Goal: Task Accomplishment & Management: Manage account settings

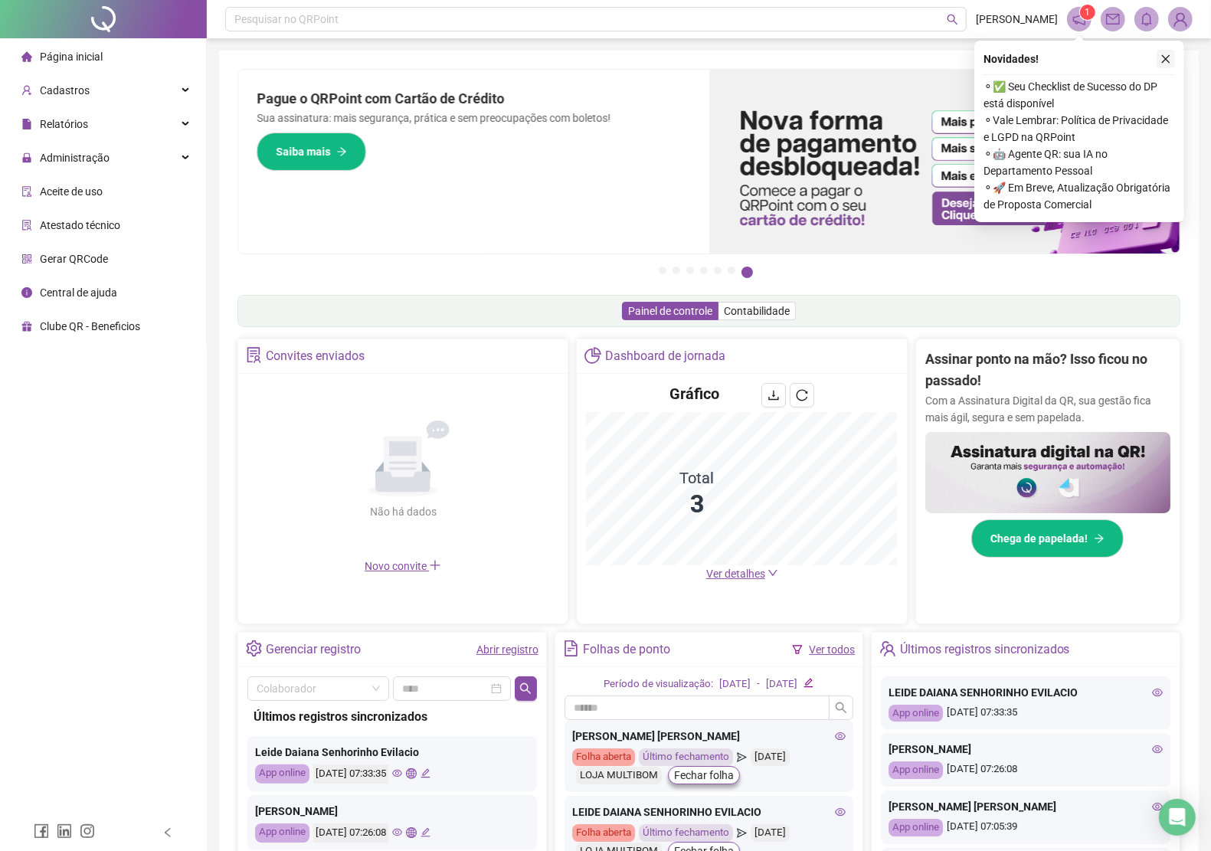
click at [1169, 59] on icon "close" at bounding box center [1166, 59] width 11 height 11
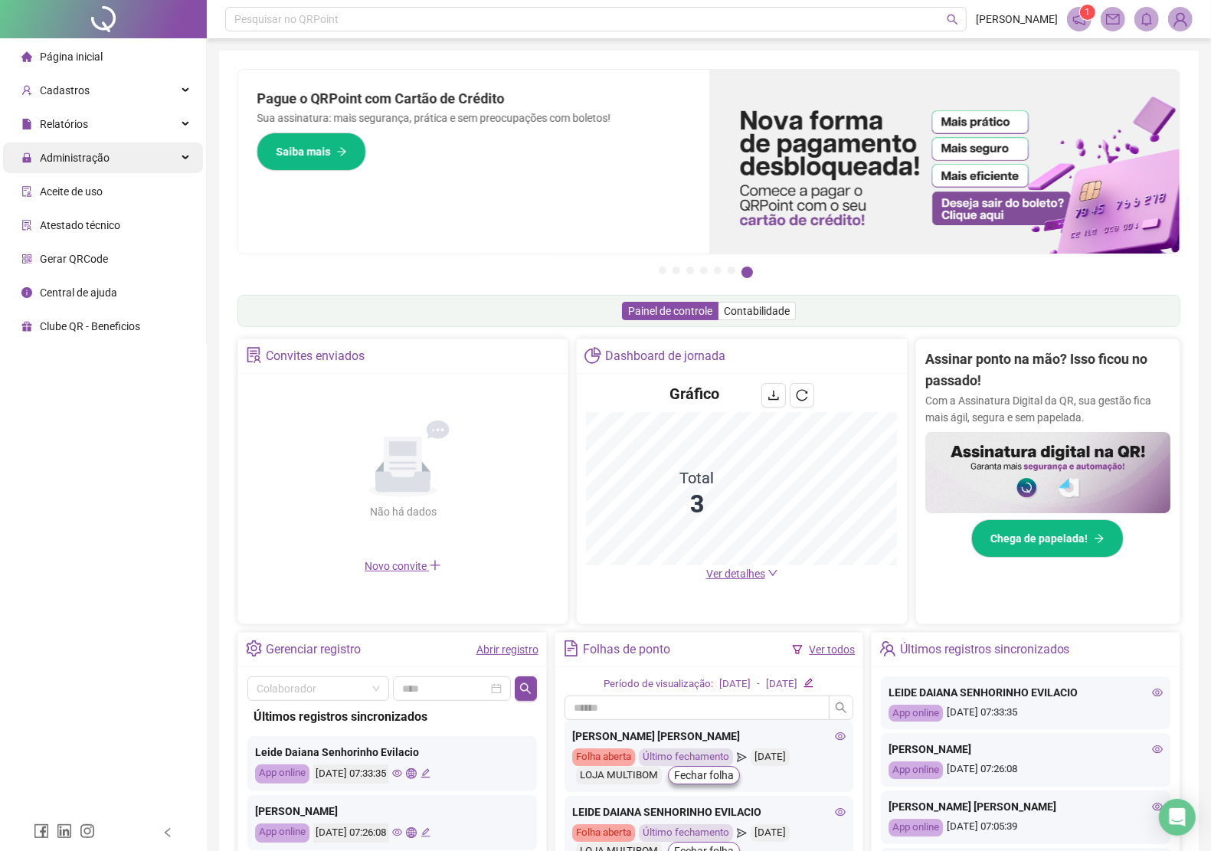
click at [78, 157] on span "Administração" at bounding box center [75, 158] width 70 height 12
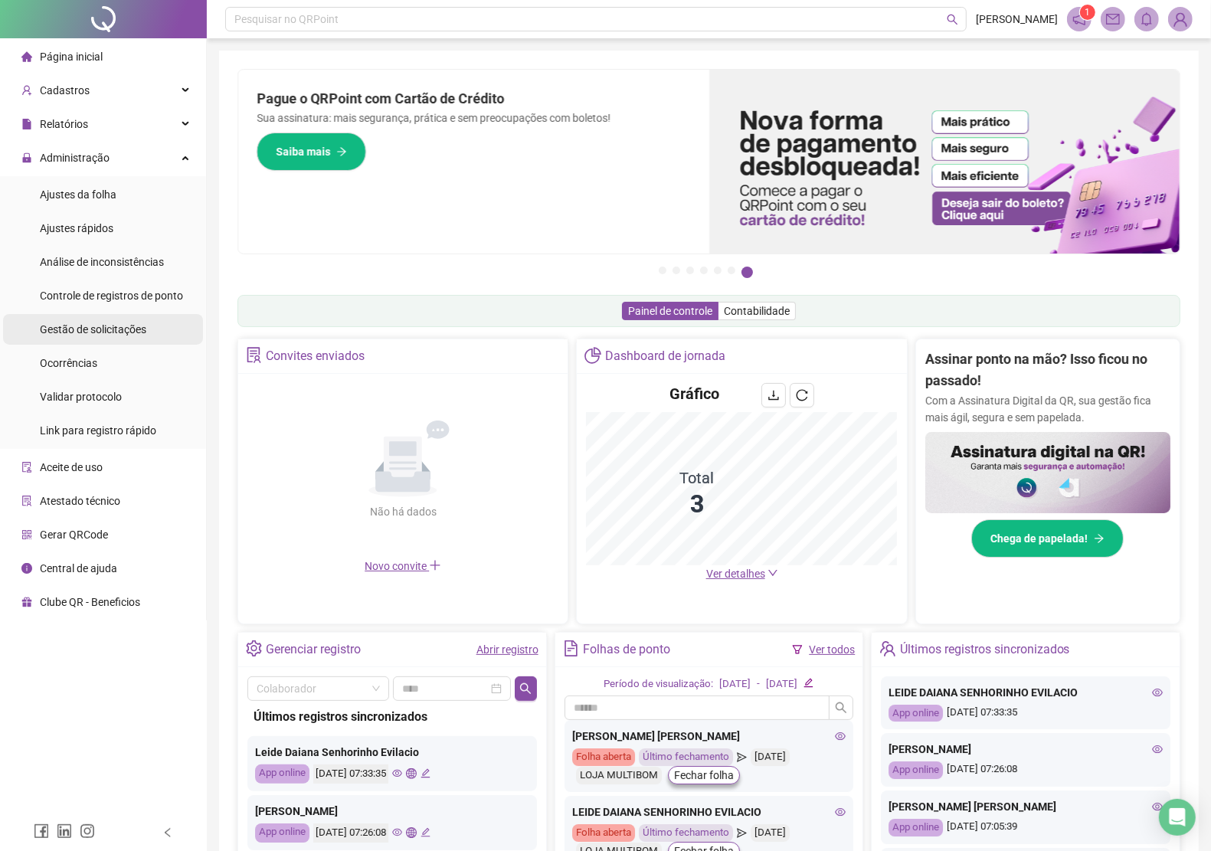
click at [82, 332] on span "Gestão de solicitações" at bounding box center [93, 329] width 106 height 12
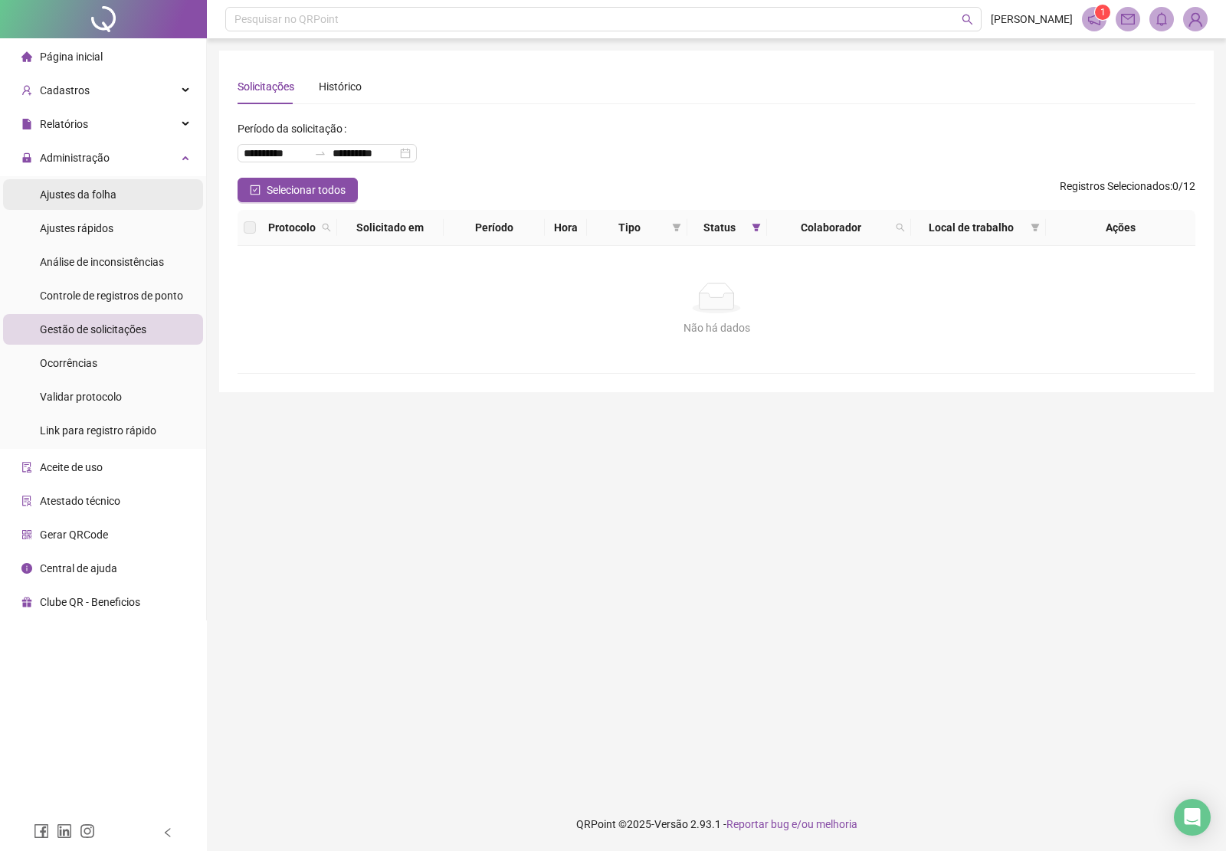
click at [87, 199] on span "Ajustes da folha" at bounding box center [78, 194] width 77 height 12
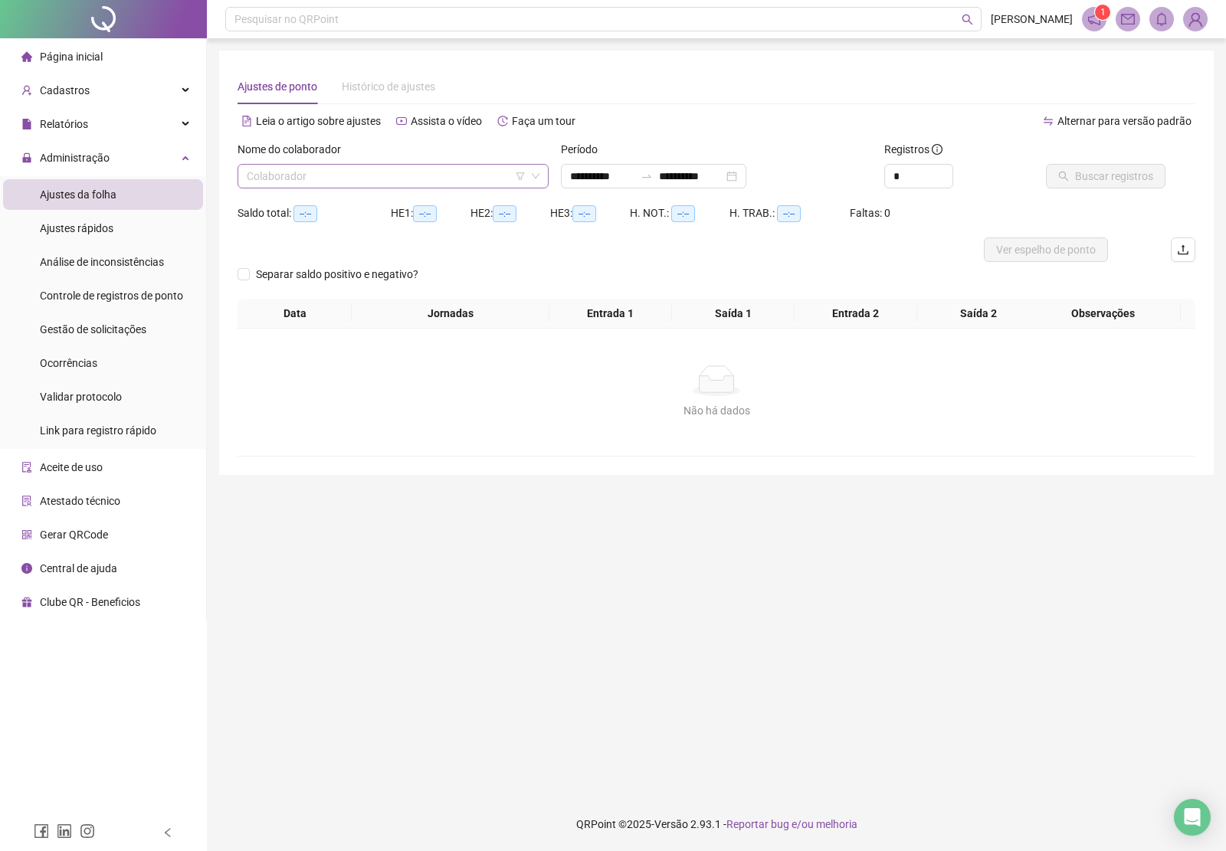
click at [323, 171] on input "search" at bounding box center [386, 176] width 279 height 23
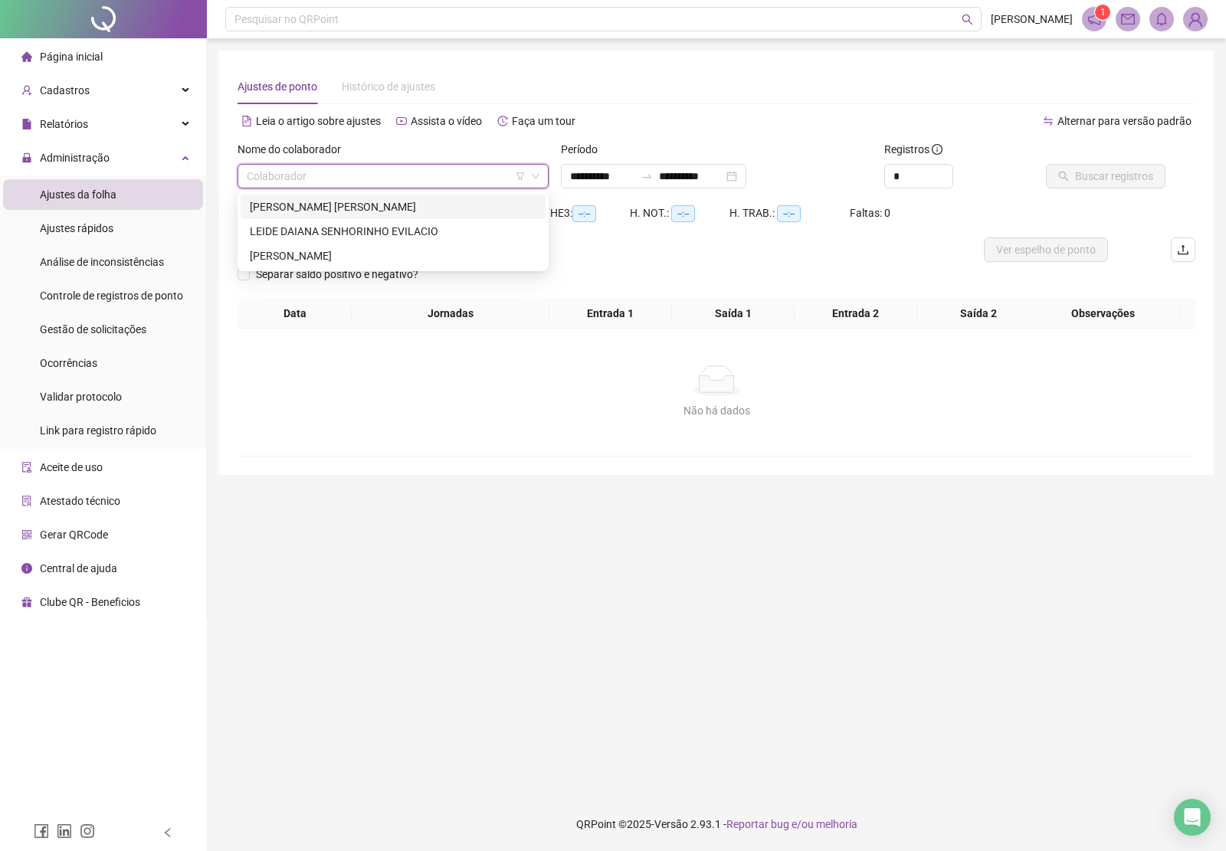
click at [308, 207] on div "GABRIEL CASSIO PEREIRA CONCEICAO" at bounding box center [393, 206] width 287 height 17
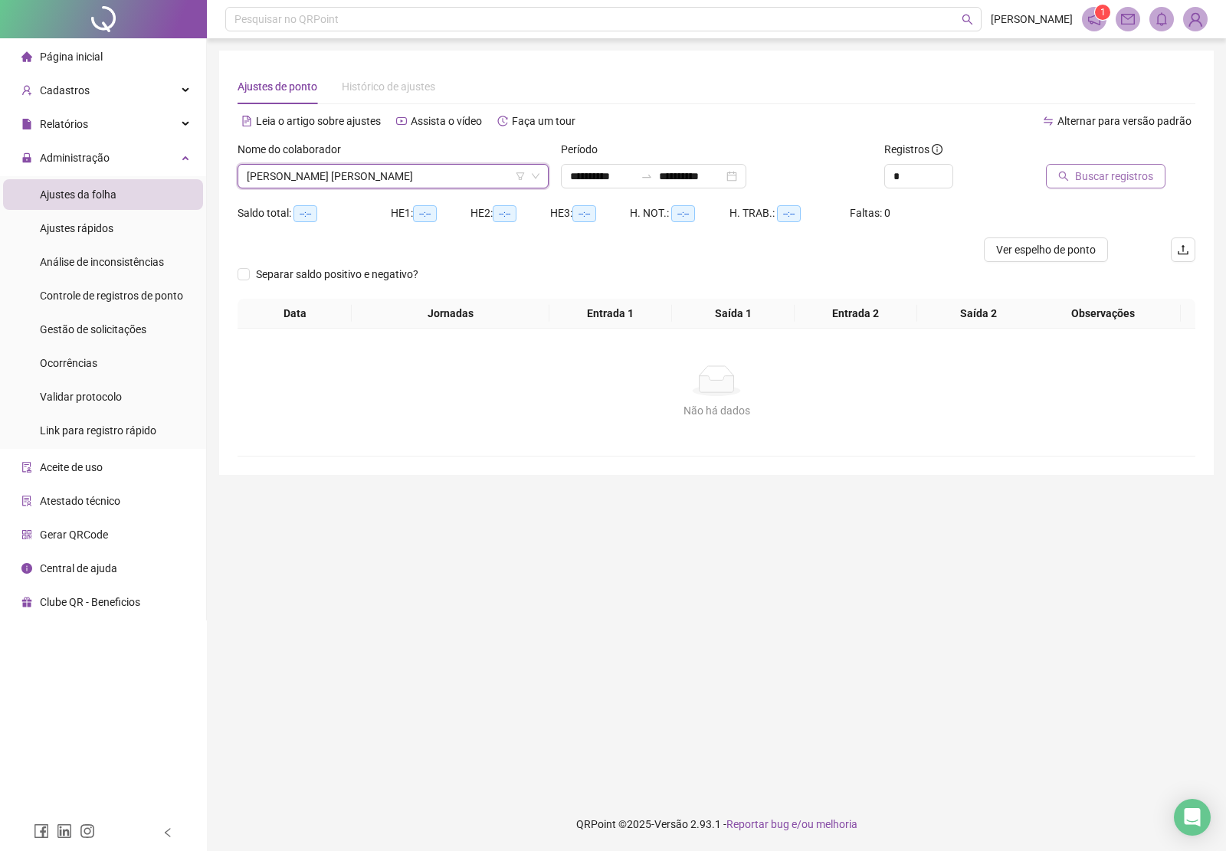
click at [1102, 184] on button "Buscar registros" at bounding box center [1106, 176] width 120 height 25
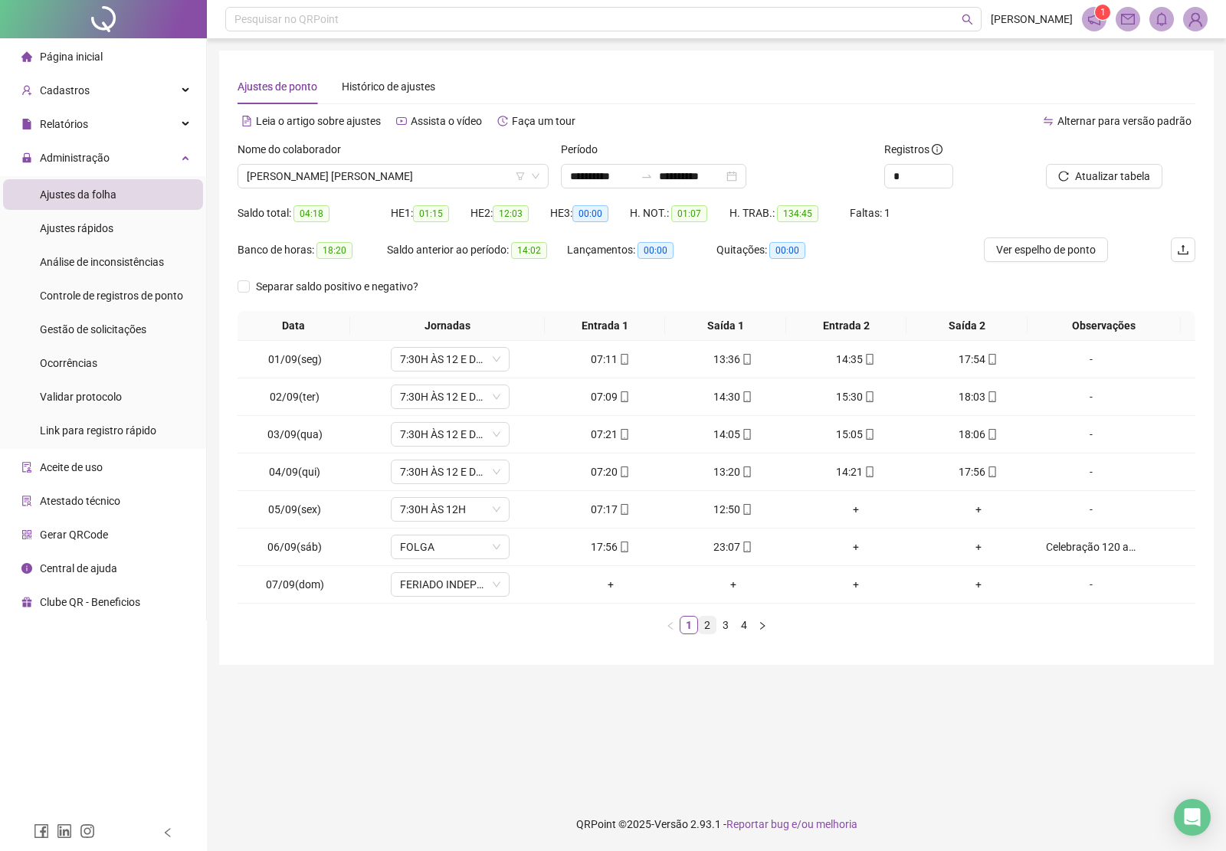
click at [706, 624] on link "2" at bounding box center [707, 625] width 17 height 17
click at [724, 628] on link "3" at bounding box center [725, 625] width 17 height 17
click at [745, 624] on link "4" at bounding box center [744, 625] width 17 height 17
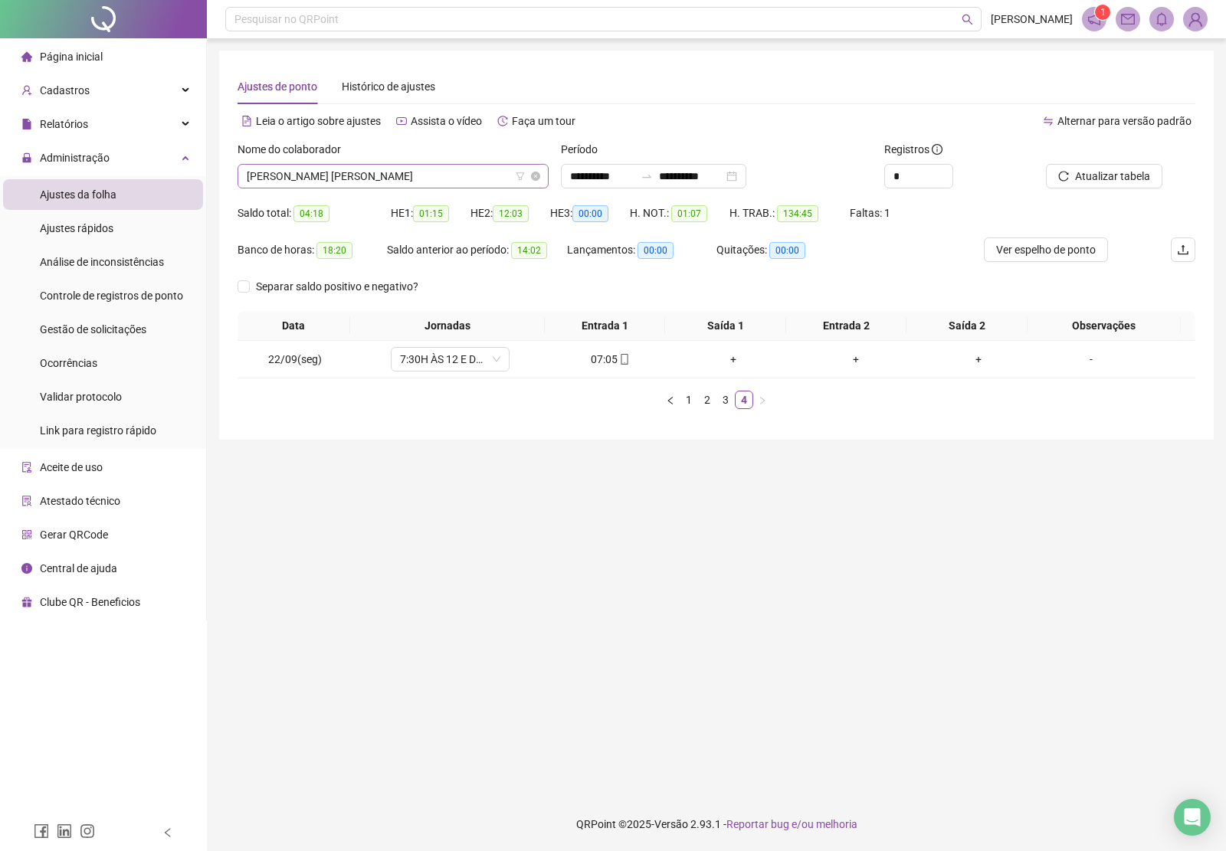
click at [448, 181] on span "GABRIEL CASSIO PEREIRA CONCEICAO" at bounding box center [393, 176] width 293 height 23
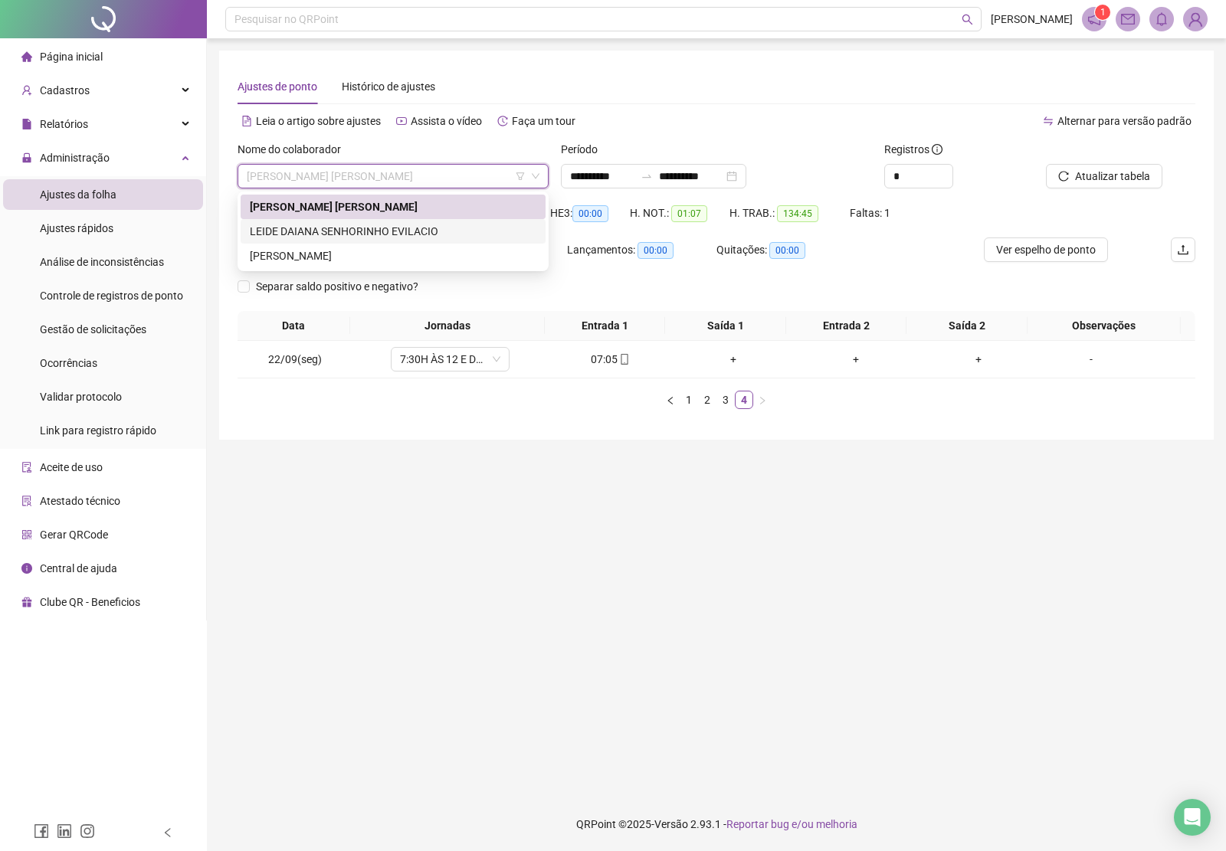
click at [358, 234] on div "LEIDE DAIANA SENHORINHO EVILACIO" at bounding box center [393, 231] width 287 height 17
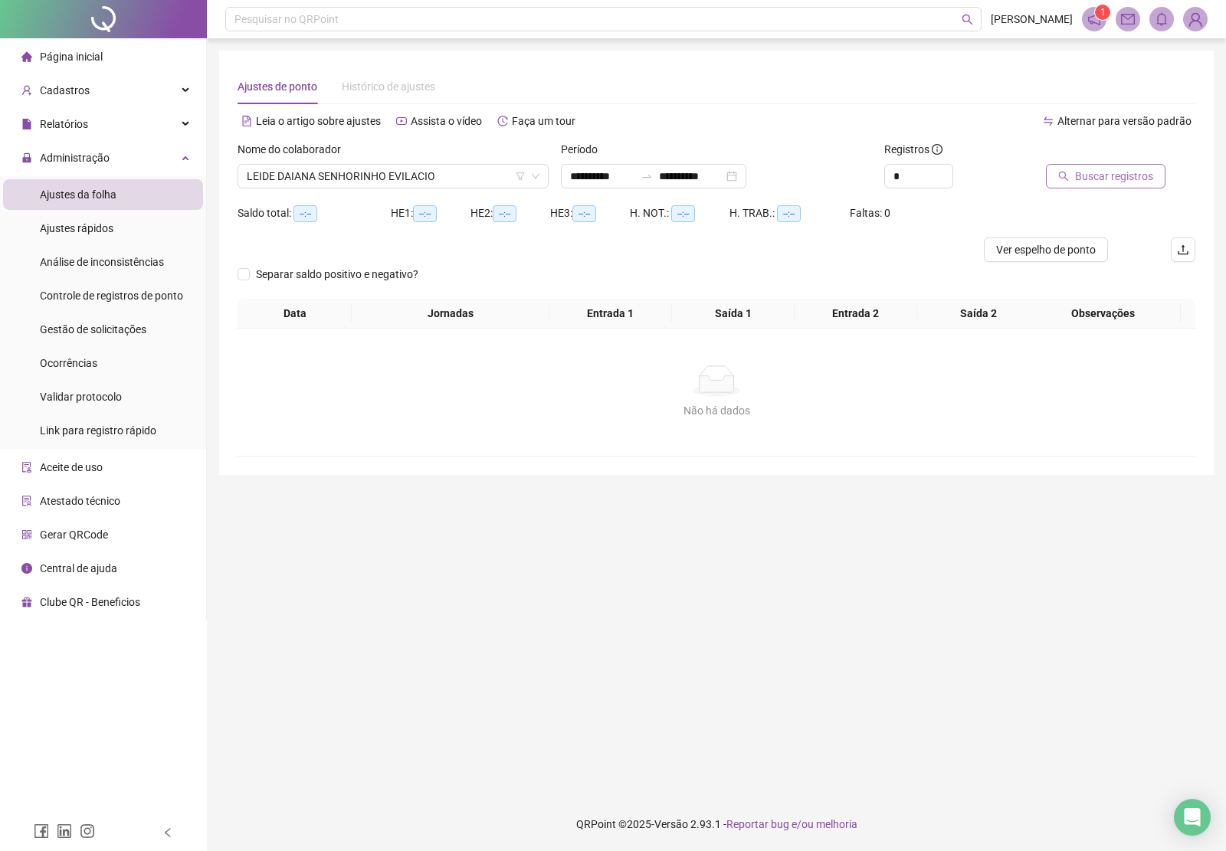
click at [1075, 178] on span "Buscar registros" at bounding box center [1114, 176] width 78 height 17
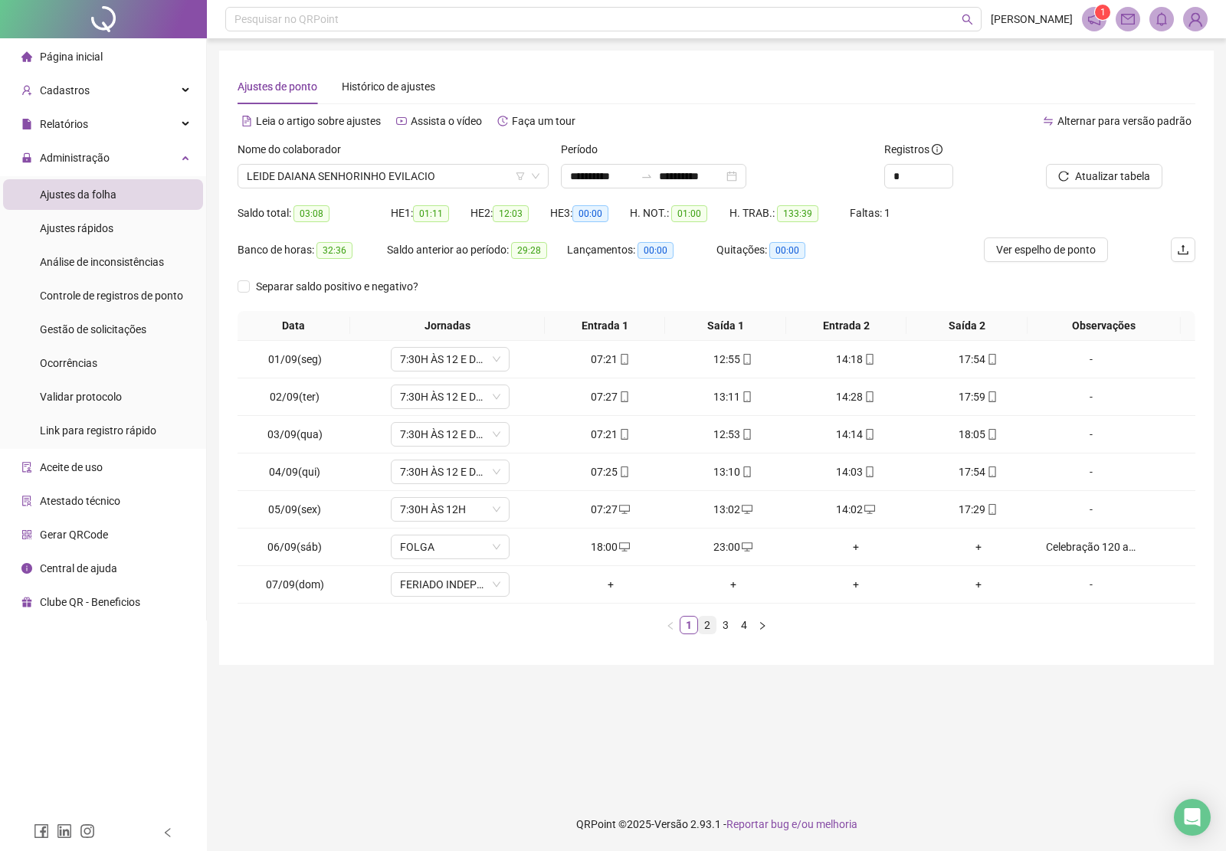
click at [707, 631] on link "2" at bounding box center [707, 625] width 17 height 17
click at [728, 626] on link "3" at bounding box center [725, 625] width 17 height 17
click at [745, 626] on link "4" at bounding box center [744, 625] width 17 height 17
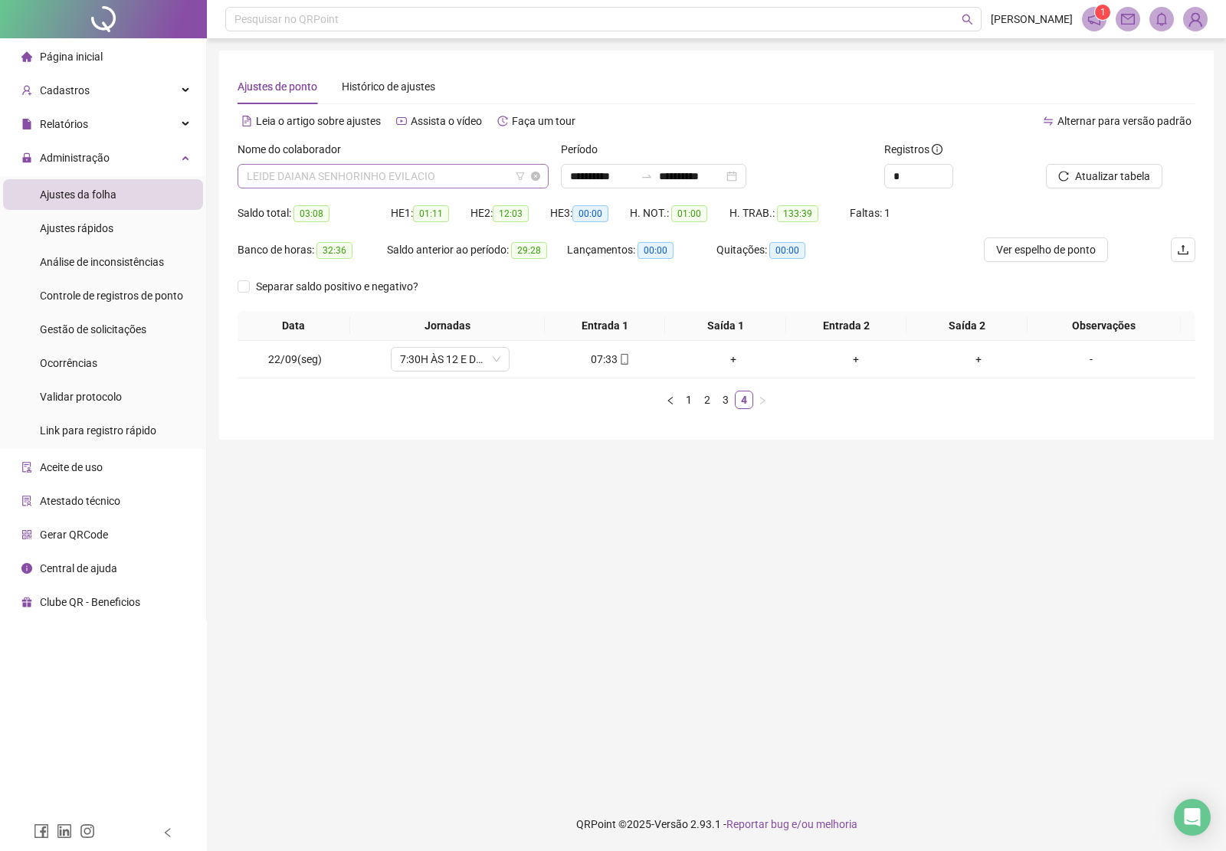
click at [438, 165] on span "LEIDE DAIANA SENHORINHO EVILACIO" at bounding box center [393, 176] width 293 height 23
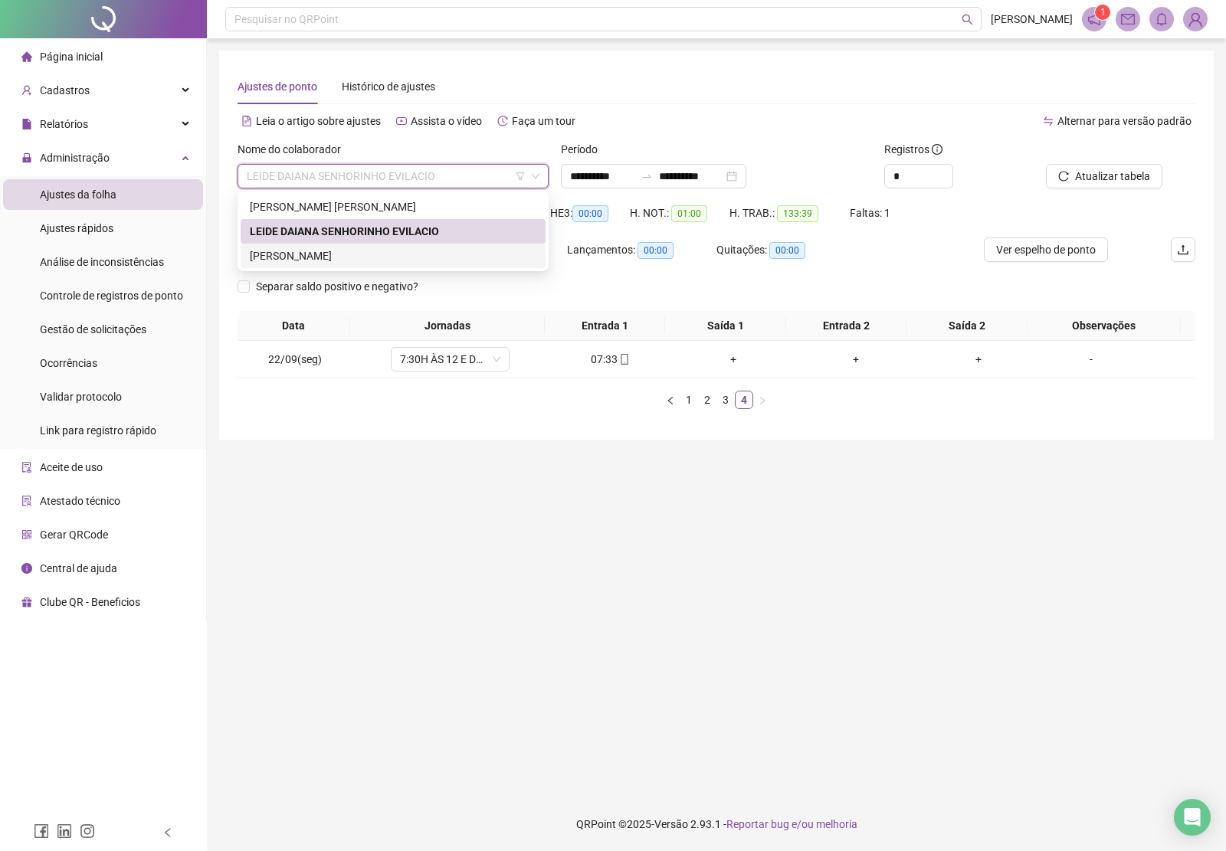
click at [331, 250] on div "[PERSON_NAME]" at bounding box center [393, 255] width 287 height 17
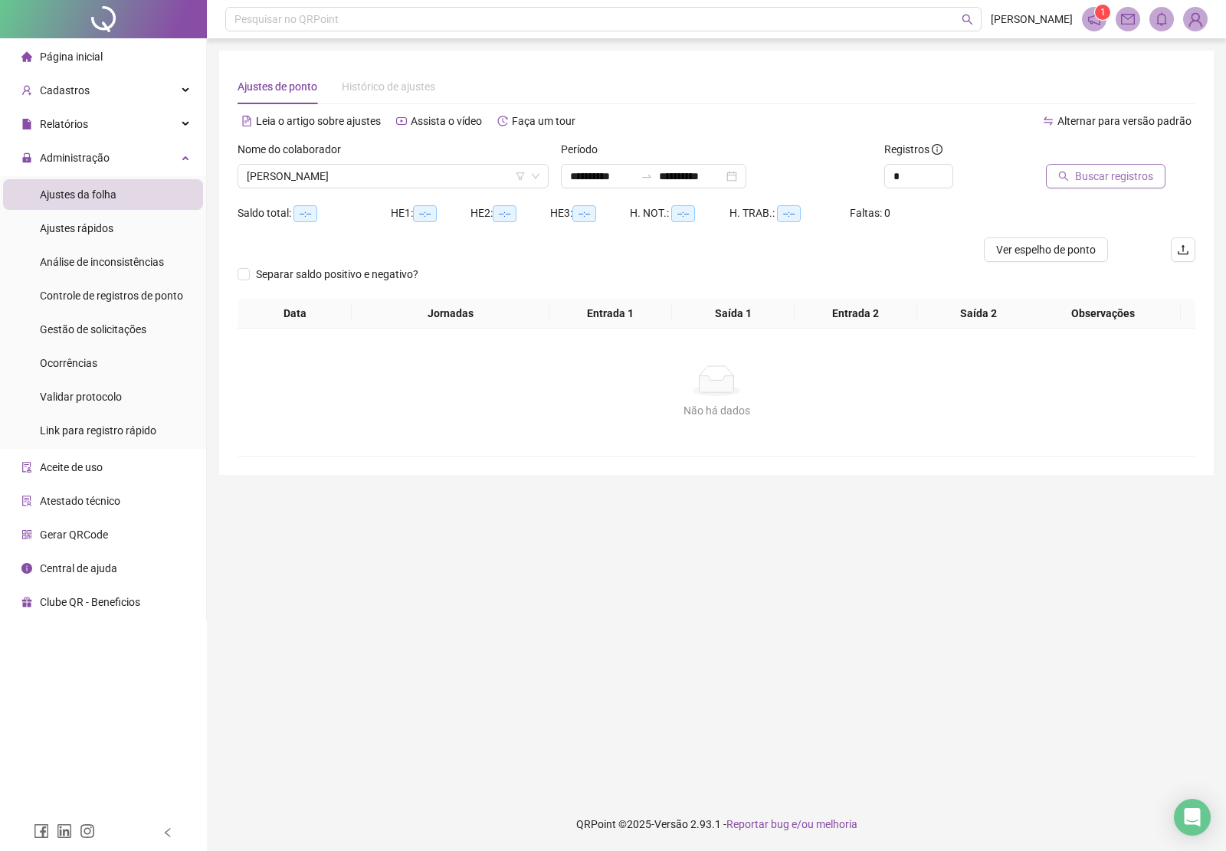
click at [1086, 180] on span "Buscar registros" at bounding box center [1114, 176] width 78 height 17
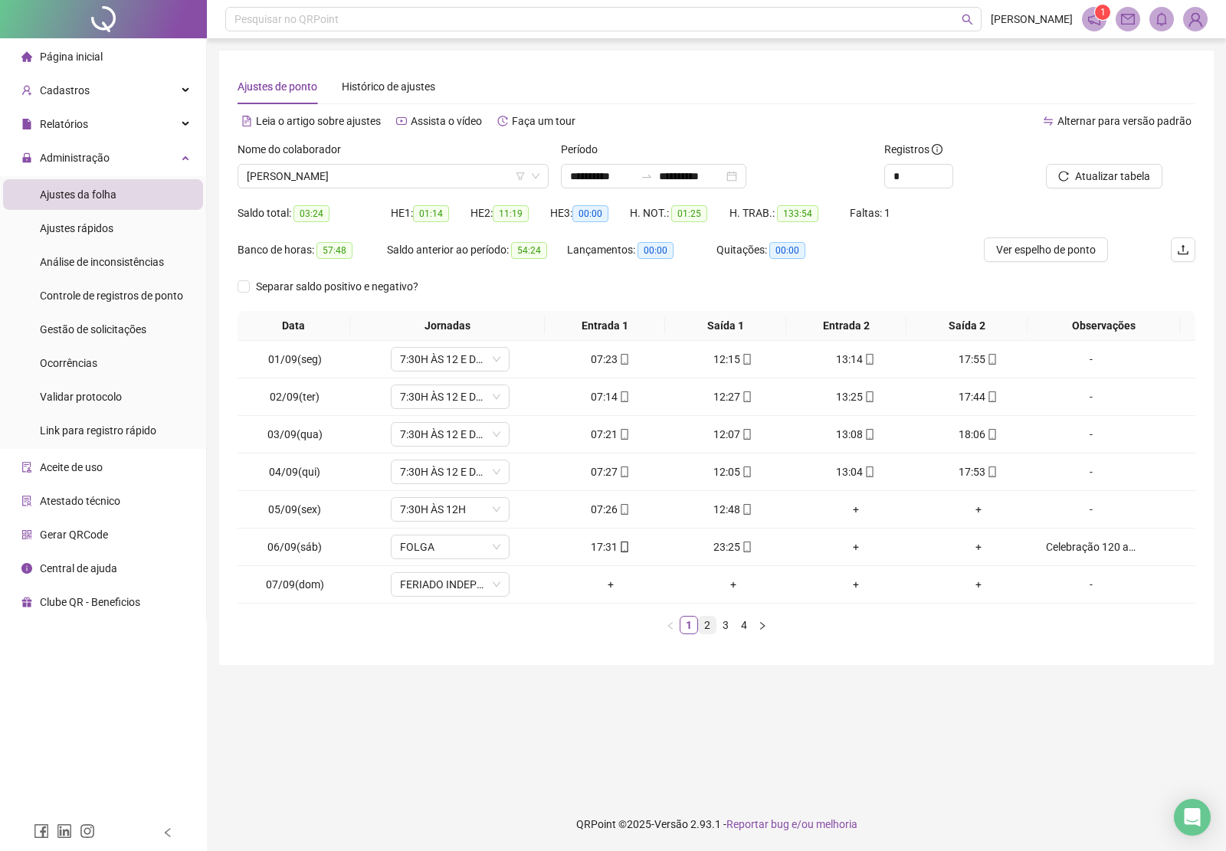
click at [703, 629] on link "2" at bounding box center [707, 625] width 17 height 17
click at [730, 629] on link "3" at bounding box center [725, 625] width 17 height 17
click at [742, 627] on link "4" at bounding box center [744, 625] width 17 height 17
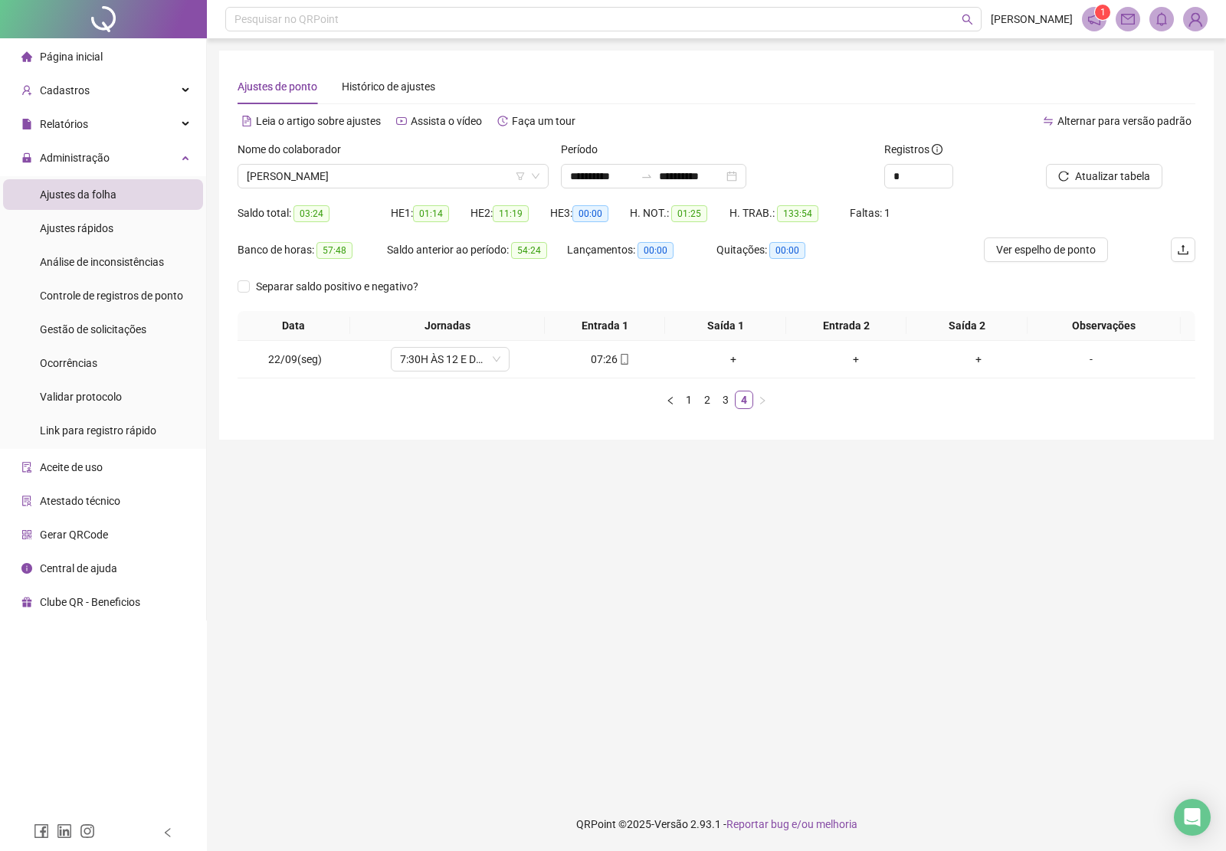
click at [1203, 8] on span at bounding box center [1195, 19] width 25 height 25
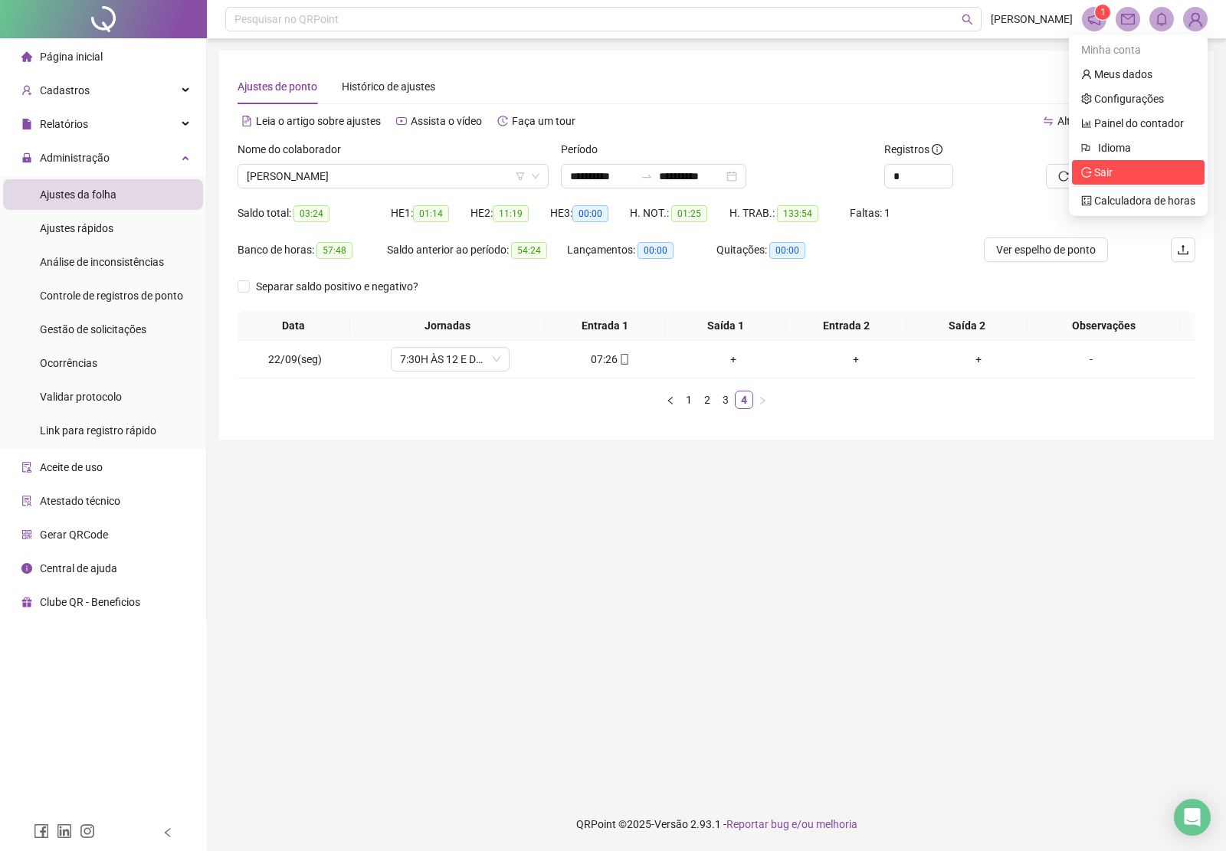
click at [1102, 173] on span "Sair" at bounding box center [1103, 172] width 18 height 12
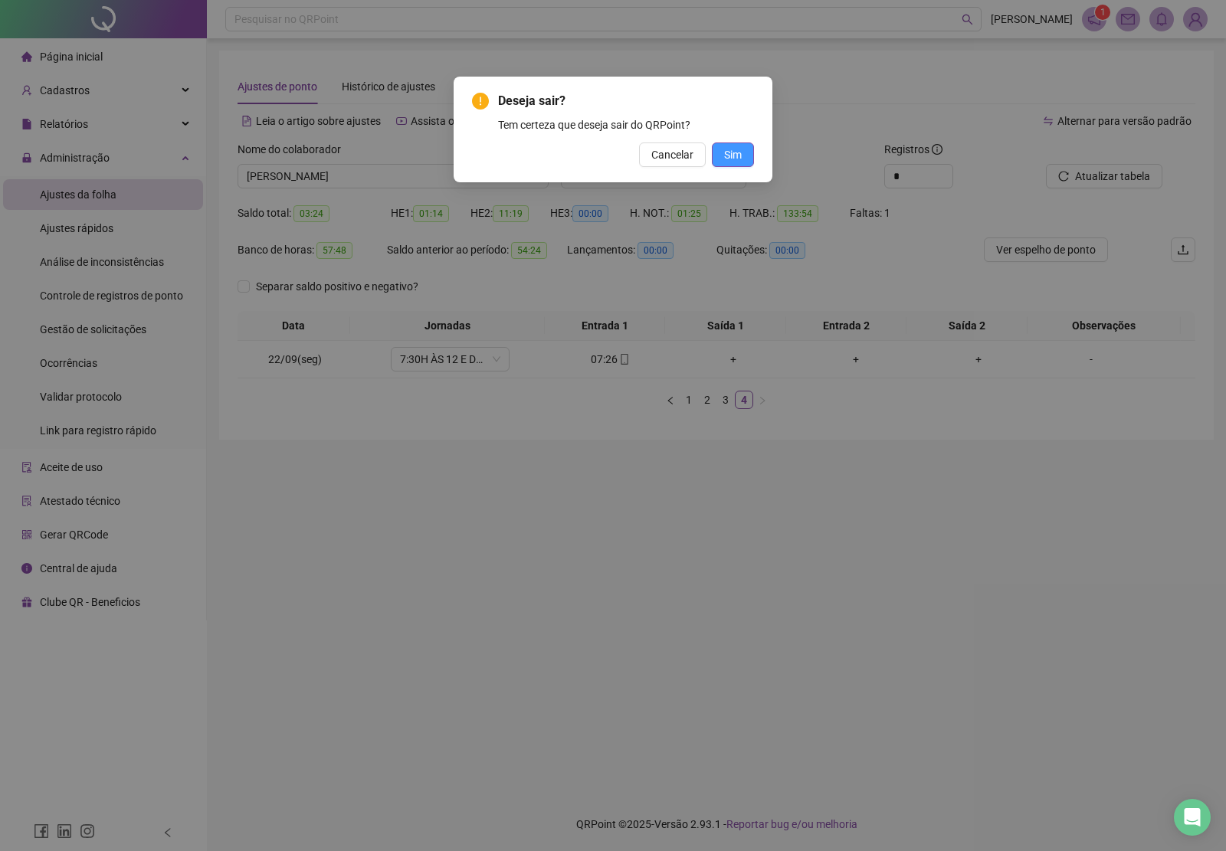
click at [739, 153] on span "Sim" at bounding box center [733, 154] width 18 height 17
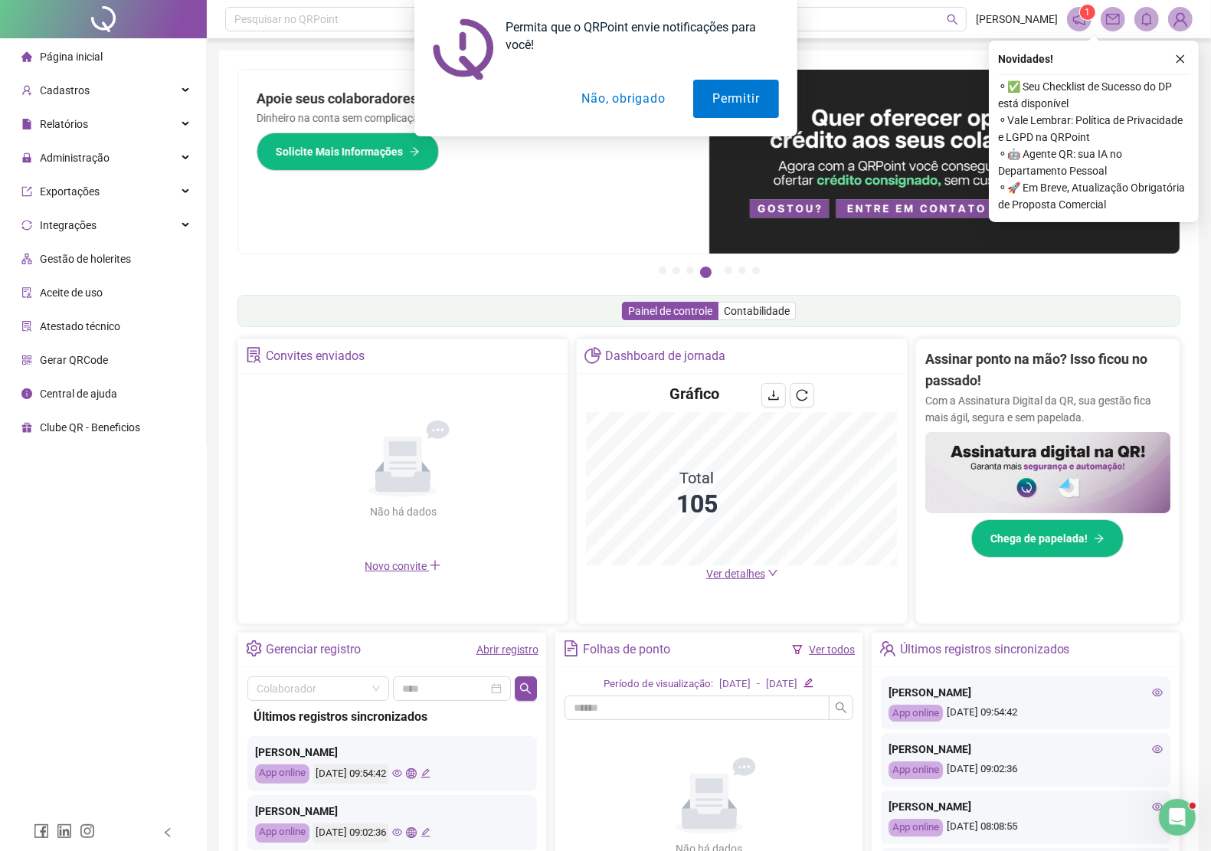
click at [633, 100] on button "Não, obrigado" at bounding box center [623, 99] width 122 height 38
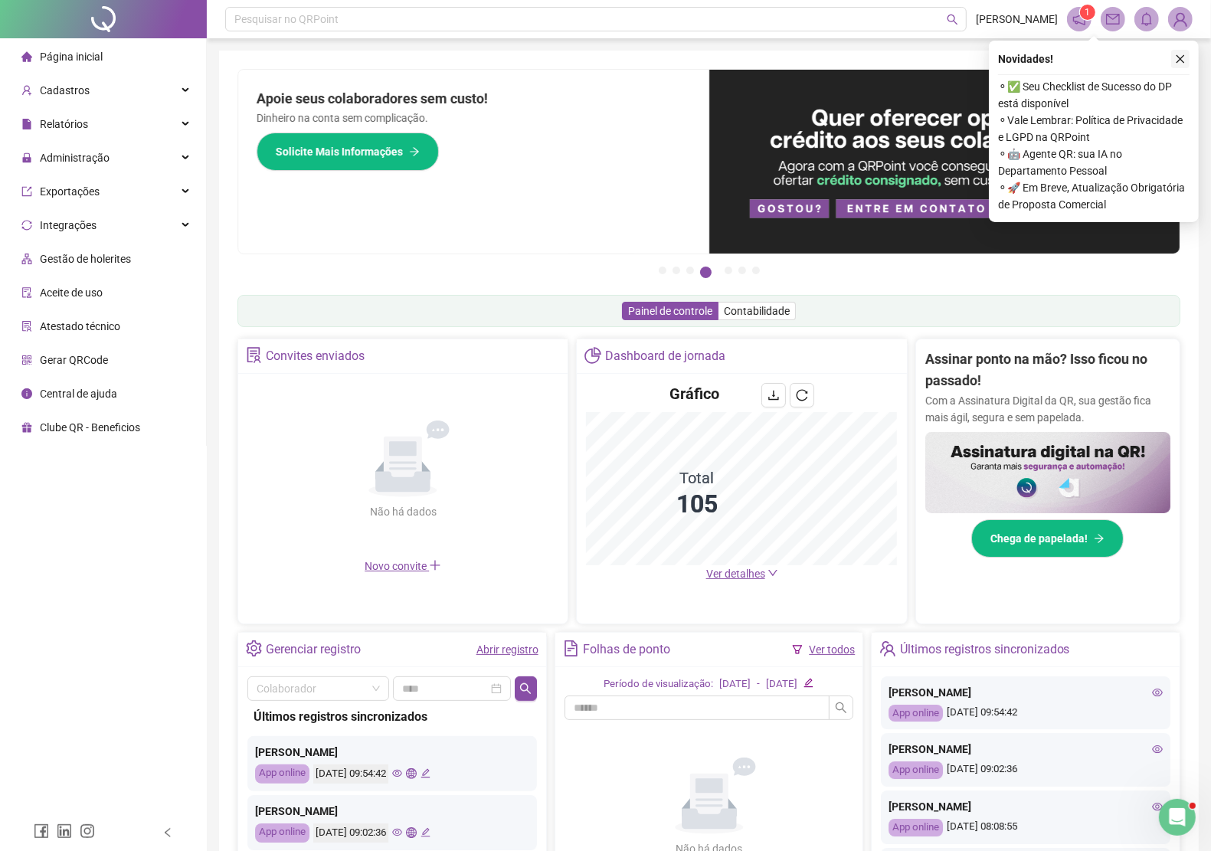
click at [1181, 59] on icon "close" at bounding box center [1180, 59] width 11 height 11
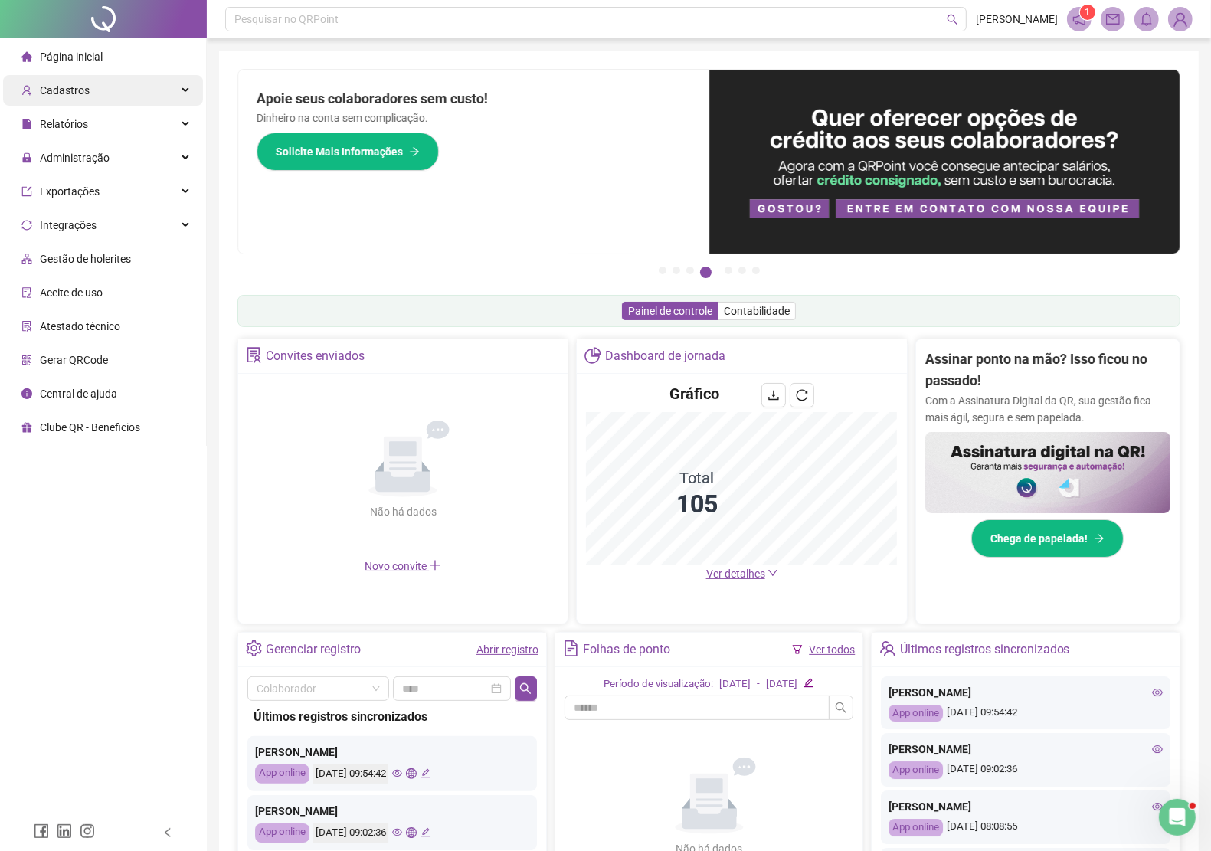
click at [70, 92] on span "Cadastros" at bounding box center [65, 90] width 50 height 12
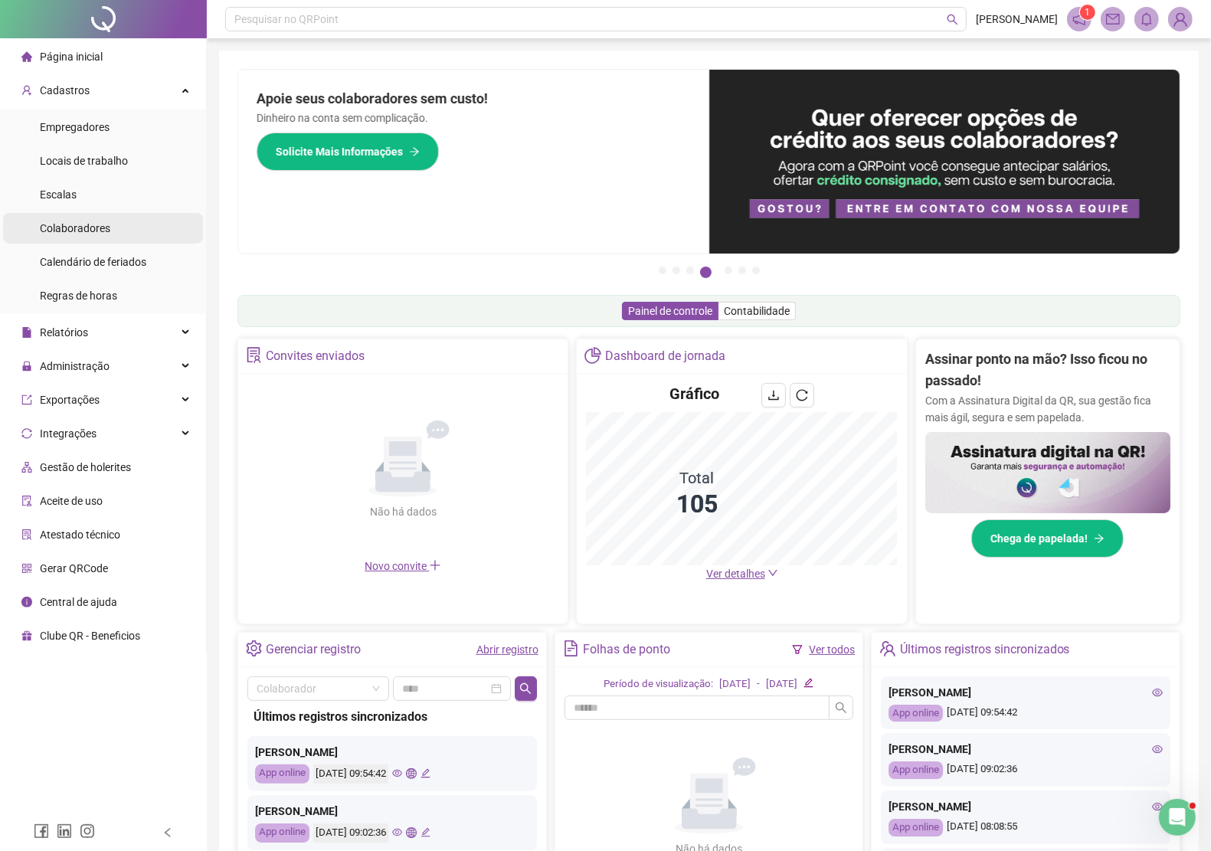
drag, startPoint x: 79, startPoint y: 228, endPoint x: 87, endPoint y: 226, distance: 8.0
click at [79, 228] on span "Colaboradores" at bounding box center [75, 228] width 70 height 12
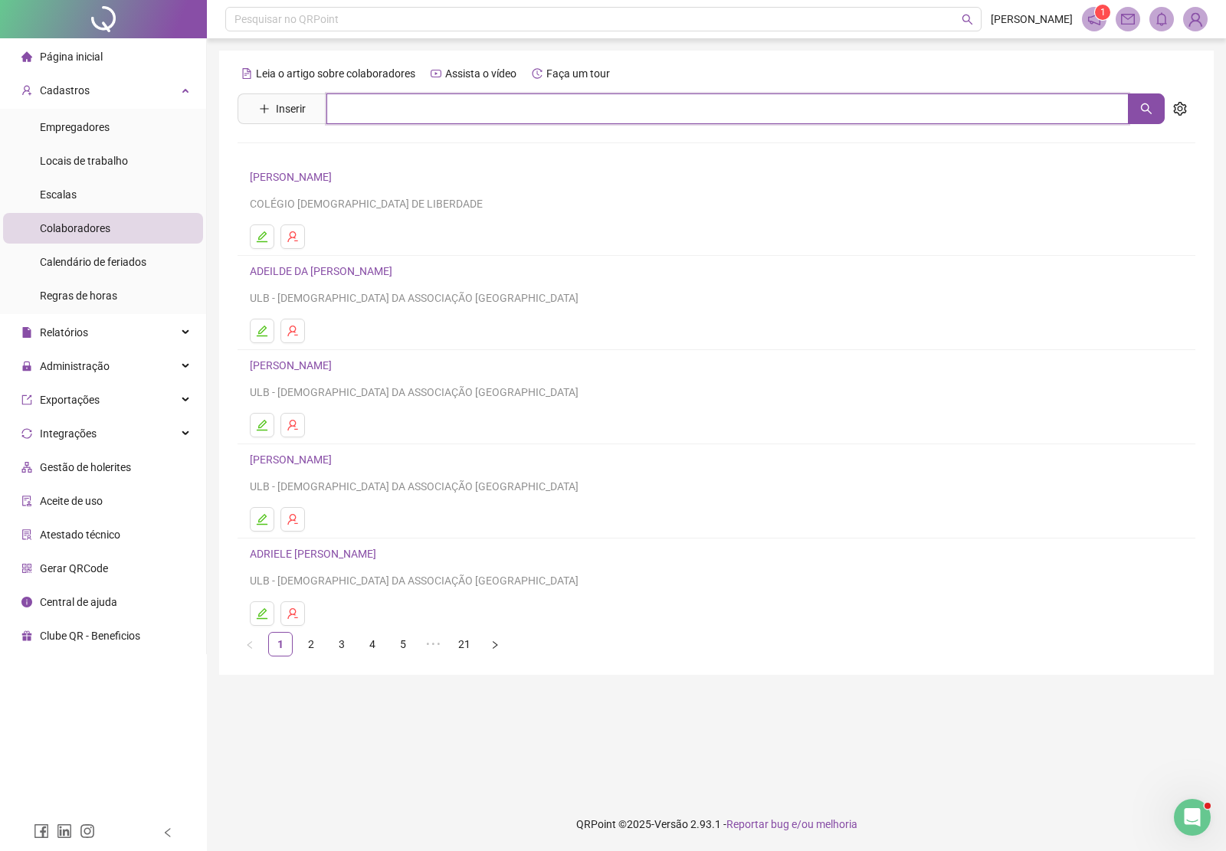
click at [362, 112] on input "text" at bounding box center [727, 108] width 802 height 31
type input "**********"
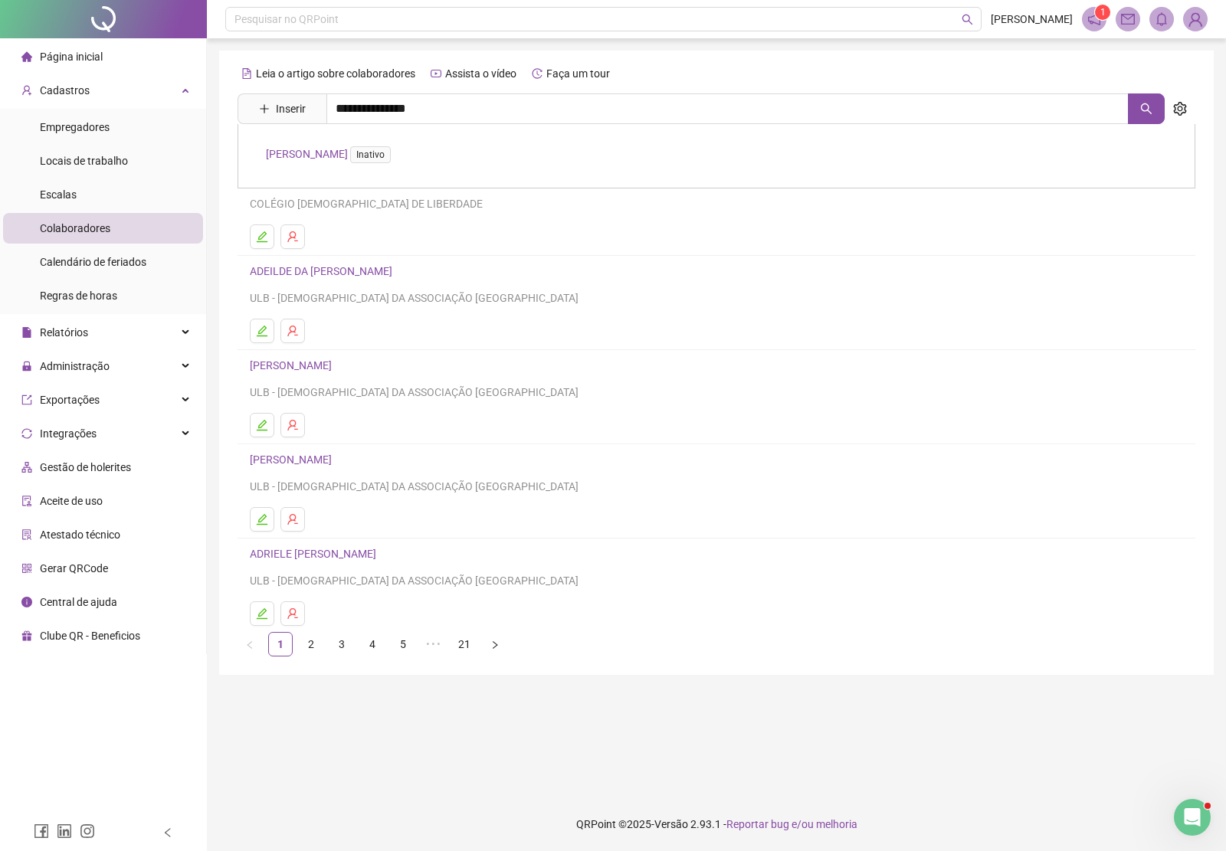
click at [397, 150] on link "ADRIANA RIBEIRO DOS SANTOS Inativo" at bounding box center [331, 154] width 131 height 12
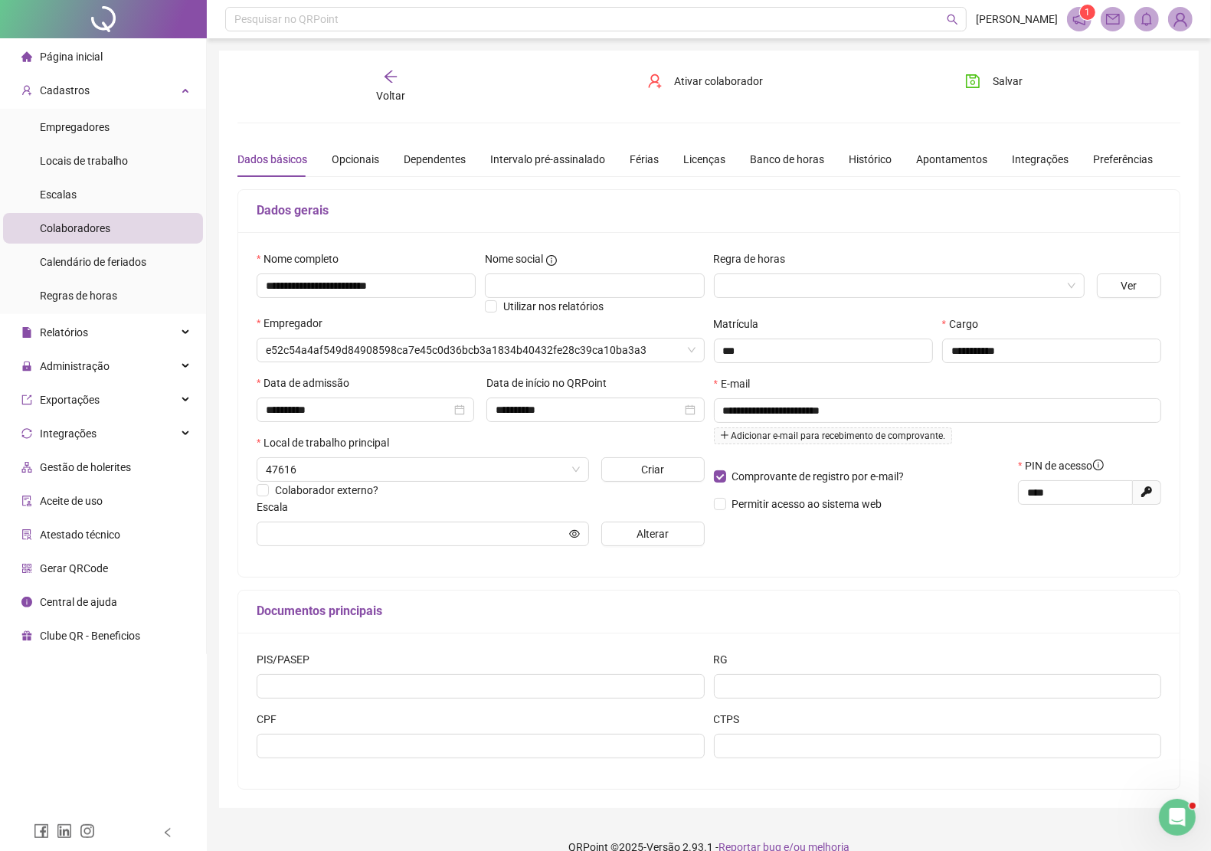
type input "*******"
click at [638, 539] on span "Alterar" at bounding box center [653, 534] width 32 height 17
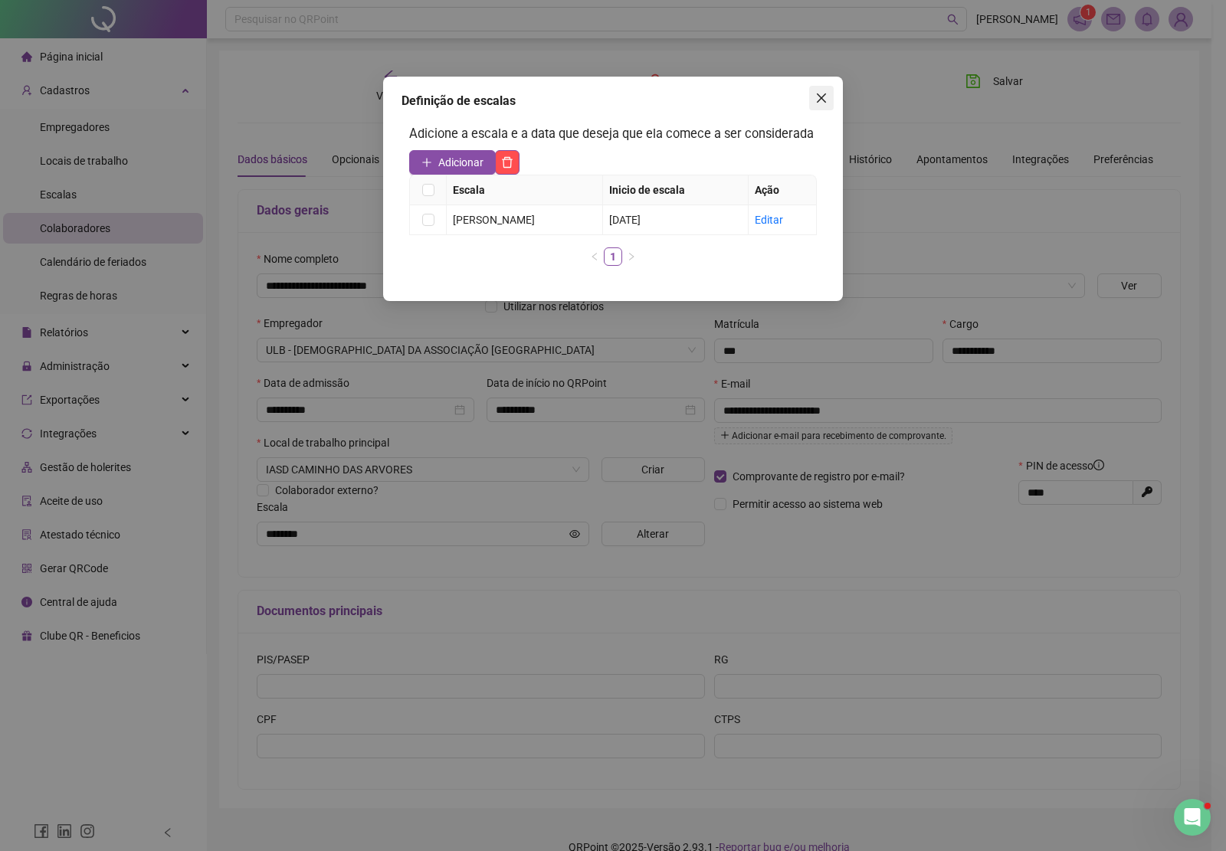
click at [821, 98] on icon "close" at bounding box center [821, 97] width 9 height 9
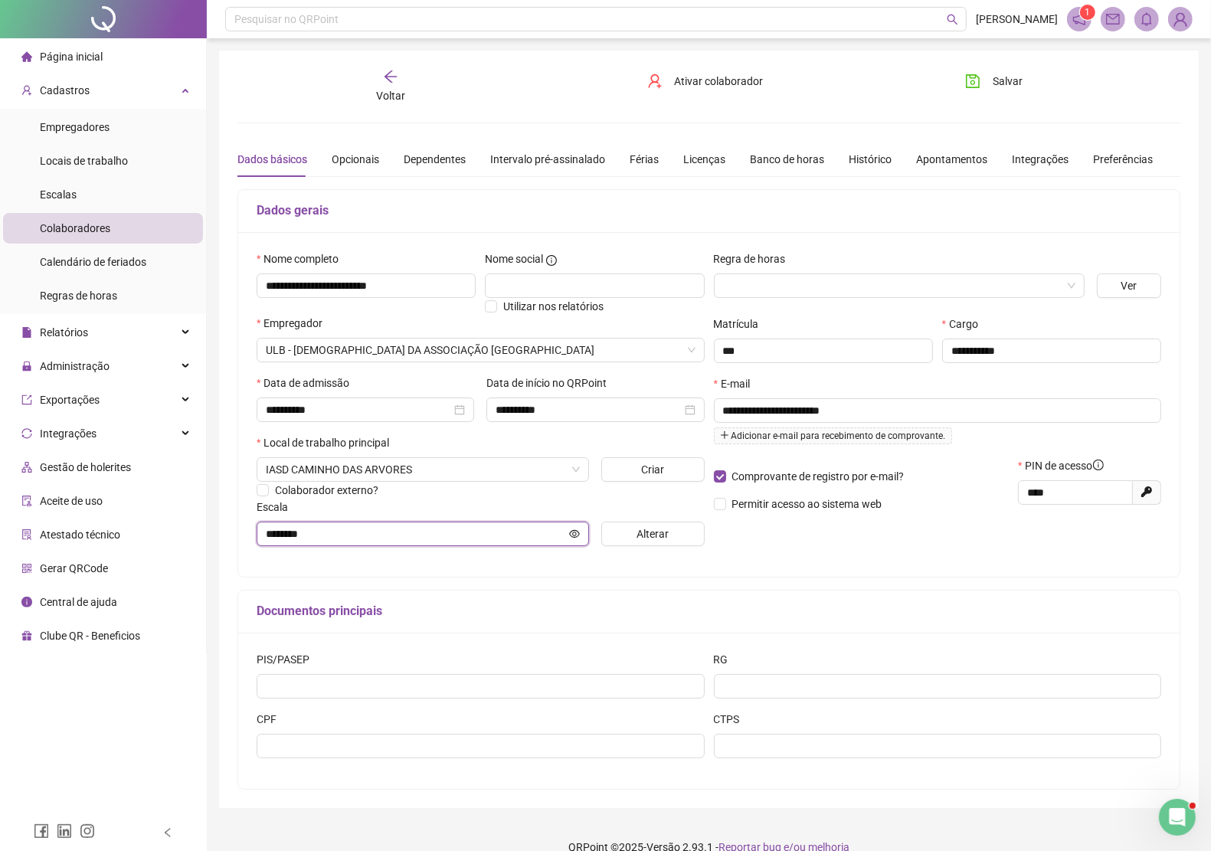
click at [575, 533] on icon "eye" at bounding box center [575, 533] width 11 height 8
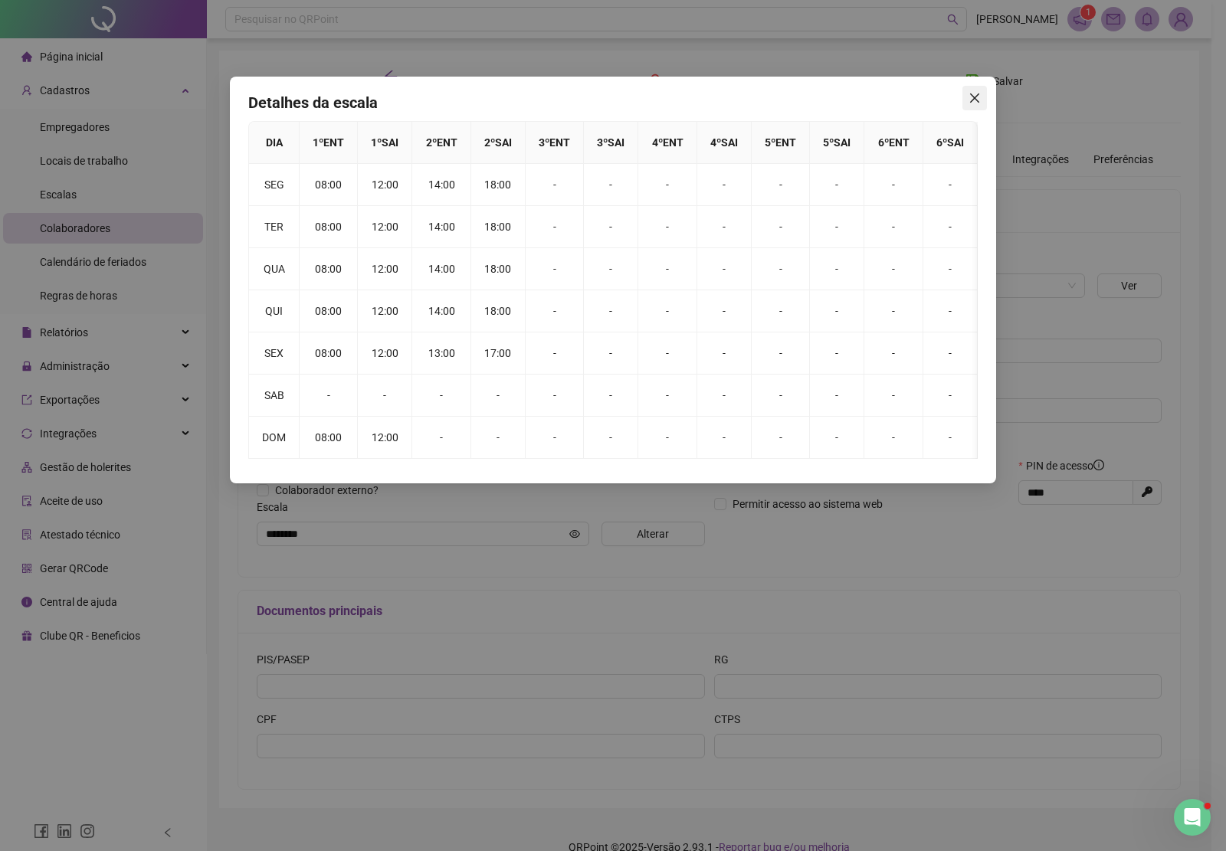
click at [975, 93] on icon "close" at bounding box center [974, 98] width 12 height 12
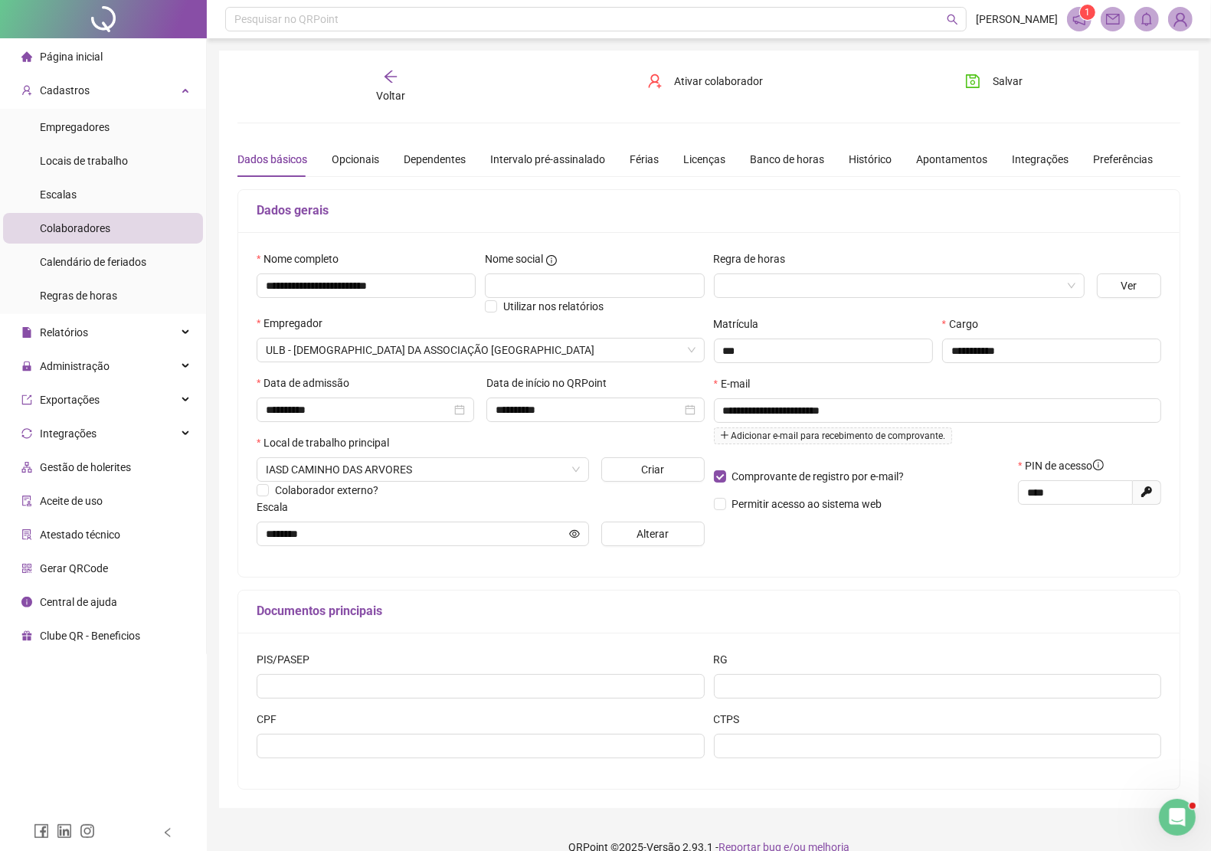
click at [61, 54] on span "Página inicial" at bounding box center [71, 57] width 63 height 12
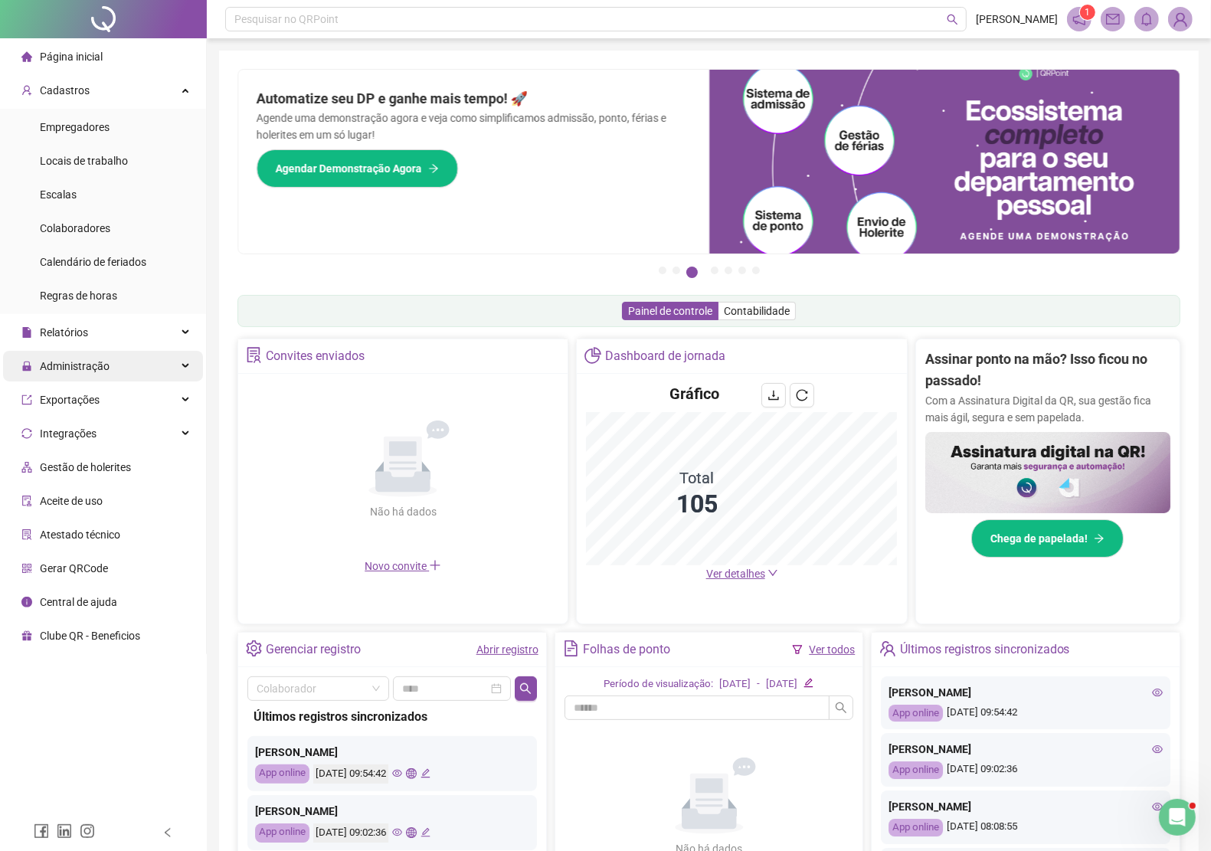
click at [92, 362] on span "Administração" at bounding box center [75, 366] width 70 height 12
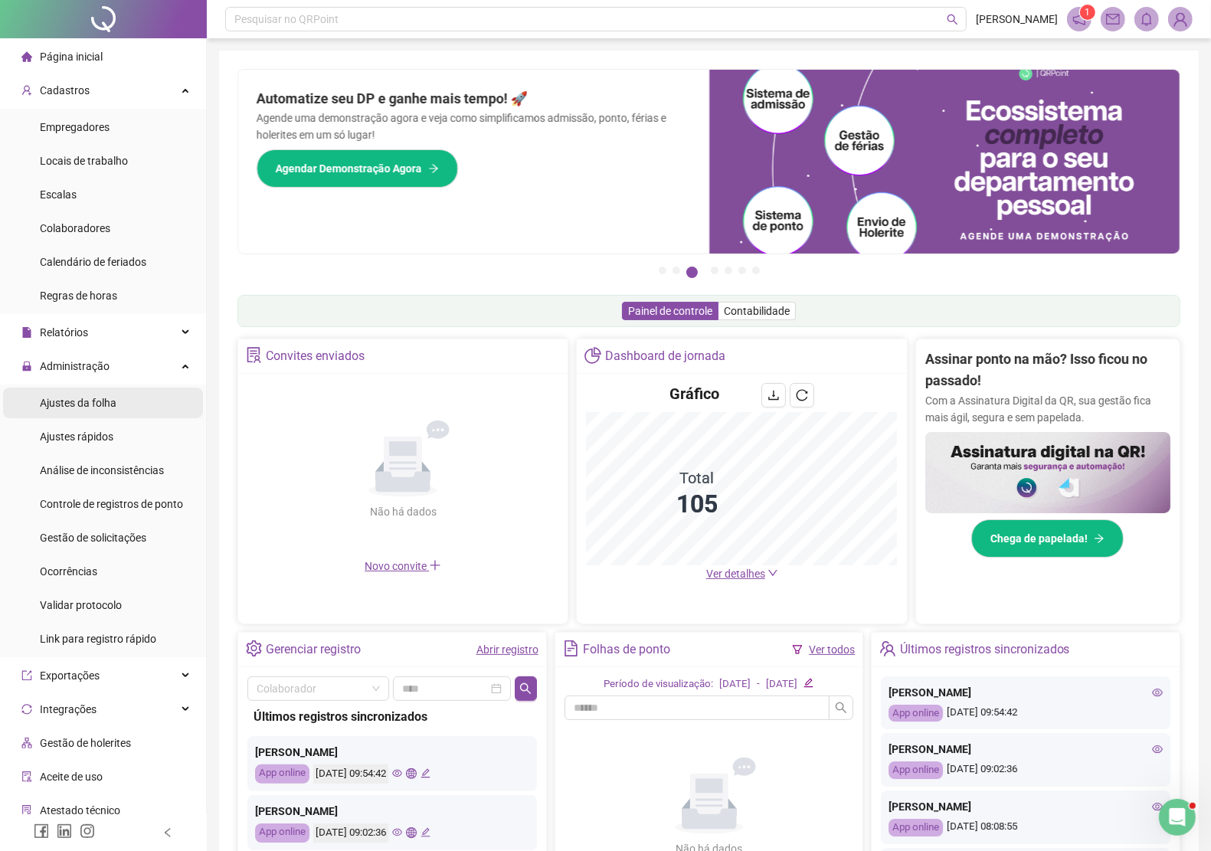
click at [104, 399] on span "Ajustes da folha" at bounding box center [78, 403] width 77 height 12
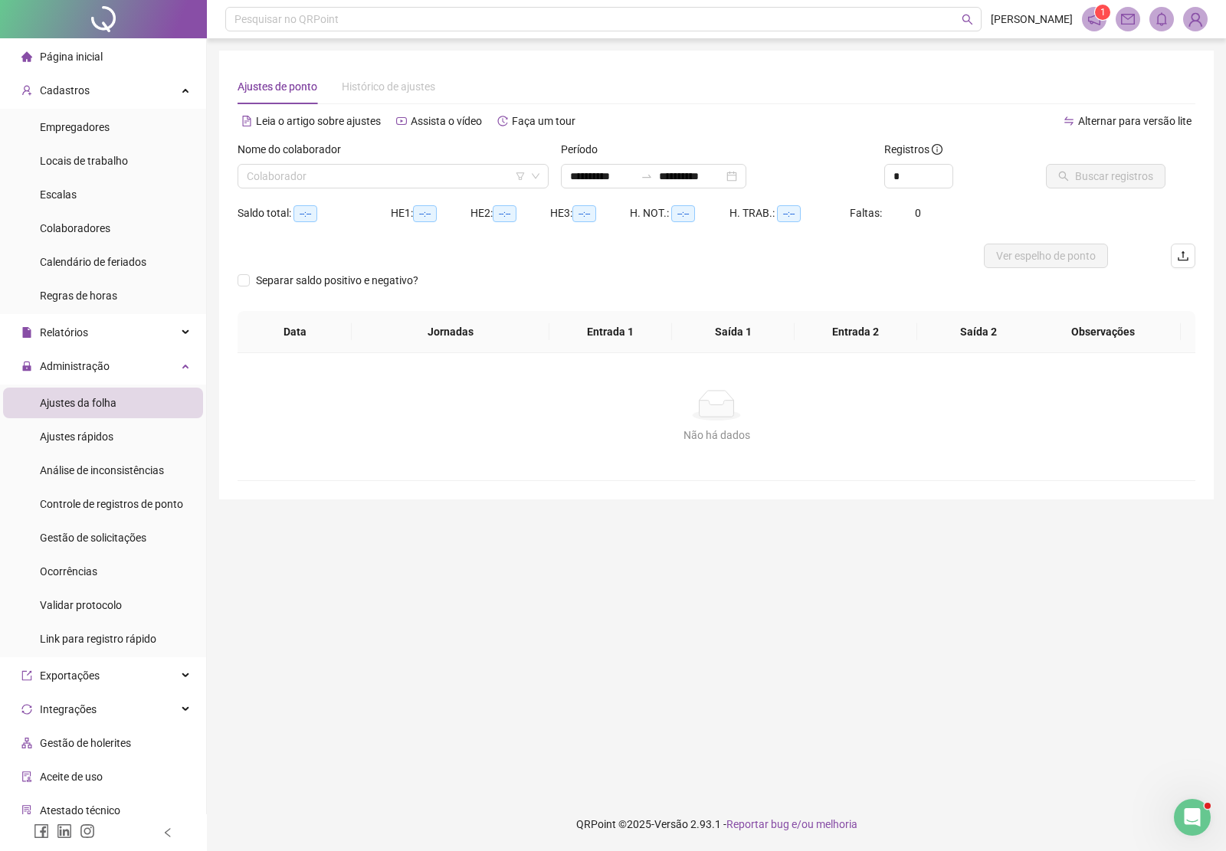
type input "**********"
click at [359, 178] on input "search" at bounding box center [386, 176] width 279 height 23
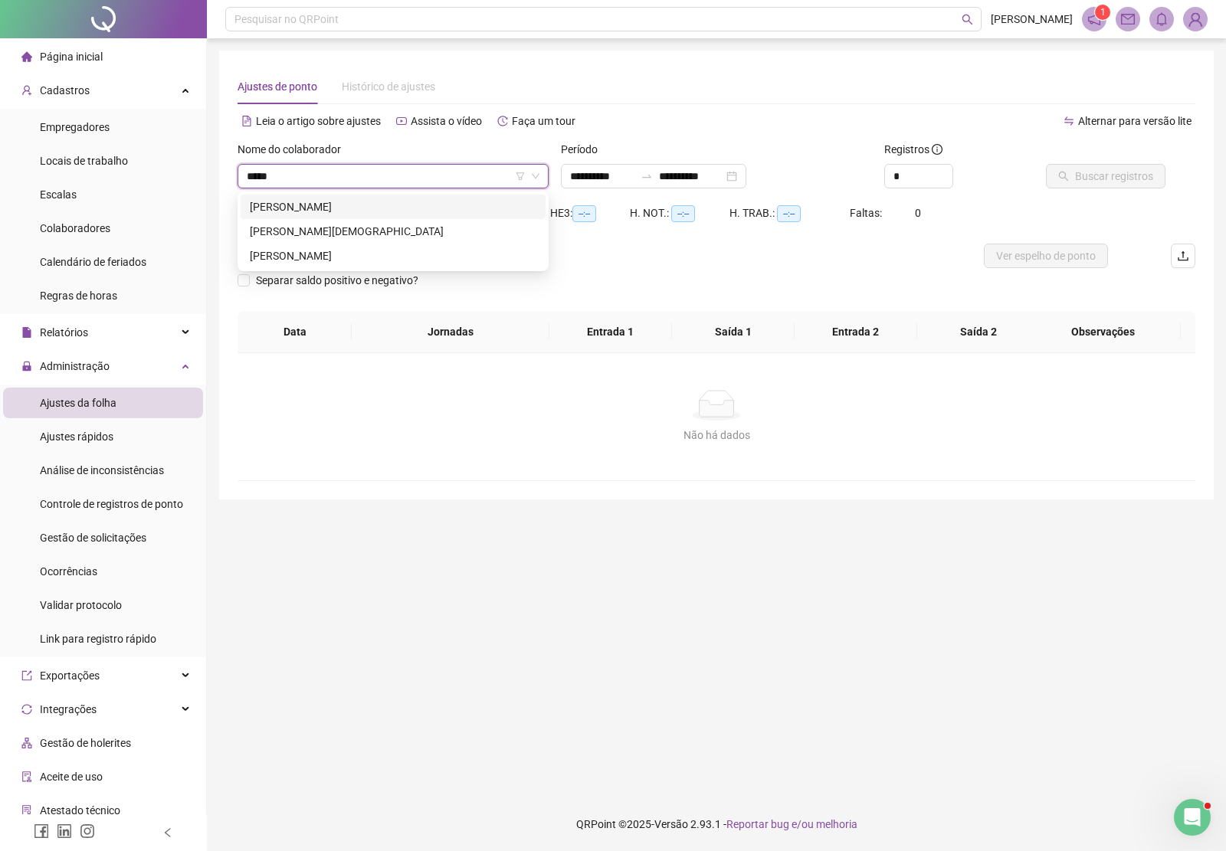
type input "******"
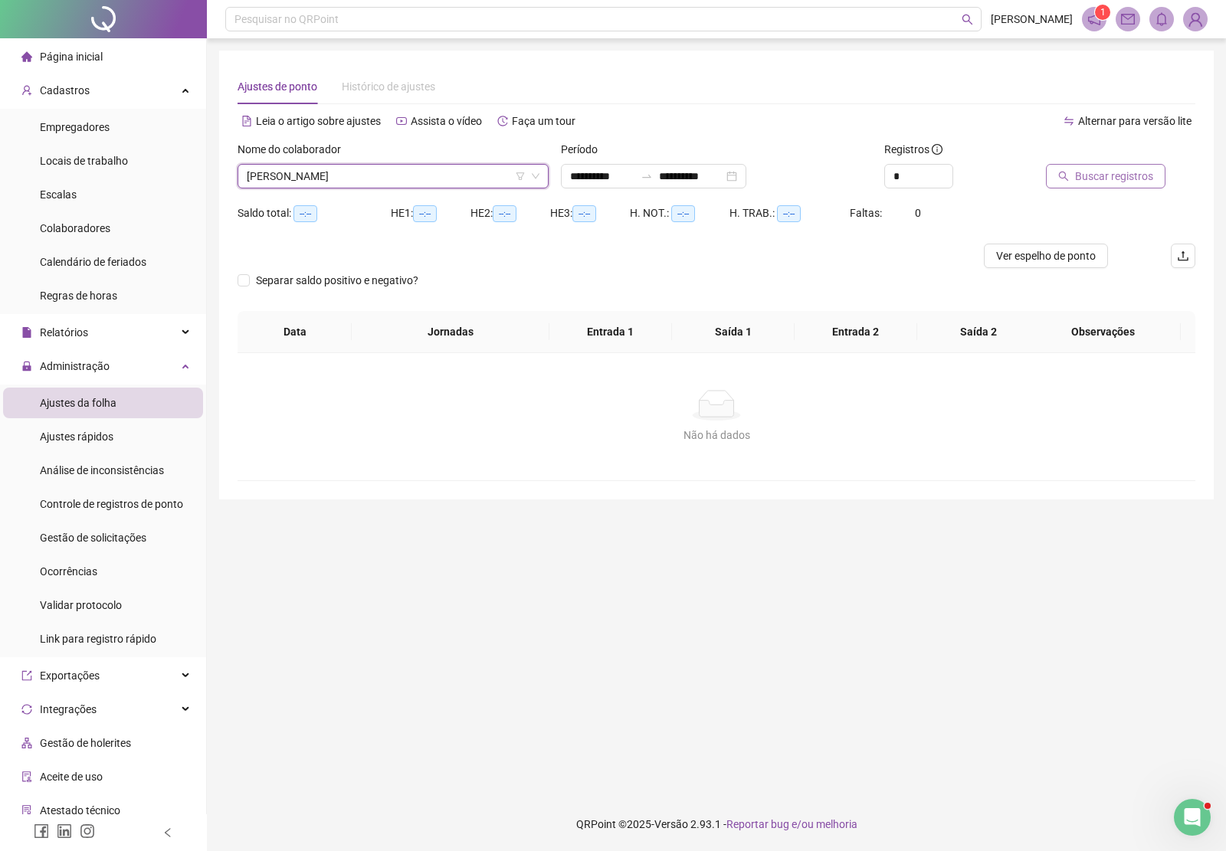
click at [1066, 174] on icon "search" at bounding box center [1063, 176] width 11 height 11
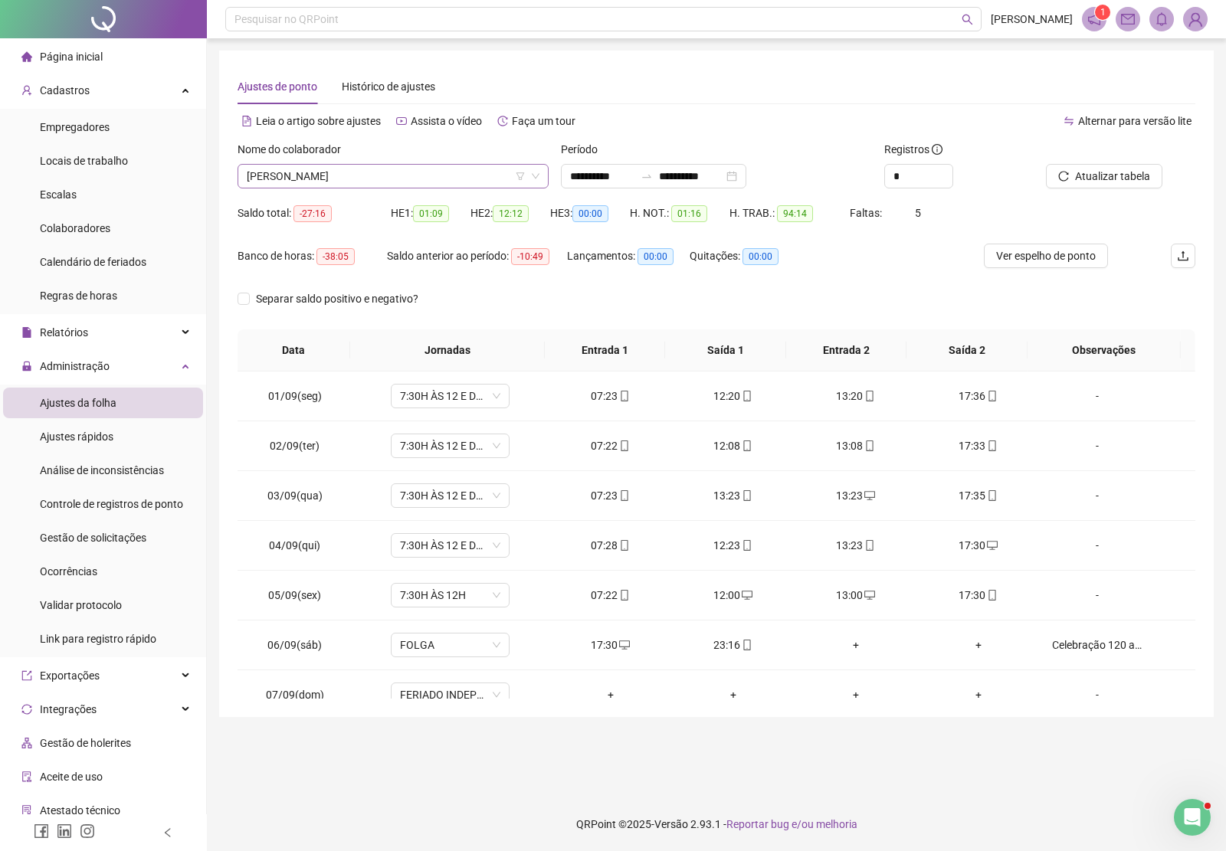
click at [366, 176] on span "[PERSON_NAME]" at bounding box center [393, 176] width 293 height 23
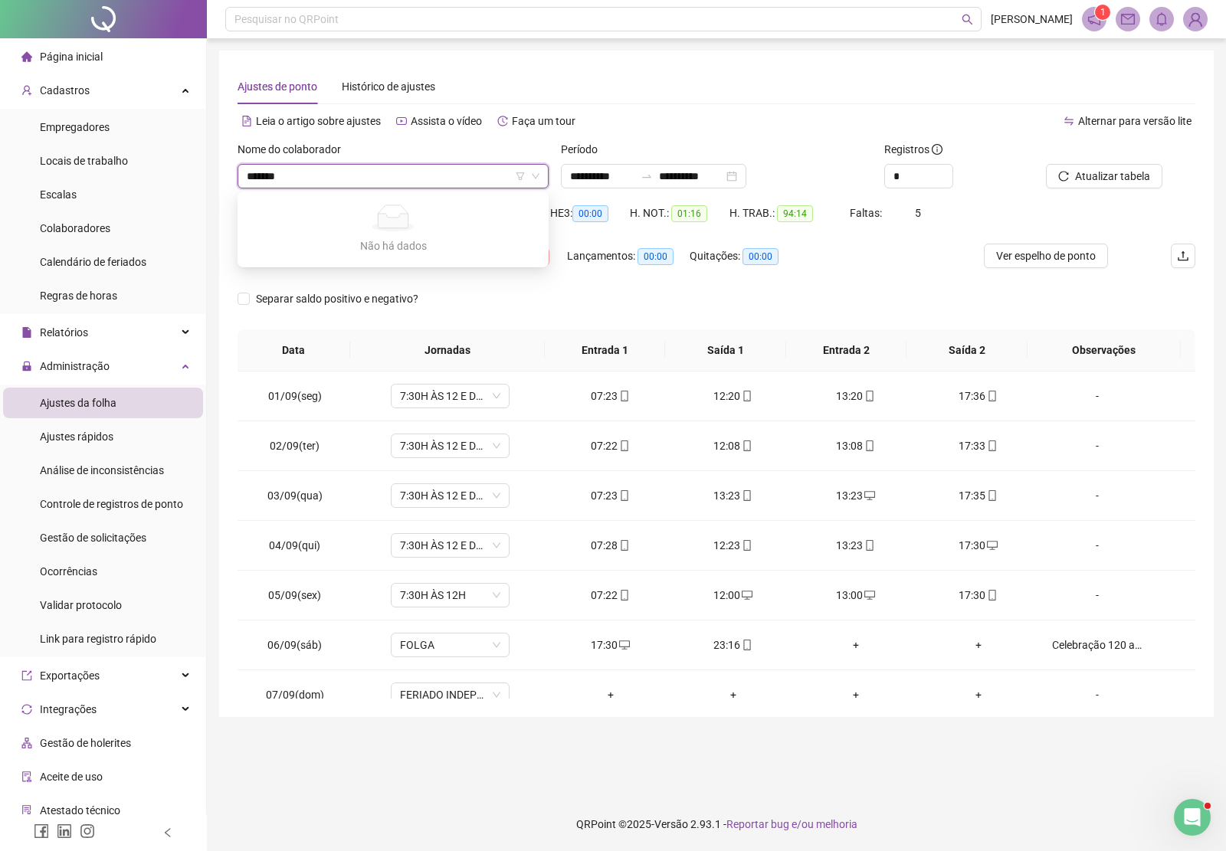
type input "********"
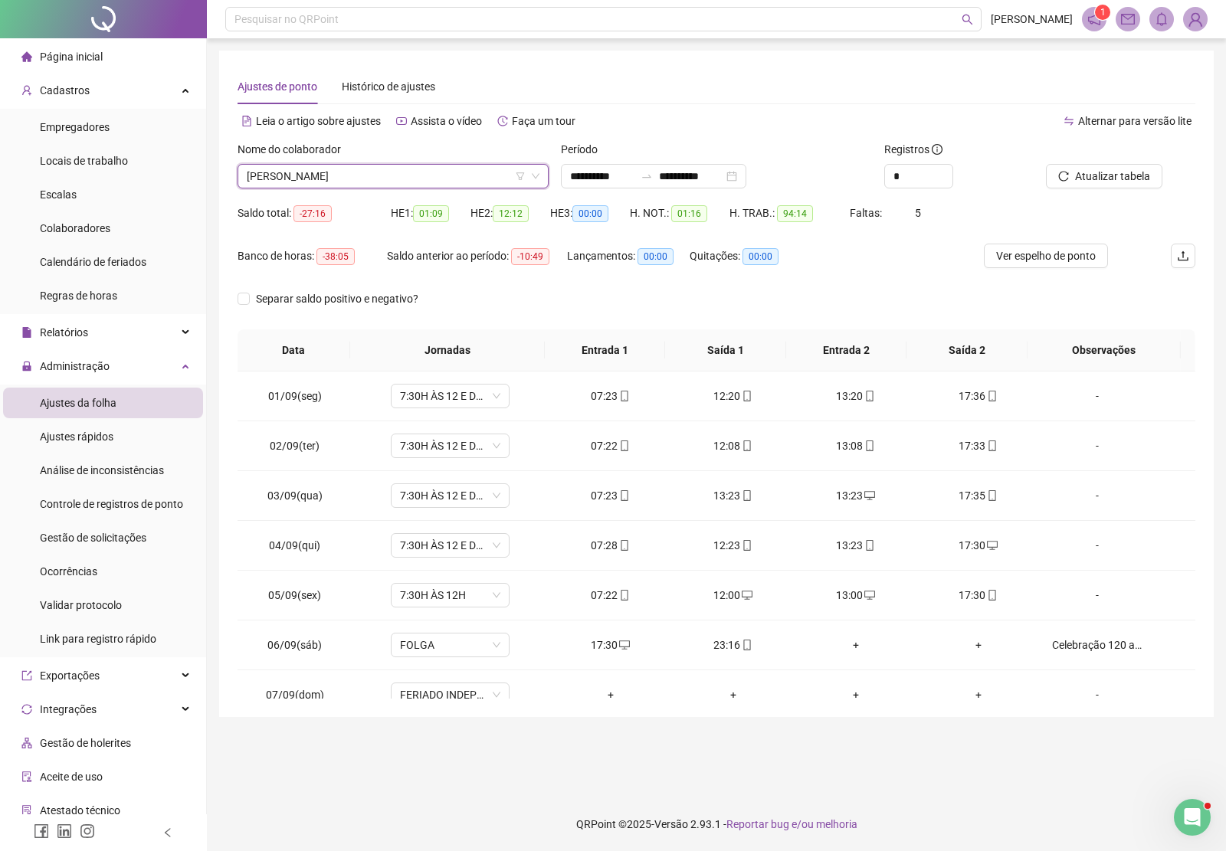
click at [366, 175] on span "[PERSON_NAME]" at bounding box center [393, 176] width 293 height 23
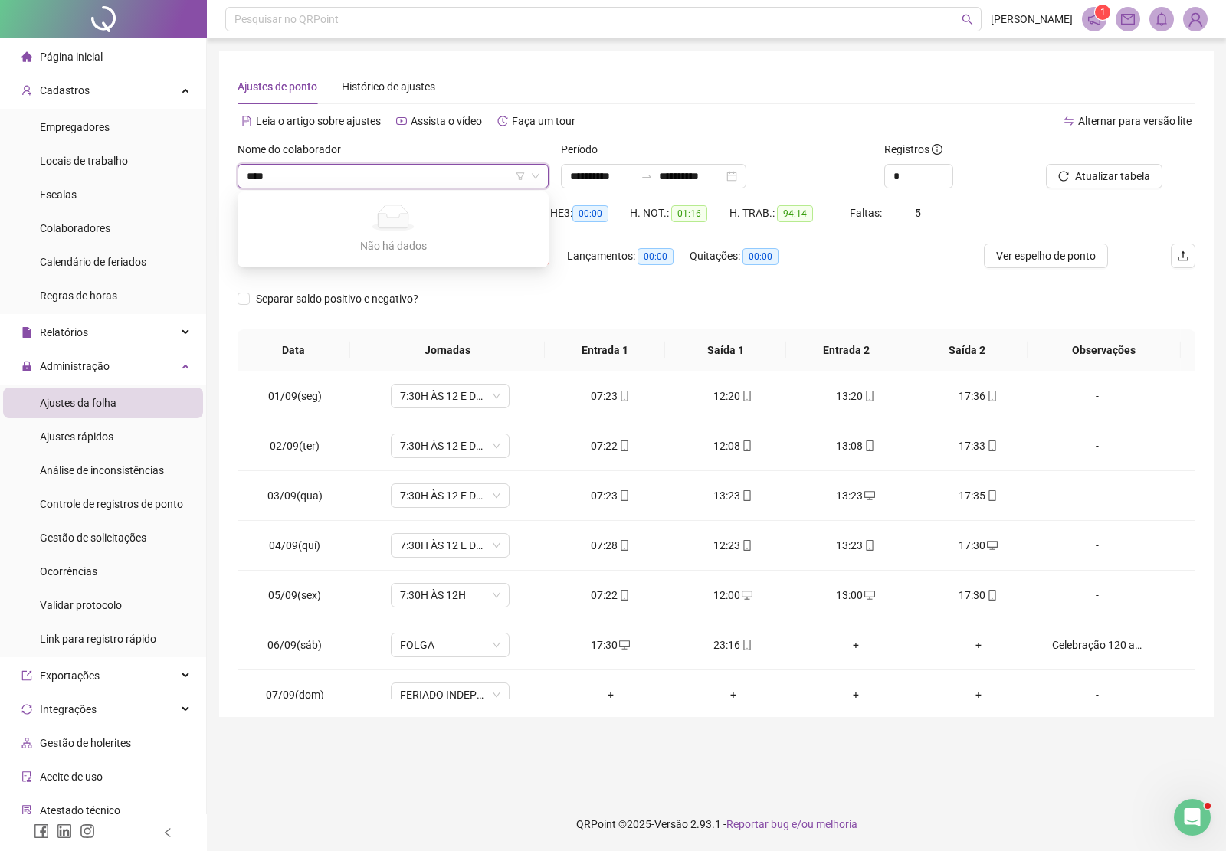
type input "****"
click at [1201, 14] on img at bounding box center [1195, 19] width 23 height 23
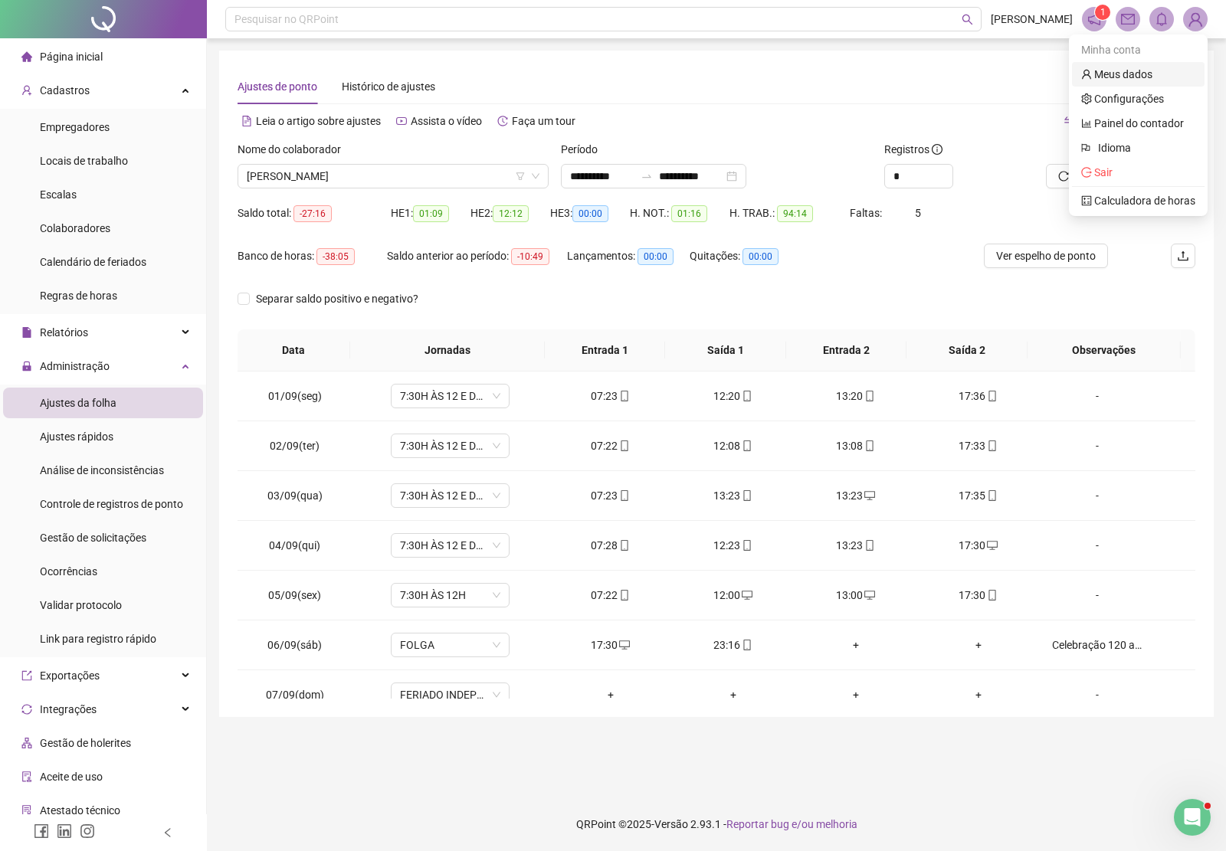
click at [1126, 73] on link "Meus dados" at bounding box center [1116, 74] width 71 height 12
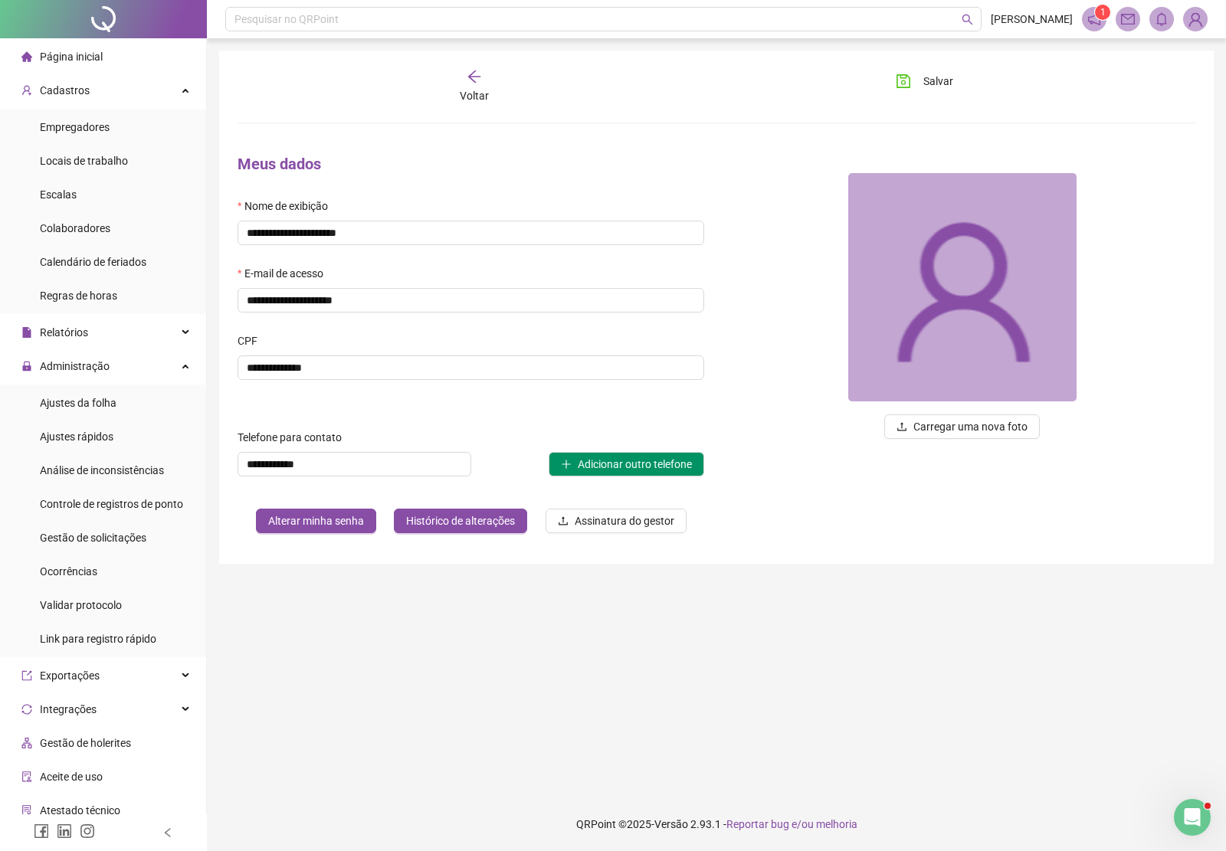
click at [458, 77] on div "Voltar" at bounding box center [473, 86] width 149 height 35
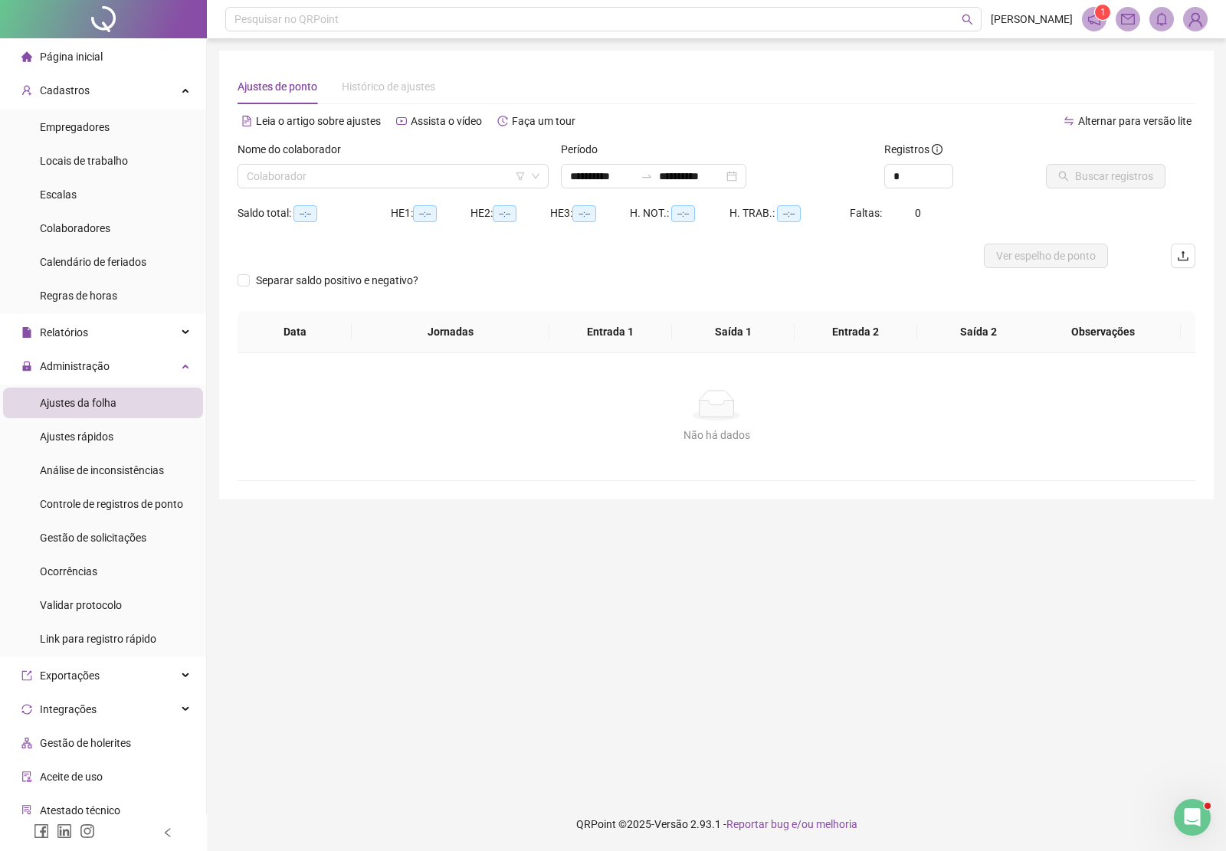
type input "**********"
click at [312, 169] on input "search" at bounding box center [386, 176] width 279 height 23
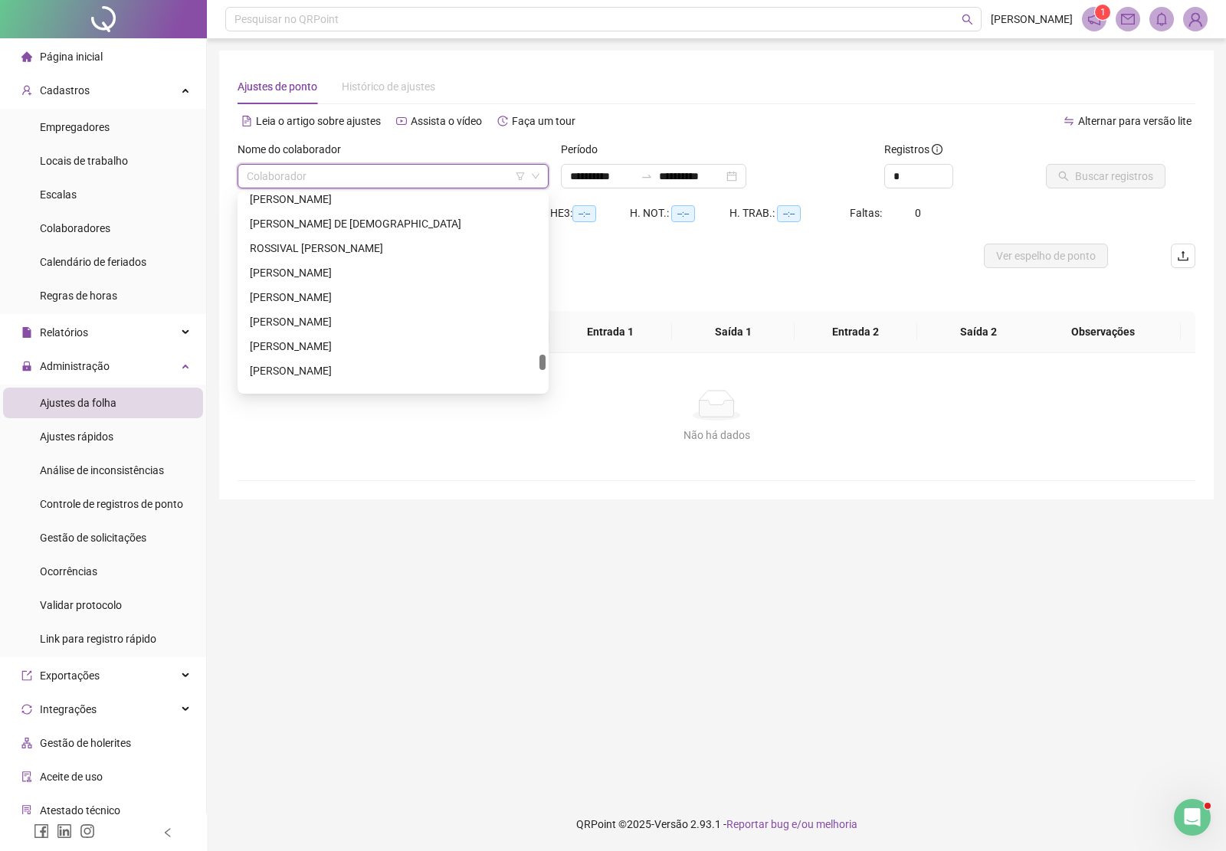
scroll to position [2377, 0]
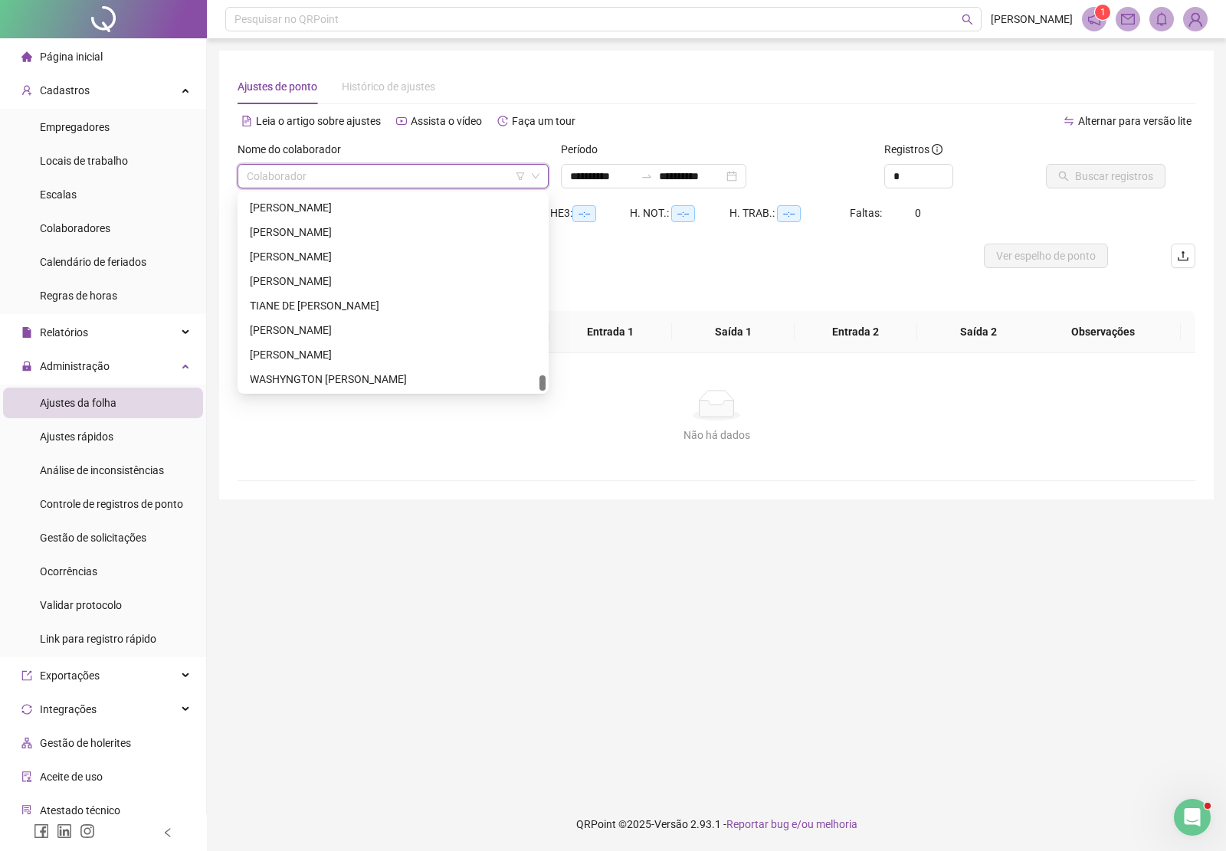
drag, startPoint x: 544, startPoint y: 234, endPoint x: 521, endPoint y: 420, distance: 187.6
click at [521, 420] on body "**********" at bounding box center [613, 425] width 1226 height 851
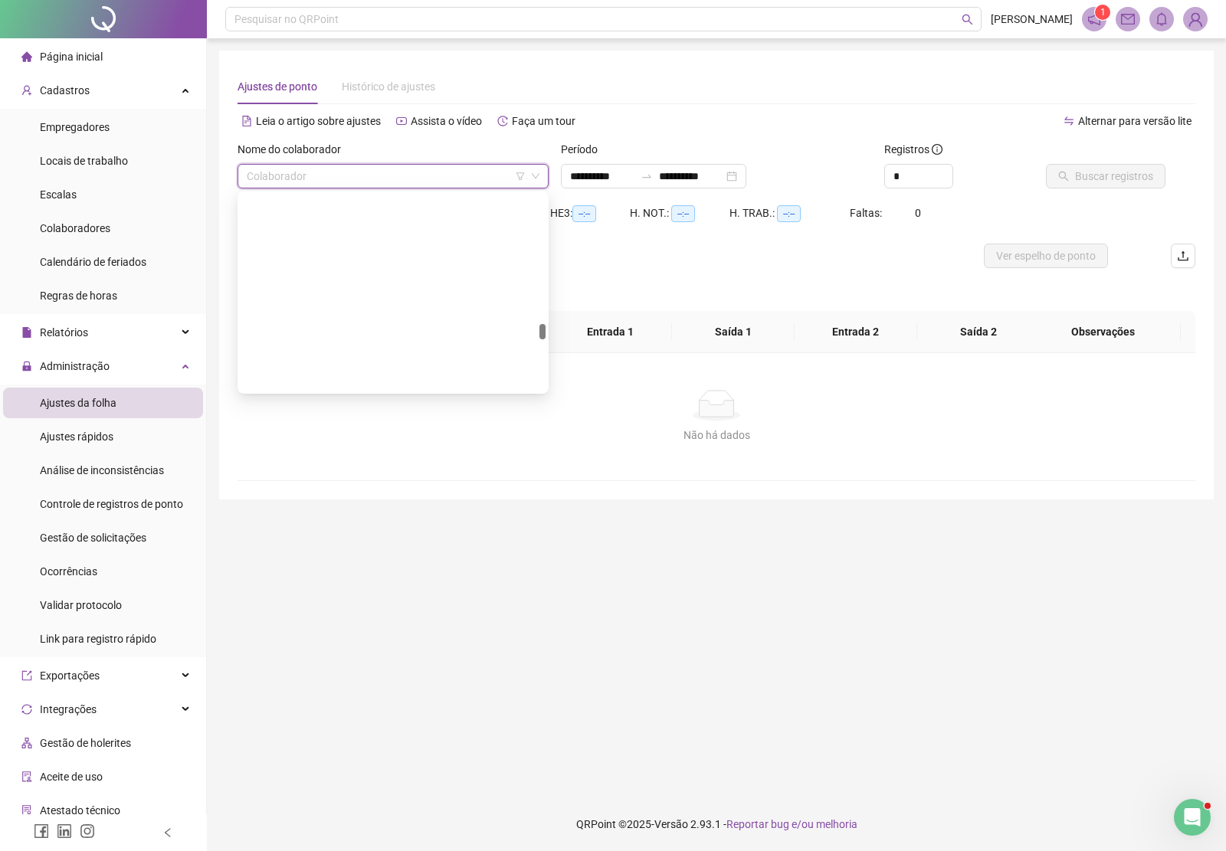
scroll to position [1707, 0]
click at [345, 178] on input "search" at bounding box center [386, 176] width 279 height 23
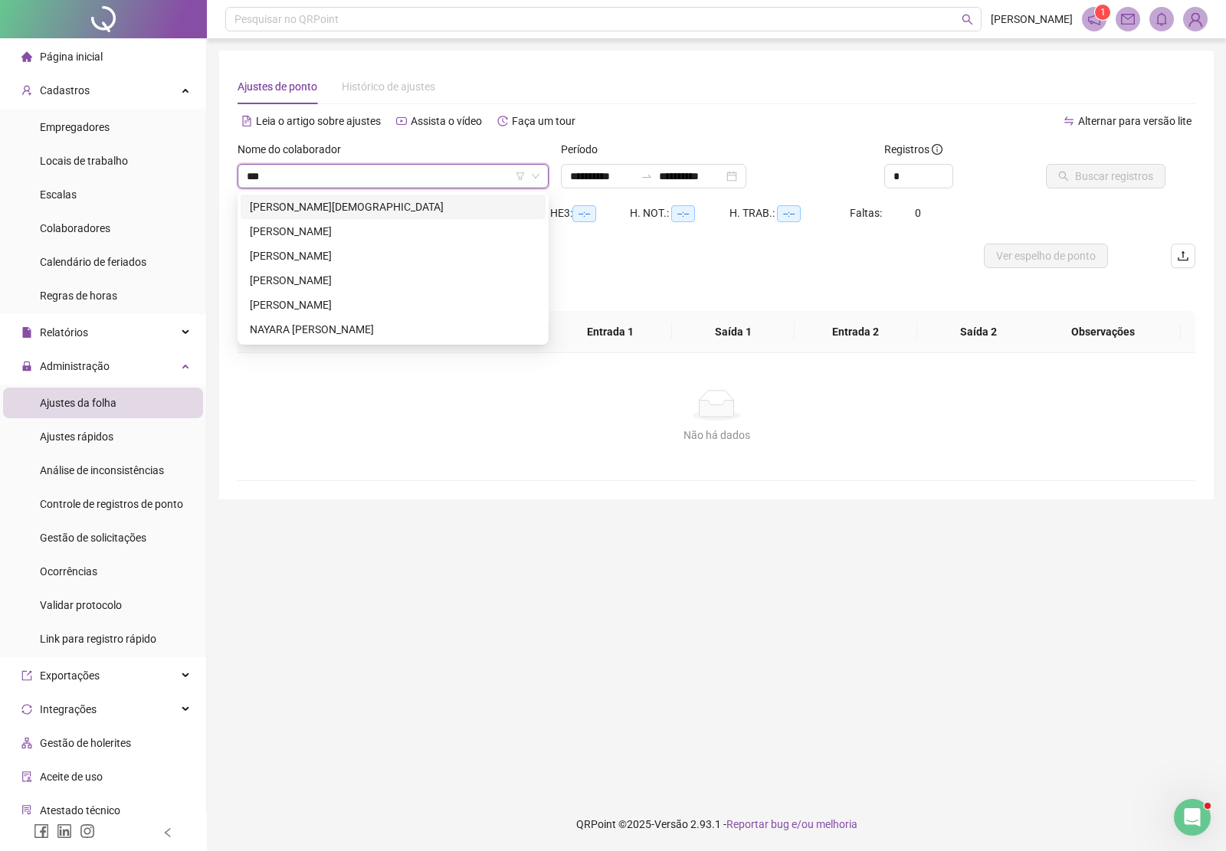
scroll to position [0, 0]
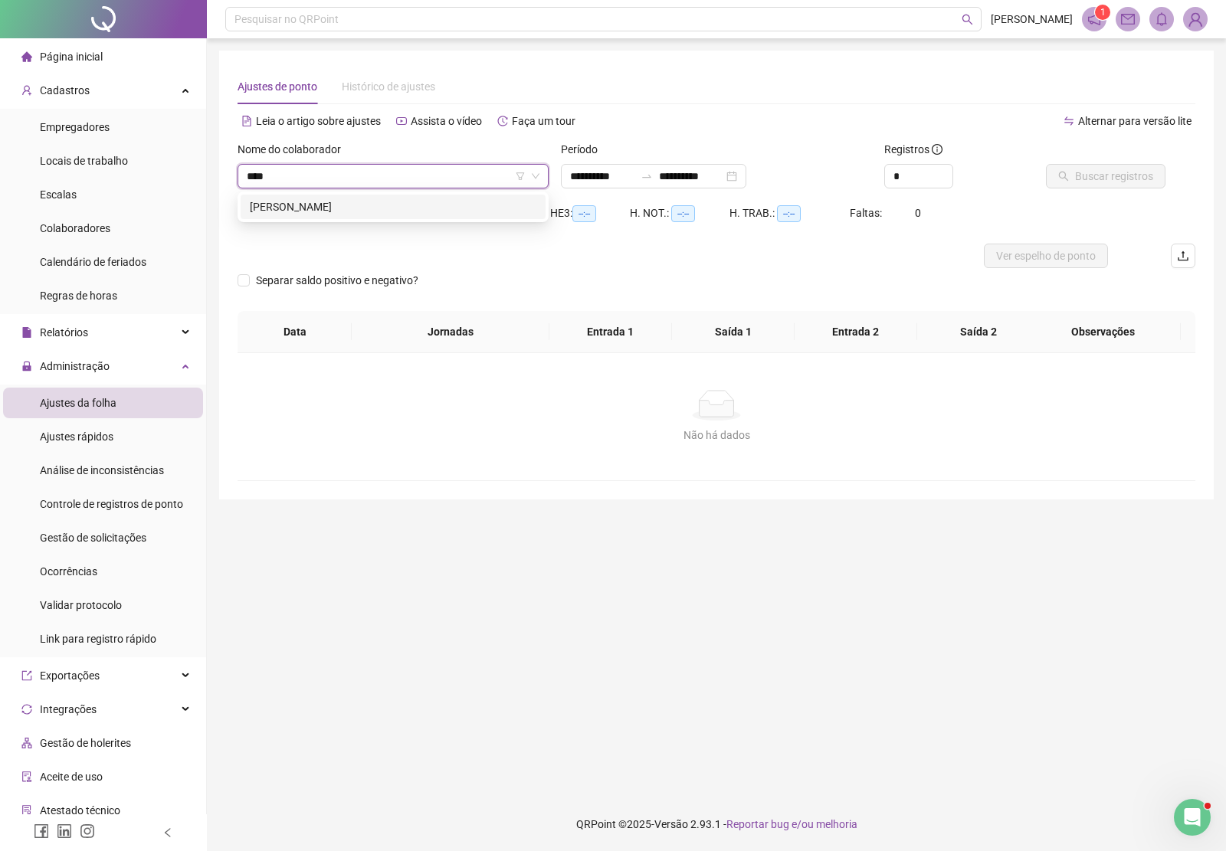
type input "*****"
click at [369, 170] on input "search" at bounding box center [386, 176] width 279 height 23
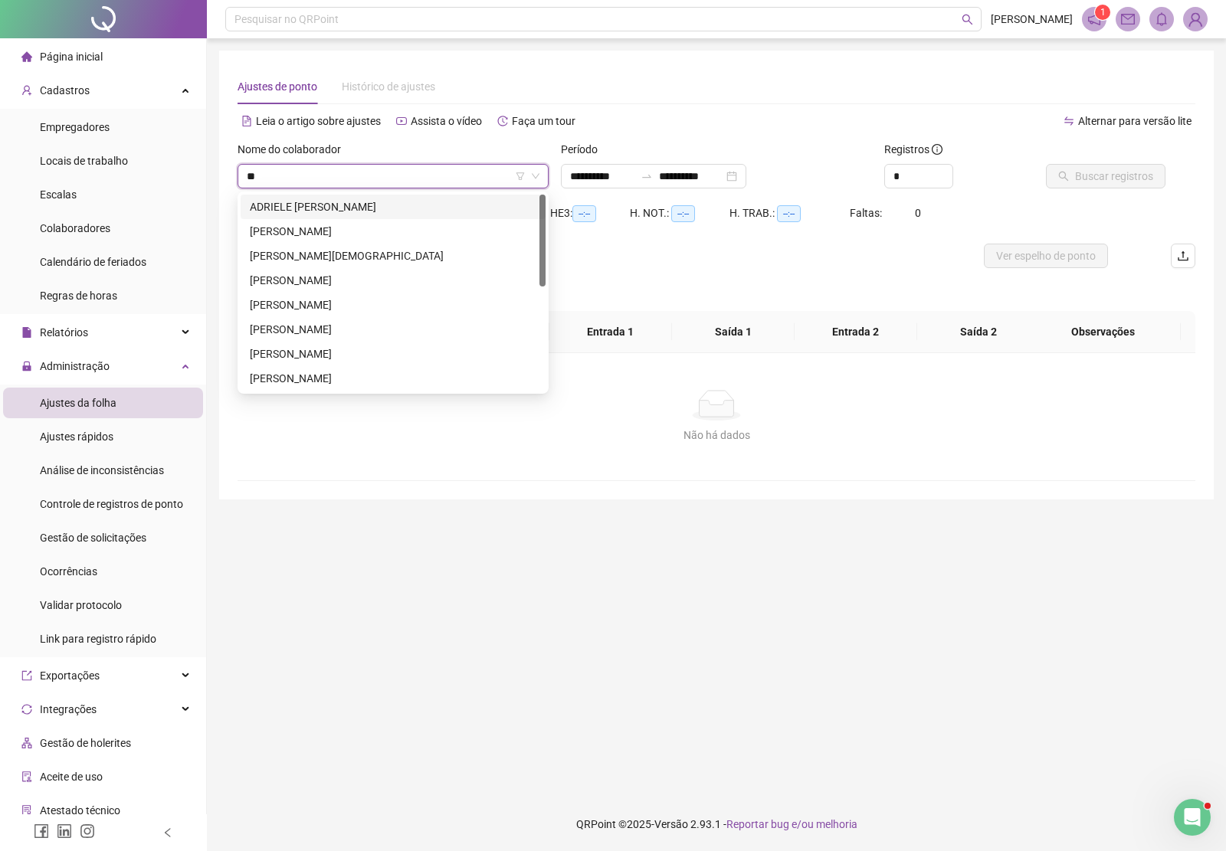
type input "*"
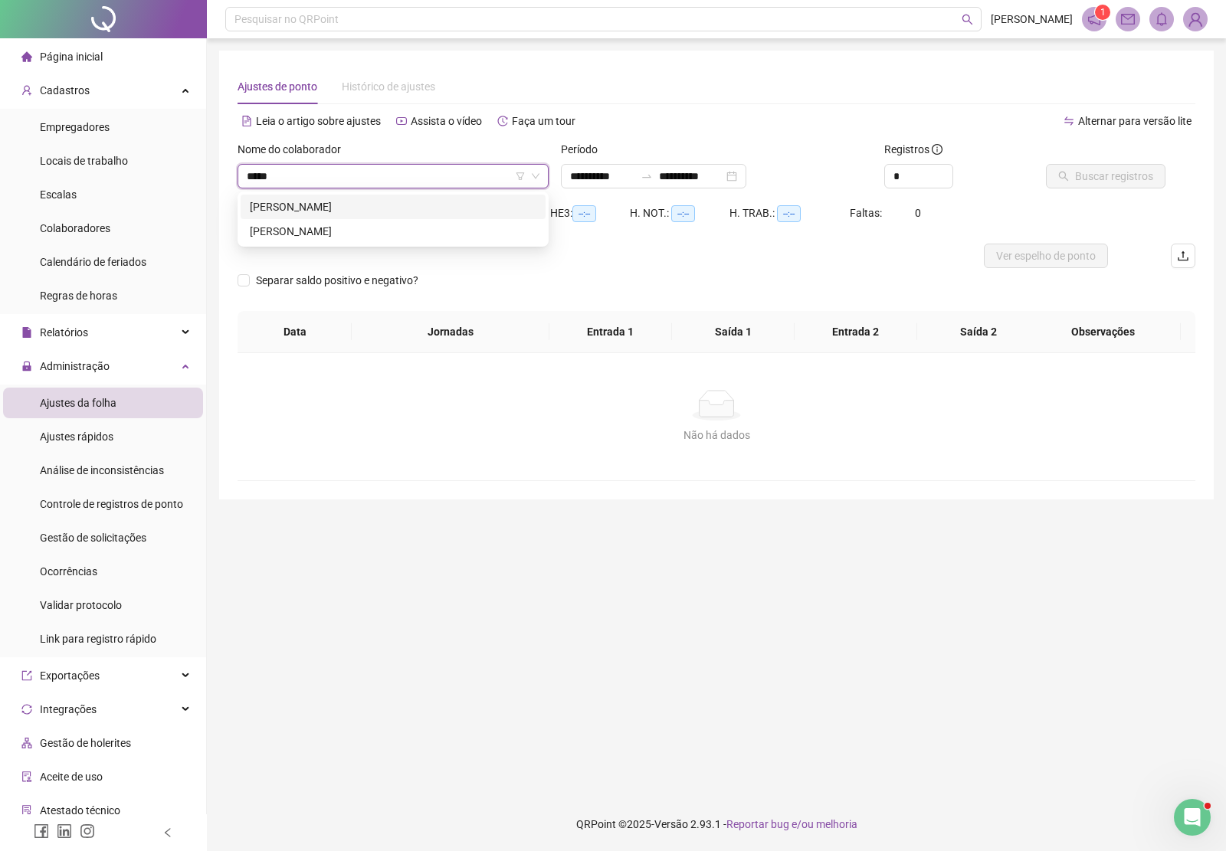
type input "******"
click at [343, 203] on div "[PERSON_NAME]" at bounding box center [393, 206] width 287 height 17
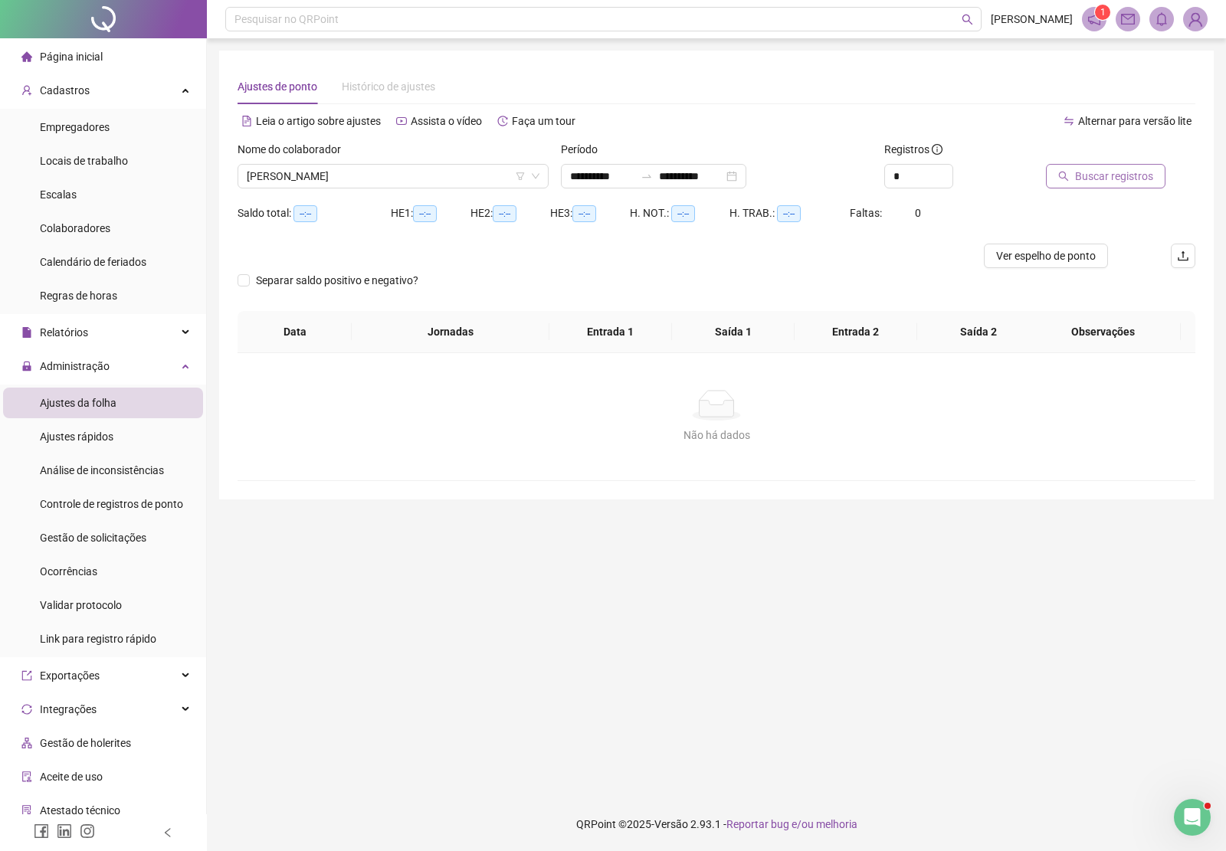
click at [1102, 173] on span "Buscar registros" at bounding box center [1114, 176] width 78 height 17
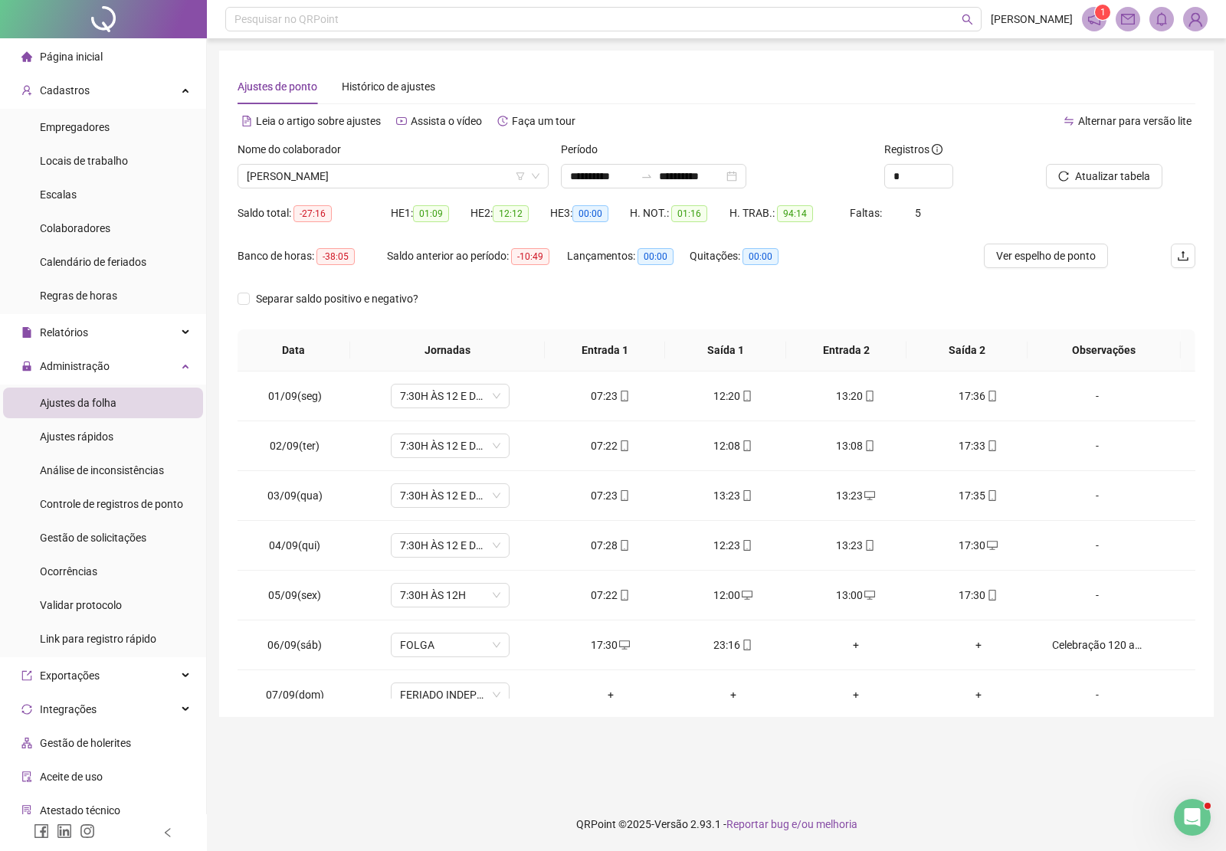
click at [411, 182] on span "[PERSON_NAME]" at bounding box center [393, 176] width 293 height 23
click at [362, 174] on span "[PERSON_NAME]" at bounding box center [393, 176] width 293 height 23
click at [366, 173] on span "[PERSON_NAME]" at bounding box center [393, 176] width 293 height 23
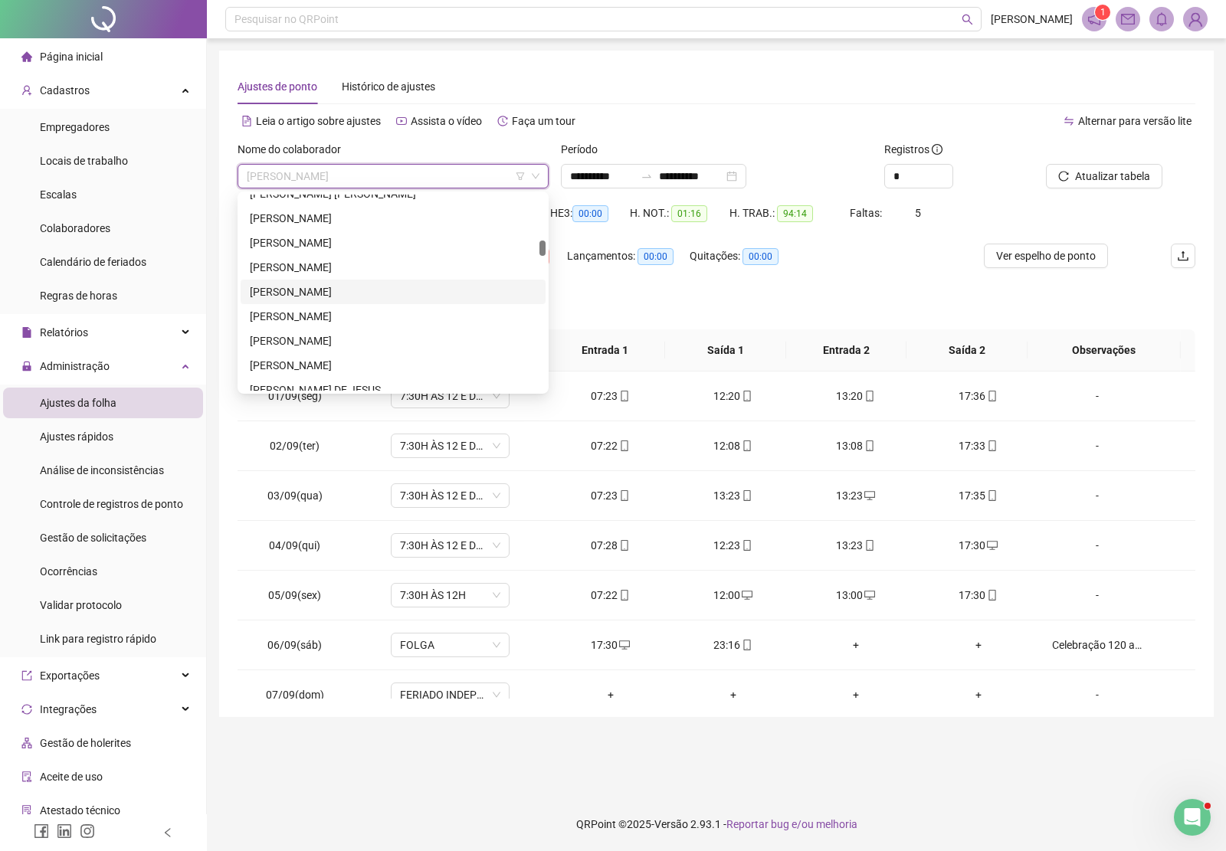
scroll to position [506, 0]
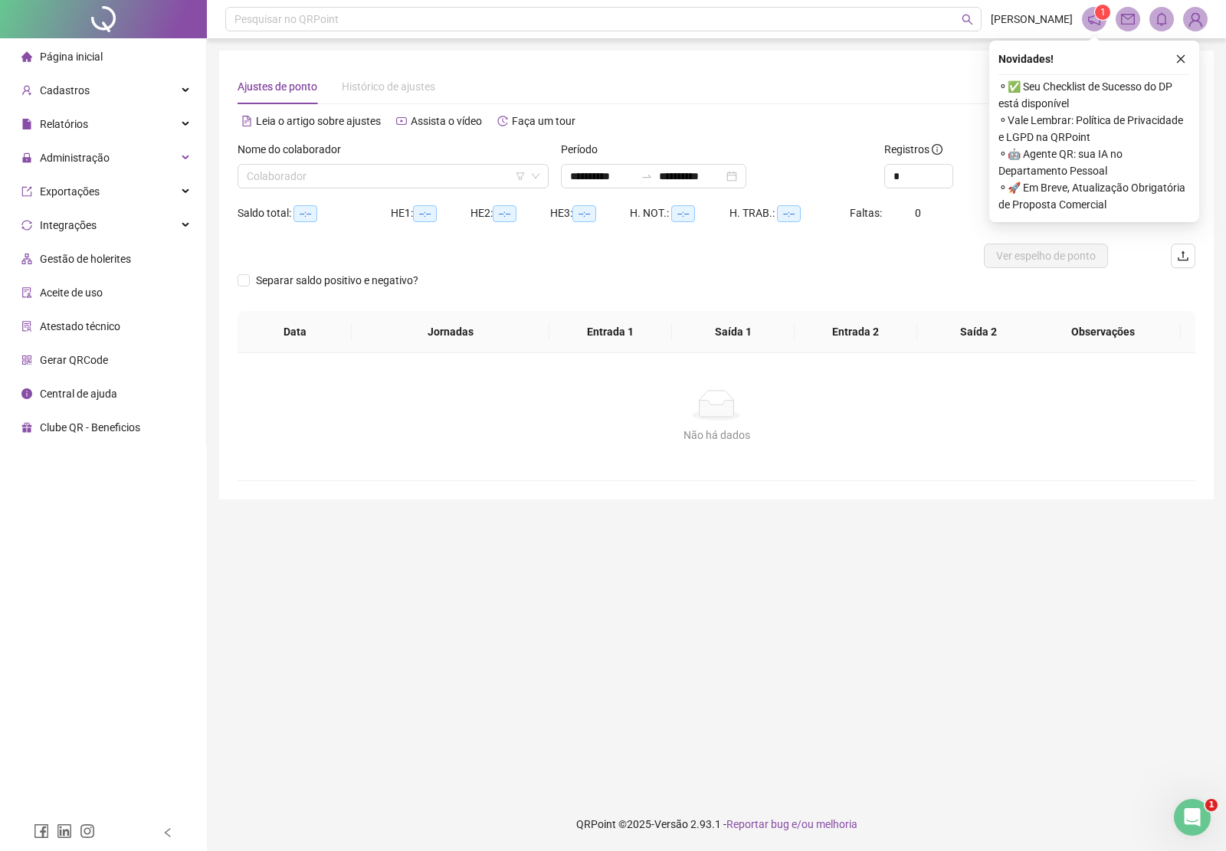
click at [1185, 50] on button "button" at bounding box center [1180, 59] width 18 height 18
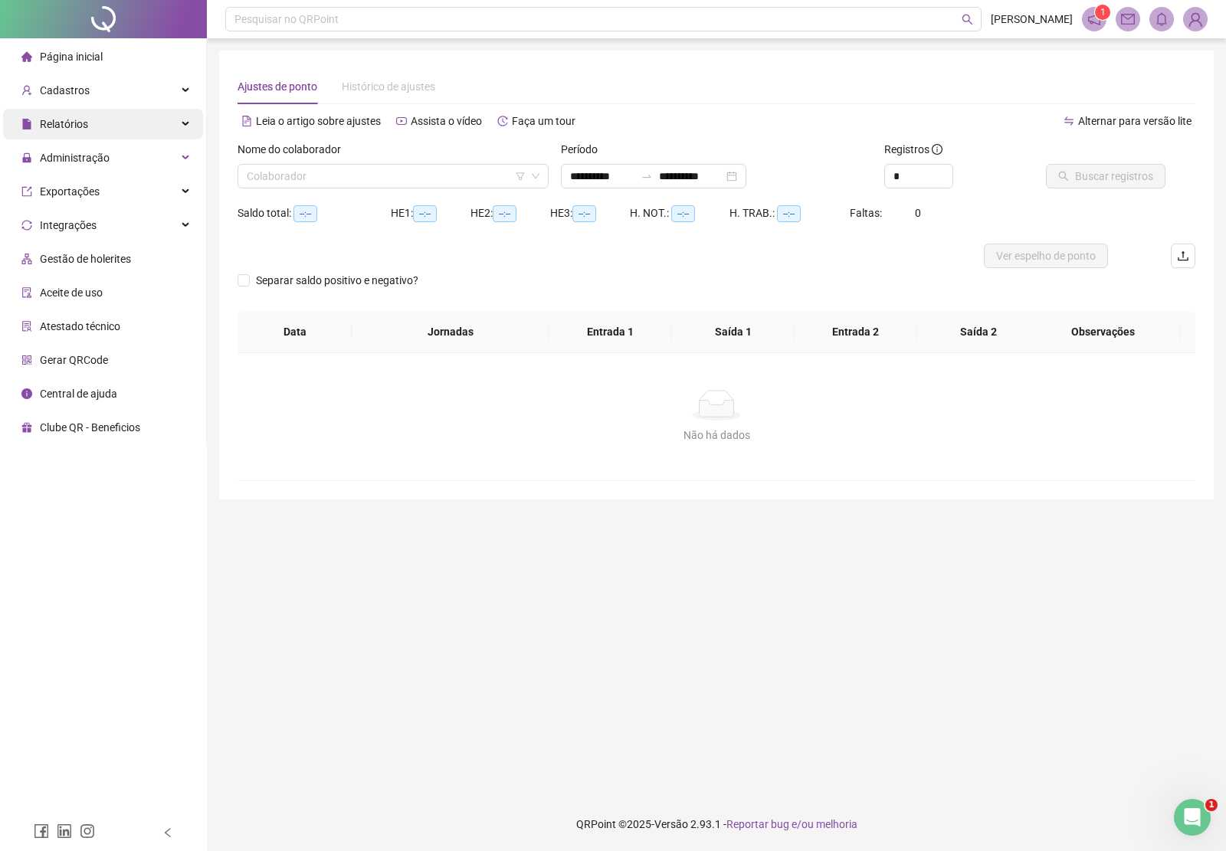
click at [77, 123] on span "Relatórios" at bounding box center [64, 124] width 48 height 12
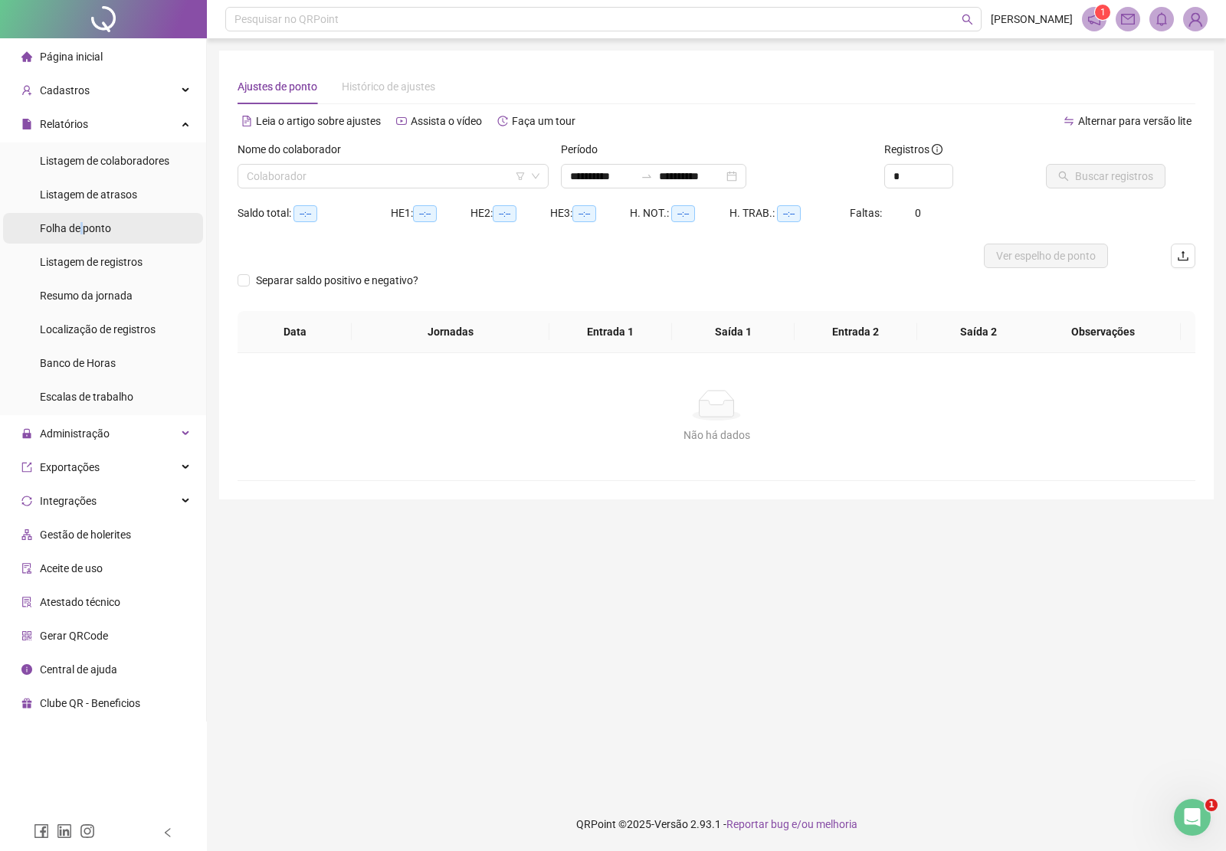
click at [82, 226] on span "Folha de ponto" at bounding box center [75, 228] width 71 height 12
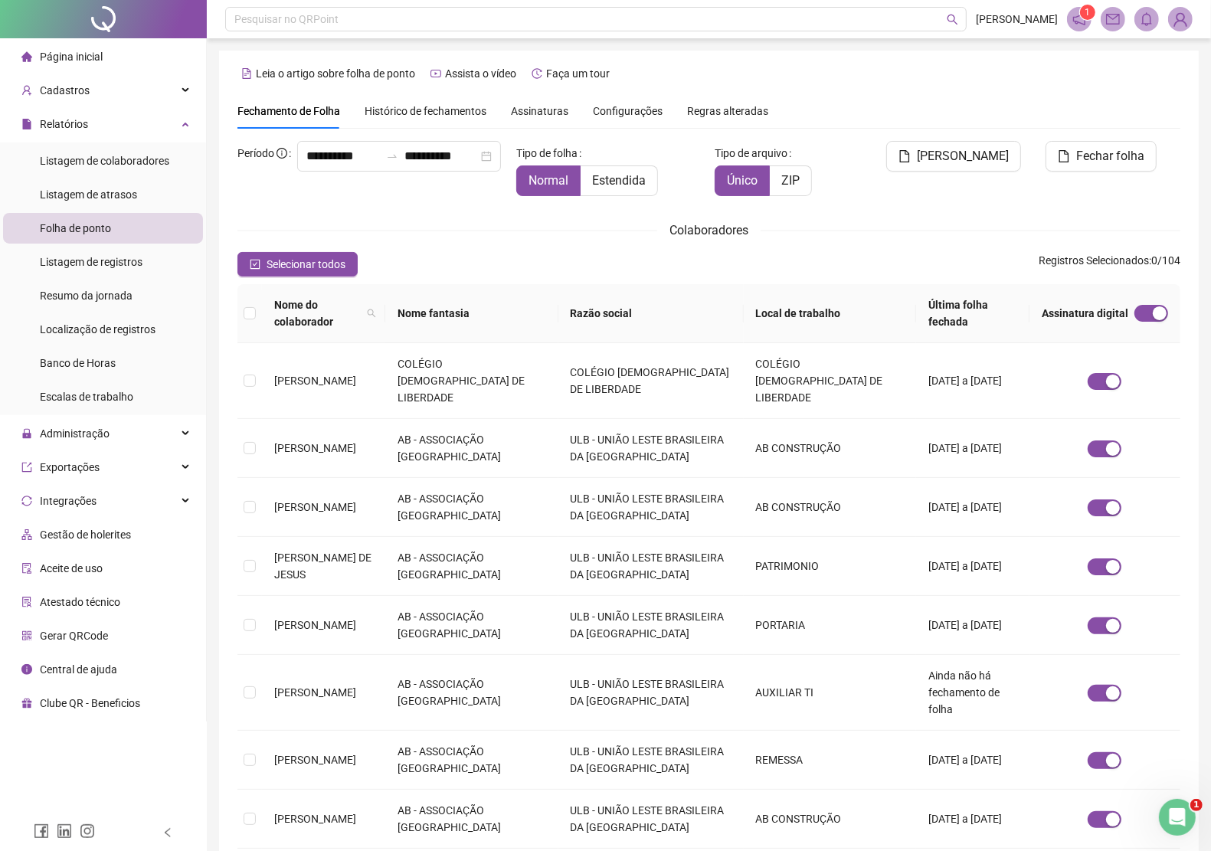
click at [532, 109] on span "Assinaturas" at bounding box center [539, 111] width 57 height 11
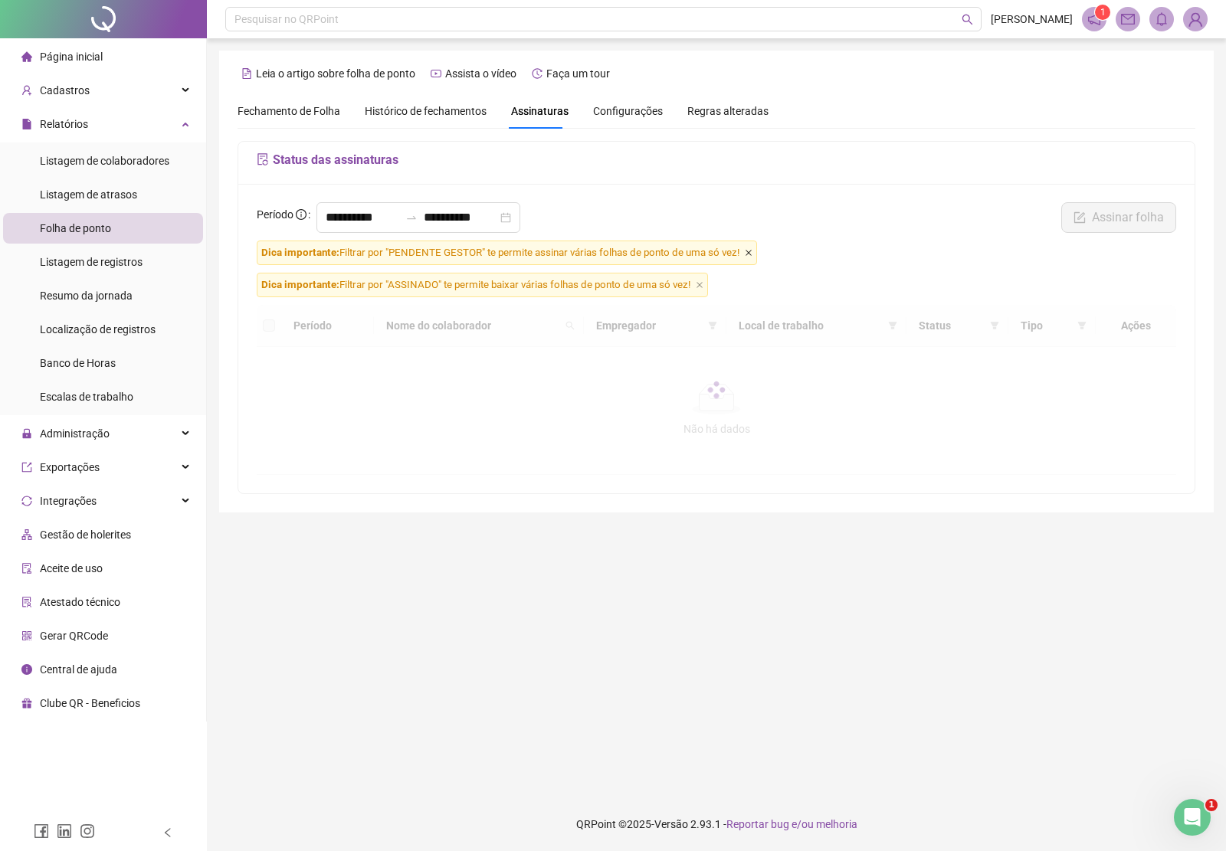
click at [752, 251] on icon "close" at bounding box center [749, 253] width 8 height 8
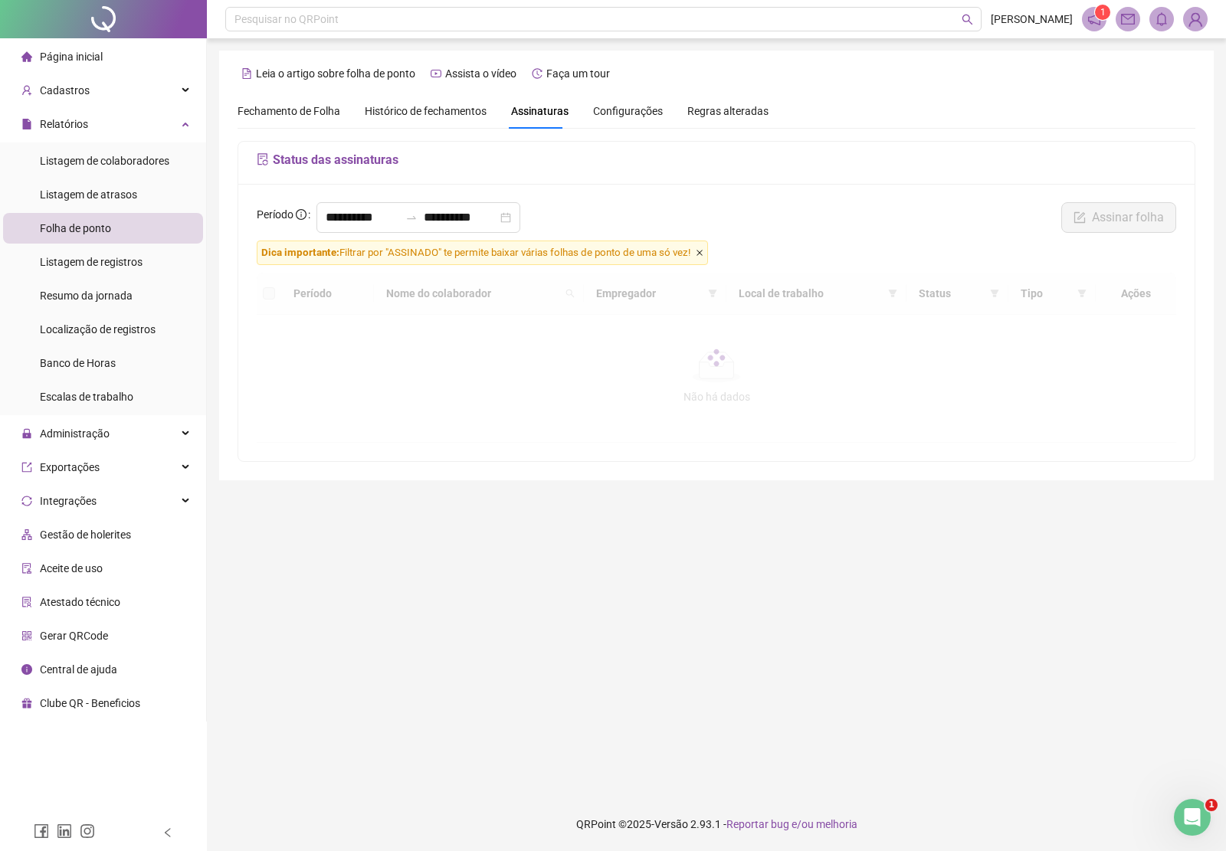
click at [703, 254] on icon "close" at bounding box center [700, 253] width 8 height 8
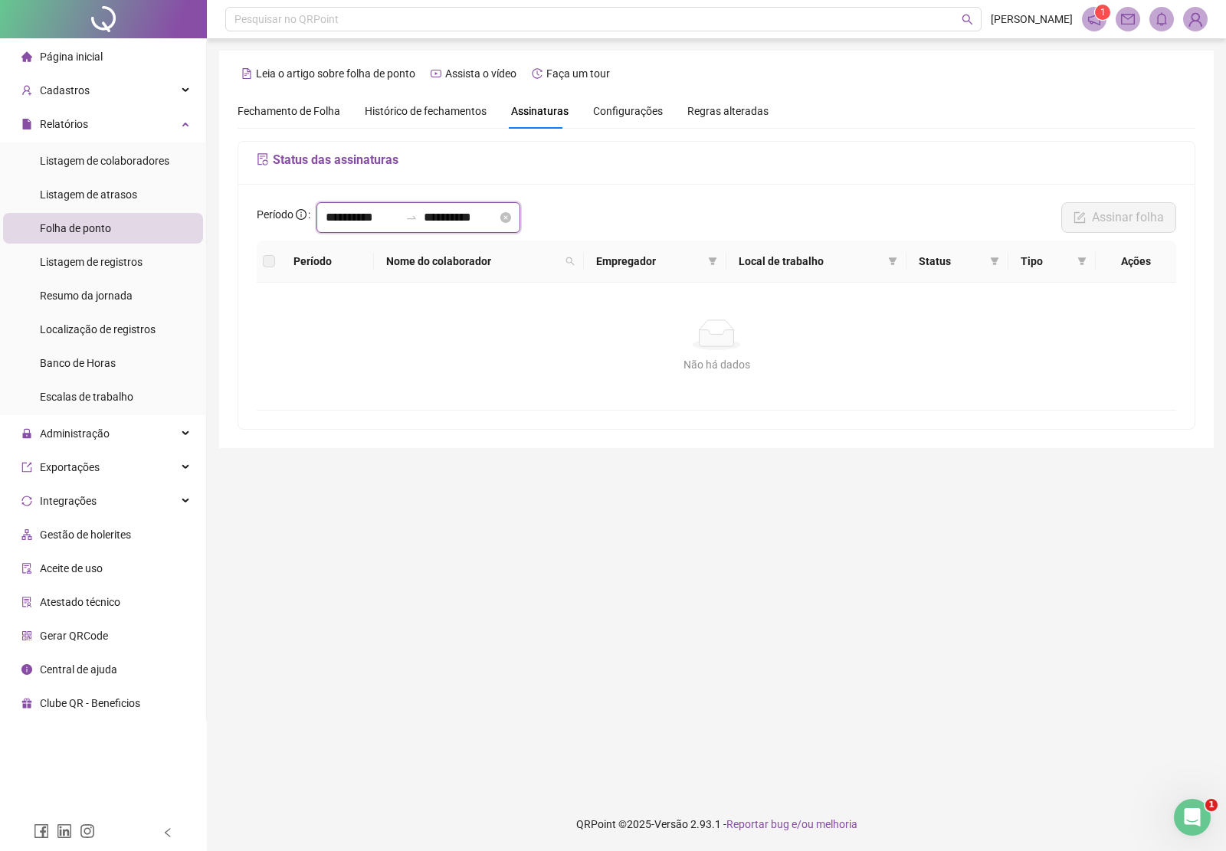
click at [388, 217] on input "**********" at bounding box center [363, 217] width 74 height 18
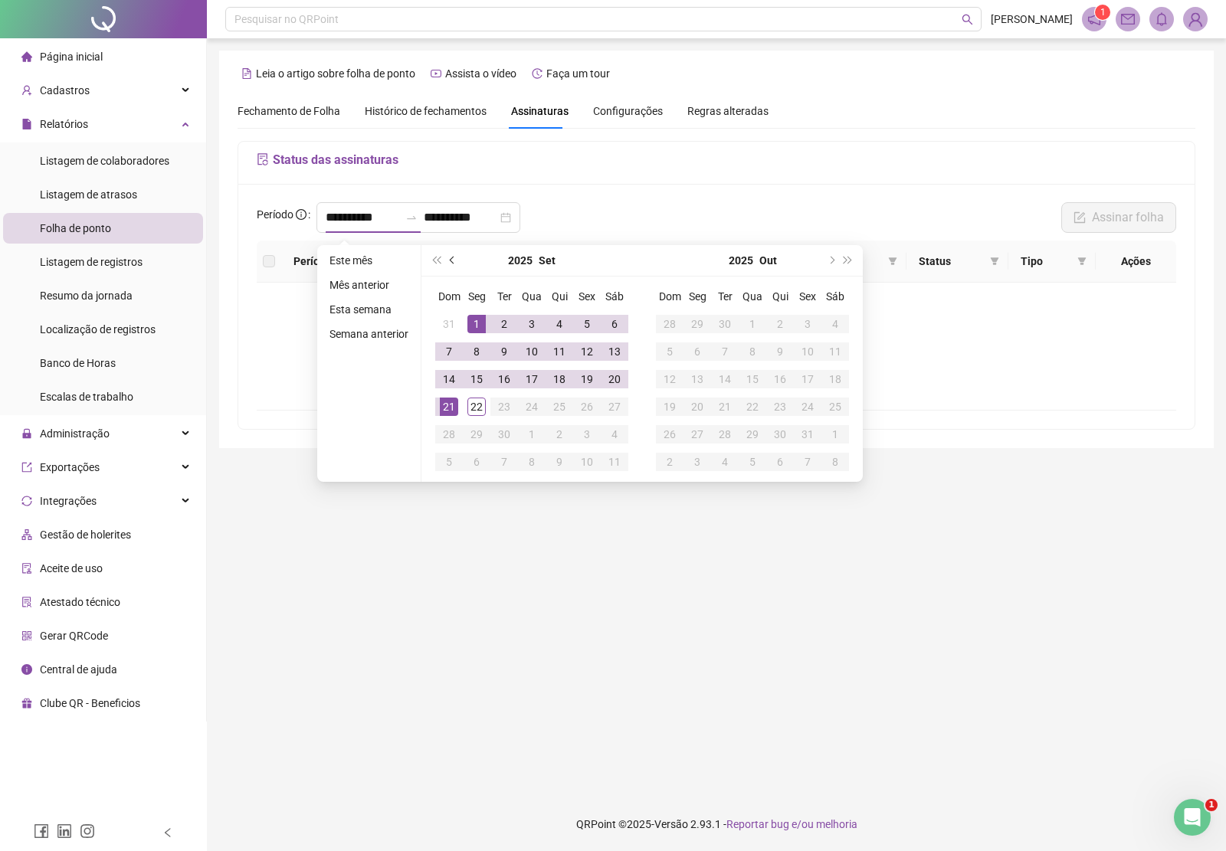
click at [450, 257] on span "prev-year" at bounding box center [454, 261] width 8 height 8
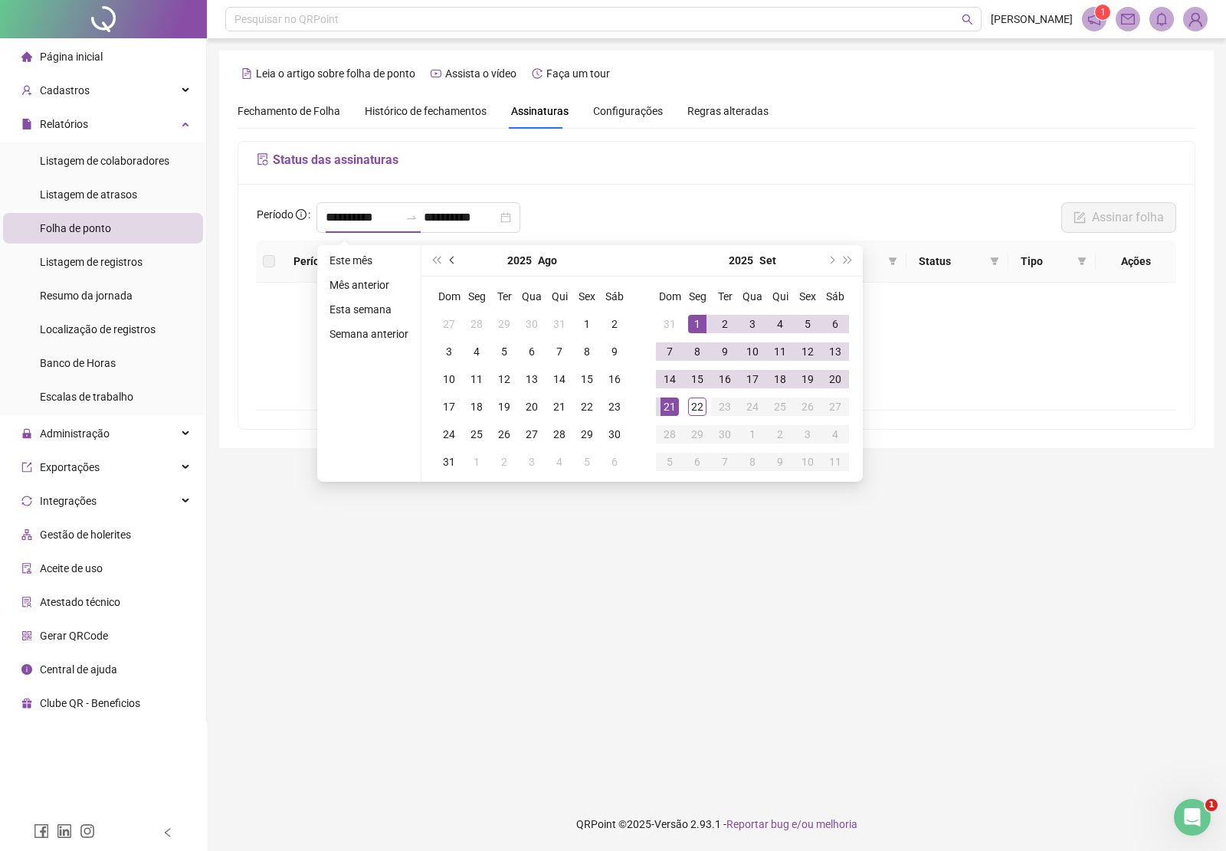
click at [450, 257] on span "prev-year" at bounding box center [454, 261] width 8 height 8
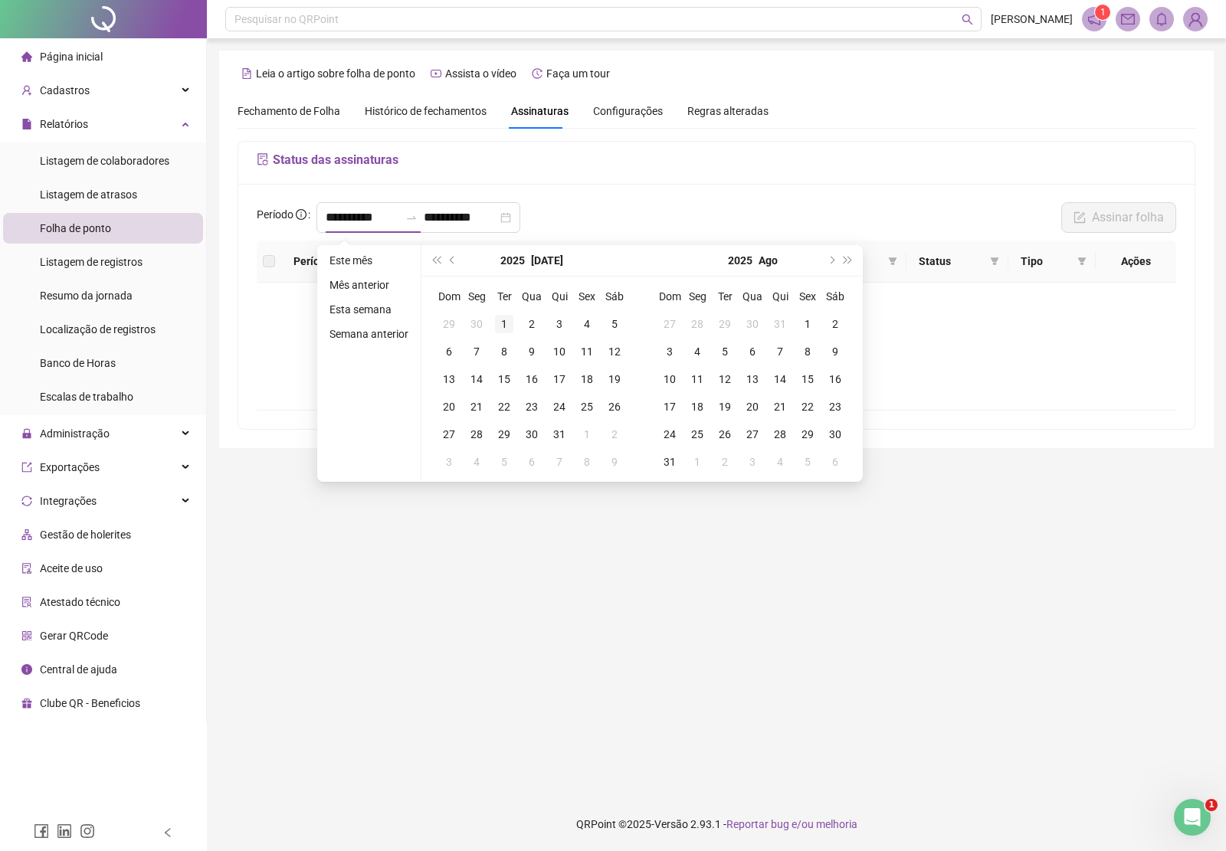
type input "**********"
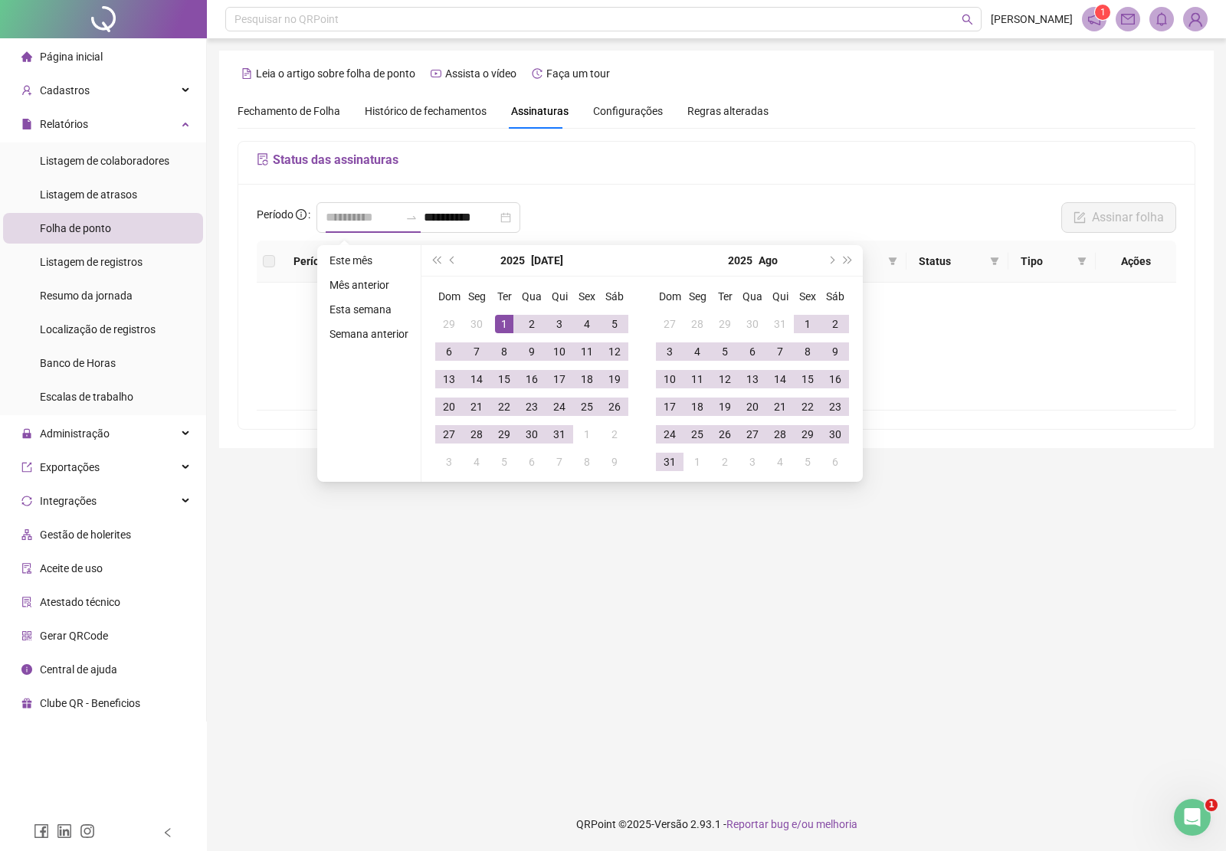
click at [503, 322] on div "1" at bounding box center [504, 324] width 18 height 18
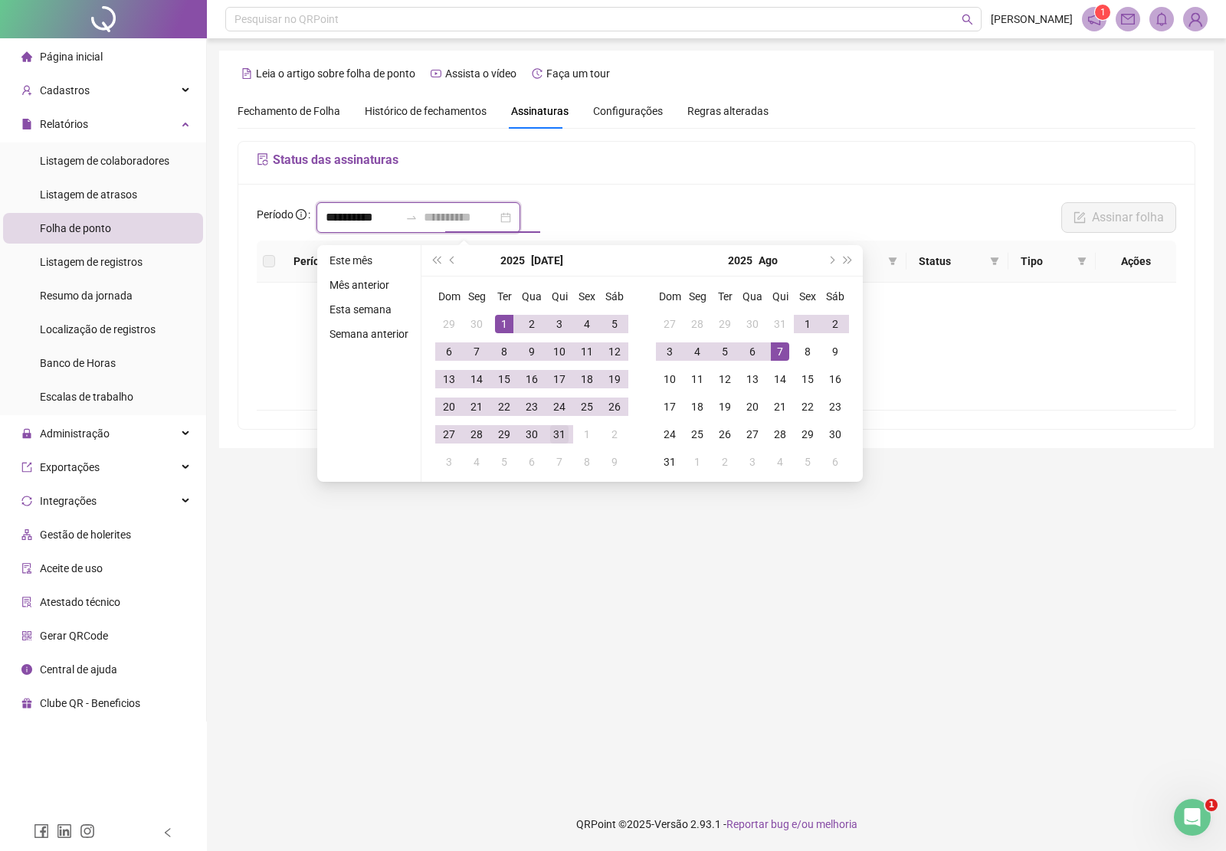
type input "**********"
click at [561, 434] on div "31" at bounding box center [559, 434] width 18 height 18
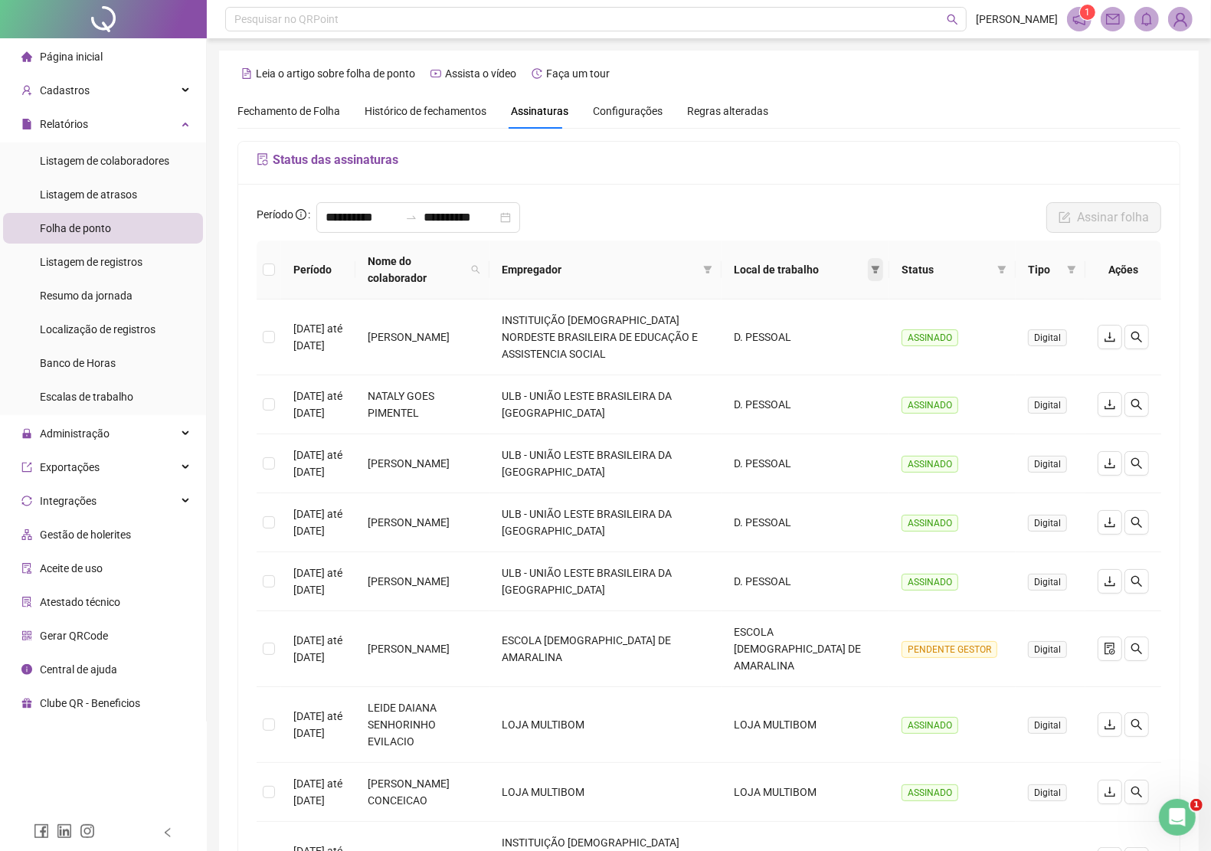
click at [879, 266] on icon "filter" at bounding box center [875, 269] width 9 height 9
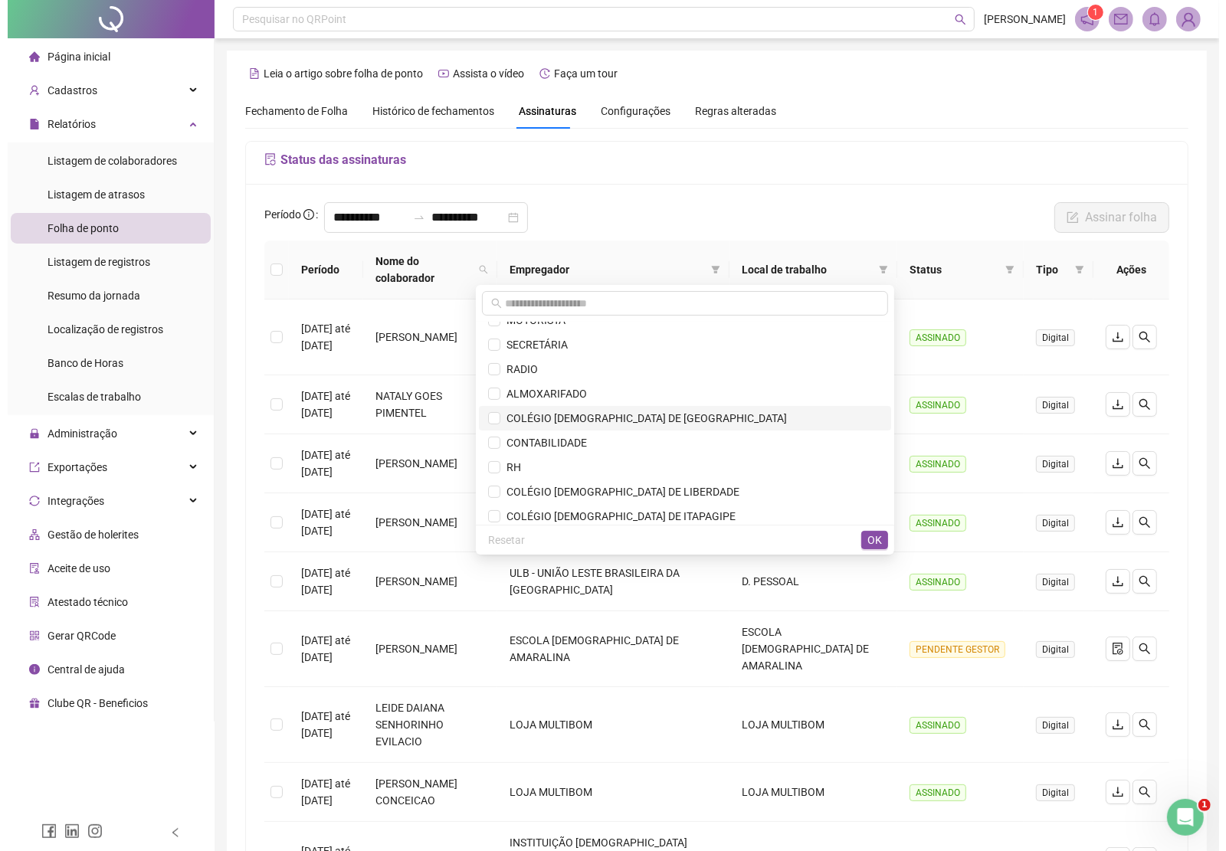
scroll to position [383, 0]
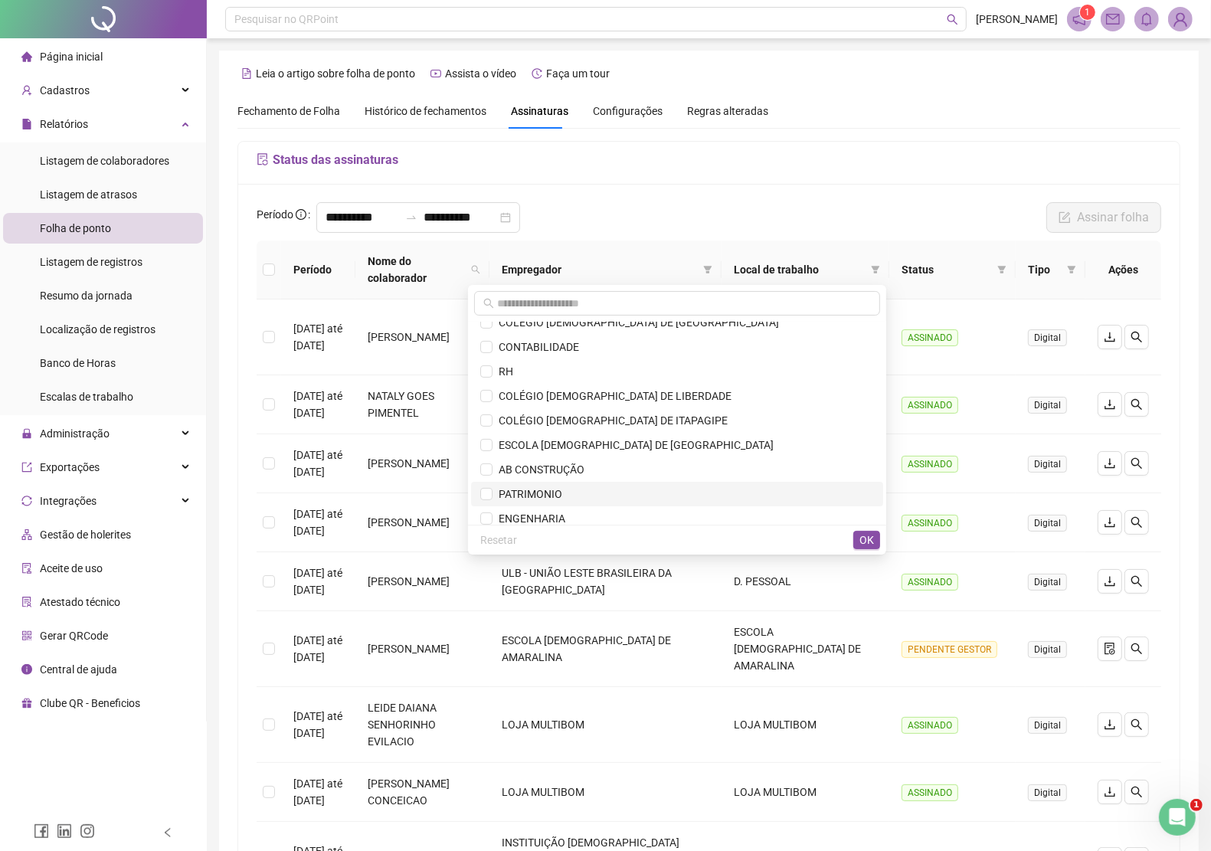
click at [562, 489] on span "PATRIMONIO" at bounding box center [528, 494] width 70 height 12
click at [870, 540] on span "OK" at bounding box center [867, 540] width 15 height 17
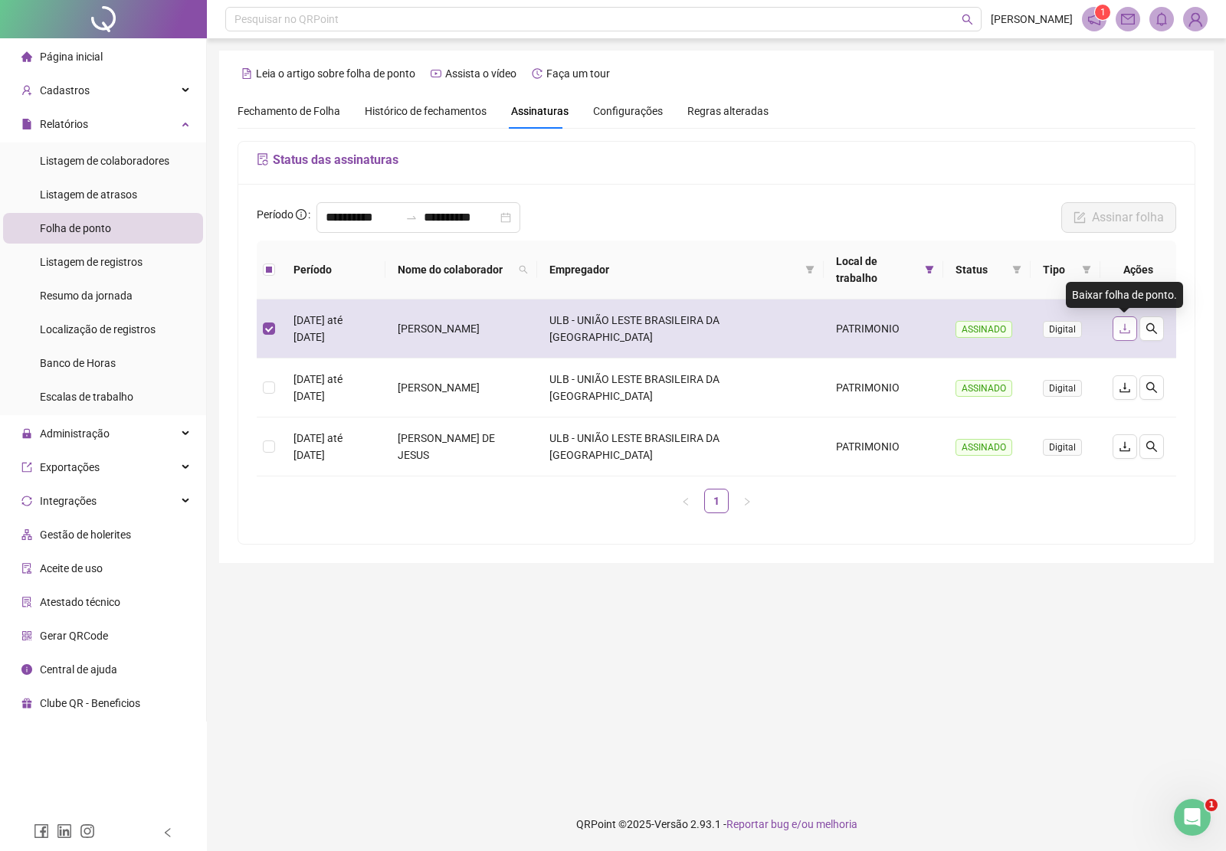
click at [1119, 326] on icon "download" at bounding box center [1125, 329] width 12 height 12
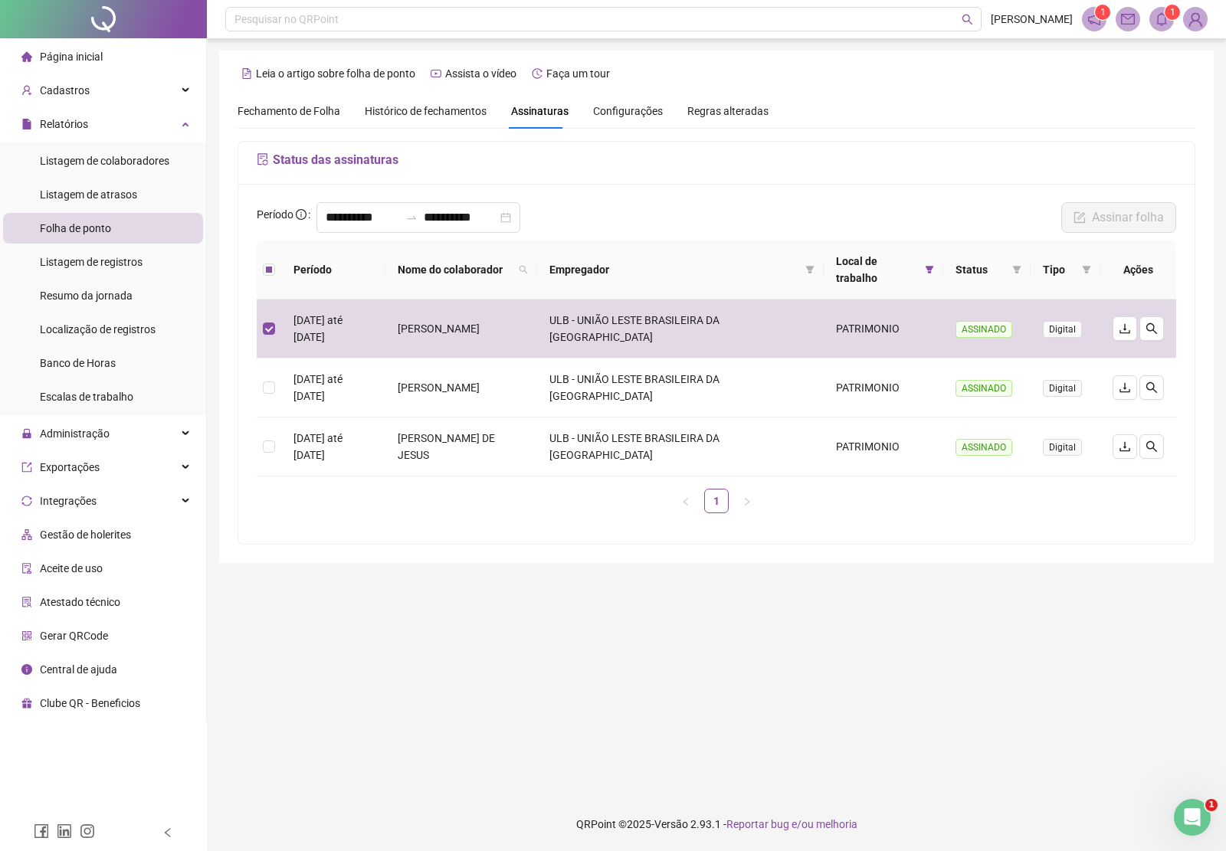
click at [1163, 15] on icon "bell" at bounding box center [1162, 19] width 14 height 14
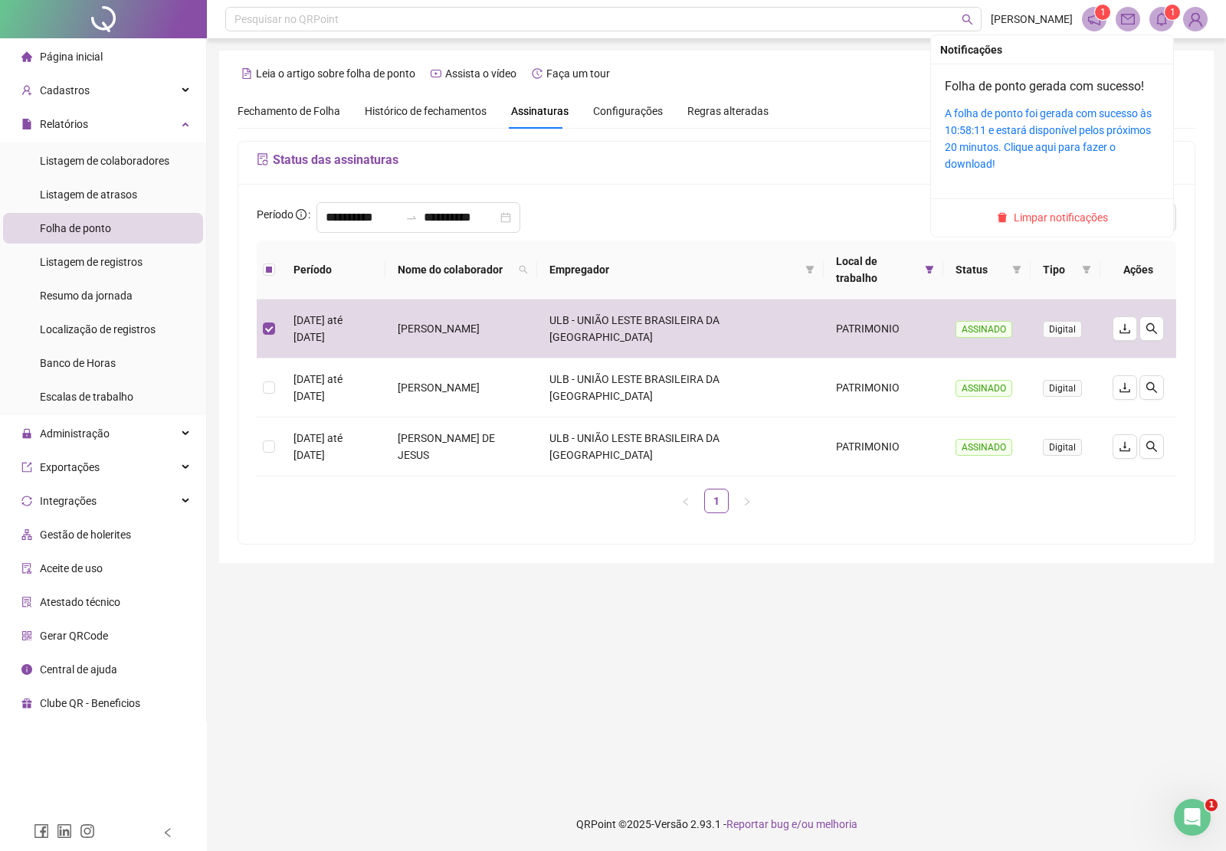
click at [1070, 120] on div "A folha de ponto foi gerada com sucesso às 10:58:11 e estará disponível pelos p…" at bounding box center [1052, 138] width 215 height 67
click at [1073, 127] on link "A folha de ponto foi gerada com sucesso às 10:58:11 e estará disponível pelos p…" at bounding box center [1048, 138] width 207 height 63
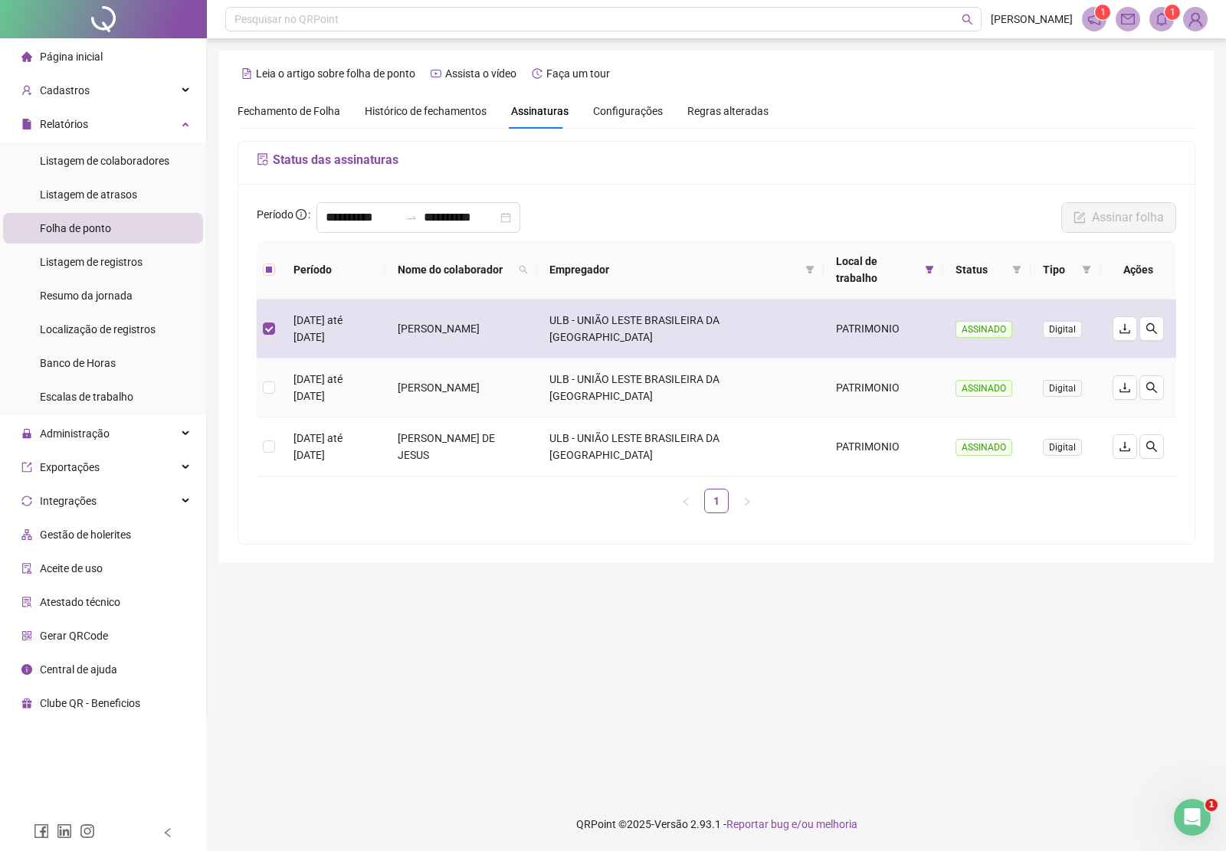
click at [456, 339] on td "NILO JOSE NASCIMENTO DOS SANTOS" at bounding box center [461, 329] width 152 height 59
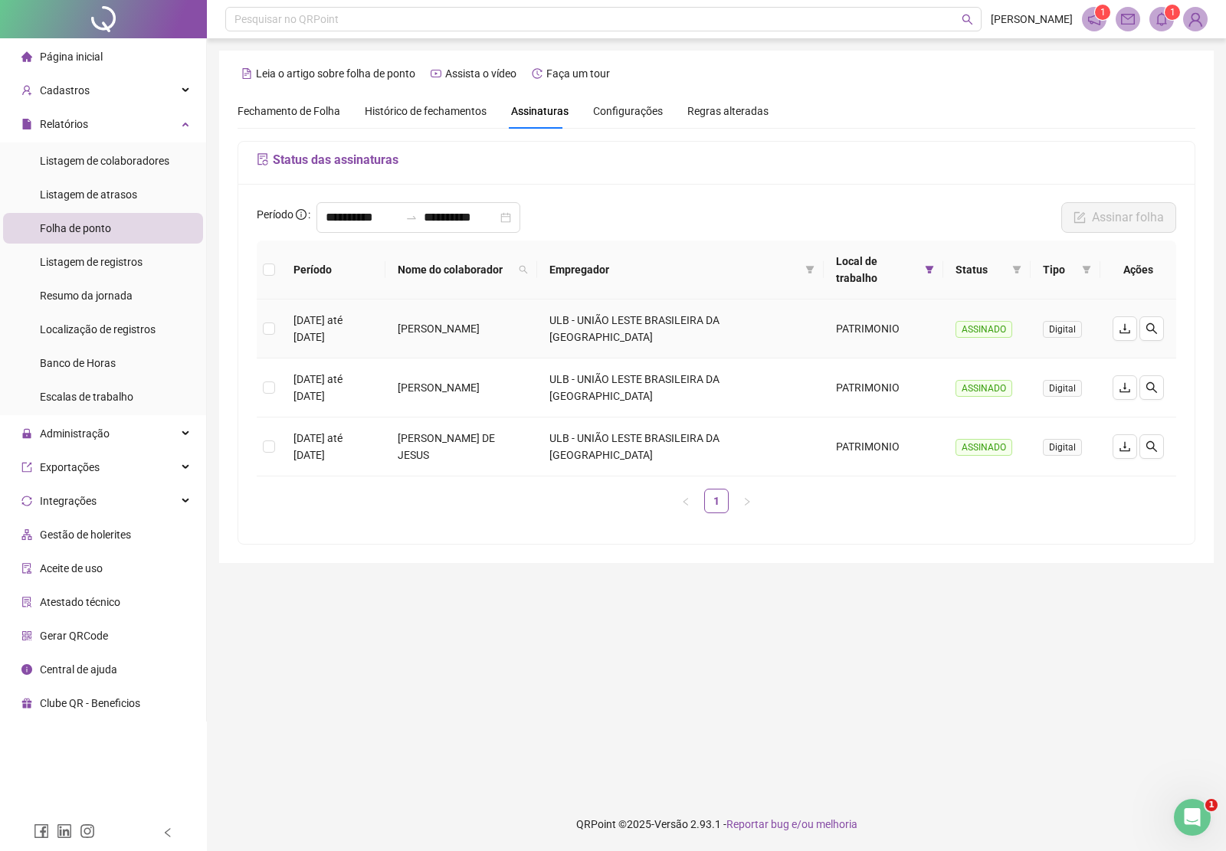
drag, startPoint x: 441, startPoint y: 326, endPoint x: 466, endPoint y: 342, distance: 29.6
click at [480, 349] on td "NILO JOSE NASCIMENTO DOS SANTOS" at bounding box center [461, 329] width 152 height 59
copy td "NILO JOSE NASCIMENTO DOS SANTOS"
click at [393, 221] on input "**********" at bounding box center [363, 217] width 74 height 18
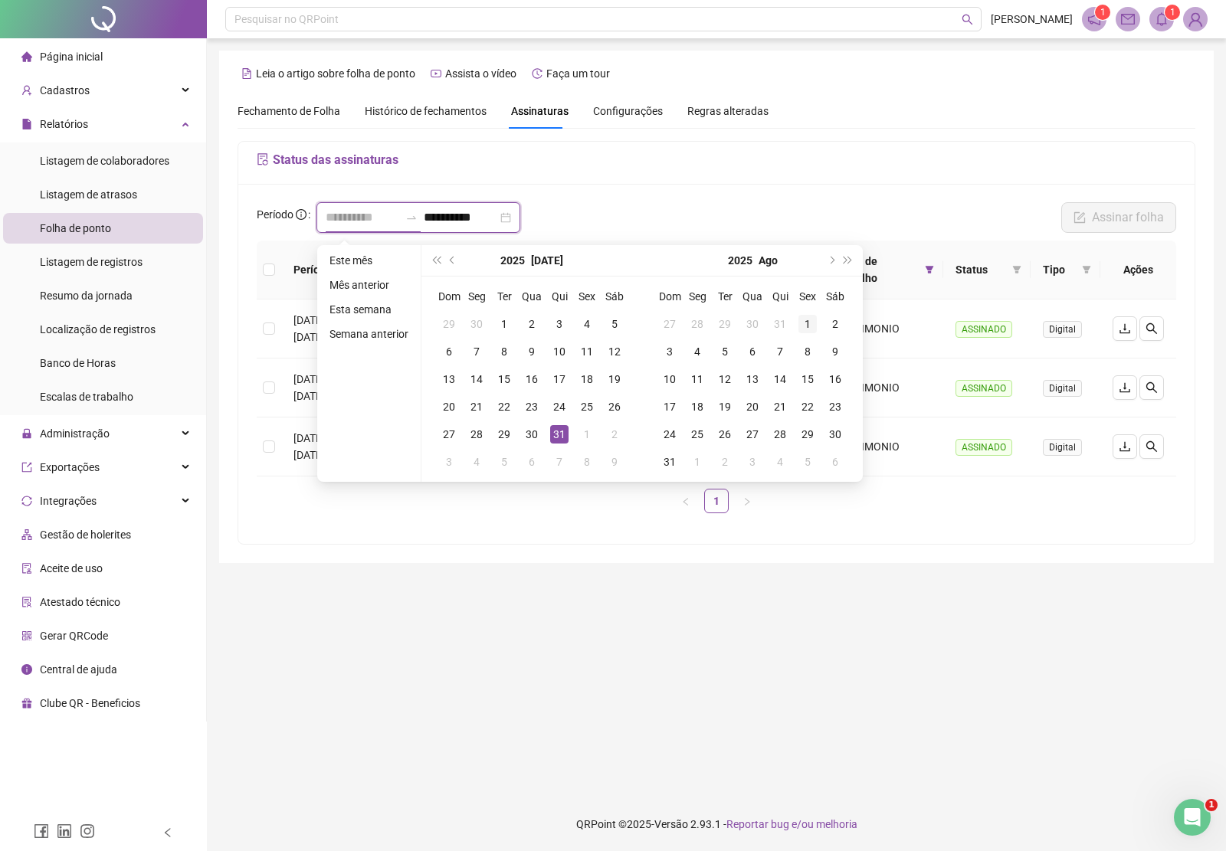
type input "**********"
click at [803, 318] on div "1" at bounding box center [807, 324] width 18 height 18
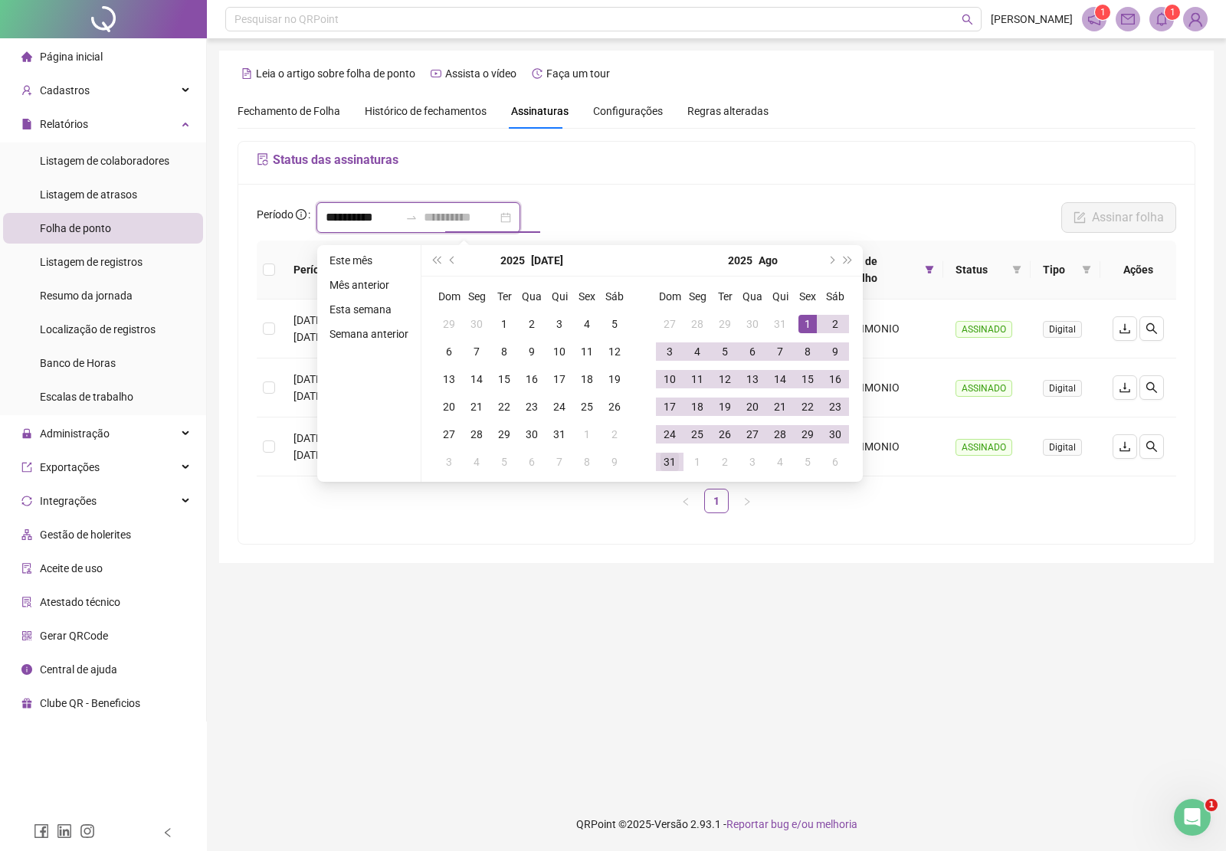
type input "**********"
click at [667, 454] on div "31" at bounding box center [669, 462] width 18 height 18
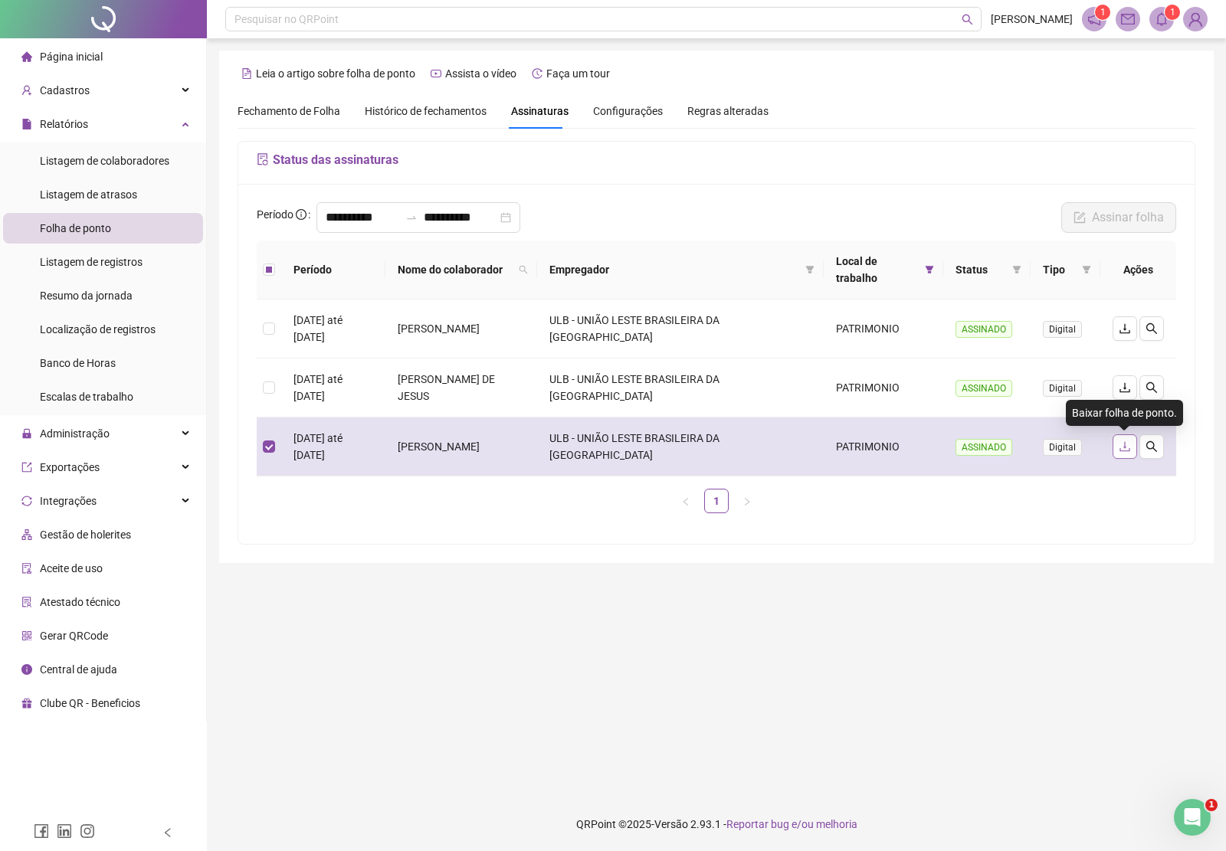
click at [1131, 446] on button "button" at bounding box center [1124, 446] width 25 height 25
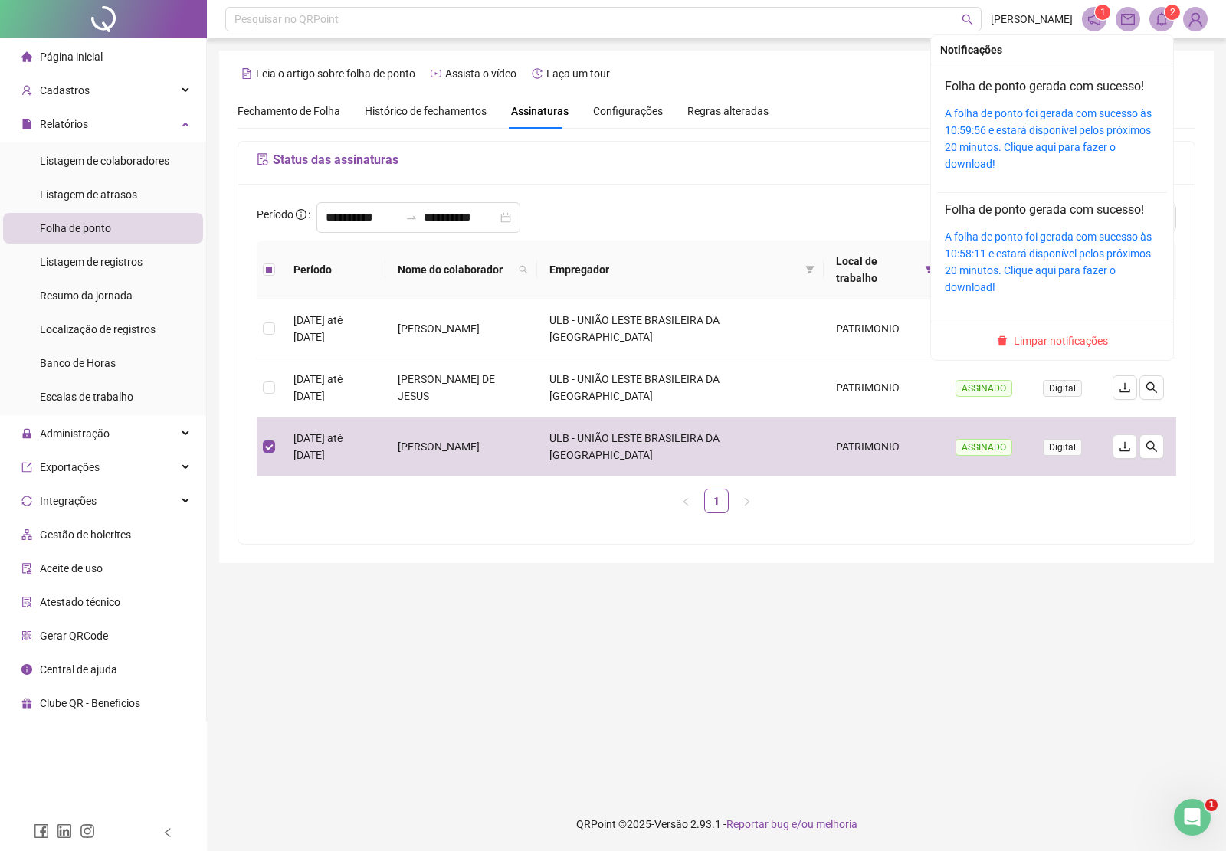
click at [1158, 21] on icon "bell" at bounding box center [1162, 19] width 14 height 14
click at [1122, 123] on link "A folha de ponto foi gerada com sucesso às 10:59:56 e estará disponível pelos p…" at bounding box center [1048, 138] width 207 height 63
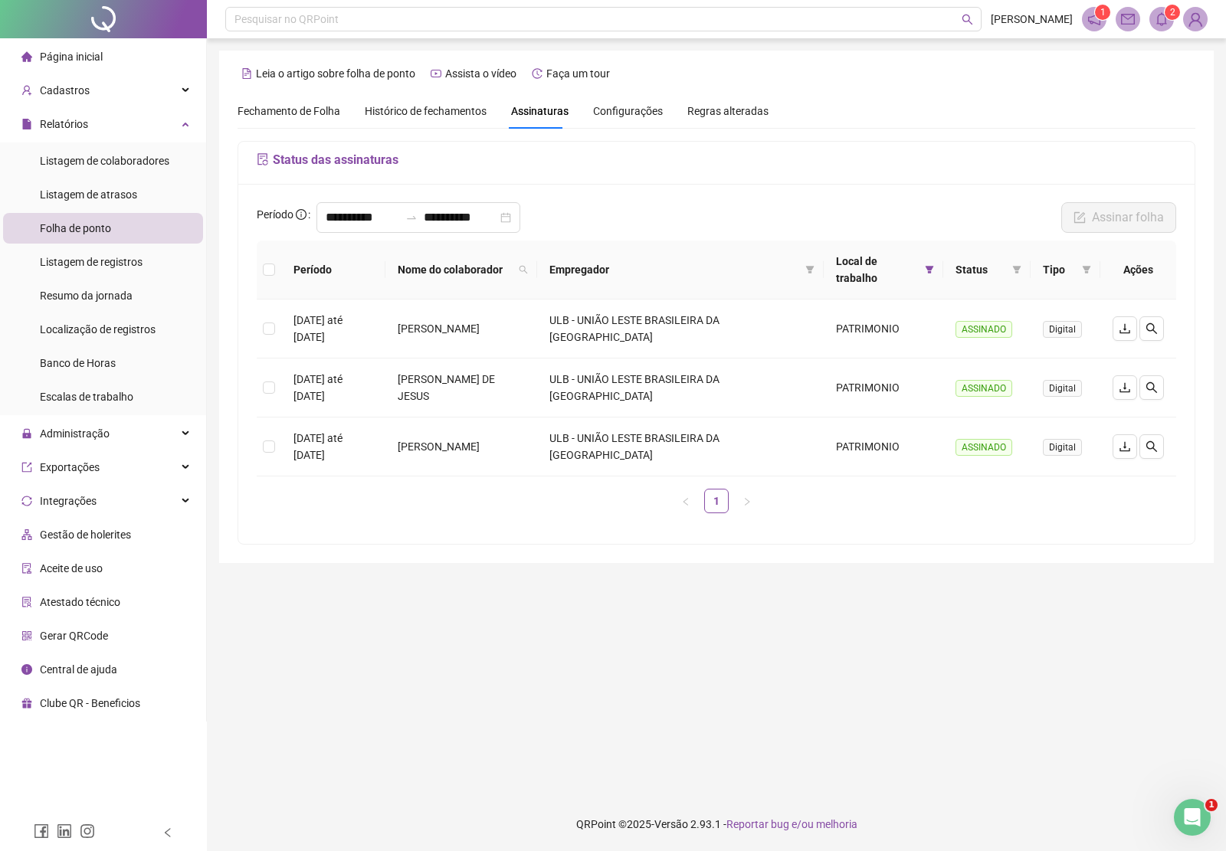
drag, startPoint x: 647, startPoint y: 629, endPoint x: 684, endPoint y: 598, distance: 48.4
click at [652, 626] on main "**********" at bounding box center [716, 418] width 994 height 735
click at [927, 269] on icon "filter" at bounding box center [930, 270] width 8 height 8
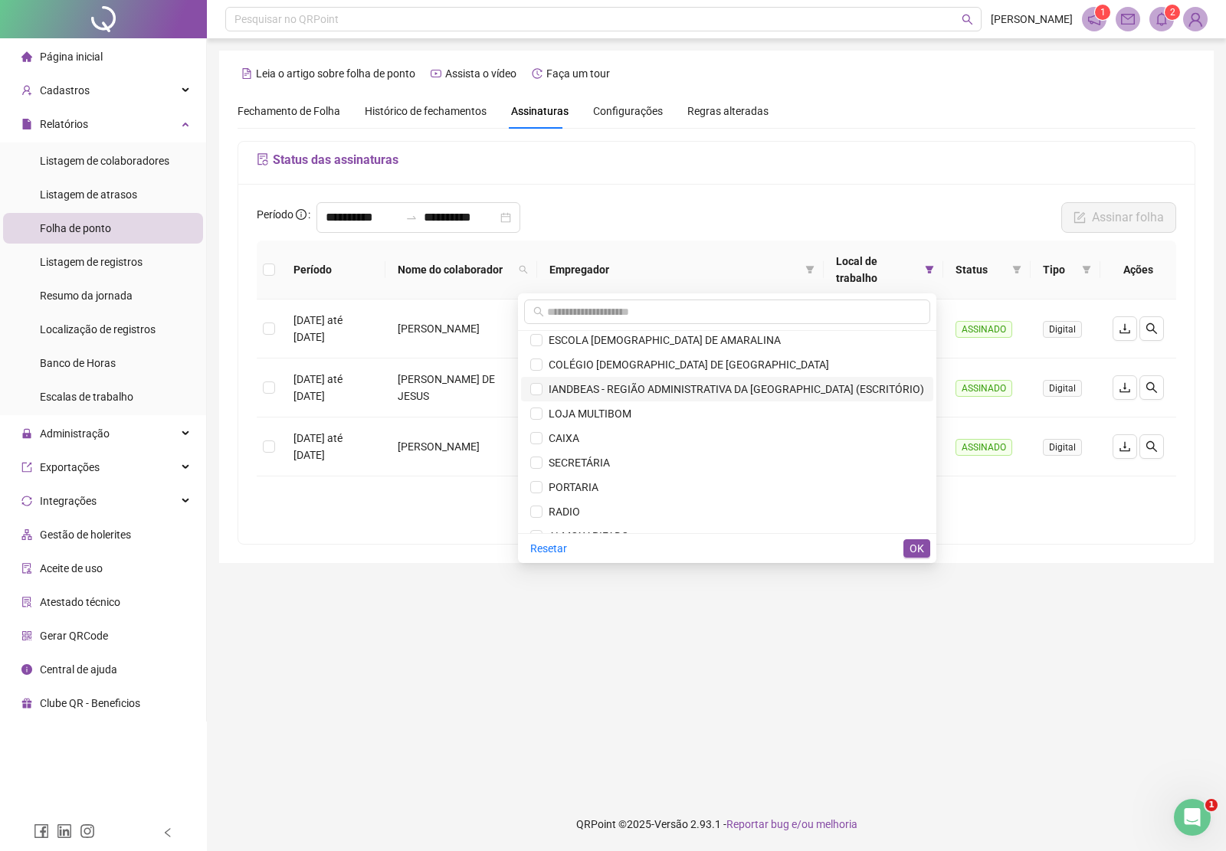
scroll to position [0, 0]
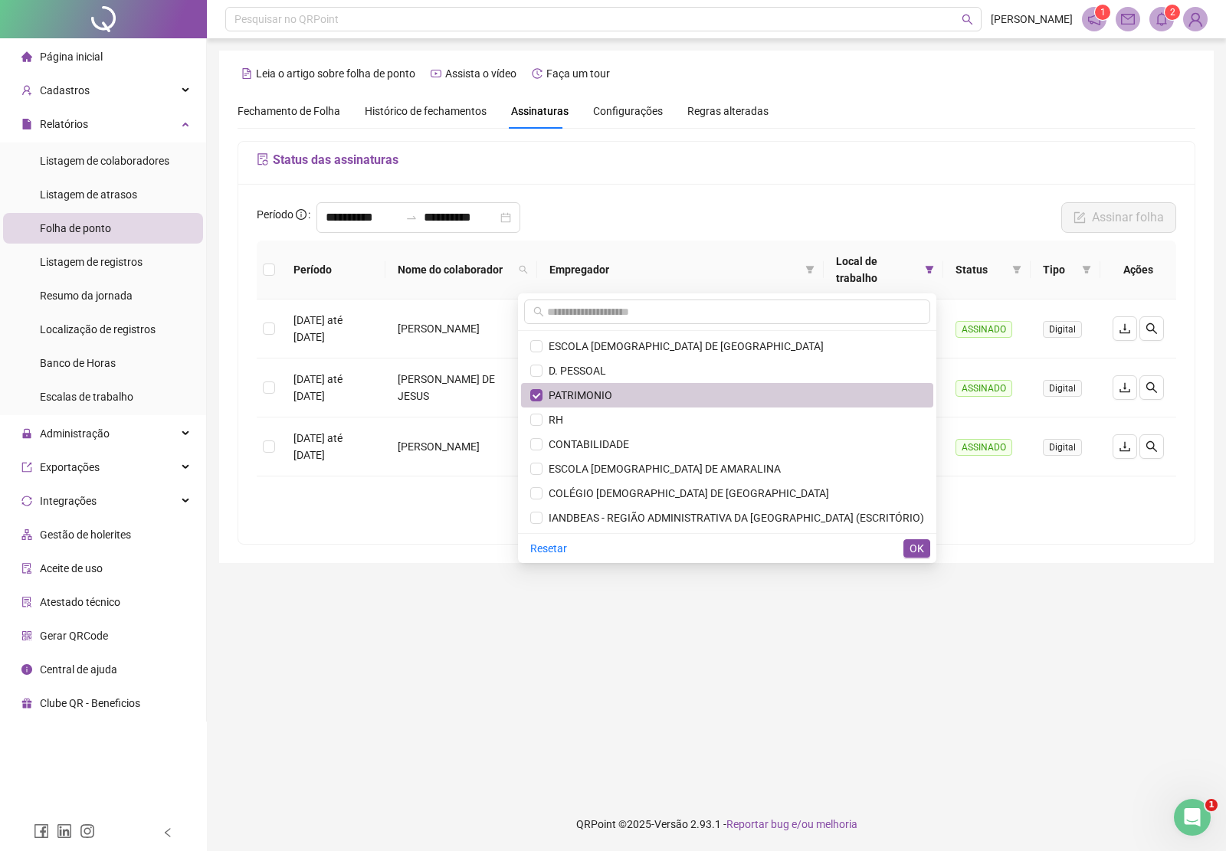
click at [612, 391] on span "PATRIMONIO" at bounding box center [577, 395] width 70 height 12
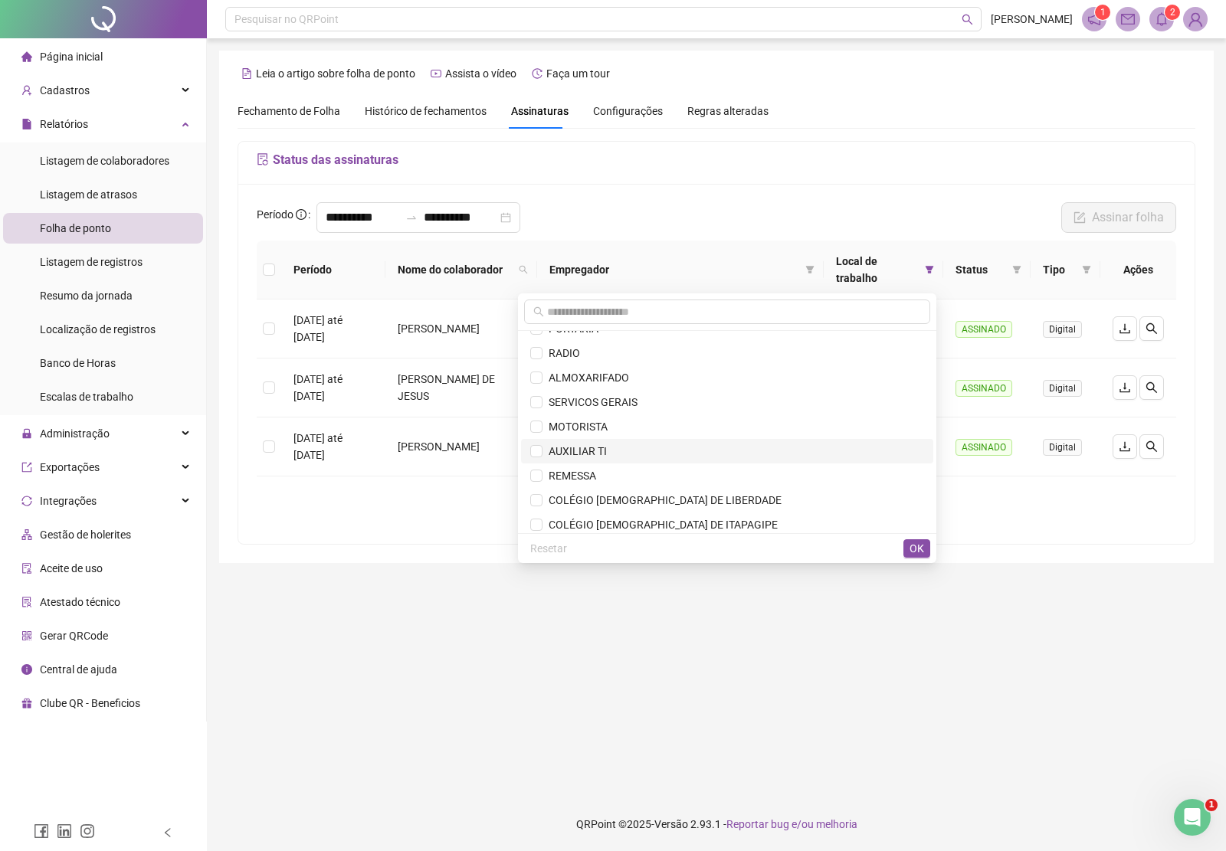
scroll to position [383, 0]
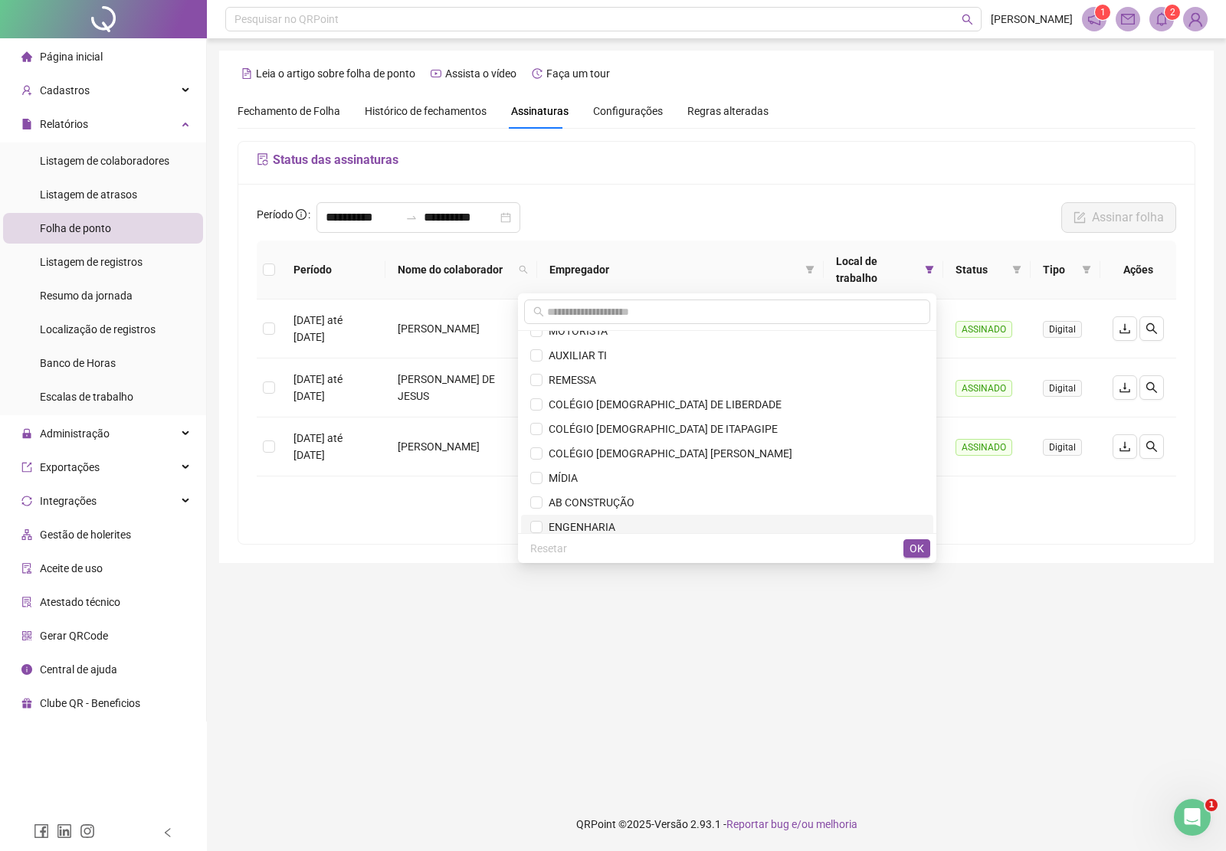
click at [615, 523] on span "ENGENHARIA" at bounding box center [578, 527] width 73 height 12
click at [914, 546] on span "OK" at bounding box center [916, 548] width 15 height 17
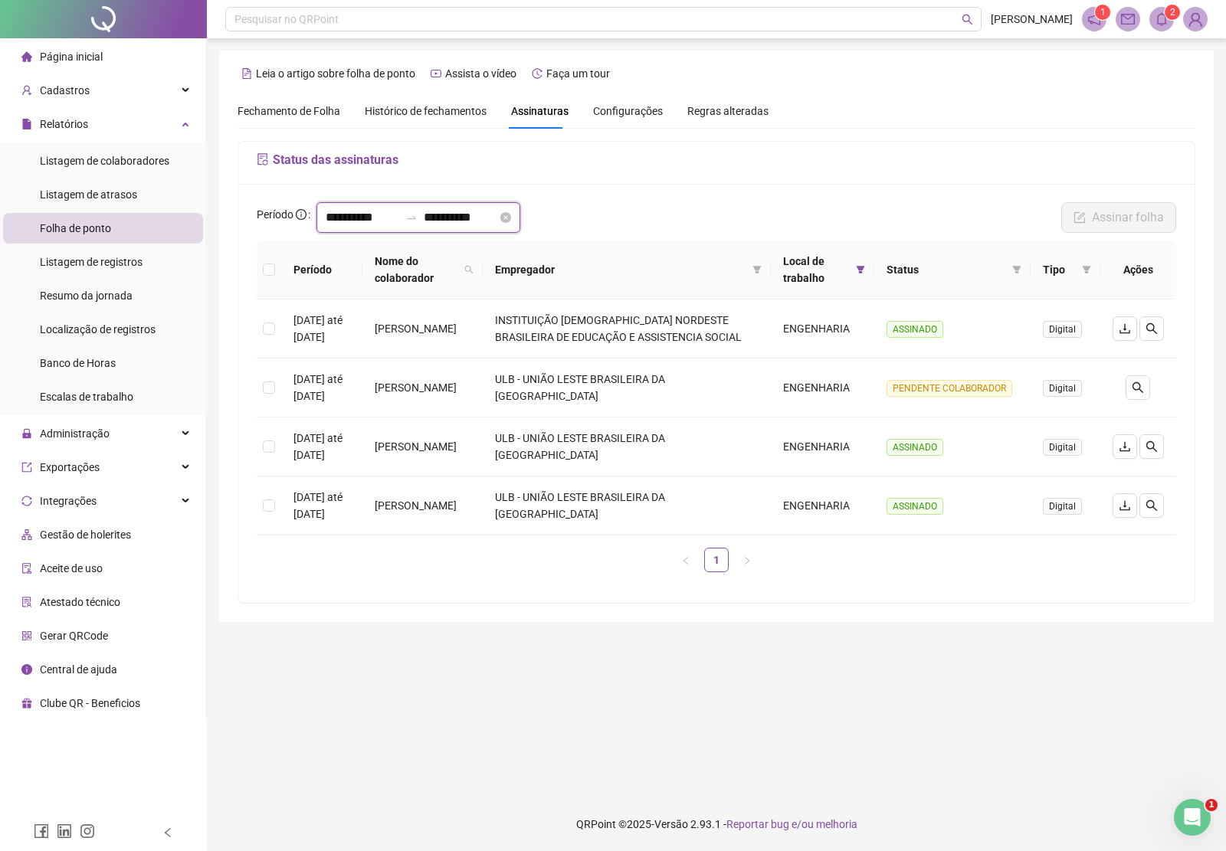
click at [333, 220] on input "**********" at bounding box center [363, 217] width 74 height 18
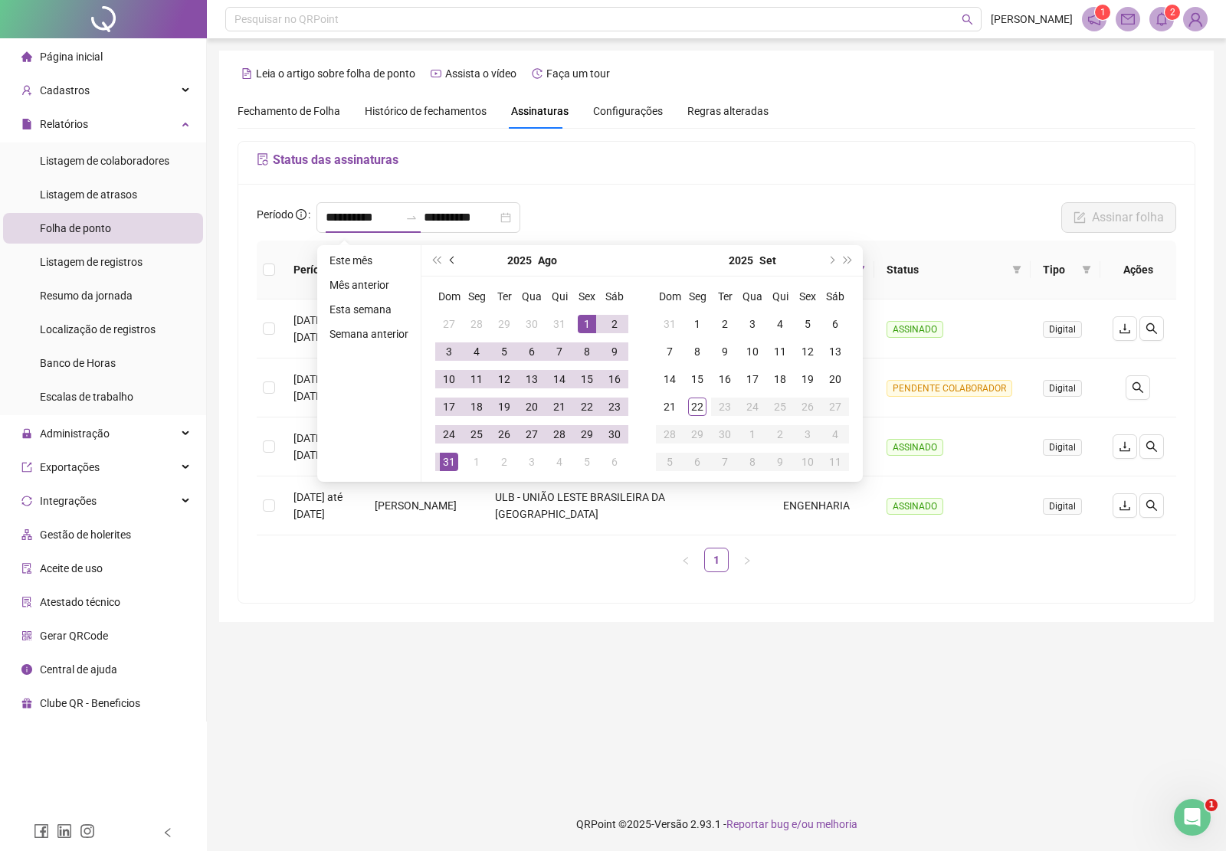
click at [450, 254] on button "prev-year" at bounding box center [452, 260] width 17 height 31
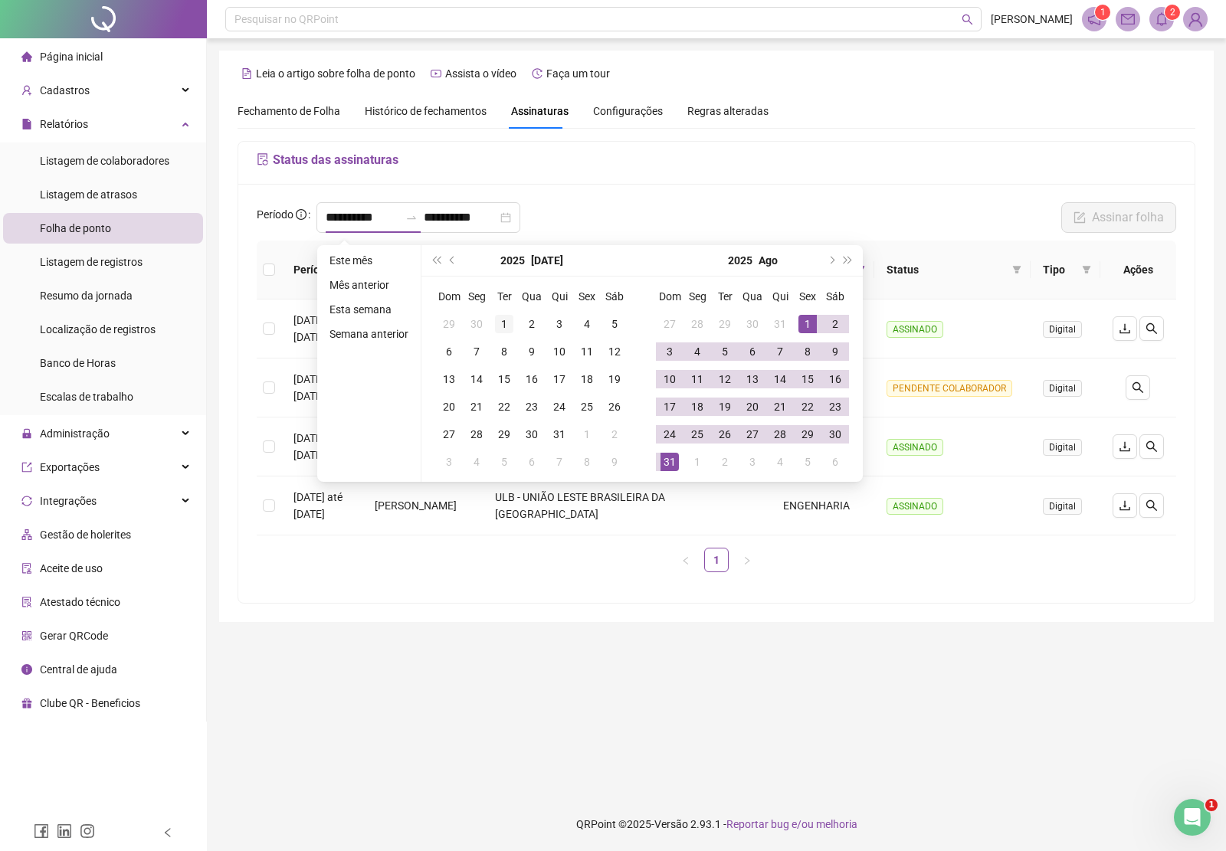
type input "**********"
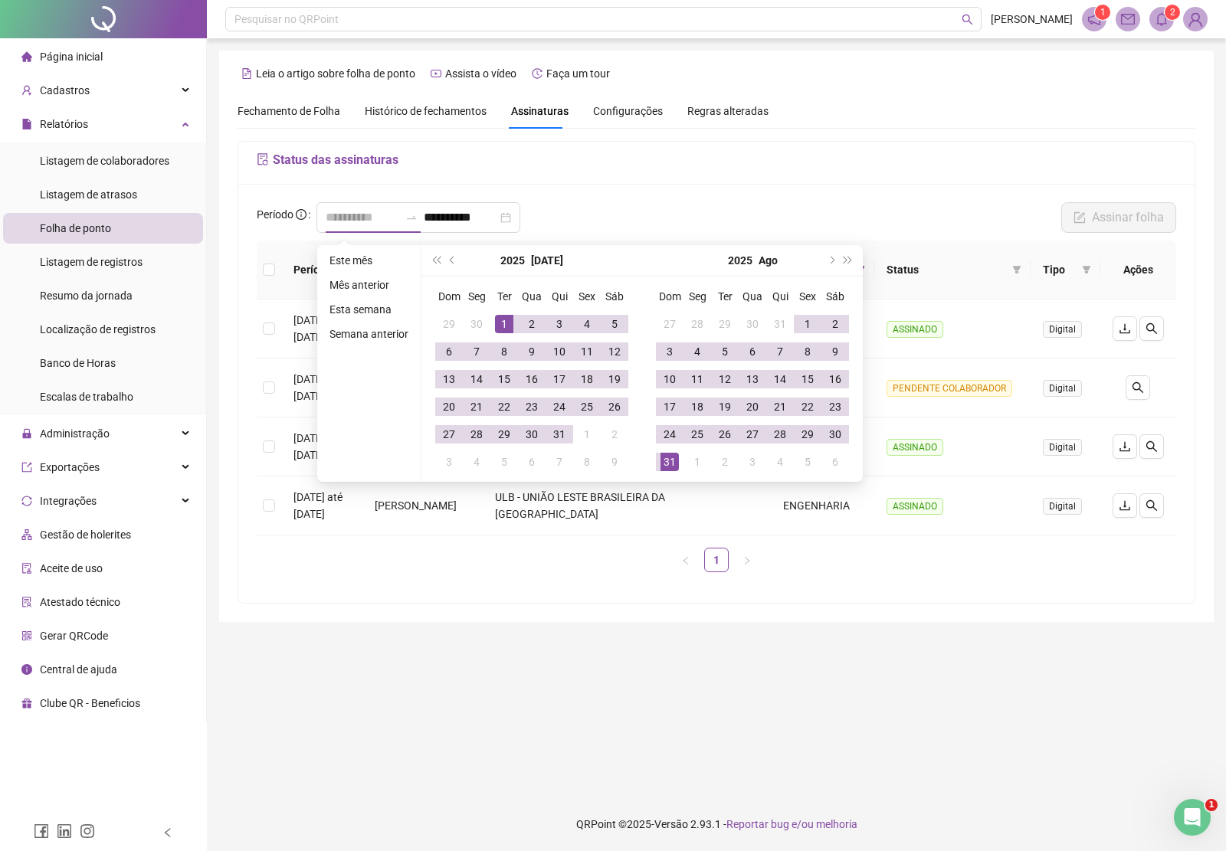
click at [502, 319] on div "1" at bounding box center [504, 324] width 18 height 18
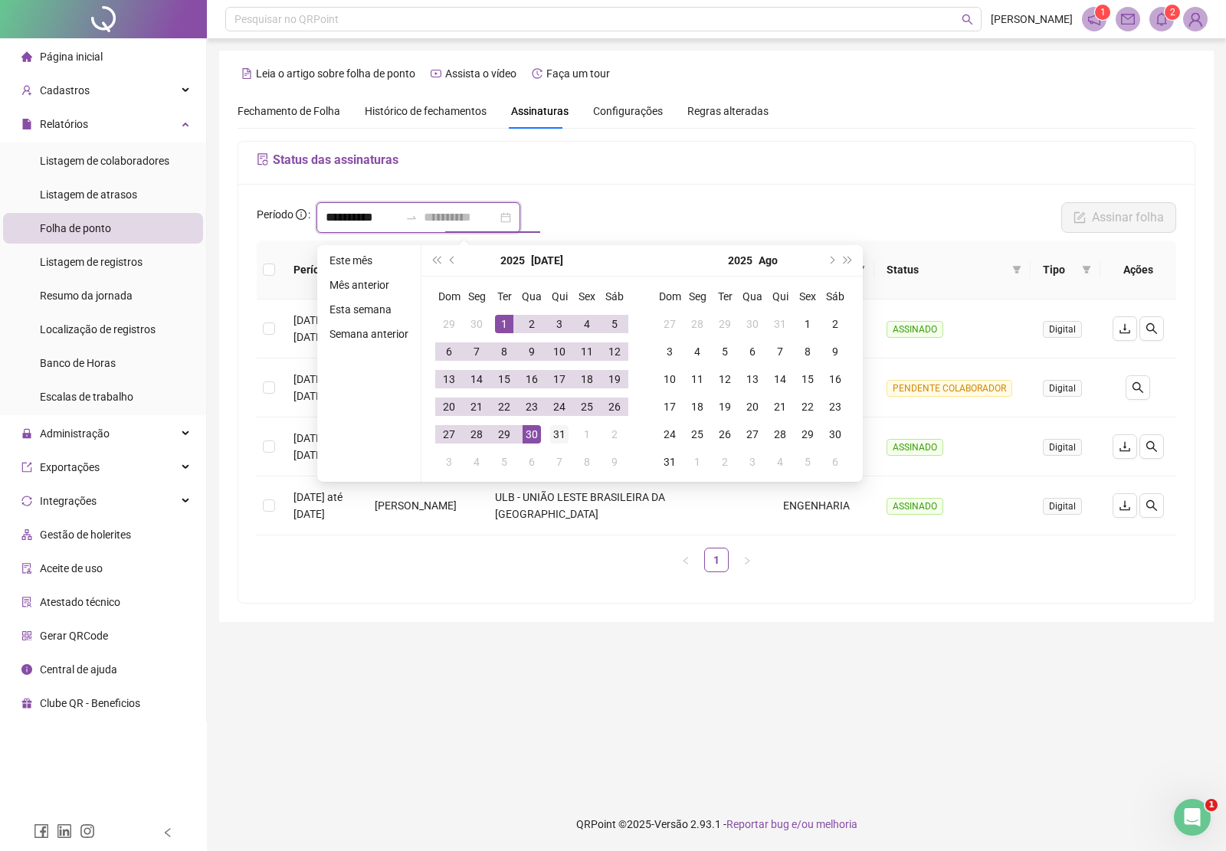
type input "**********"
click at [557, 433] on div "31" at bounding box center [559, 434] width 18 height 18
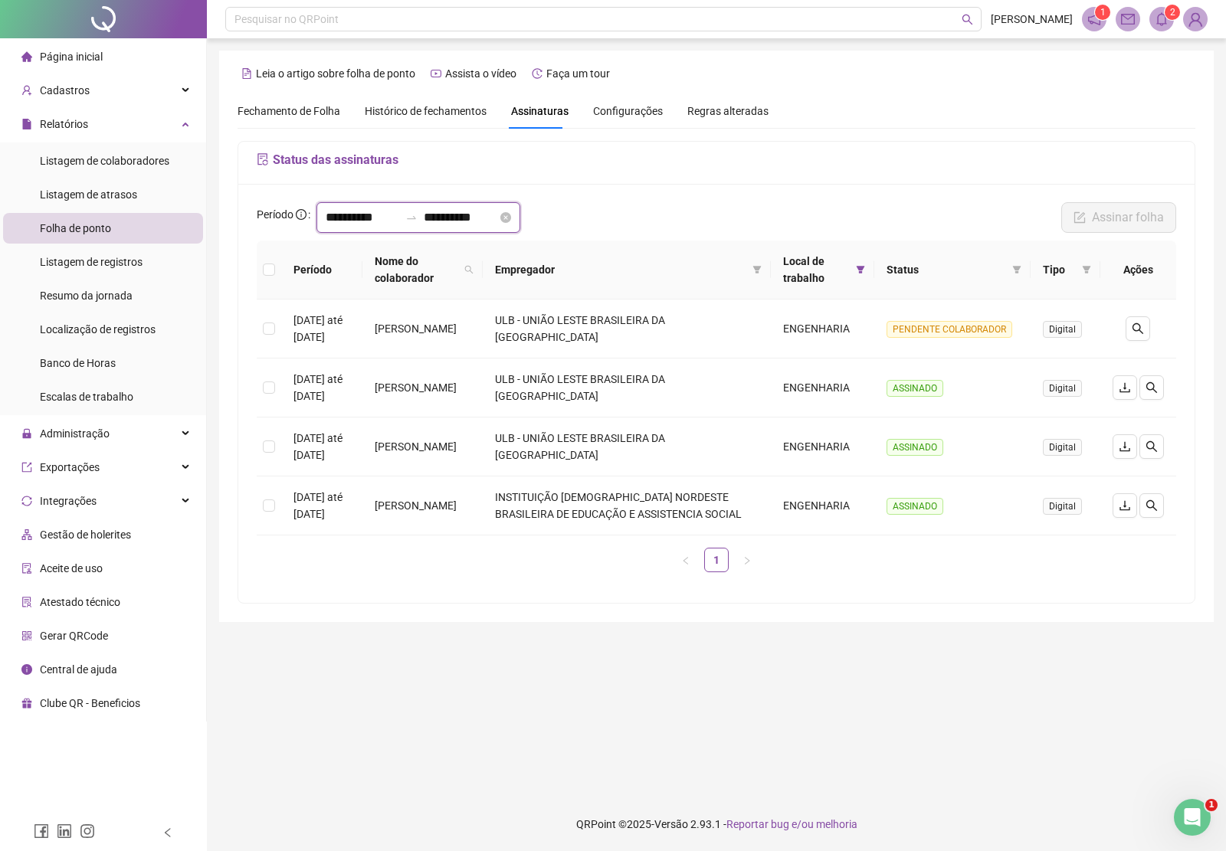
click at [392, 221] on input "**********" at bounding box center [363, 217] width 74 height 18
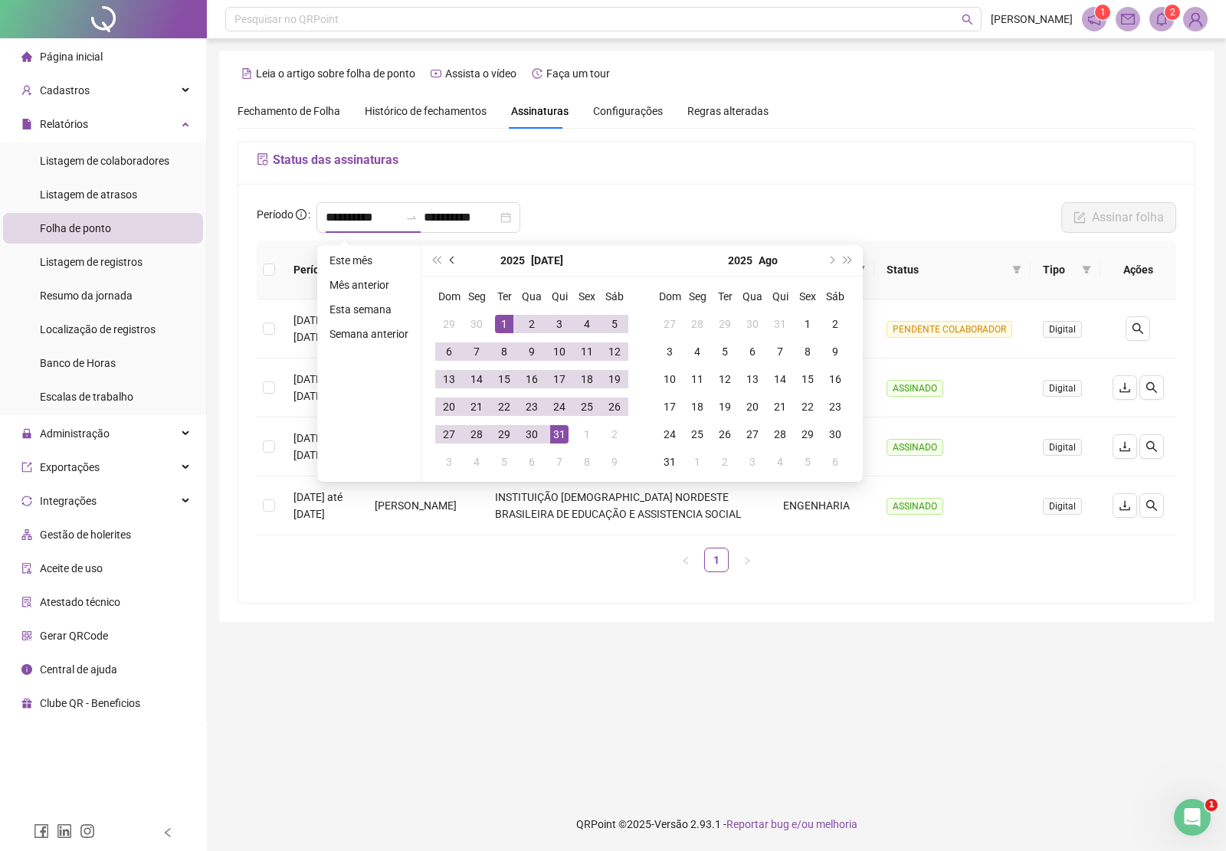
click at [449, 255] on button "prev-year" at bounding box center [452, 260] width 17 height 31
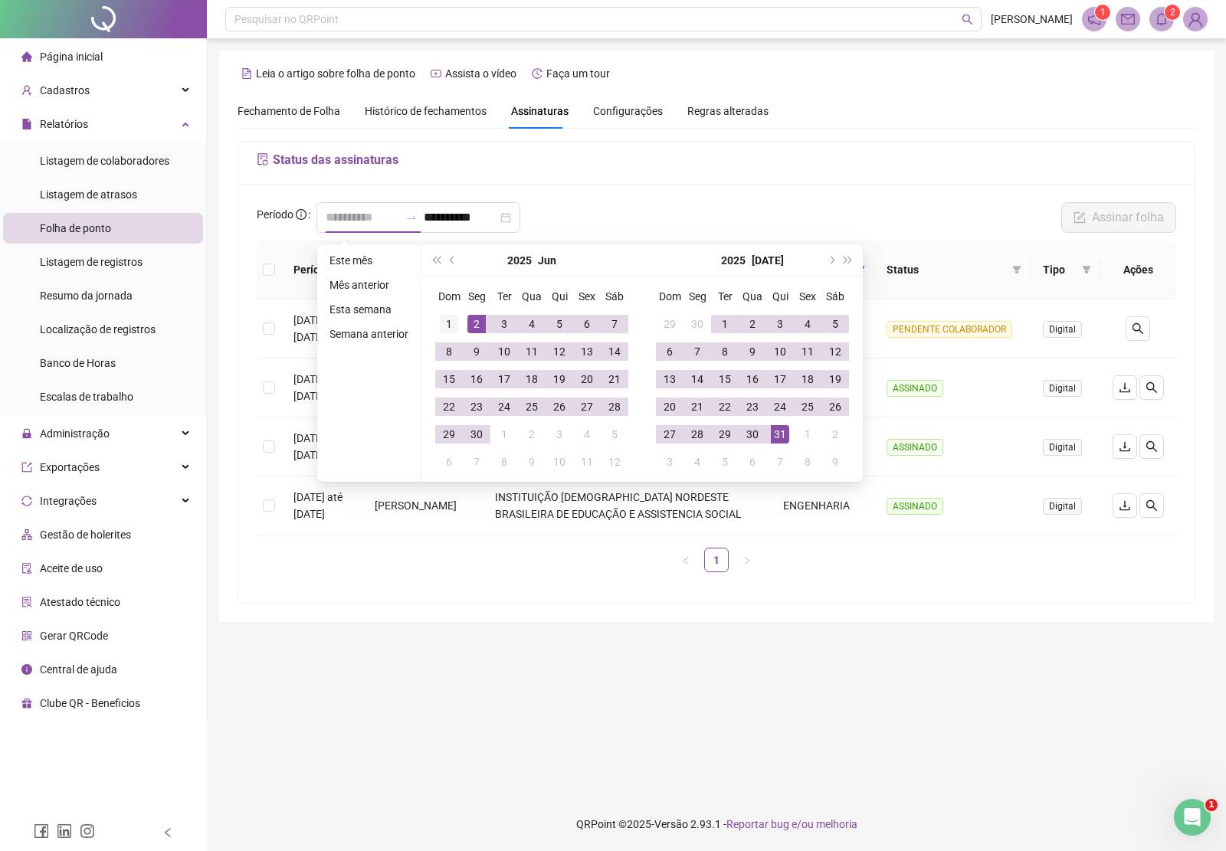
type input "**********"
click at [446, 323] on div "1" at bounding box center [449, 324] width 18 height 18
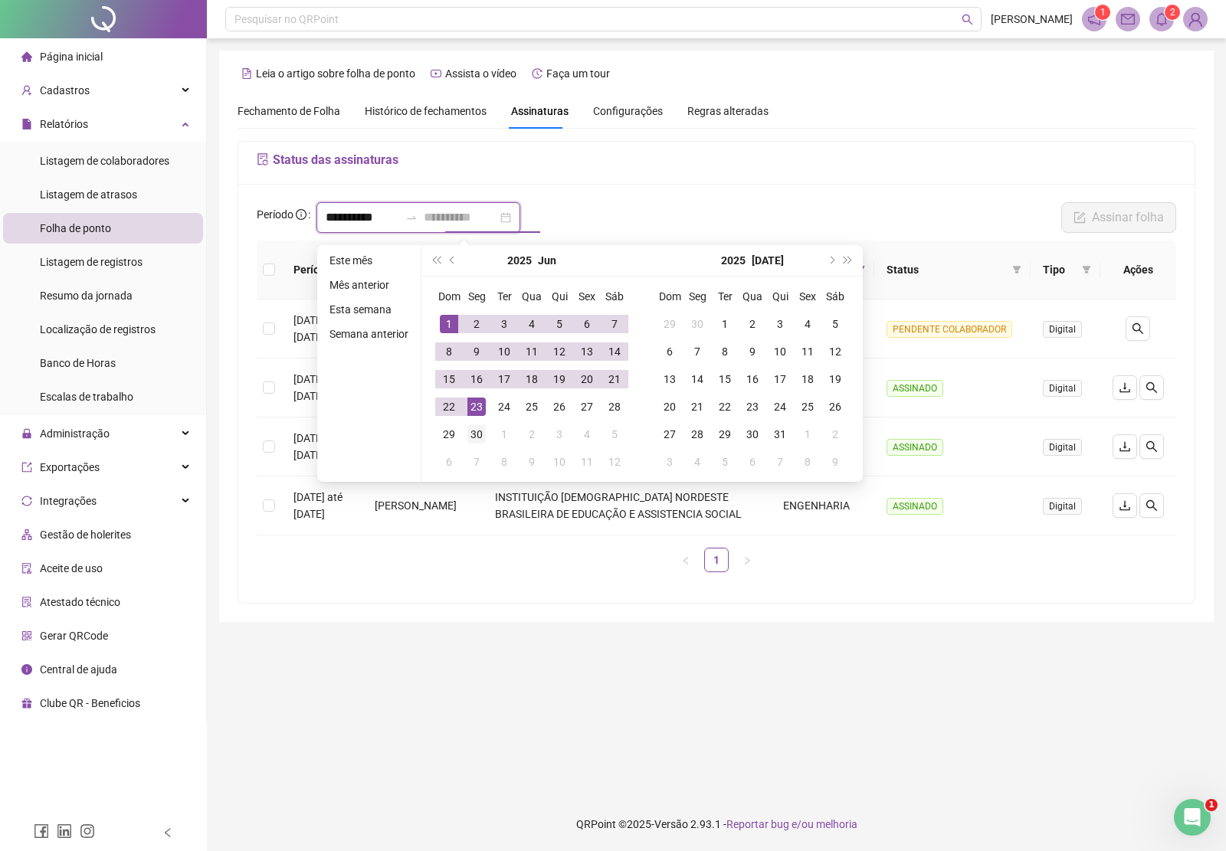
type input "**********"
click at [481, 433] on div "30" at bounding box center [476, 434] width 18 height 18
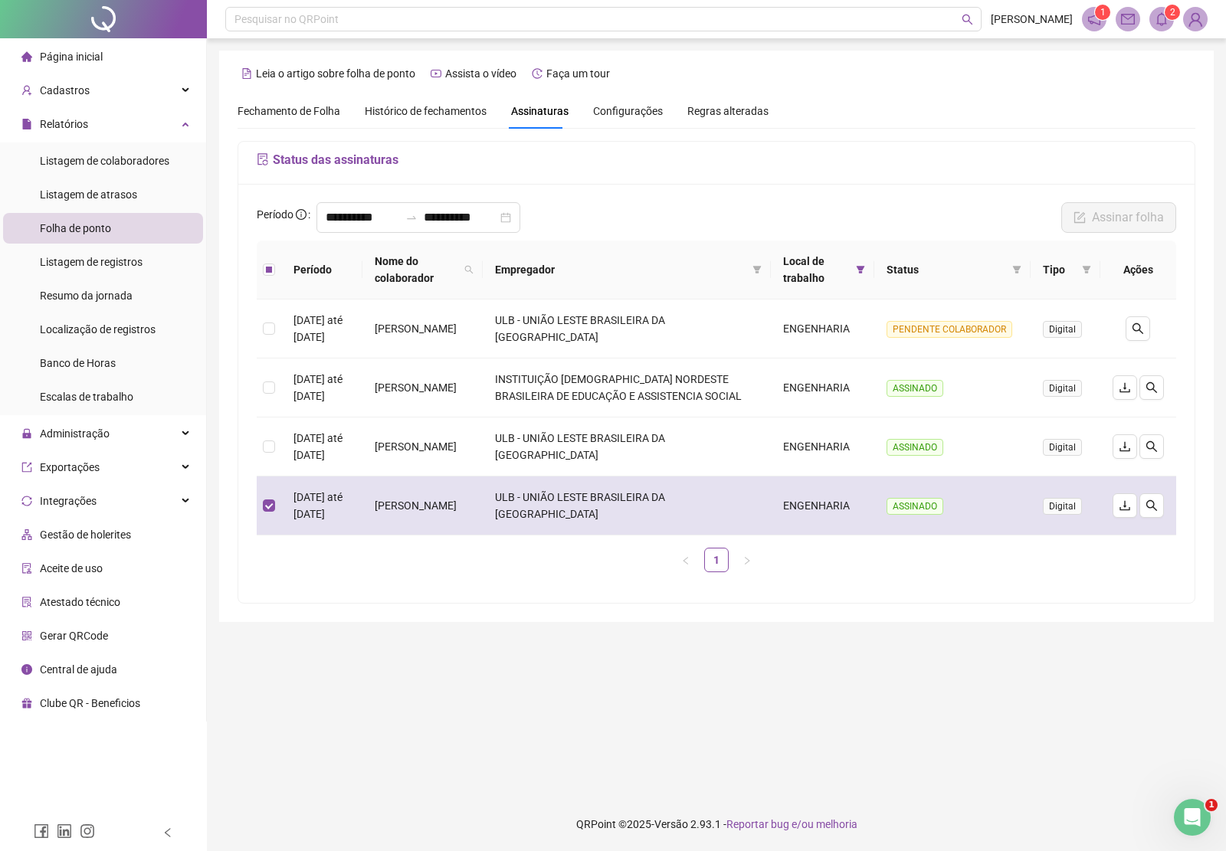
click at [281, 519] on td "[DATE] até [DATE]" at bounding box center [321, 506] width 81 height 59
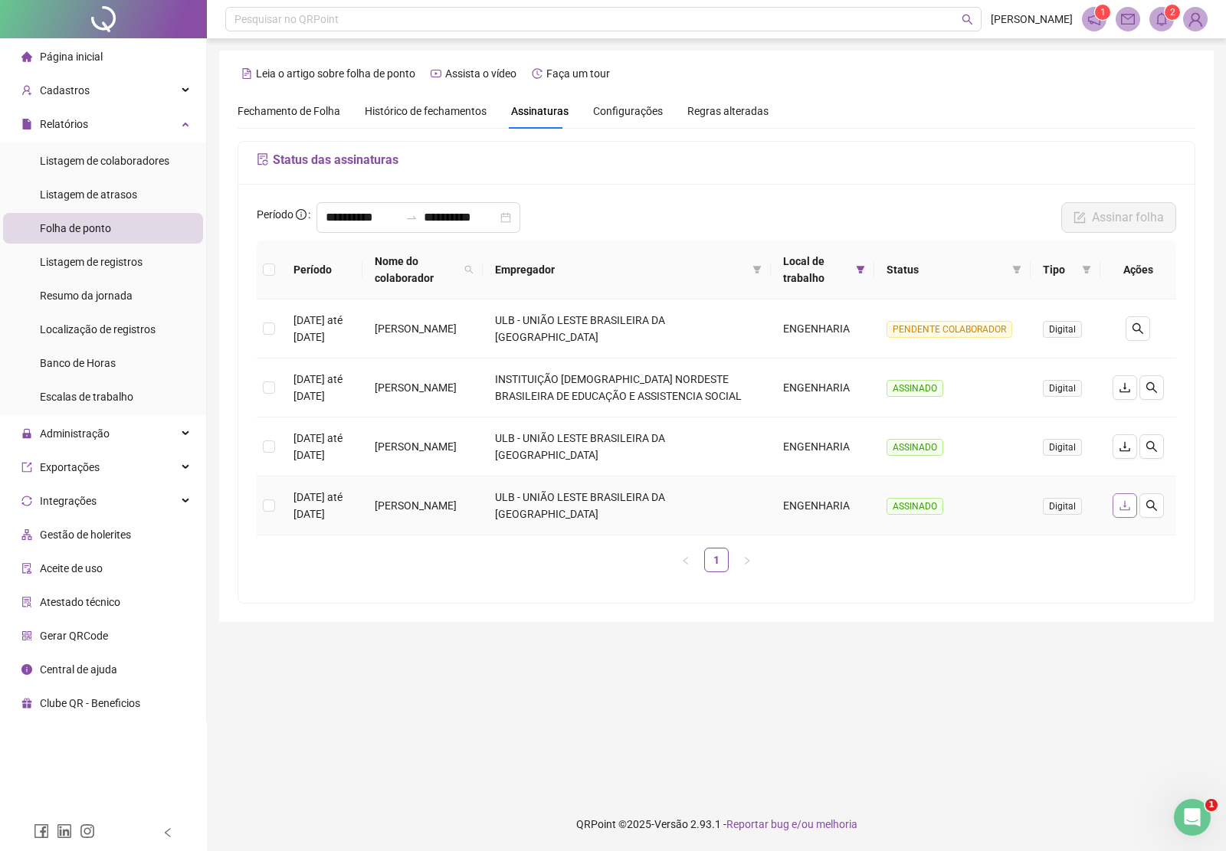
click at [1123, 511] on icon "download" at bounding box center [1124, 506] width 10 height 10
click at [1166, 14] on sup "3" at bounding box center [1172, 12] width 15 height 15
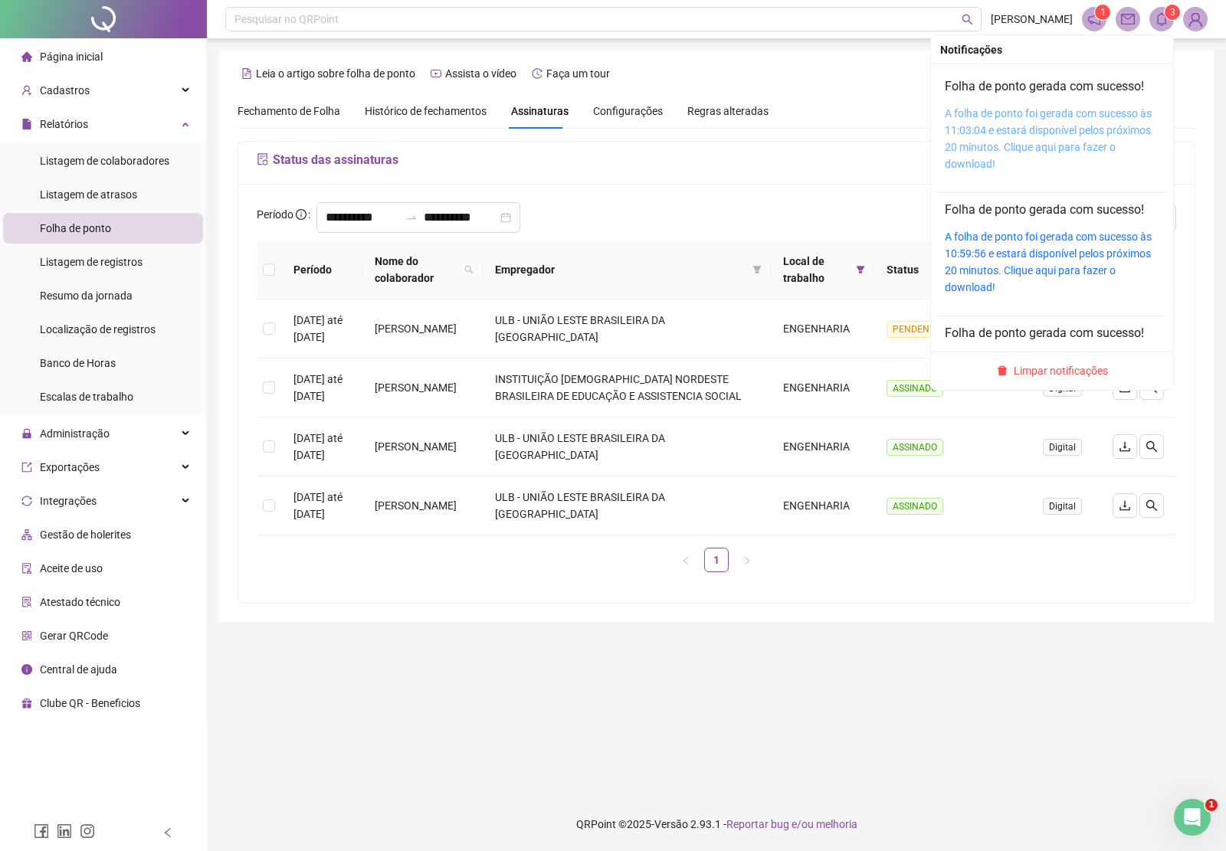
click at [1097, 129] on link "A folha de ponto foi gerada com sucesso às 11:03:04 e estará disponível pelos p…" at bounding box center [1048, 138] width 207 height 63
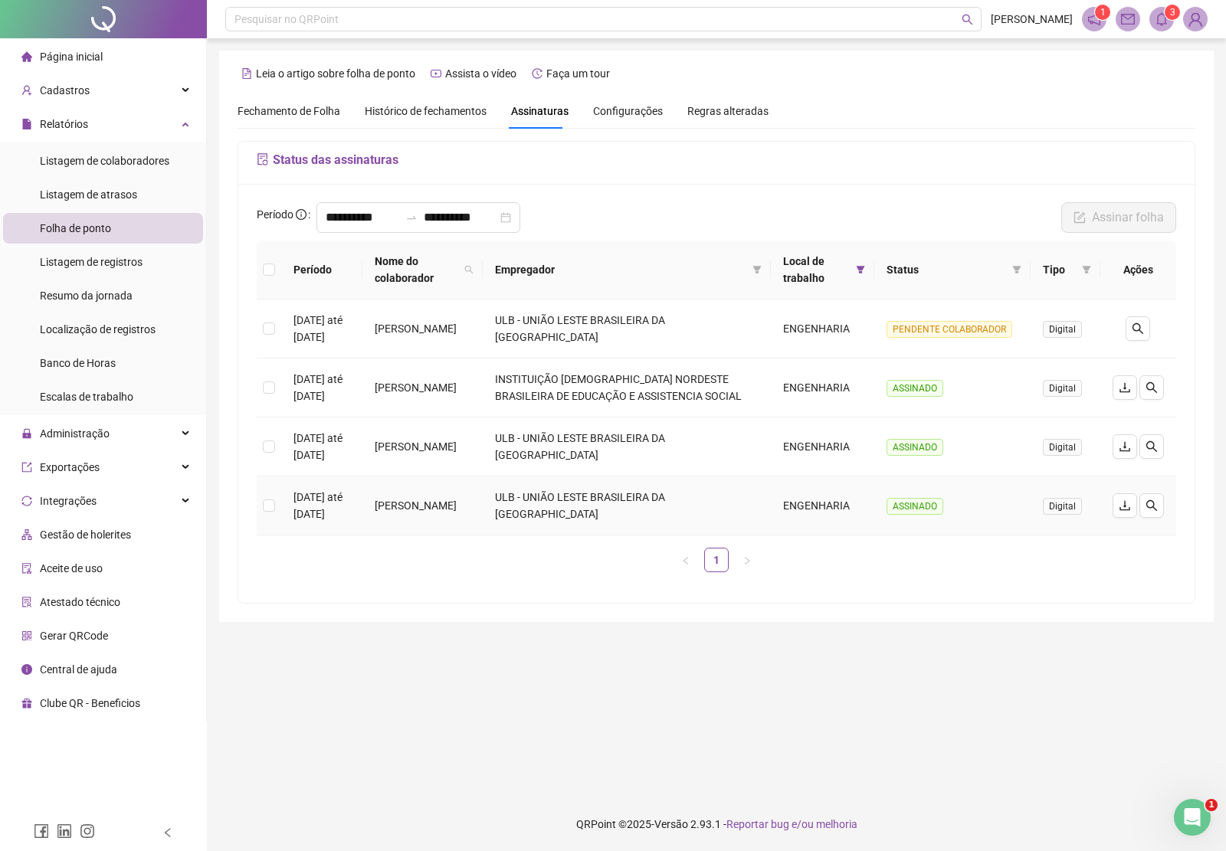
drag, startPoint x: 405, startPoint y: 514, endPoint x: 439, endPoint y: 537, distance: 41.4
click at [454, 536] on td "JAMILE CARDIM OLIVEIRA" at bounding box center [422, 506] width 121 height 59
copy td "JAMILE CARDIM OLIVEIRA"
click at [399, 226] on input "**********" at bounding box center [363, 217] width 74 height 18
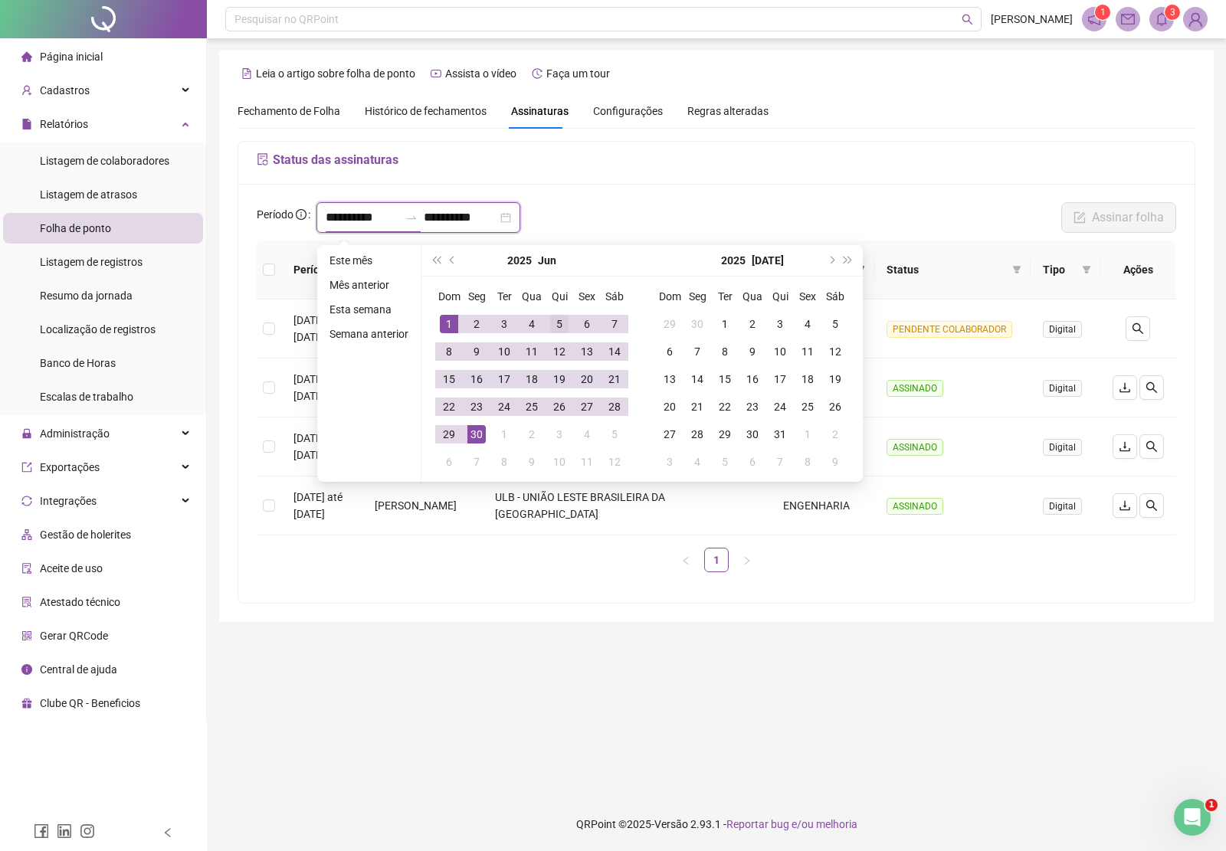
type input "**********"
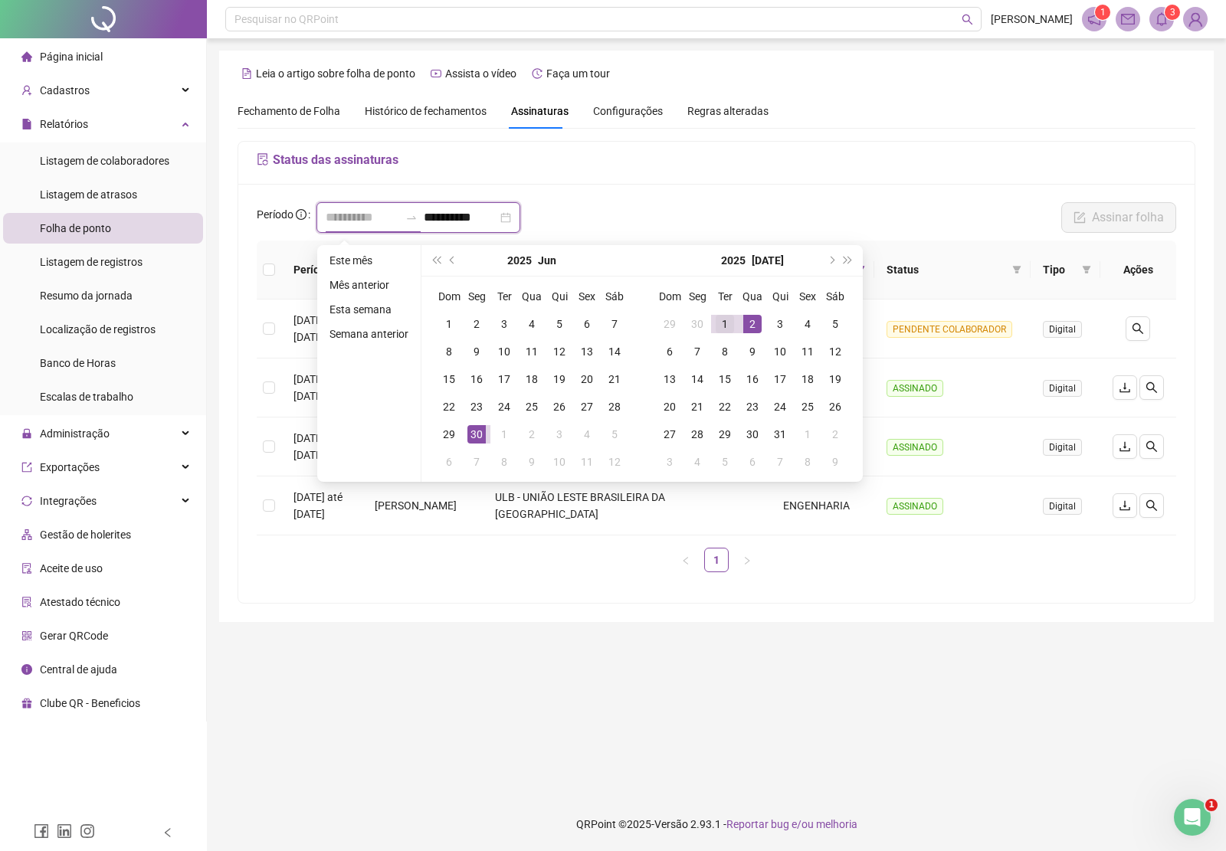
type input "**********"
click at [722, 316] on div "1" at bounding box center [725, 324] width 18 height 18
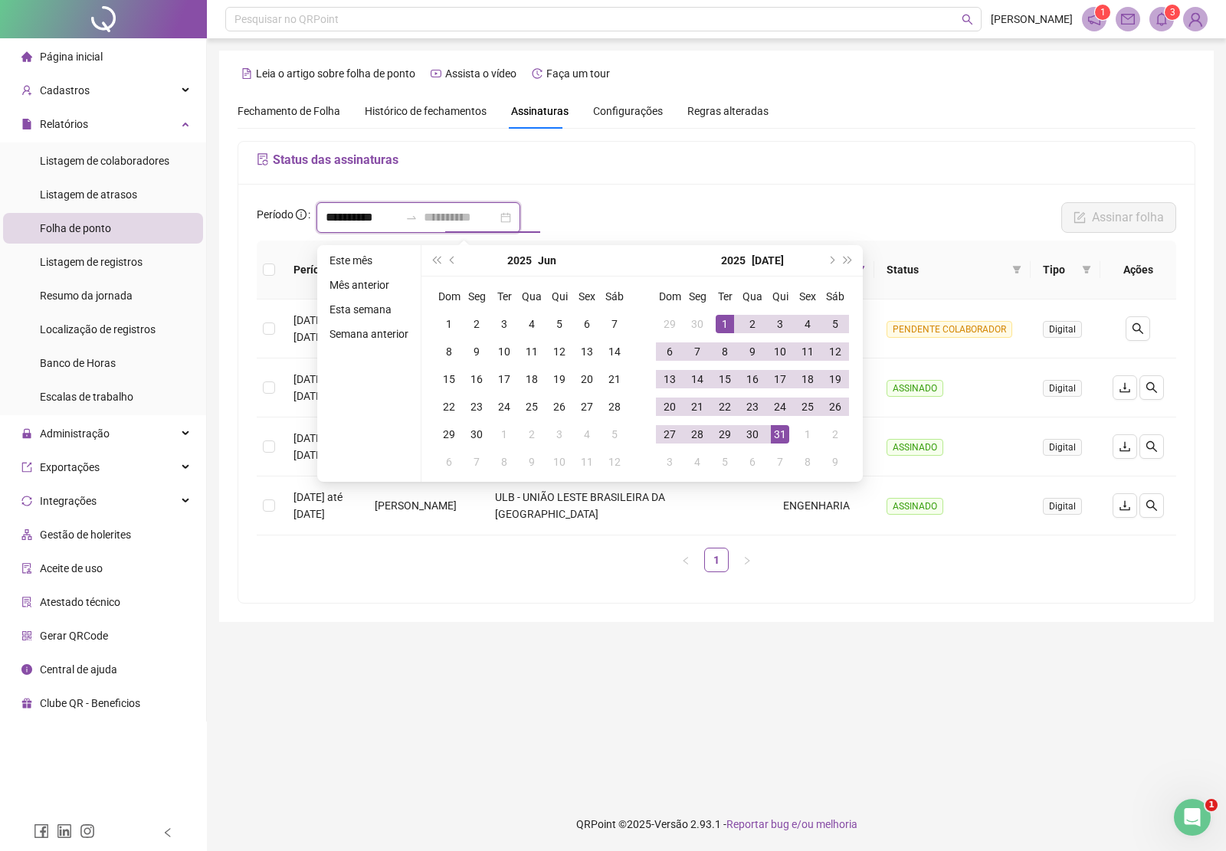
type input "**********"
click at [776, 434] on div "31" at bounding box center [780, 434] width 18 height 18
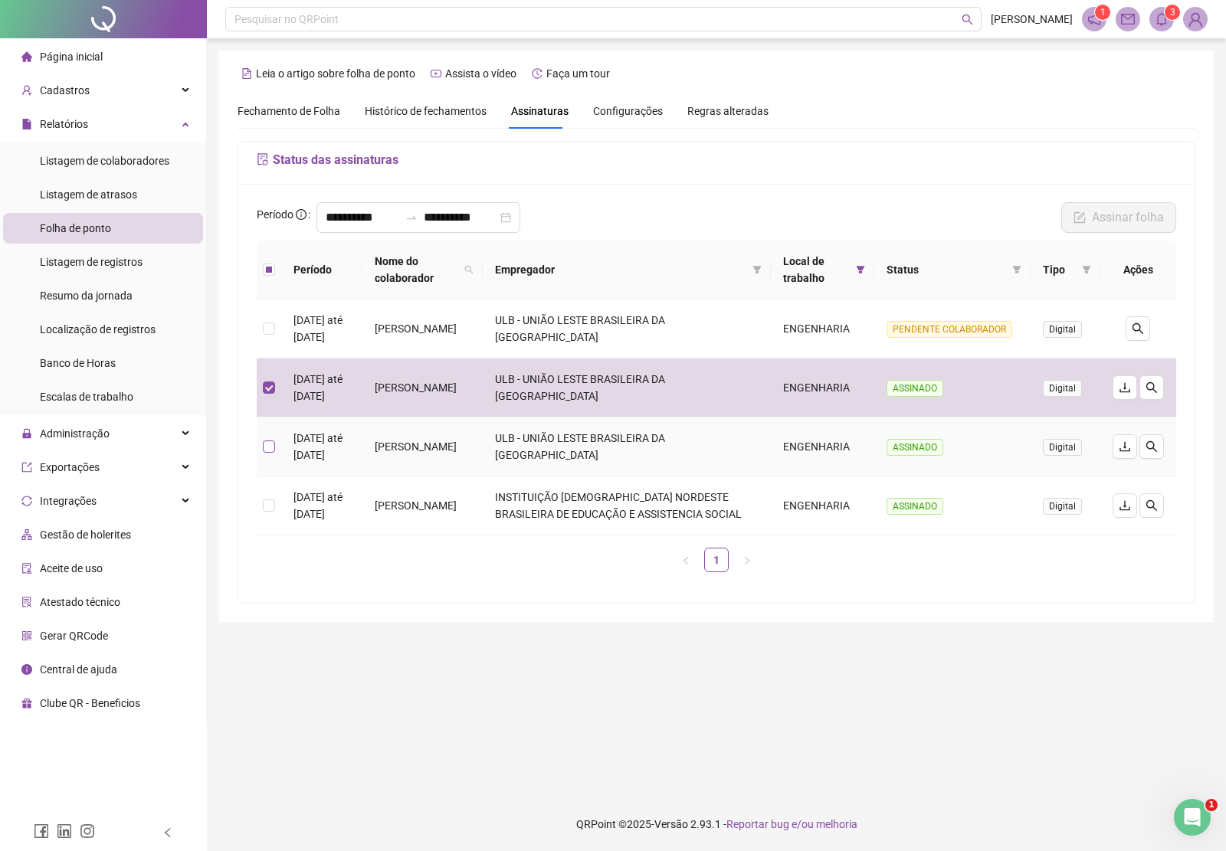
click at [269, 442] on label at bounding box center [269, 446] width 12 height 17
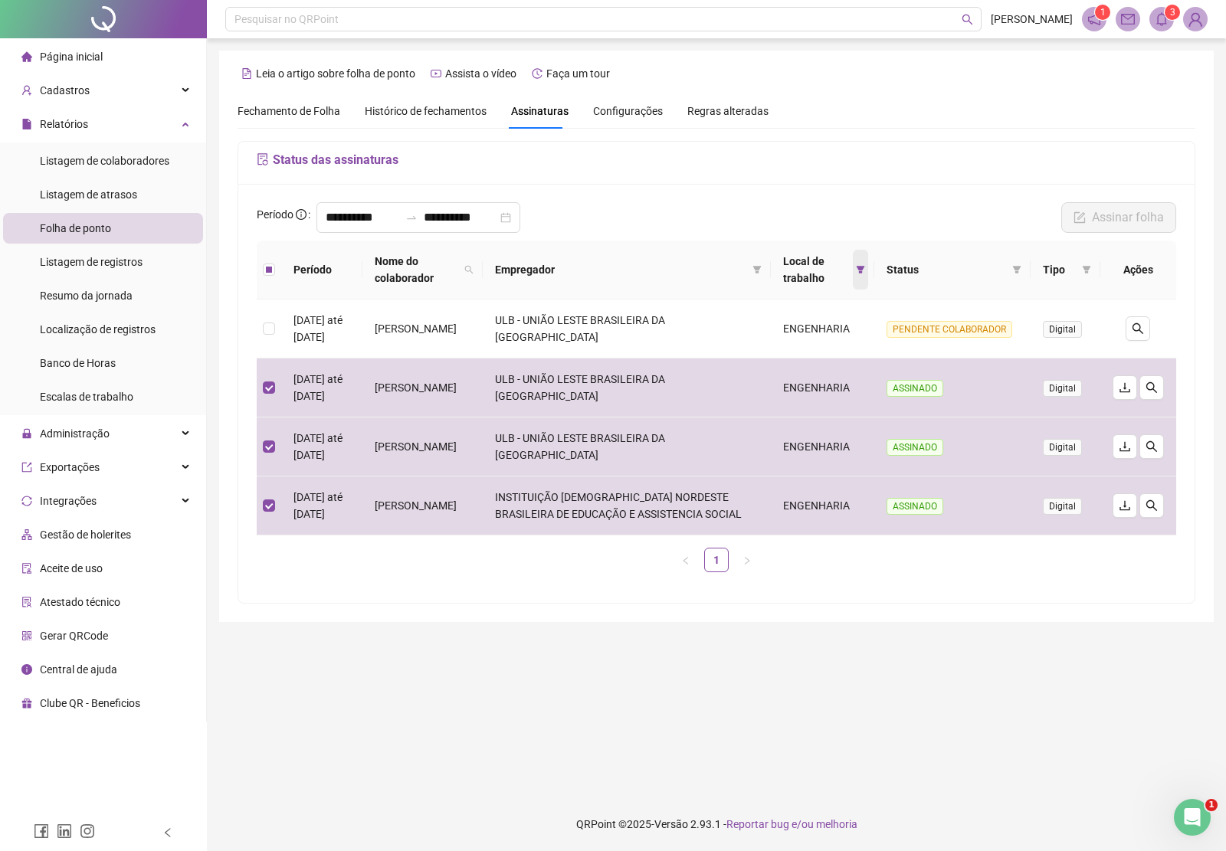
click at [863, 270] on icon "filter" at bounding box center [860, 269] width 9 height 9
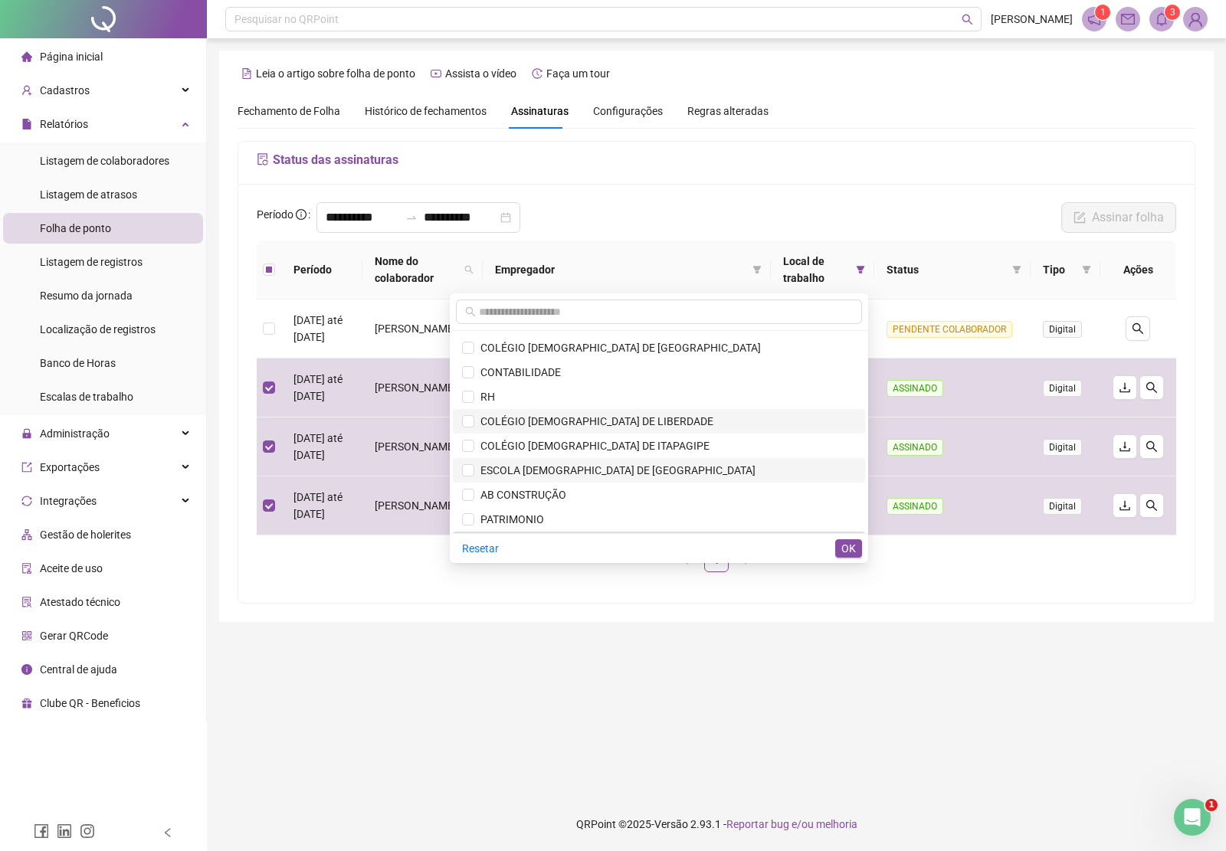
scroll to position [416, 0]
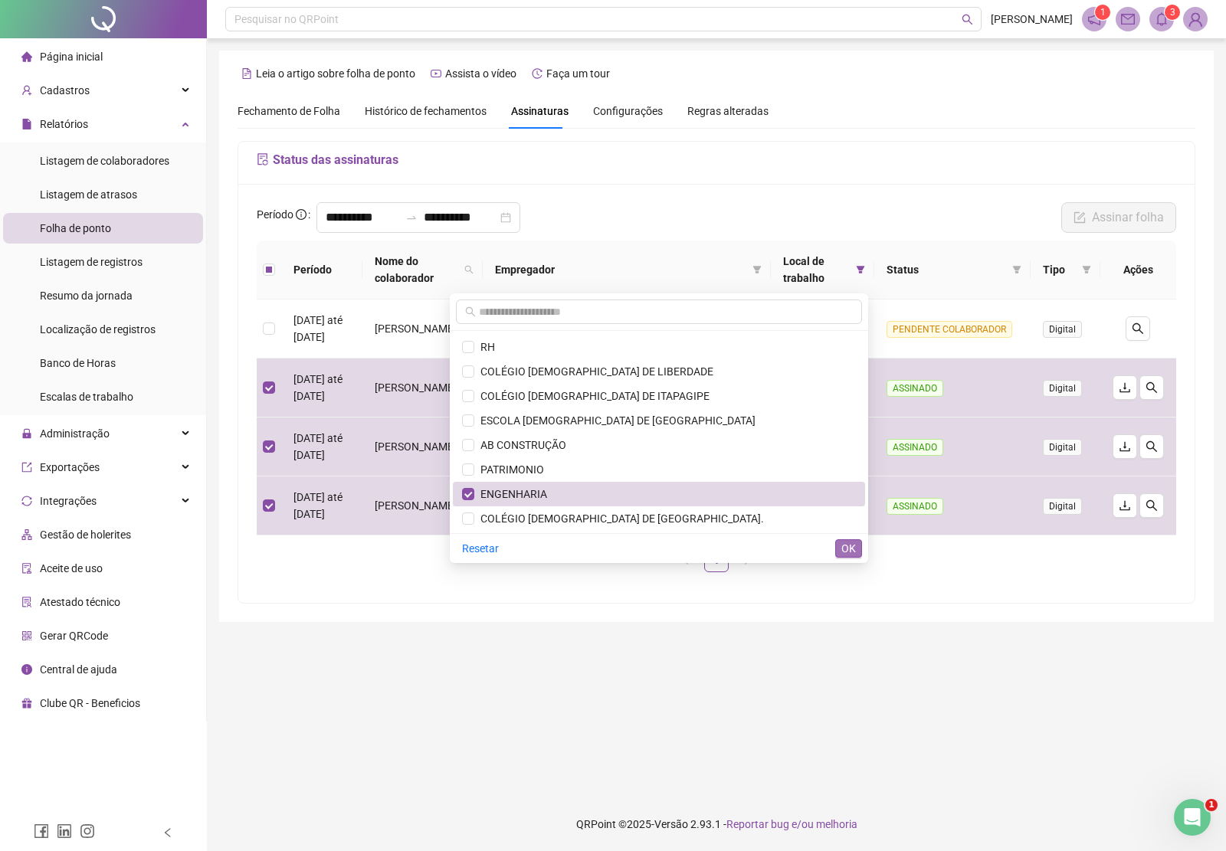
click at [847, 550] on span "OK" at bounding box center [848, 548] width 15 height 17
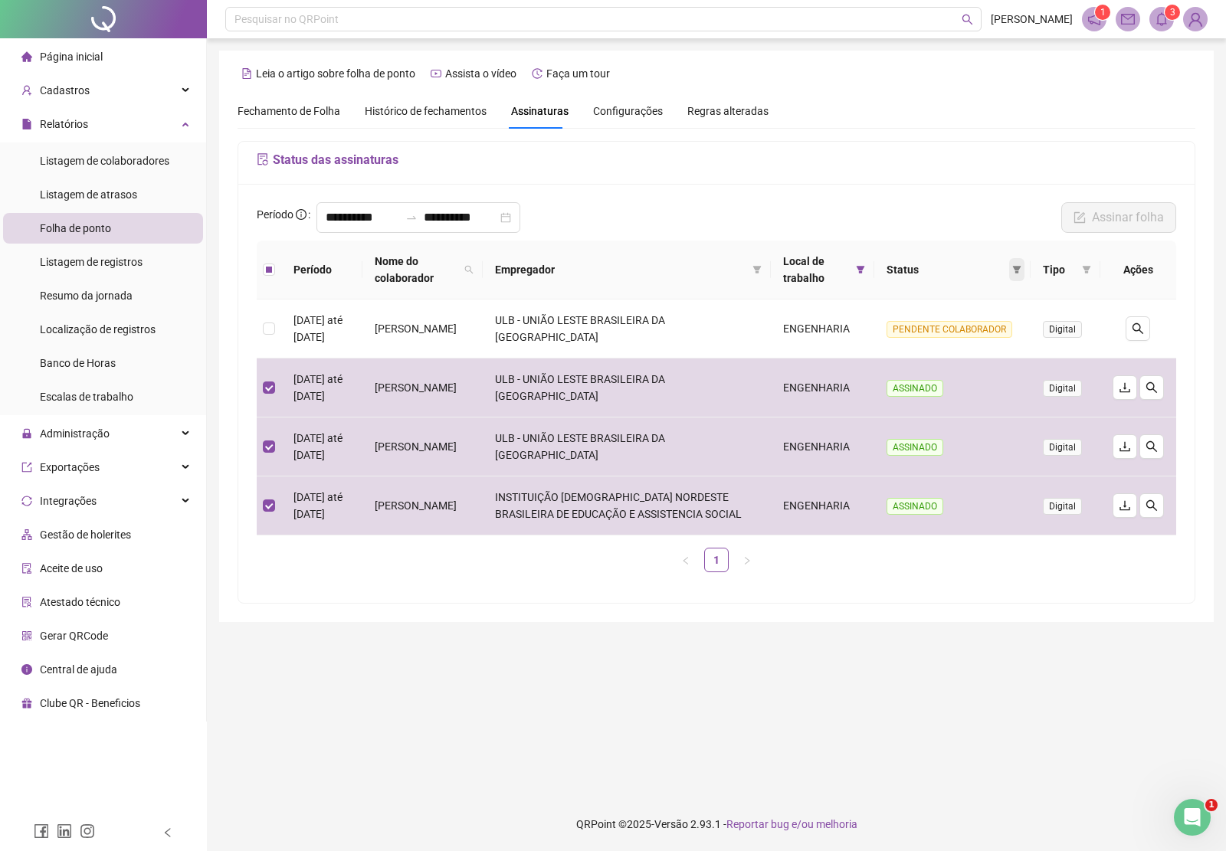
click at [1012, 265] on icon "filter" at bounding box center [1016, 269] width 9 height 9
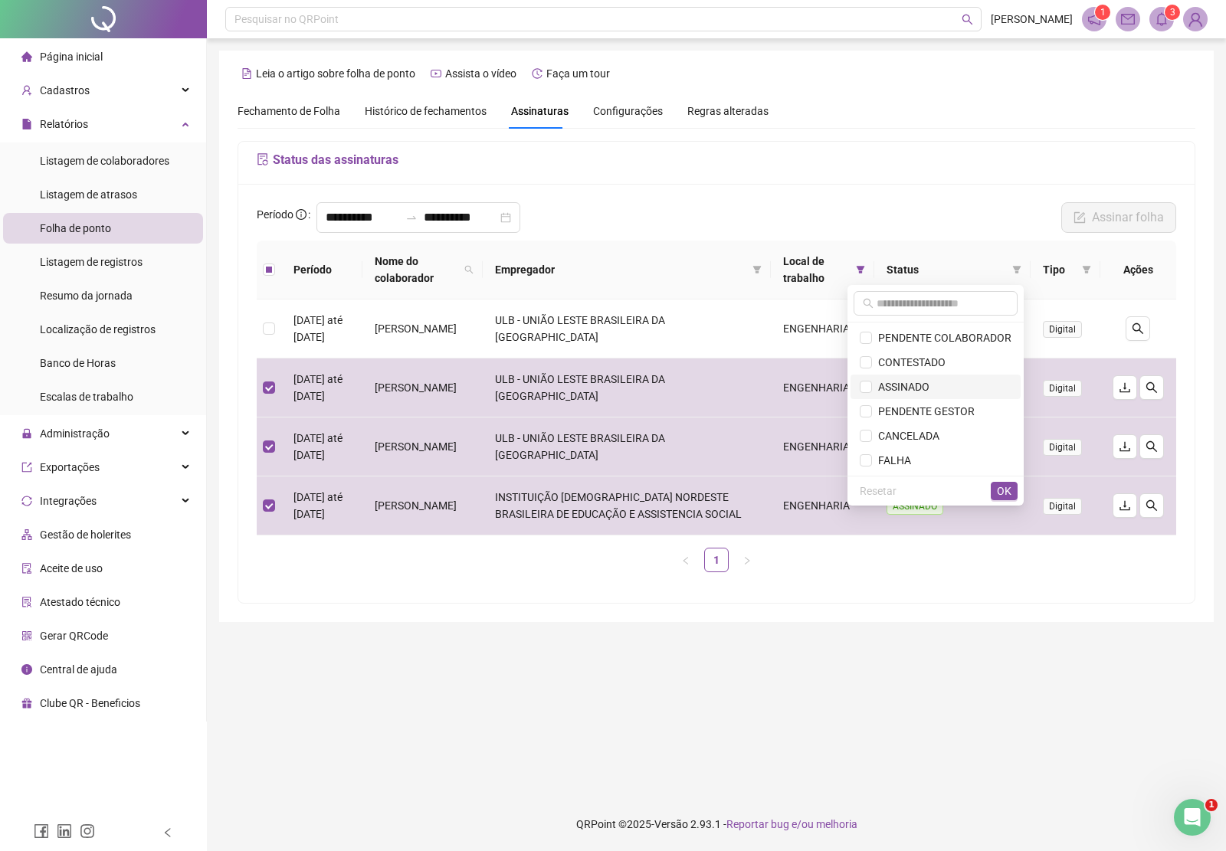
click at [913, 392] on span "ASSINADO" at bounding box center [900, 387] width 57 height 12
click at [1000, 490] on span "OK" at bounding box center [1004, 491] width 15 height 17
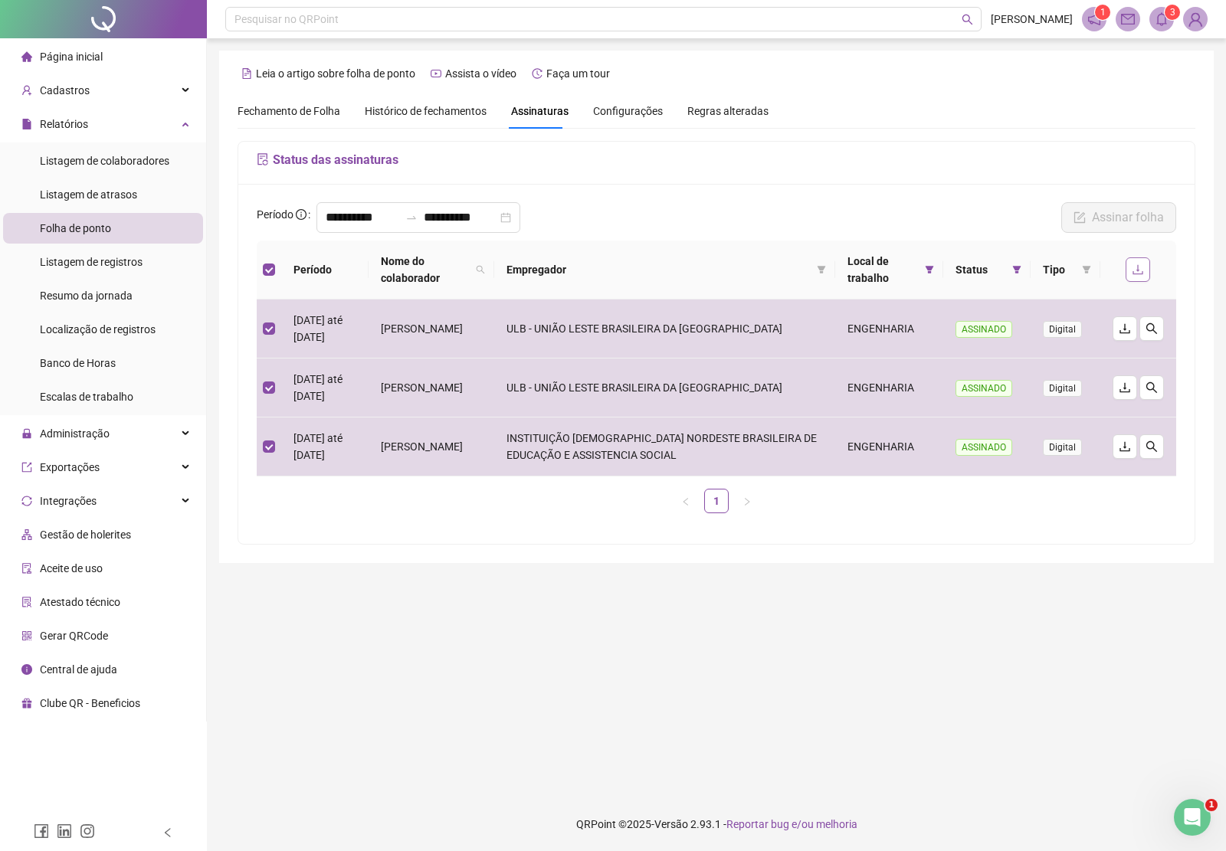
click at [1138, 270] on icon "download" at bounding box center [1138, 270] width 10 height 10
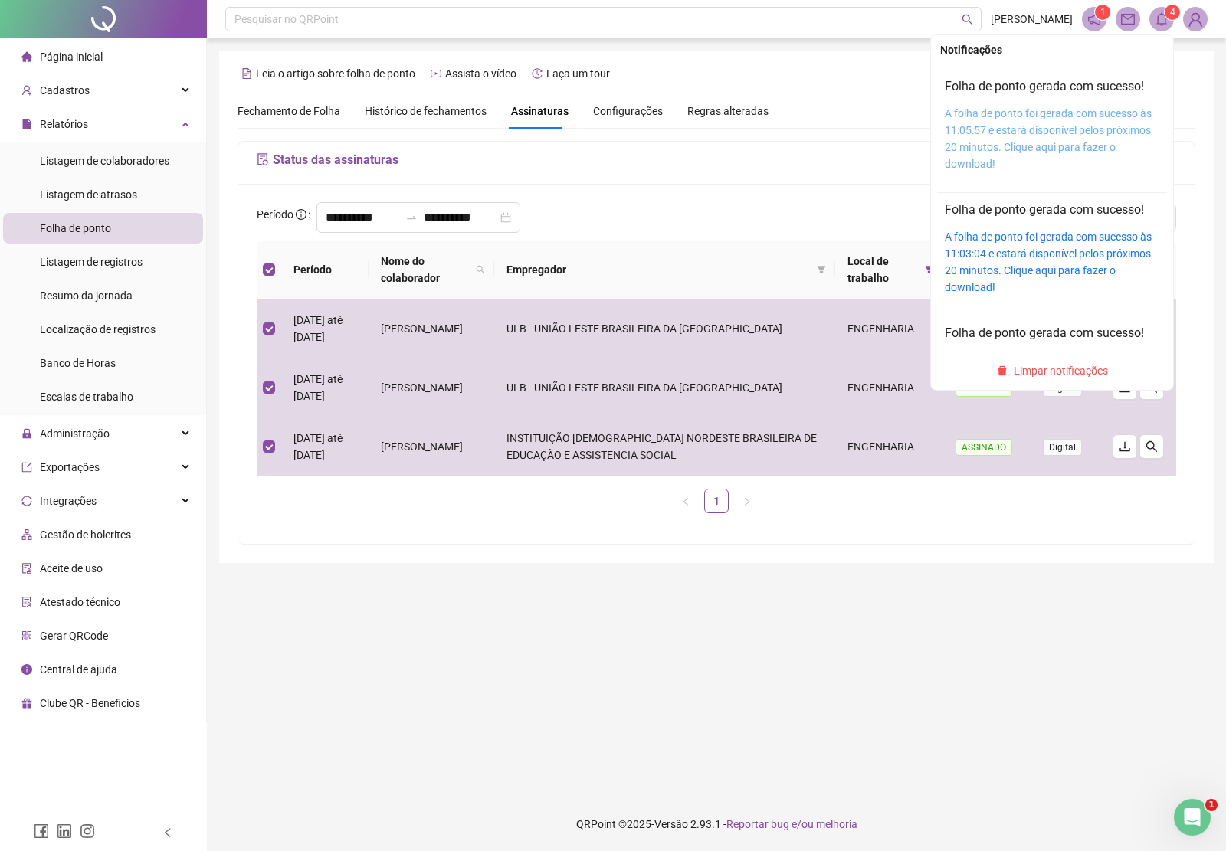
click at [1047, 129] on link "A folha de ponto foi gerada com sucesso às 11:05:57 e estará disponível pelos p…" at bounding box center [1048, 138] width 207 height 63
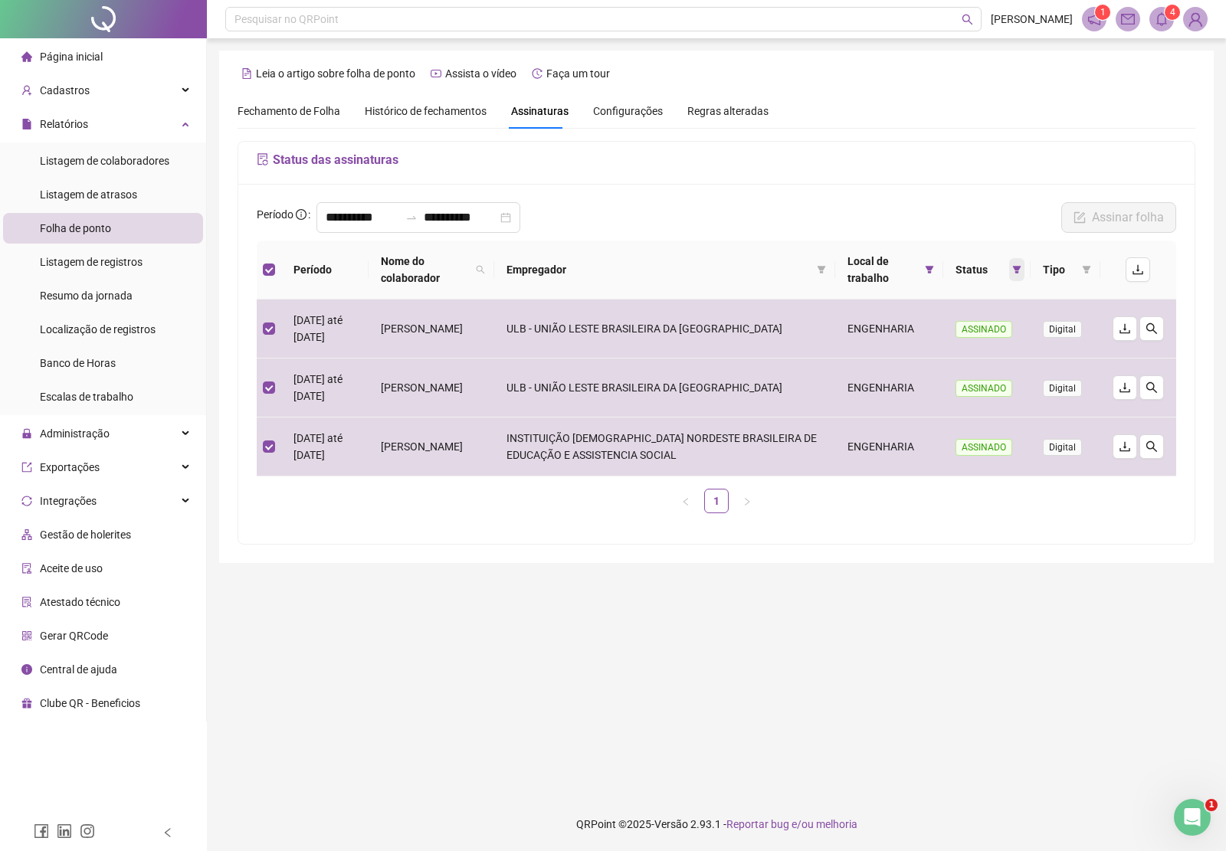
click at [1013, 267] on icon "filter" at bounding box center [1017, 270] width 8 height 8
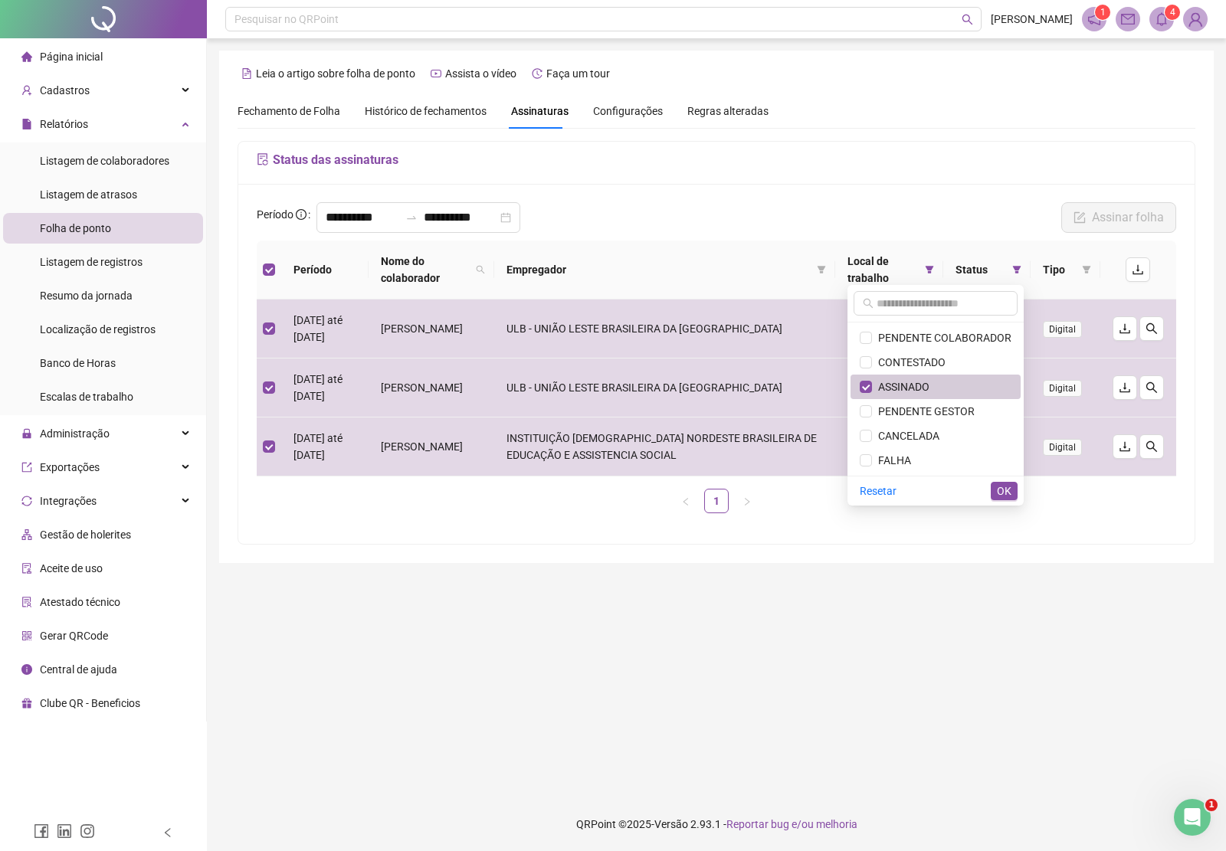
click at [914, 383] on span "ASSINADO" at bounding box center [900, 387] width 57 height 12
click at [1004, 496] on span "OK" at bounding box center [1004, 491] width 15 height 17
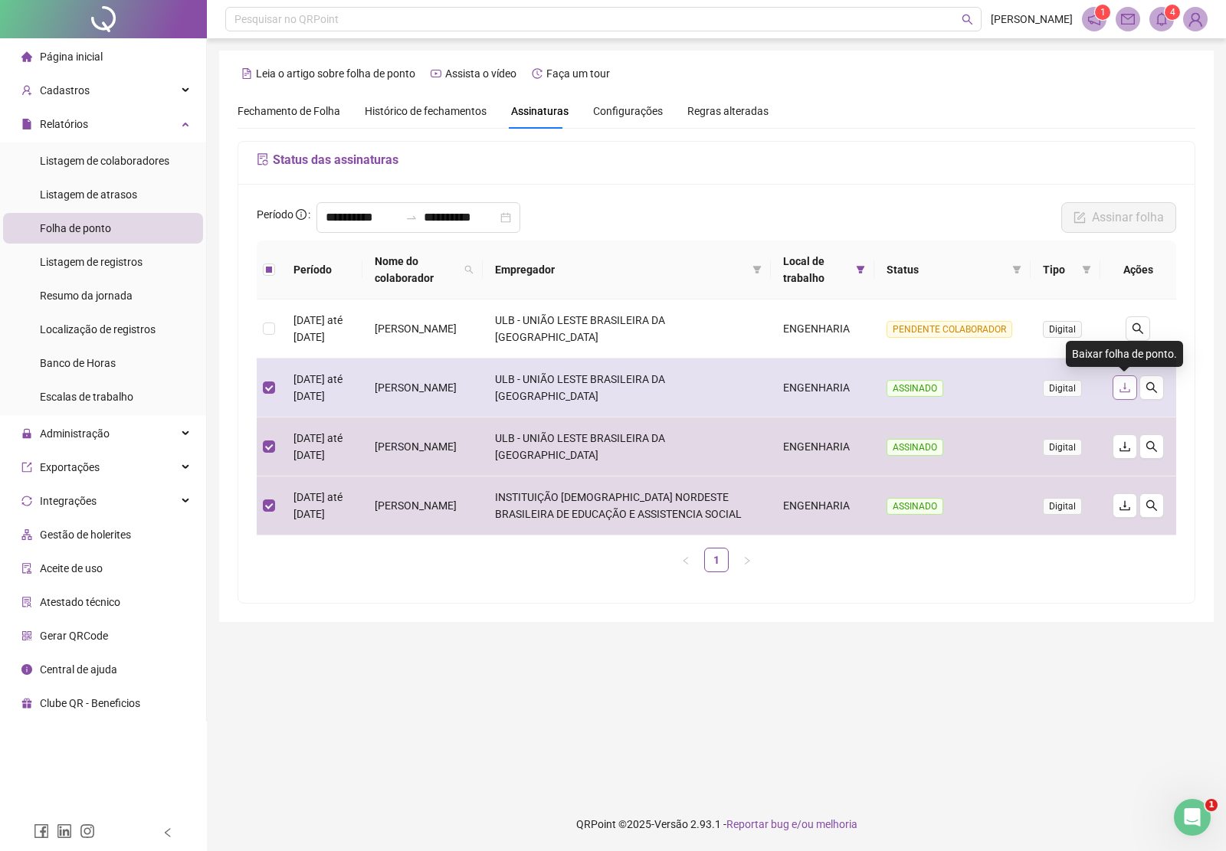
click at [1119, 391] on icon "download" at bounding box center [1125, 388] width 12 height 12
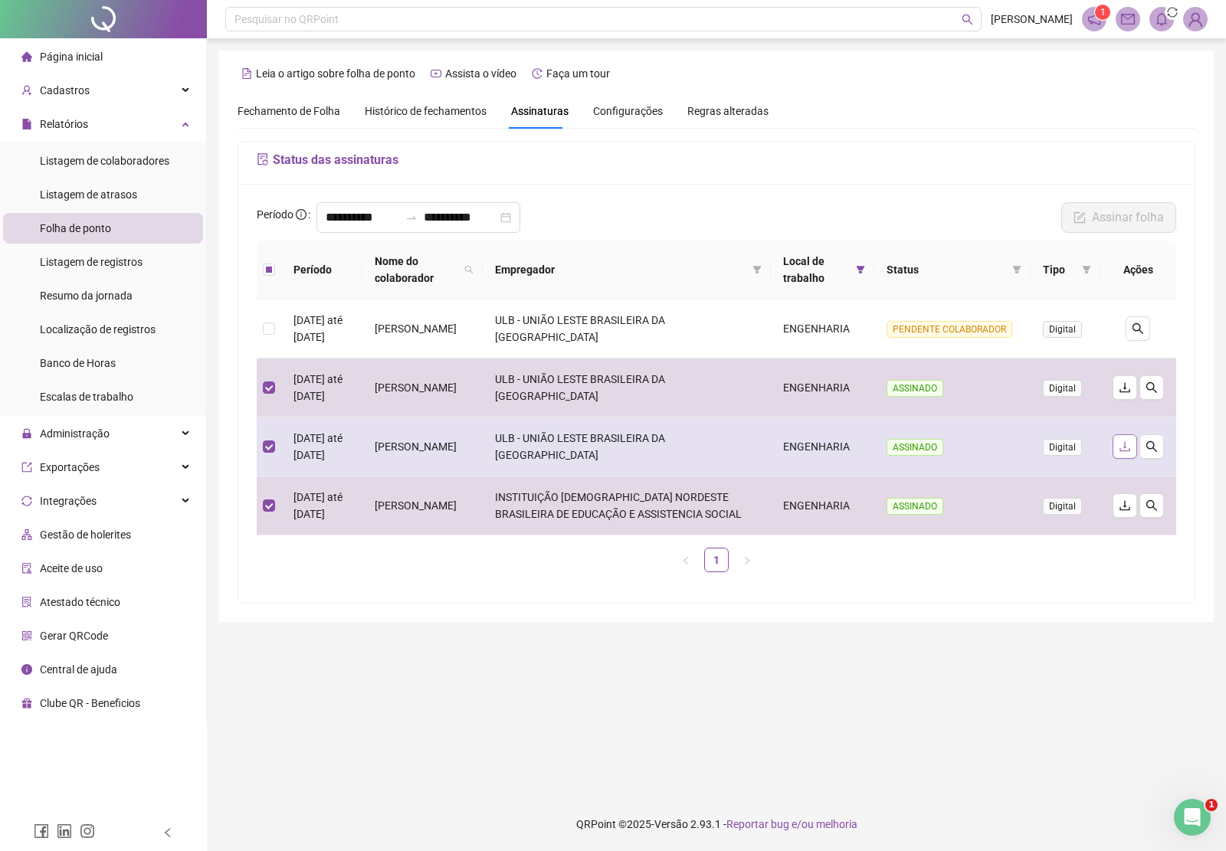
click at [1123, 450] on icon "download" at bounding box center [1125, 447] width 12 height 12
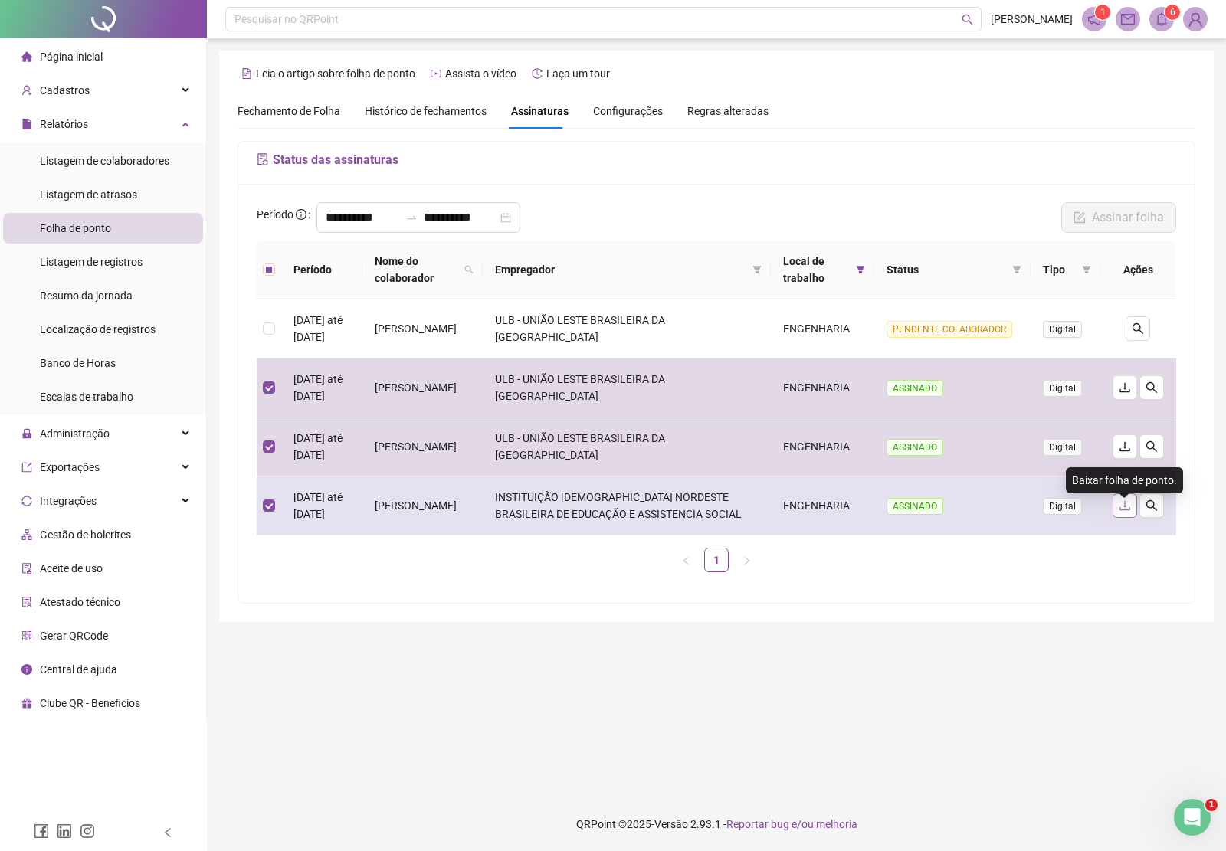
click at [1122, 512] on icon "download" at bounding box center [1125, 506] width 12 height 12
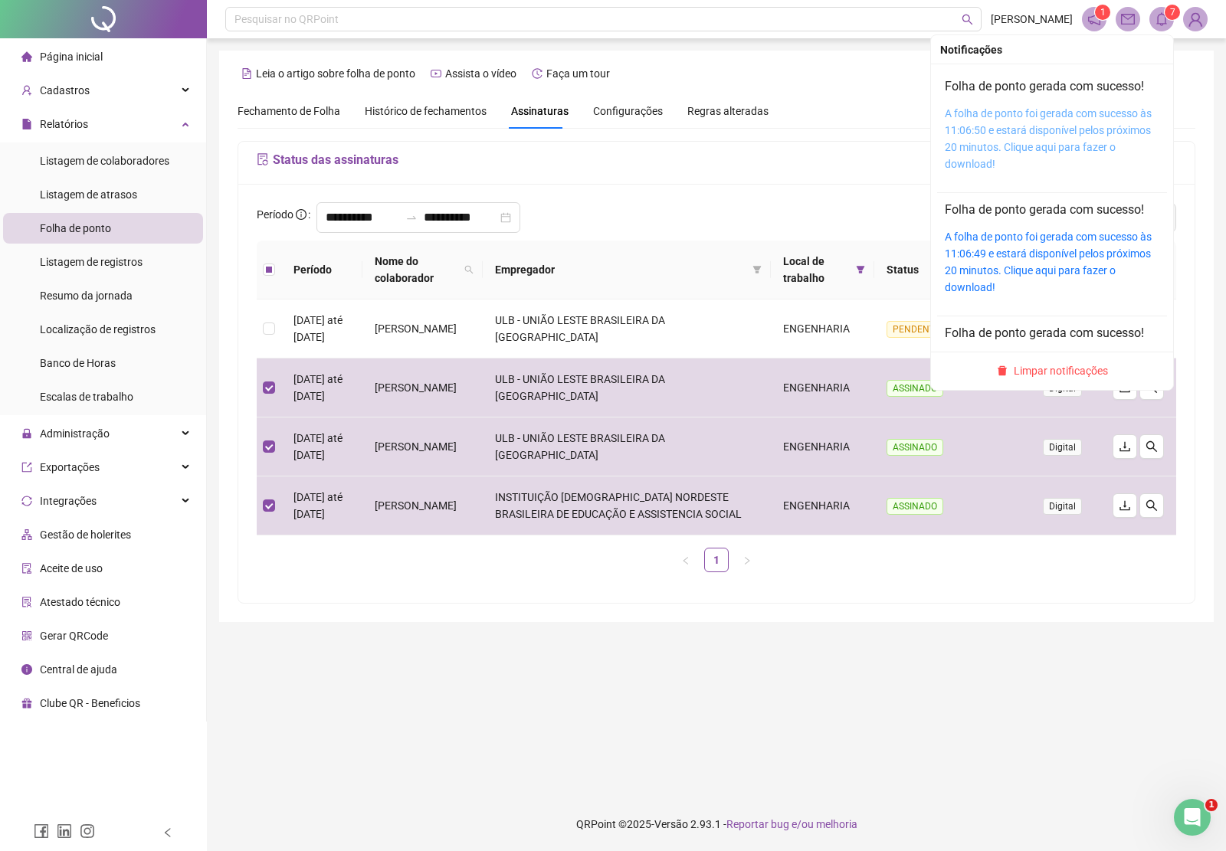
click at [1103, 127] on link "A folha de ponto foi gerada com sucesso às 11:06:50 e estará disponível pelos p…" at bounding box center [1048, 138] width 207 height 63
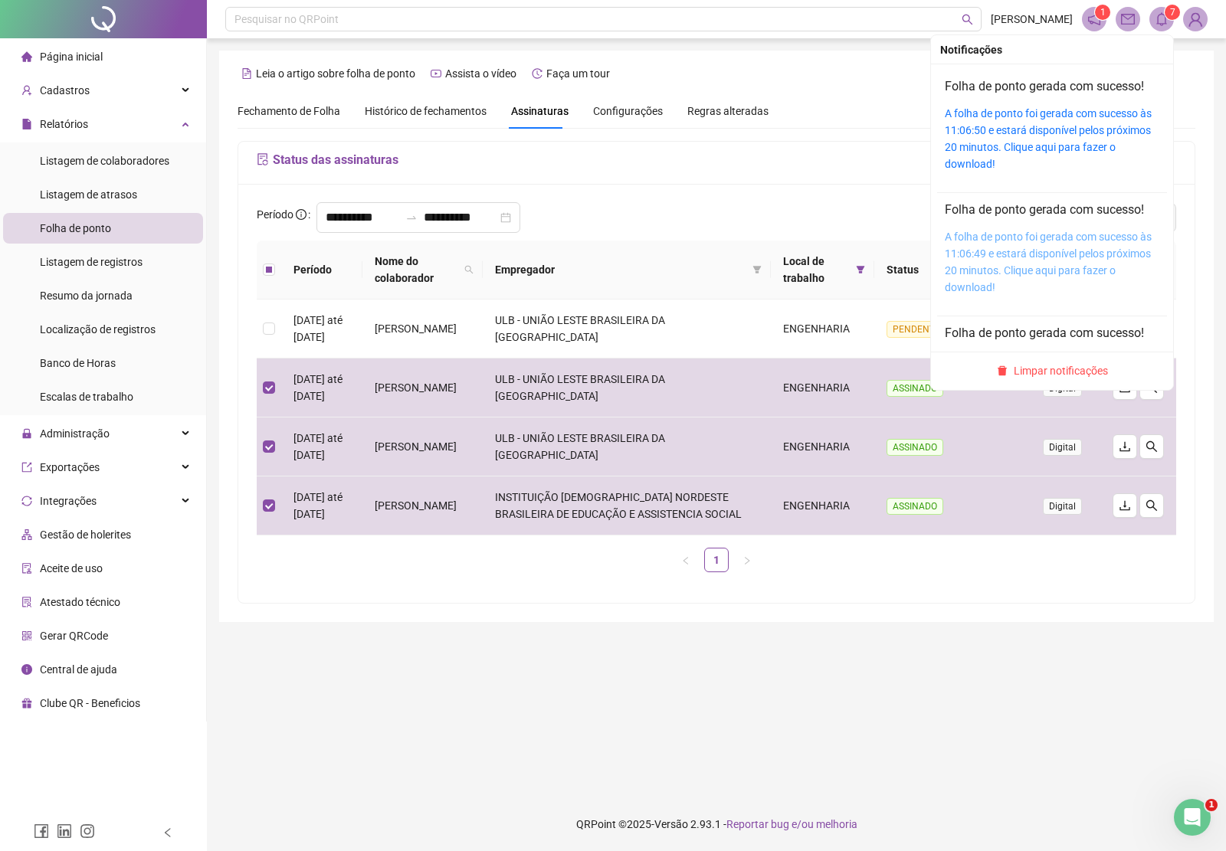
click at [1073, 254] on link "A folha de ponto foi gerada com sucesso às 11:06:49 e estará disponível pelos p…" at bounding box center [1048, 262] width 207 height 63
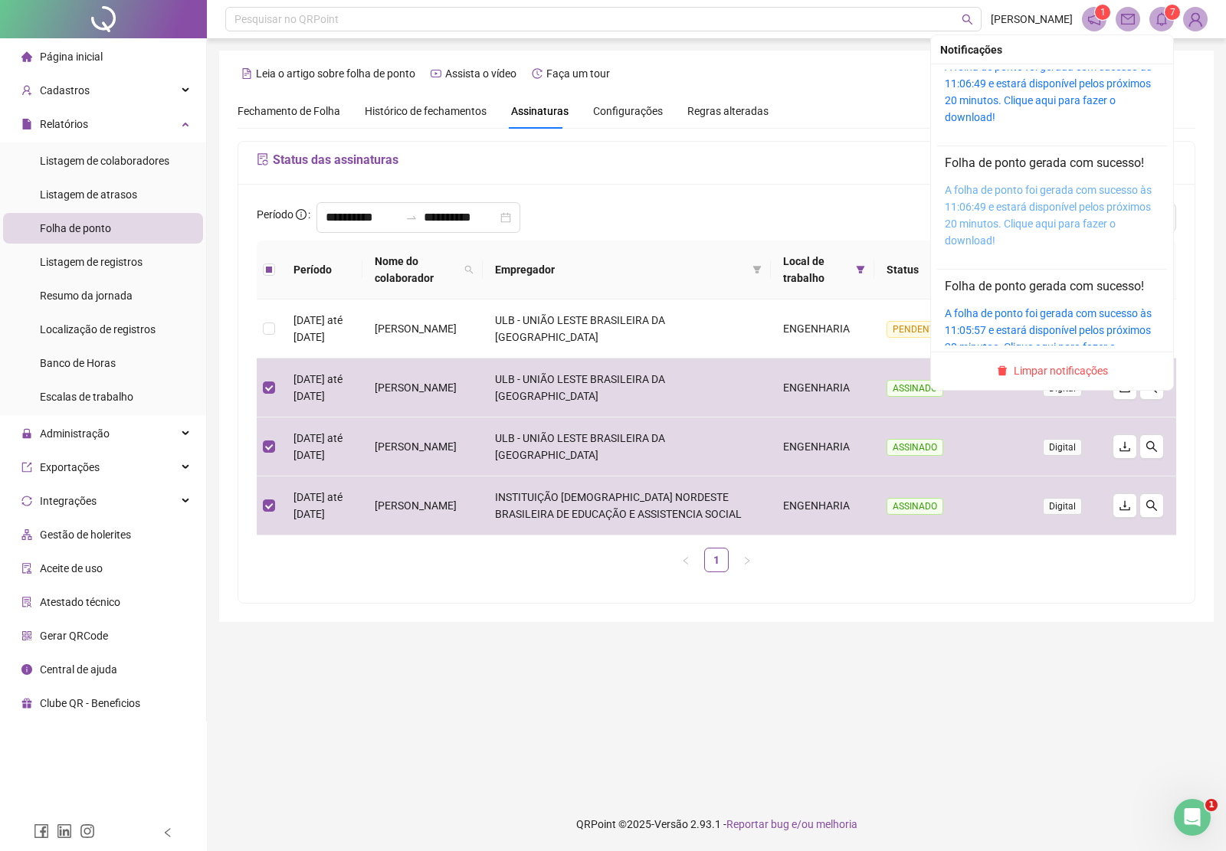
scroll to position [174, 0]
click at [1081, 203] on link "A folha de ponto foi gerada com sucesso às 11:06:49 e estará disponível pelos p…" at bounding box center [1048, 211] width 207 height 63
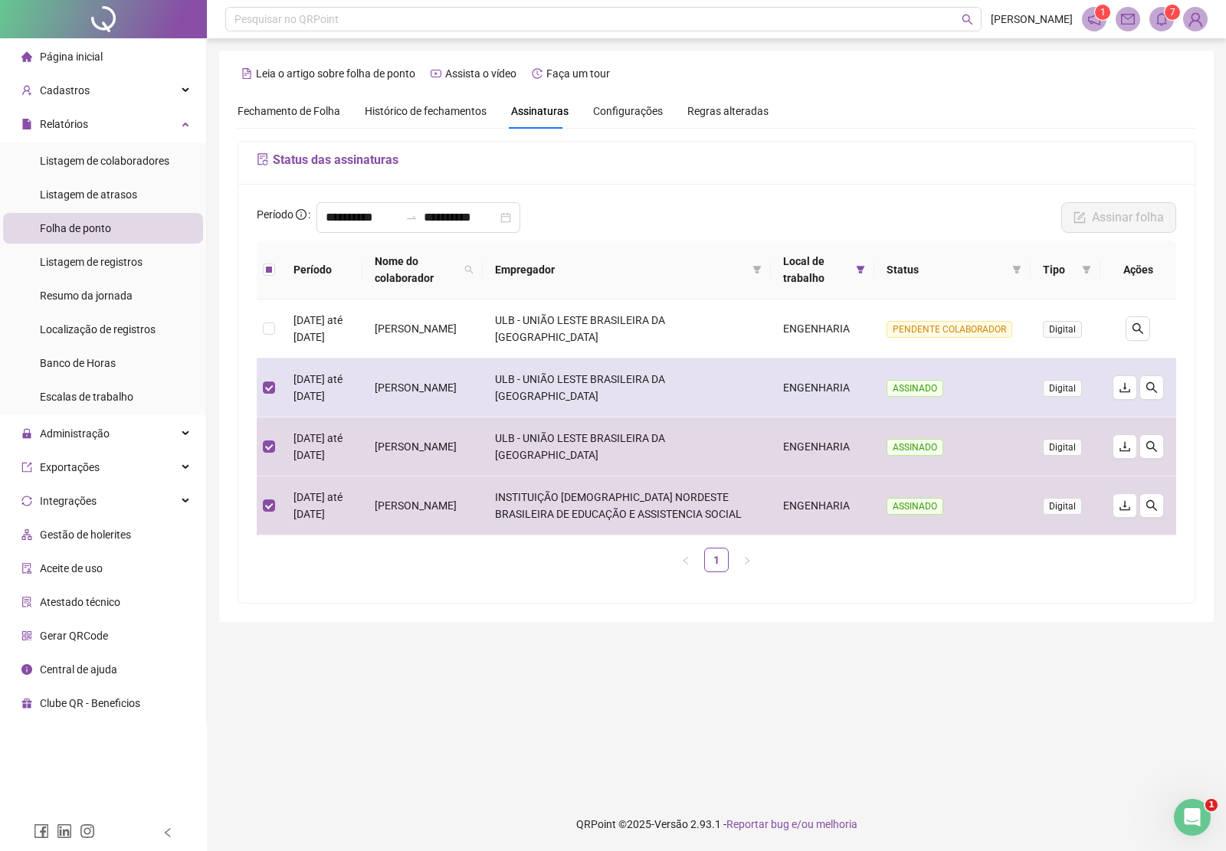
click at [312, 401] on td "01/07/2025 até 31/07/2025" at bounding box center [321, 388] width 81 height 59
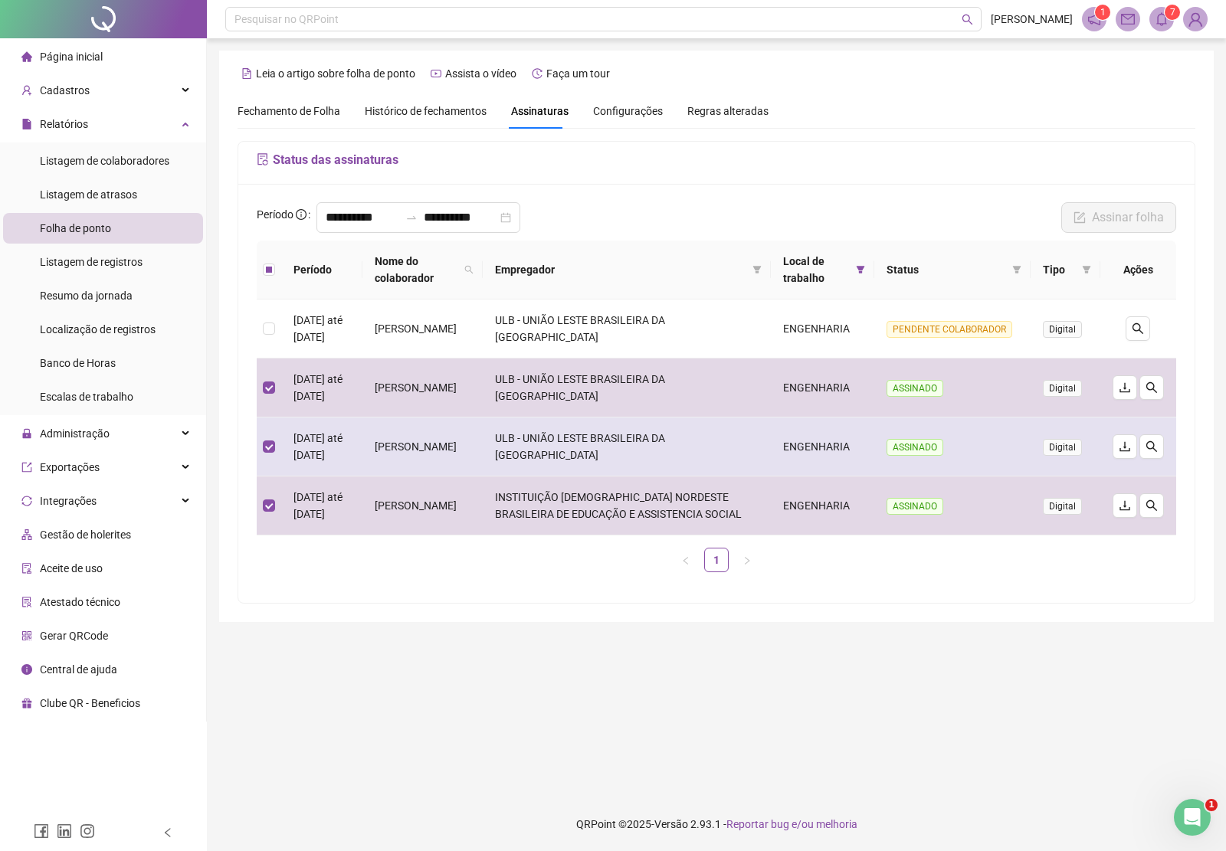
click at [305, 447] on td "01/07/2025 até 31/07/2025" at bounding box center [321, 447] width 81 height 59
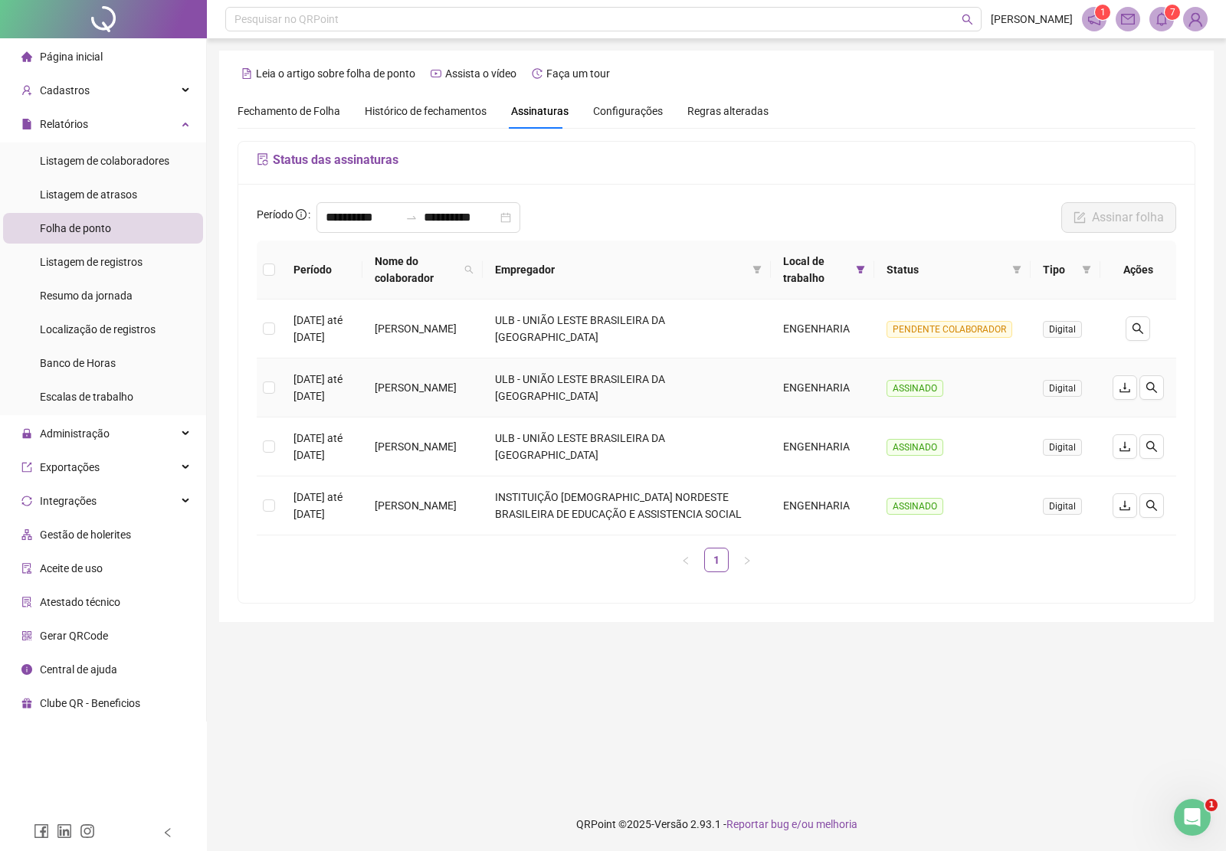
drag, startPoint x: 405, startPoint y: 380, endPoint x: 450, endPoint y: 406, distance: 52.2
click at [450, 406] on td "KAUANA RIBEIRO OLIVEIRA" at bounding box center [422, 388] width 121 height 59
copy td "KAUANA RIBEIRO OLIVEIRA"
click at [454, 572] on ul "1" at bounding box center [716, 560] width 919 height 25
drag, startPoint x: 405, startPoint y: 506, endPoint x: 480, endPoint y: 530, distance: 79.0
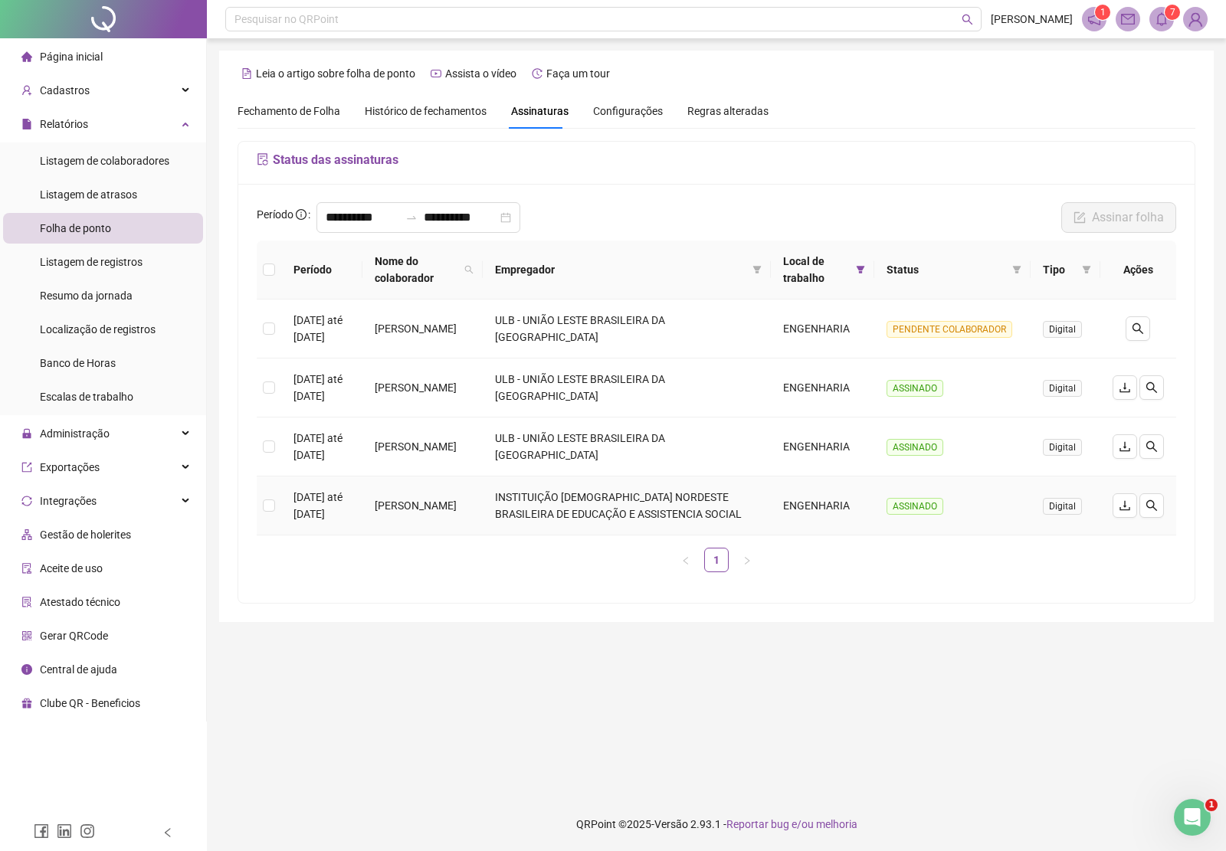
click at [480, 530] on td "LUIZ FILIPE GUIMARAES RODRIGUES" at bounding box center [422, 506] width 121 height 59
copy td "LUIZ FILIPE GUIMARAES RODRIGUES"
click at [405, 507] on td "LUIZ FILIPE GUIMARAES RODRIGUES" at bounding box center [422, 506] width 121 height 59
drag, startPoint x: 453, startPoint y: 560, endPoint x: 195, endPoint y: 607, distance: 261.6
click at [454, 562] on div "Período Nome do colaborador Empregador Local de trabalho Status Tipo Ações 01/0…" at bounding box center [716, 407] width 919 height 332
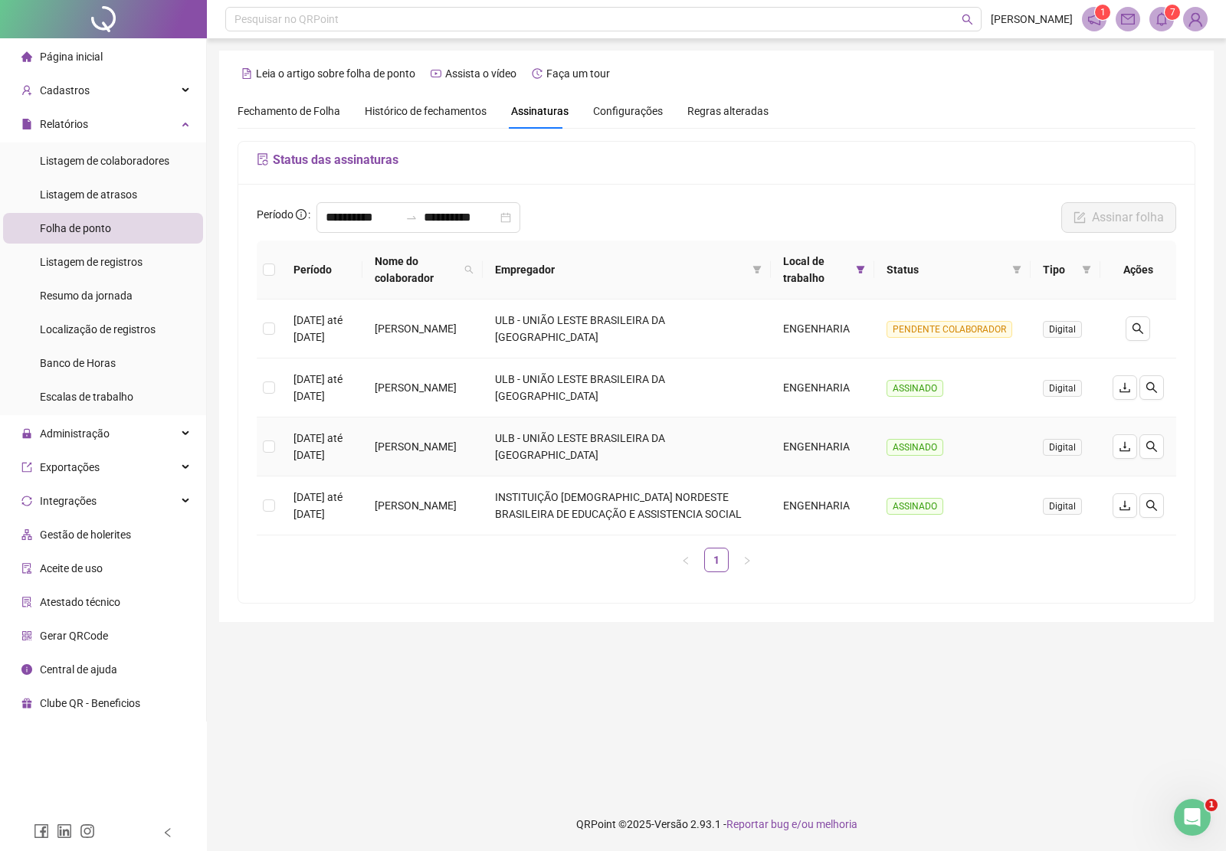
drag, startPoint x: 403, startPoint y: 438, endPoint x: 454, endPoint y: 457, distance: 53.8
click at [454, 457] on td "JAMILE CARDIM OLIVEIRA" at bounding box center [422, 447] width 121 height 59
copy td "JAMILE CARDIM OLIVEIRA"
click at [399, 215] on input "**********" at bounding box center [363, 217] width 74 height 18
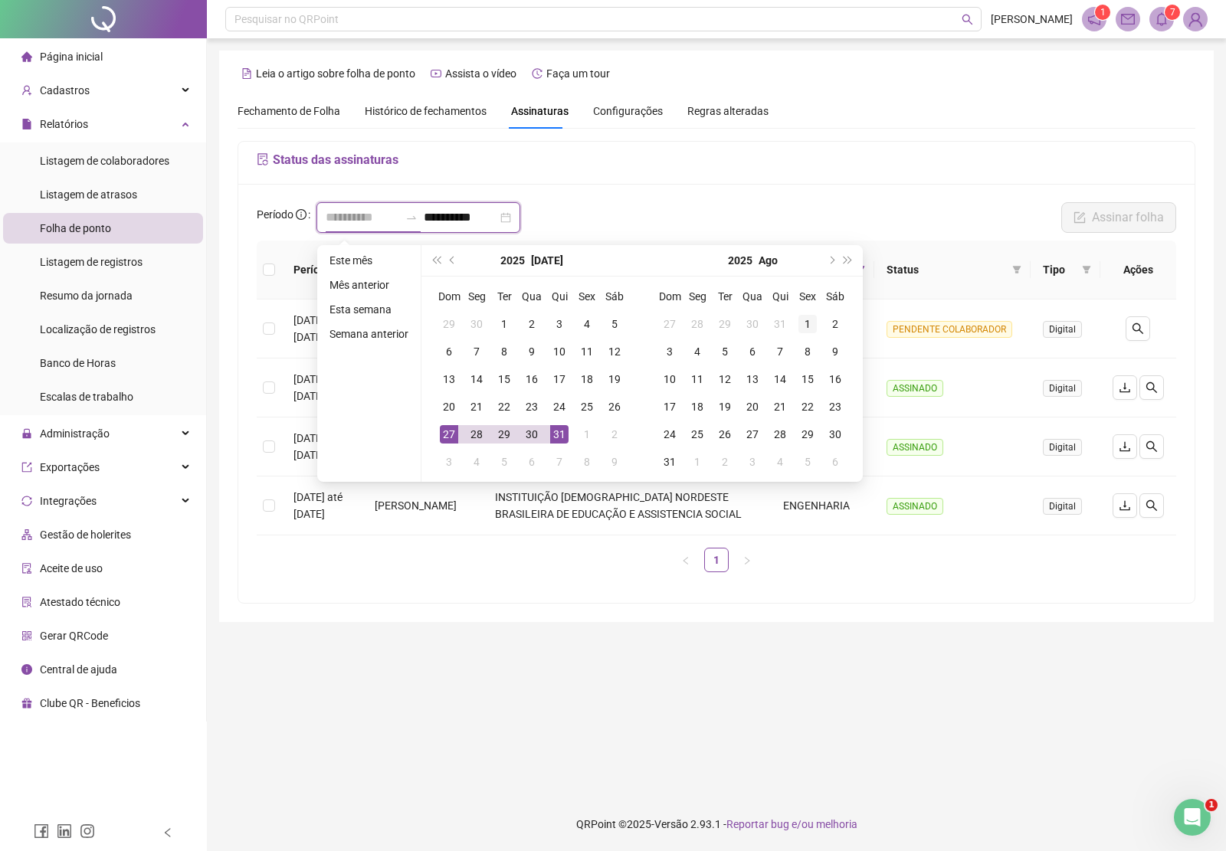
type input "**********"
drag, startPoint x: 805, startPoint y: 323, endPoint x: 787, endPoint y: 349, distance: 31.9
click at [805, 323] on div "1" at bounding box center [807, 324] width 18 height 18
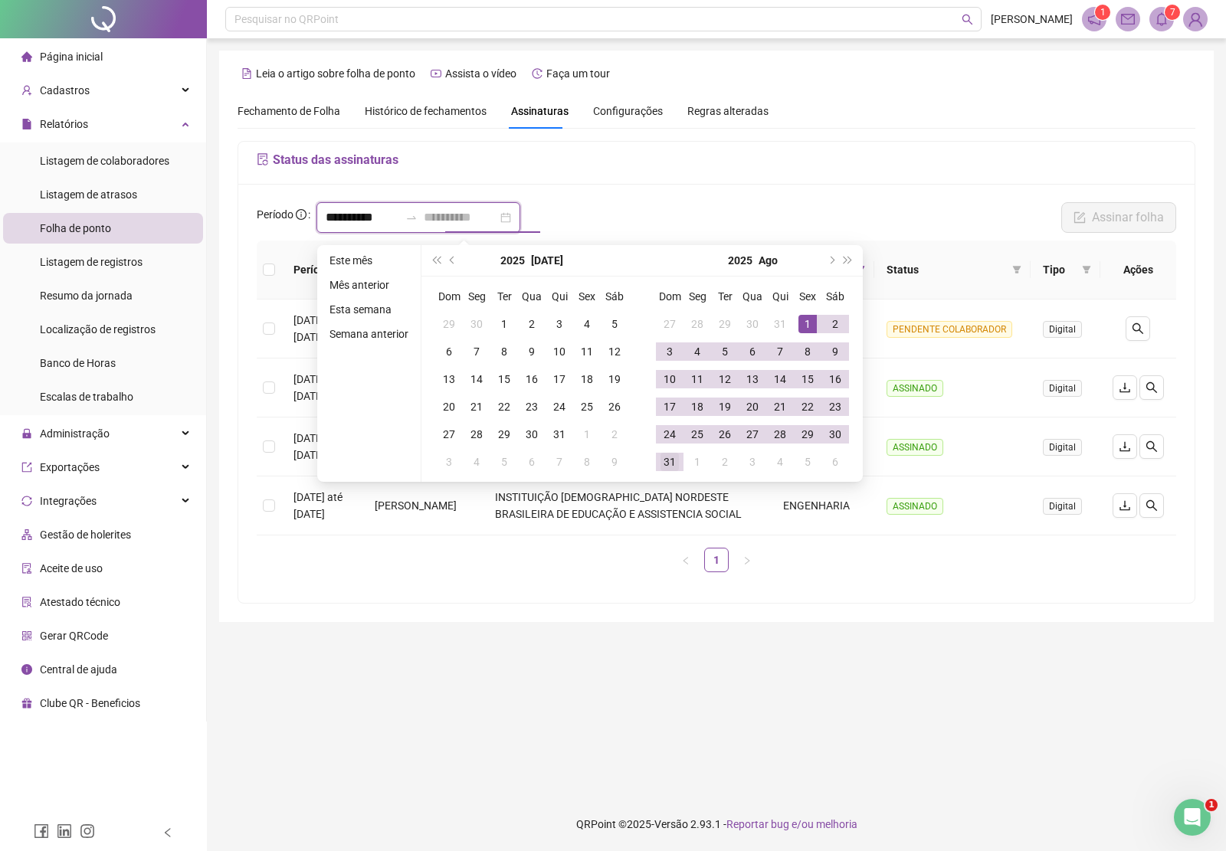
type input "**********"
click at [667, 461] on div "31" at bounding box center [669, 462] width 18 height 18
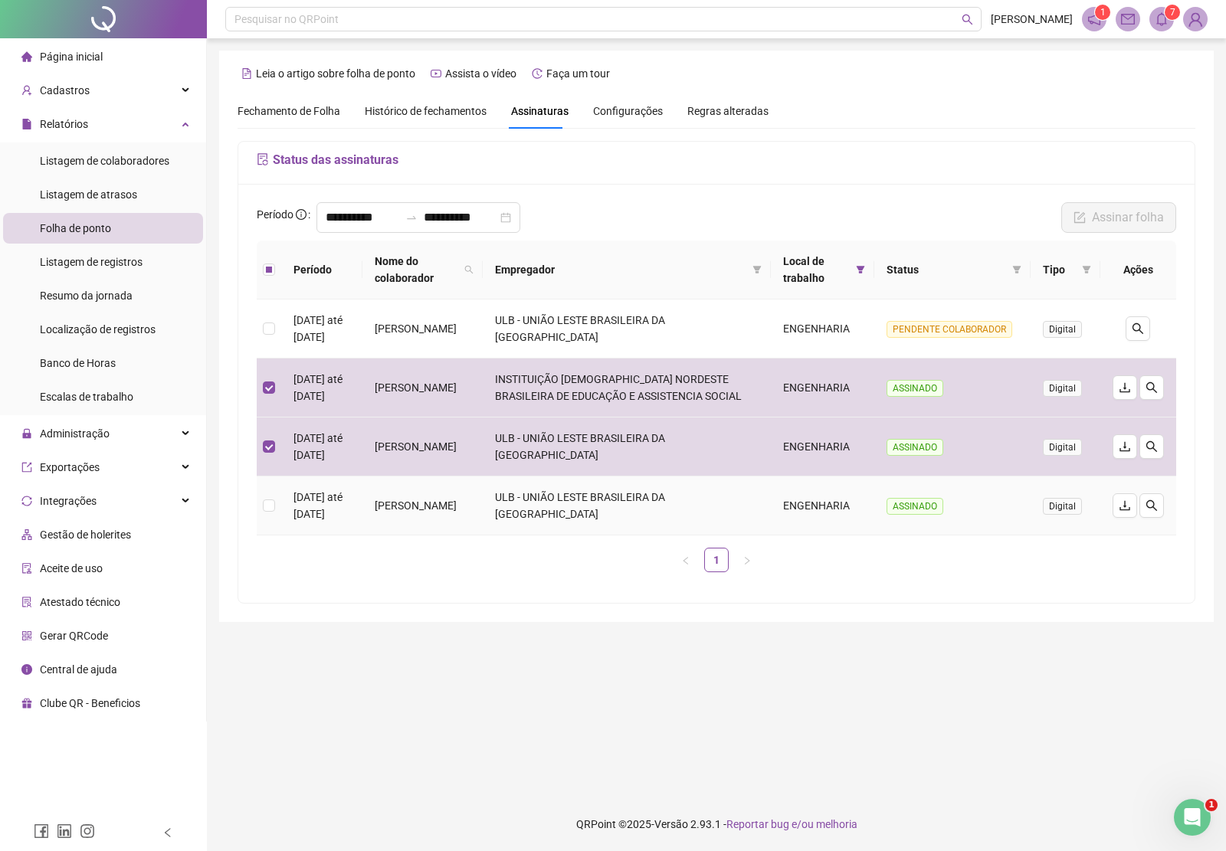
click at [260, 517] on td at bounding box center [269, 506] width 25 height 59
click at [269, 503] on td at bounding box center [269, 506] width 25 height 59
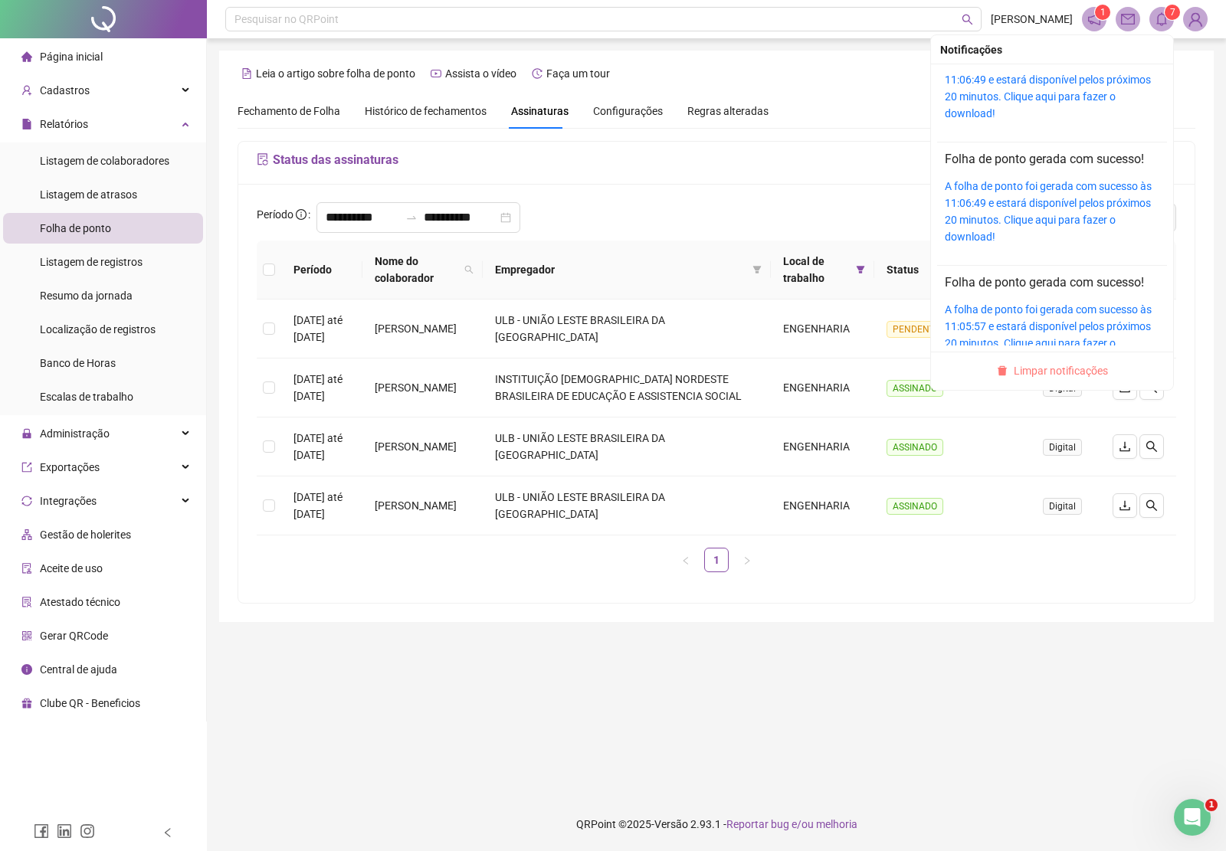
click at [1097, 361] on ul "Limpar notificações" at bounding box center [1052, 371] width 242 height 38
click at [1096, 364] on span "Limpar notificações" at bounding box center [1061, 370] width 94 height 17
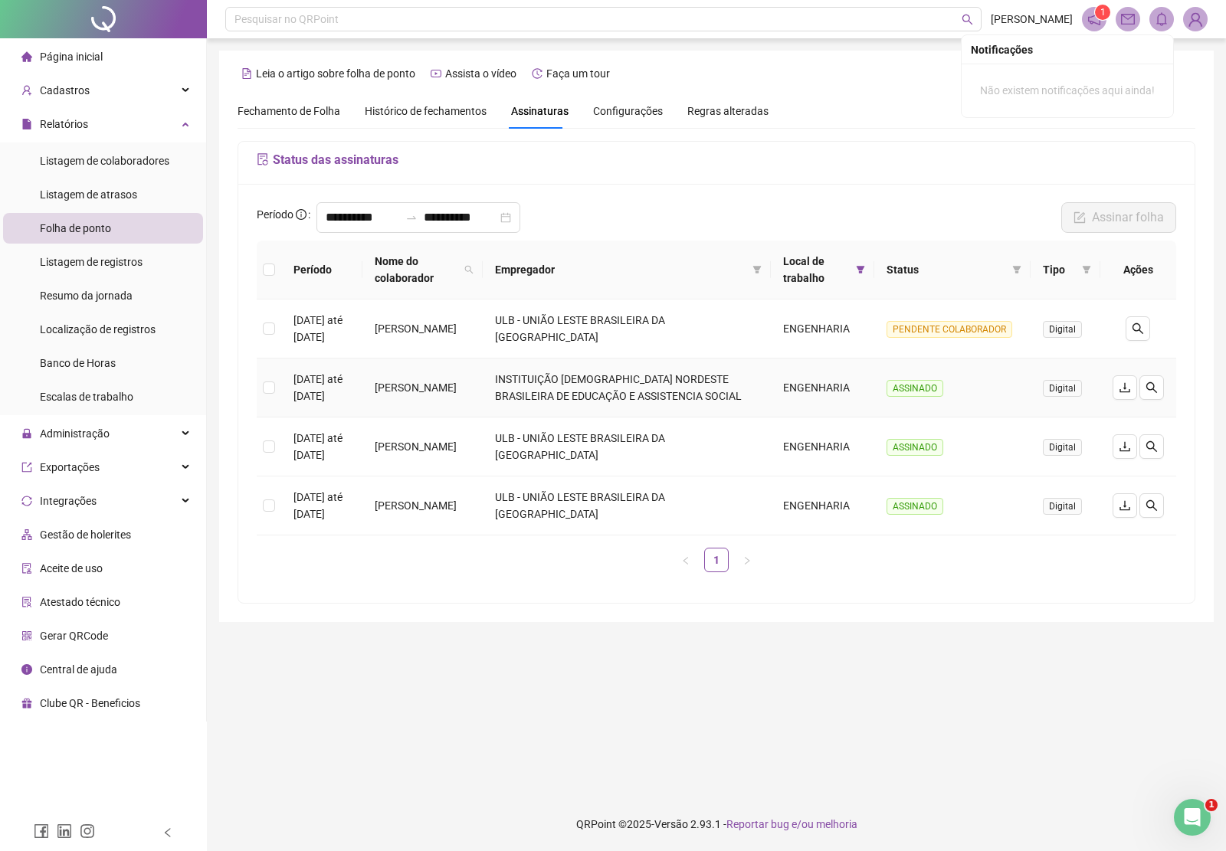
scroll to position [0, 0]
click at [1121, 394] on icon "download" at bounding box center [1125, 388] width 12 height 12
click at [1126, 453] on icon "download" at bounding box center [1125, 447] width 12 height 12
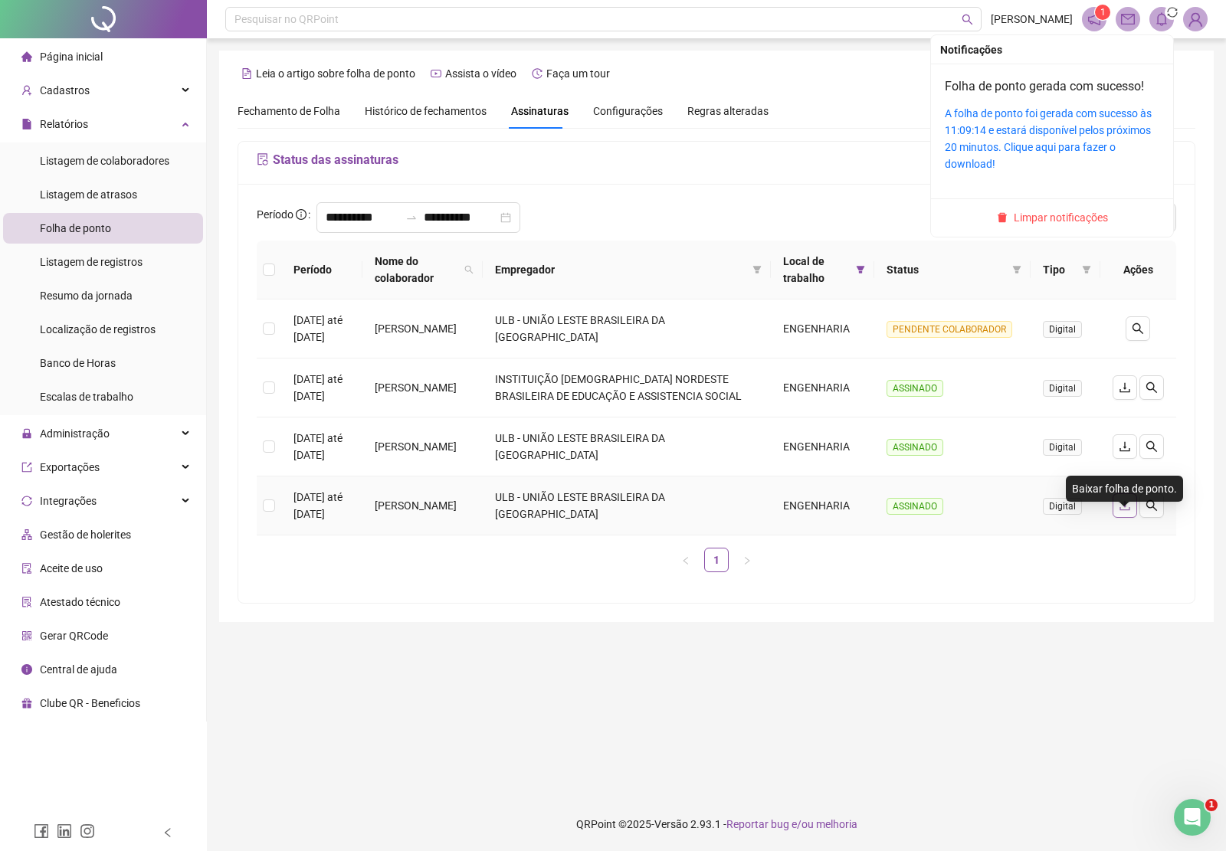
click at [1126, 512] on icon "download" at bounding box center [1125, 506] width 12 height 12
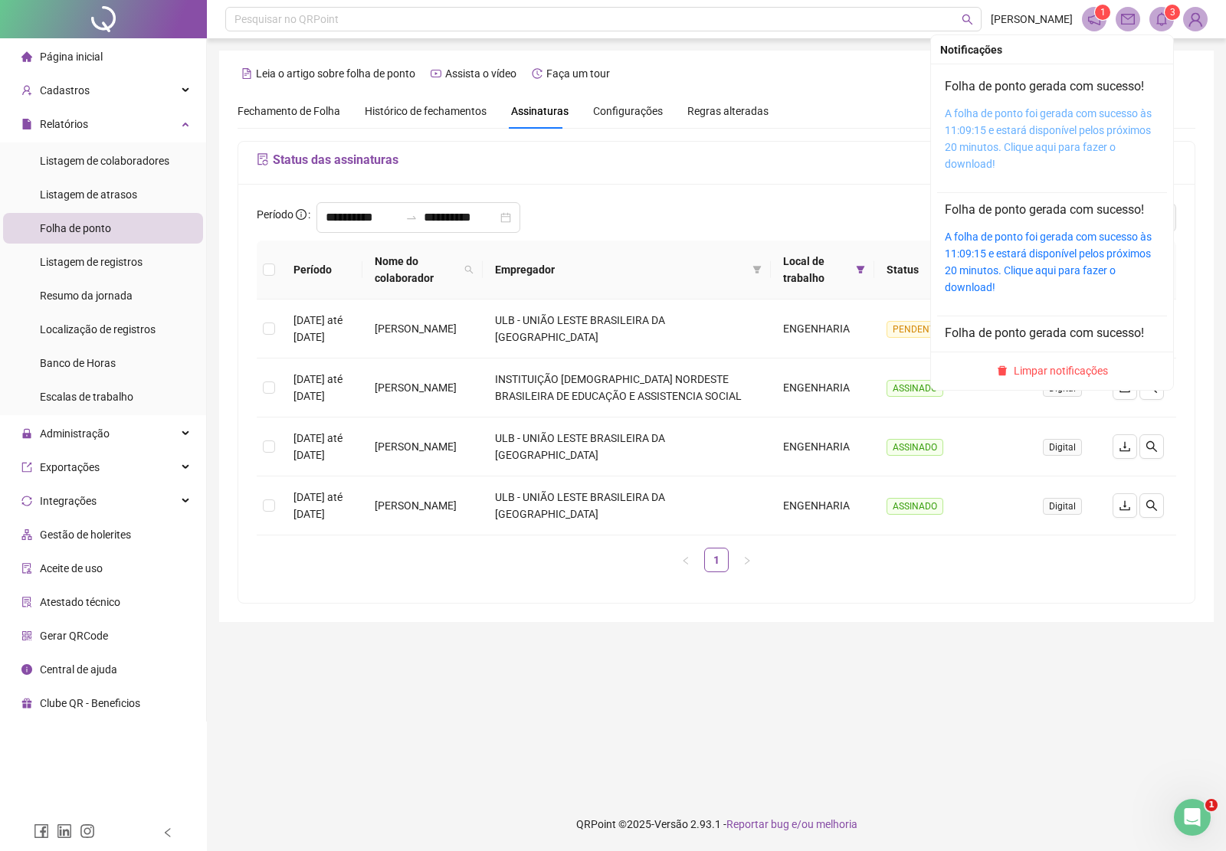
click at [1077, 124] on link "A folha de ponto foi gerada com sucesso às 11:09:15 e estará disponível pelos p…" at bounding box center [1048, 138] width 207 height 63
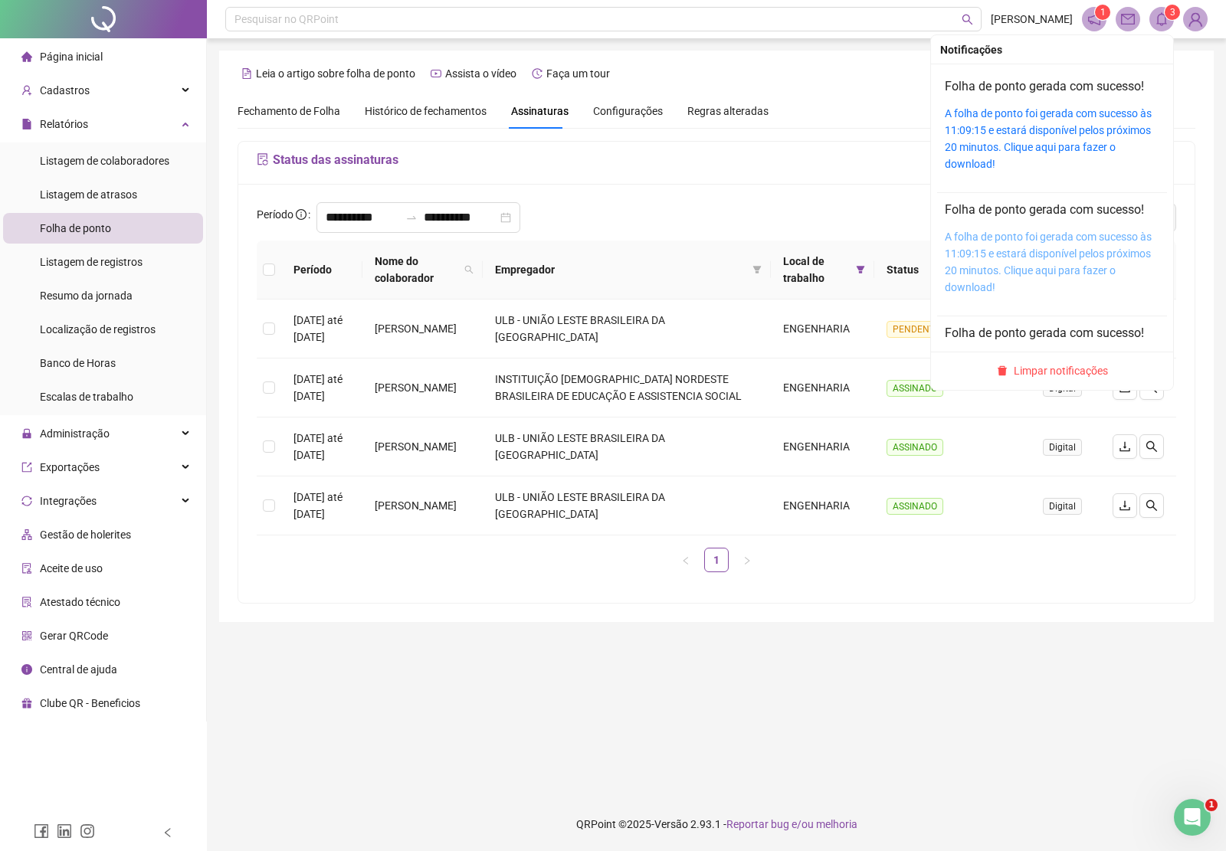
click at [1065, 247] on link "A folha de ponto foi gerada com sucesso às 11:09:15 e estará disponível pelos p…" at bounding box center [1048, 262] width 207 height 63
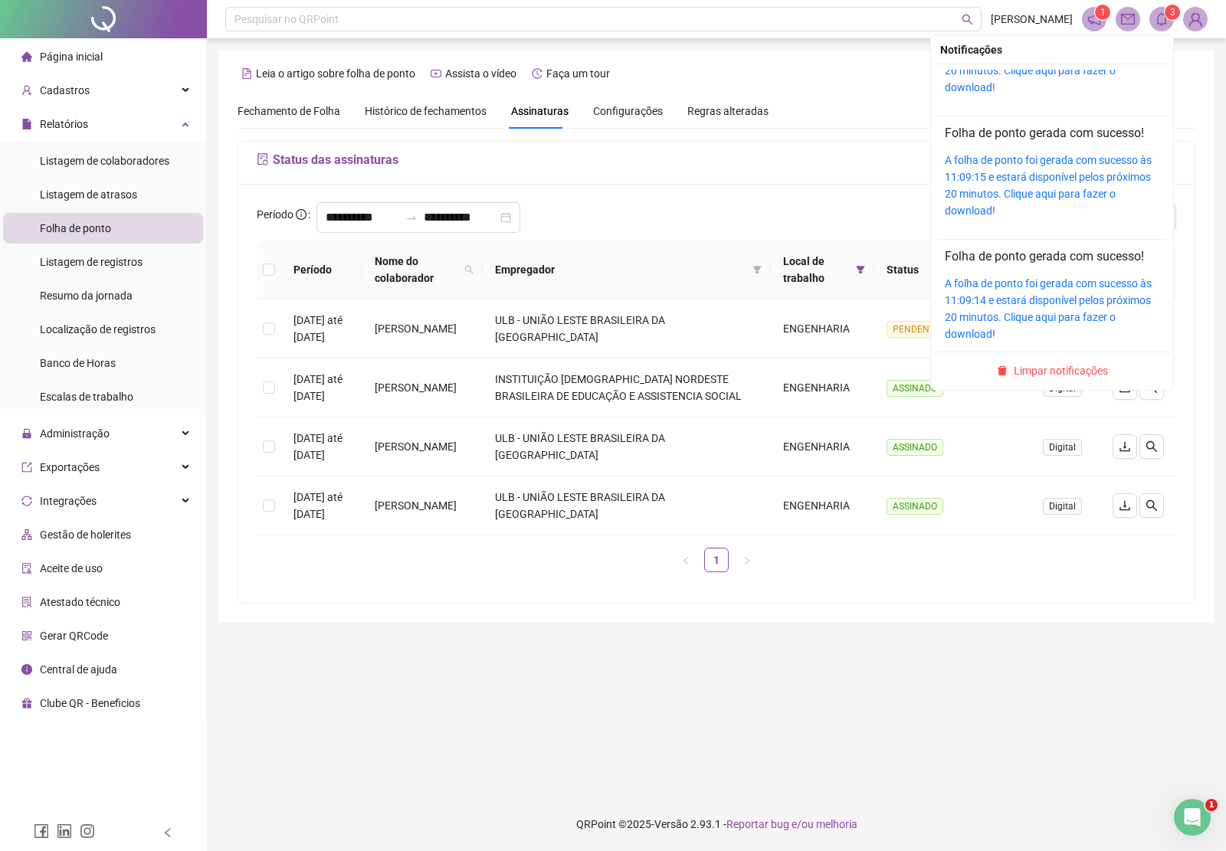
scroll to position [93, 0]
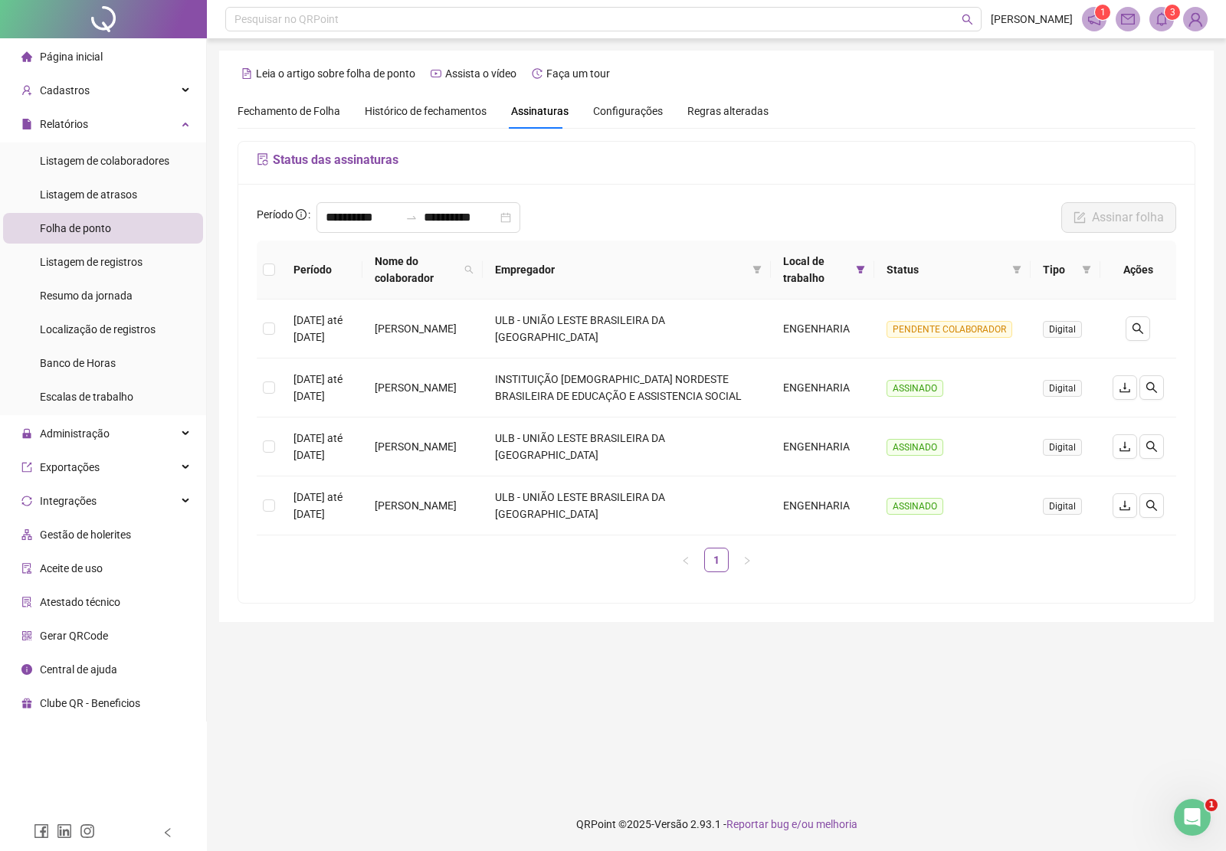
click at [1165, 270] on th "Ações" at bounding box center [1138, 270] width 76 height 59
click at [1161, 23] on icon "bell" at bounding box center [1162, 19] width 14 height 14
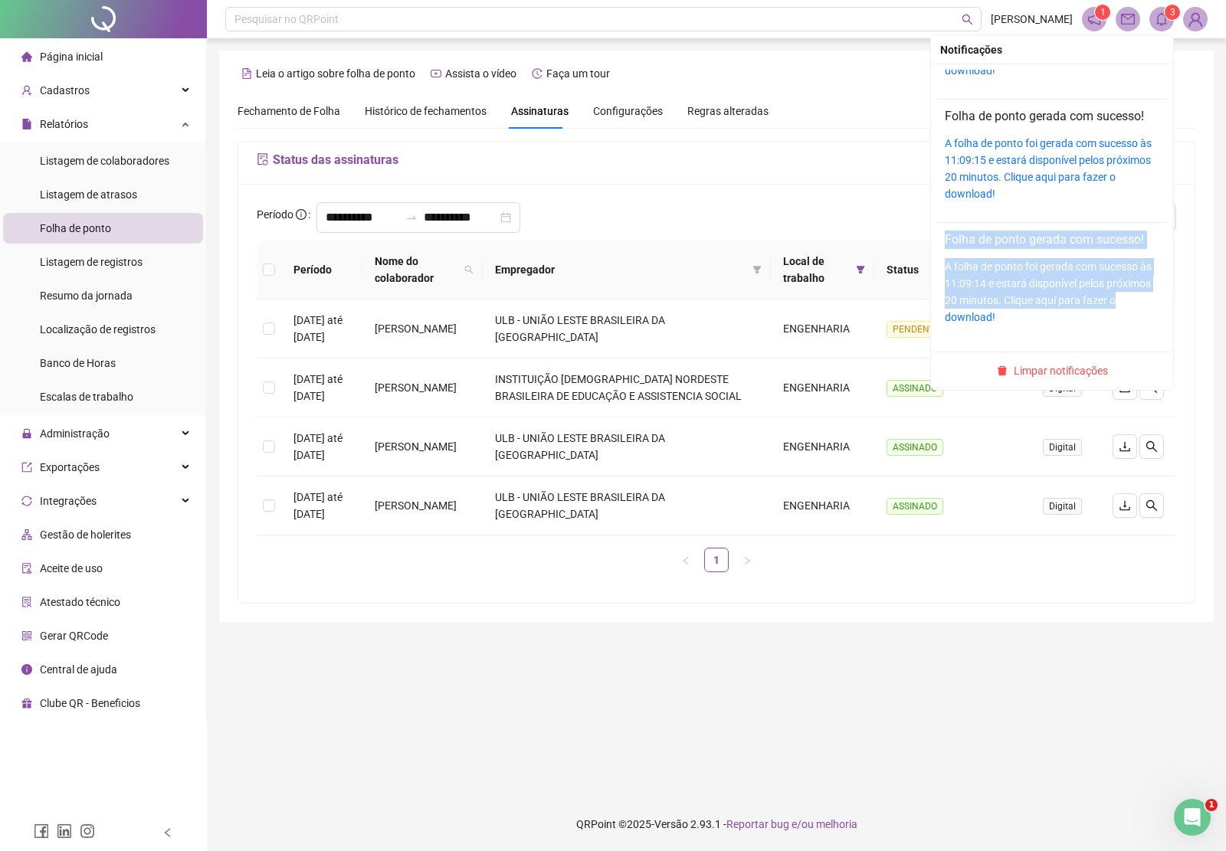
drag, startPoint x: 1151, startPoint y: 293, endPoint x: 1132, endPoint y: 151, distance: 143.0
click at [1132, 155] on ul "Folha de ponto gerada com sucesso! A folha de ponto foi gerada com sucesso às 1…" at bounding box center [1052, 160] width 230 height 369
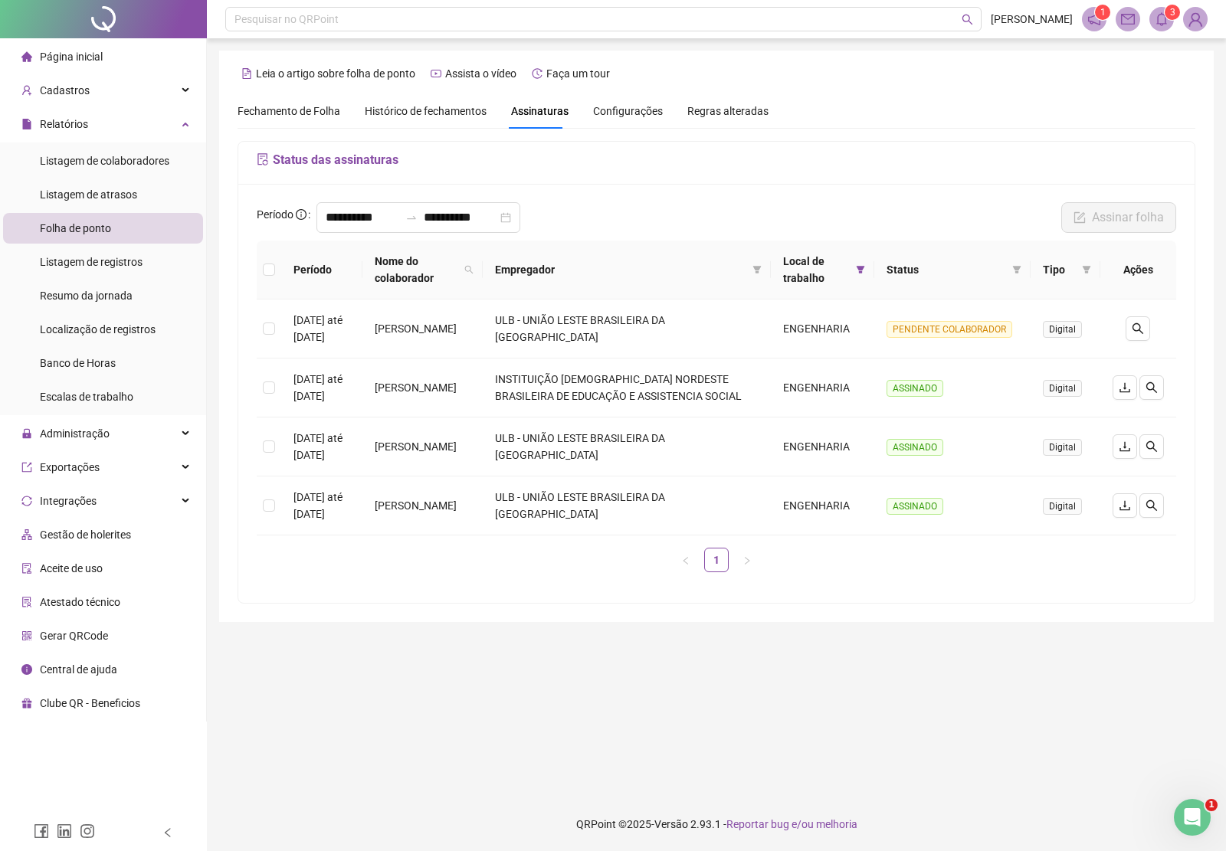
click at [772, 186] on div "**********" at bounding box center [716, 393] width 956 height 419
click at [1122, 394] on icon "download" at bounding box center [1125, 388] width 12 height 12
click at [1162, 23] on icon "bell" at bounding box center [1162, 19] width 14 height 14
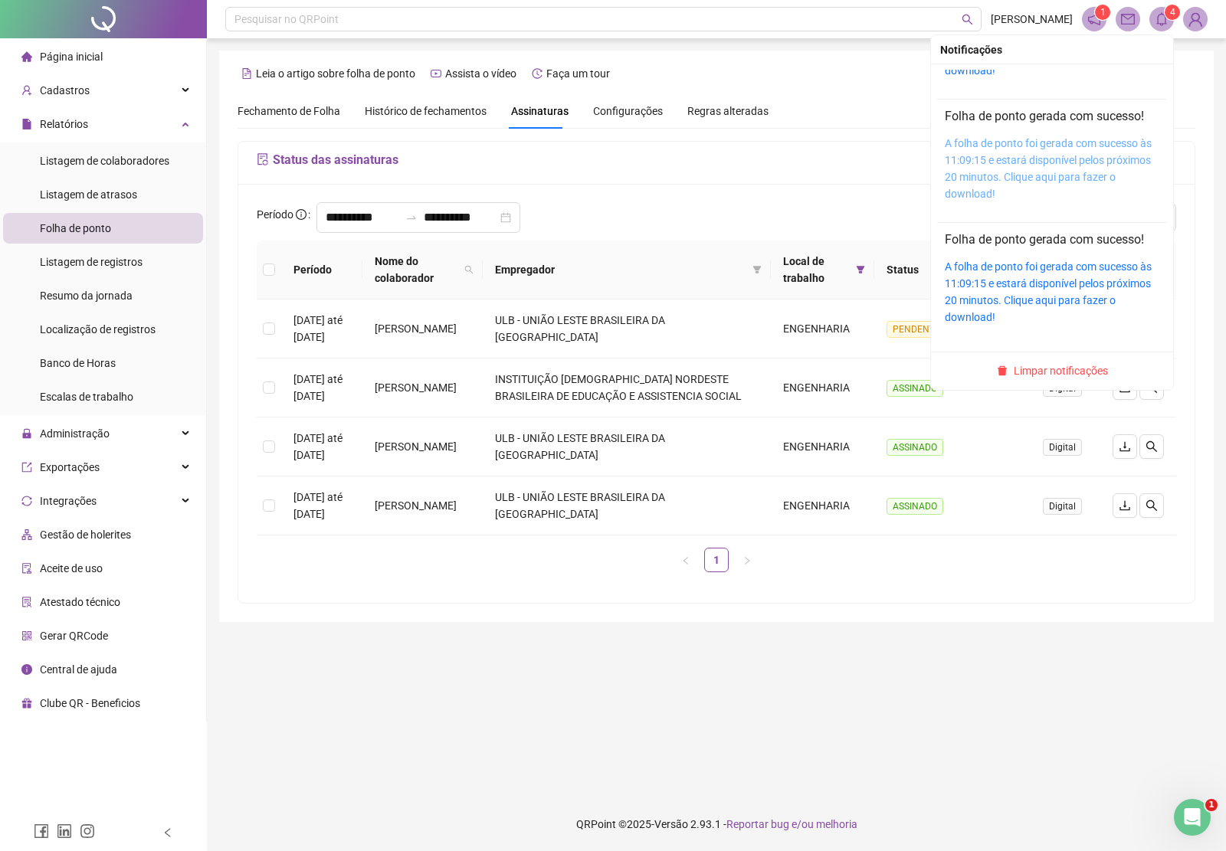
click at [1090, 166] on link "A folha de ponto foi gerada com sucesso às 11:09:15 e estará disponível pelos p…" at bounding box center [1048, 168] width 207 height 63
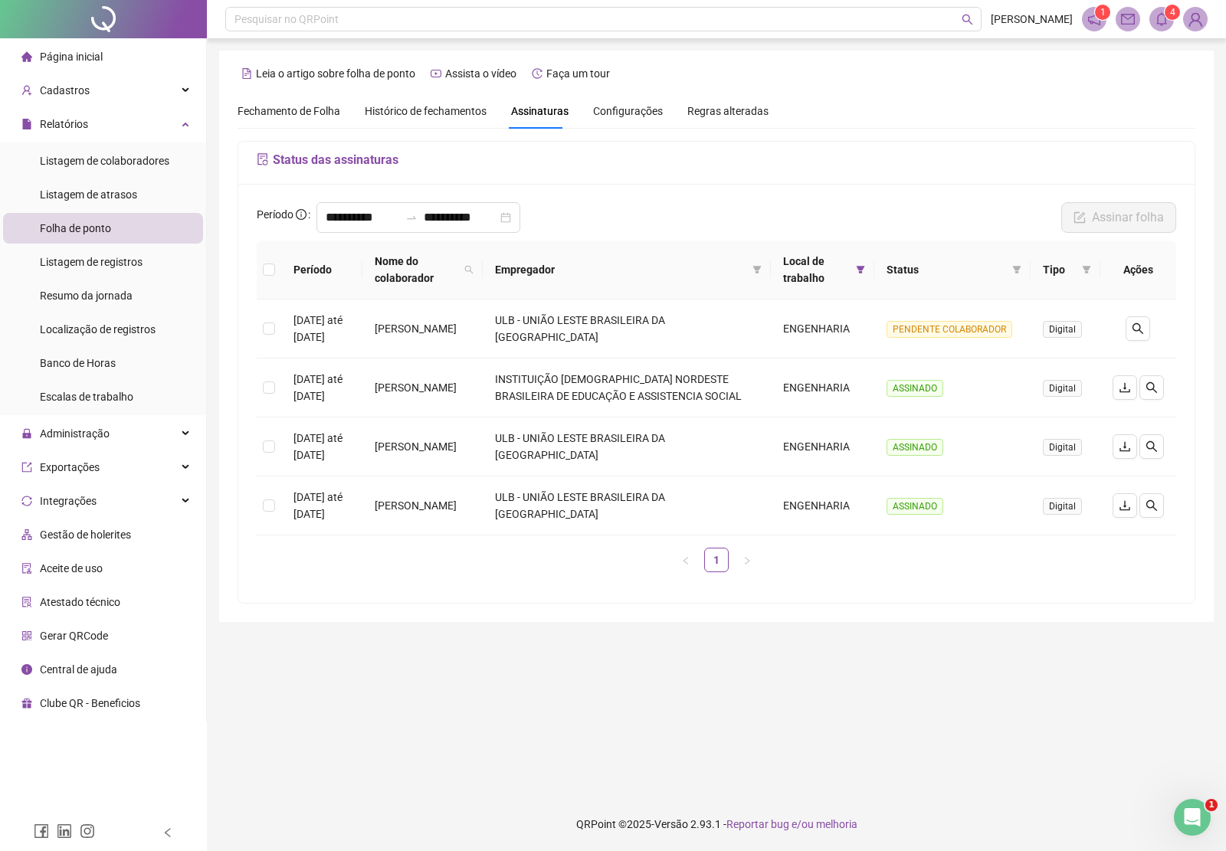
click at [1181, 320] on div "**********" at bounding box center [716, 393] width 956 height 419
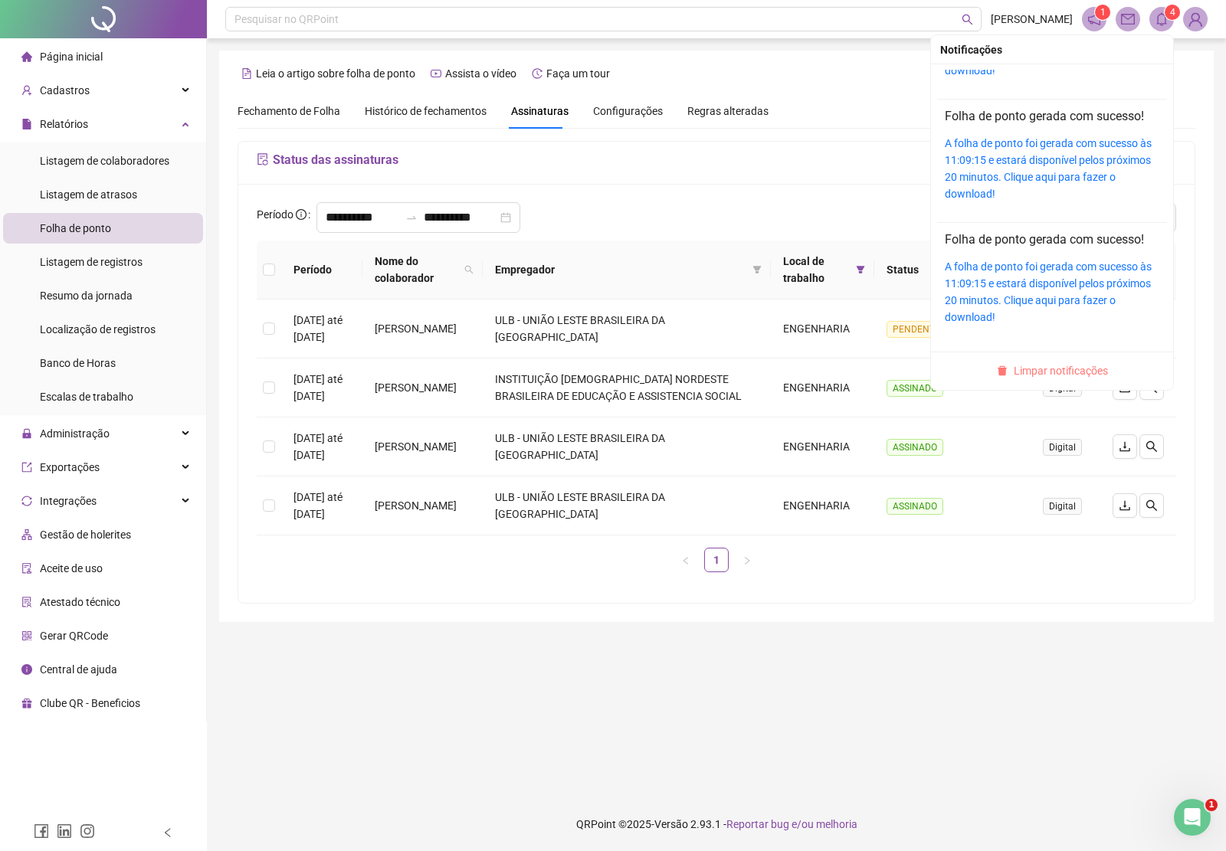
click at [1061, 368] on span "Limpar notificações" at bounding box center [1061, 370] width 94 height 17
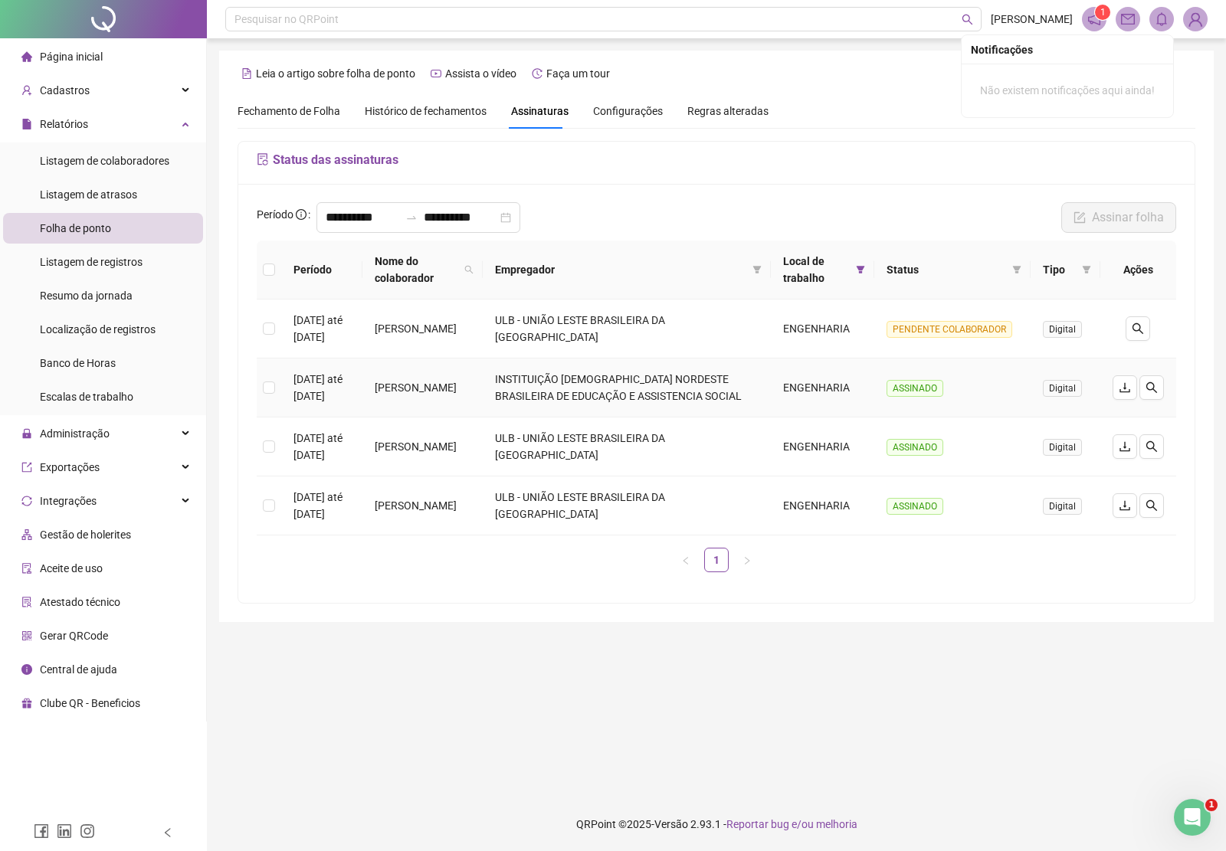
click at [533, 397] on td "INSTITUIÇÃO [DEMOGRAPHIC_DATA] NORDESTE BRASILEIRA DE EDUCAÇÃO E ASSISTENCIA SO…" at bounding box center [626, 388] width 287 height 59
click at [1116, 395] on button "button" at bounding box center [1124, 387] width 25 height 25
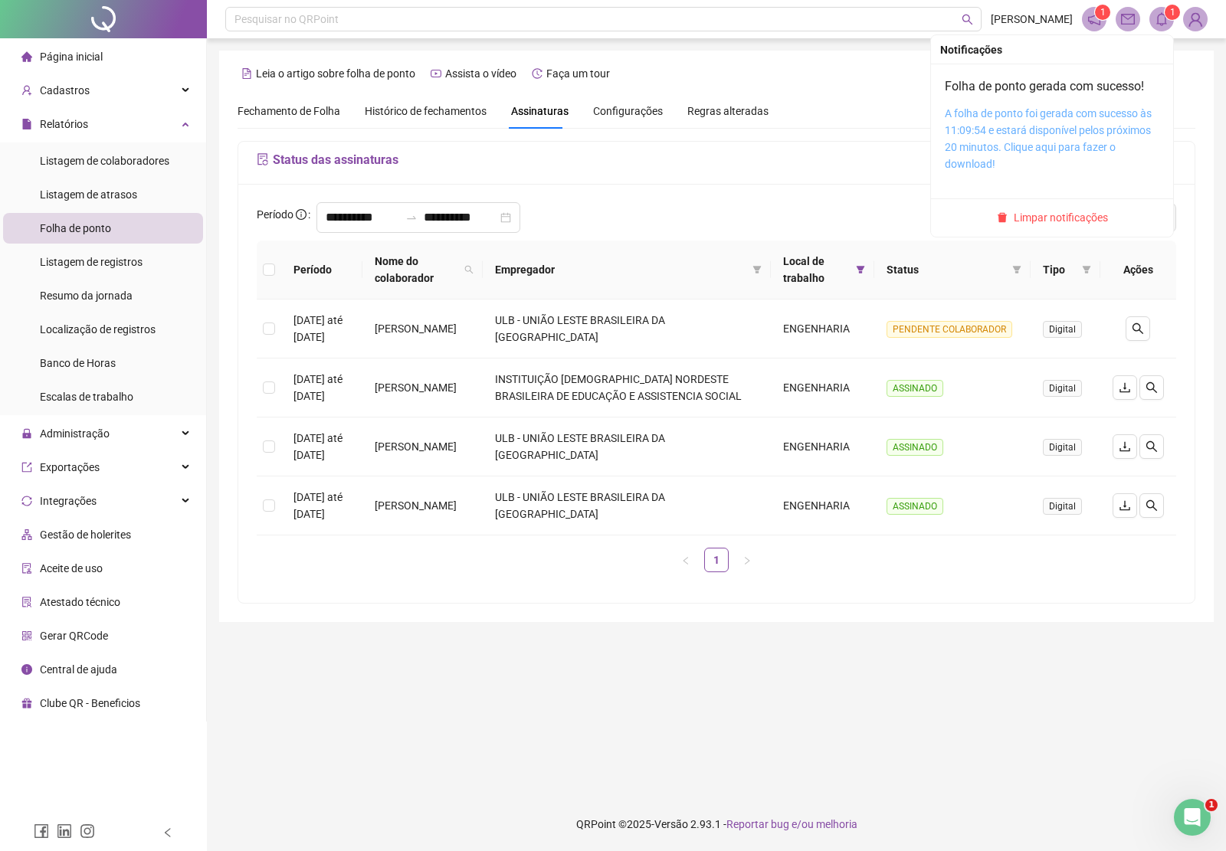
click at [1113, 123] on link "A folha de ponto foi gerada com sucesso às 11:09:54 e estará disponível pelos p…" at bounding box center [1048, 138] width 207 height 63
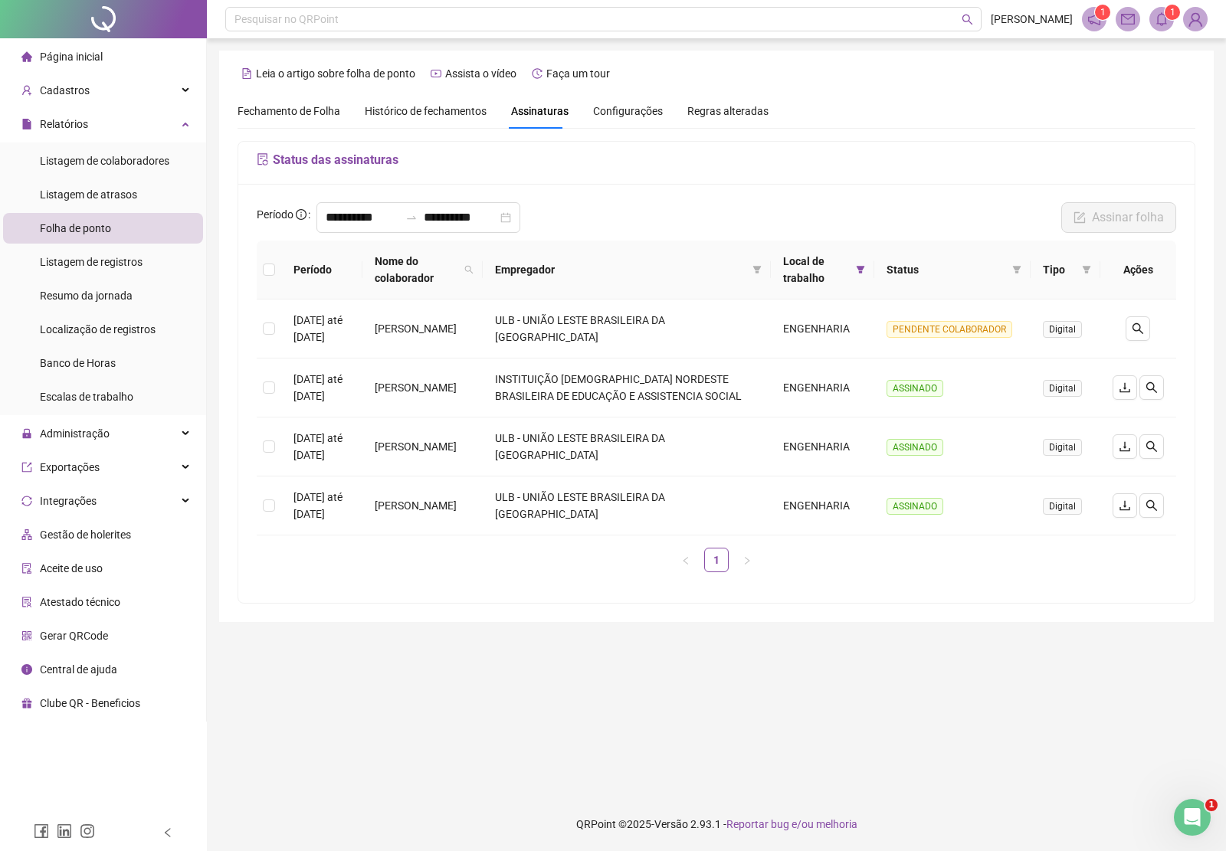
drag, startPoint x: 621, startPoint y: 779, endPoint x: 625, endPoint y: 770, distance: 10.0
click at [625, 771] on main "**********" at bounding box center [716, 418] width 994 height 735
drag, startPoint x: 401, startPoint y: 385, endPoint x: 468, endPoint y: 422, distance: 77.2
click at [468, 418] on td "LUIZ FILIPE GUIMARAES RODRIGUES" at bounding box center [422, 388] width 121 height 59
copy td "LUIZ FILIPE GUIMARAES RODRIGUES"
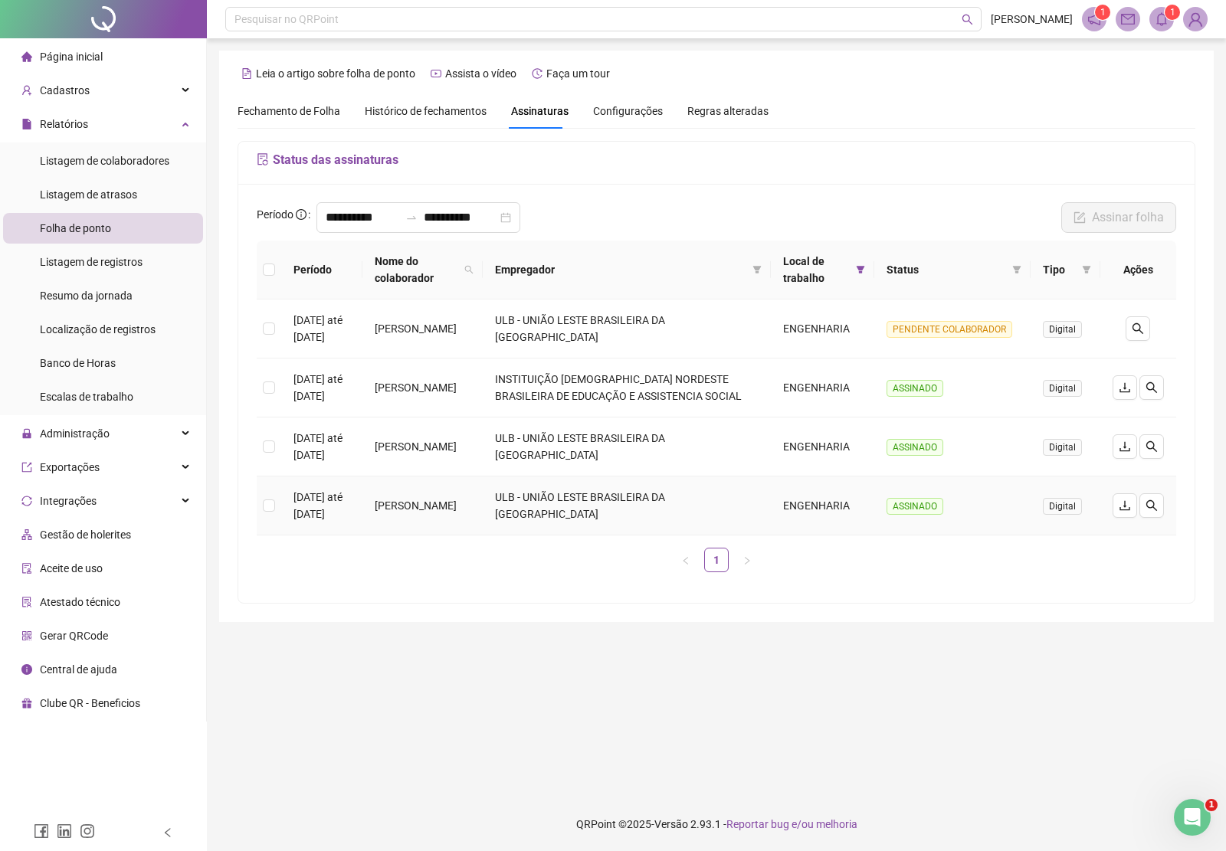
click at [489, 604] on div "**********" at bounding box center [717, 372] width 958 height 463
drag, startPoint x: 403, startPoint y: 450, endPoint x: 450, endPoint y: 490, distance: 62.0
click at [450, 477] on td "KAUANA RIBEIRO OLIVEIRA" at bounding box center [422, 447] width 121 height 59
copy td "KAUANA RIBEIRO OLIVEIRA"
drag, startPoint x: 498, startPoint y: 591, endPoint x: 485, endPoint y: 575, distance: 20.7
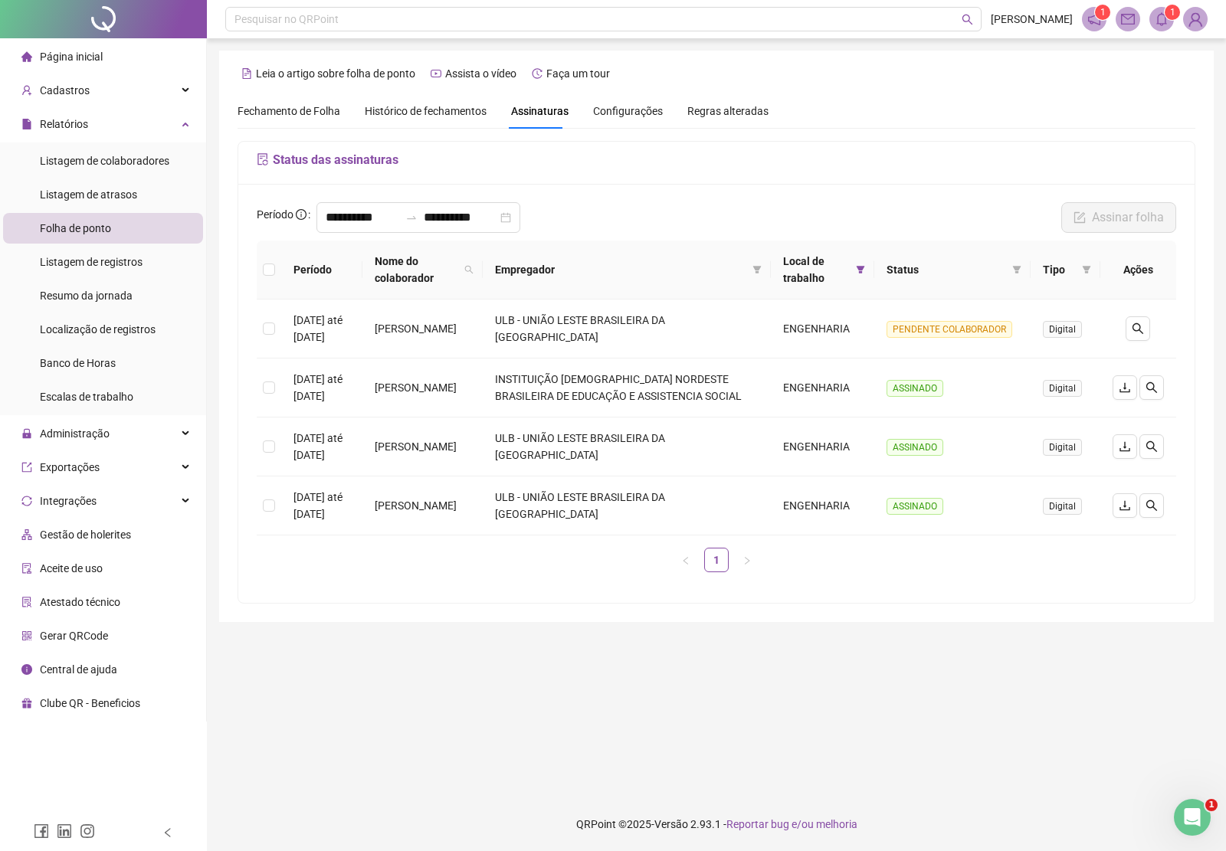
click at [498, 585] on div "Período Nome do colaborador Empregador Local de trabalho Status Tipo Ações 01/0…" at bounding box center [716, 413] width 919 height 344
drag, startPoint x: 404, startPoint y: 508, endPoint x: 462, endPoint y: 541, distance: 66.9
click at [462, 536] on td "JAMILE CARDIM OLIVEIRA" at bounding box center [422, 506] width 121 height 59
copy td "JAMILE CARDIM OLIVEIRA"
click at [858, 268] on icon "filter" at bounding box center [861, 270] width 8 height 8
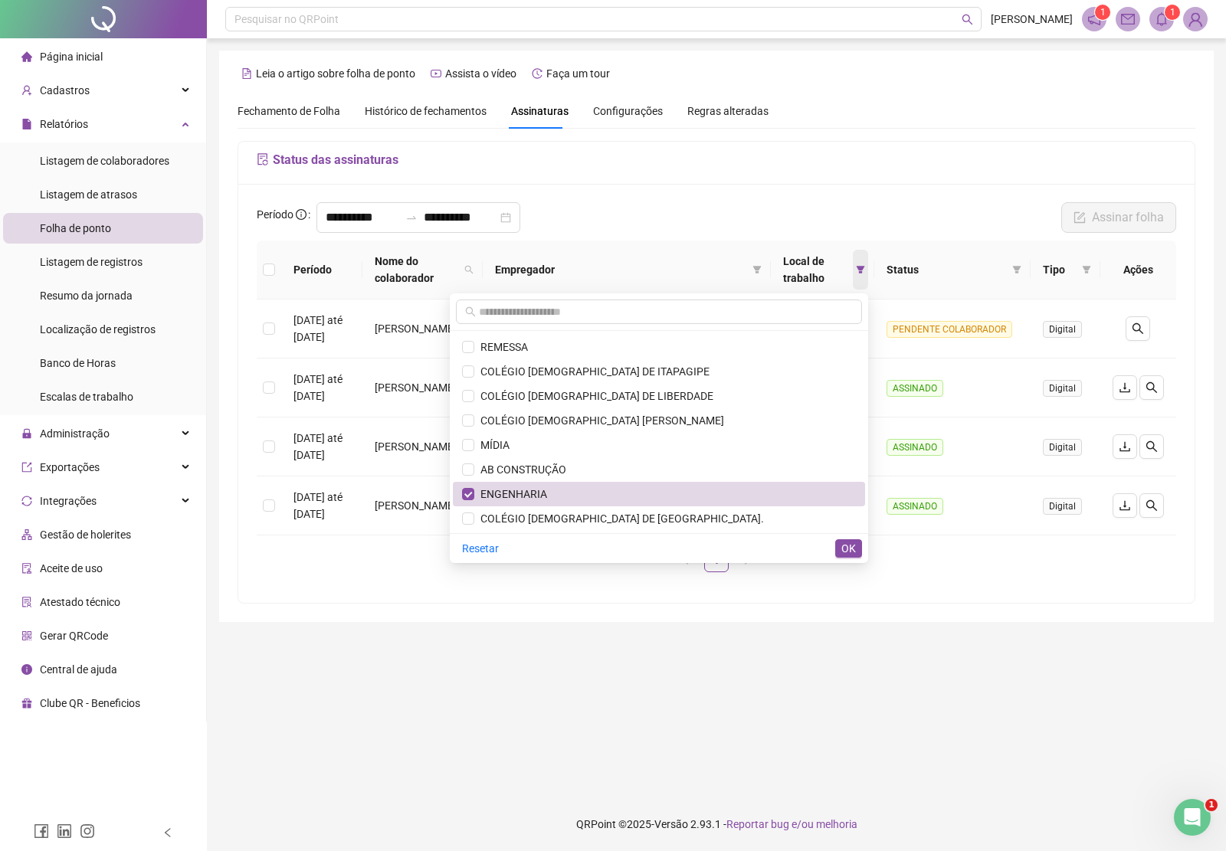
scroll to position [399, 0]
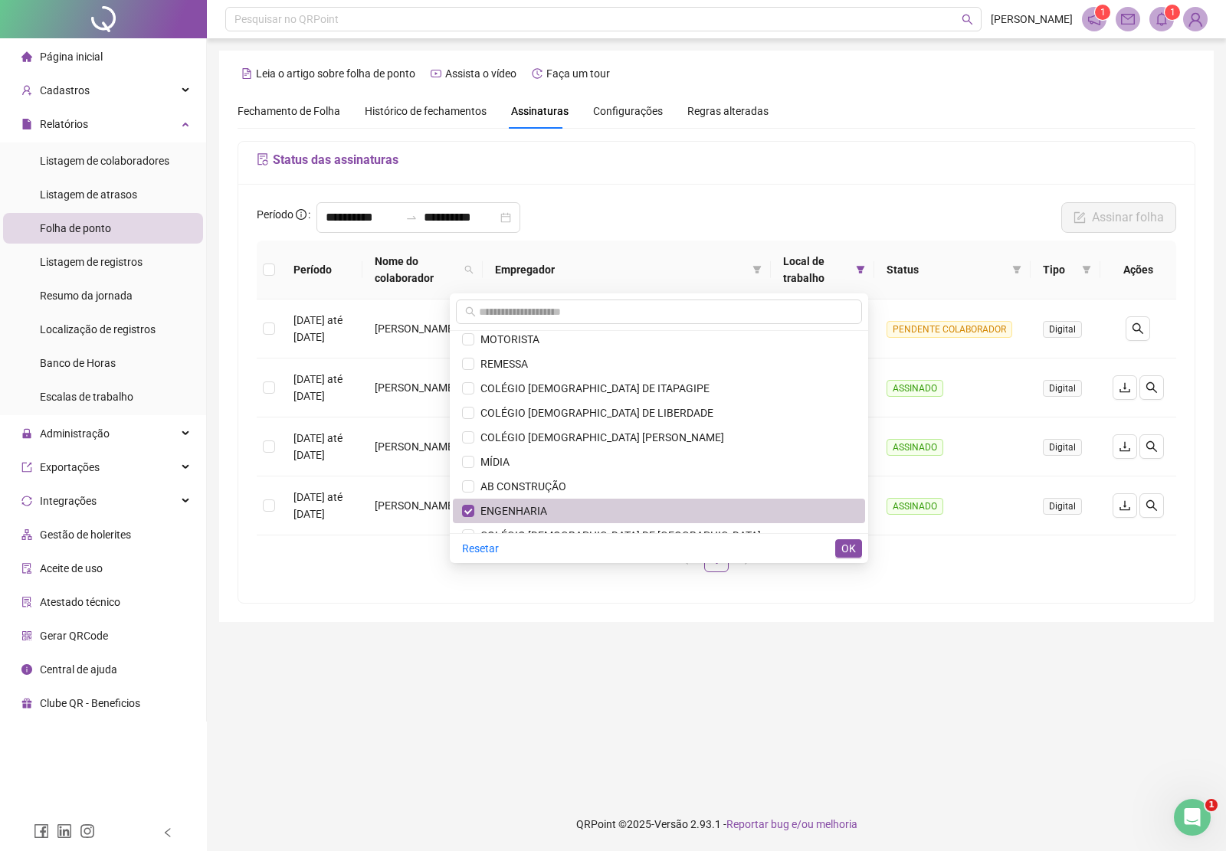
click at [547, 506] on span "ENGENHARIA" at bounding box center [510, 511] width 73 height 12
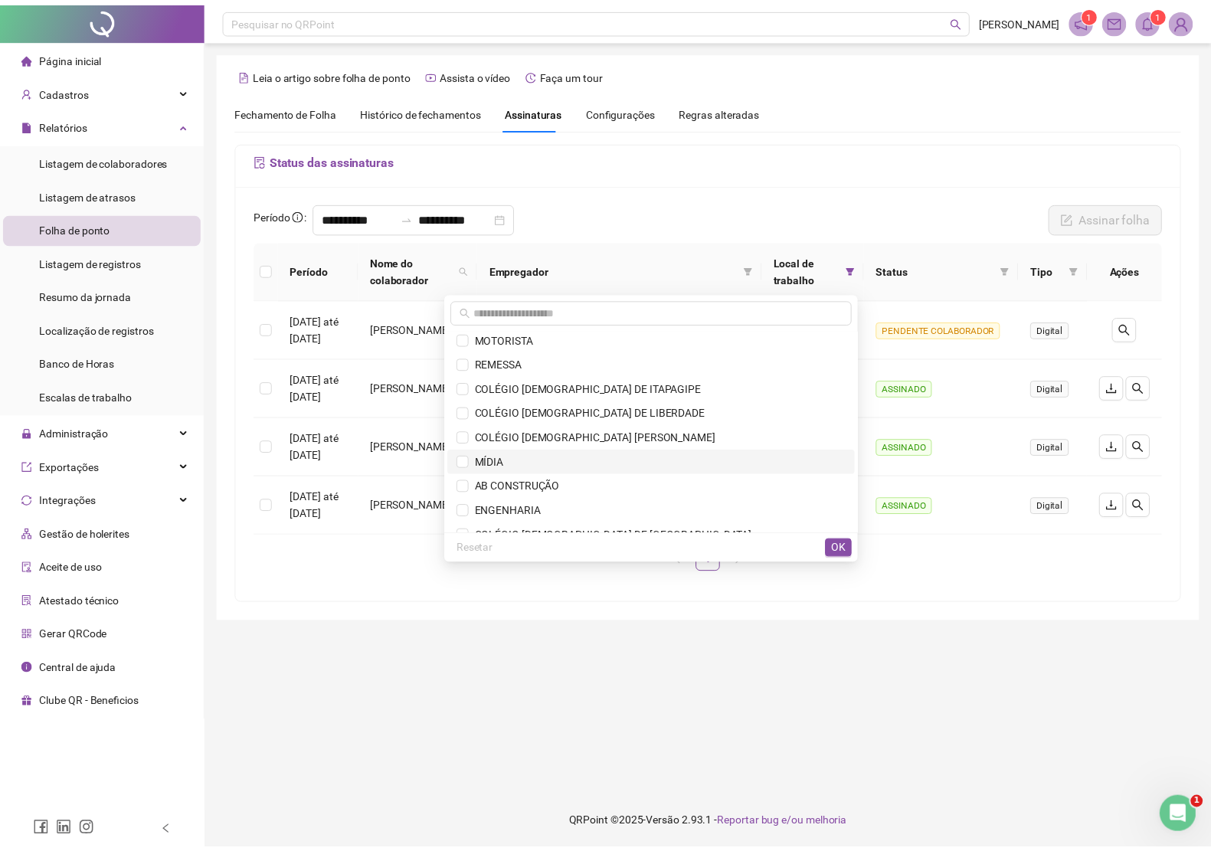
scroll to position [416, 0]
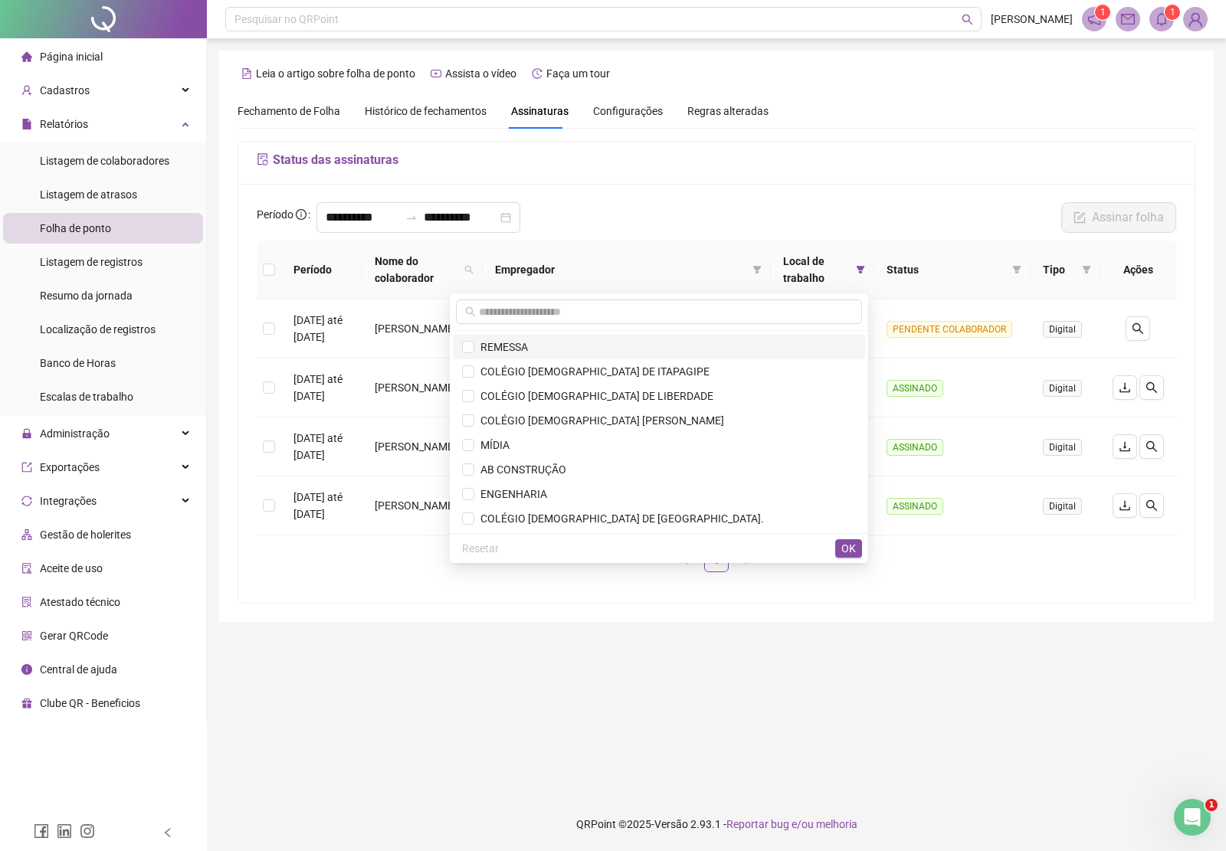
click at [528, 346] on span "REMESSA" at bounding box center [501, 347] width 54 height 12
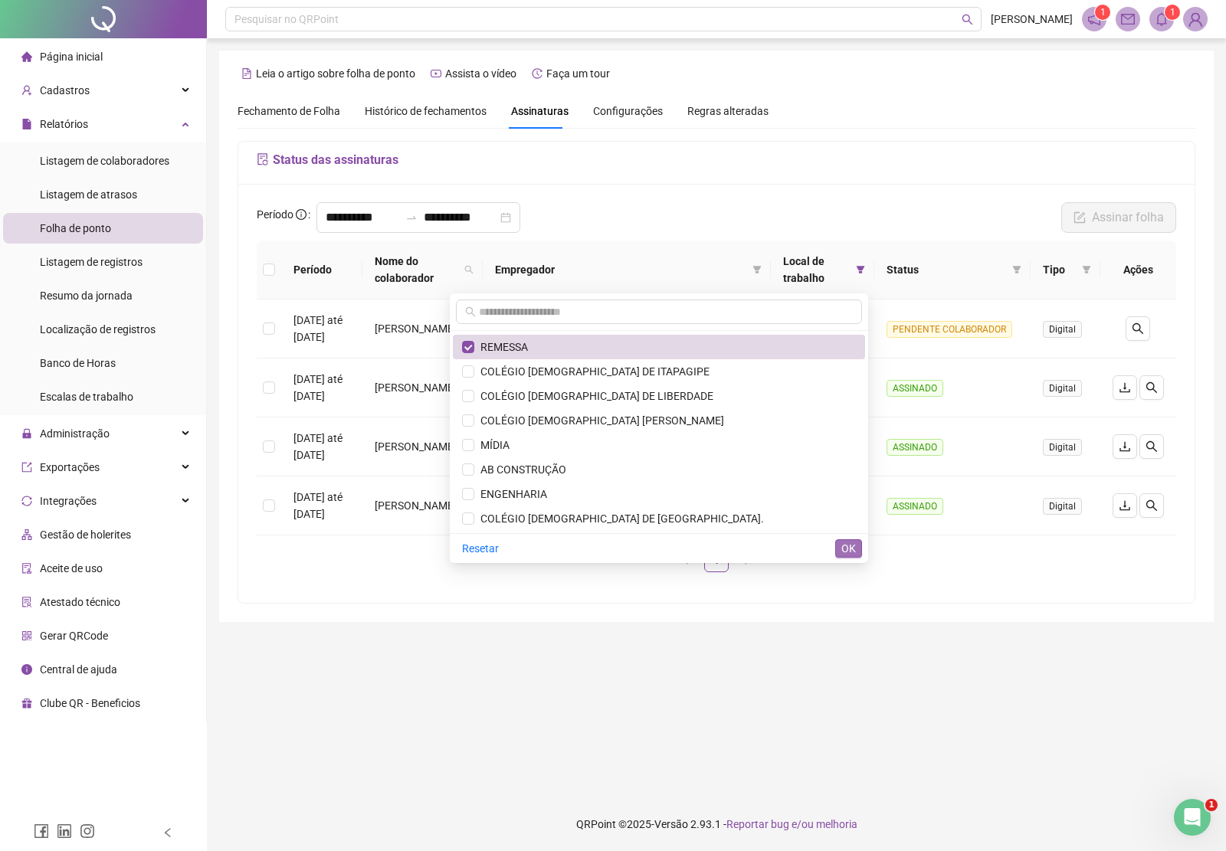
click at [847, 545] on span "OK" at bounding box center [848, 548] width 15 height 17
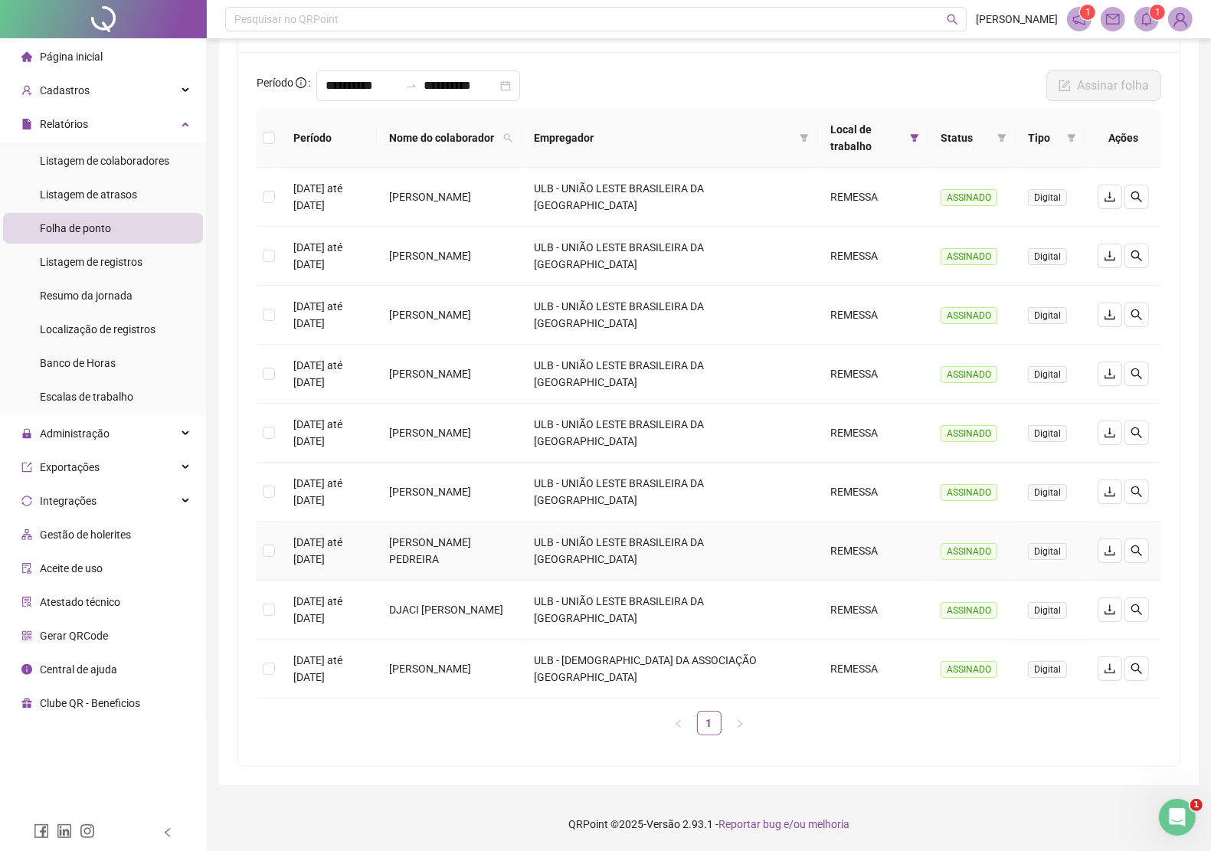
scroll to position [0, 0]
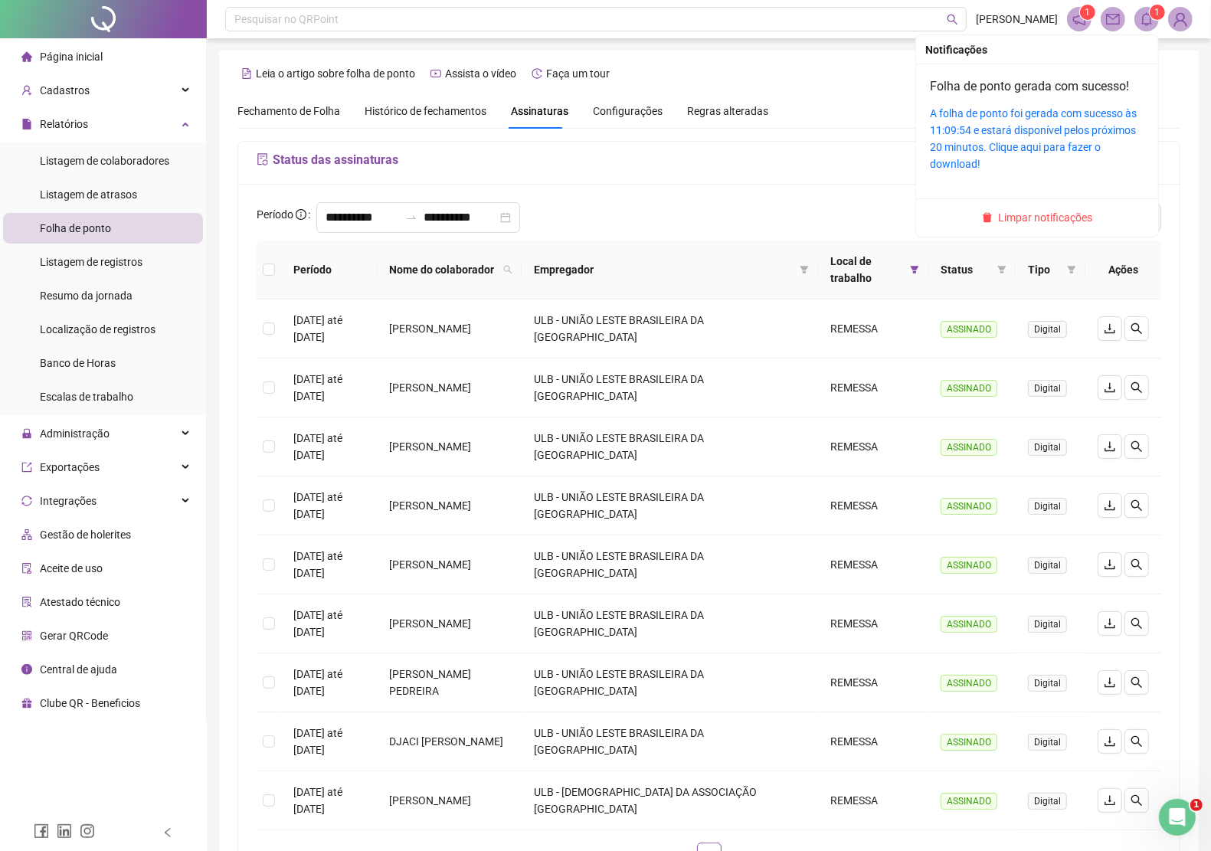
click at [1063, 220] on span "Limpar notificações" at bounding box center [1046, 217] width 94 height 17
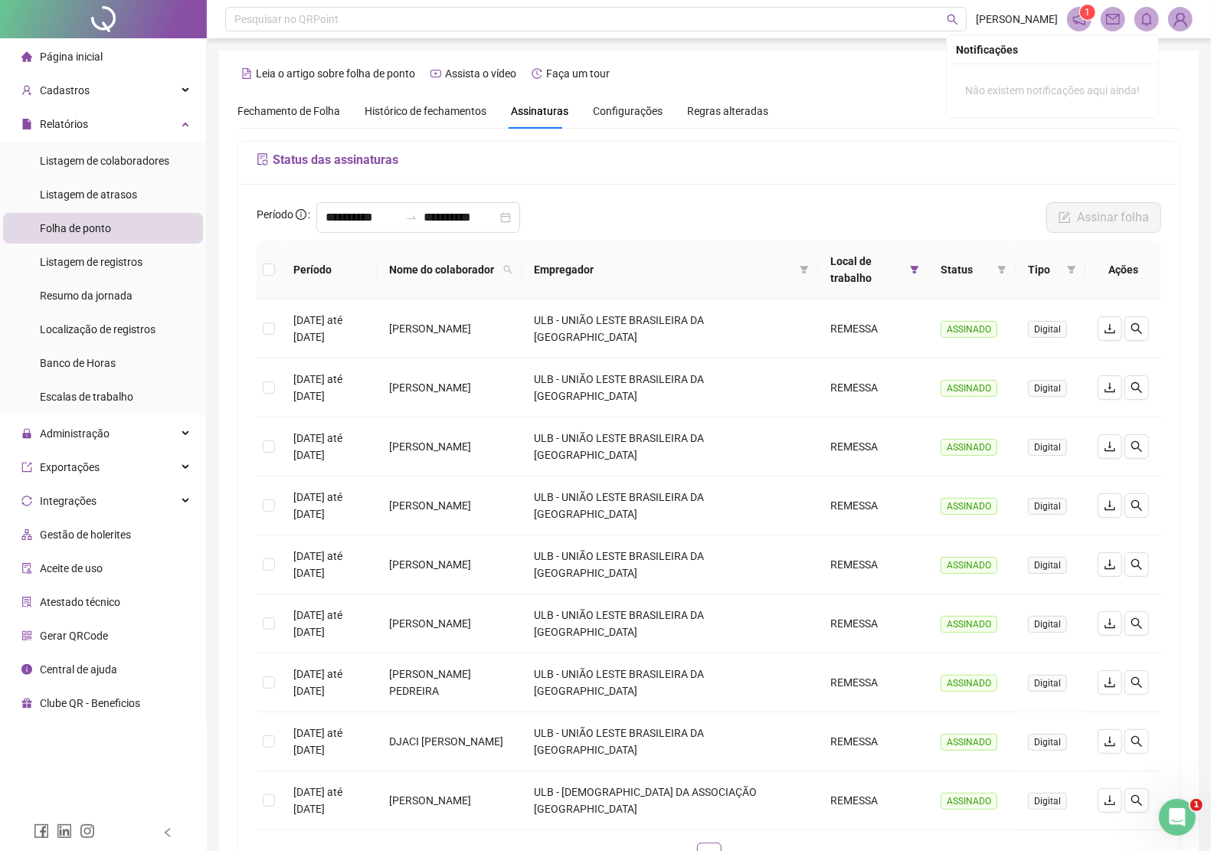
click at [928, 123] on div "Fechamento de Folha Histórico de fechamentos Assinaturas Configurações Regras a…" at bounding box center [709, 110] width 943 height 35
click at [1109, 328] on icon "download" at bounding box center [1110, 329] width 10 height 10
click at [1109, 385] on icon "download" at bounding box center [1110, 388] width 10 height 10
drag, startPoint x: 1108, startPoint y: 447, endPoint x: 1107, endPoint y: 454, distance: 7.7
click at [1108, 448] on icon "download" at bounding box center [1110, 447] width 12 height 12
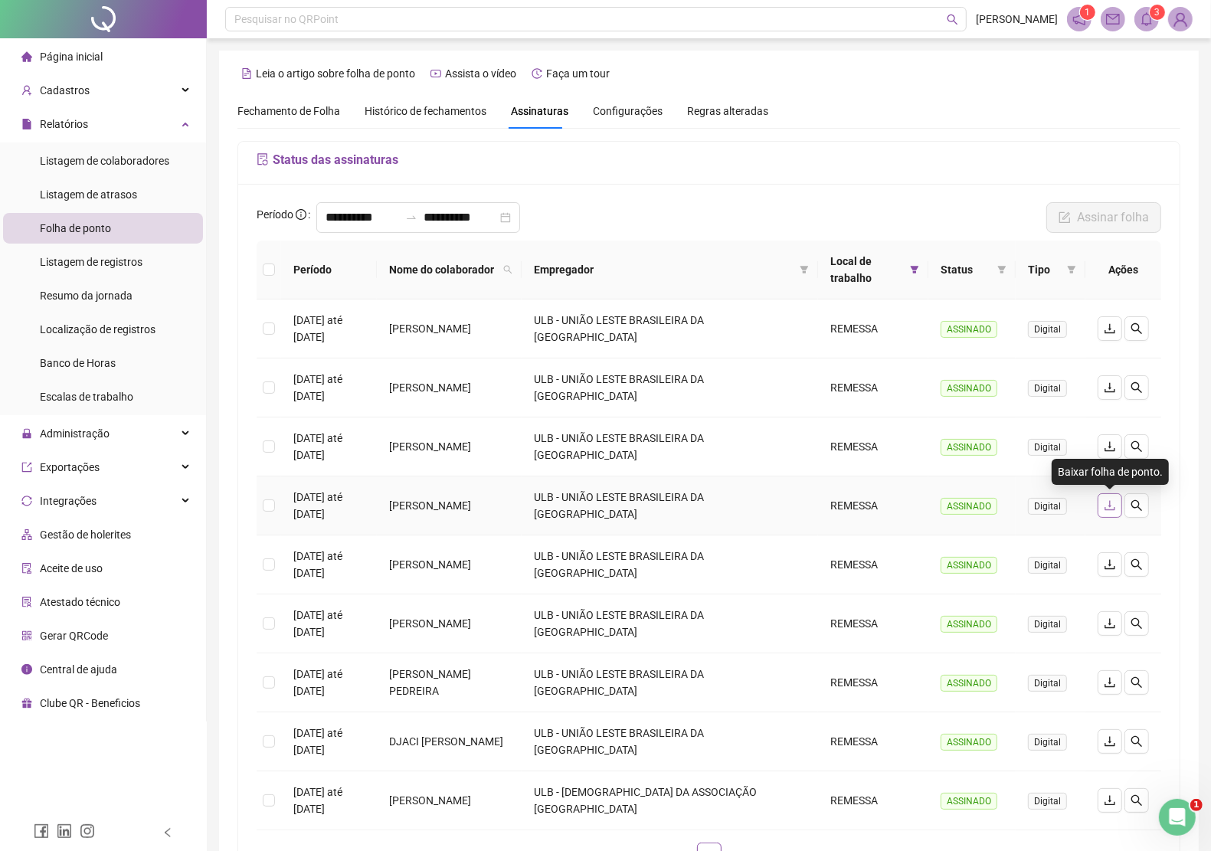
click at [1105, 504] on icon "download" at bounding box center [1110, 506] width 12 height 12
drag, startPoint x: 1106, startPoint y: 559, endPoint x: 1105, endPoint y: 610, distance: 50.6
click at [1106, 560] on icon "download" at bounding box center [1110, 565] width 12 height 12
click at [1104, 626] on icon "download" at bounding box center [1110, 624] width 12 height 12
click at [1108, 682] on icon "download" at bounding box center [1110, 683] width 12 height 12
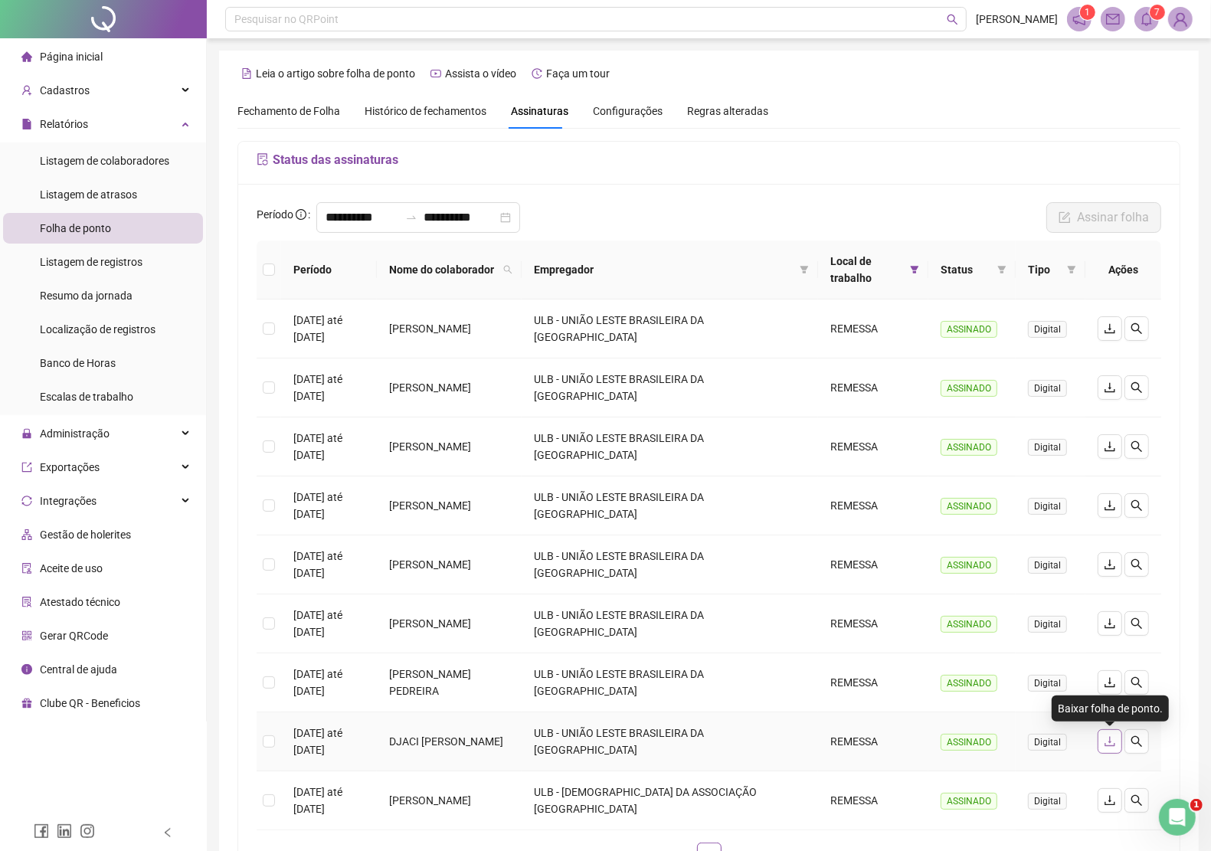
click at [1105, 740] on icon "download" at bounding box center [1110, 742] width 12 height 12
click at [1107, 797] on icon "download" at bounding box center [1110, 800] width 12 height 12
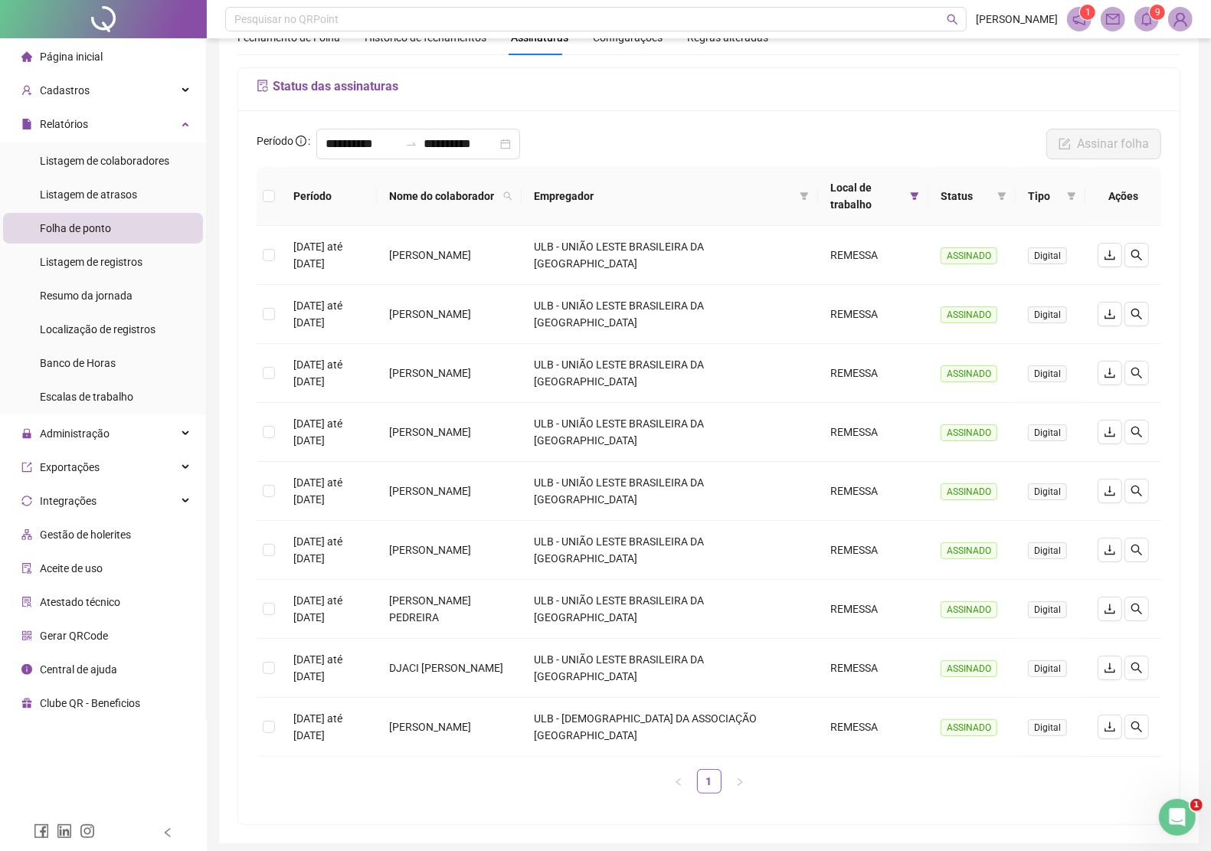
scroll to position [29, 0]
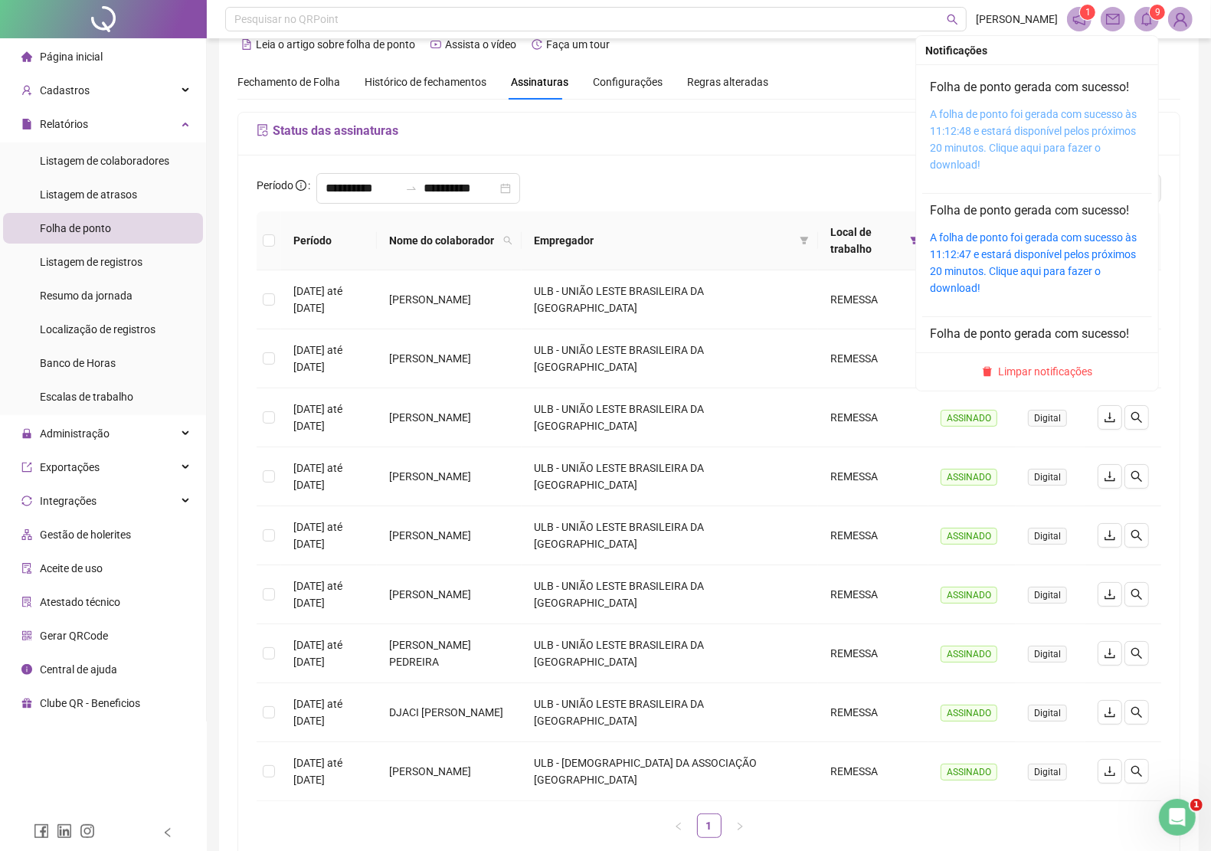
click at [1103, 126] on link "A folha de ponto foi gerada com sucesso às 11:12:48 e estará disponível pelos p…" at bounding box center [1033, 139] width 207 height 63
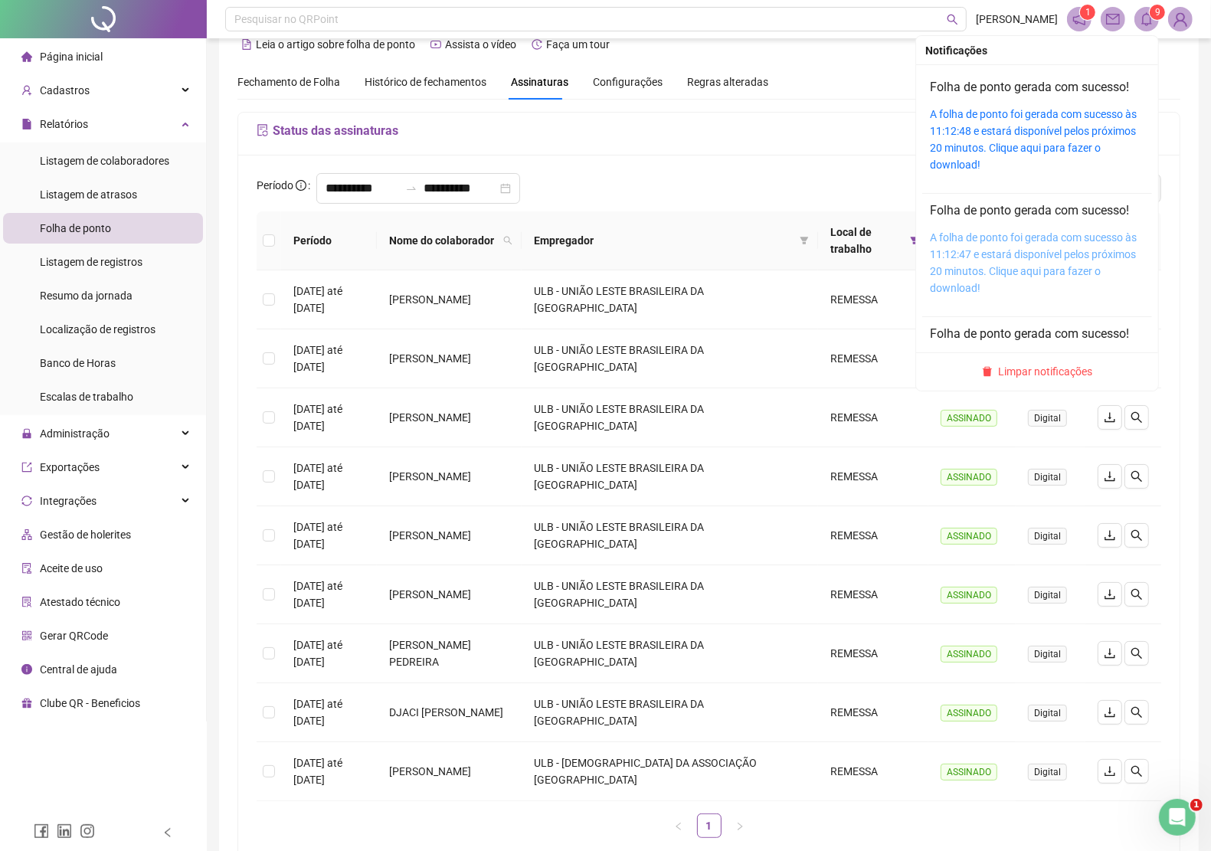
click at [1081, 239] on link "A folha de ponto foi gerada com sucesso às 11:12:47 e estará disponível pelos p…" at bounding box center [1033, 262] width 207 height 63
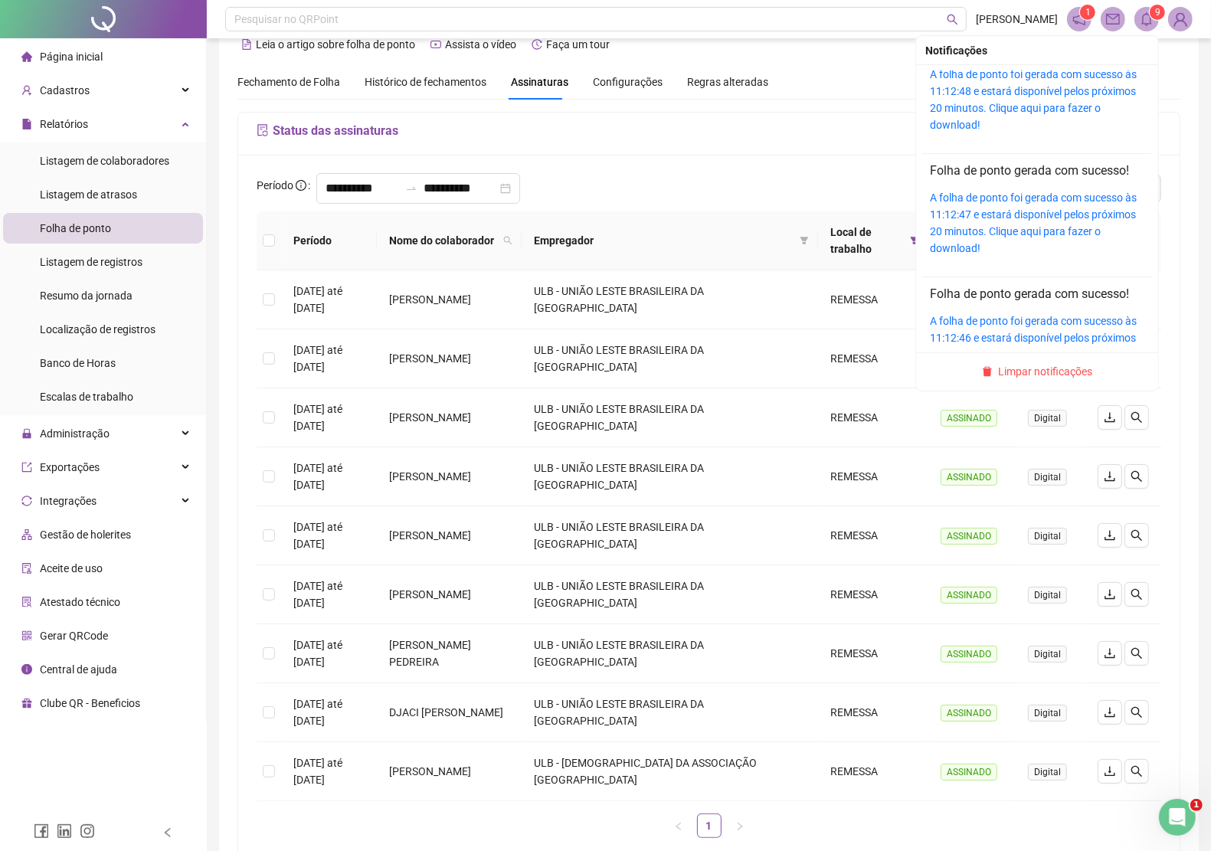
scroll to position [44, 0]
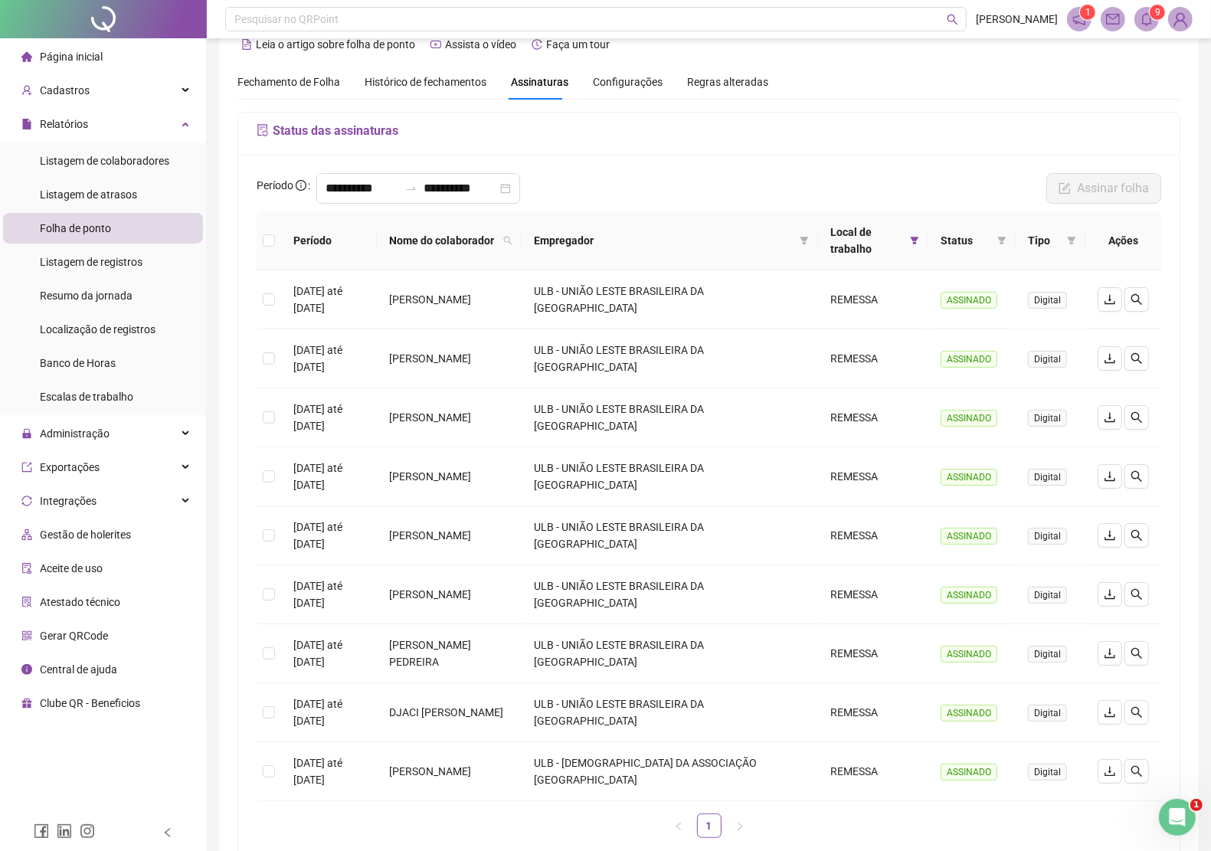
click at [794, 67] on div "Fechamento de Folha Histórico de fechamentos Assinaturas Configurações Regras a…" at bounding box center [709, 81] width 943 height 35
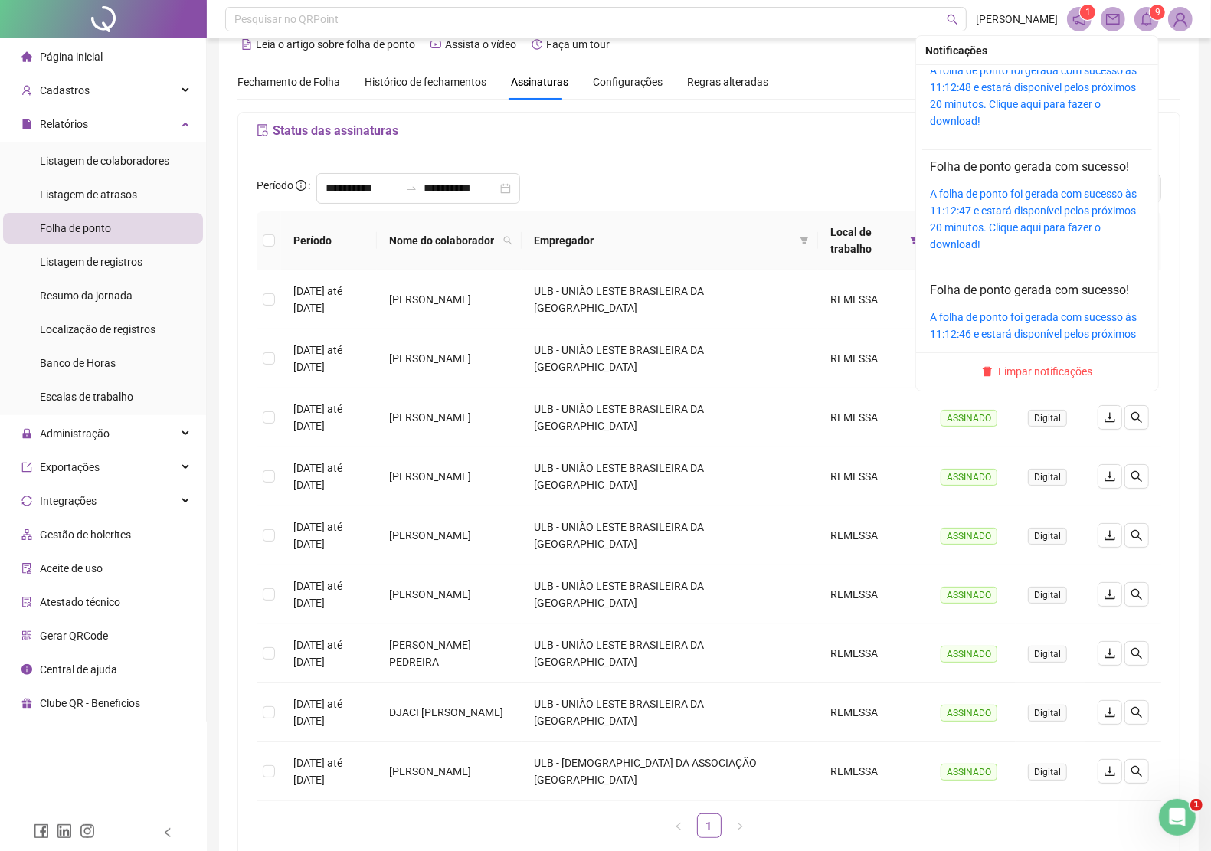
click at [1149, 17] on icon "bell" at bounding box center [1147, 19] width 14 height 14
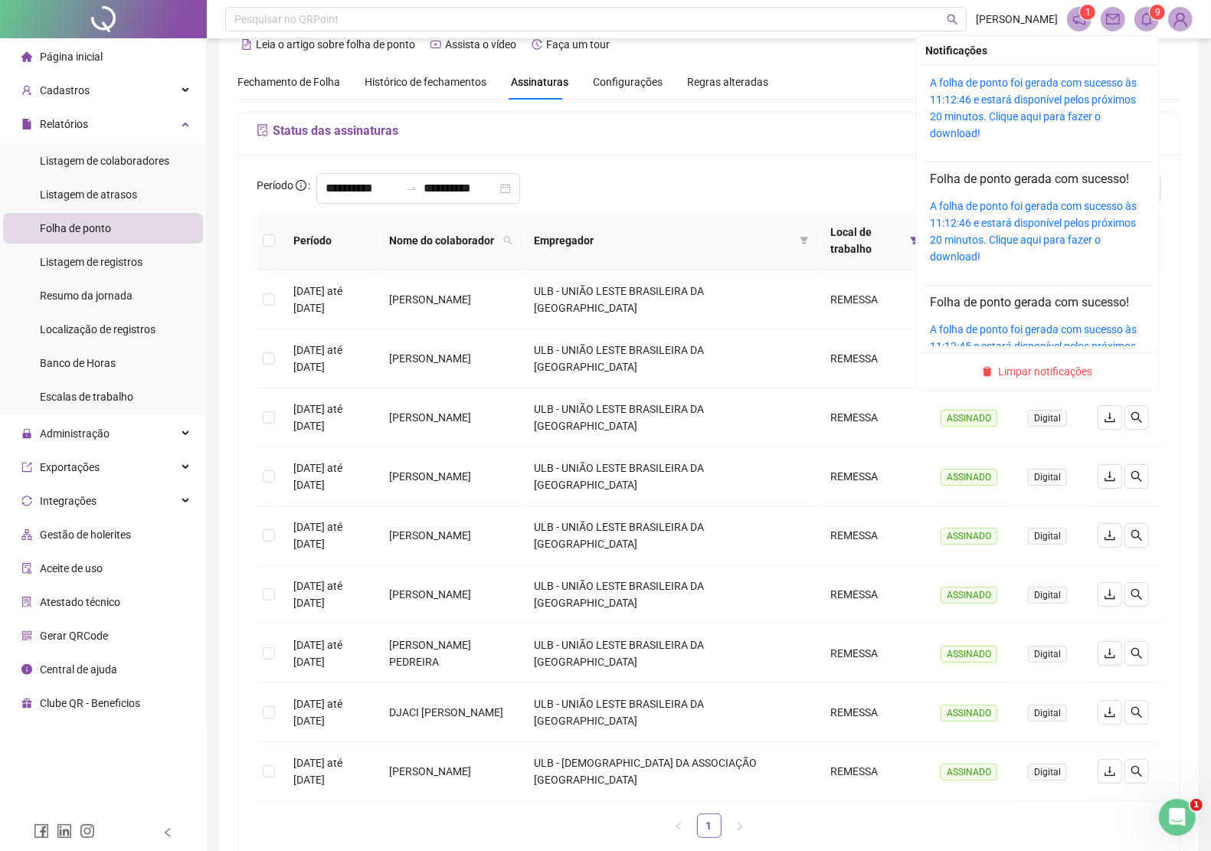
scroll to position [260, 0]
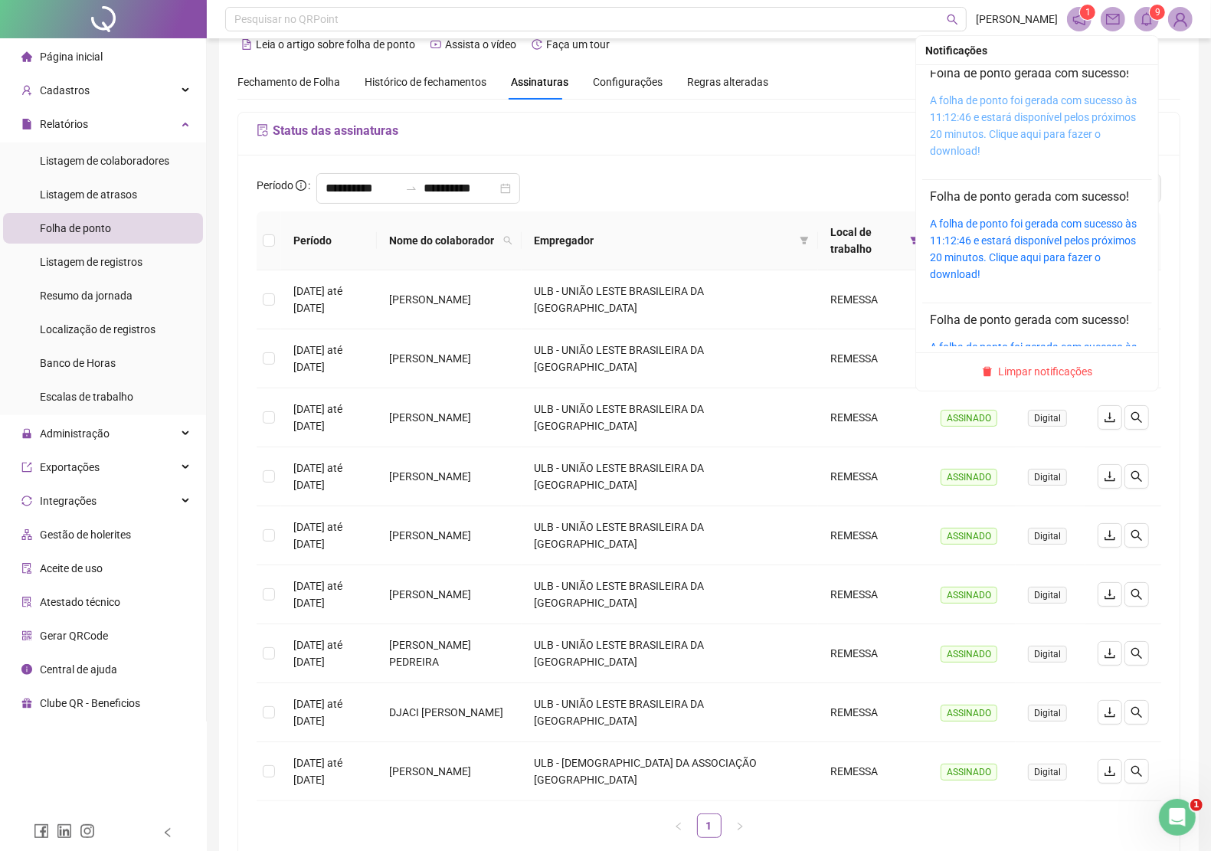
click at [1058, 113] on link "A folha de ponto foi gerada com sucesso às 11:12:46 e estará disponível pelos p…" at bounding box center [1033, 125] width 207 height 63
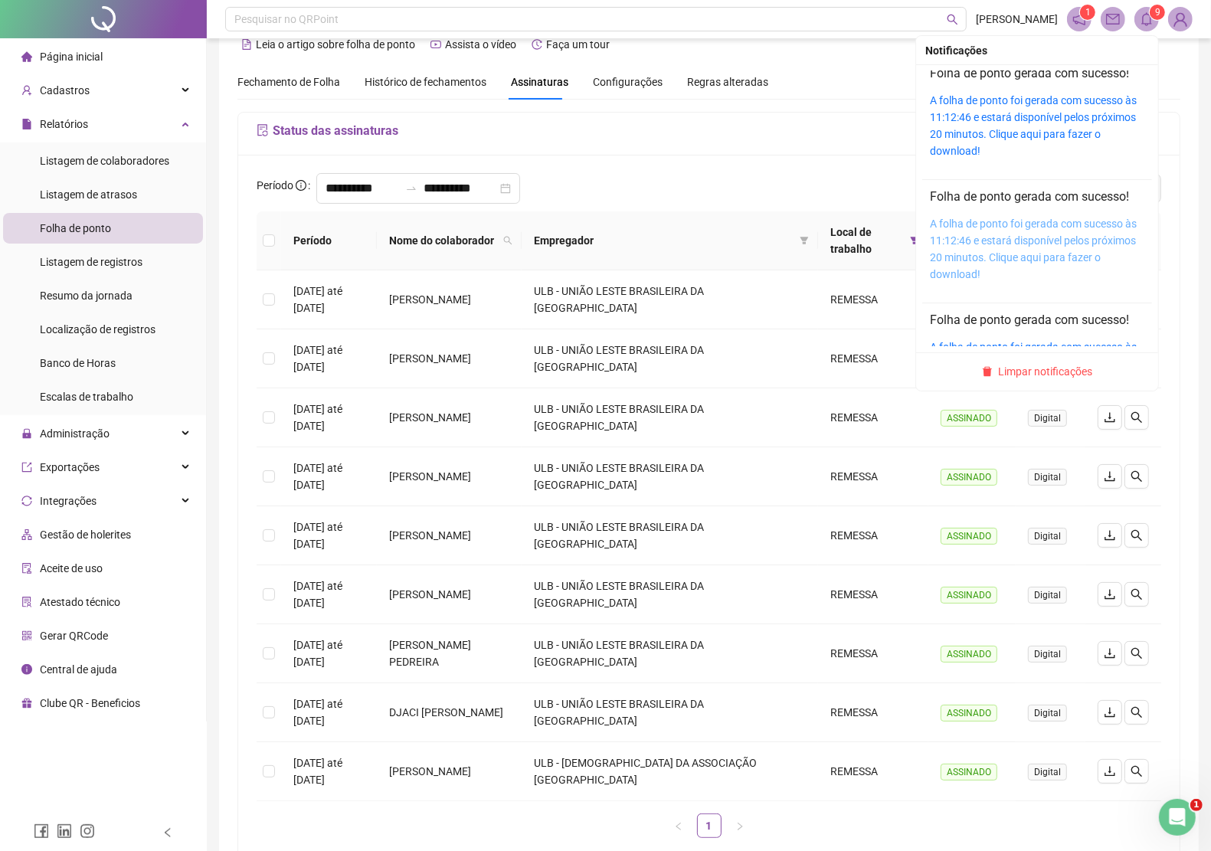
click at [1067, 228] on link "A folha de ponto foi gerada com sucesso às 11:12:46 e estará disponível pelos p…" at bounding box center [1033, 249] width 207 height 63
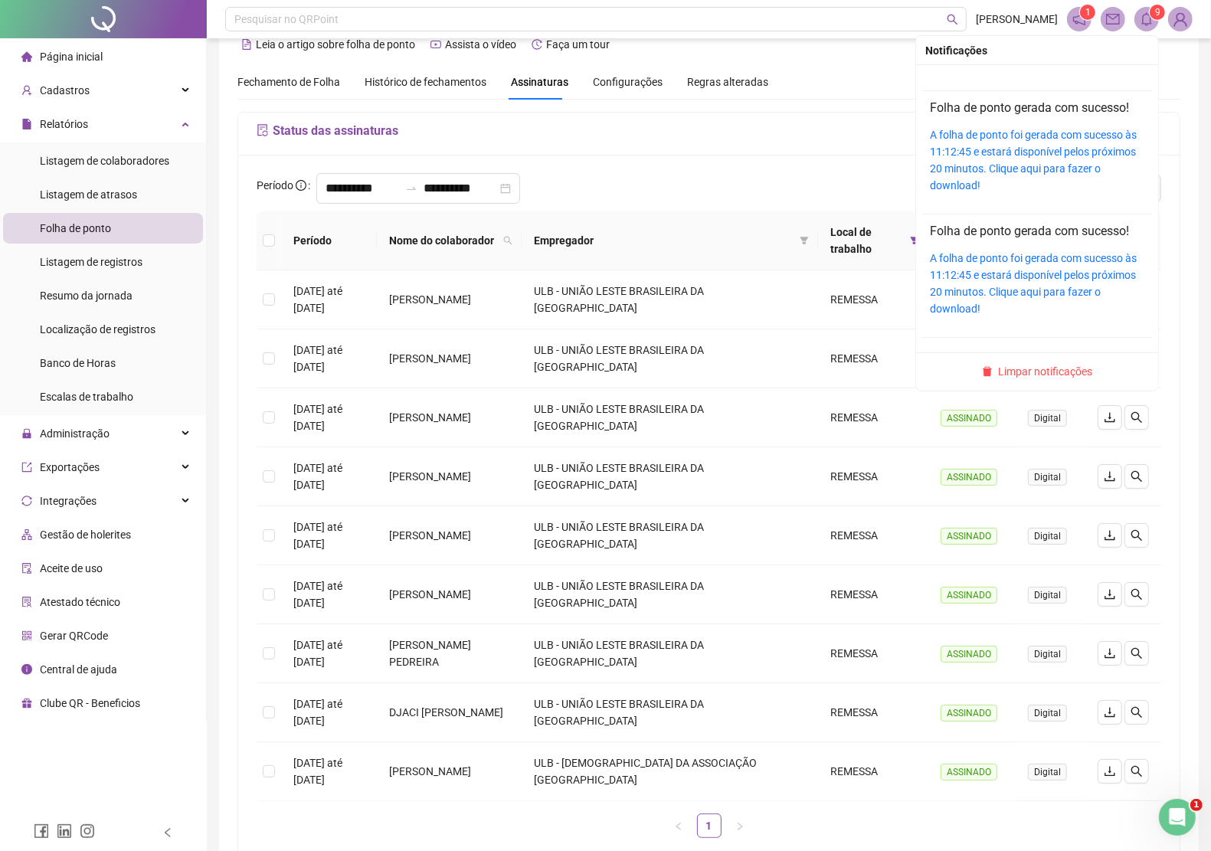
scroll to position [487, 0]
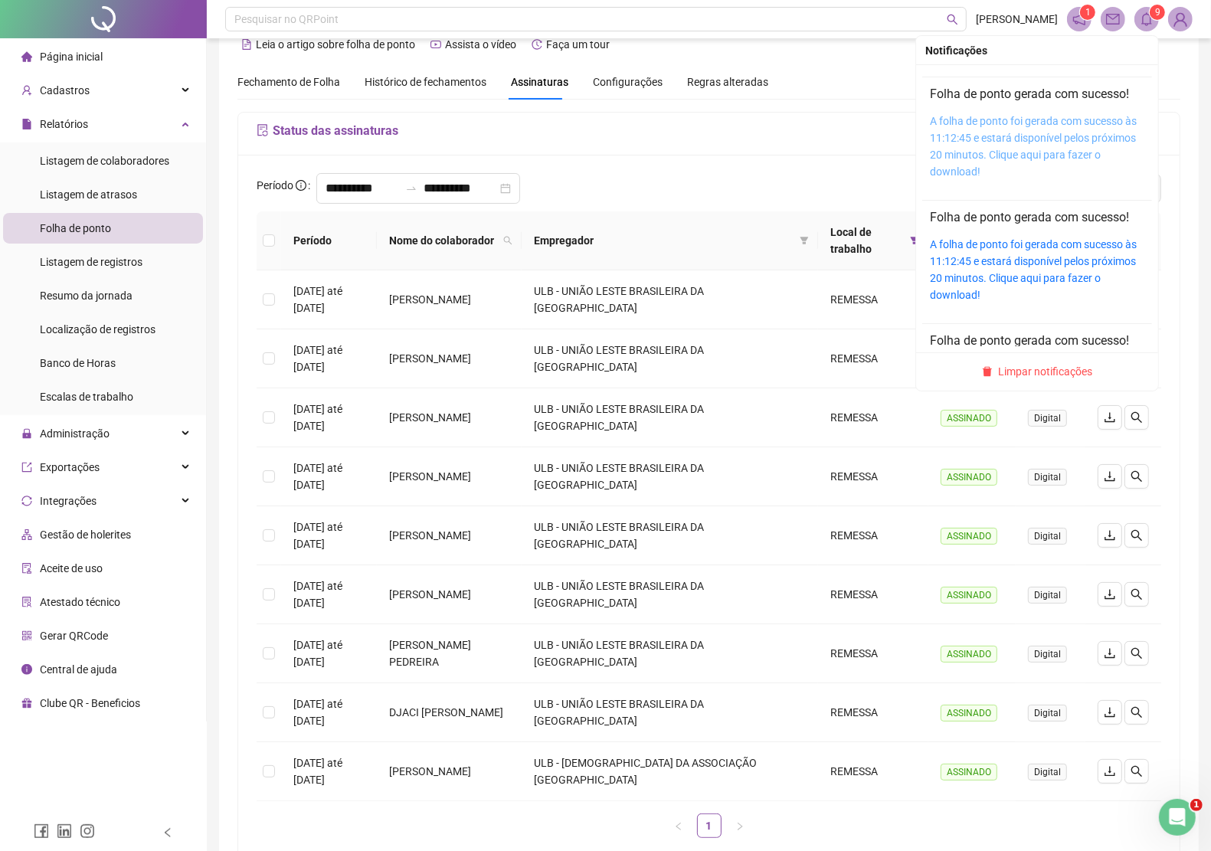
click at [1050, 146] on link "A folha de ponto foi gerada com sucesso às 11:12:45 e estará disponível pelos p…" at bounding box center [1033, 146] width 207 height 63
click at [1061, 253] on div "A folha de ponto foi gerada com sucesso às 11:12:45 e estará disponível pelos p…" at bounding box center [1037, 269] width 215 height 67
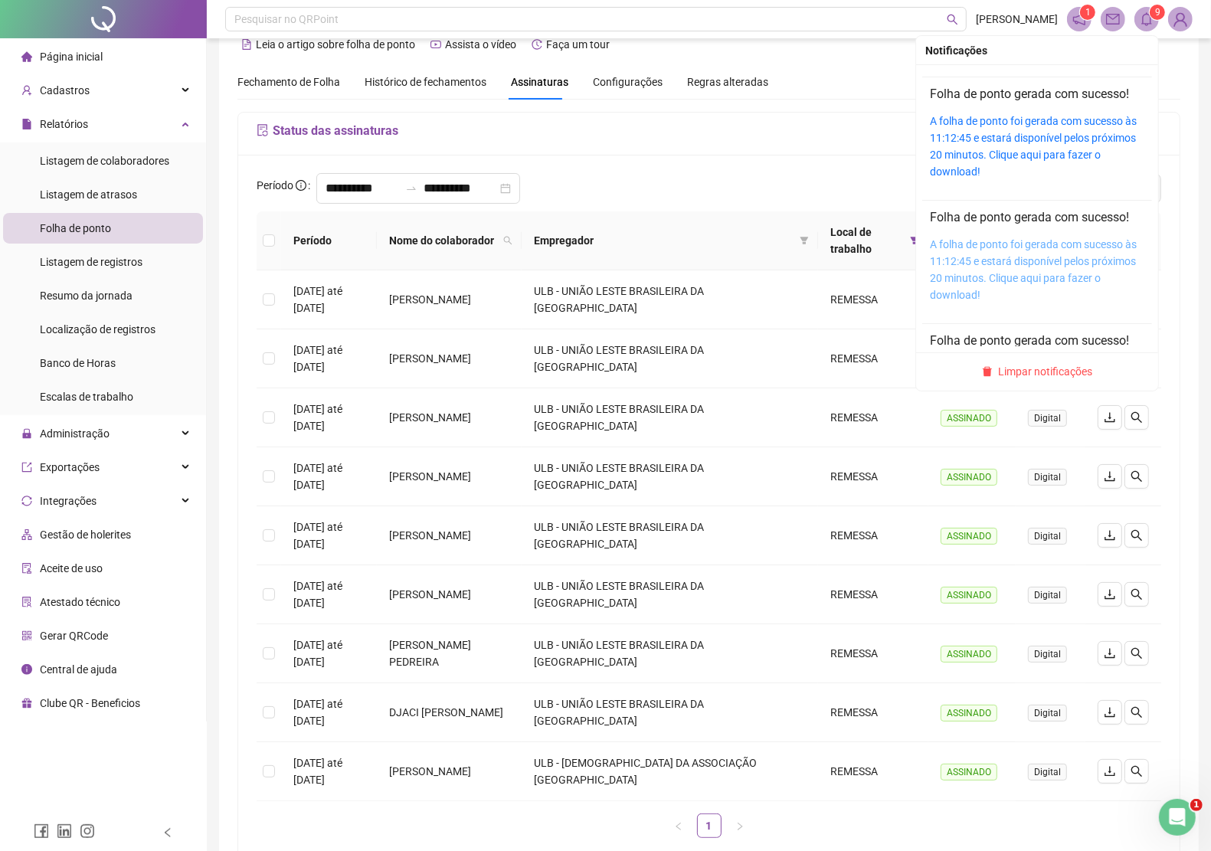
click at [1063, 258] on link "A folha de ponto foi gerada com sucesso às 11:12:45 e estará disponível pelos p…" at bounding box center [1033, 269] width 207 height 63
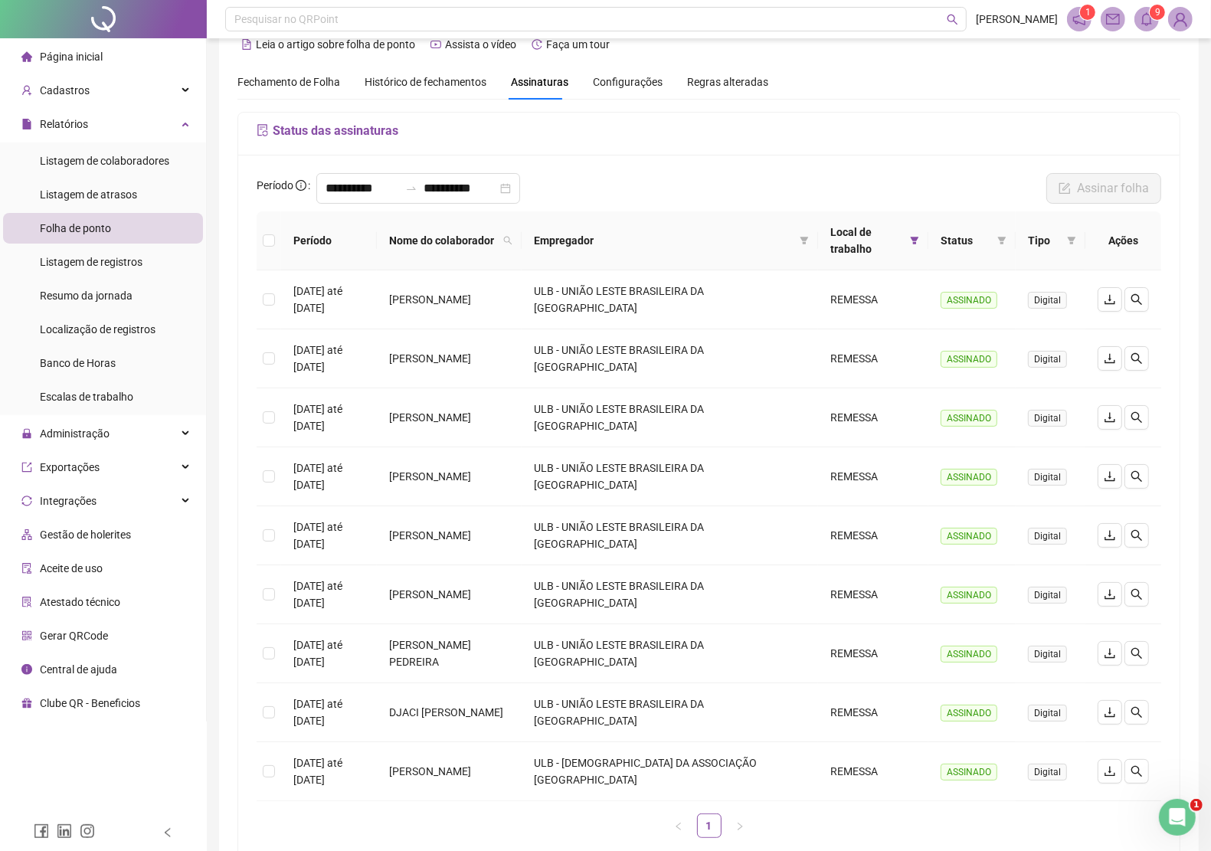
click at [1165, 155] on div "**********" at bounding box center [709, 512] width 942 height 714
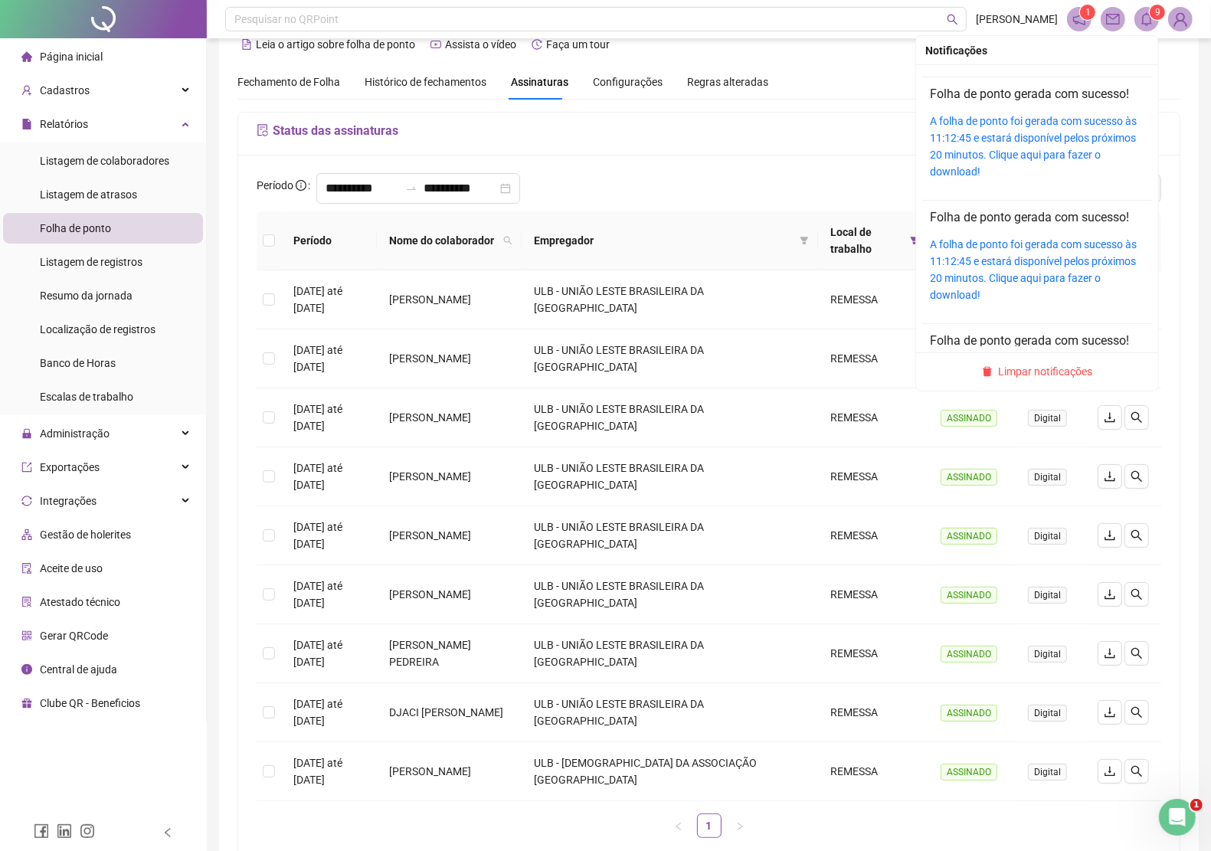
click at [1147, 5] on header "Pesquisar no QRPoint RUBENS OLIVEIRA 1 9" at bounding box center [709, 19] width 1004 height 38
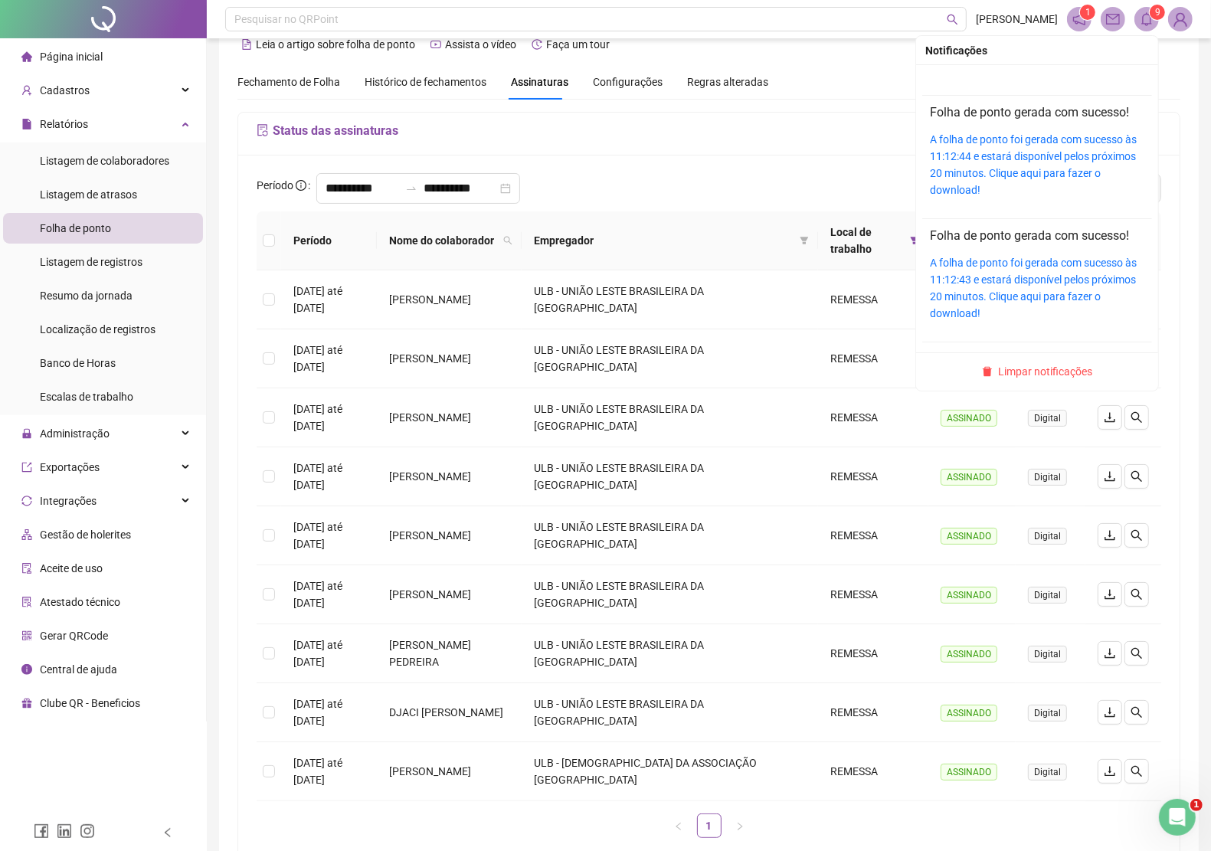
scroll to position [725, 0]
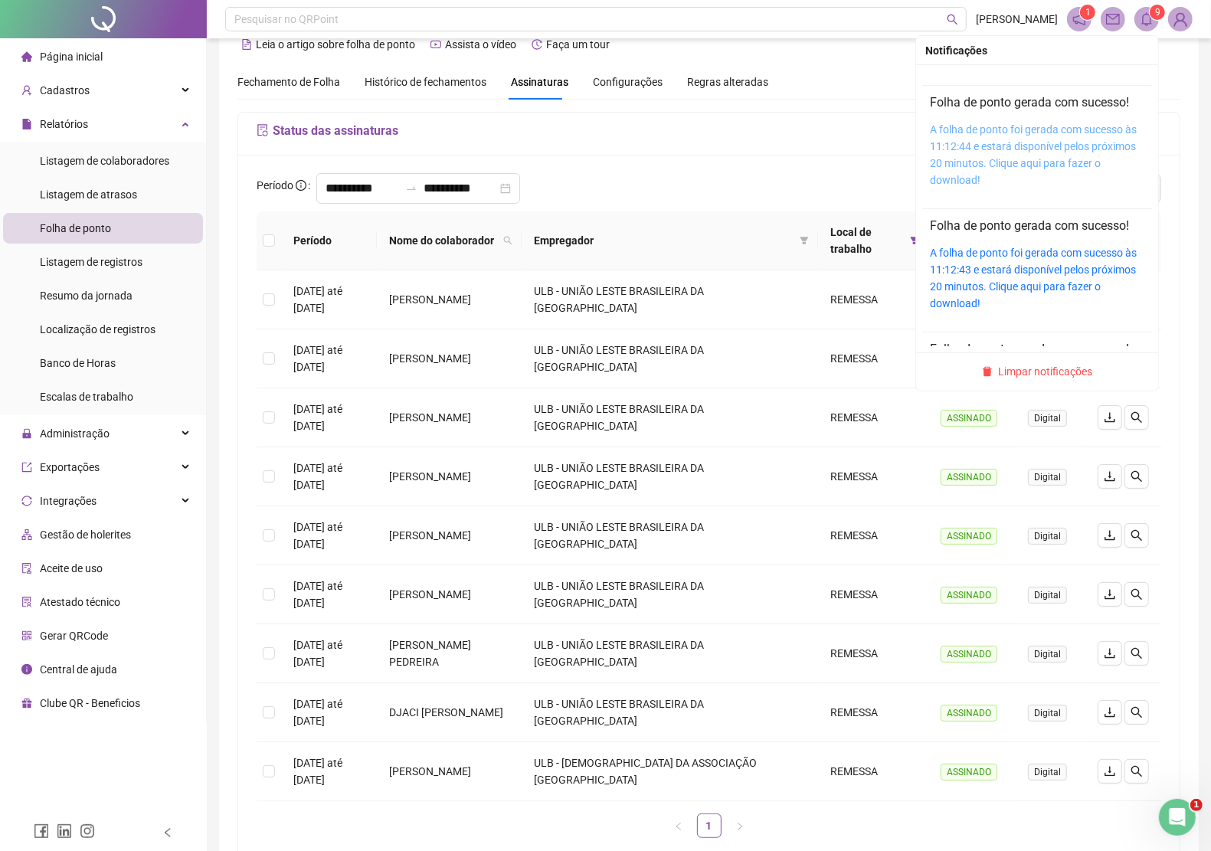
click at [1053, 136] on link "A folha de ponto foi gerada com sucesso às 11:12:44 e estará disponível pelos p…" at bounding box center [1033, 154] width 207 height 63
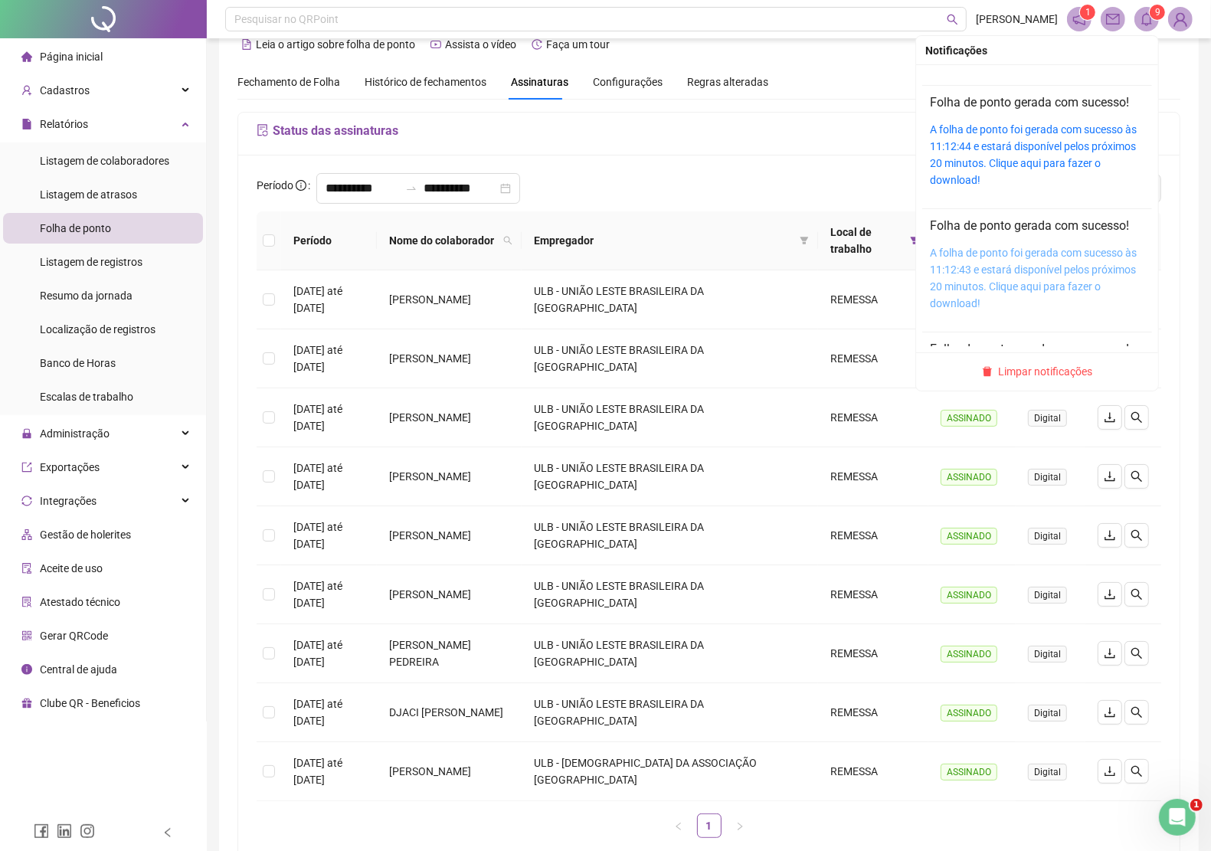
click at [1065, 266] on link "A folha de ponto foi gerada com sucesso às 11:12:43 e estará disponível pelos p…" at bounding box center [1033, 278] width 207 height 63
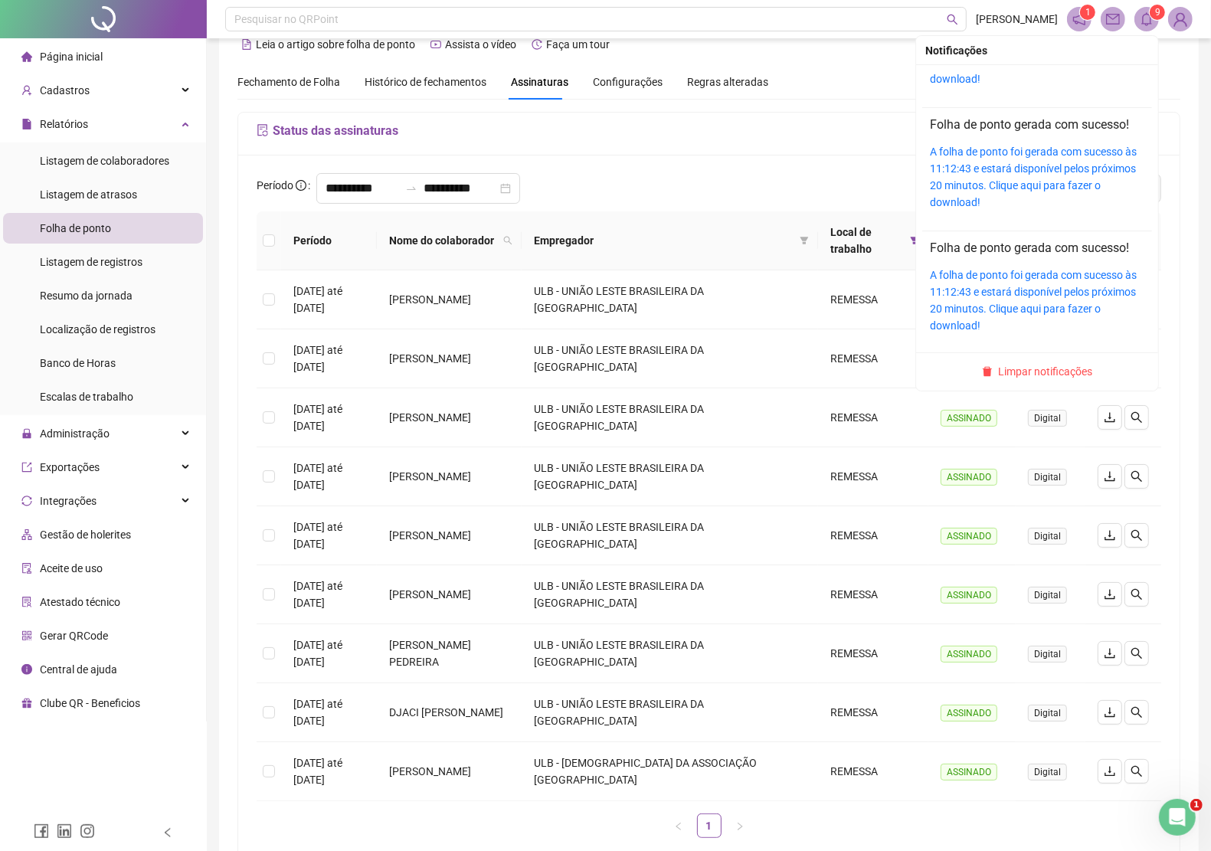
scroll to position [835, 0]
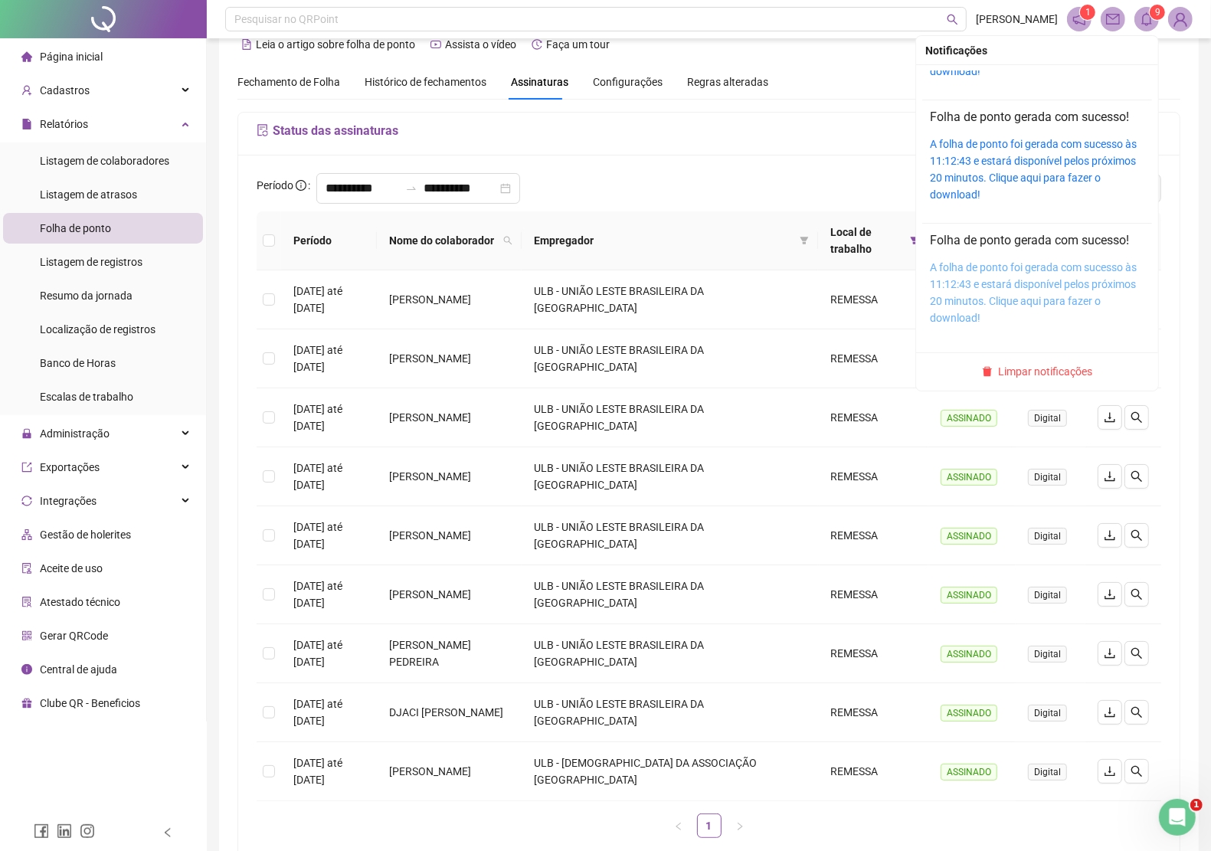
click at [1106, 276] on link "A folha de ponto foi gerada com sucesso às 11:12:43 e estará disponível pelos p…" at bounding box center [1033, 292] width 207 height 63
click at [1154, 13] on sup "9" at bounding box center [1157, 12] width 15 height 15
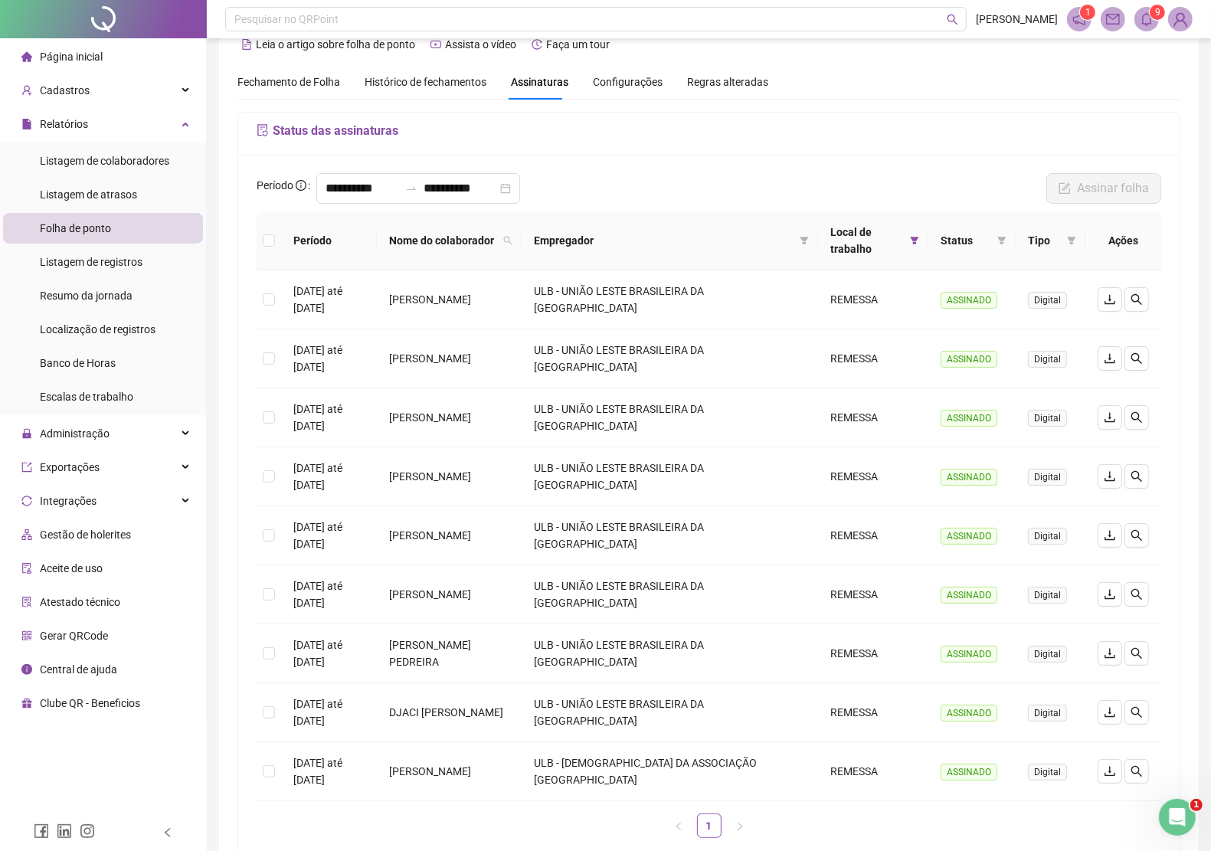
scroll to position [134, 0]
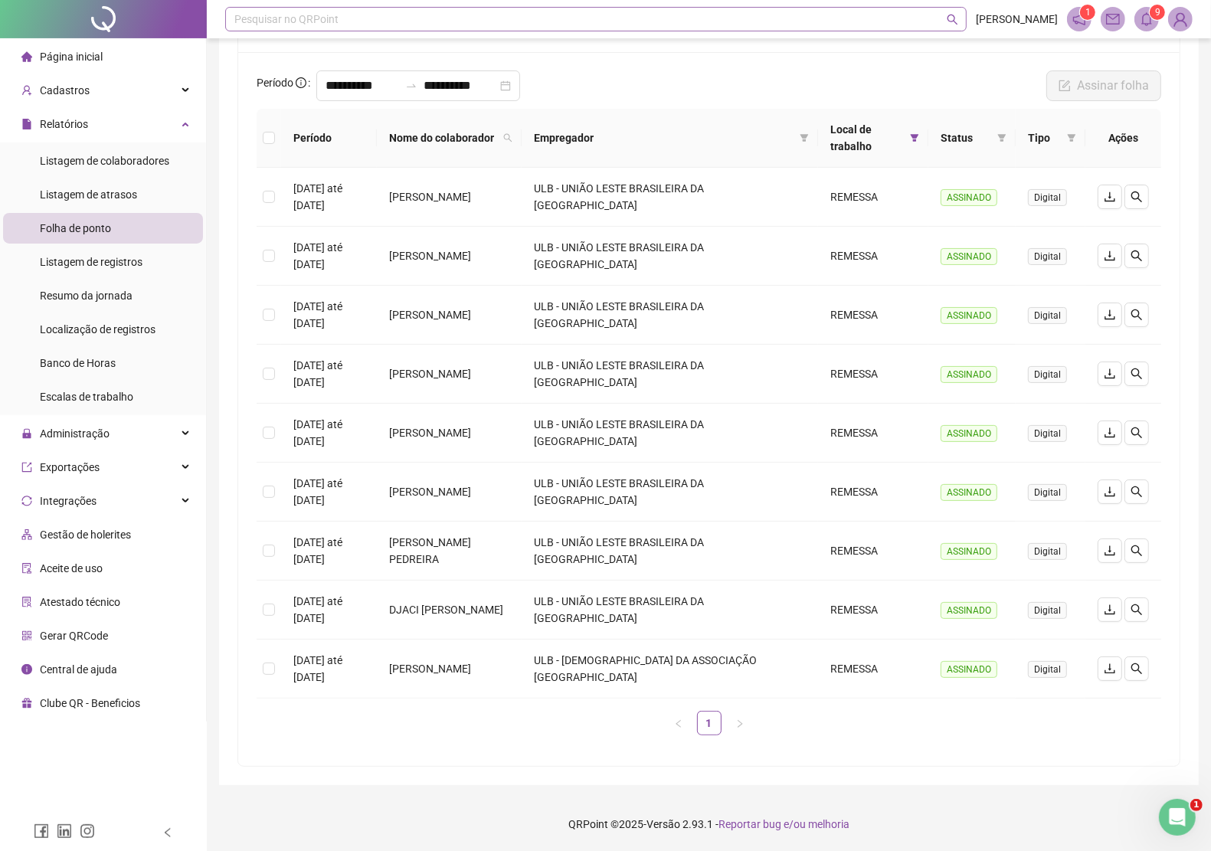
click at [637, 8] on div "Pesquisar no QRPoint" at bounding box center [596, 19] width 742 height 25
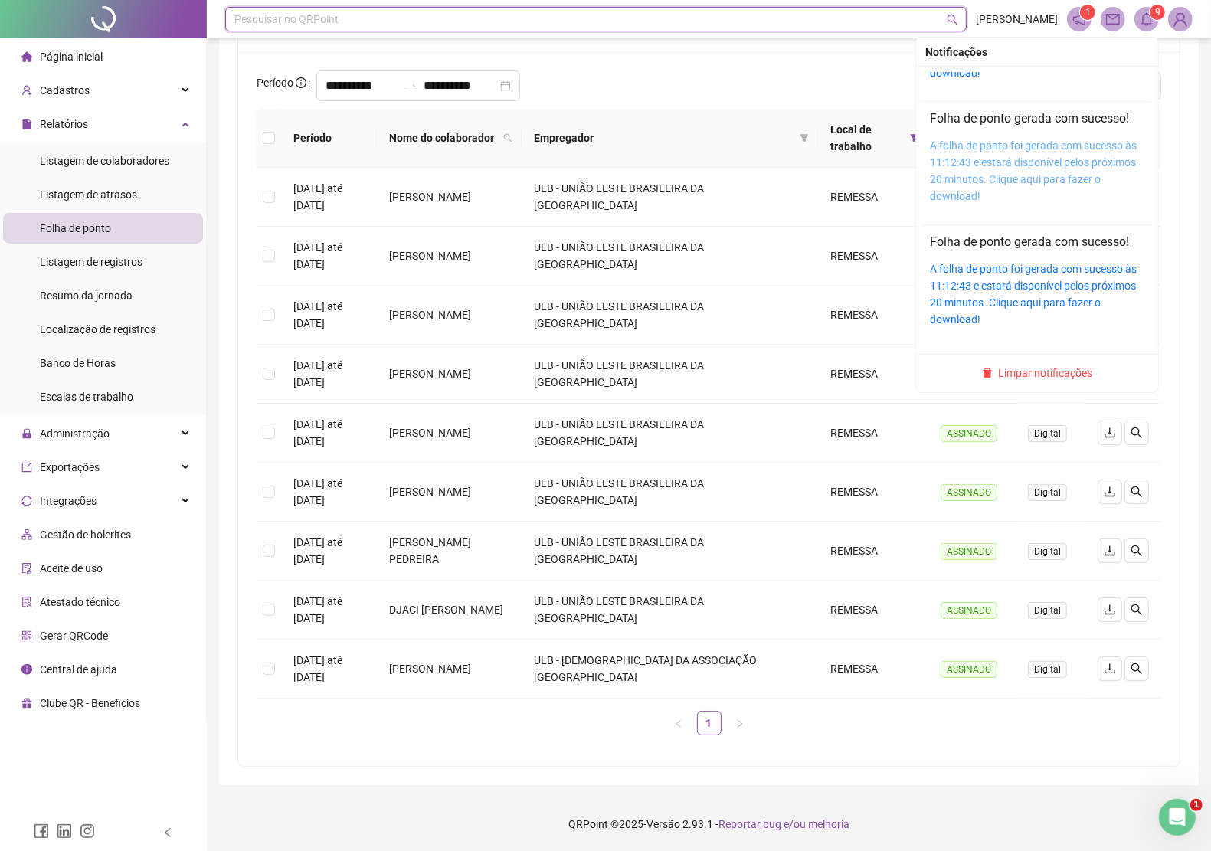
click at [1073, 159] on link "A folha de ponto foi gerada com sucesso às 11:12:43 e estará disponível pelos p…" at bounding box center [1033, 170] width 207 height 63
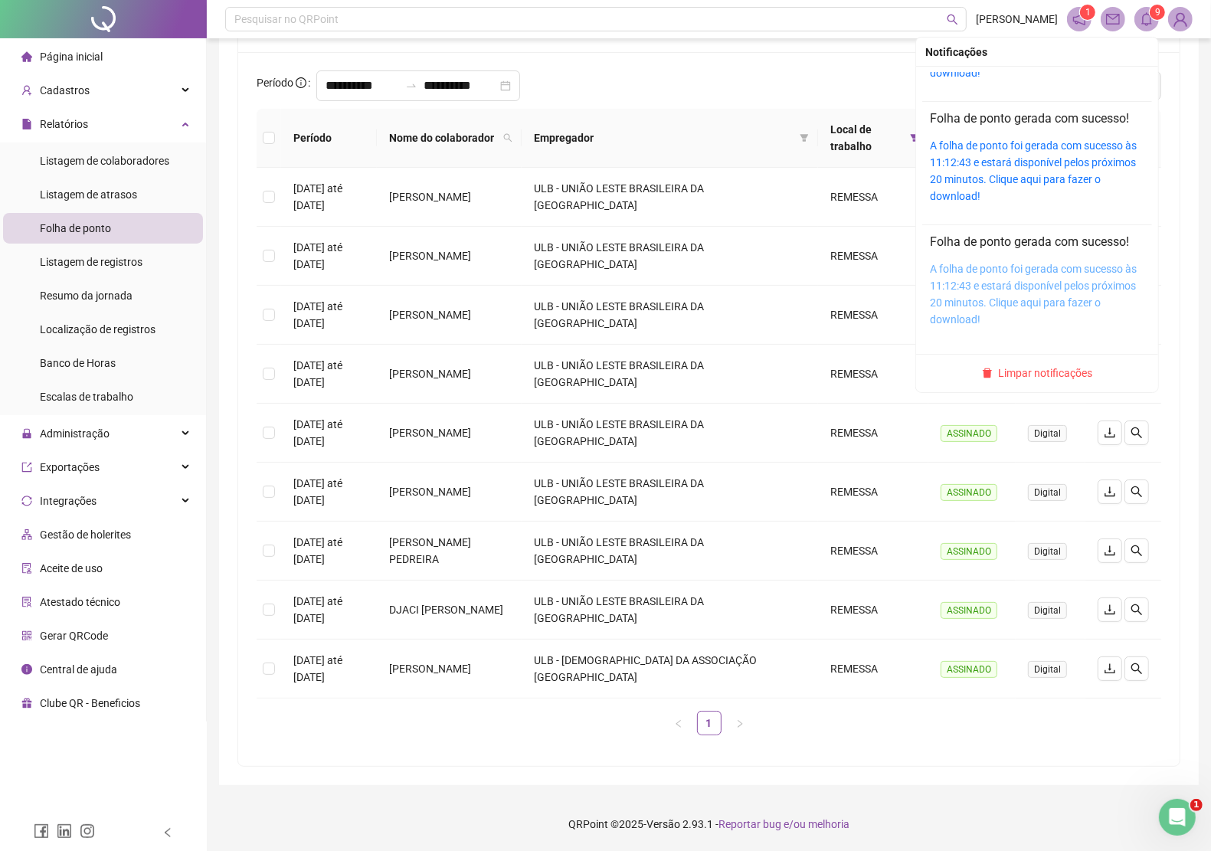
click at [1067, 277] on link "A folha de ponto foi gerada com sucesso às 11:12:43 e estará disponível pelos p…" at bounding box center [1033, 294] width 207 height 63
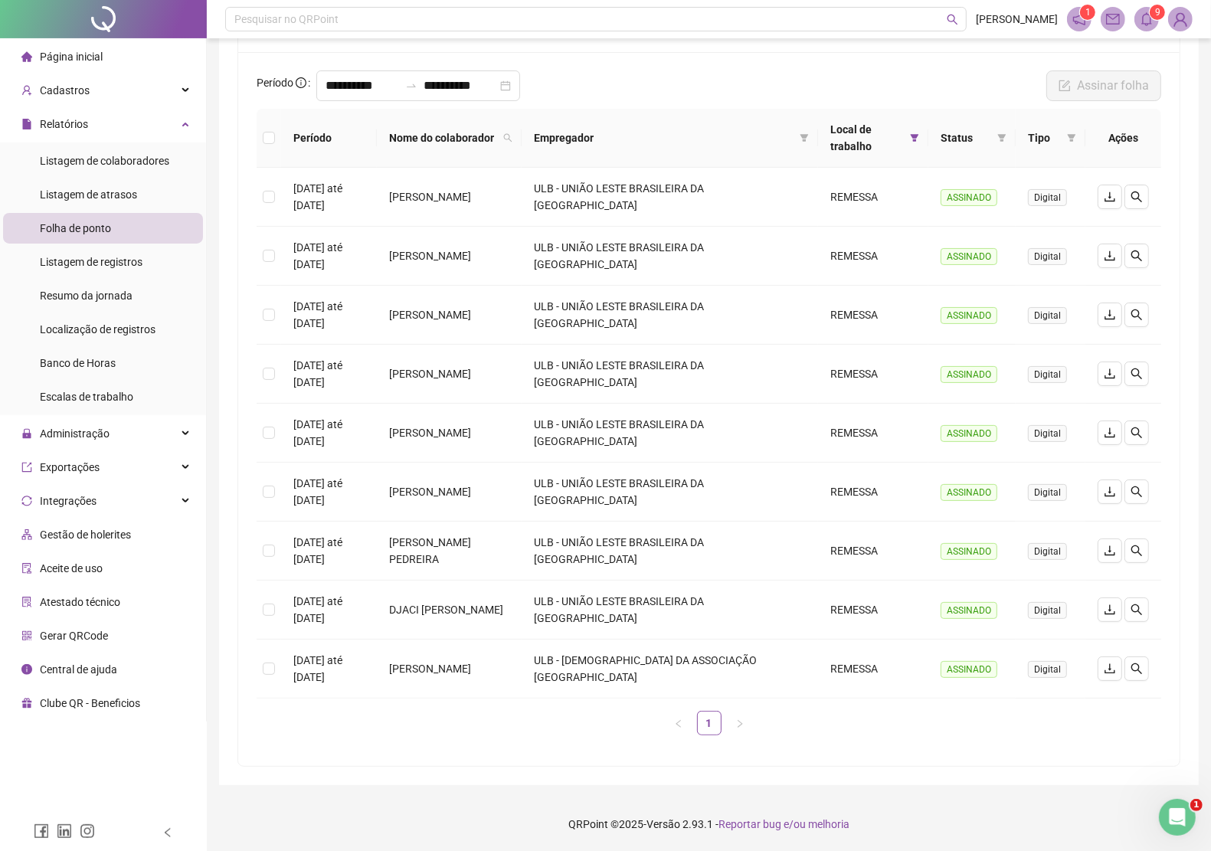
click at [1171, 135] on div "**********" at bounding box center [709, 409] width 942 height 714
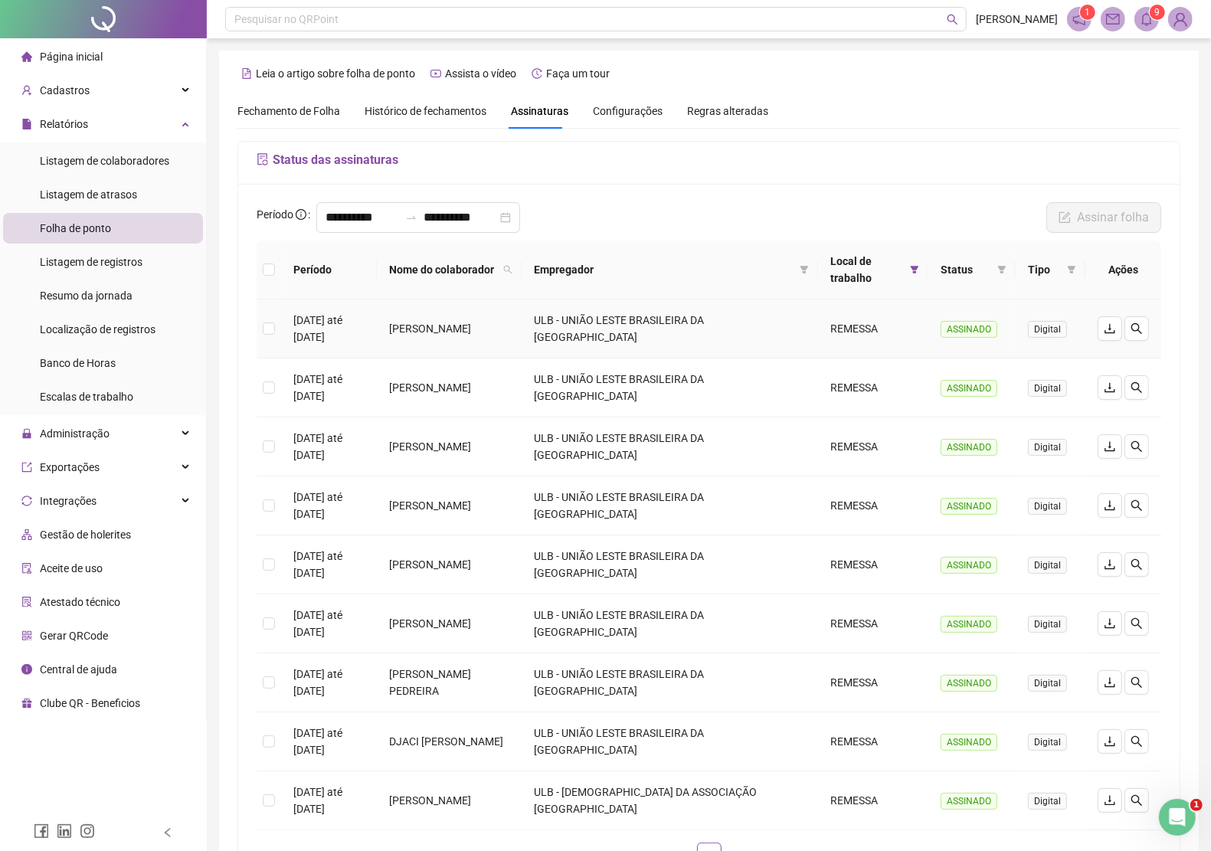
drag, startPoint x: 425, startPoint y: 326, endPoint x: 563, endPoint y: 338, distance: 138.5
click at [522, 338] on td "LAILANE SILVA DOS SANTOS" at bounding box center [449, 329] width 145 height 59
copy td "LAILANE SILVA DOS SANTOS"
click at [484, 323] on td "LAILANE SILVA DOS SANTOS" at bounding box center [449, 329] width 145 height 59
click at [492, 326] on td "LAILANE SILVA DOS SANTOS" at bounding box center [449, 329] width 145 height 59
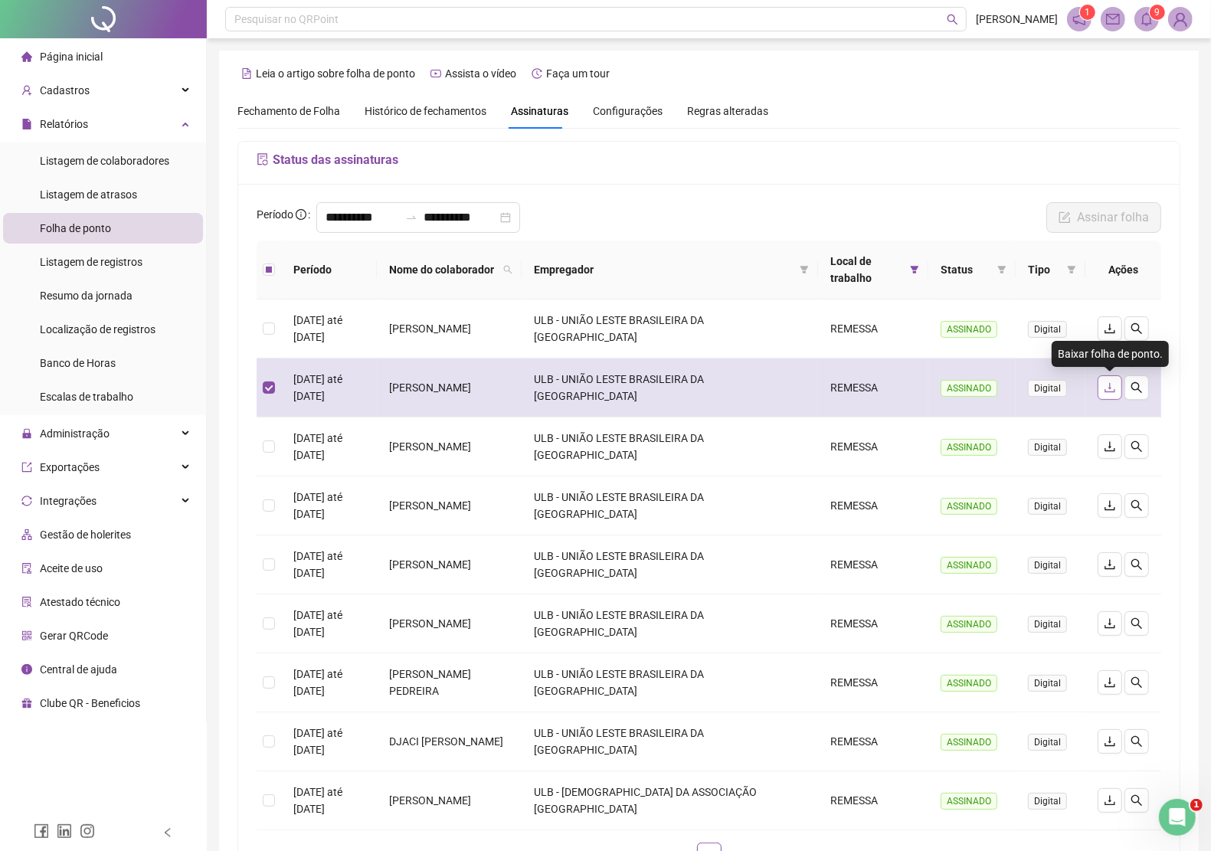
click at [1106, 387] on icon "download" at bounding box center [1110, 388] width 12 height 12
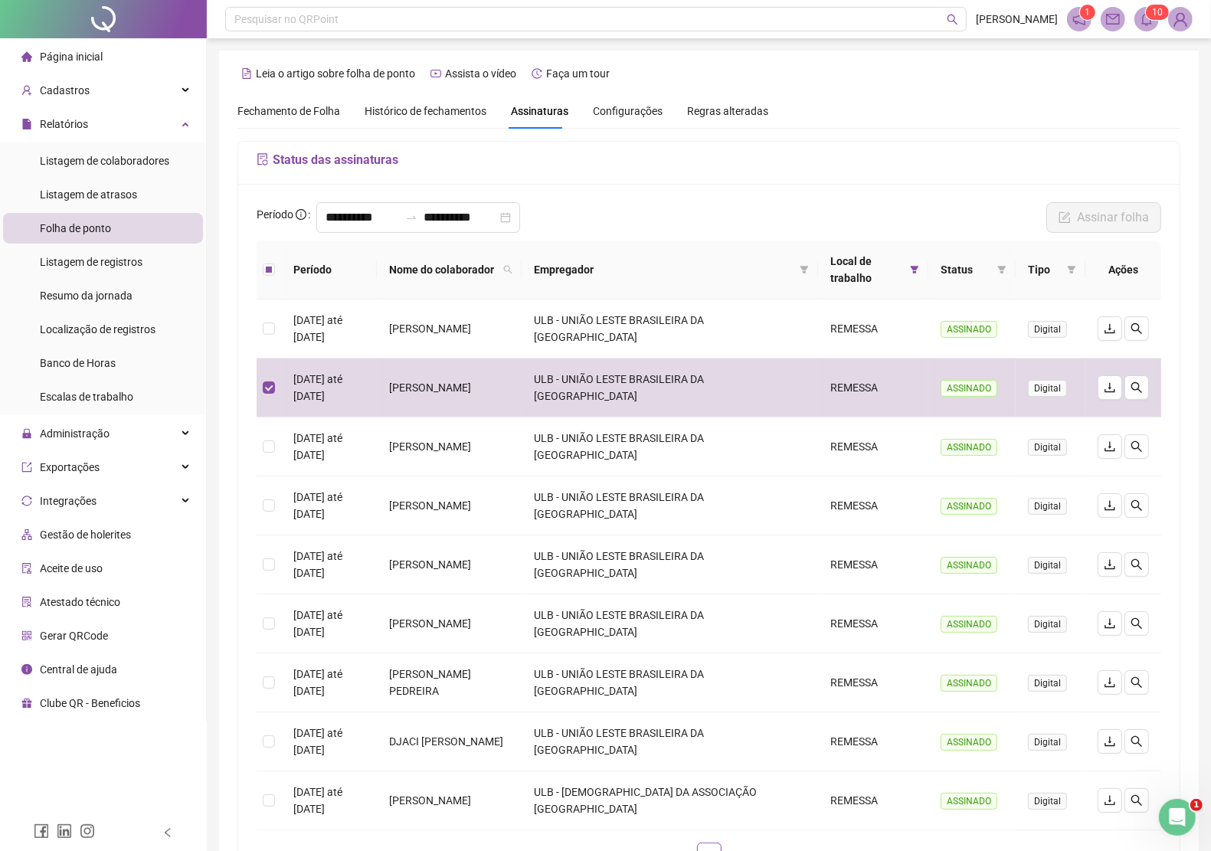
click at [1143, 20] on icon "bell" at bounding box center [1147, 19] width 11 height 14
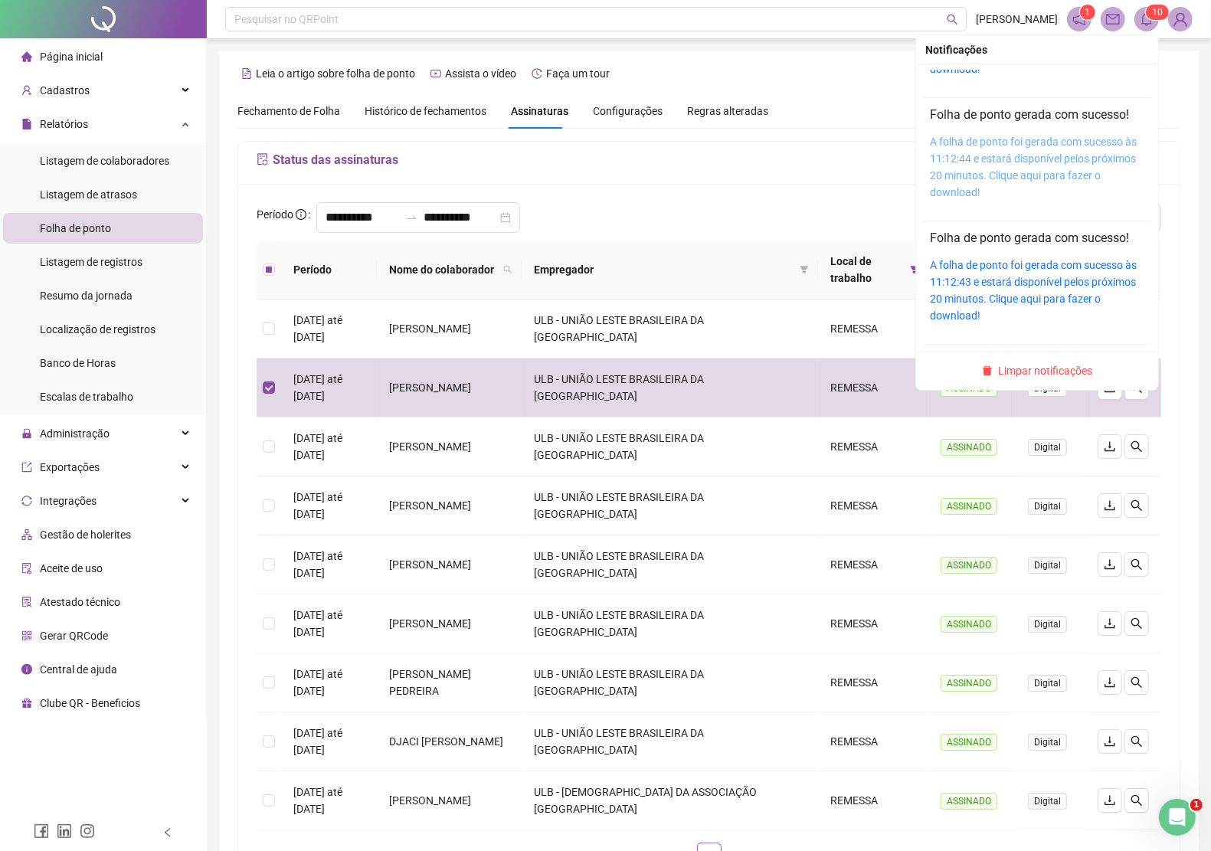
click at [1065, 143] on link "A folha de ponto foi gerada com sucesso às 11:12:44 e estará disponível pelos p…" at bounding box center [1033, 167] width 207 height 63
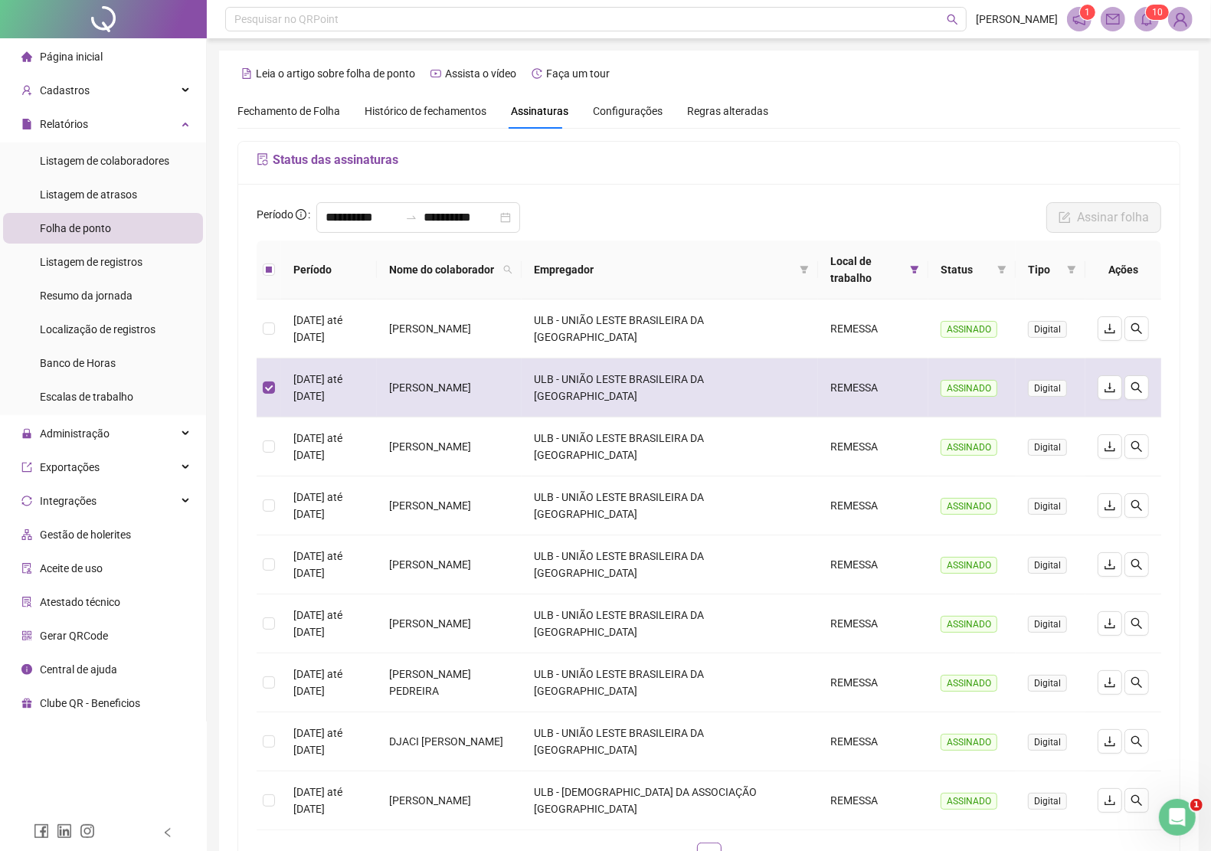
click at [430, 382] on td "ROSANGELA DA HORA CARVALHO LIMA ALVES" at bounding box center [449, 388] width 145 height 59
drag, startPoint x: 318, startPoint y: 378, endPoint x: 295, endPoint y: 385, distance: 24.2
click at [316, 378] on td "01/08/2025 até 31/08/2025" at bounding box center [329, 388] width 96 height 59
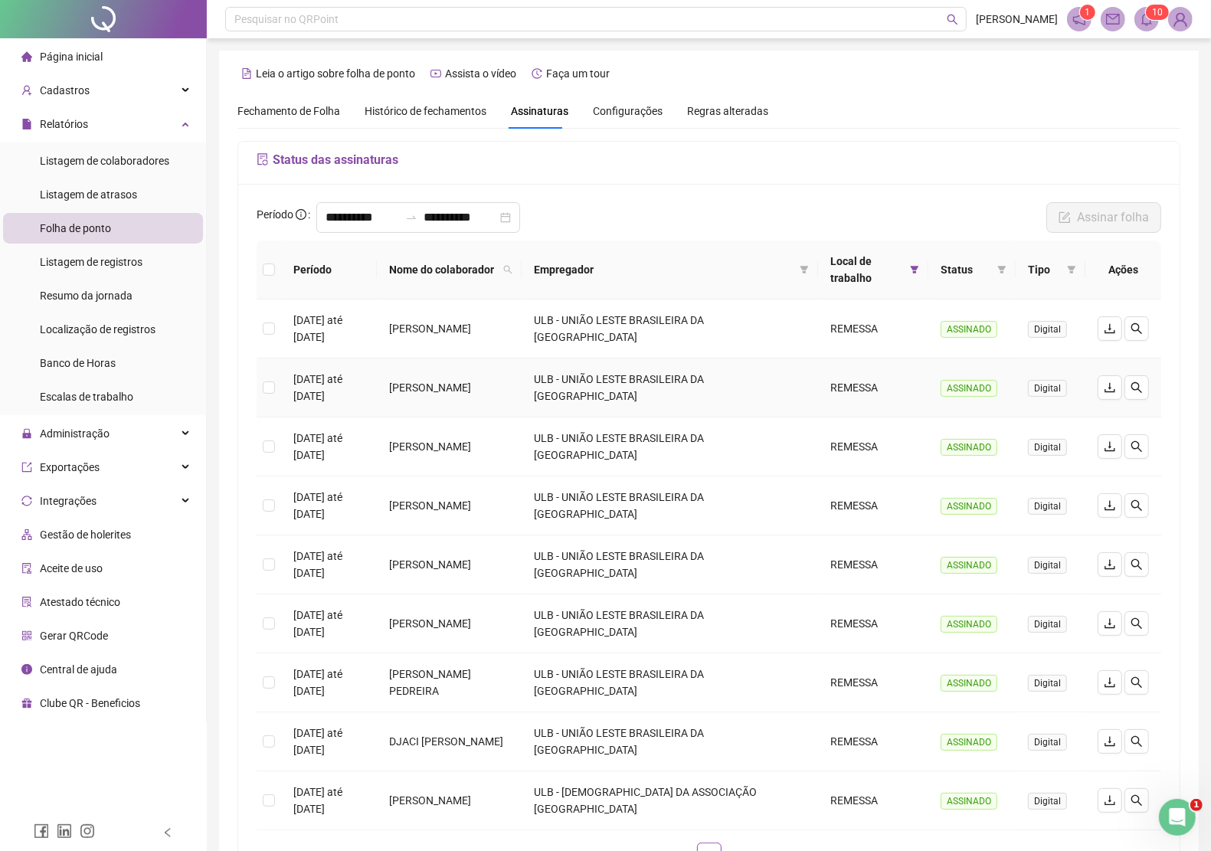
drag, startPoint x: 426, startPoint y: 378, endPoint x: 484, endPoint y: 403, distance: 63.5
click at [484, 403] on td "ROSANGELA DA HORA CARVALHO LIMA ALVES" at bounding box center [449, 388] width 145 height 59
copy td "ROSANGELA DA HORA CARVALHO LIMA ALVES"
click at [457, 450] on td "[PERSON_NAME] [PERSON_NAME]" at bounding box center [449, 447] width 145 height 59
drag, startPoint x: 427, startPoint y: 442, endPoint x: 460, endPoint y: 460, distance: 38.0
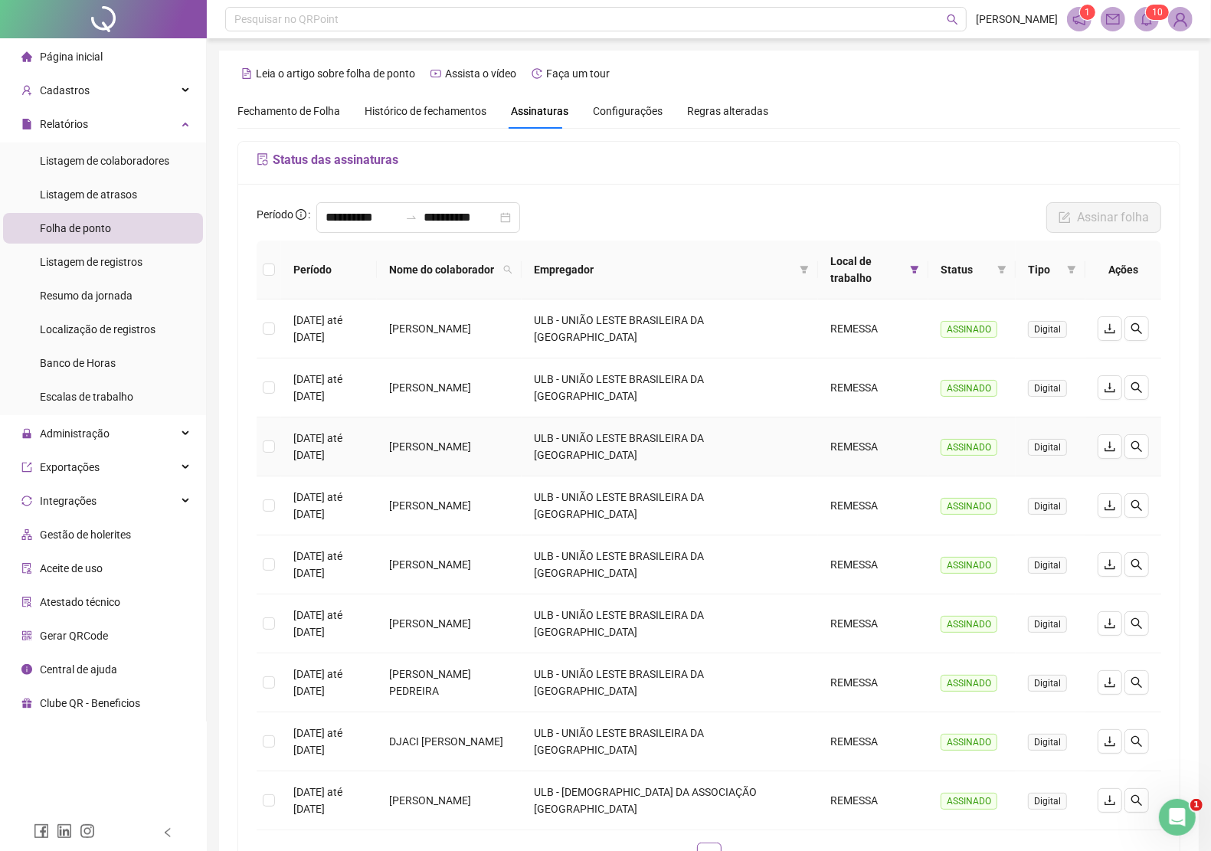
click at [460, 460] on td "[PERSON_NAME] [PERSON_NAME]" at bounding box center [449, 447] width 145 height 59
click at [441, 446] on td "[PERSON_NAME] [PERSON_NAME]" at bounding box center [449, 447] width 145 height 59
drag, startPoint x: 427, startPoint y: 438, endPoint x: 467, endPoint y: 461, distance: 46.7
click at [467, 461] on td "[PERSON_NAME] [PERSON_NAME]" at bounding box center [449, 447] width 145 height 59
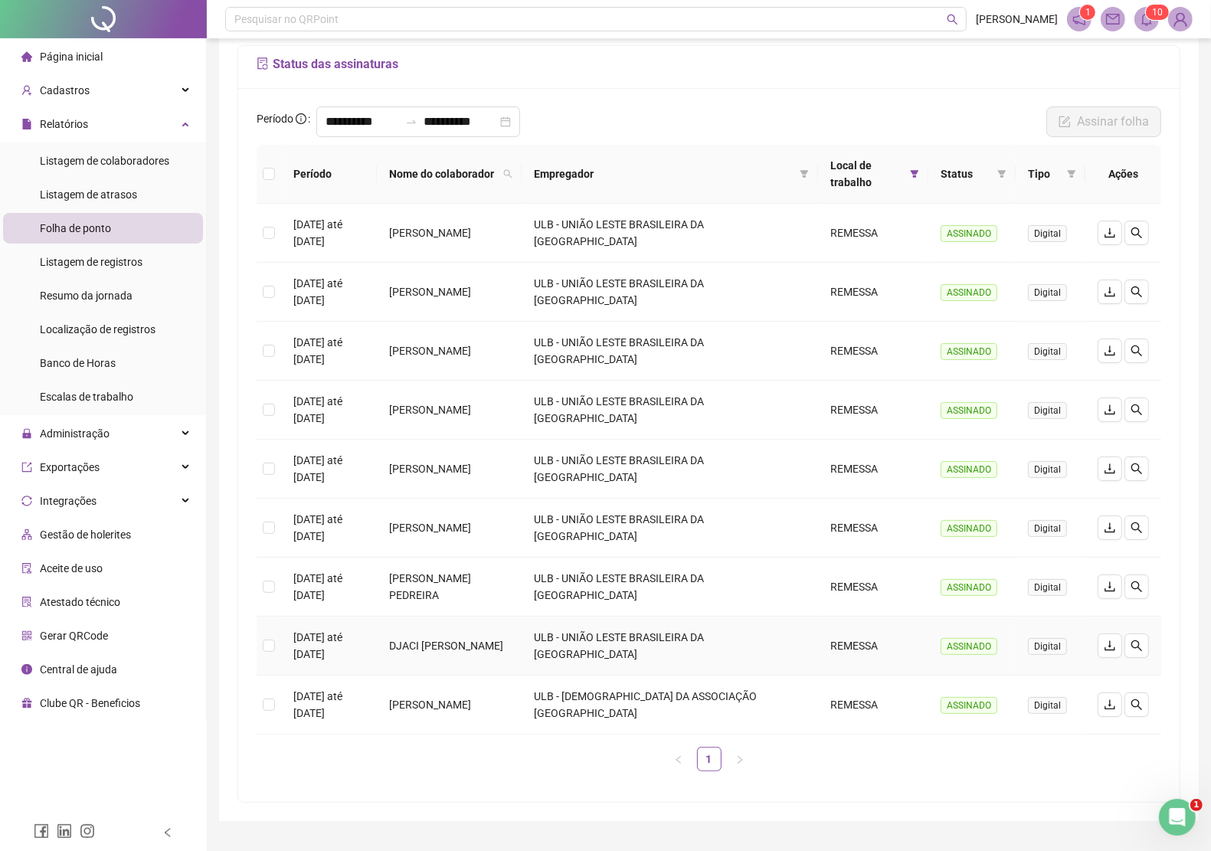
drag, startPoint x: 425, startPoint y: 652, endPoint x: 556, endPoint y: 656, distance: 131.1
click at [522, 656] on td "[PERSON_NAME] DOS [PERSON_NAME]" at bounding box center [449, 646] width 145 height 59
drag, startPoint x: 426, startPoint y: 698, endPoint x: 479, endPoint y: 726, distance: 59.6
click at [479, 726] on td "LEONARDO GUILHERME SOUSA FONSECA" at bounding box center [449, 705] width 145 height 59
drag, startPoint x: 426, startPoint y: 469, endPoint x: 588, endPoint y: 487, distance: 162.7
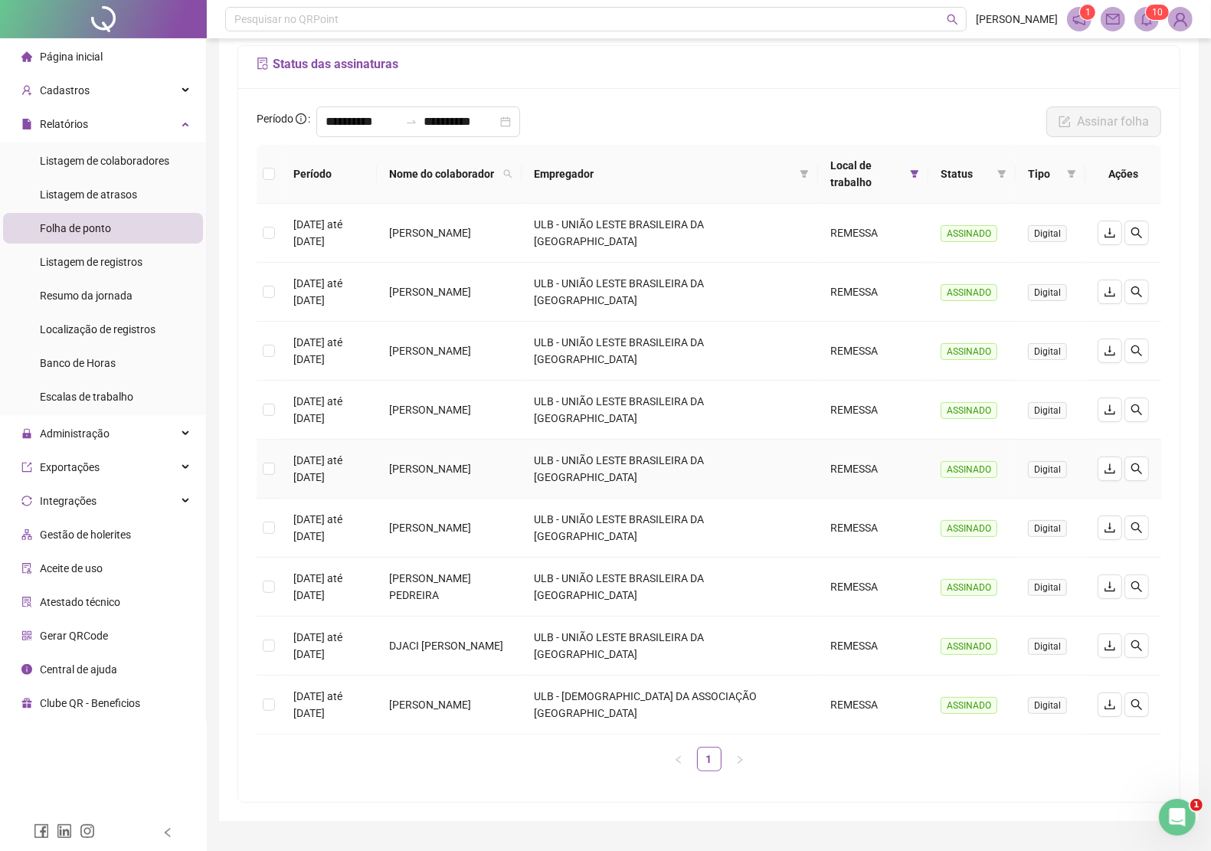
click at [522, 487] on td "JOSE LUIZ RAMOS DOS SANTOS" at bounding box center [449, 469] width 145 height 59
click at [522, 468] on td "JOSE LUIZ RAMOS DOS SANTOS" at bounding box center [449, 469] width 145 height 59
drag, startPoint x: 427, startPoint y: 401, endPoint x: 472, endPoint y: 420, distance: 49.1
click at [481, 421] on td "MONICA FRAZAO DOS SANTOS MIRANDA" at bounding box center [449, 410] width 145 height 59
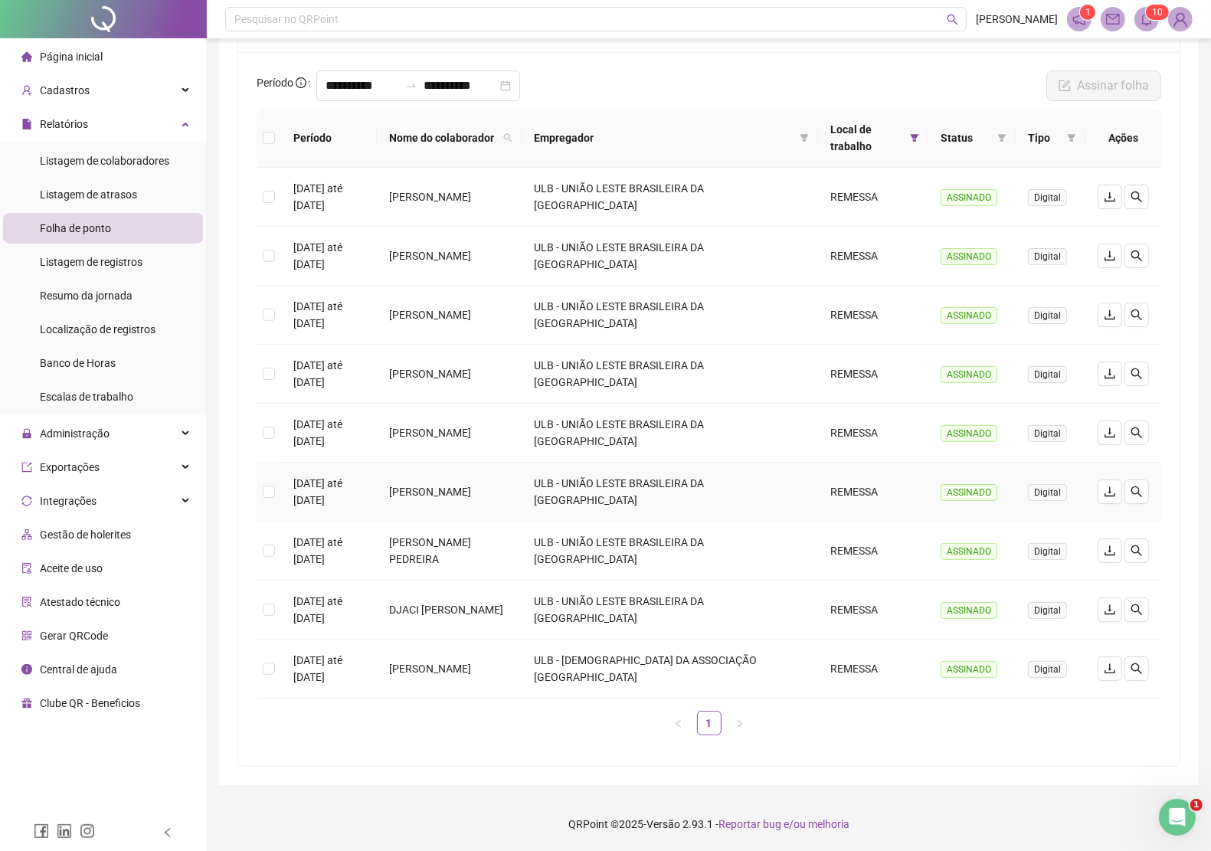
drag, startPoint x: 424, startPoint y: 480, endPoint x: 488, endPoint y: 506, distance: 69.1
click at [488, 506] on td "VINICIUS ARAUJO COUTO DE CARVALHO" at bounding box center [449, 492] width 145 height 59
click at [522, 306] on td "[PERSON_NAME] [PERSON_NAME]" at bounding box center [449, 315] width 145 height 59
click at [503, 201] on td "LAILANE SILVA DOS SANTOS" at bounding box center [449, 197] width 145 height 59
click at [484, 249] on td "ROSANGELA DA HORA CARVALHO LIMA ALVES" at bounding box center [449, 256] width 145 height 59
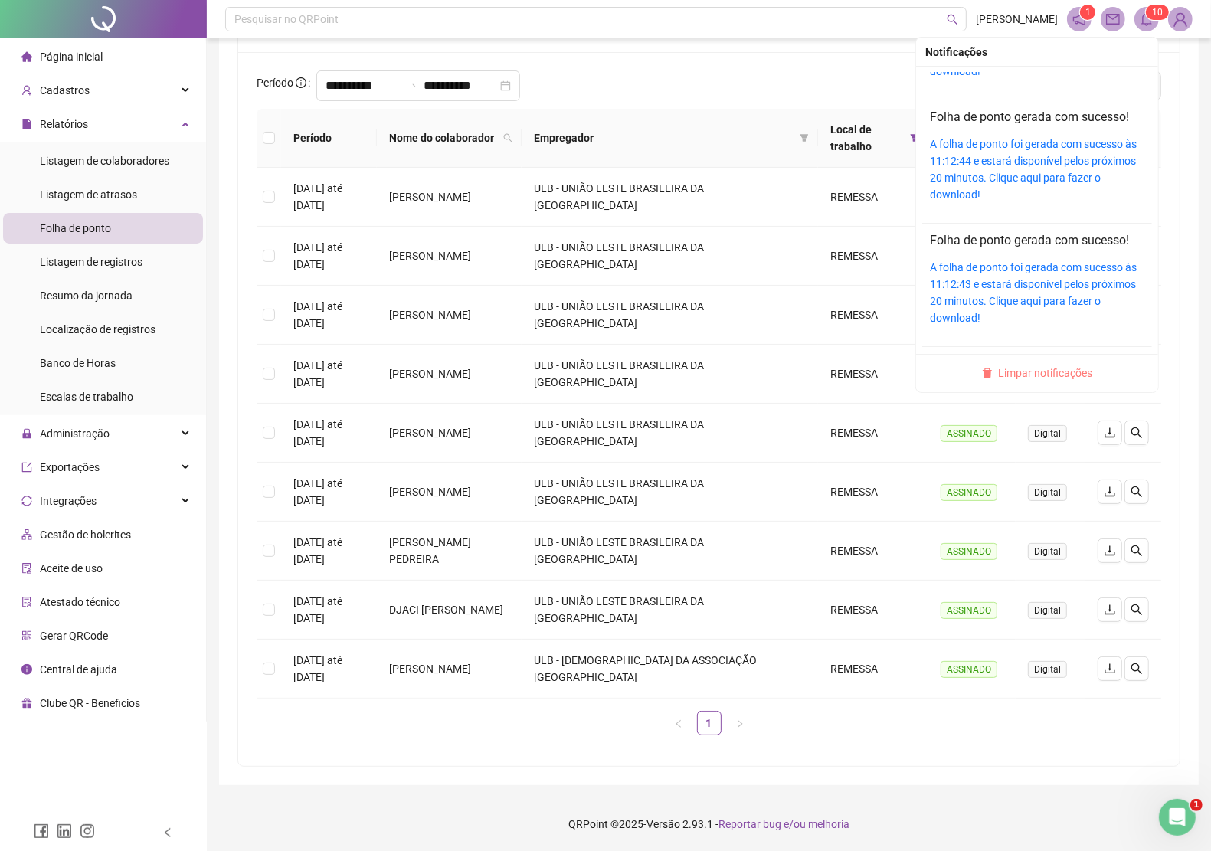
click at [1053, 375] on span "Limpar notificações" at bounding box center [1046, 373] width 94 height 17
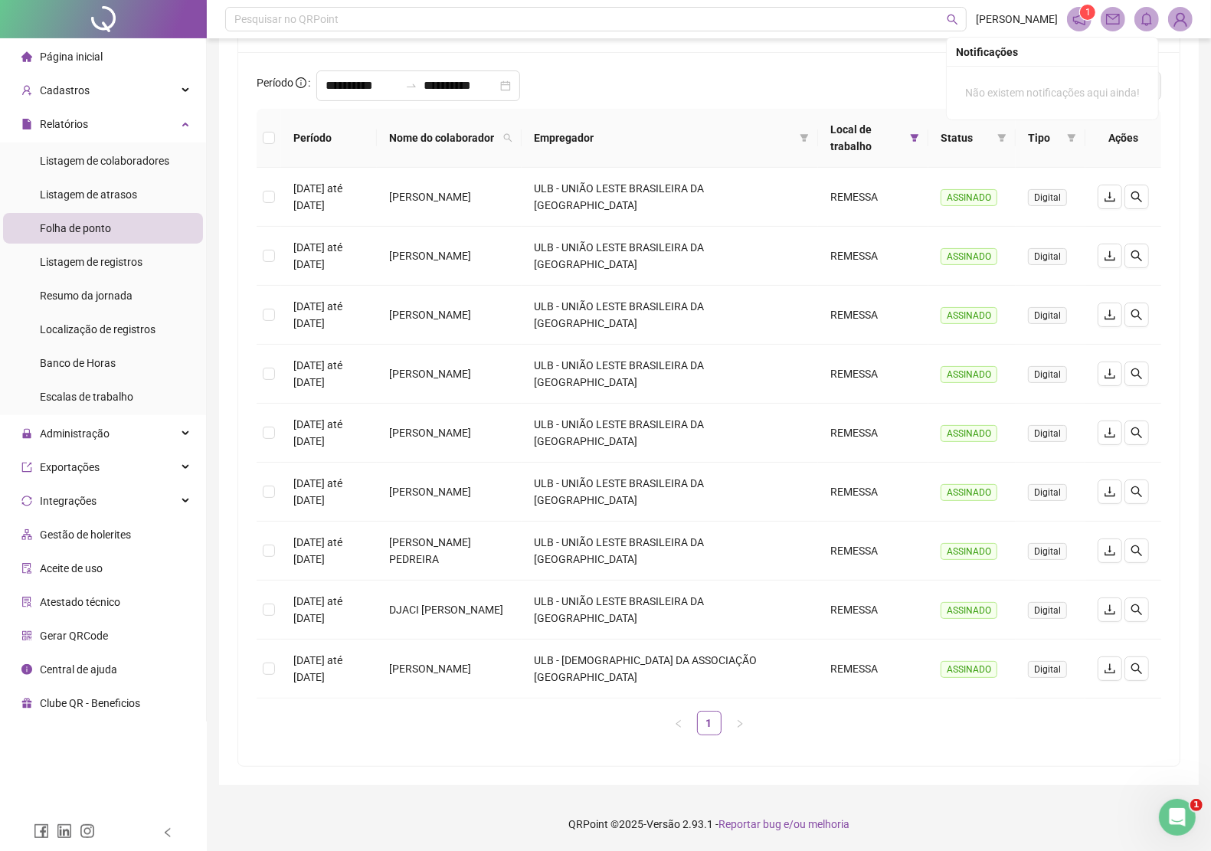
click at [757, 66] on div "**********" at bounding box center [709, 409] width 942 height 714
click at [1105, 257] on icon "download" at bounding box center [1110, 256] width 10 height 10
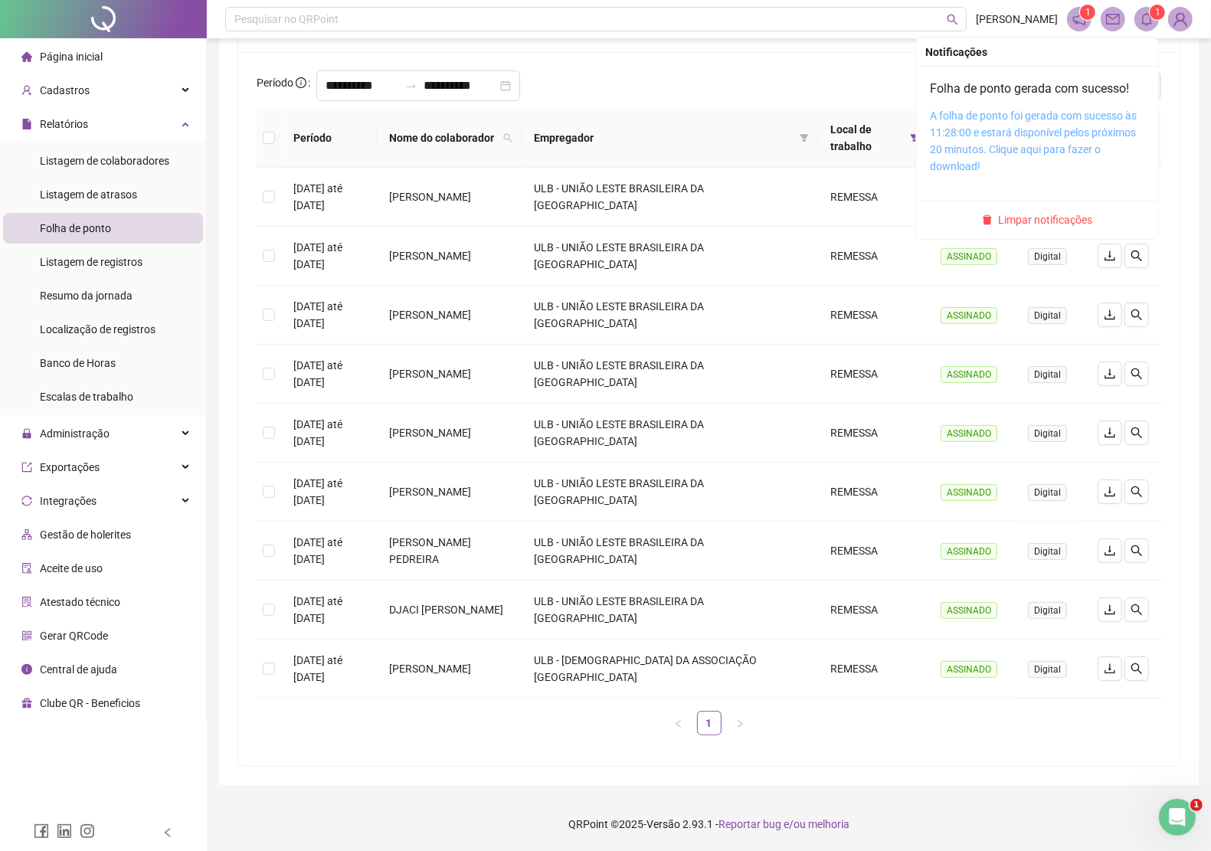
click at [1112, 127] on link "A folha de ponto foi gerada com sucesso às 11:28:00 e estará disponível pelos p…" at bounding box center [1033, 141] width 207 height 63
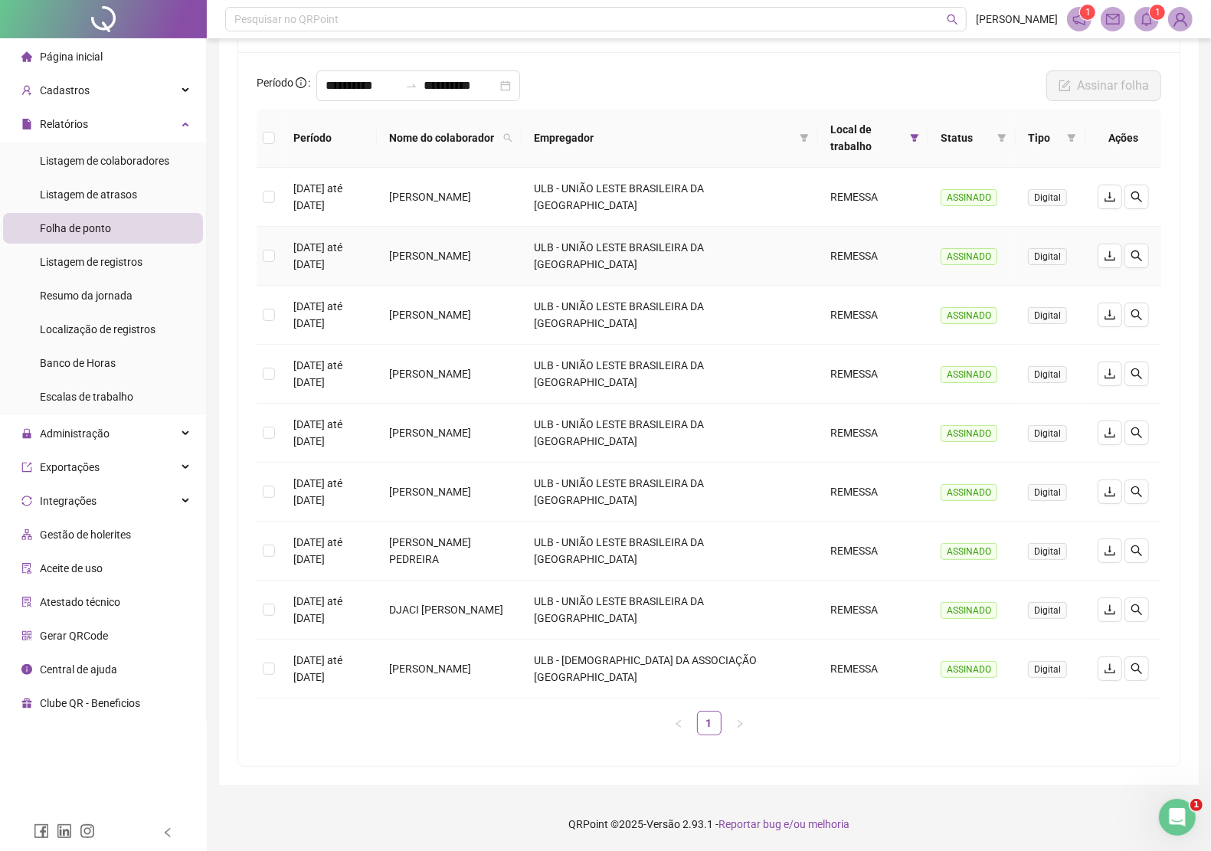
drag, startPoint x: 425, startPoint y: 245, endPoint x: 479, endPoint y: 263, distance: 56.5
click at [479, 263] on td "ROSANGELA DA HORA CARVALHO LIMA ALVES" at bounding box center [449, 256] width 145 height 59
click at [503, 366] on td "MONICA FRAZAO DOS SANTOS MIRANDA" at bounding box center [449, 374] width 145 height 59
click at [1109, 546] on icon "download" at bounding box center [1110, 551] width 10 height 10
click at [1155, 21] on span at bounding box center [1147, 19] width 25 height 25
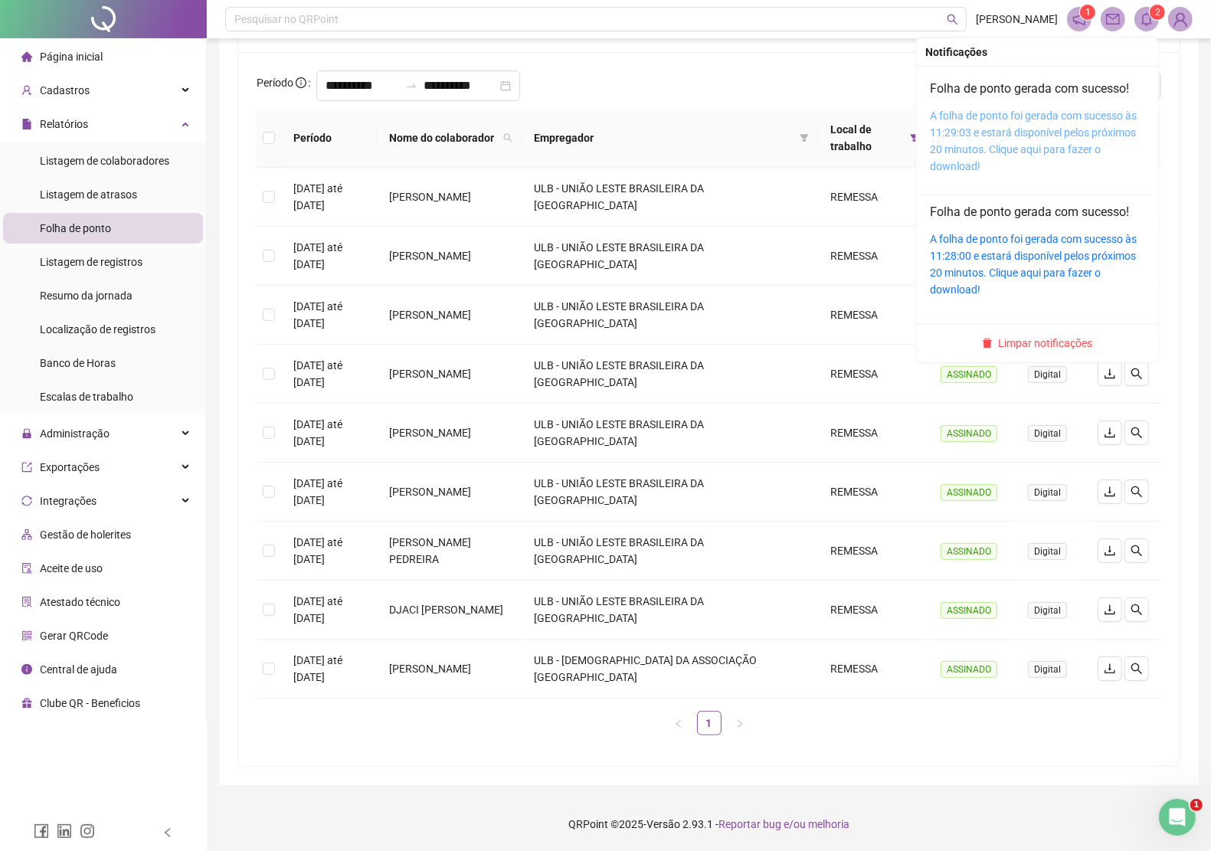
click at [1063, 125] on link "A folha de ponto foi gerada com sucesso às 11:29:03 e estará disponível pelos p…" at bounding box center [1033, 141] width 207 height 63
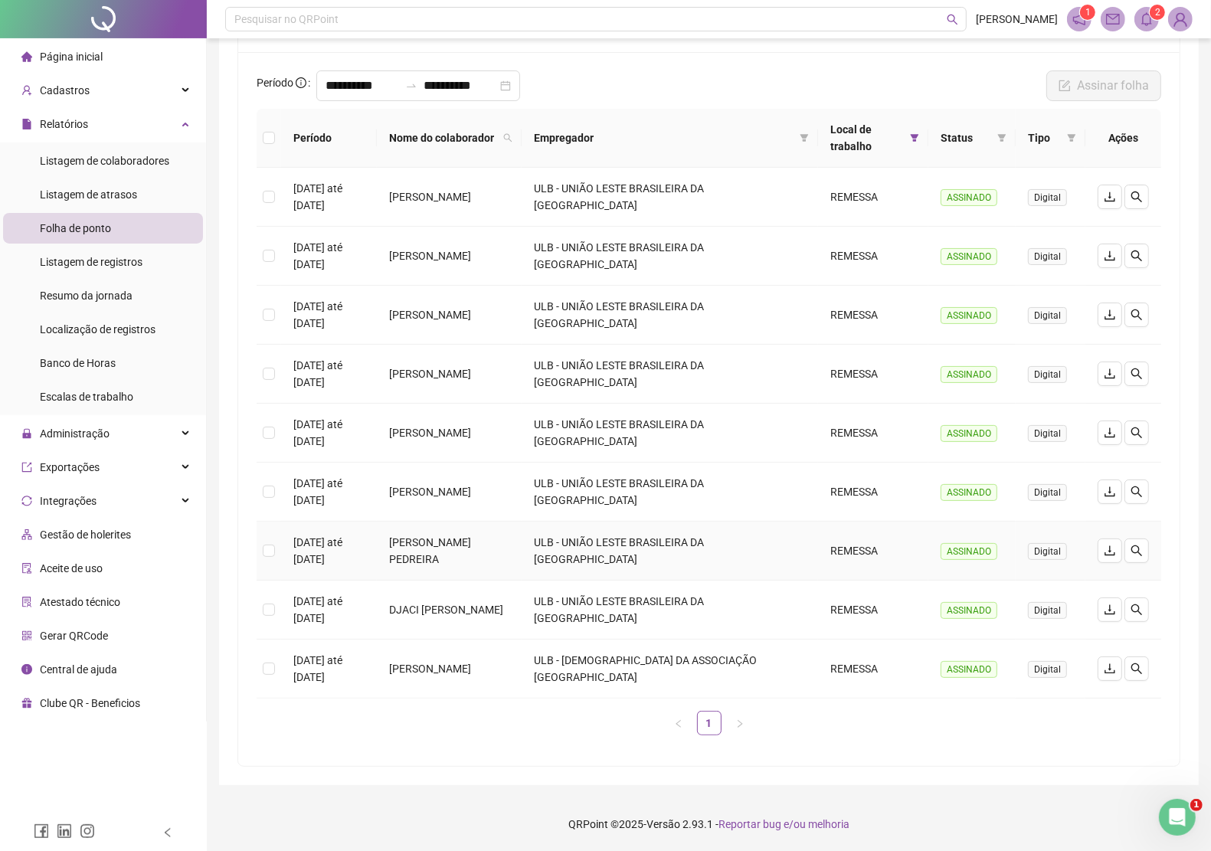
drag, startPoint x: 425, startPoint y: 550, endPoint x: 575, endPoint y: 558, distance: 150.4
click at [522, 558] on td "RYAN GUIMARAES PEDREIRA" at bounding box center [449, 551] width 145 height 59
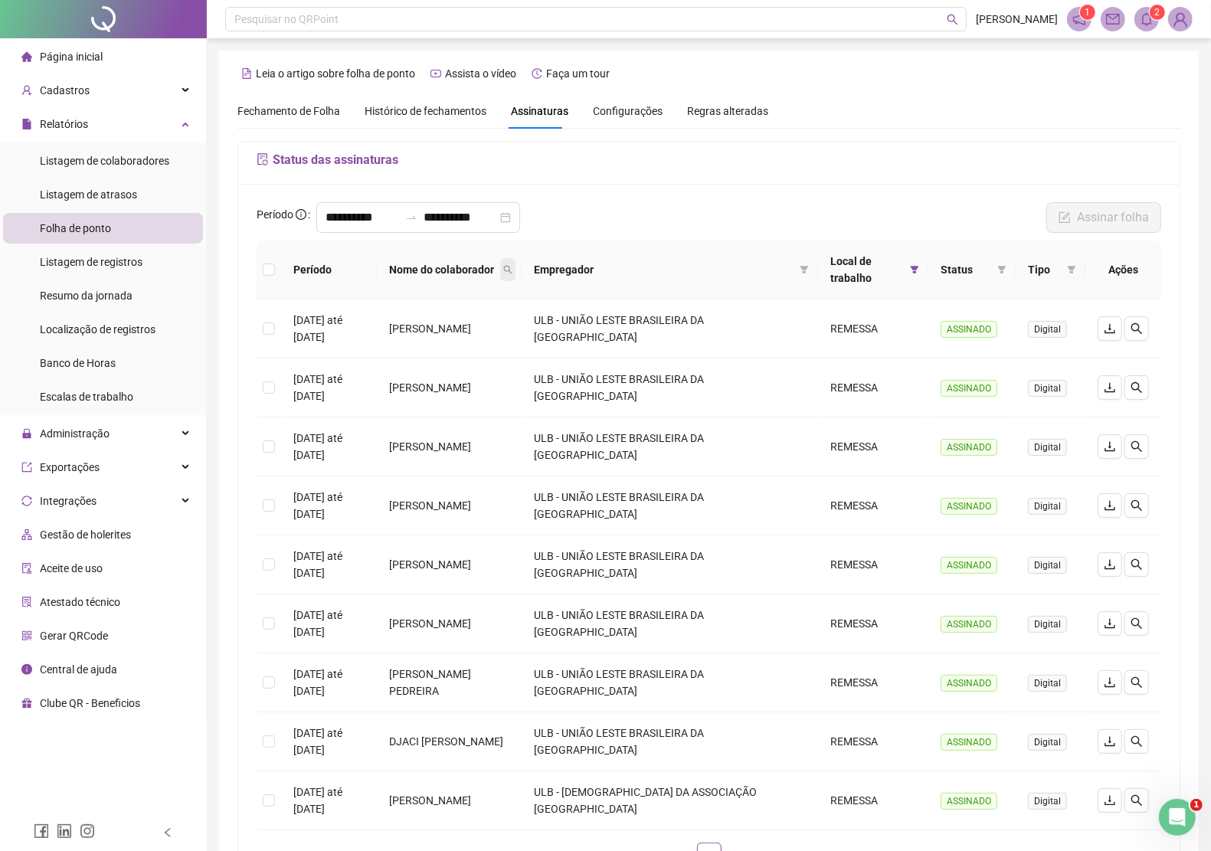
click at [513, 268] on icon "search" at bounding box center [507, 269] width 9 height 9
click at [913, 268] on icon "filter" at bounding box center [915, 270] width 8 height 8
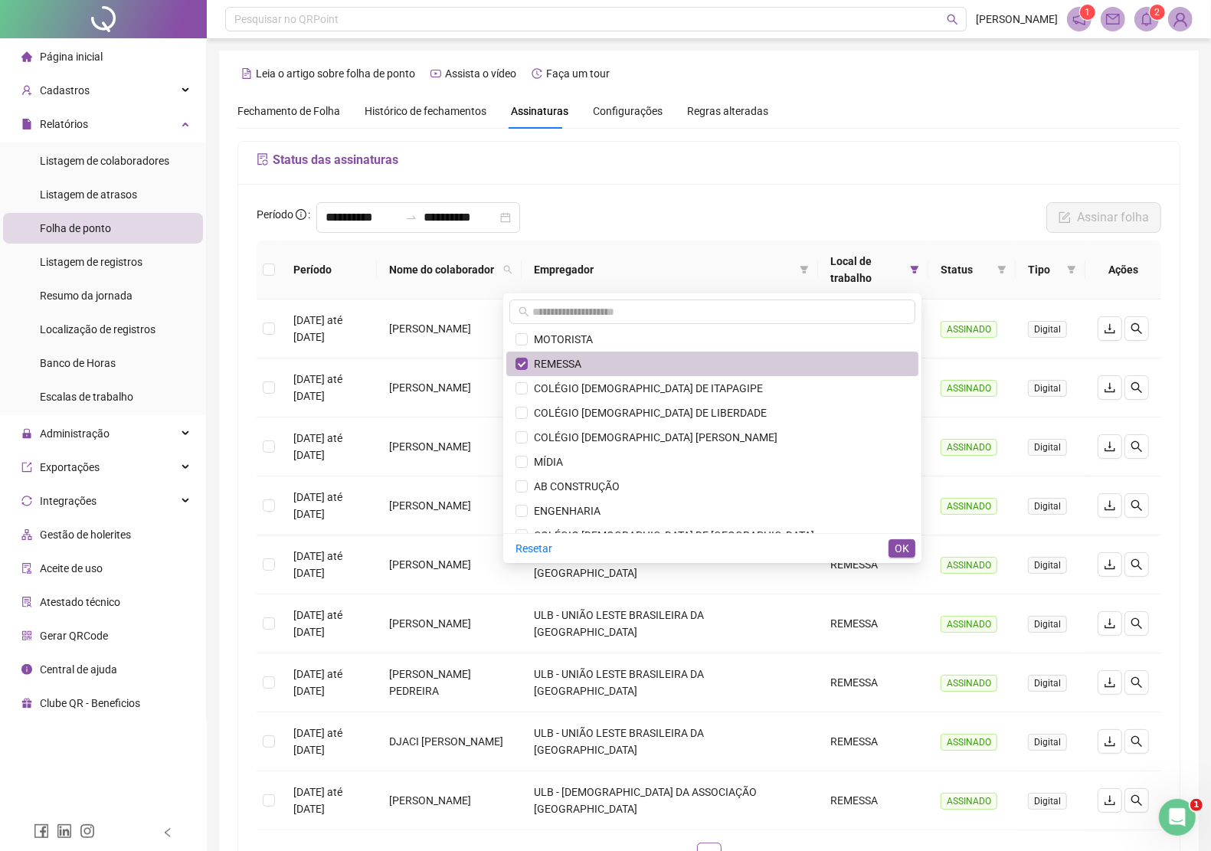
click at [673, 364] on span "REMESSA" at bounding box center [713, 363] width 394 height 17
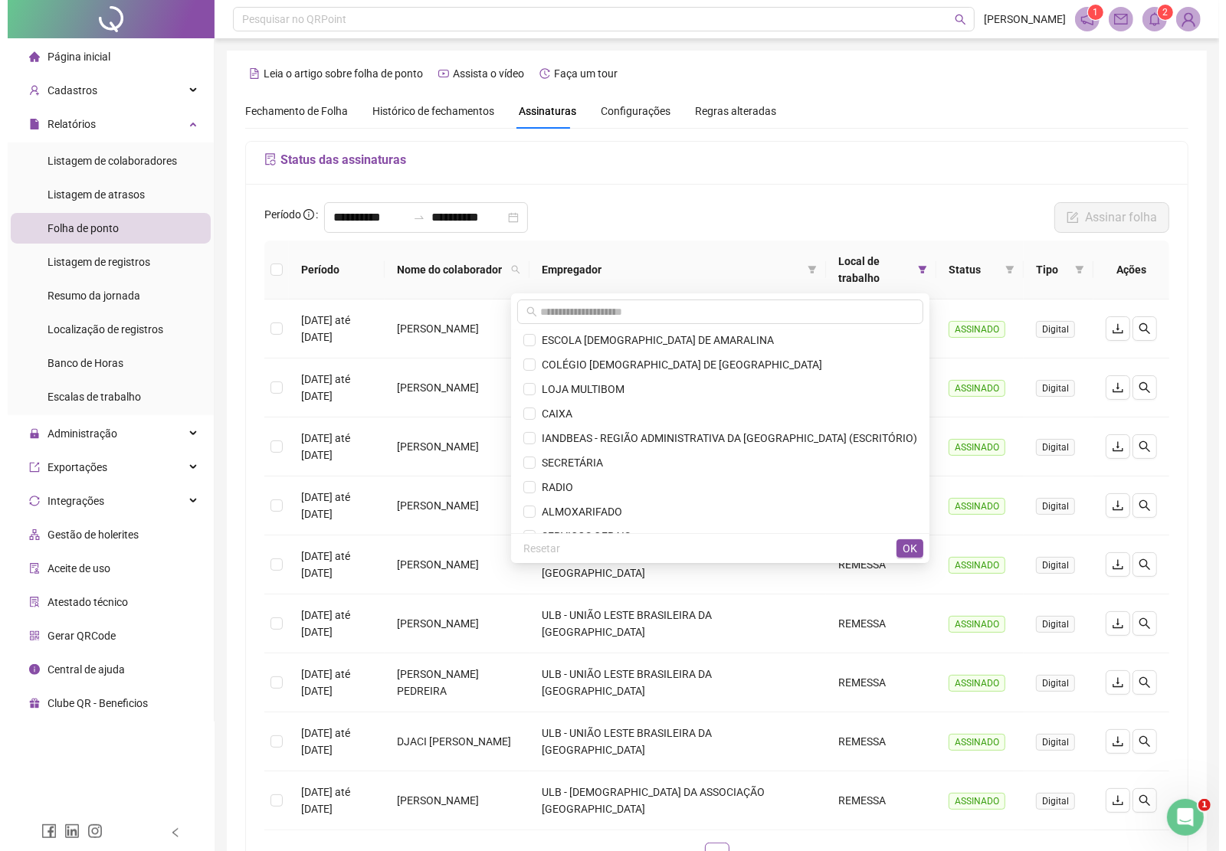
scroll to position [0, 0]
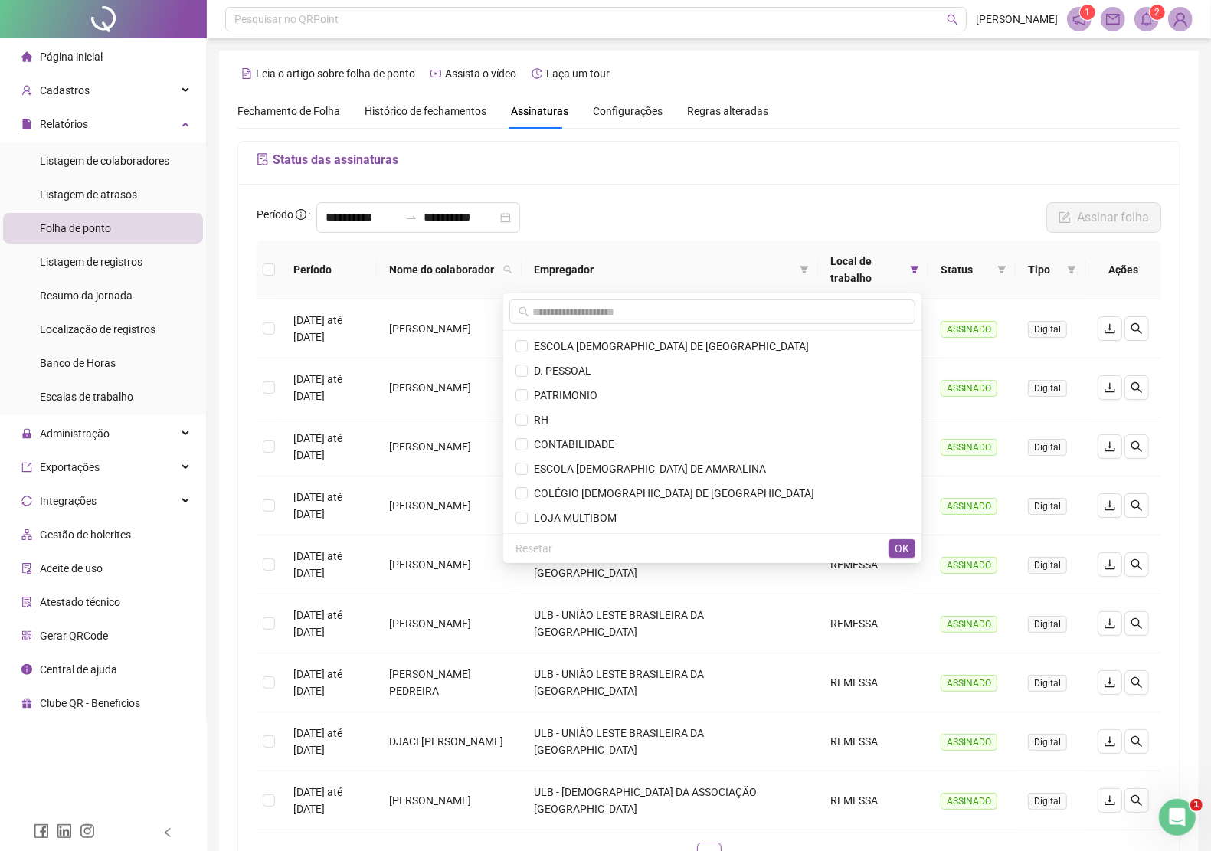
click at [673, 159] on h5 "Status das assinaturas" at bounding box center [709, 160] width 905 height 18
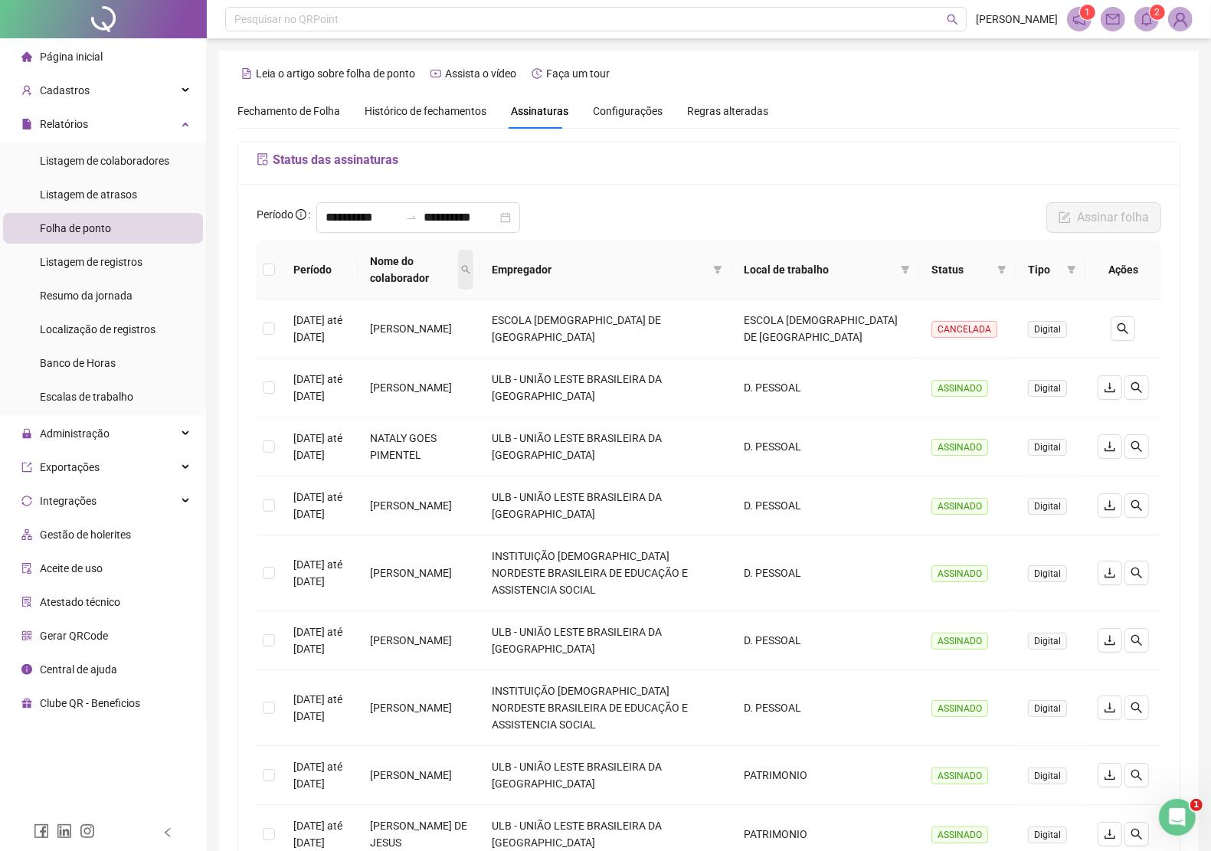
click at [470, 265] on icon "search" at bounding box center [465, 269] width 9 height 9
click at [488, 297] on input "text" at bounding box center [464, 295] width 144 height 25
type input "*****"
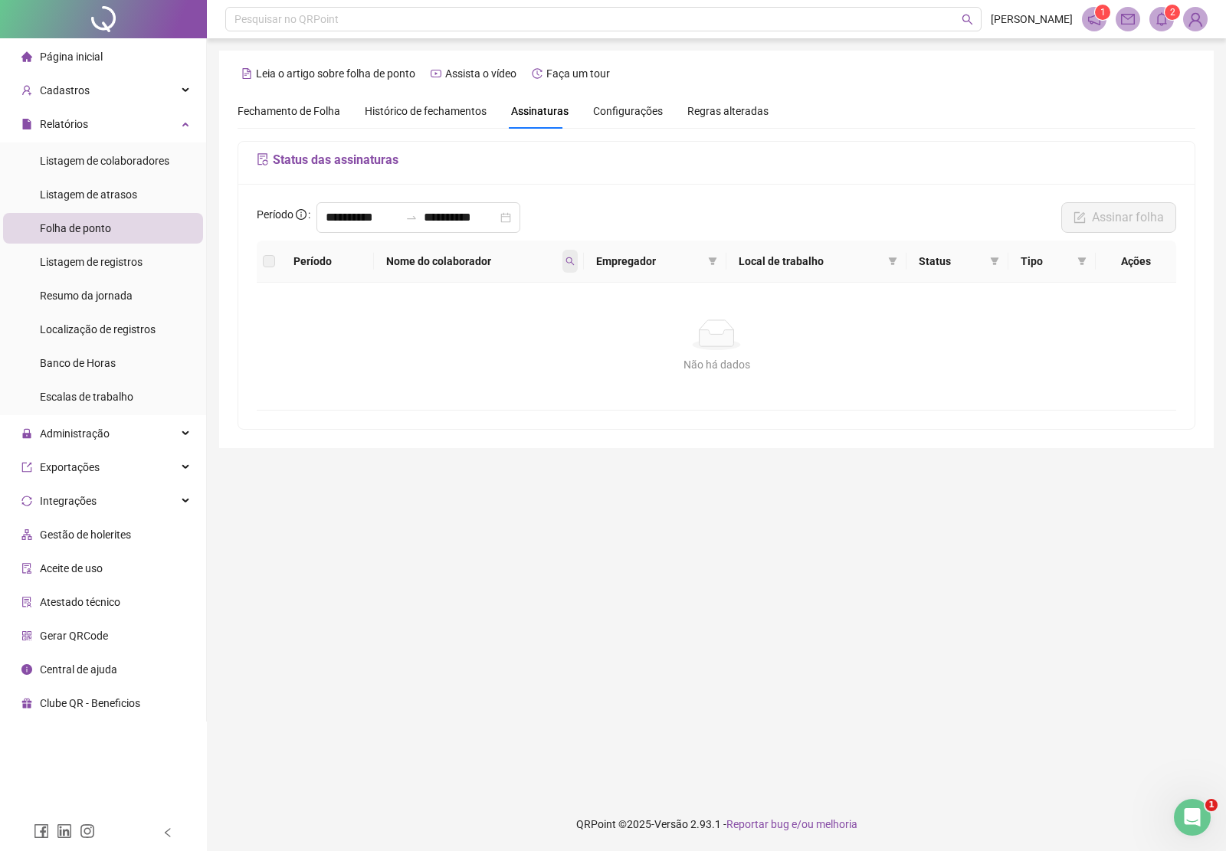
click at [575, 255] on span at bounding box center [569, 261] width 15 height 23
click at [487, 322] on span "Buscar" at bounding box center [475, 322] width 34 height 17
click at [70, 75] on span "Cadastros" at bounding box center [55, 90] width 68 height 31
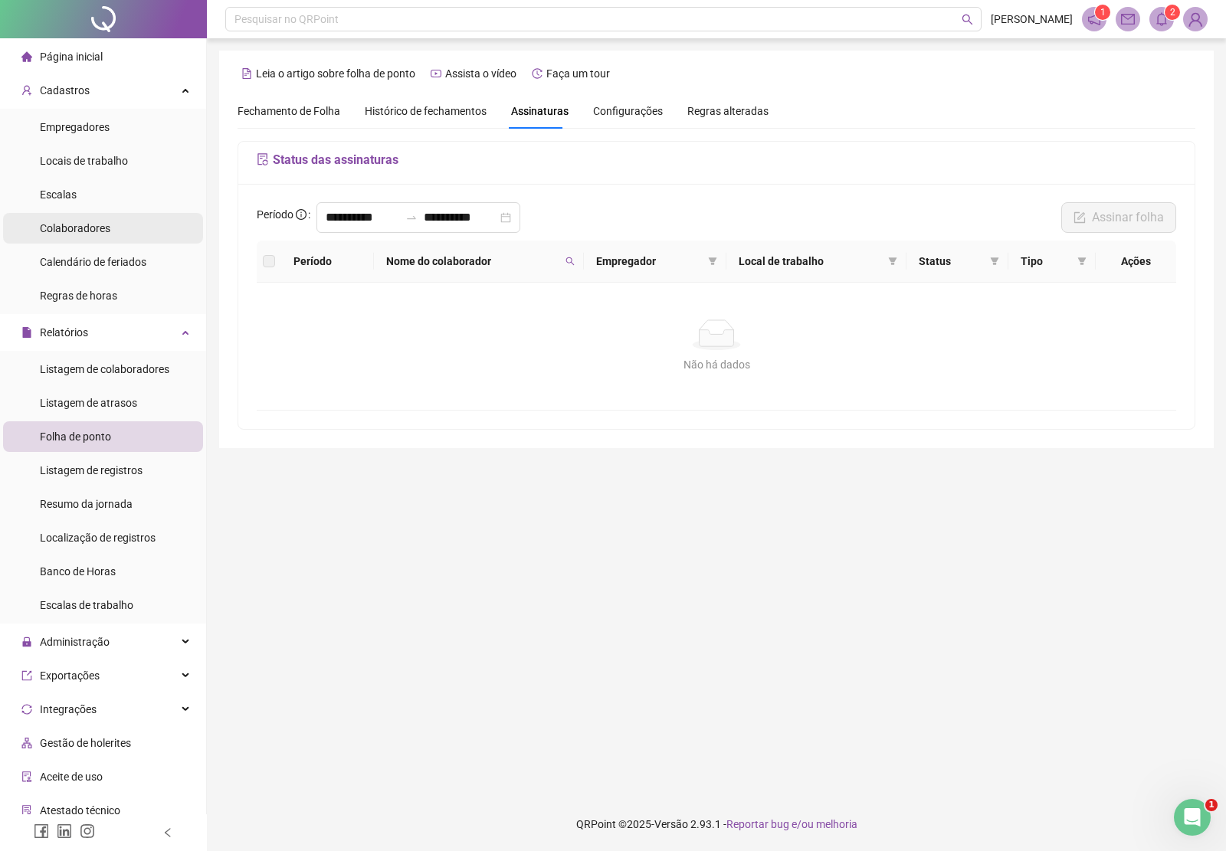
click at [93, 224] on span "Colaboradores" at bounding box center [75, 228] width 70 height 12
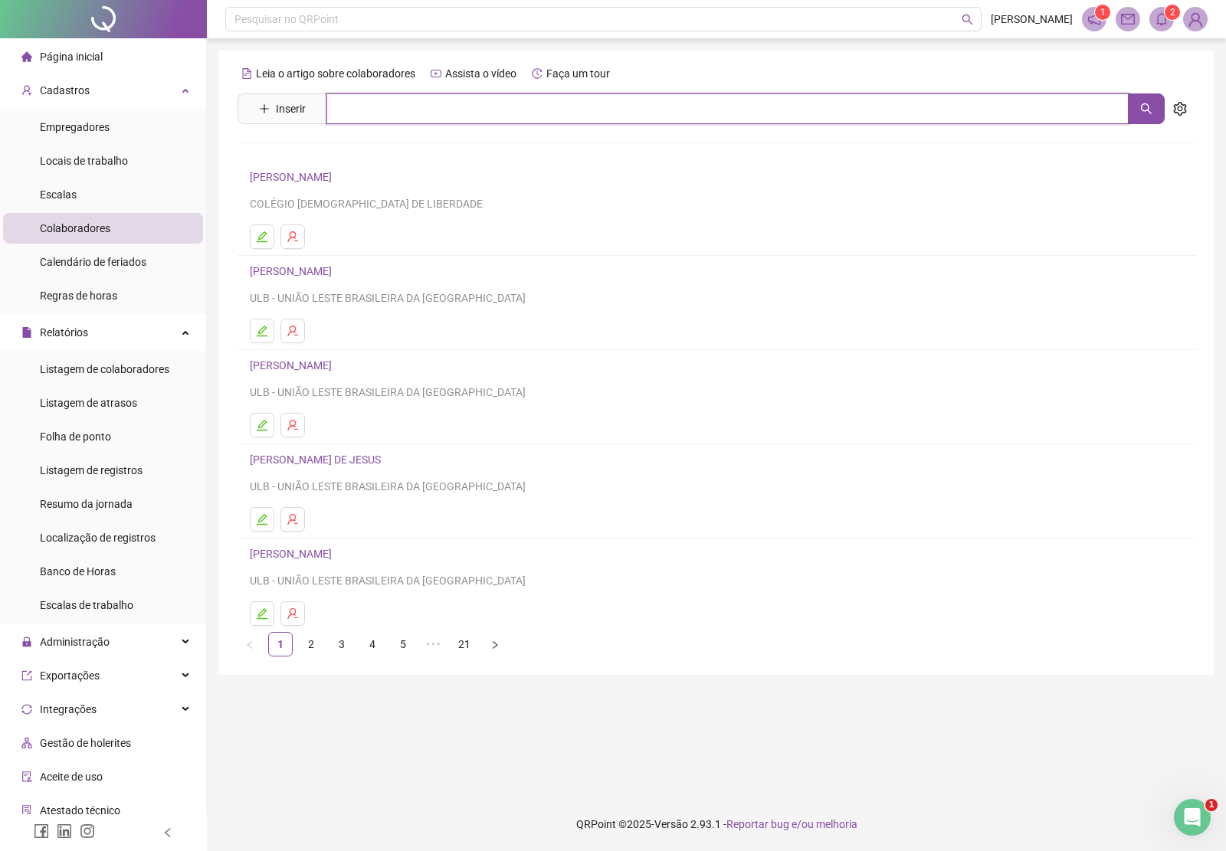
click at [403, 111] on input "text" at bounding box center [727, 108] width 802 height 31
type input "*****"
click at [59, 51] on span "Página inicial" at bounding box center [71, 57] width 63 height 12
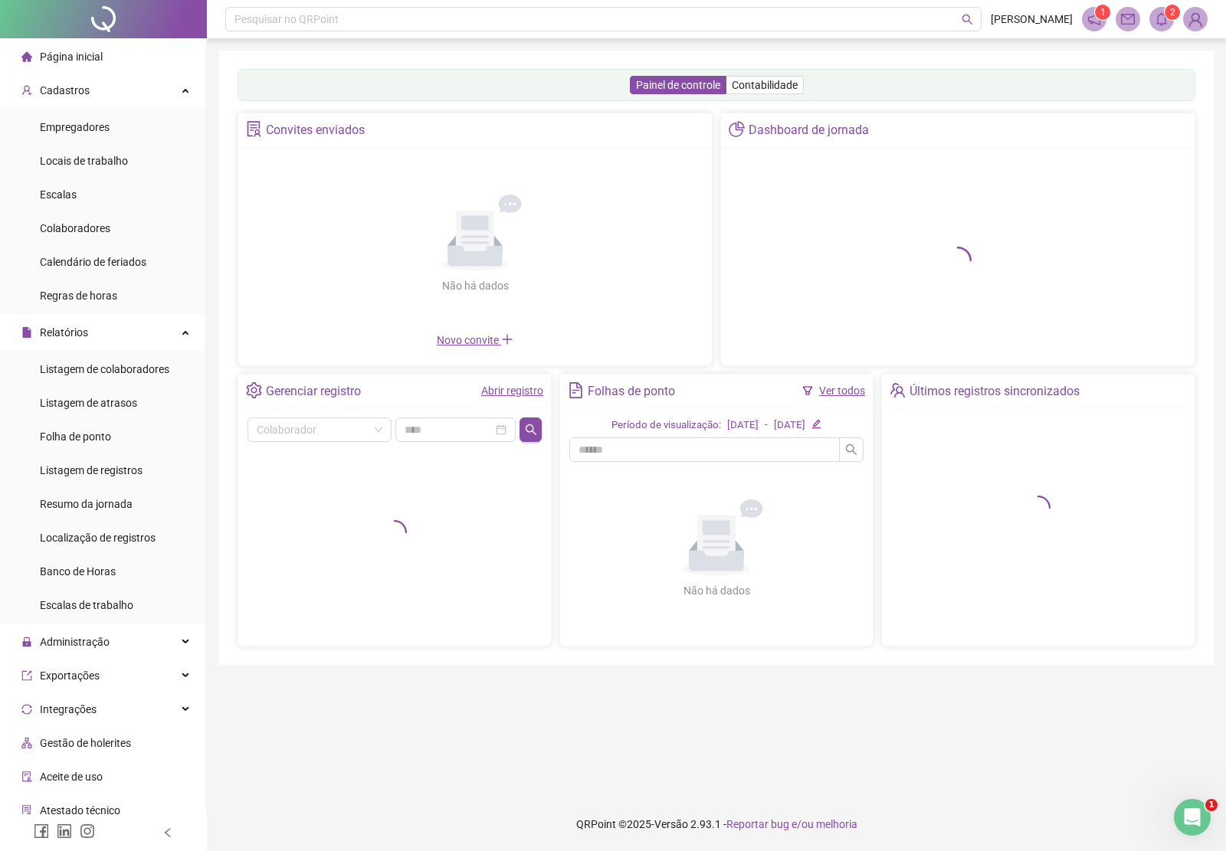
click at [1196, 21] on img at bounding box center [1195, 19] width 23 height 23
click at [1138, 71] on link "Meus dados" at bounding box center [1116, 74] width 71 height 12
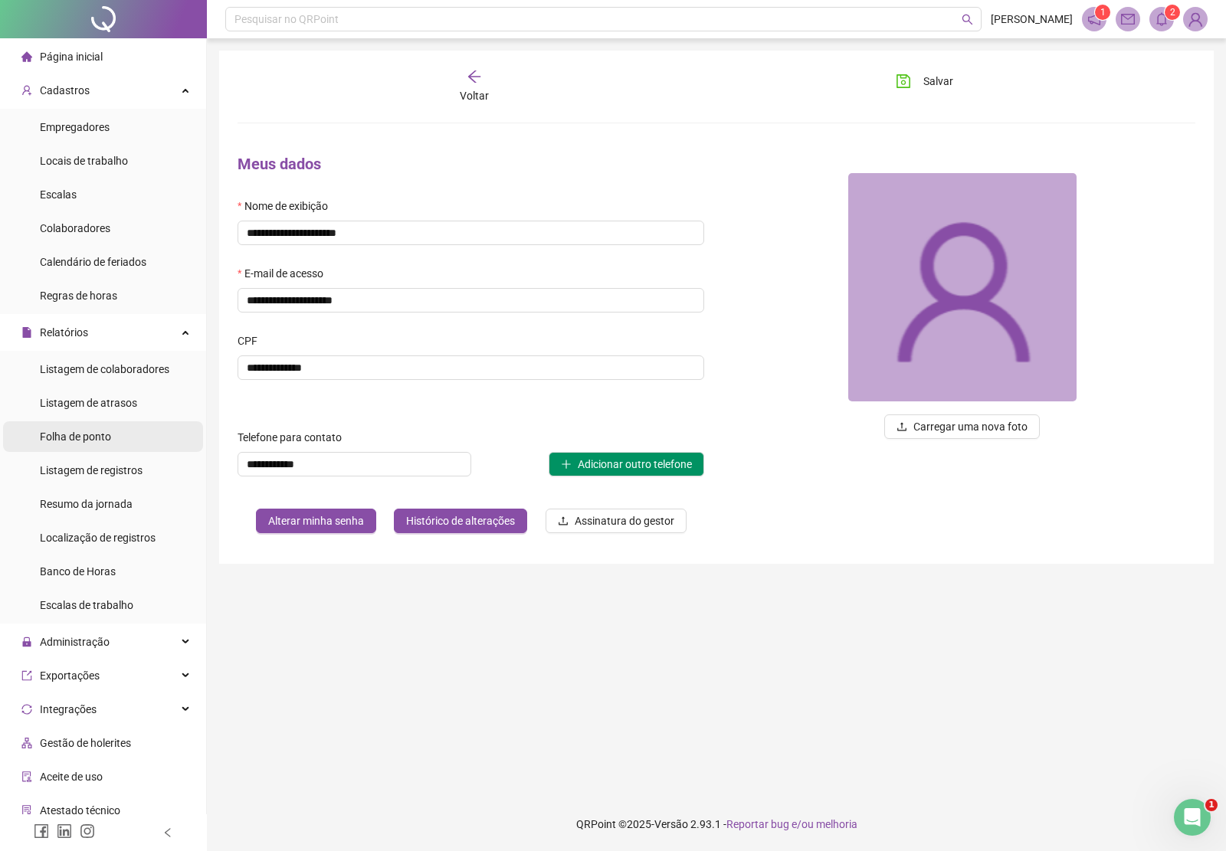
click at [89, 433] on span "Folha de ponto" at bounding box center [75, 437] width 71 height 12
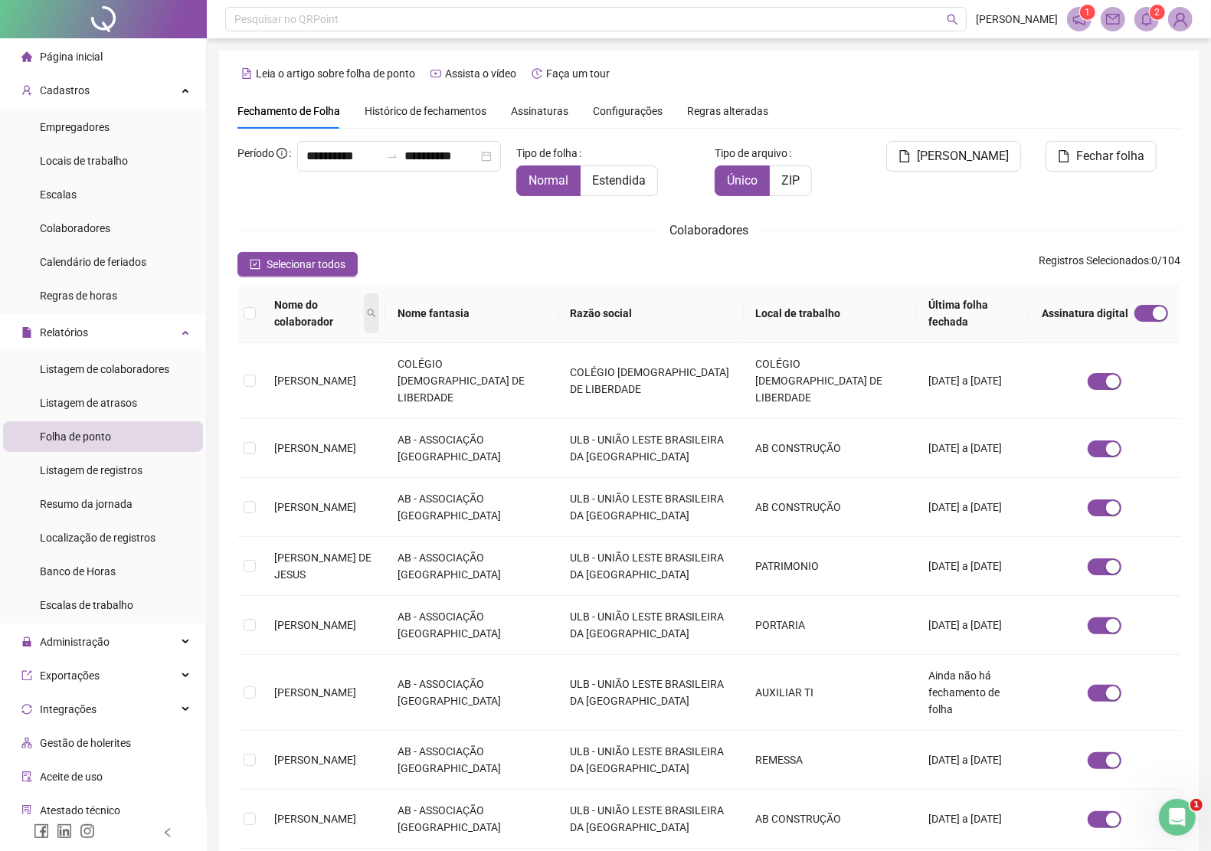
click at [376, 310] on icon "search" at bounding box center [372, 314] width 8 height 8
type input "*****"
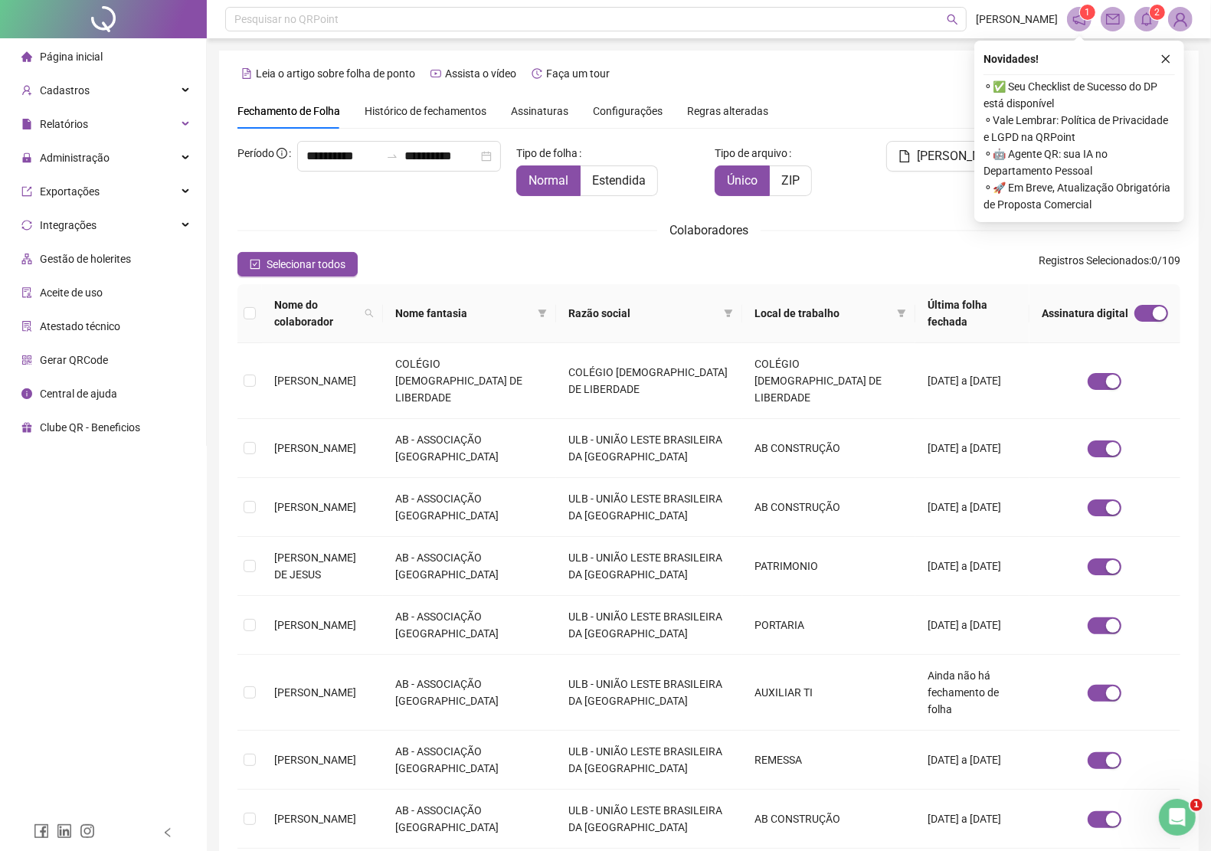
drag, startPoint x: 1165, startPoint y: 61, endPoint x: 1185, endPoint y: 42, distance: 27.6
click at [1165, 61] on icon "close" at bounding box center [1166, 59] width 11 height 11
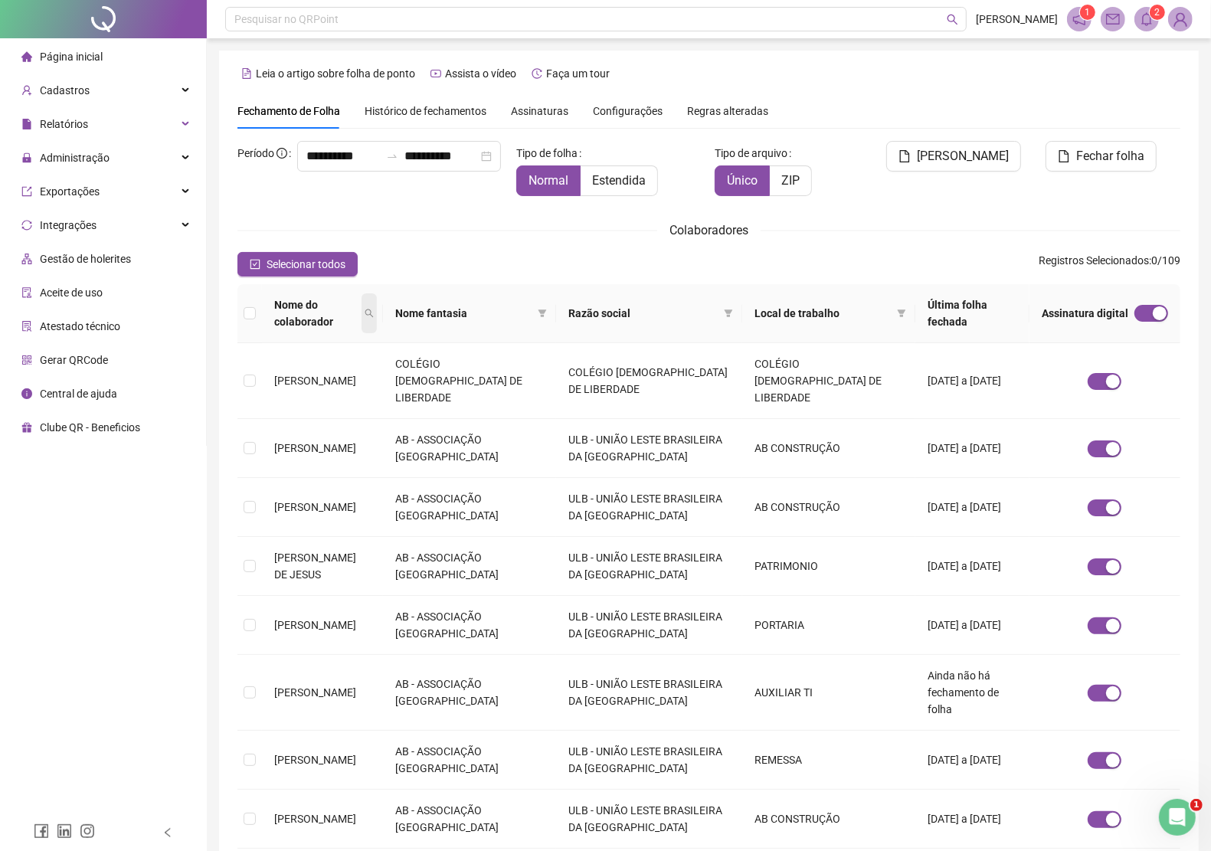
click at [374, 309] on icon "search" at bounding box center [369, 313] width 9 height 9
click at [356, 329] on input "text" at bounding box center [360, 331] width 144 height 25
type input "*****"
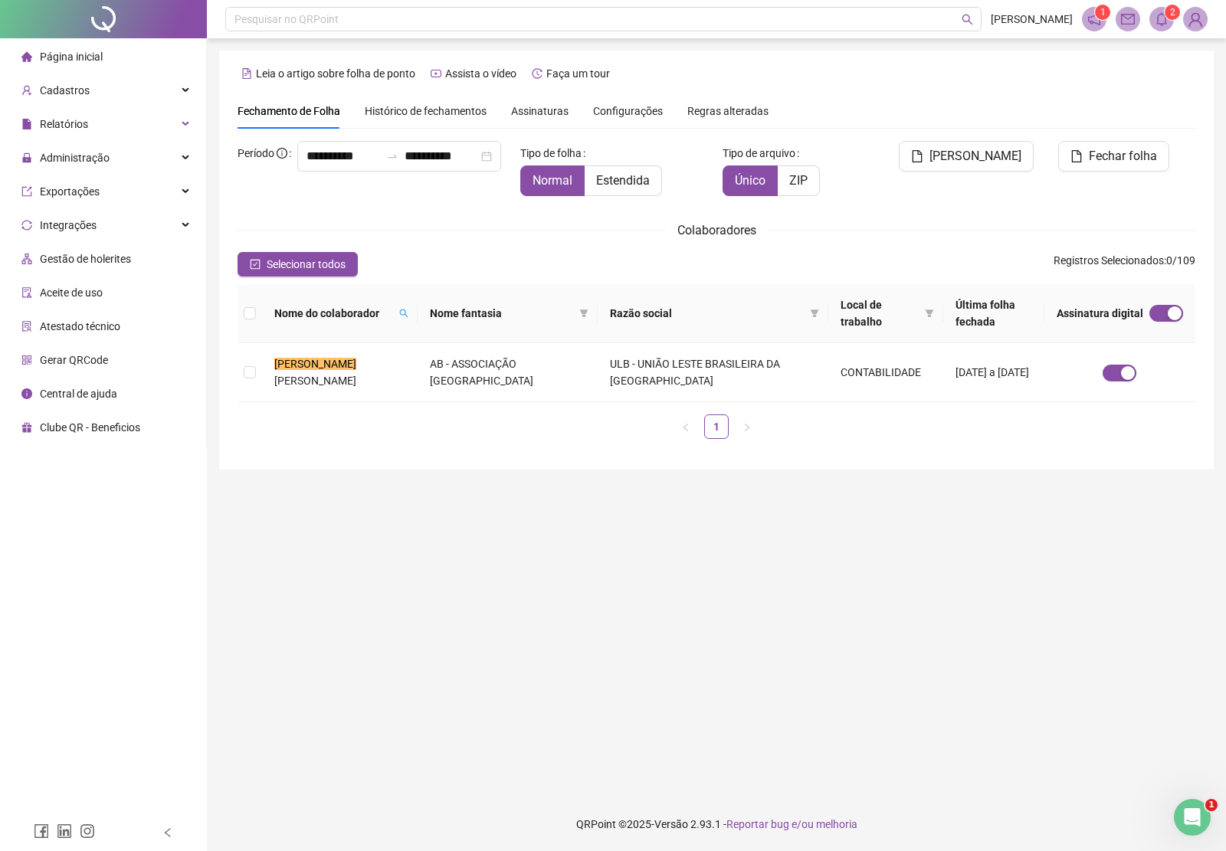
click at [546, 112] on span "Assinaturas" at bounding box center [539, 111] width 57 height 11
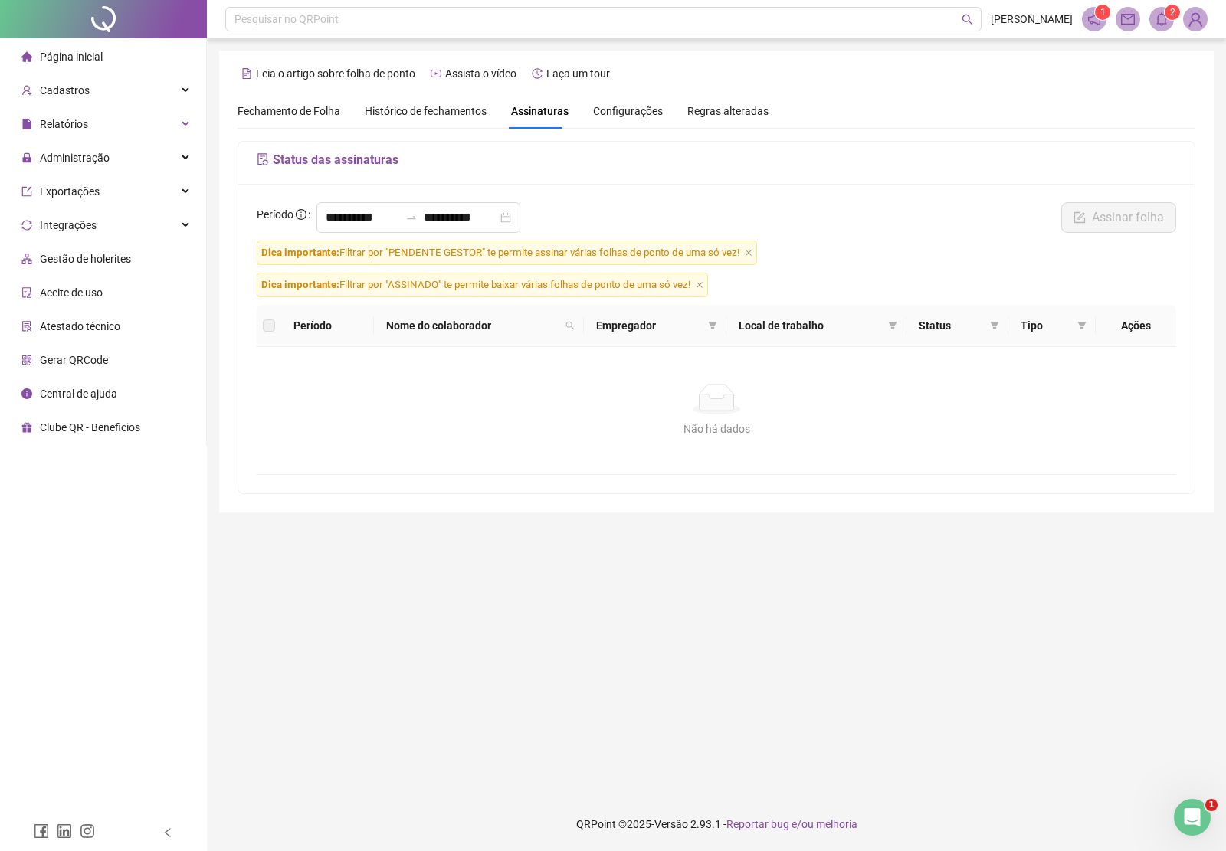
click at [751, 251] on icon "close" at bounding box center [749, 253] width 8 height 8
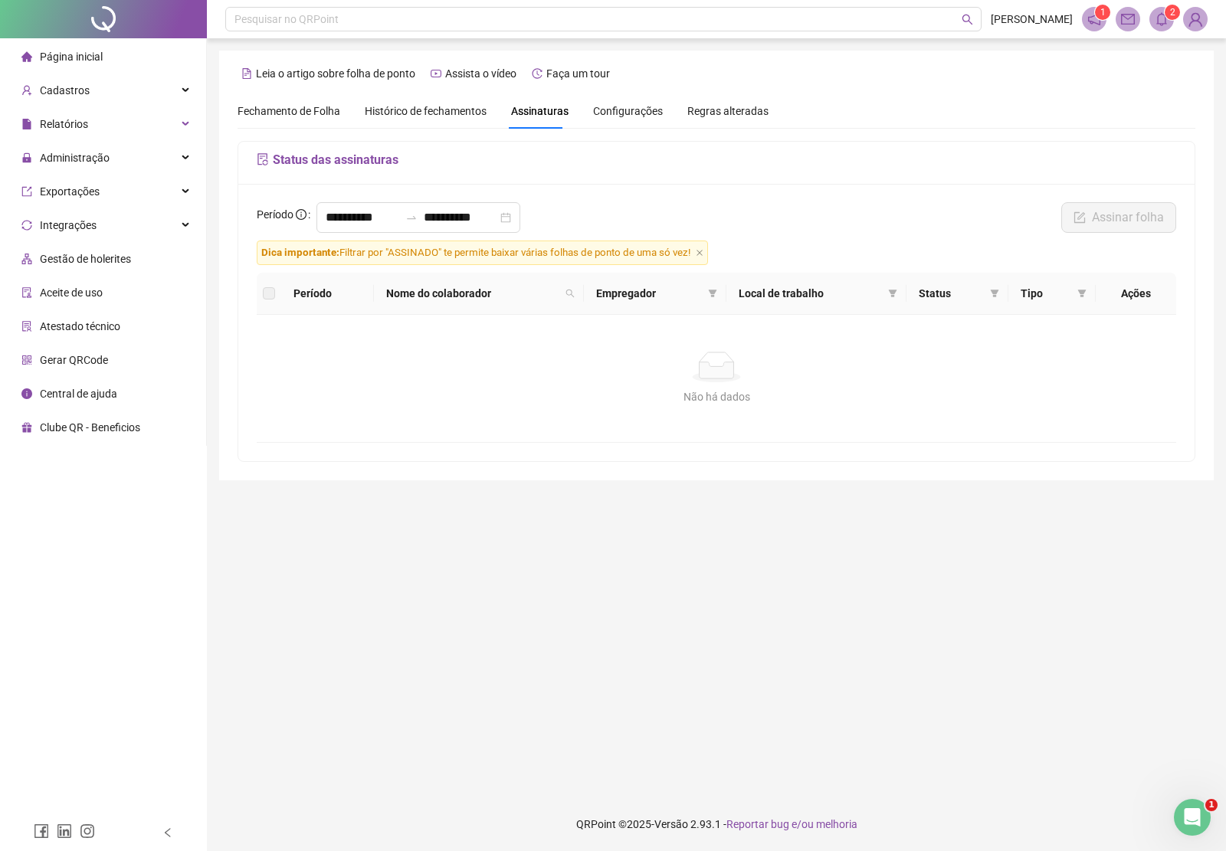
click at [701, 254] on span "Dica importante: Filtrar por "ASSINADO" te permite baixar várias folhas de pont…" at bounding box center [482, 253] width 451 height 25
click at [703, 251] on icon "close" at bounding box center [700, 253] width 8 height 8
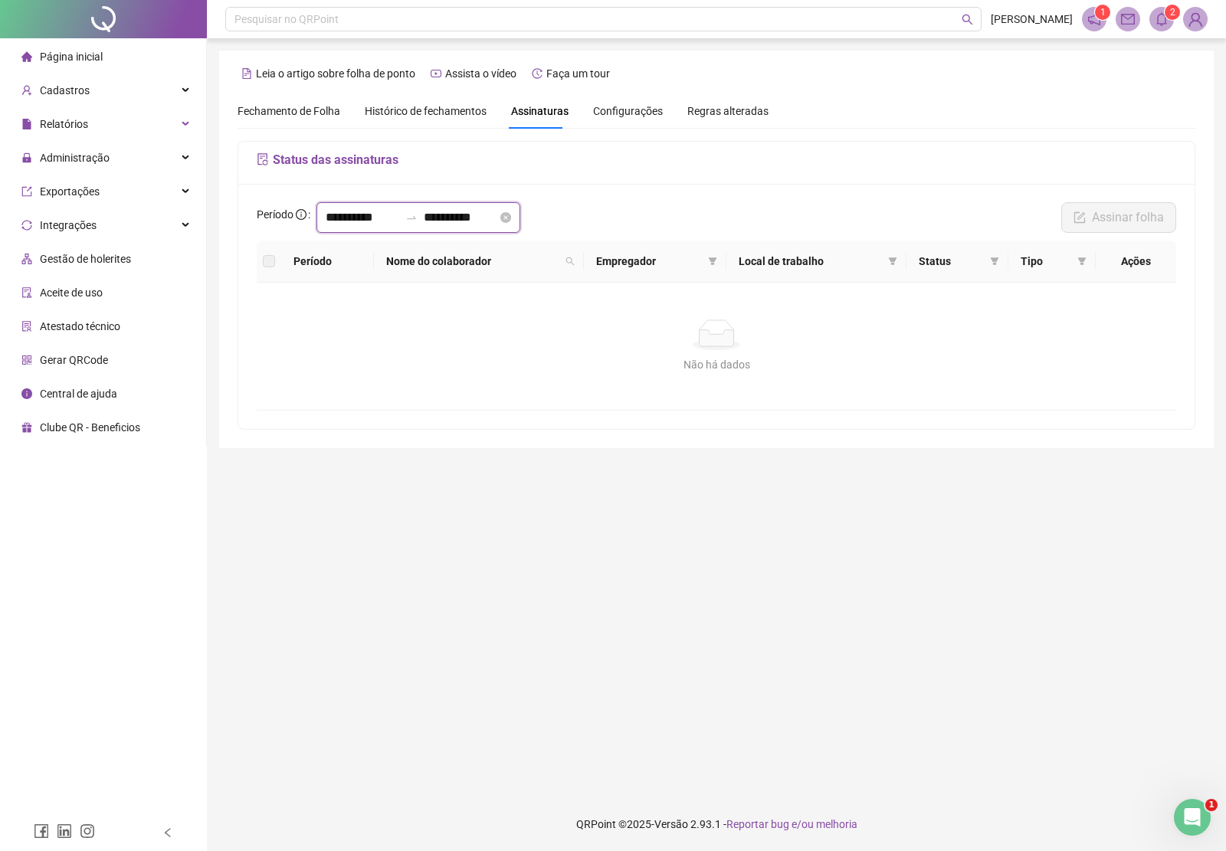
click at [392, 218] on input "**********" at bounding box center [363, 217] width 74 height 18
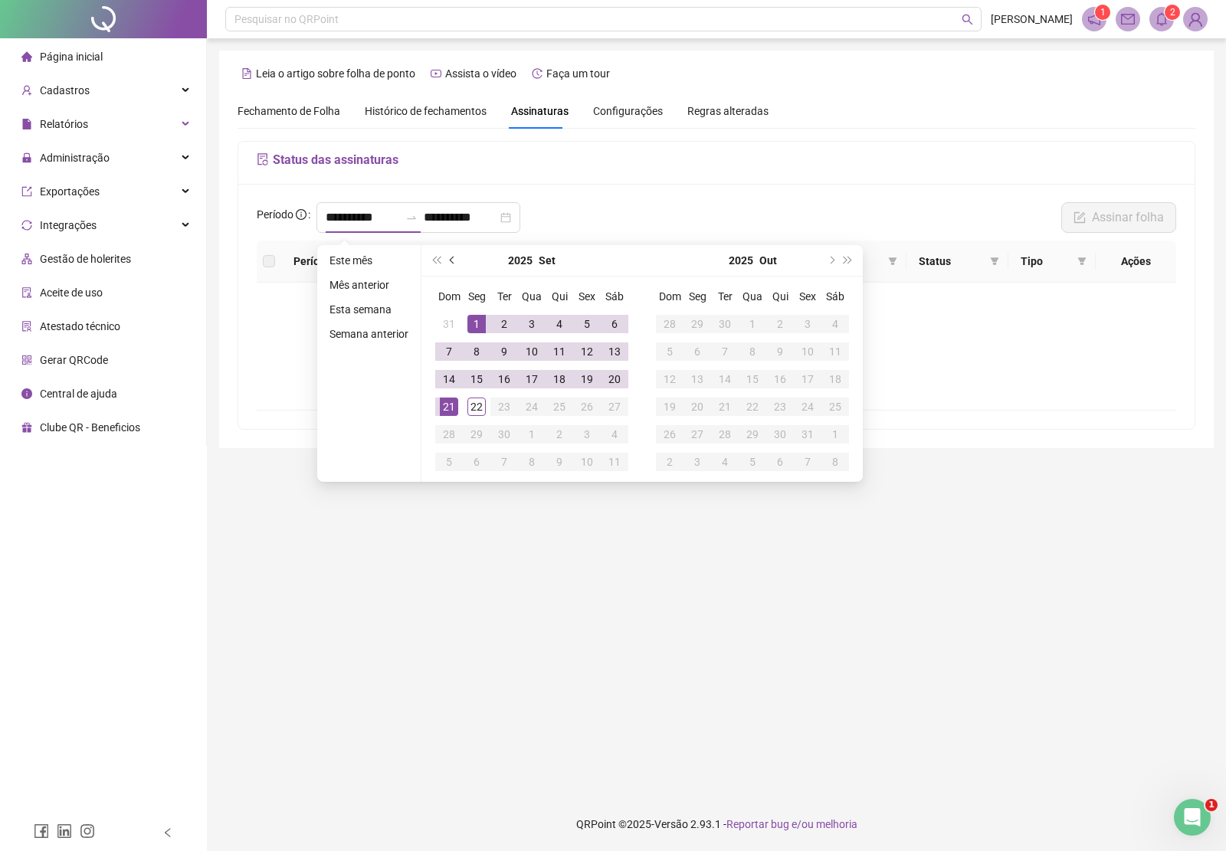
click at [452, 259] on span "prev-year" at bounding box center [454, 261] width 8 height 8
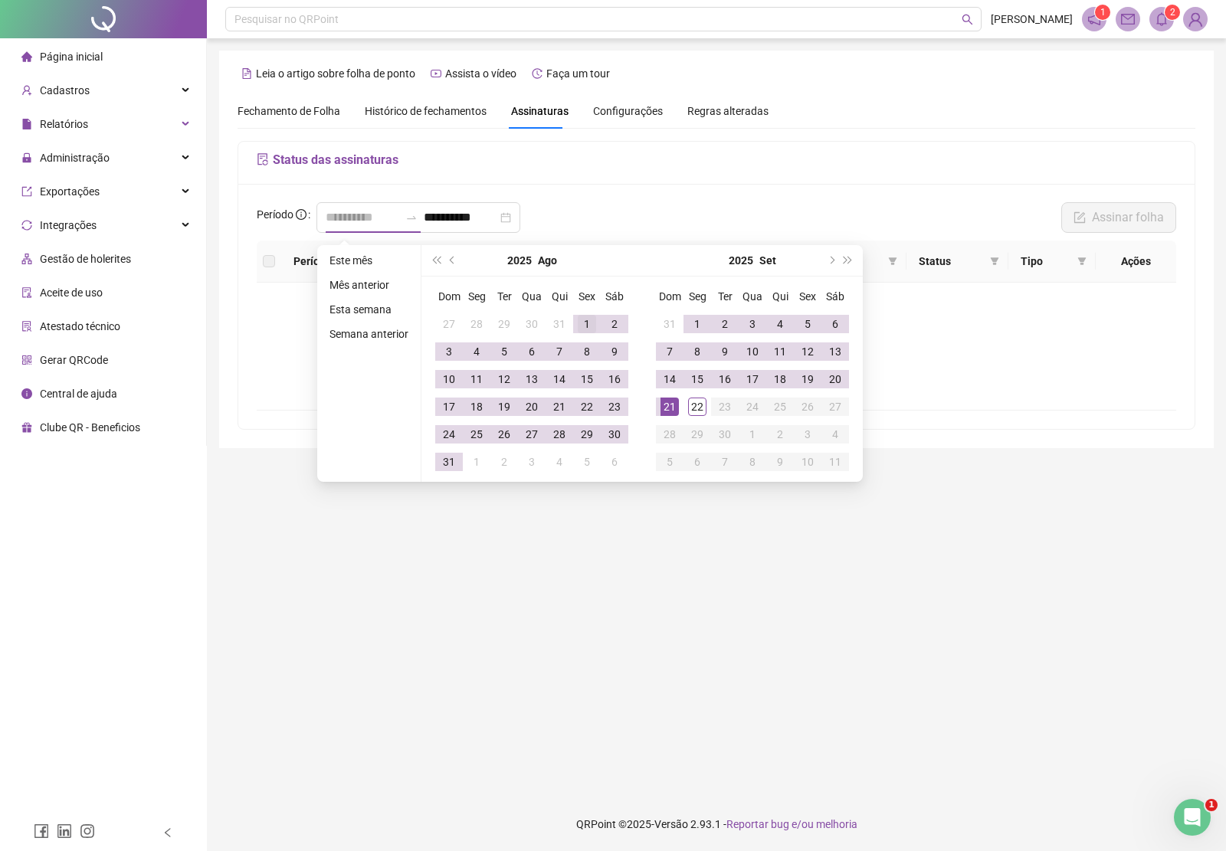
type input "**********"
click at [588, 323] on div "1" at bounding box center [587, 324] width 18 height 18
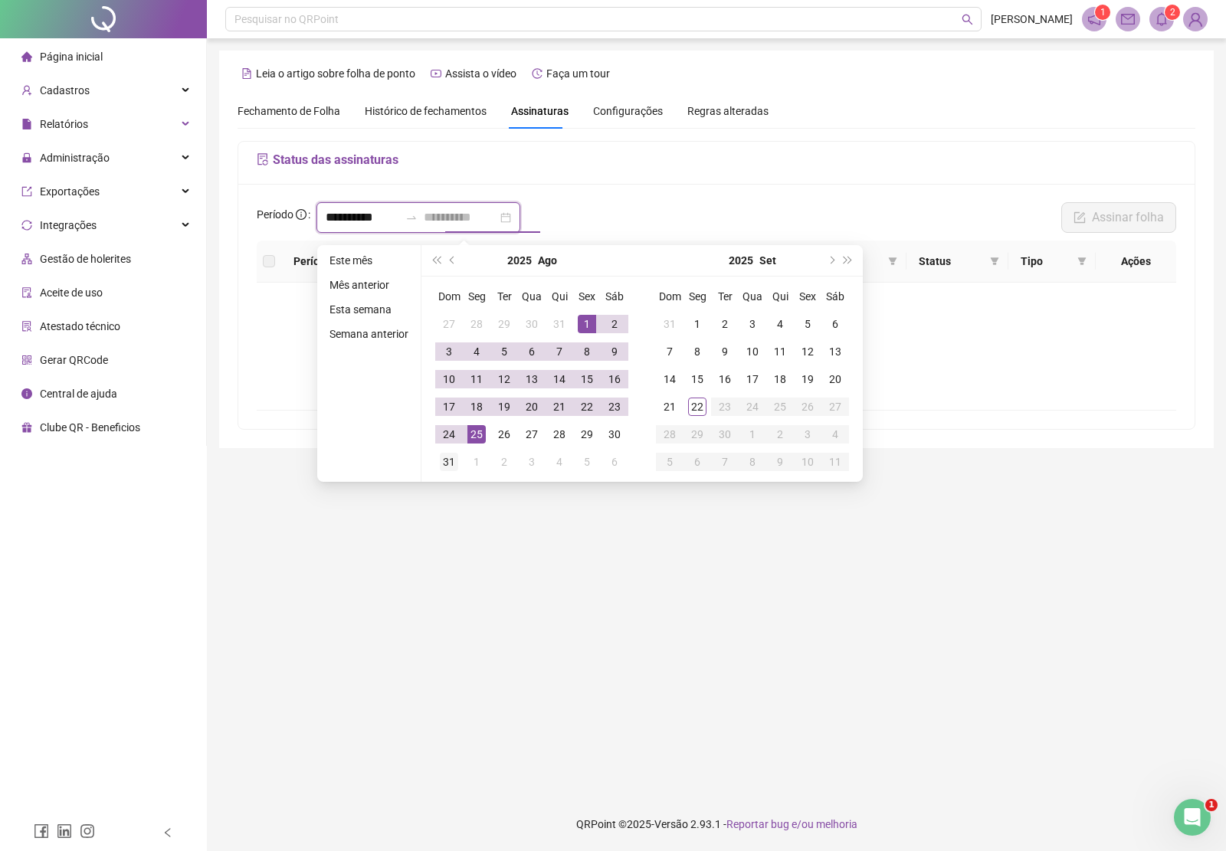
type input "**********"
click at [450, 456] on div "31" at bounding box center [449, 462] width 18 height 18
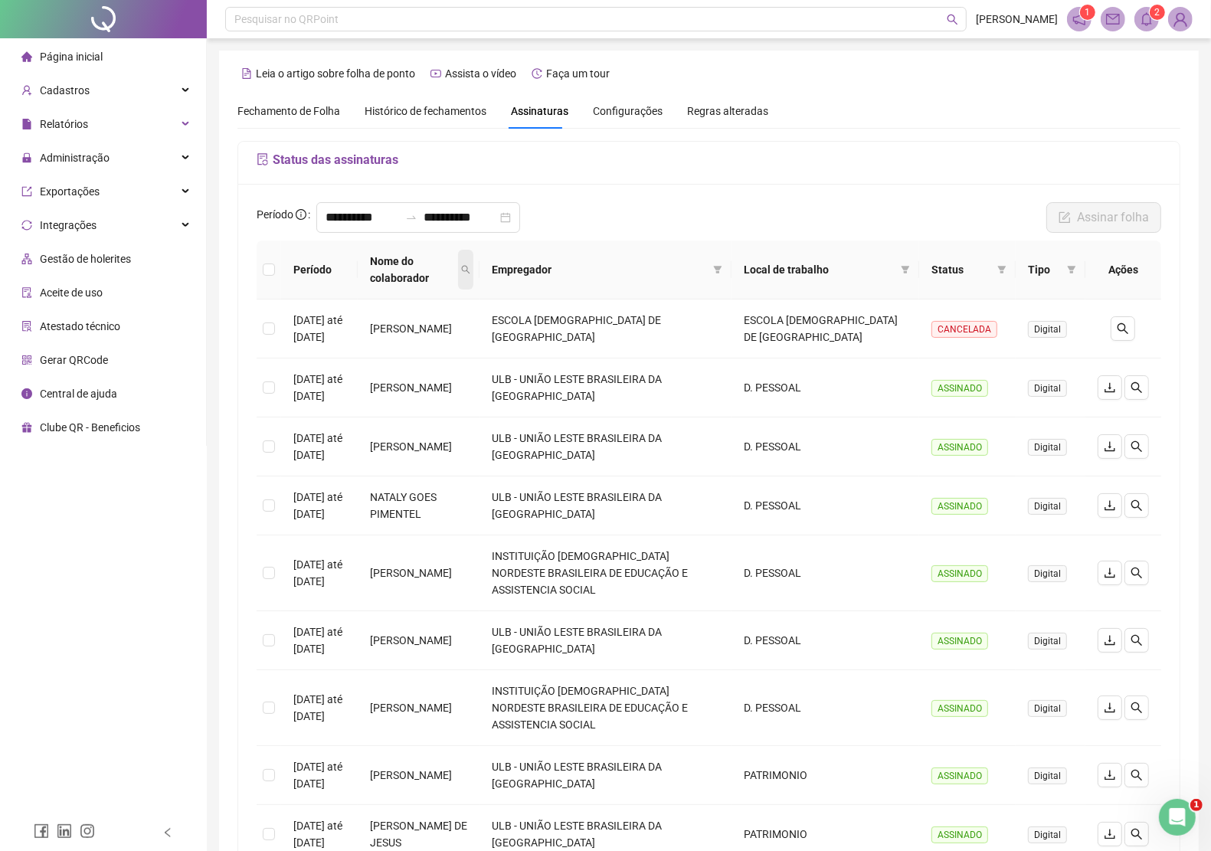
click at [470, 265] on icon "search" at bounding box center [465, 269] width 9 height 9
click at [500, 300] on input "text" at bounding box center [464, 295] width 144 height 25
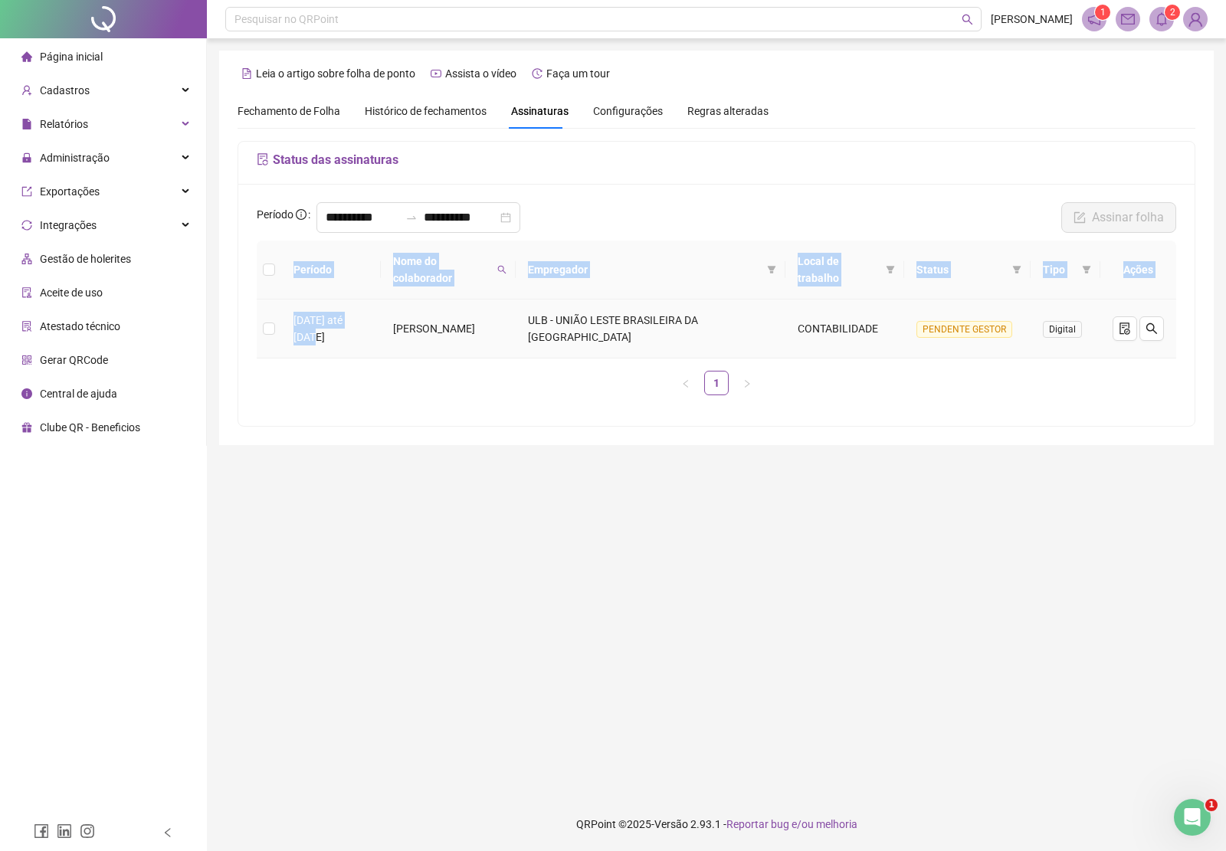
drag, startPoint x: 247, startPoint y: 288, endPoint x: 296, endPoint y: 336, distance: 67.7
click at [303, 345] on div "**********" at bounding box center [716, 305] width 956 height 242
click at [414, 446] on main "**********" at bounding box center [716, 418] width 994 height 735
click at [506, 272] on icon "search" at bounding box center [502, 270] width 8 height 8
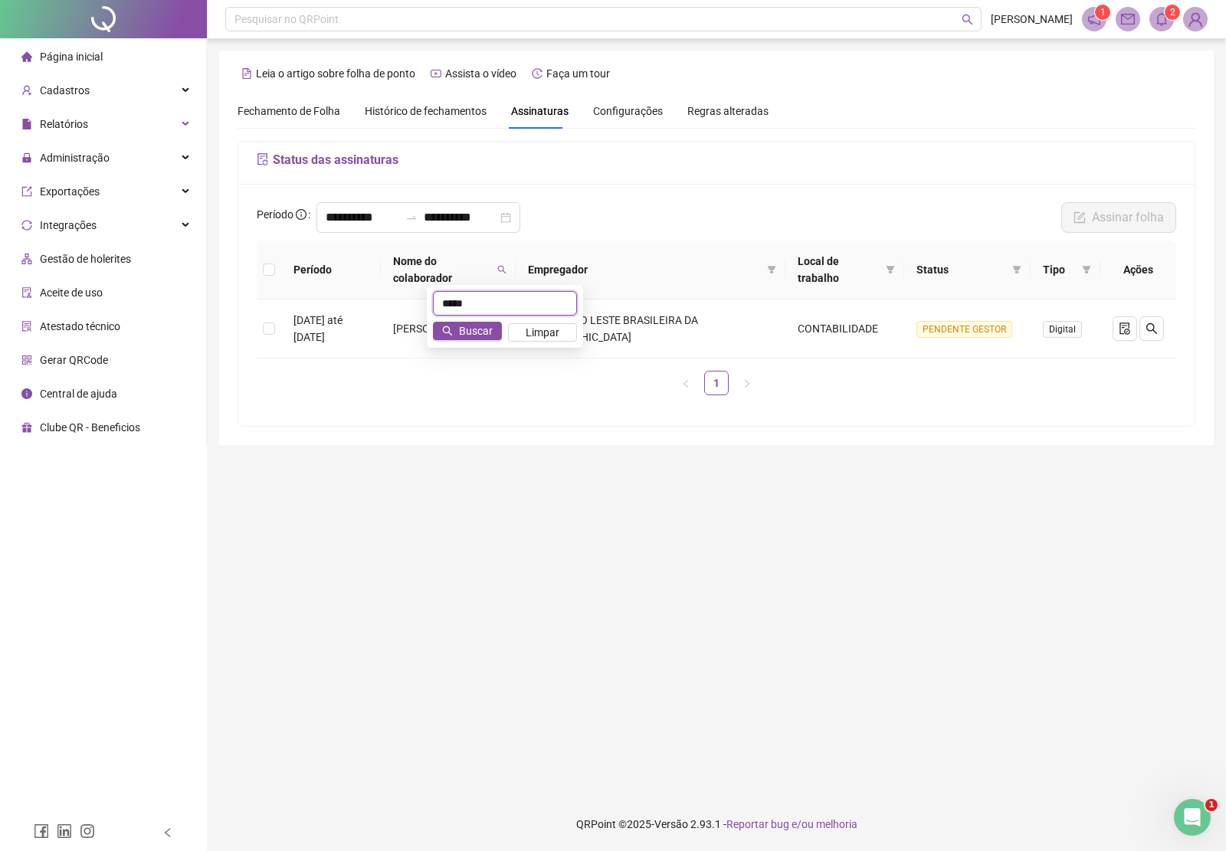
drag, startPoint x: 529, startPoint y: 299, endPoint x: 388, endPoint y: 287, distance: 140.7
click at [388, 287] on body "**********" at bounding box center [613, 425] width 1226 height 851
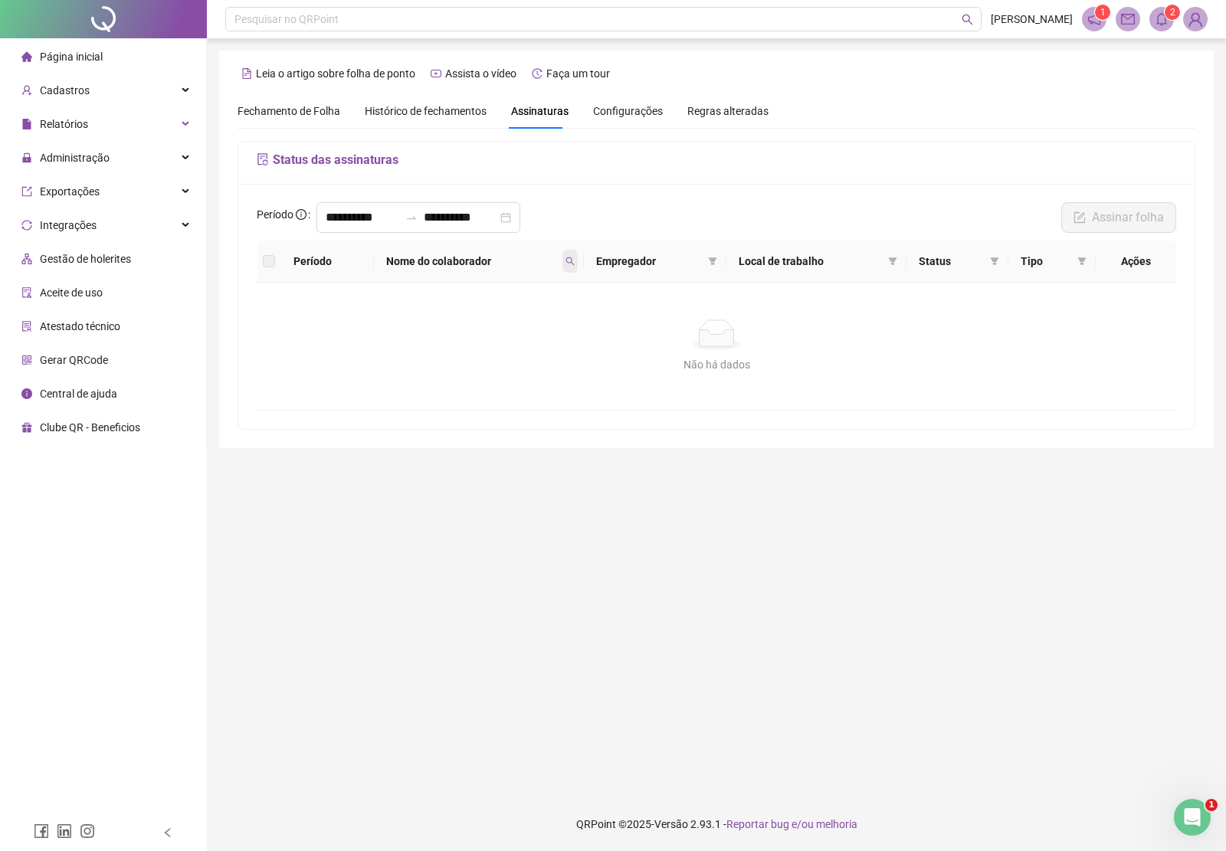
click at [571, 260] on icon "search" at bounding box center [569, 261] width 8 height 8
click at [477, 295] on input "********" at bounding box center [504, 295] width 144 height 25
type input "*******"
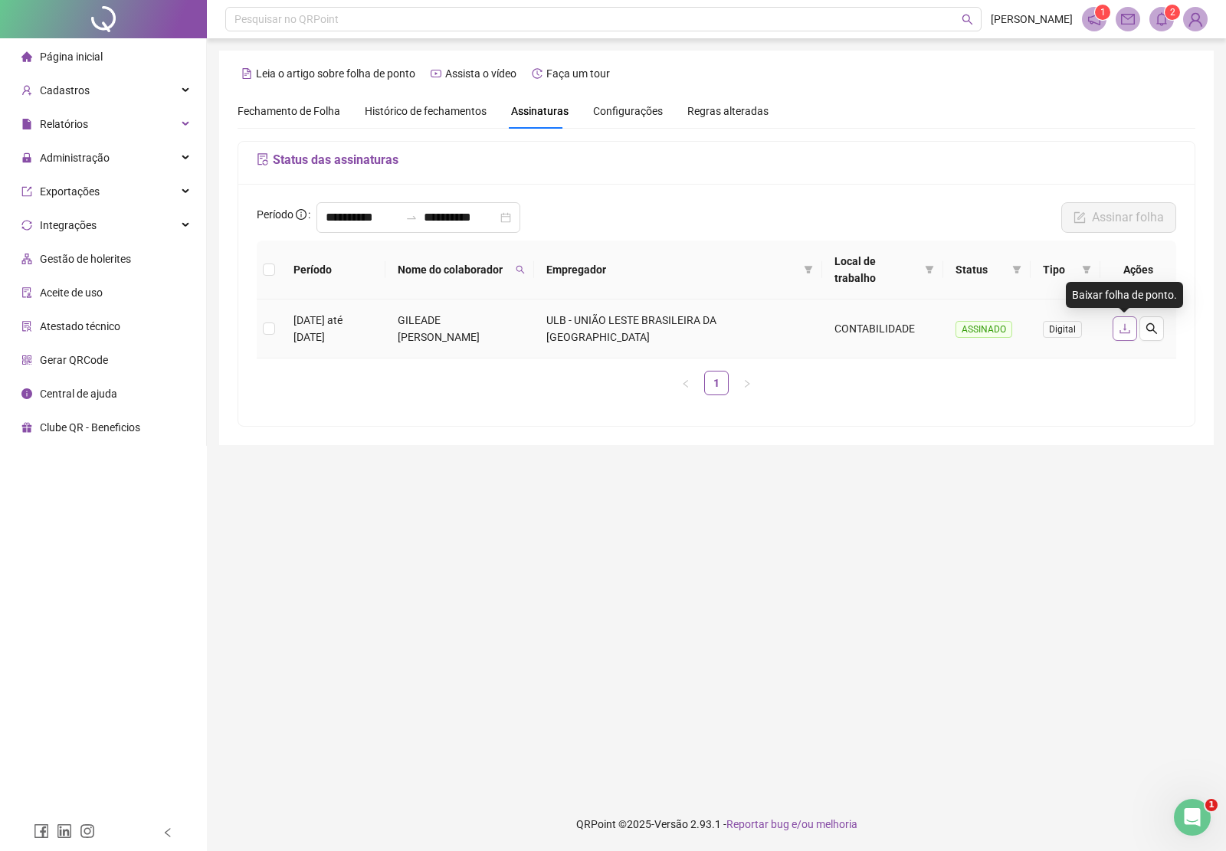
click at [1122, 326] on icon "download" at bounding box center [1125, 329] width 12 height 12
click at [1159, 25] on icon "bell" at bounding box center [1162, 19] width 14 height 14
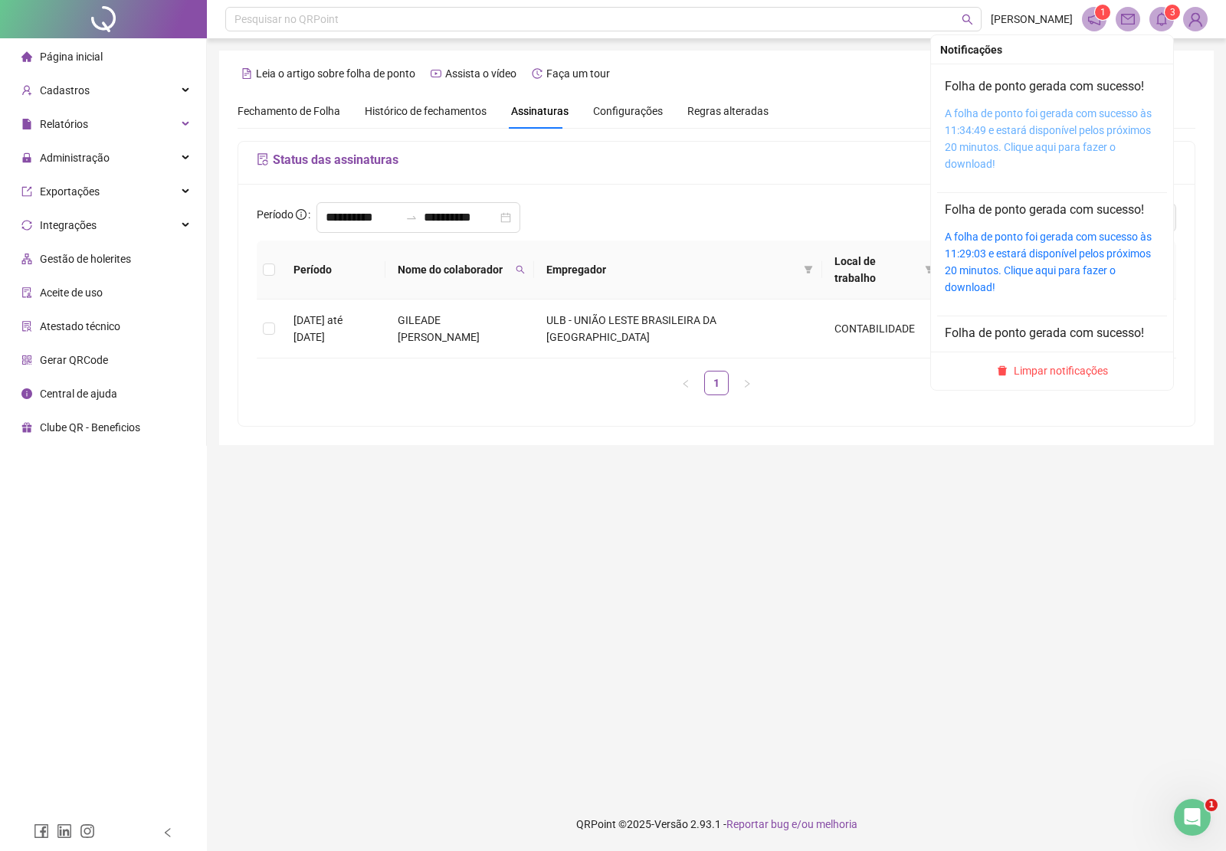
click at [1089, 130] on link "A folha de ponto foi gerada com sucesso às 11:34:49 e estará disponível pelos p…" at bounding box center [1048, 138] width 207 height 63
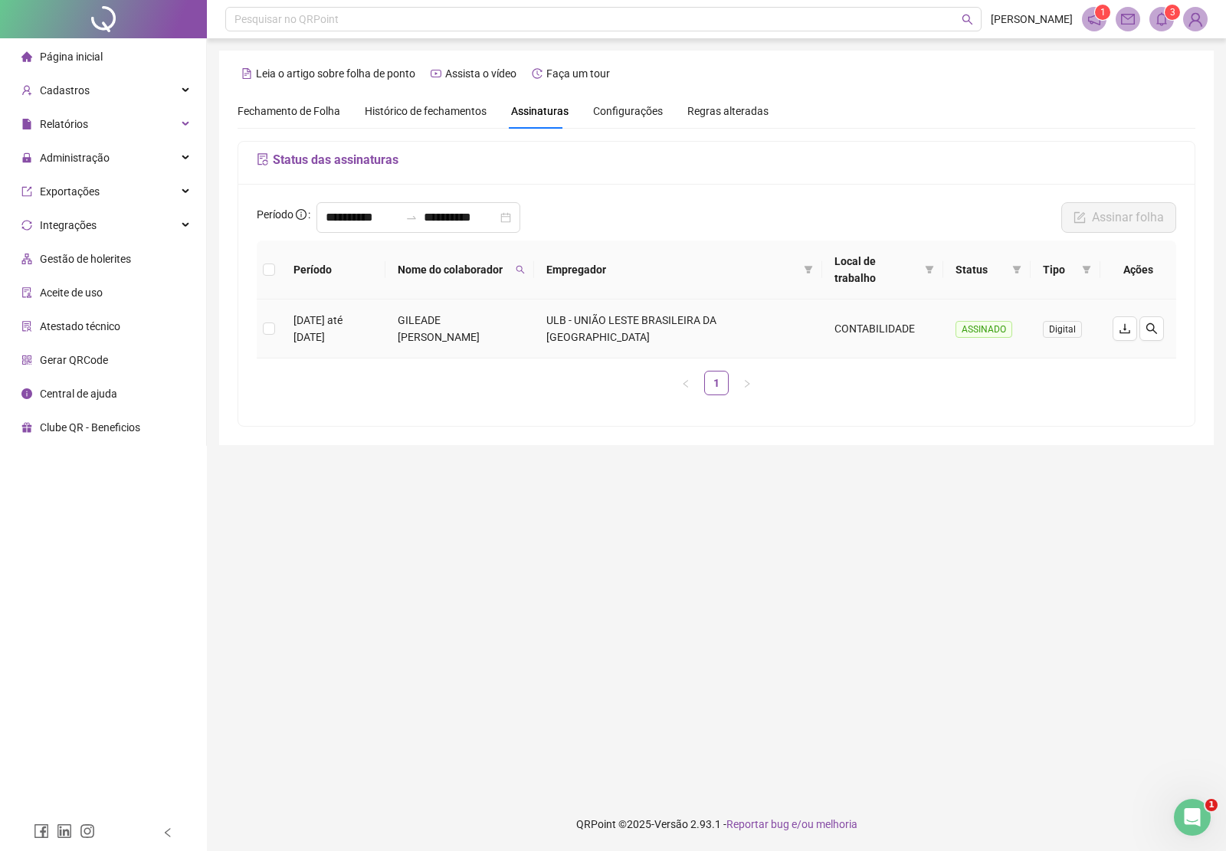
drag, startPoint x: 434, startPoint y: 316, endPoint x: 503, endPoint y: 345, distance: 74.6
click at [503, 345] on td "GILEADE RAMON DIAS DA SILVA RODRIGUES" at bounding box center [459, 329] width 149 height 59
copy td "GILEADE RAMON DIAS DA SILVA RODRIGUES"
click at [839, 538] on main "**********" at bounding box center [716, 418] width 994 height 735
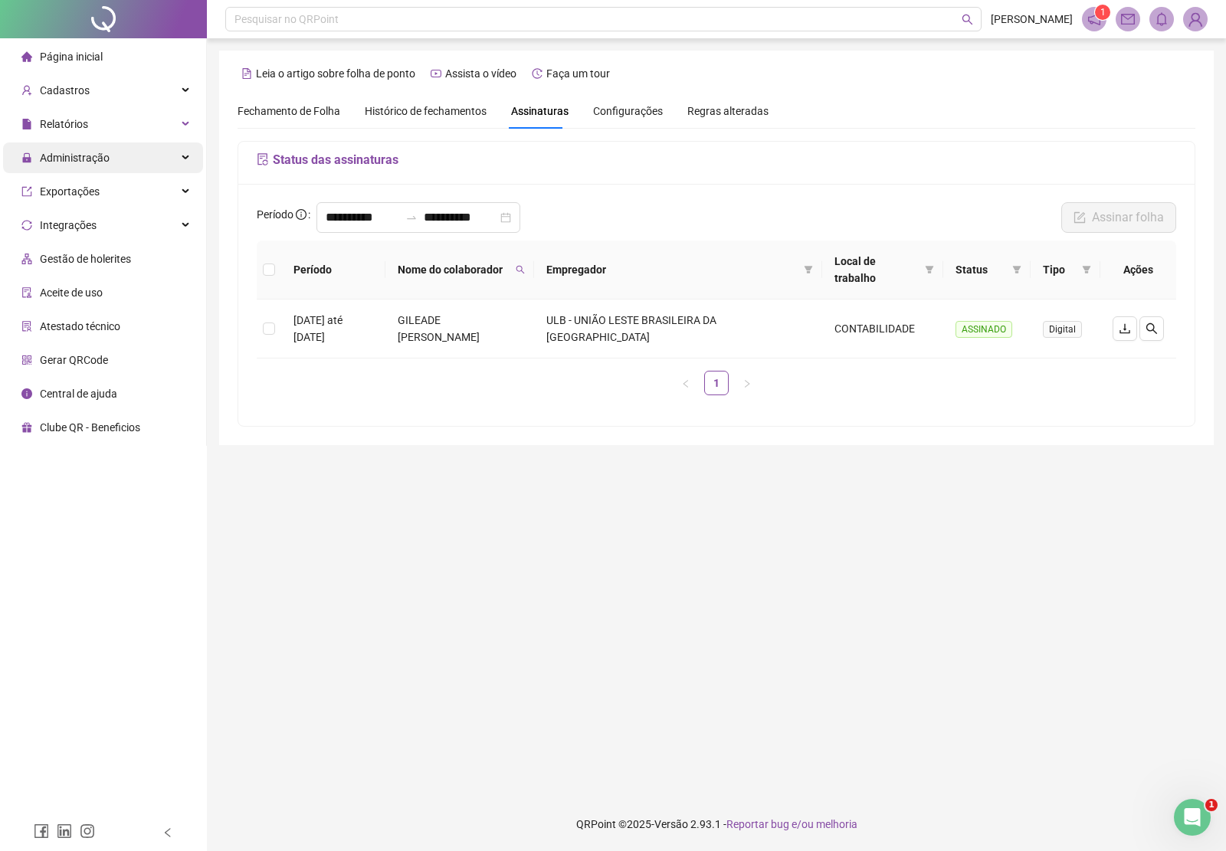
click at [89, 162] on span "Administração" at bounding box center [75, 158] width 70 height 12
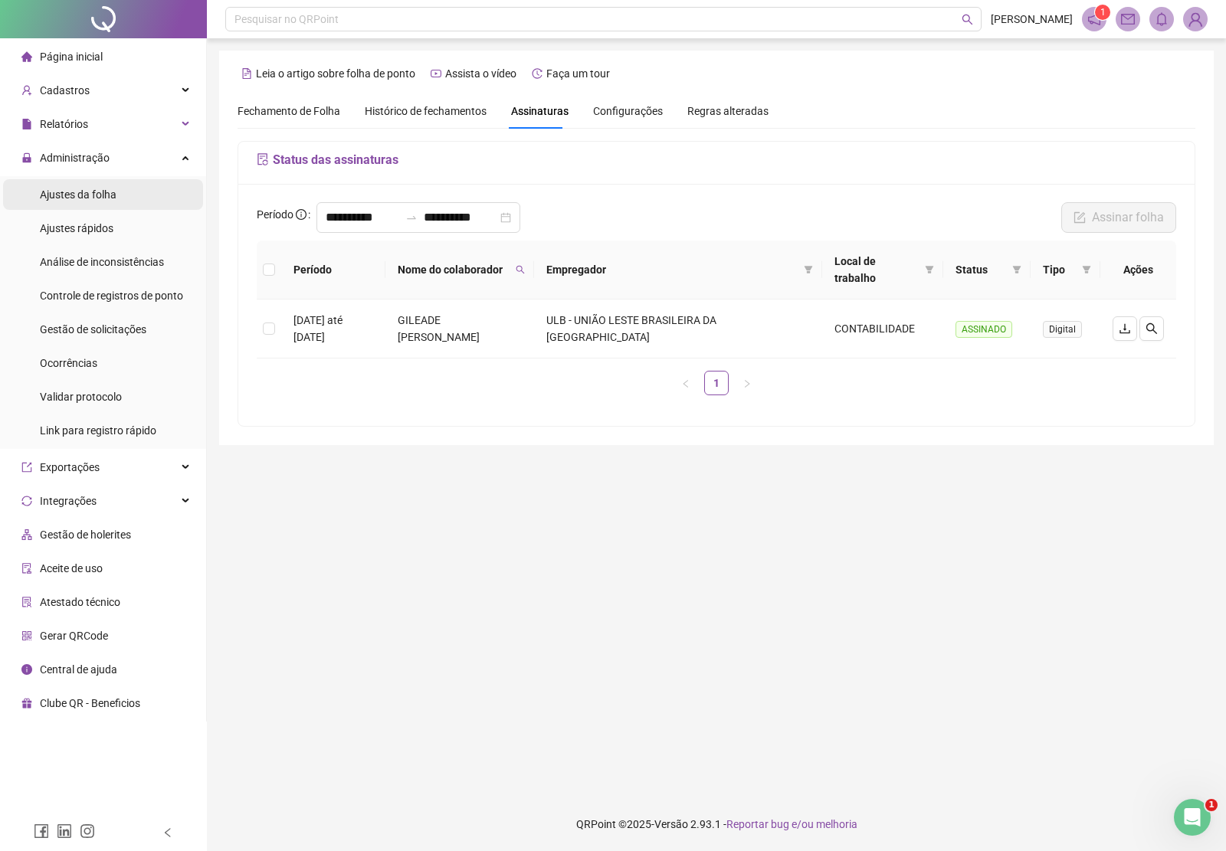
click at [93, 193] on span "Ajustes da folha" at bounding box center [78, 194] width 77 height 12
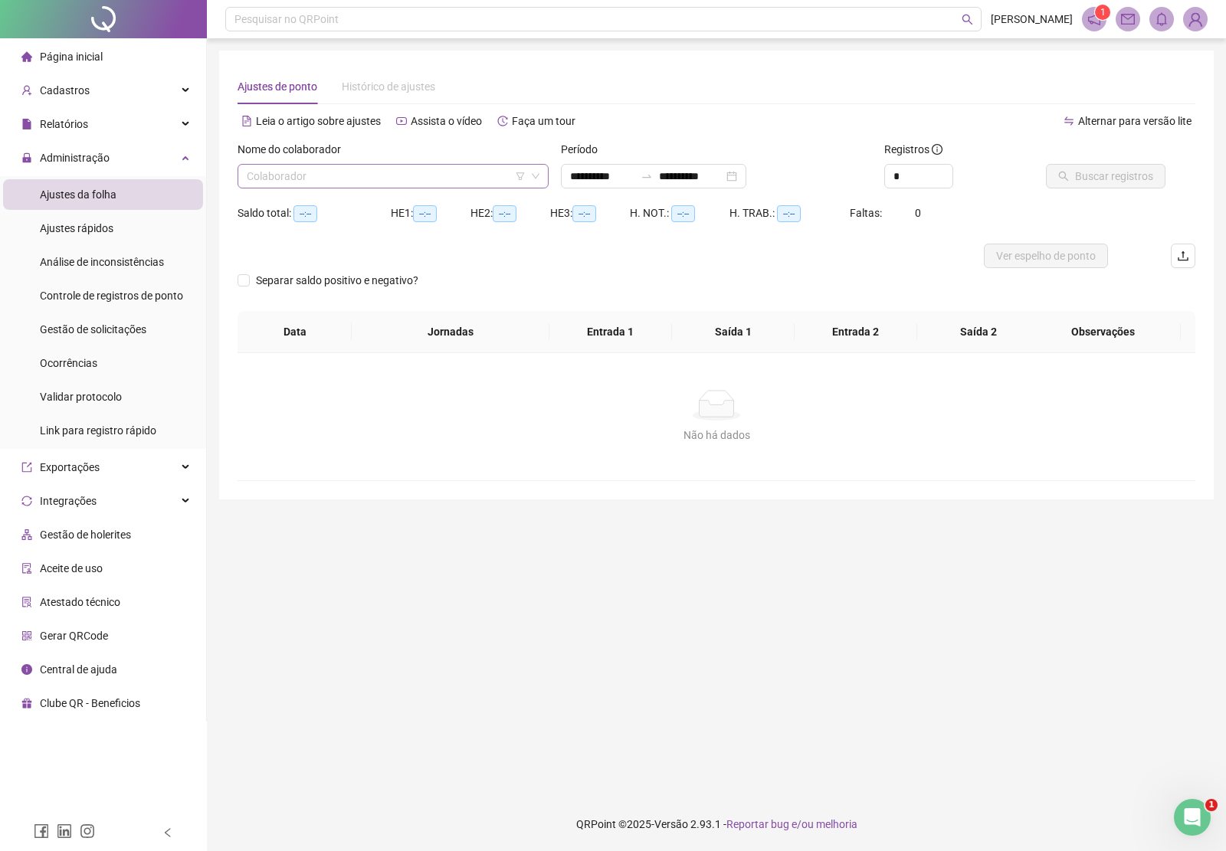
click at [342, 176] on input "search" at bounding box center [386, 176] width 279 height 23
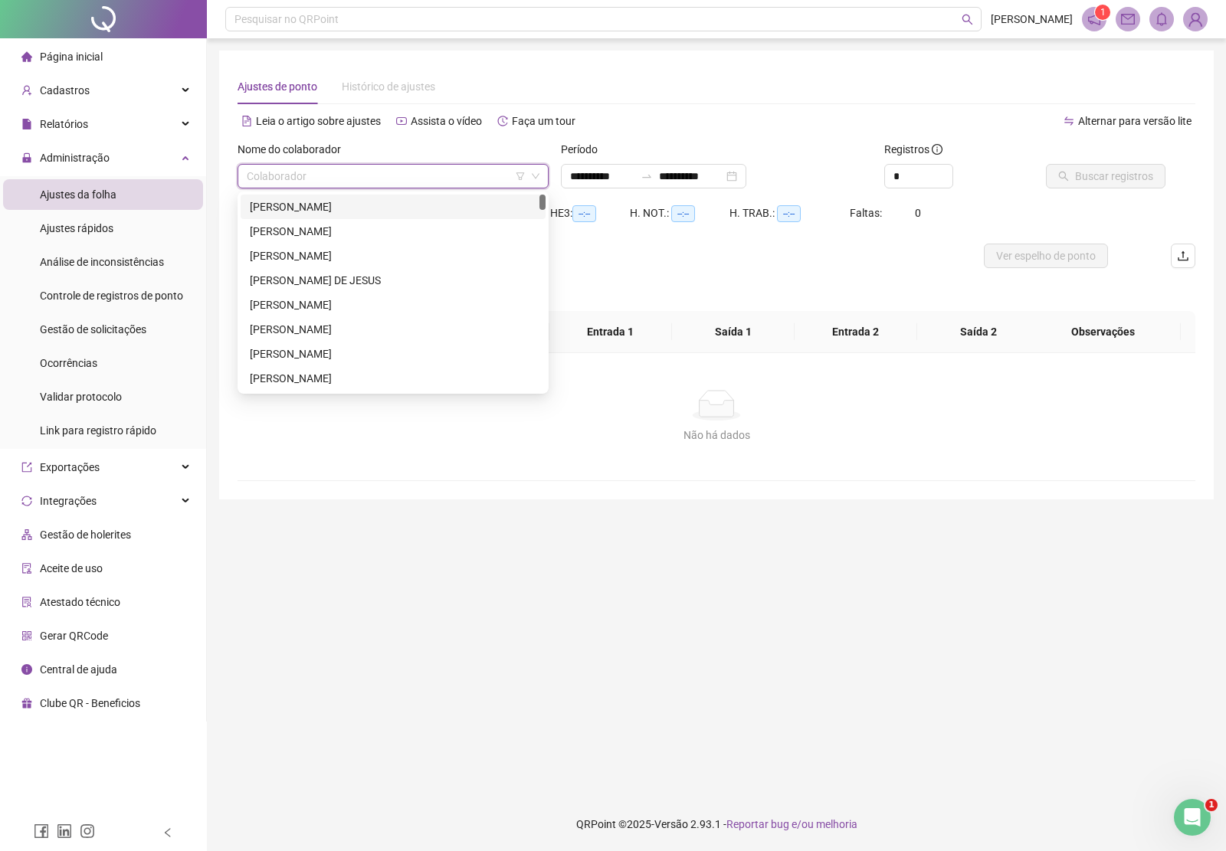
type input "**********"
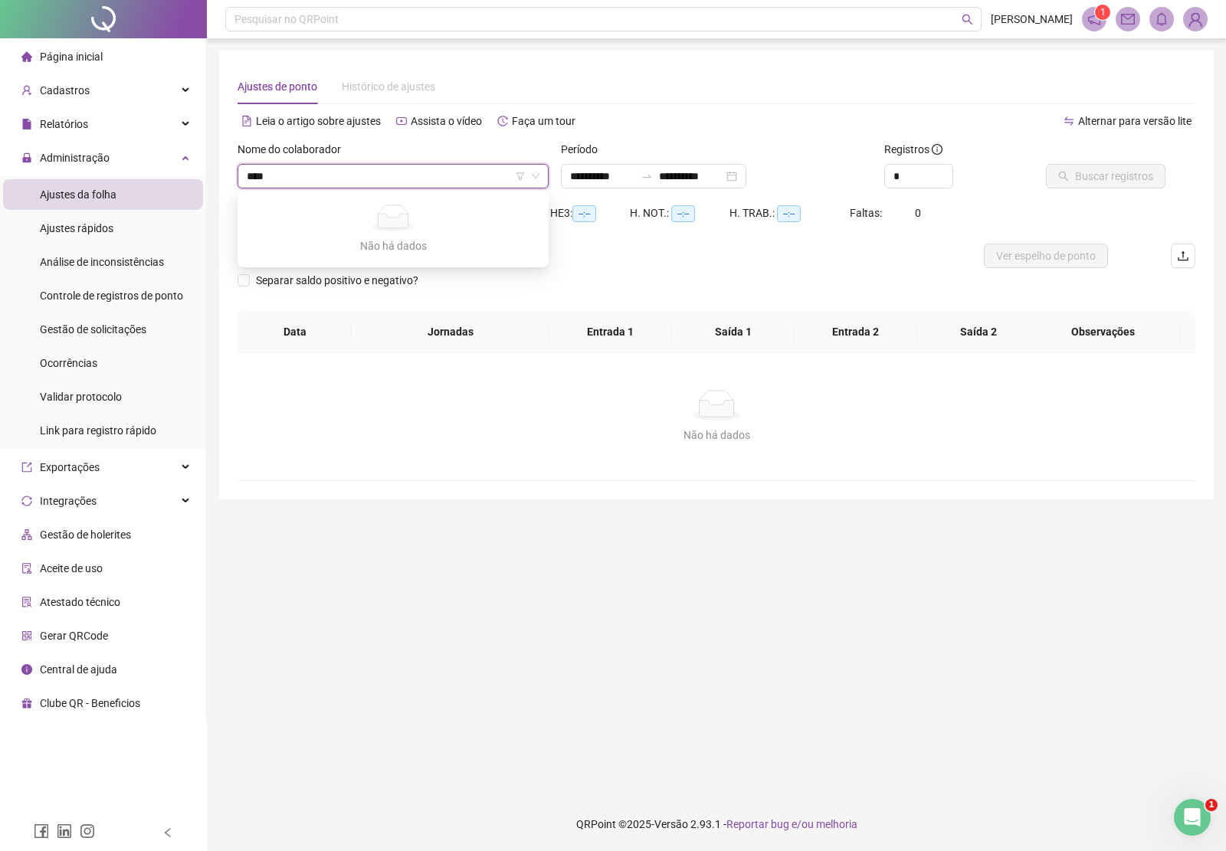
type input "*****"
click at [1194, 21] on img at bounding box center [1195, 19] width 23 height 23
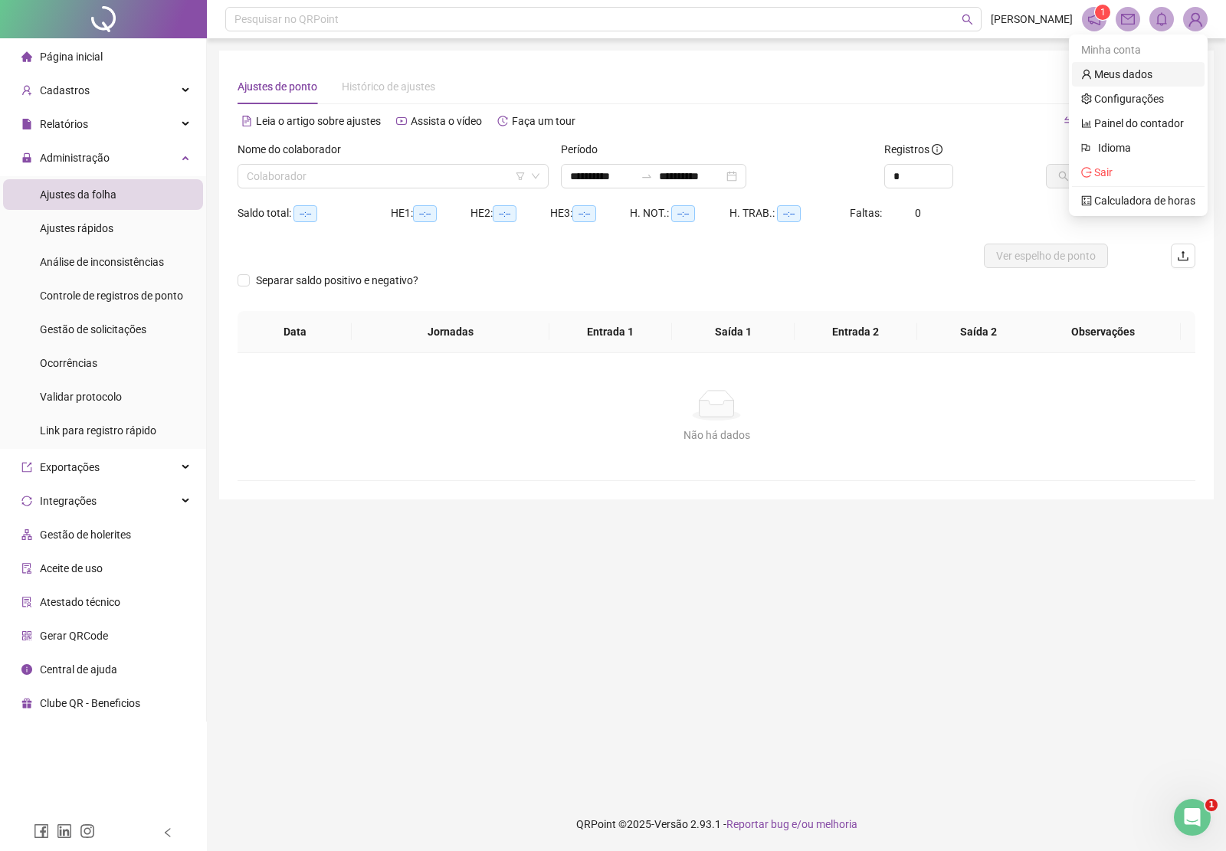
click at [1128, 73] on link "Meus dados" at bounding box center [1116, 74] width 71 height 12
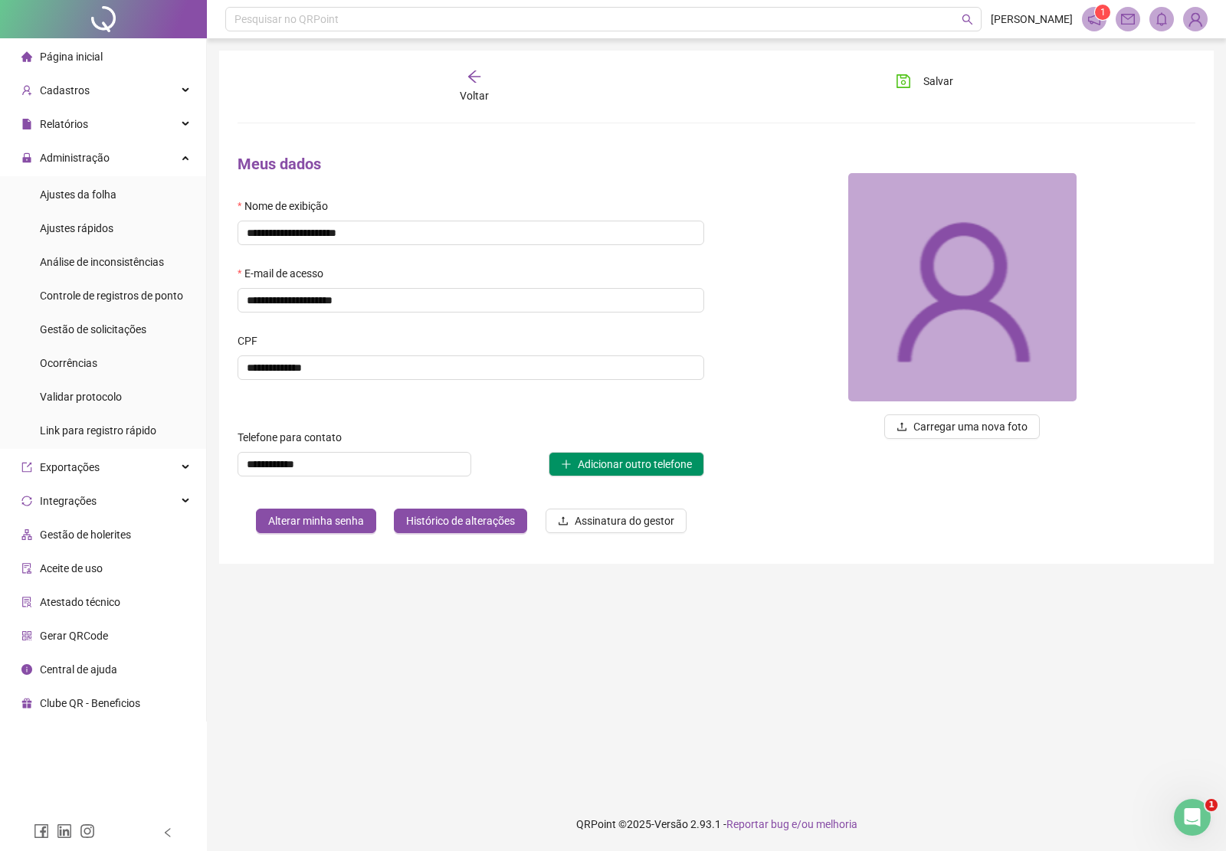
click at [77, 59] on span "Página inicial" at bounding box center [71, 57] width 63 height 12
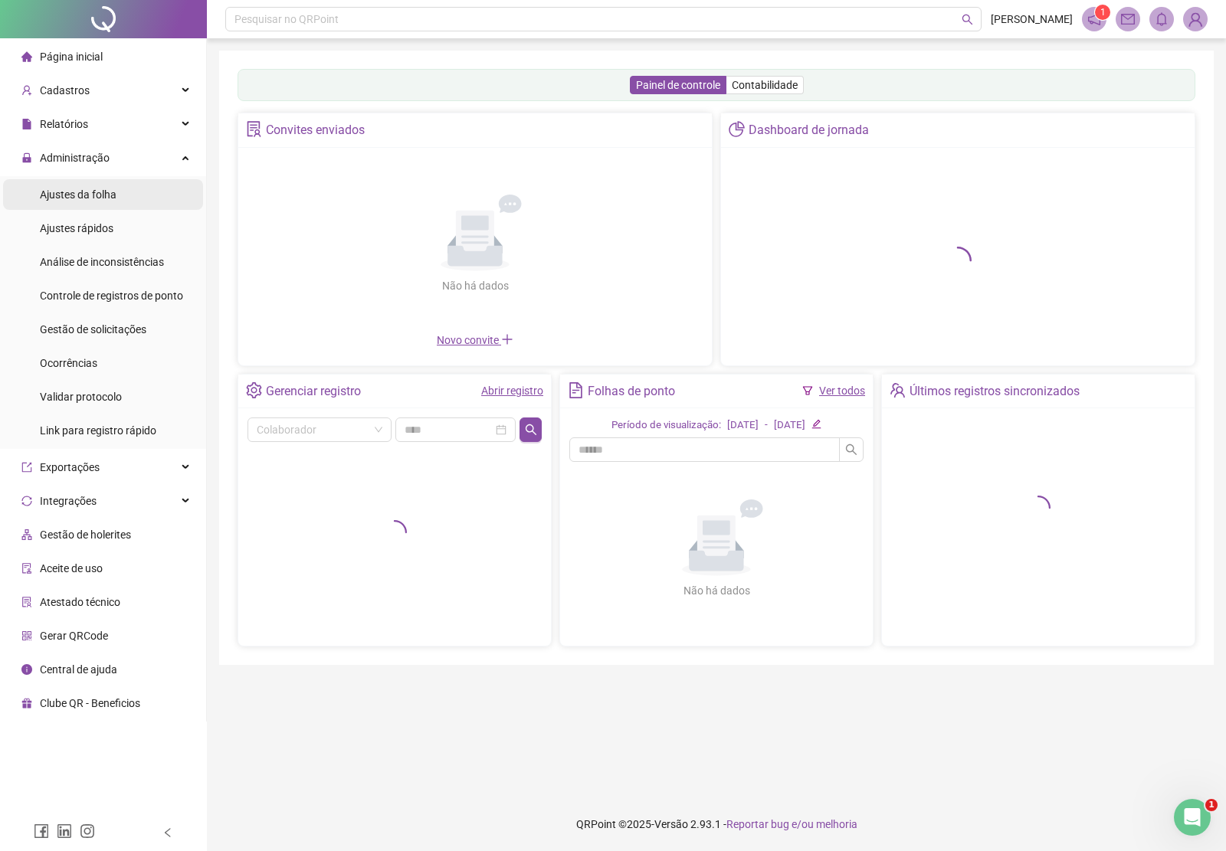
drag, startPoint x: 94, startPoint y: 192, endPoint x: 189, endPoint y: 203, distance: 95.6
click at [96, 192] on span "Ajustes da folha" at bounding box center [78, 194] width 77 height 12
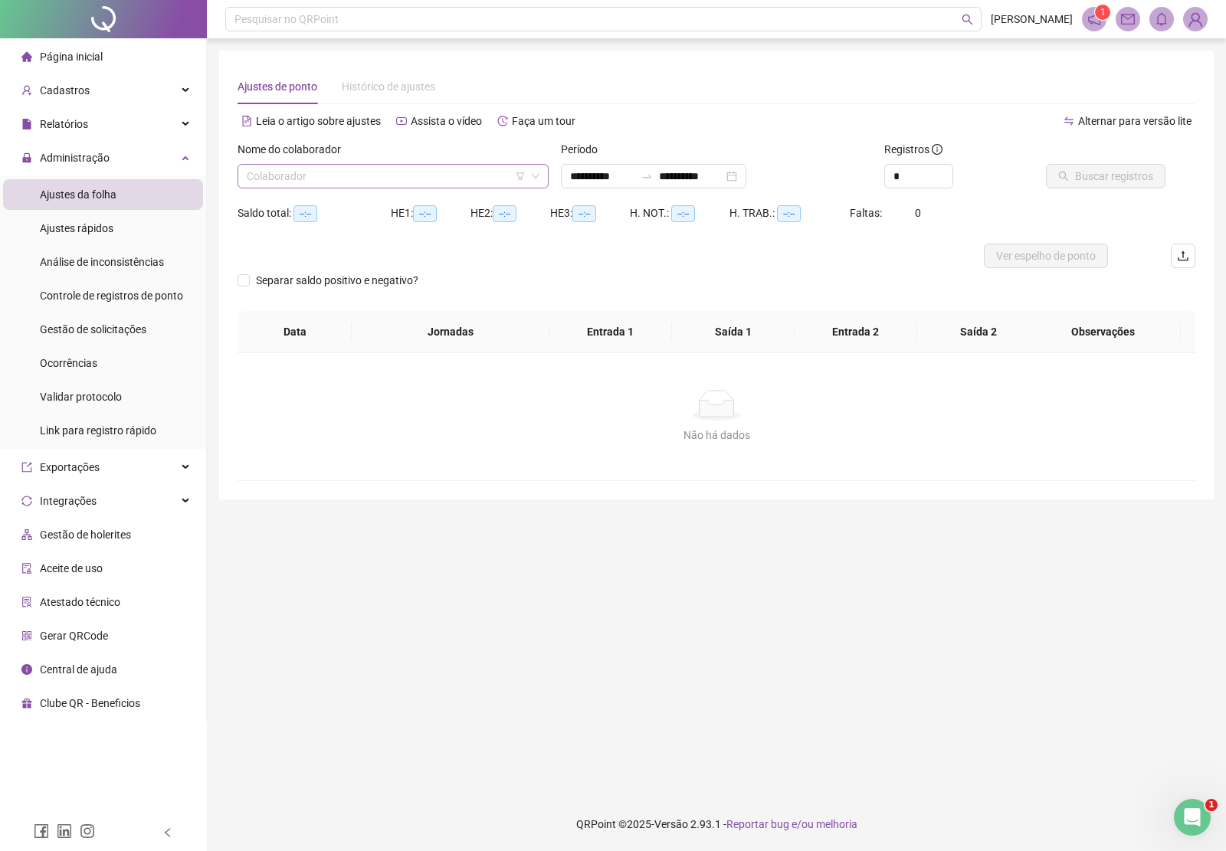
type input "**********"
click at [323, 169] on input "search" at bounding box center [386, 176] width 279 height 23
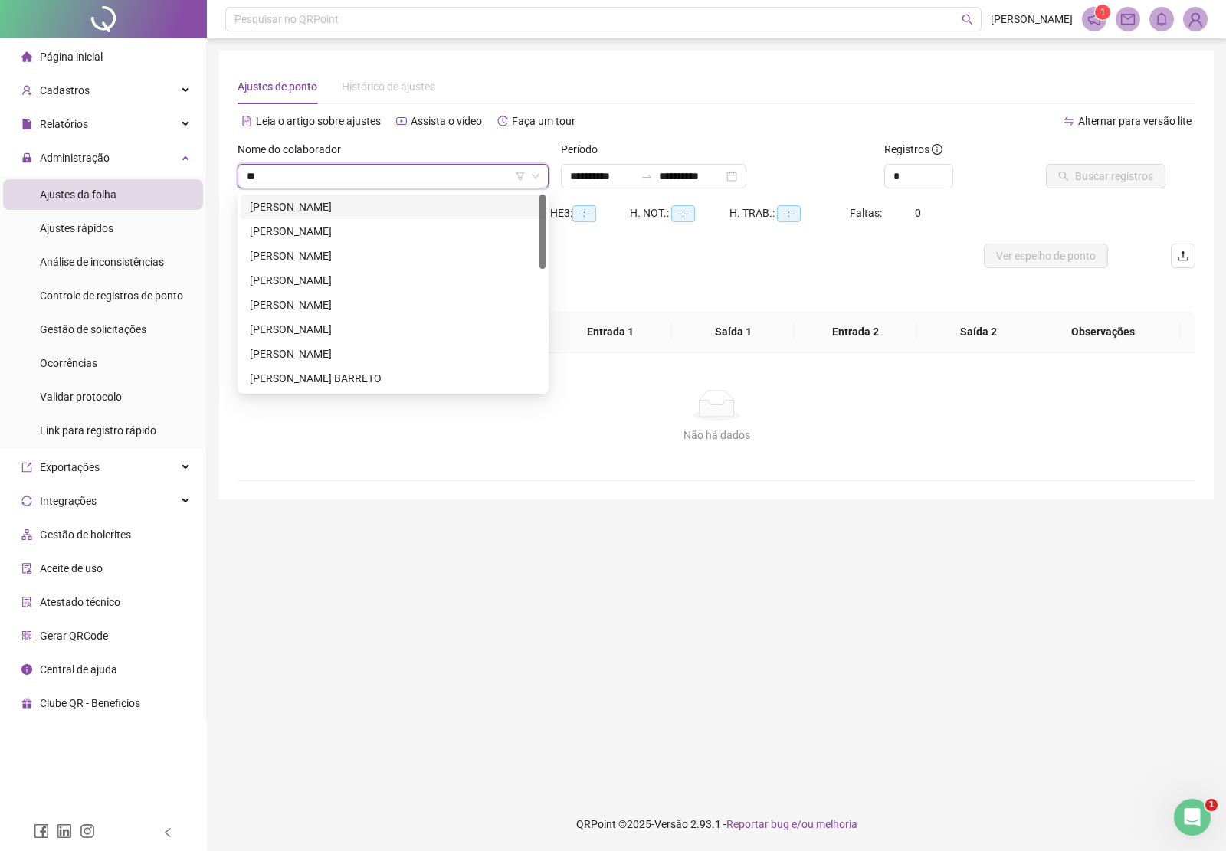
type input "*"
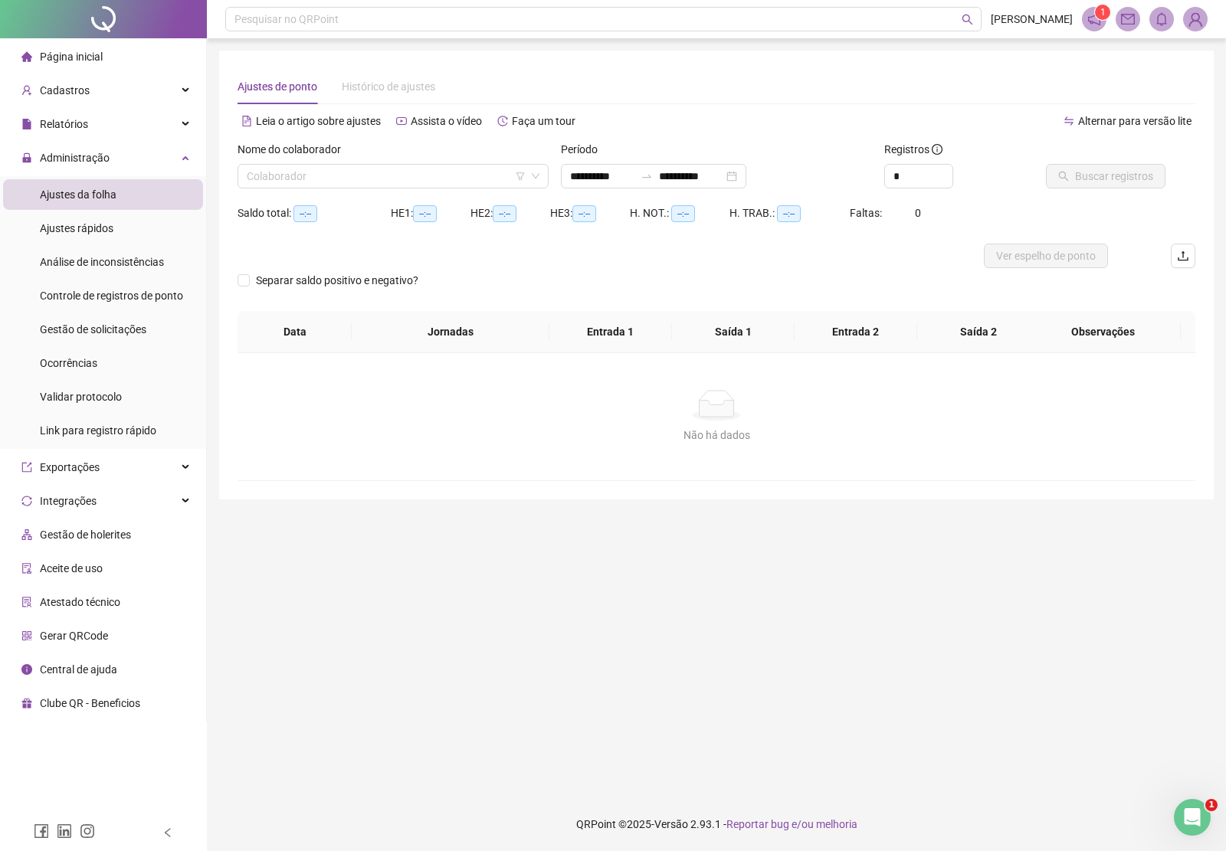
click at [93, 51] on span "Página inicial" at bounding box center [71, 57] width 63 height 12
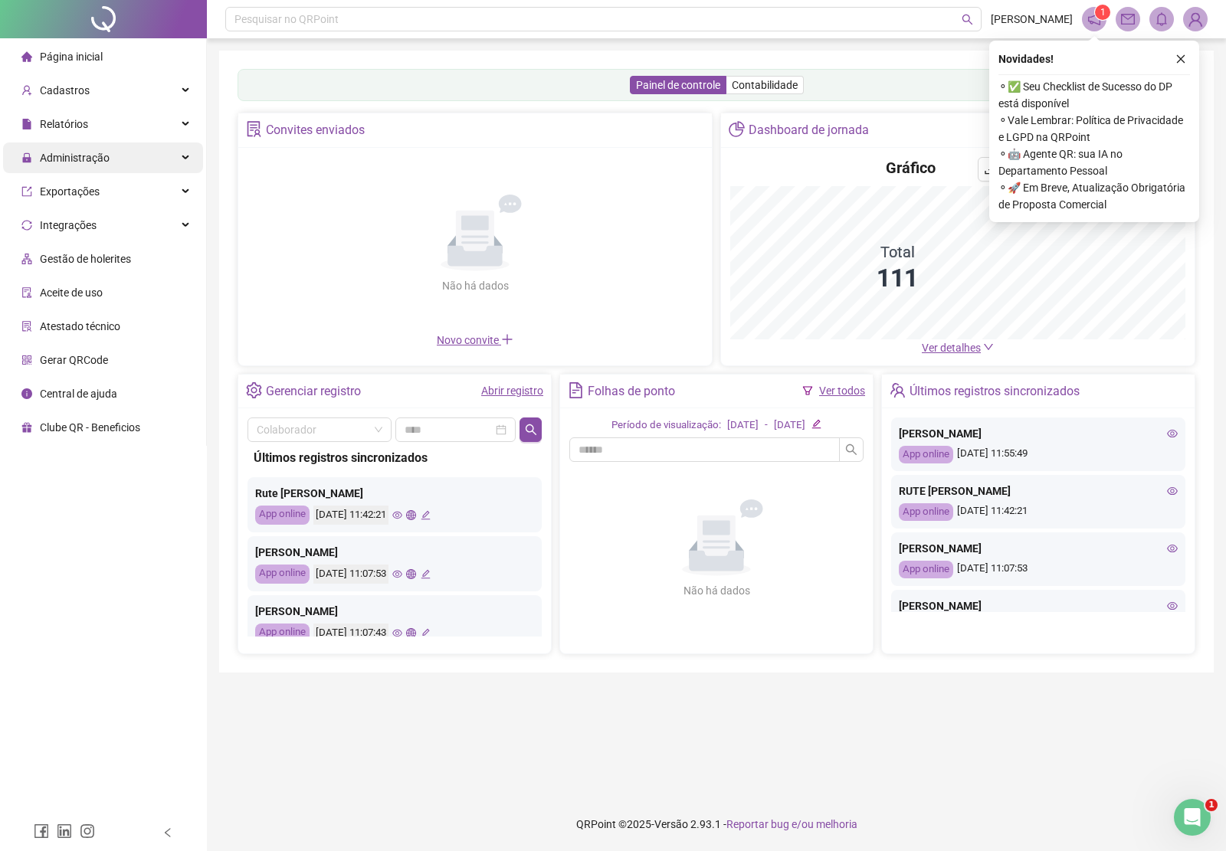
drag, startPoint x: 78, startPoint y: 163, endPoint x: 60, endPoint y: 154, distance: 20.6
click at [79, 161] on span "Administração" at bounding box center [75, 158] width 70 height 12
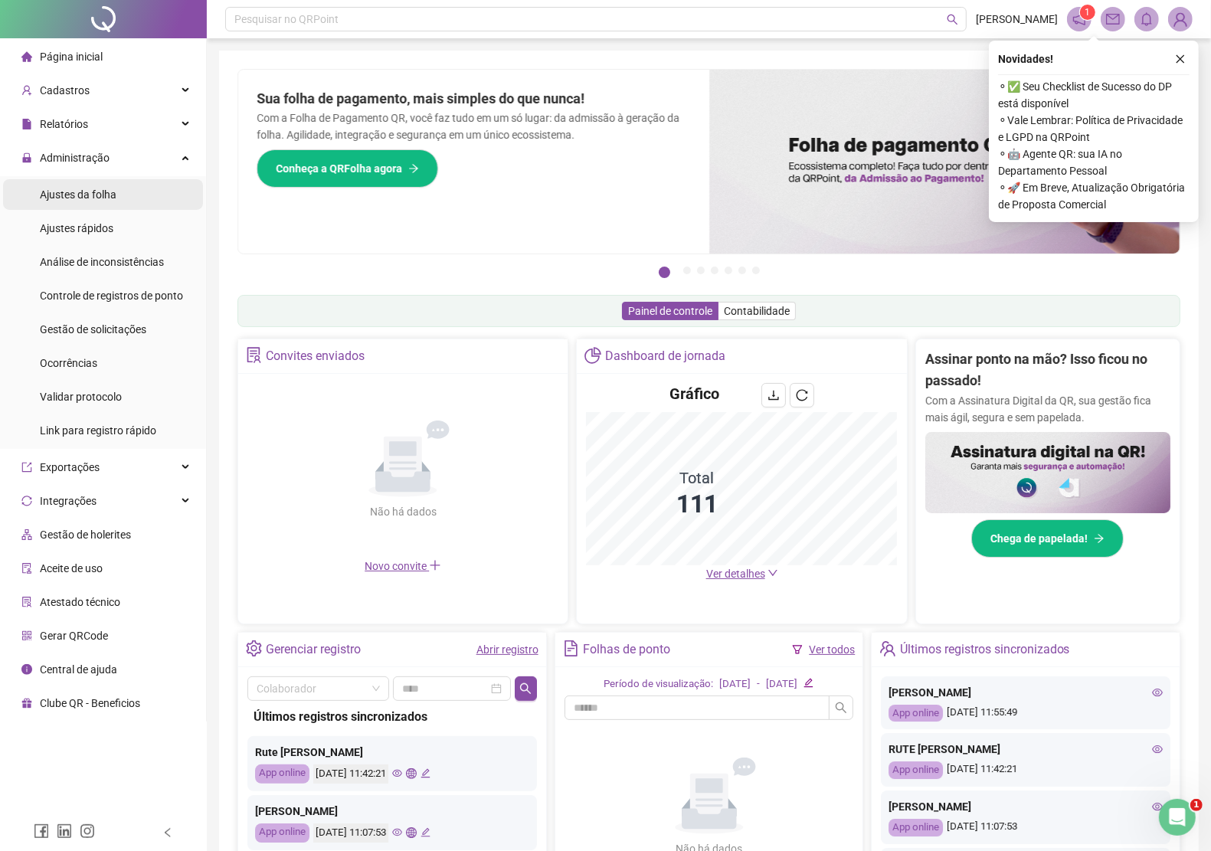
click at [87, 190] on span "Ajustes da folha" at bounding box center [78, 194] width 77 height 12
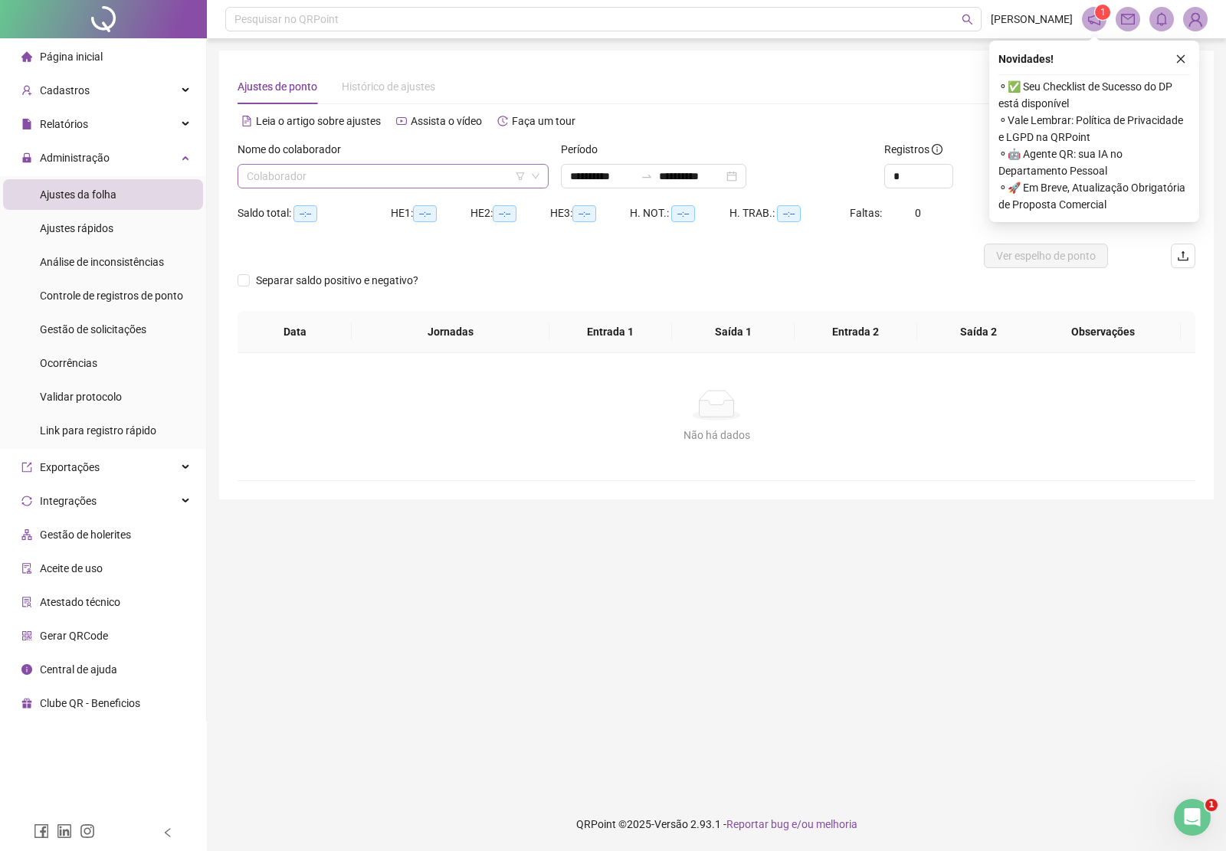
type input "**********"
click at [362, 171] on input "search" at bounding box center [386, 176] width 279 height 23
type input "***"
click at [347, 205] on div "[PERSON_NAME]" at bounding box center [393, 206] width 287 height 17
click at [1178, 59] on icon "close" at bounding box center [1180, 59] width 11 height 11
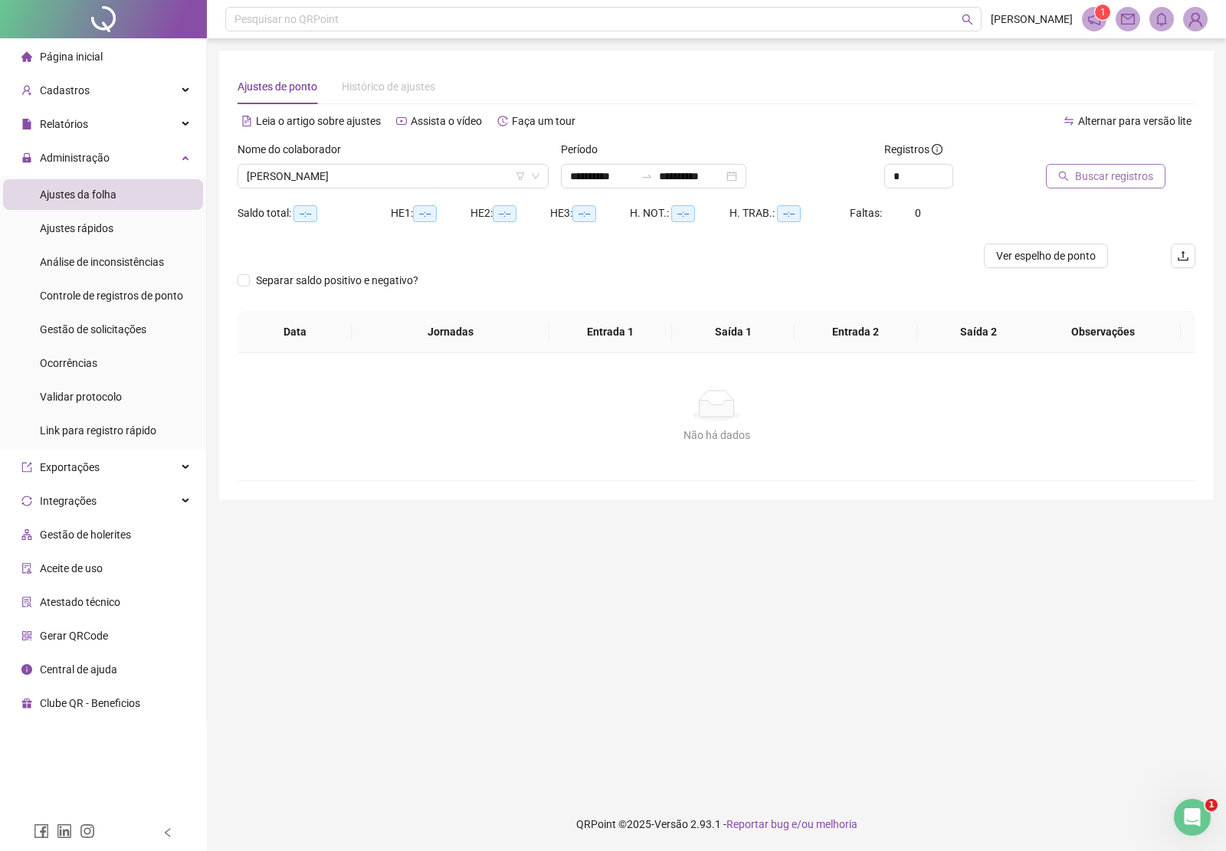
click at [1102, 170] on span "Buscar registros" at bounding box center [1114, 176] width 78 height 17
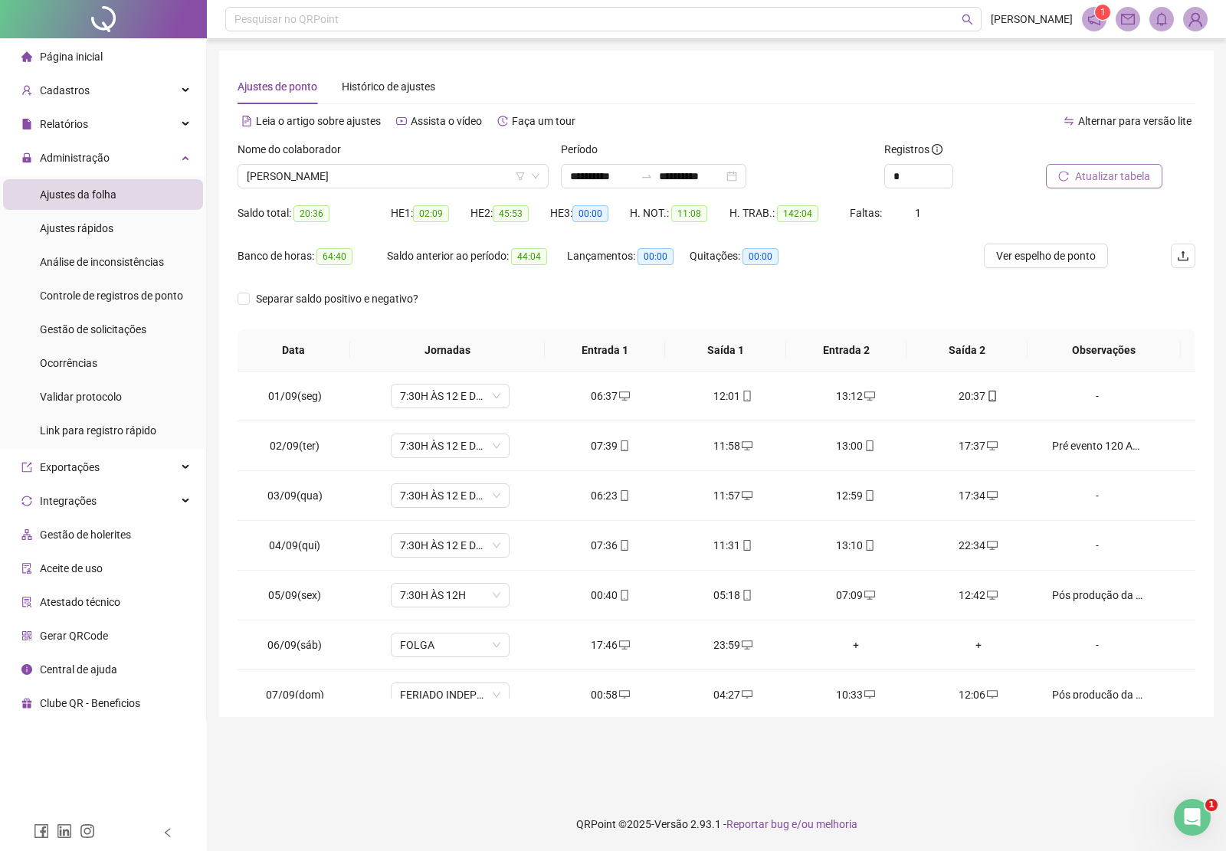
scroll to position [383, 0]
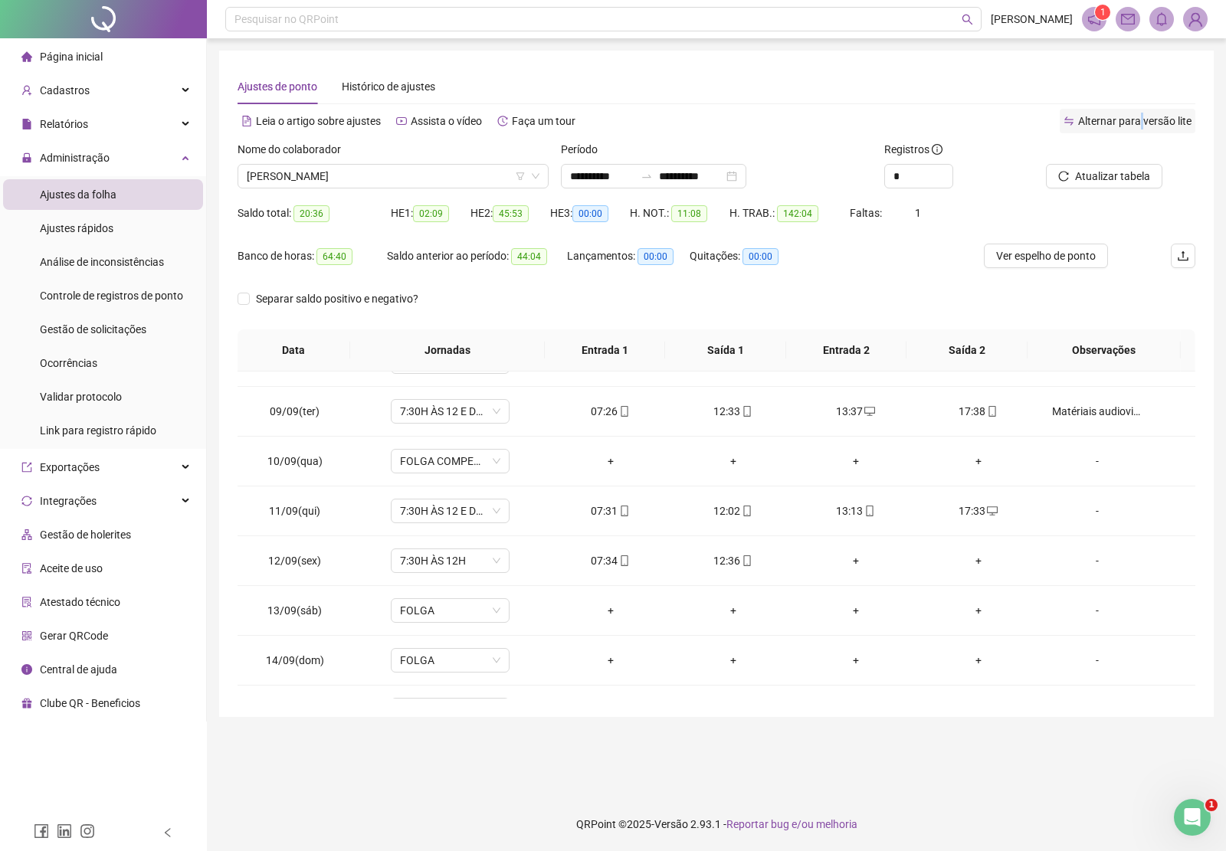
click at [1142, 126] on span "Alternar para versão lite" at bounding box center [1134, 121] width 113 height 12
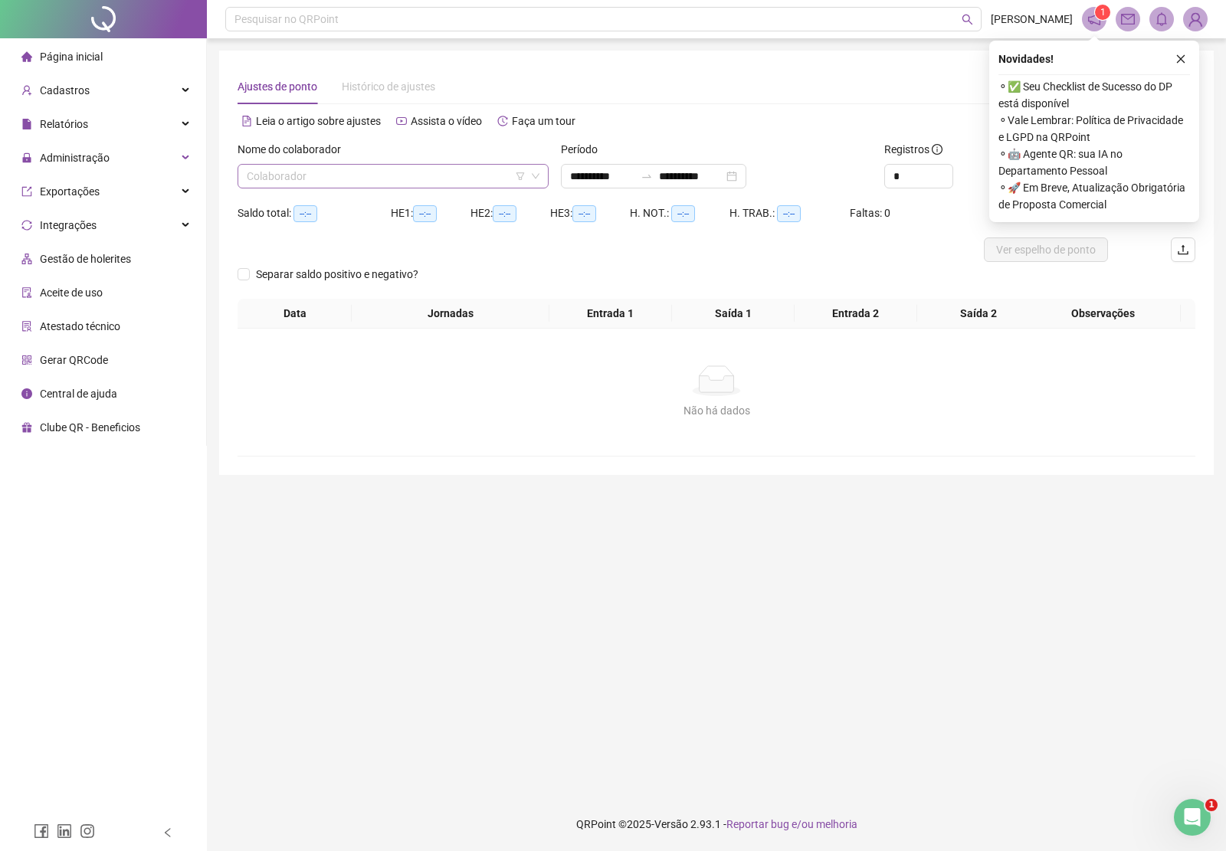
click at [297, 177] on input "search" at bounding box center [386, 176] width 279 height 23
type input "*****"
click at [333, 215] on div "[PERSON_NAME] [PERSON_NAME]" at bounding box center [393, 206] width 287 height 17
click at [1176, 47] on div "Novidades ! ⚬ ✅ Seu Checklist de Sucesso do DP está disponível ⚬ Vale Lembrar: …" at bounding box center [1094, 132] width 210 height 182
click at [1185, 58] on icon "close" at bounding box center [1180, 59] width 11 height 11
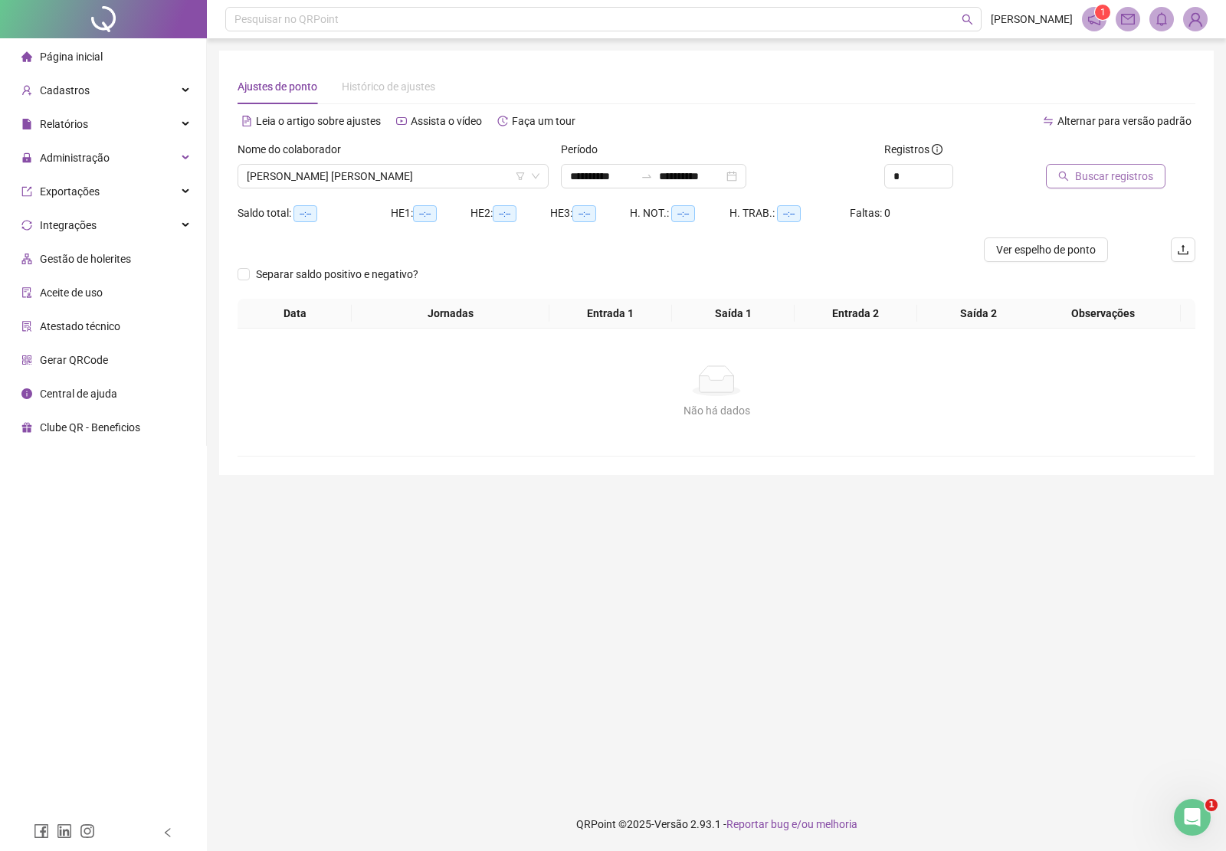
click at [1116, 173] on span "Buscar registros" at bounding box center [1114, 176] width 78 height 17
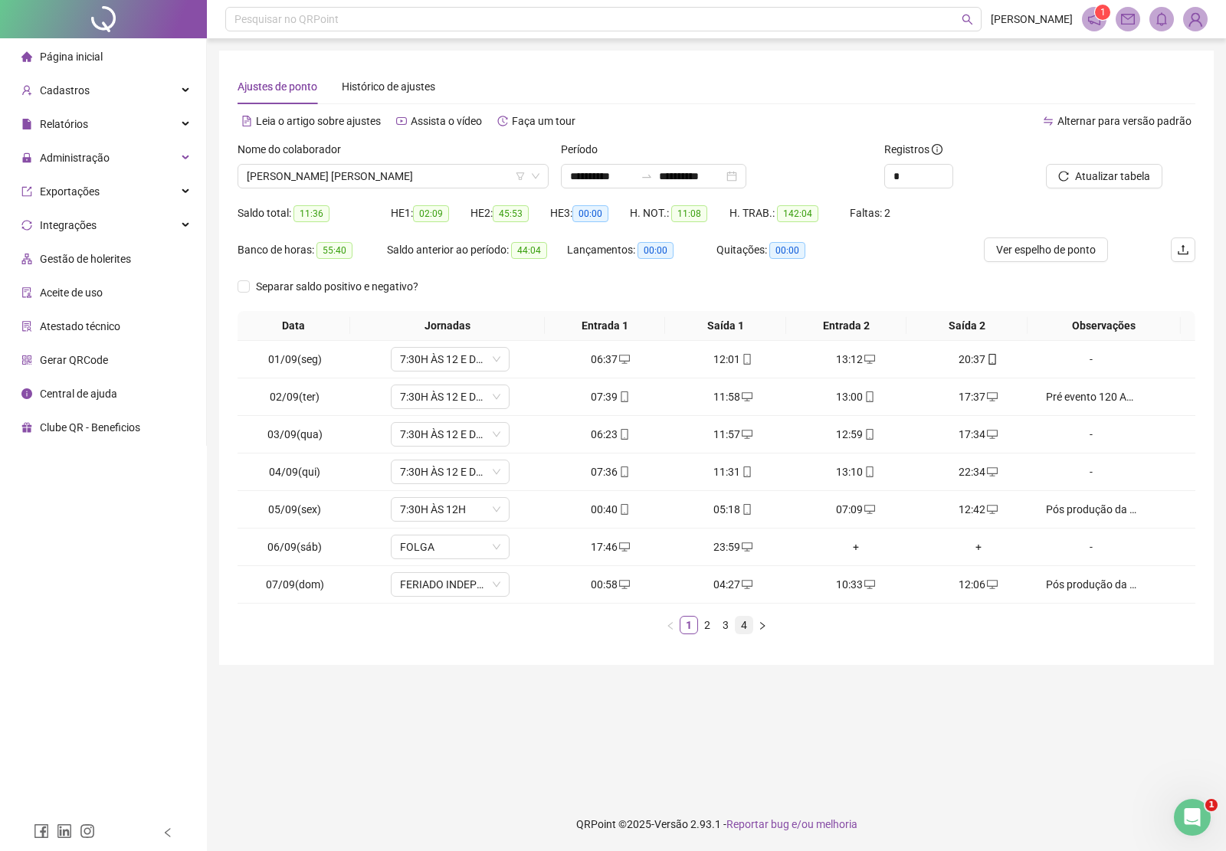
click at [751, 631] on link "4" at bounding box center [744, 625] width 17 height 17
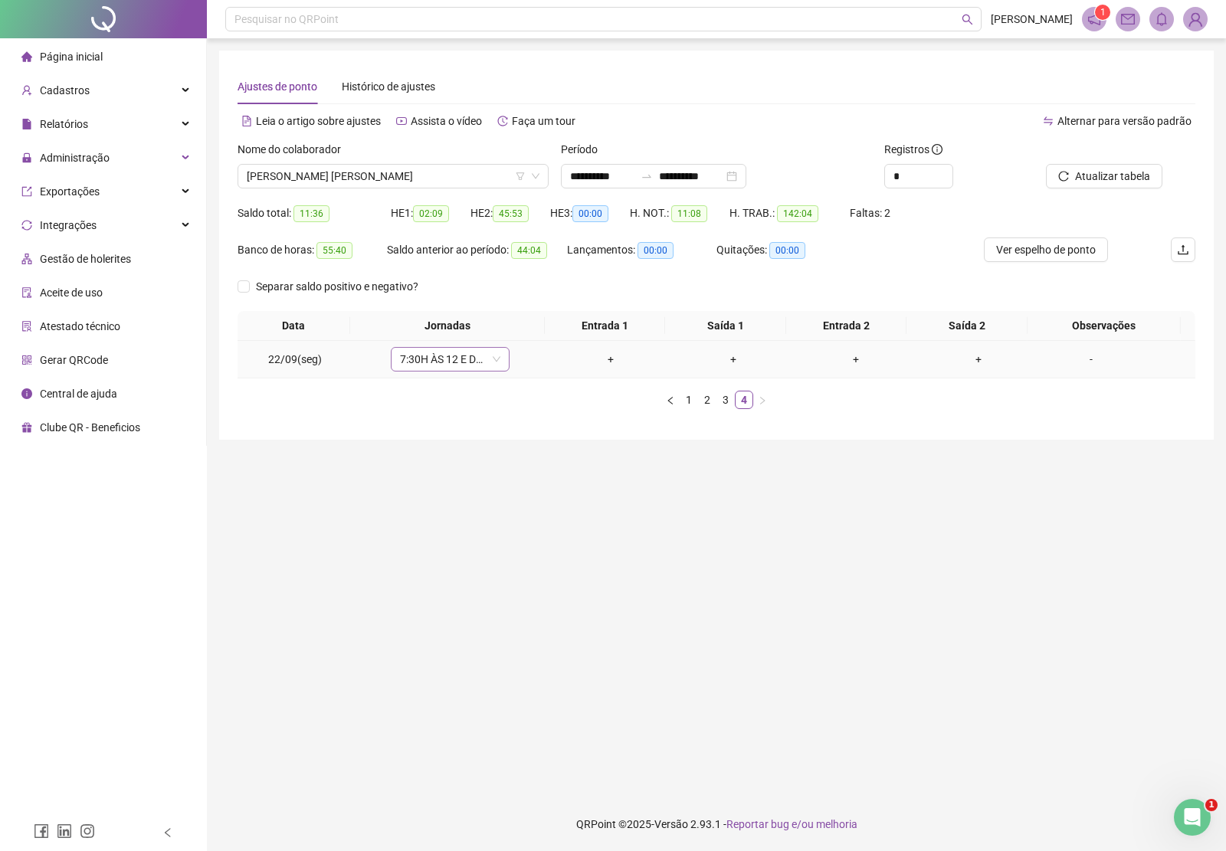
click at [454, 364] on span "7:30H ÀS 12 E DE 13H ÀS 17:30" at bounding box center [450, 359] width 100 height 23
type input "*****"
click at [466, 464] on div "Folga compensatória" at bounding box center [459, 464] width 101 height 17
click at [515, 312] on span "Sim" at bounding box center [520, 319] width 18 height 17
click at [1112, 175] on span "Atualizar tabela" at bounding box center [1112, 176] width 75 height 17
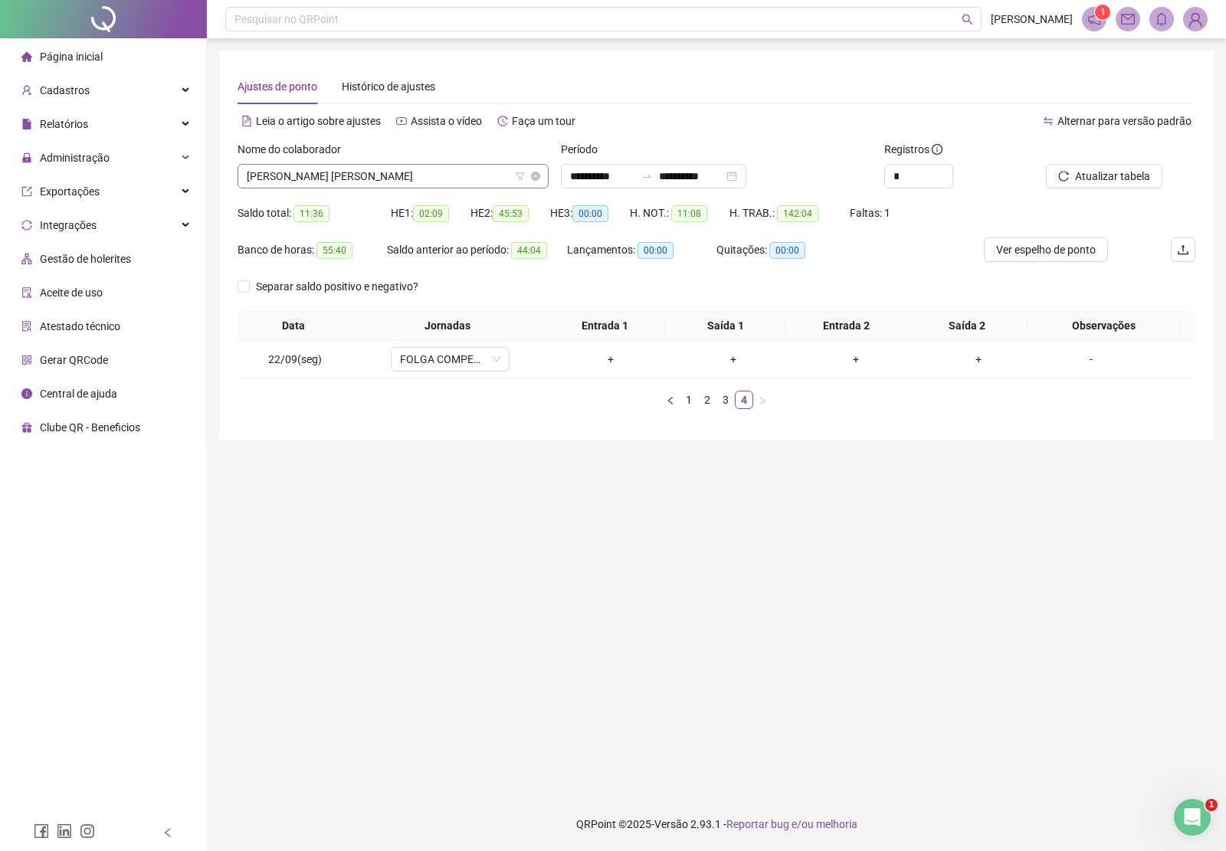
click at [370, 179] on span "[PERSON_NAME] [PERSON_NAME]" at bounding box center [393, 176] width 293 height 23
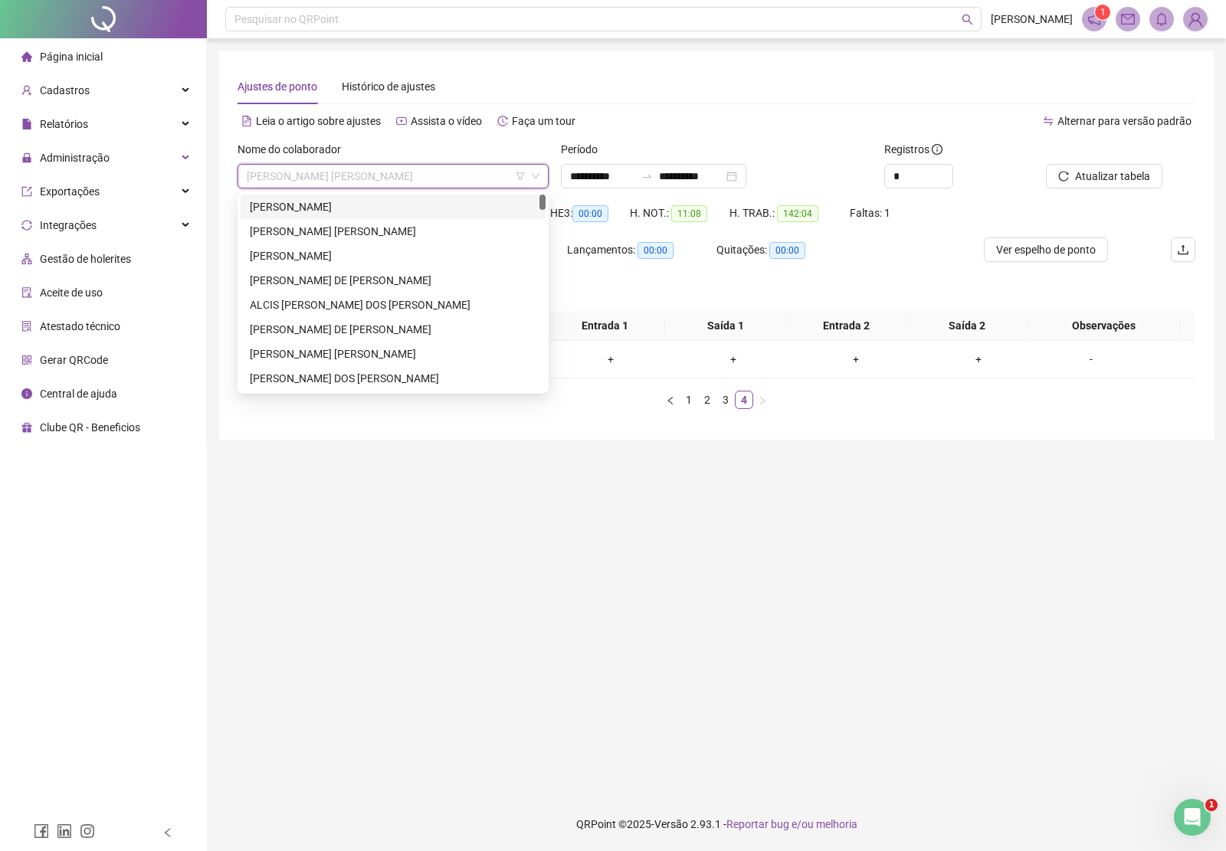
click at [293, 205] on div "[PERSON_NAME]" at bounding box center [393, 206] width 287 height 17
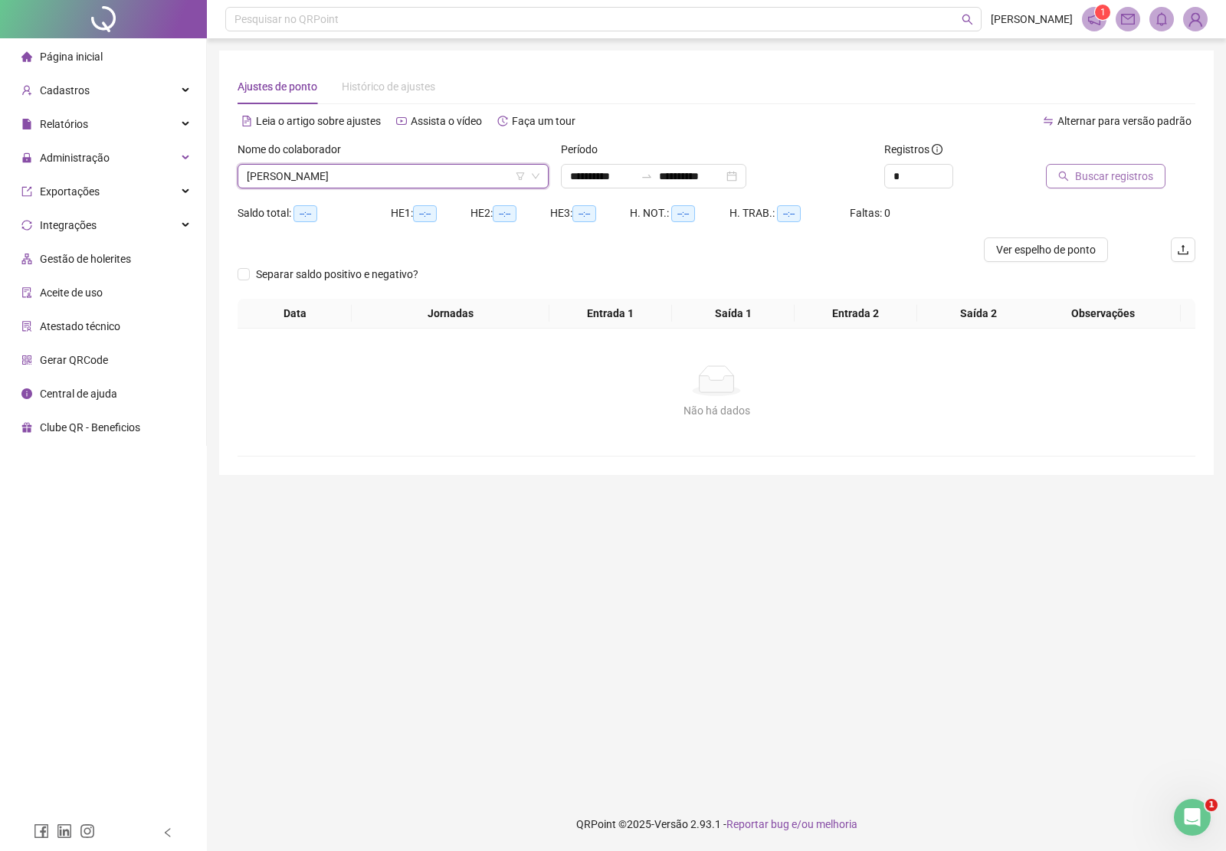
click at [1125, 175] on span "Buscar registros" at bounding box center [1114, 176] width 78 height 17
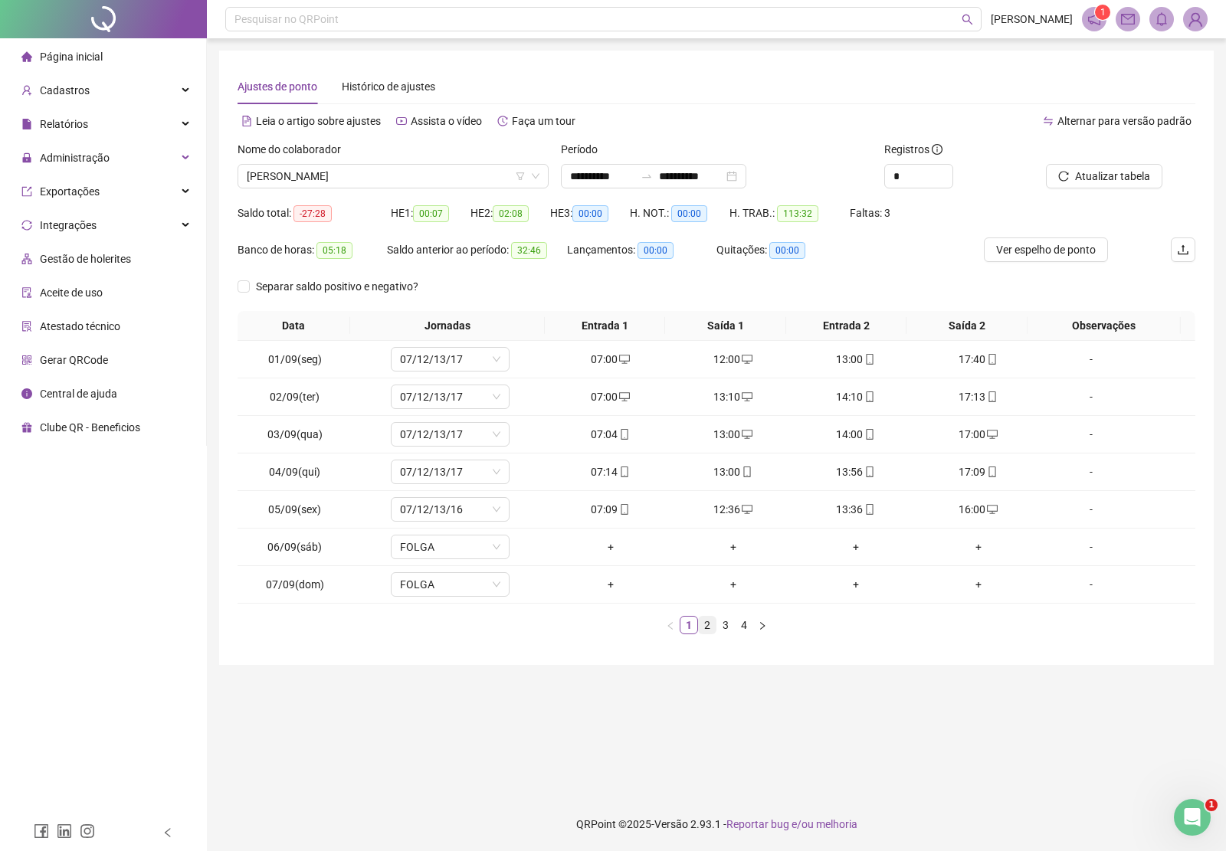
click at [706, 626] on link "2" at bounding box center [707, 625] width 17 height 17
click at [729, 623] on link "3" at bounding box center [725, 625] width 17 height 17
click at [740, 623] on link "4" at bounding box center [744, 625] width 17 height 17
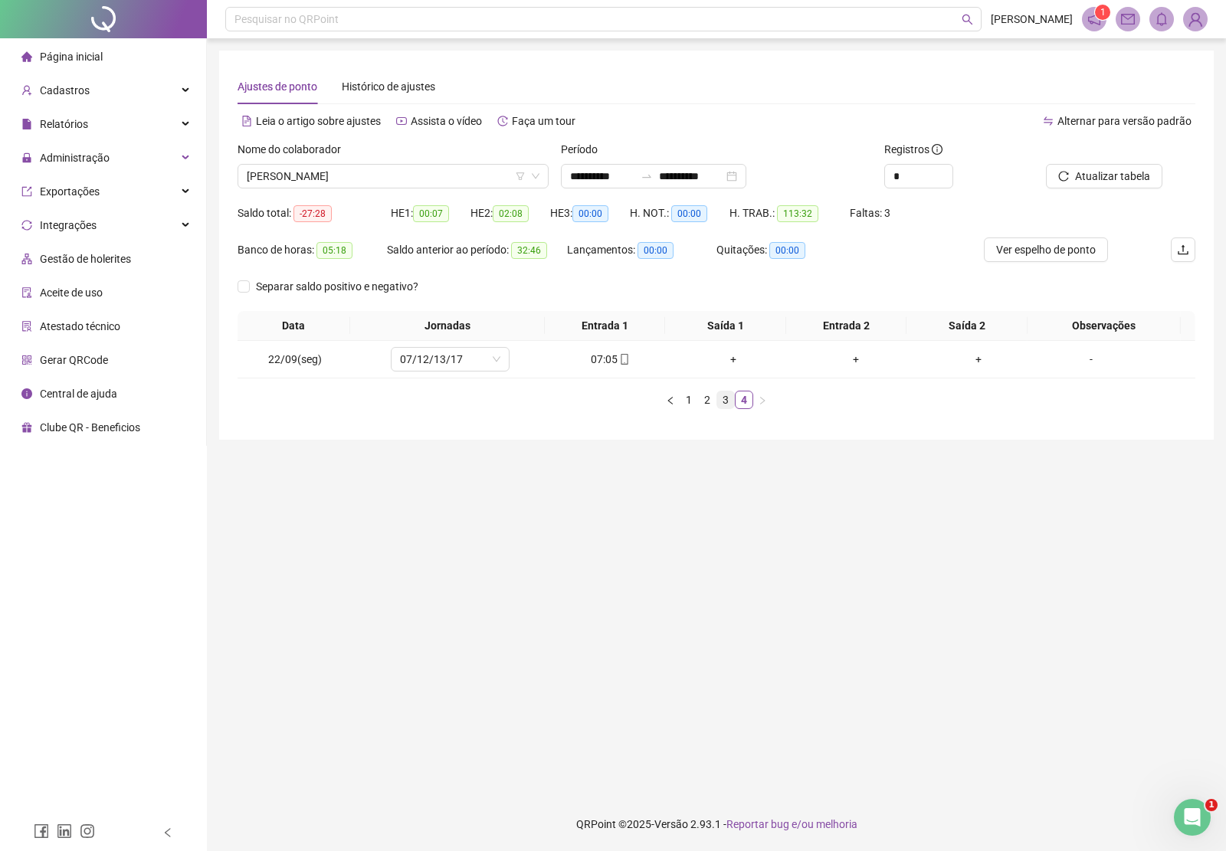
click at [724, 401] on link "3" at bounding box center [725, 400] width 17 height 17
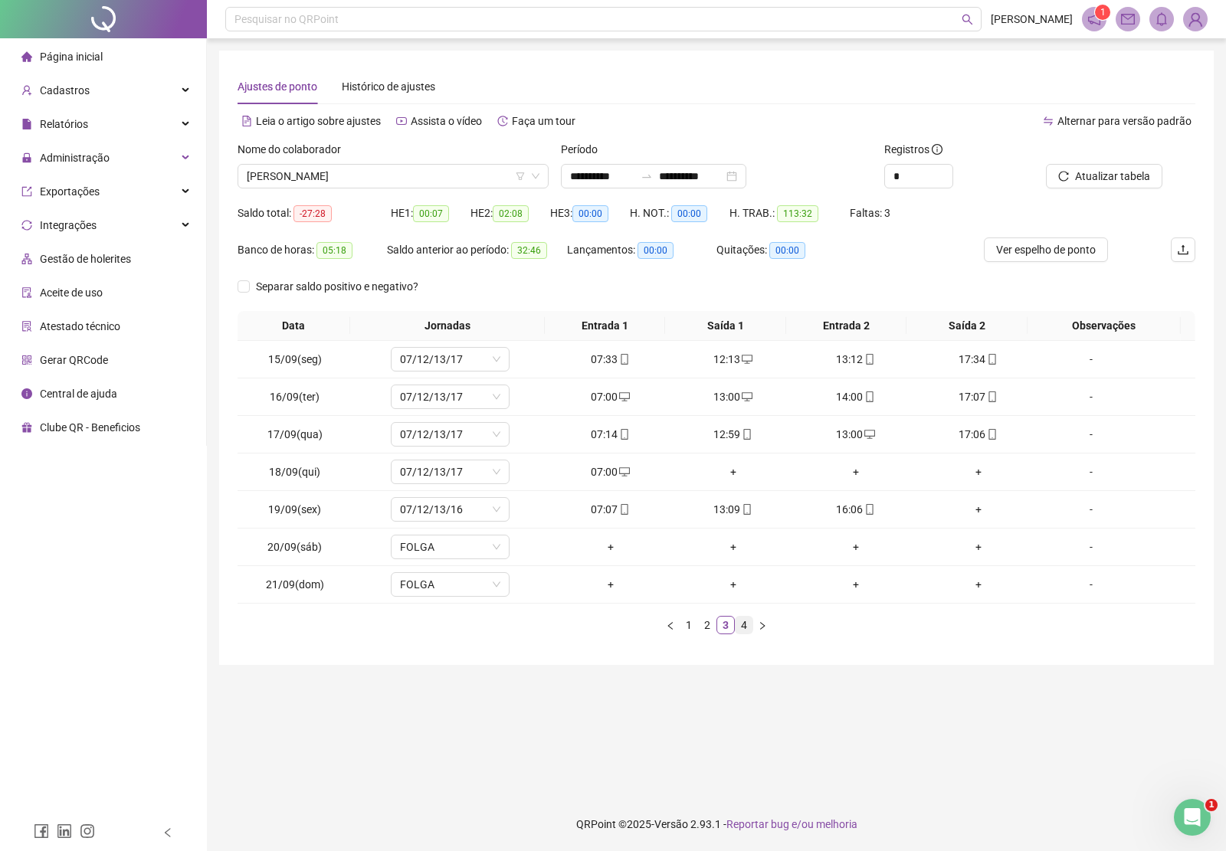
click at [745, 627] on link "4" at bounding box center [744, 625] width 17 height 17
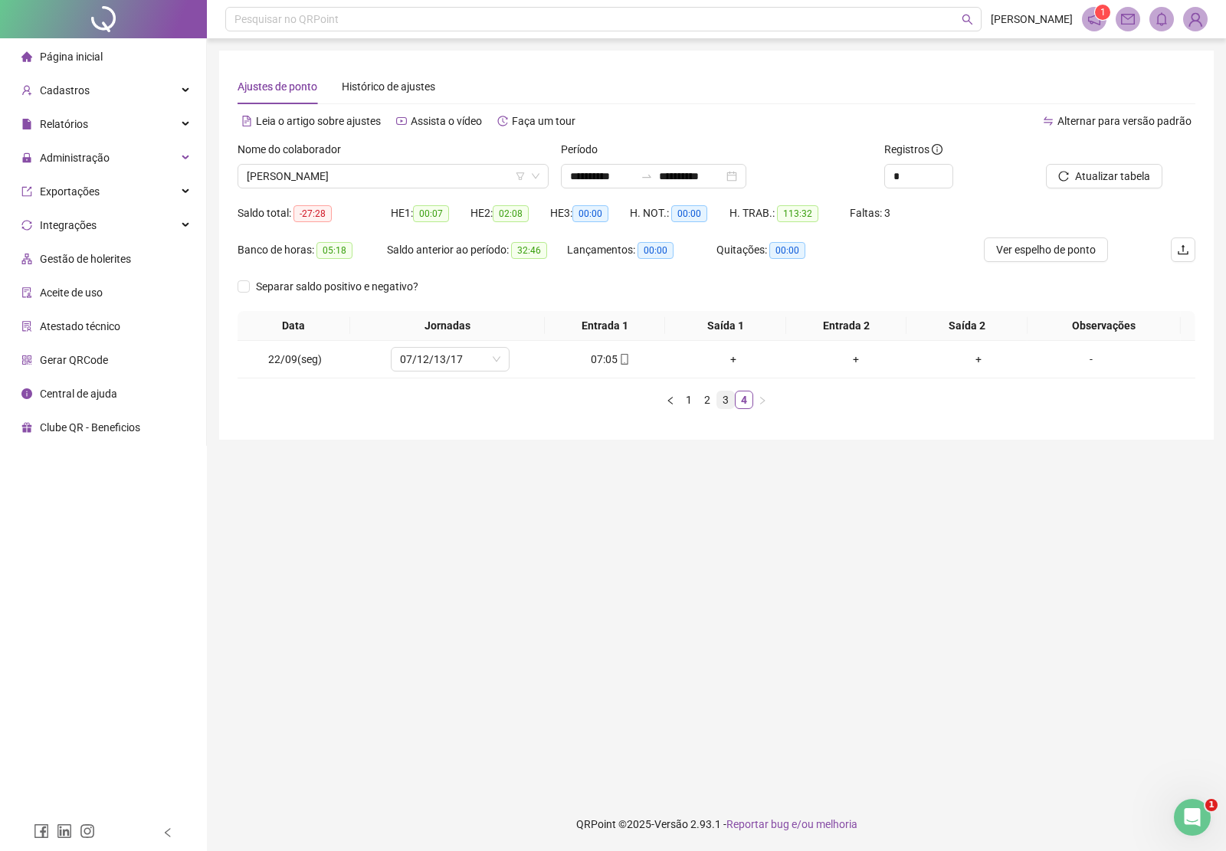
click at [726, 393] on link "3" at bounding box center [725, 400] width 17 height 17
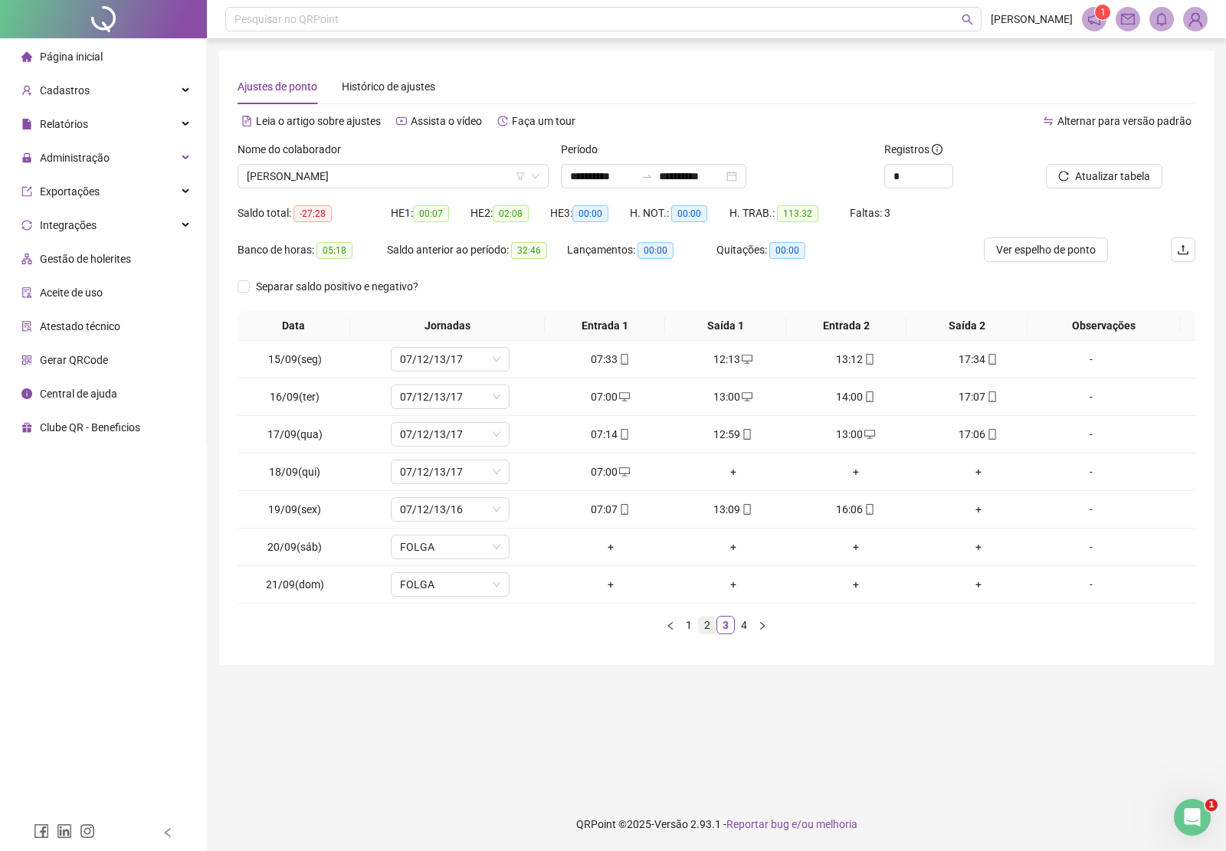
click at [706, 630] on link "2" at bounding box center [707, 625] width 17 height 17
click at [690, 625] on link "1" at bounding box center [688, 625] width 17 height 17
click at [705, 624] on link "2" at bounding box center [707, 625] width 17 height 17
click at [722, 625] on link "3" at bounding box center [725, 625] width 17 height 17
click at [739, 627] on link "4" at bounding box center [744, 625] width 17 height 17
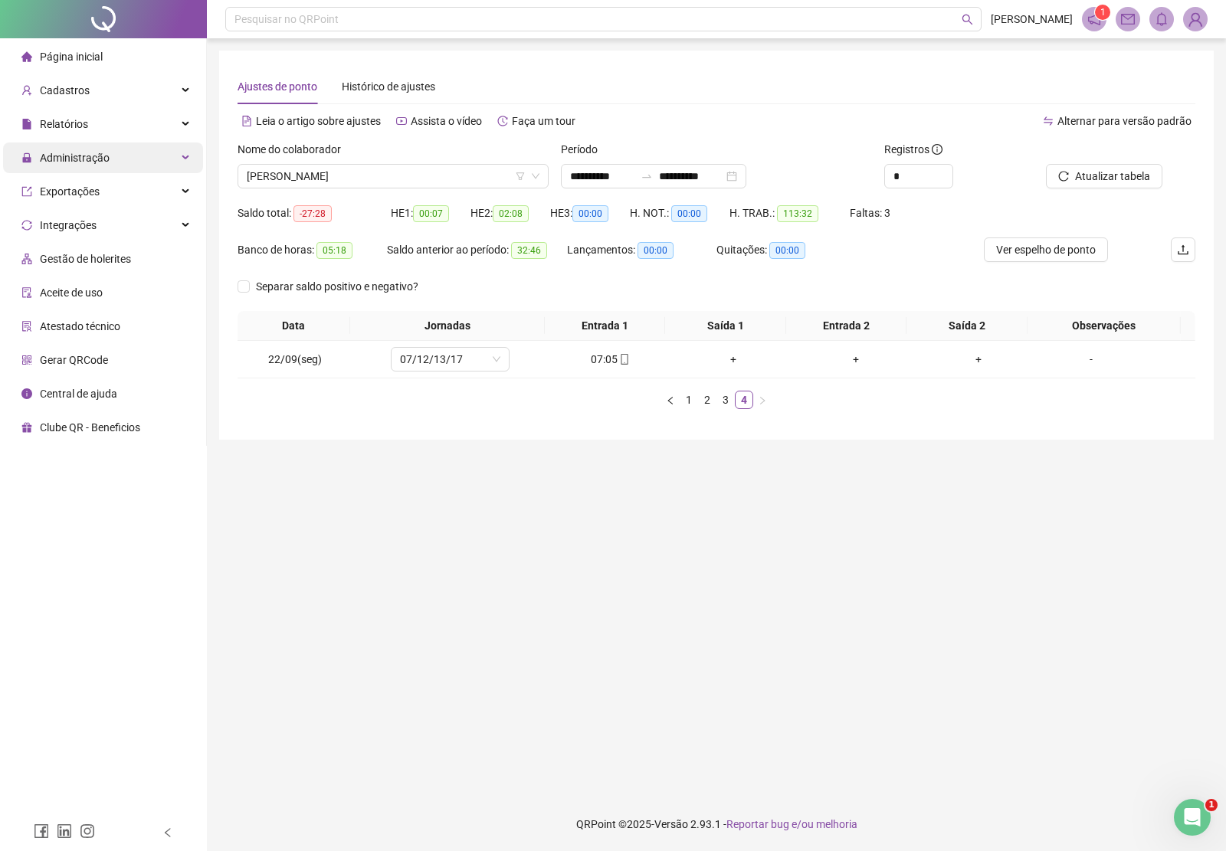
click at [101, 157] on span "Administração" at bounding box center [75, 158] width 70 height 12
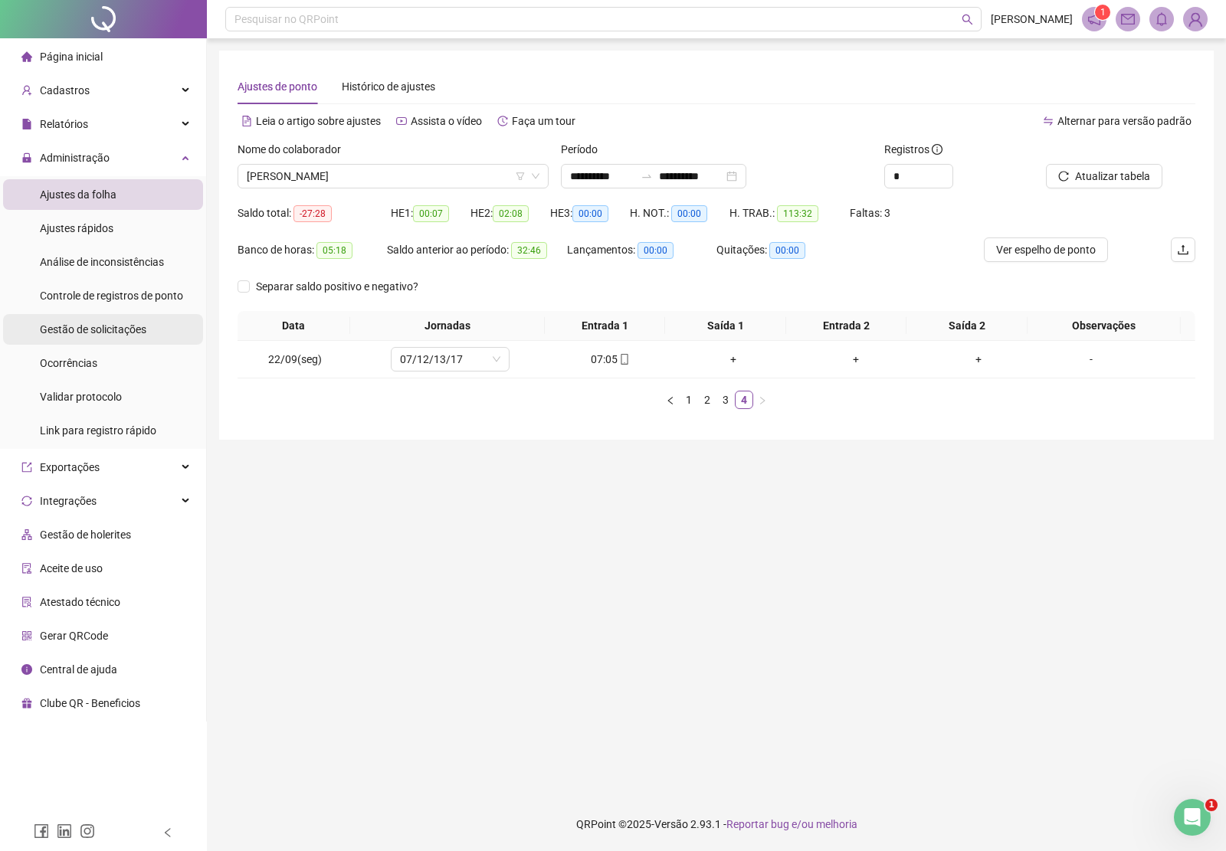
click at [96, 323] on span "Gestão de solicitações" at bounding box center [93, 329] width 106 height 12
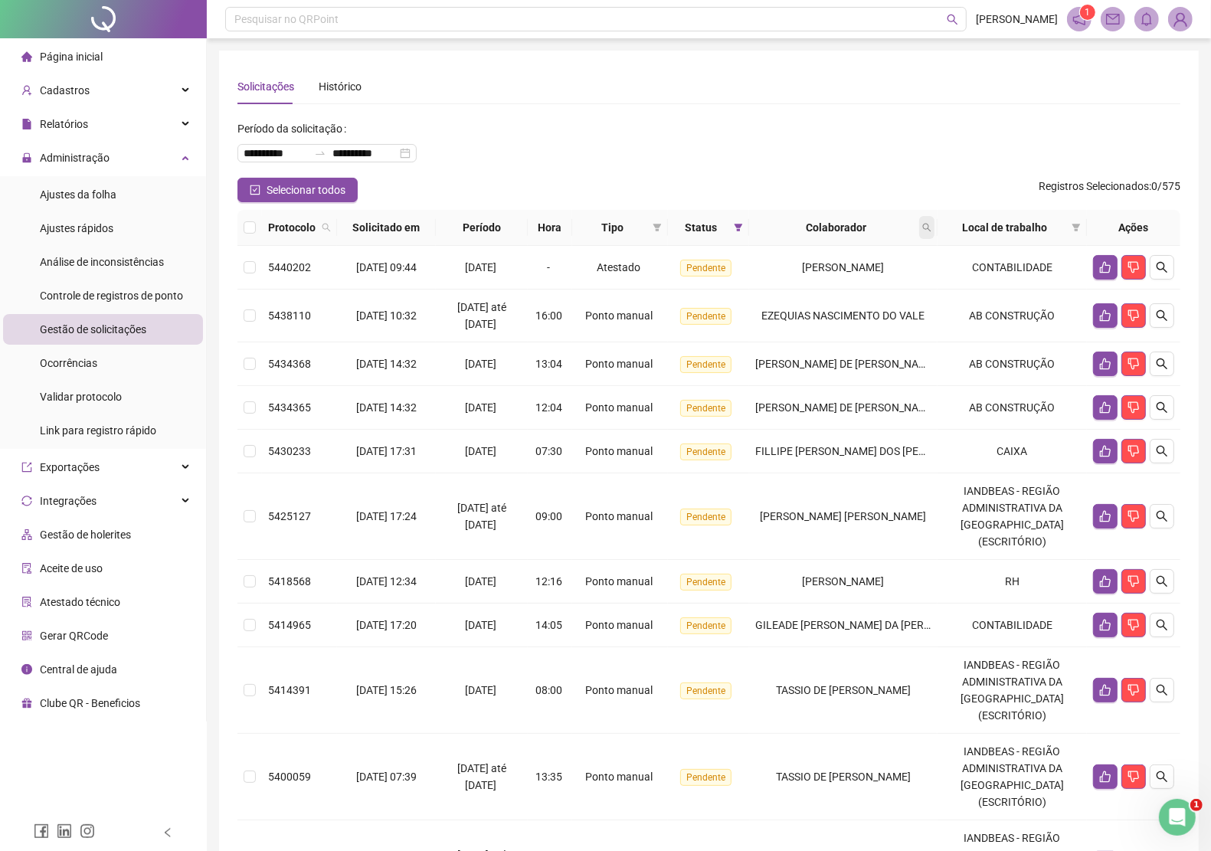
click at [932, 223] on icon "search" at bounding box center [926, 227] width 9 height 9
click at [841, 263] on input "text" at bounding box center [868, 260] width 144 height 25
type input "*****"
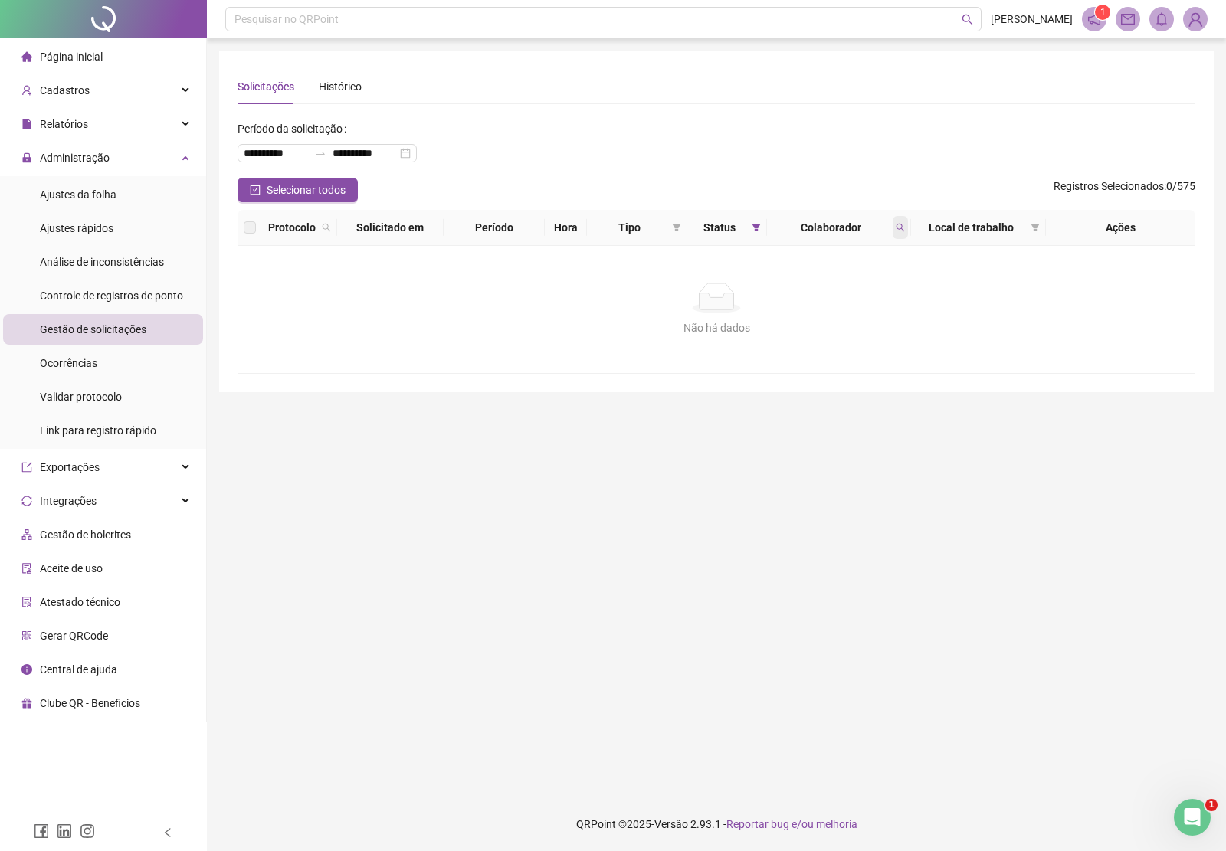
click at [902, 230] on icon "search" at bounding box center [900, 228] width 8 height 8
click at [84, 46] on div "Página inicial" at bounding box center [61, 56] width 81 height 31
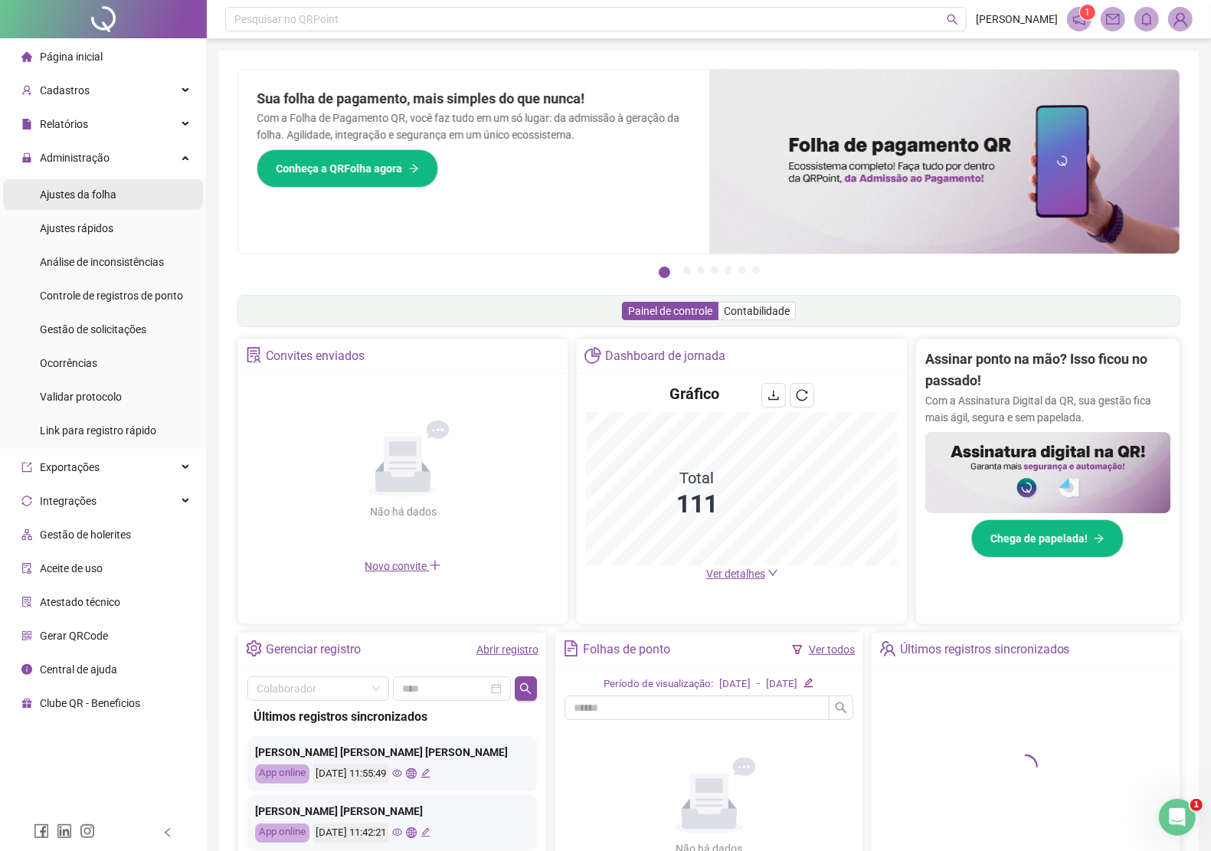
click at [108, 189] on span "Ajustes da folha" at bounding box center [78, 194] width 77 height 12
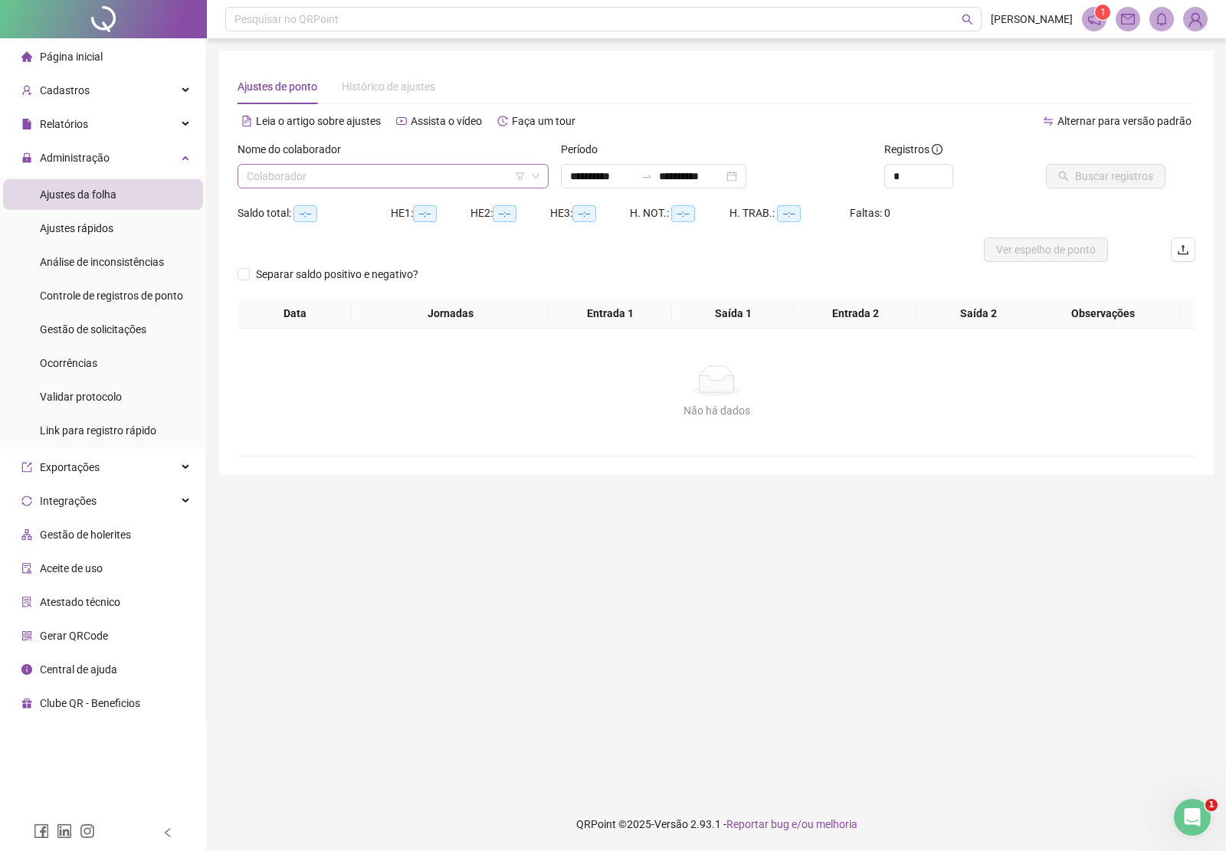
click at [330, 166] on input "search" at bounding box center [386, 176] width 279 height 23
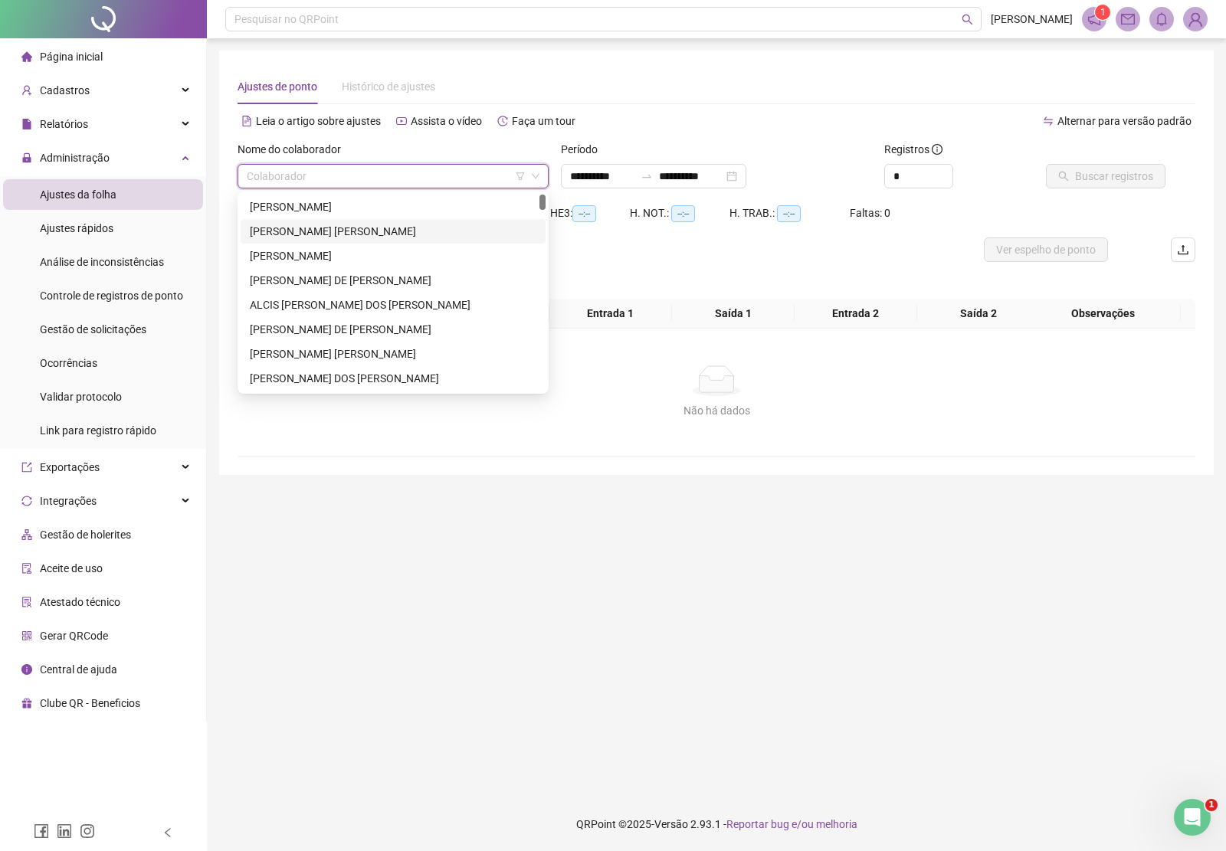
click at [349, 230] on div "[PERSON_NAME] [PERSON_NAME]" at bounding box center [393, 231] width 287 height 17
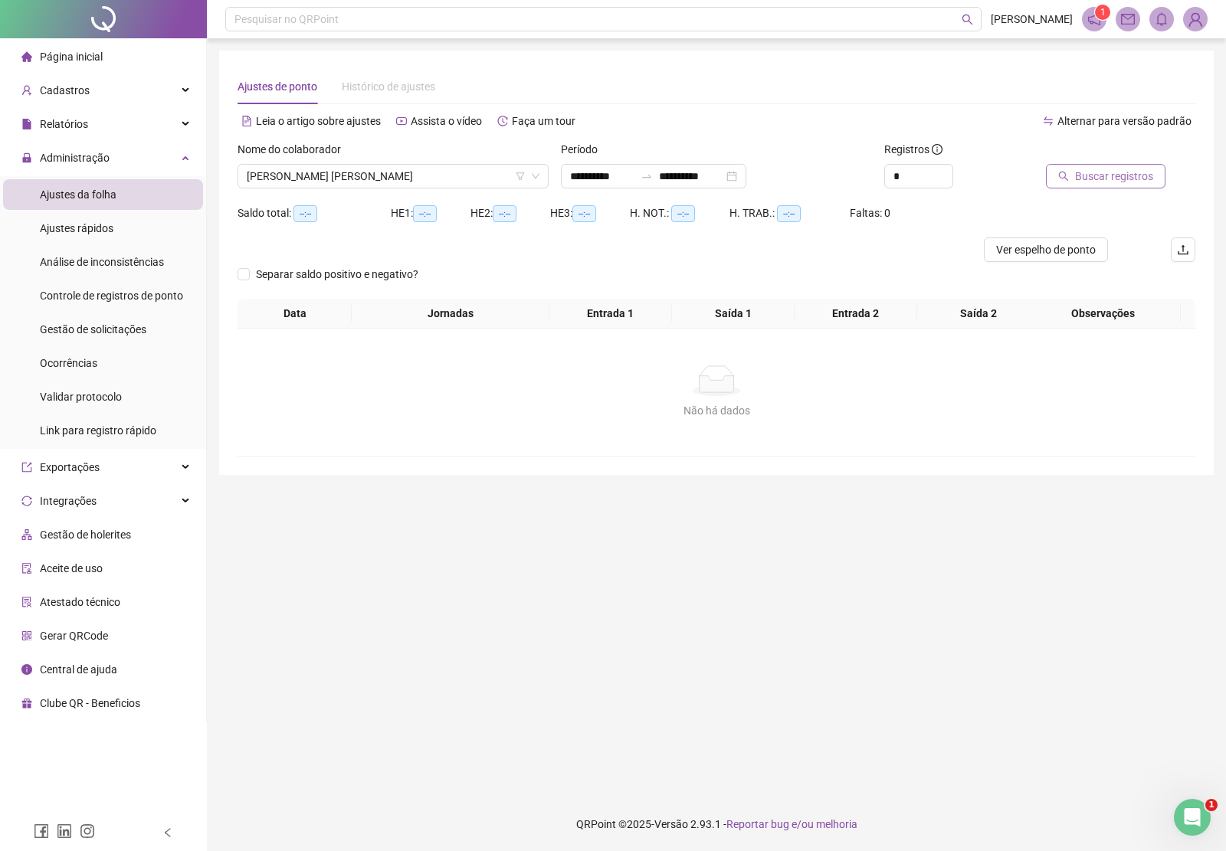
click at [1073, 172] on button "Buscar registros" at bounding box center [1106, 176] width 120 height 25
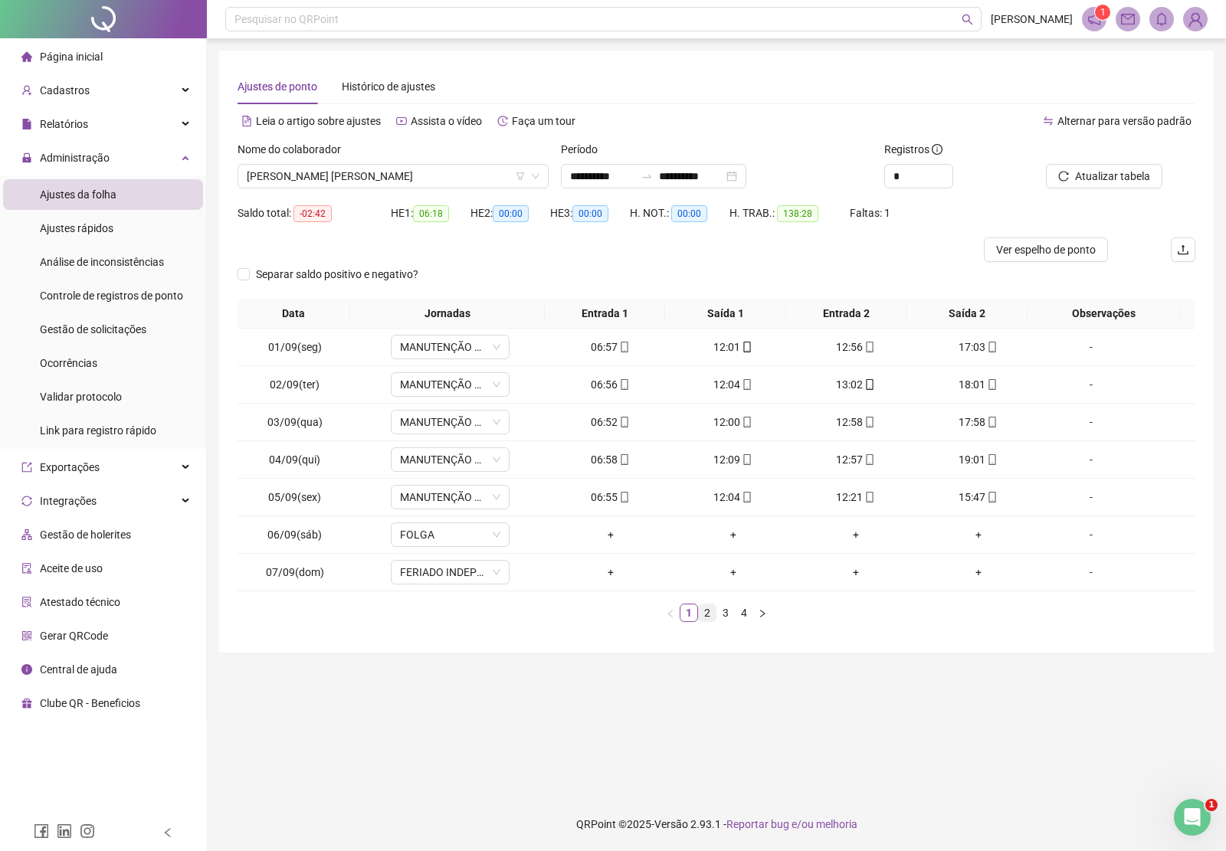
drag, startPoint x: 703, startPoint y: 618, endPoint x: 715, endPoint y: 618, distance: 11.5
click at [706, 618] on link "2" at bounding box center [707, 612] width 17 height 17
drag, startPoint x: 726, startPoint y: 618, endPoint x: 737, endPoint y: 621, distance: 11.0
click at [729, 618] on link "3" at bounding box center [725, 612] width 17 height 17
click at [744, 618] on link "4" at bounding box center [744, 612] width 17 height 17
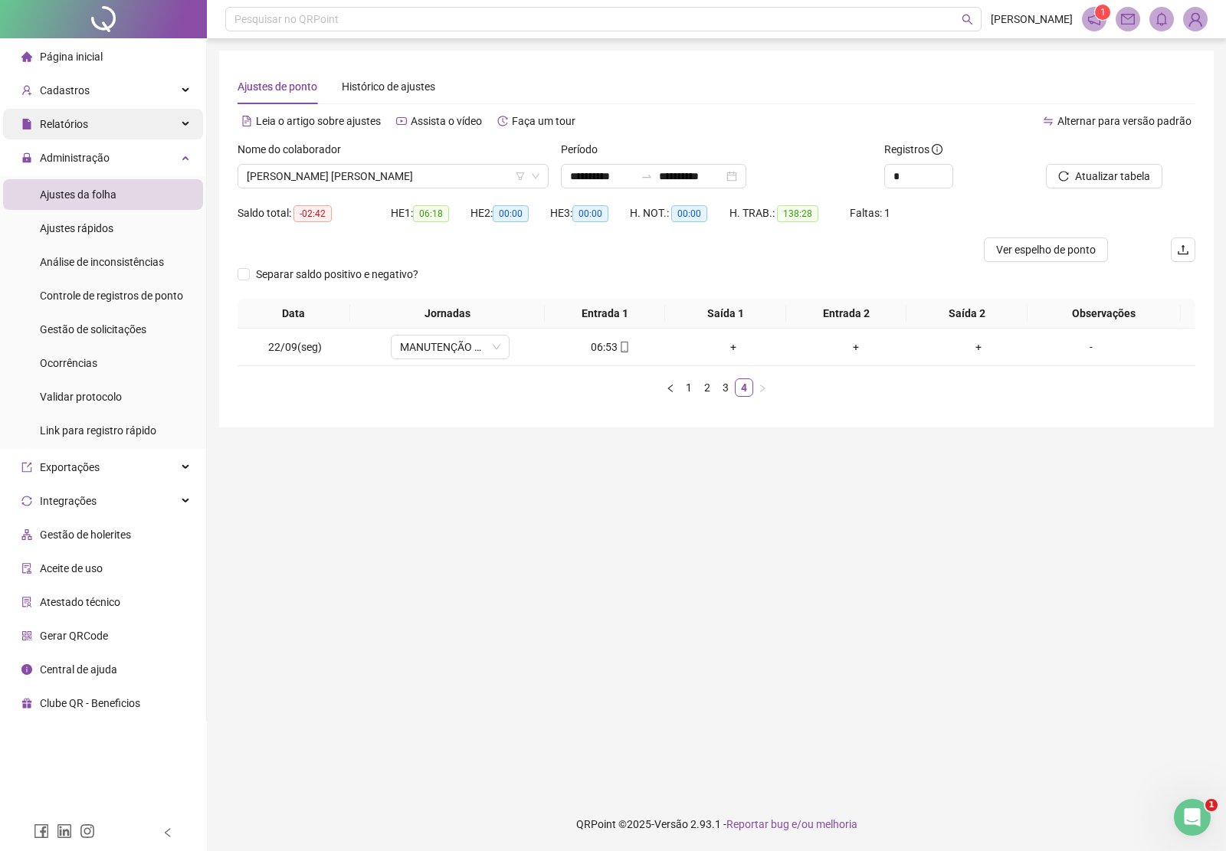
click at [78, 126] on span "Relatórios" at bounding box center [64, 124] width 48 height 12
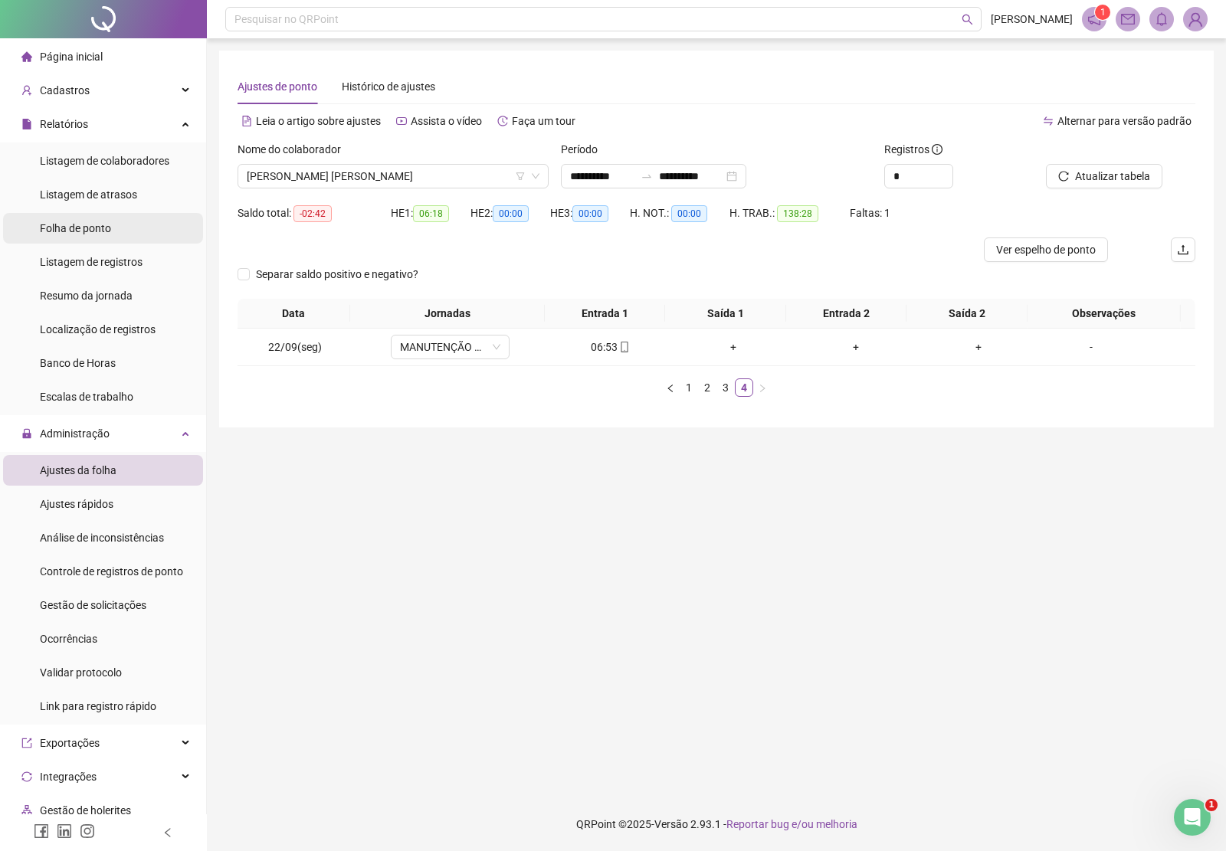
click at [79, 223] on span "Folha de ponto" at bounding box center [75, 228] width 71 height 12
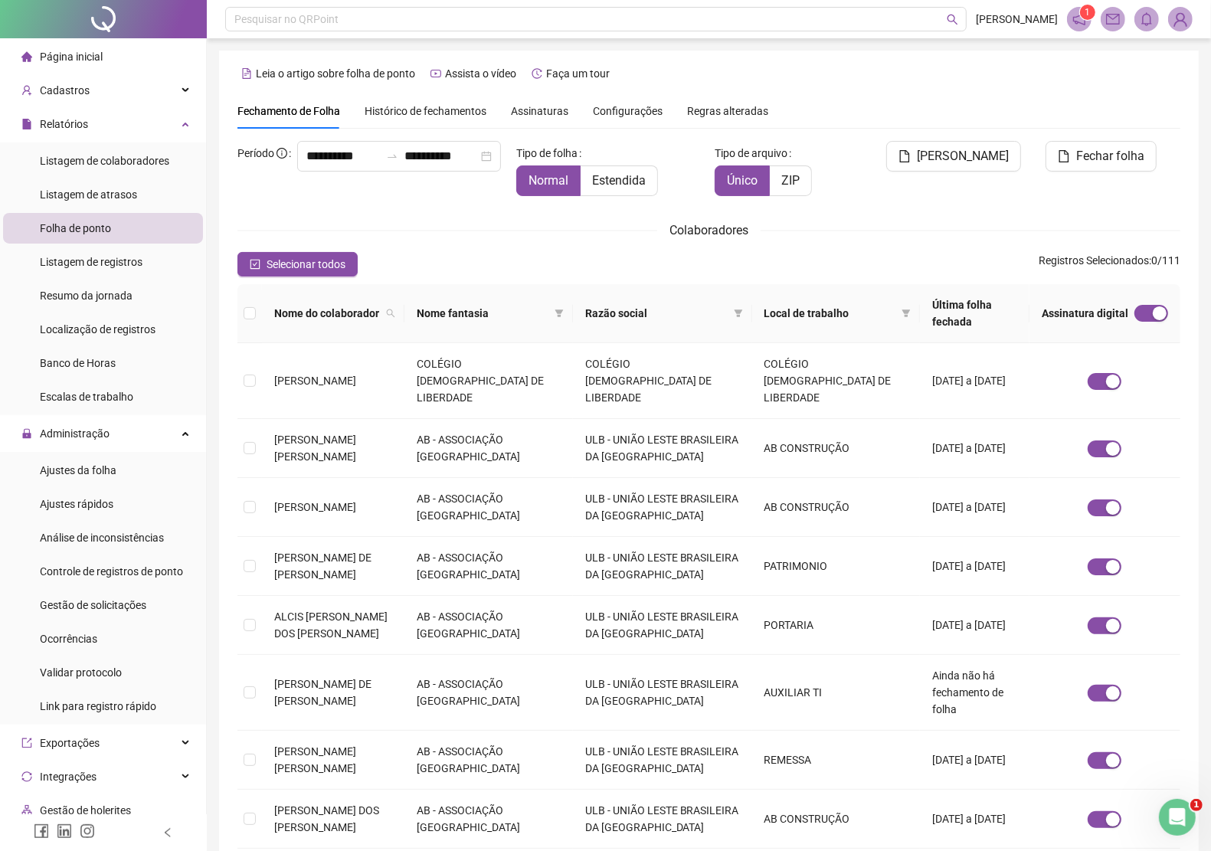
click at [542, 113] on span "Assinaturas" at bounding box center [539, 111] width 57 height 11
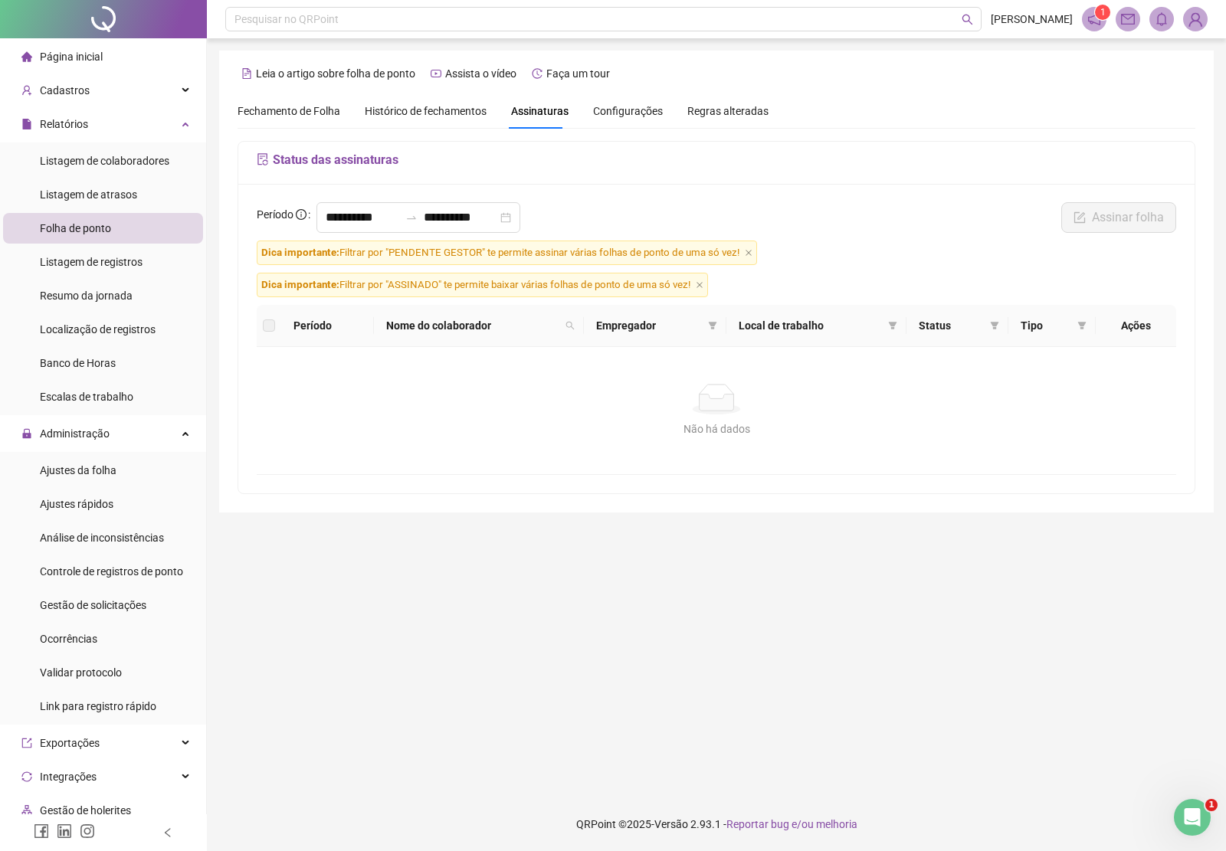
click at [755, 254] on span "Dica importante: Filtrar por "PENDENTE GESTOR" te permite assinar várias folhas…" at bounding box center [507, 253] width 500 height 25
click at [747, 254] on icon "close" at bounding box center [749, 253] width 8 height 8
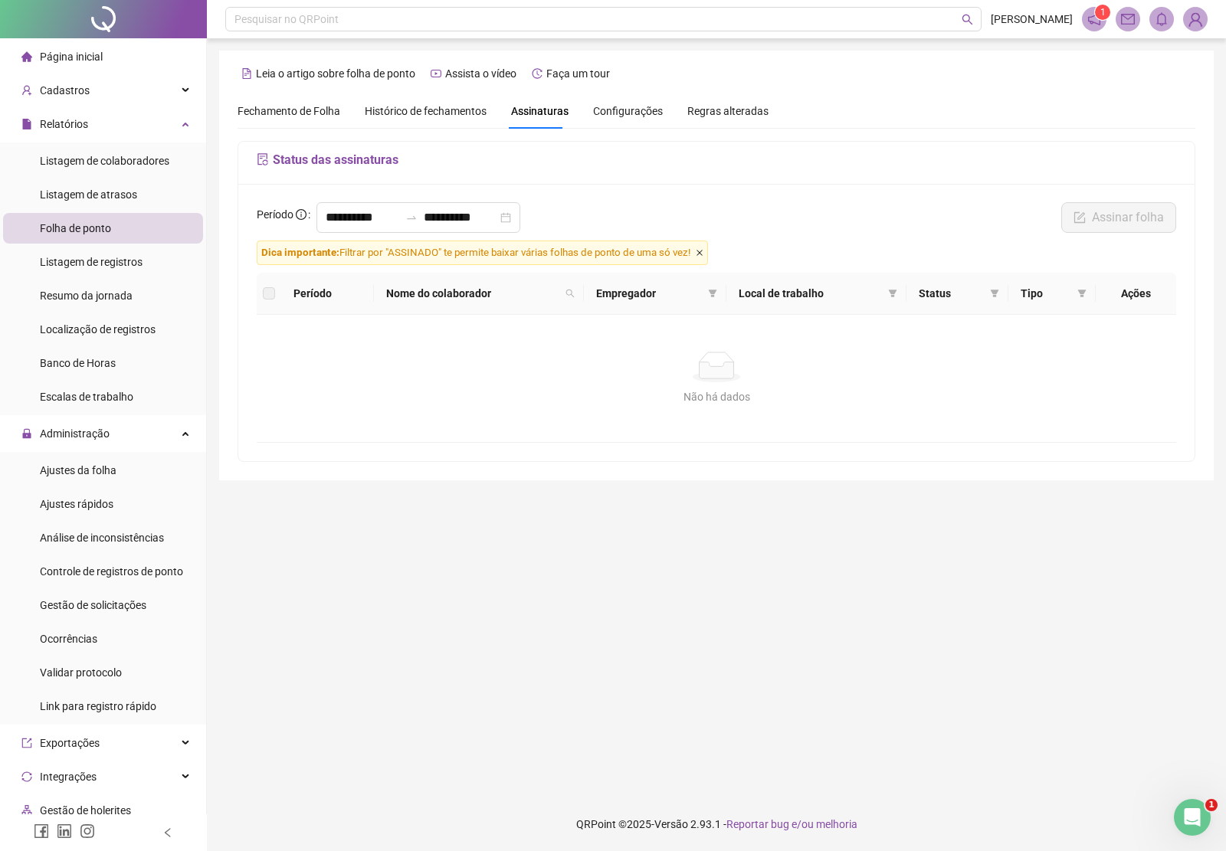
click at [703, 251] on icon "close" at bounding box center [700, 253] width 8 height 8
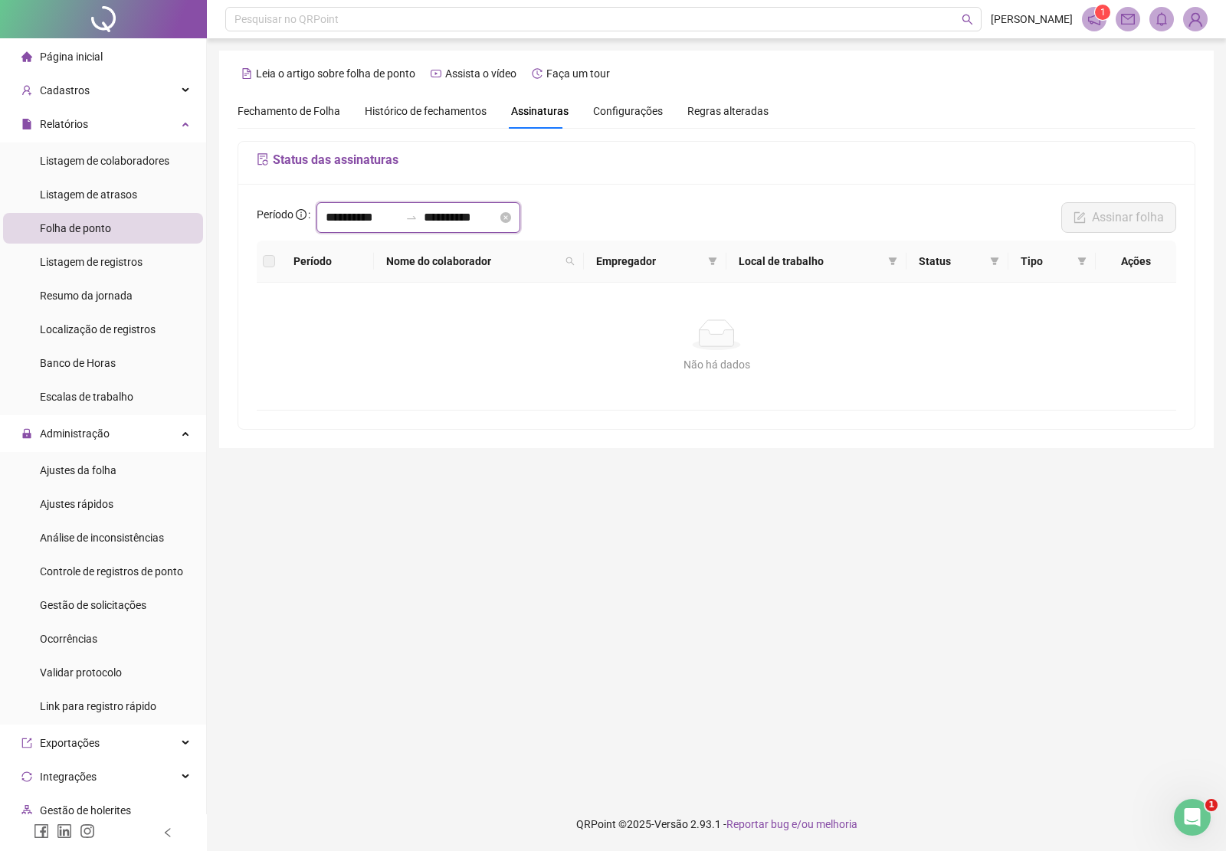
click at [399, 216] on input "**********" at bounding box center [363, 217] width 74 height 18
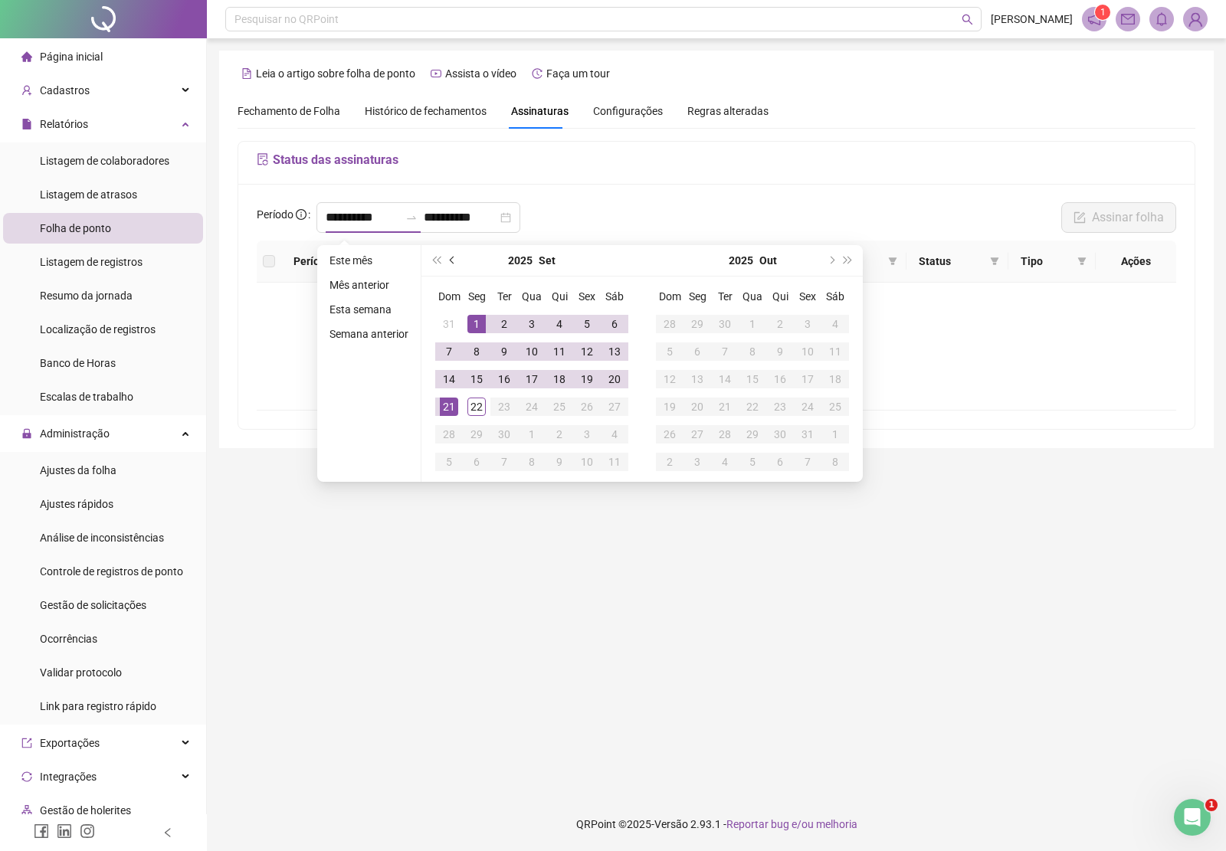
click at [448, 257] on button "prev-year" at bounding box center [452, 260] width 17 height 31
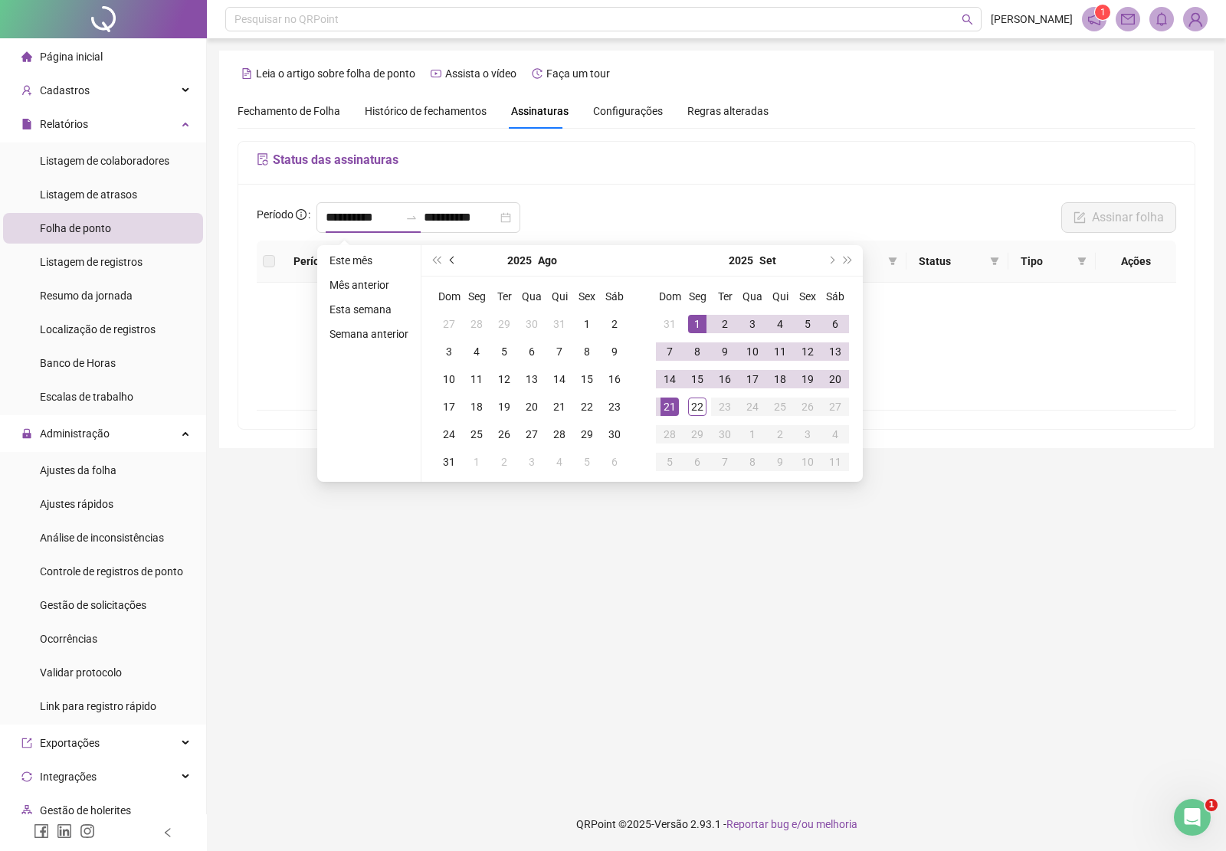
click at [448, 257] on button "prev-year" at bounding box center [452, 260] width 17 height 31
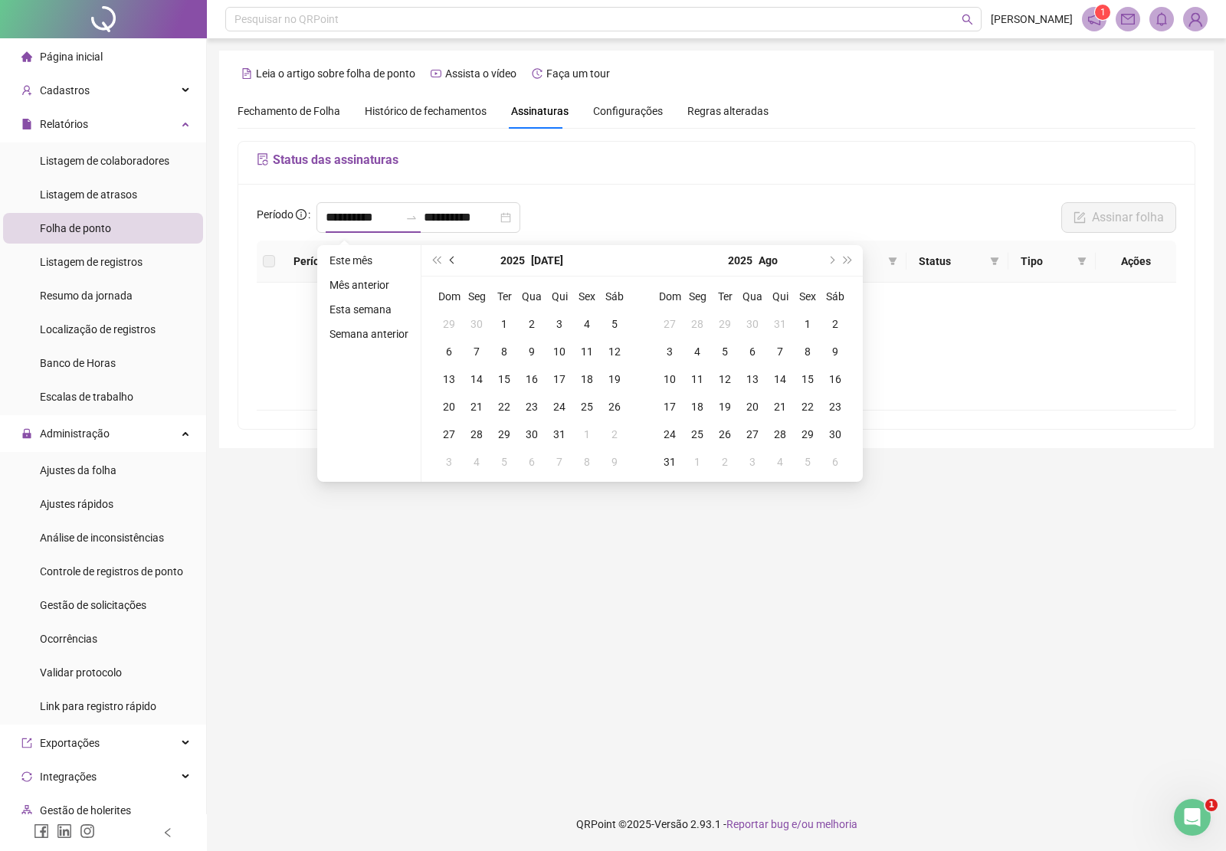
click at [448, 257] on button "prev-year" at bounding box center [452, 260] width 17 height 31
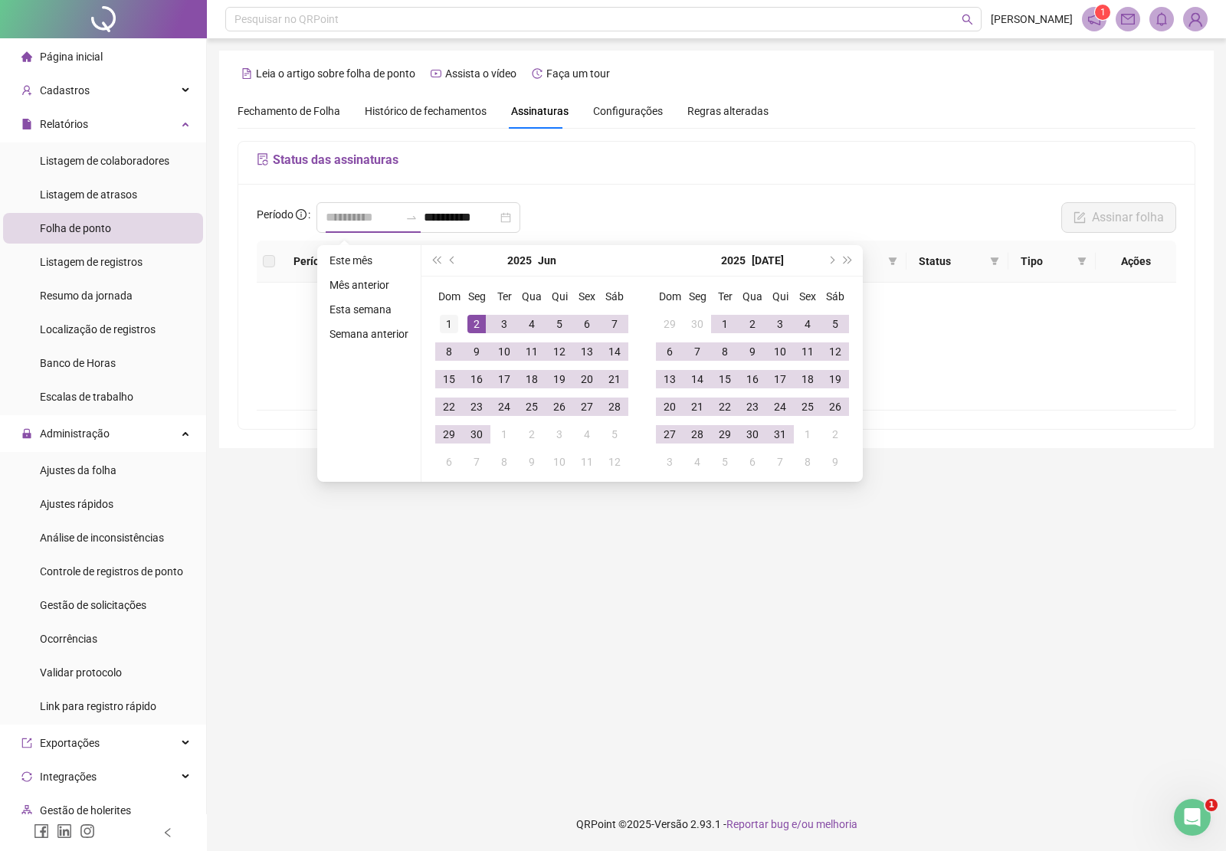
type input "**********"
click at [444, 324] on div "1" at bounding box center [449, 324] width 18 height 18
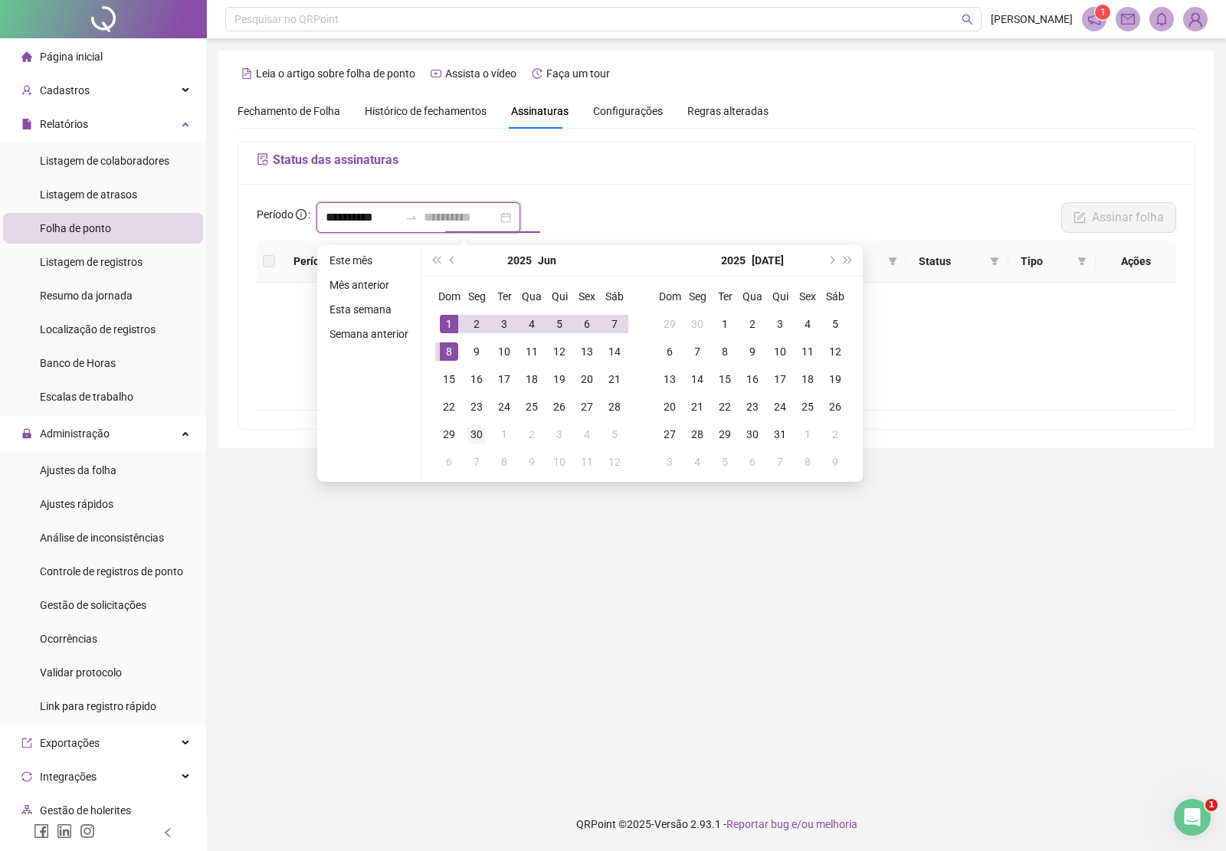
type input "**********"
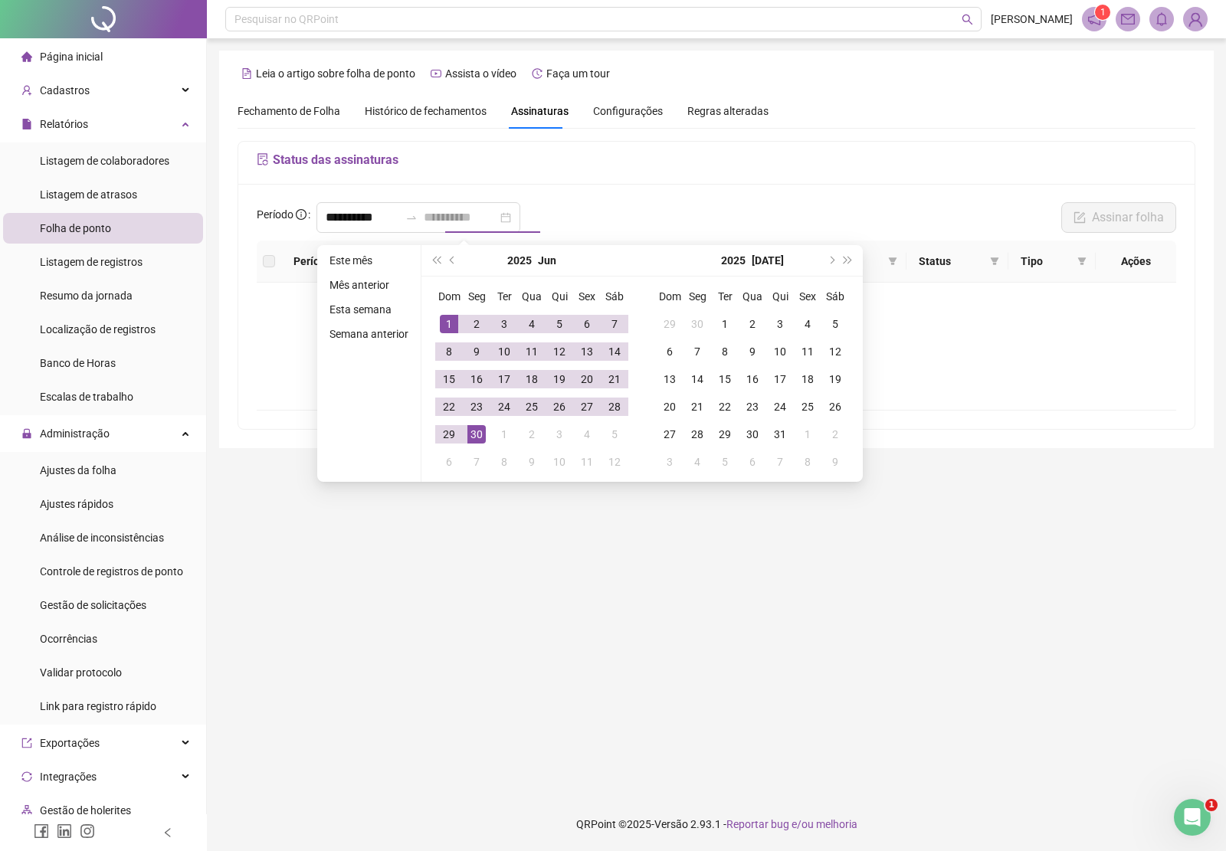
click at [480, 434] on div "30" at bounding box center [476, 434] width 18 height 18
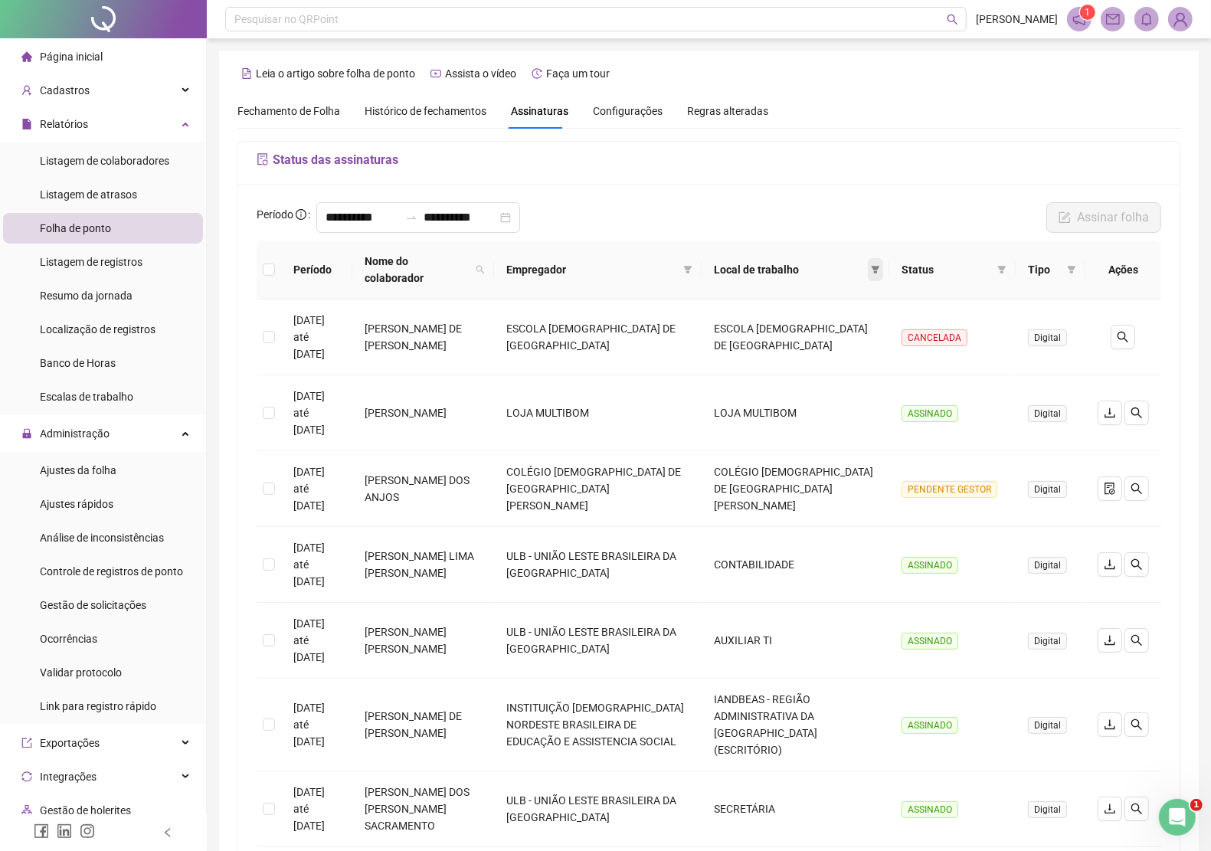
click at [880, 270] on icon "filter" at bounding box center [875, 269] width 9 height 9
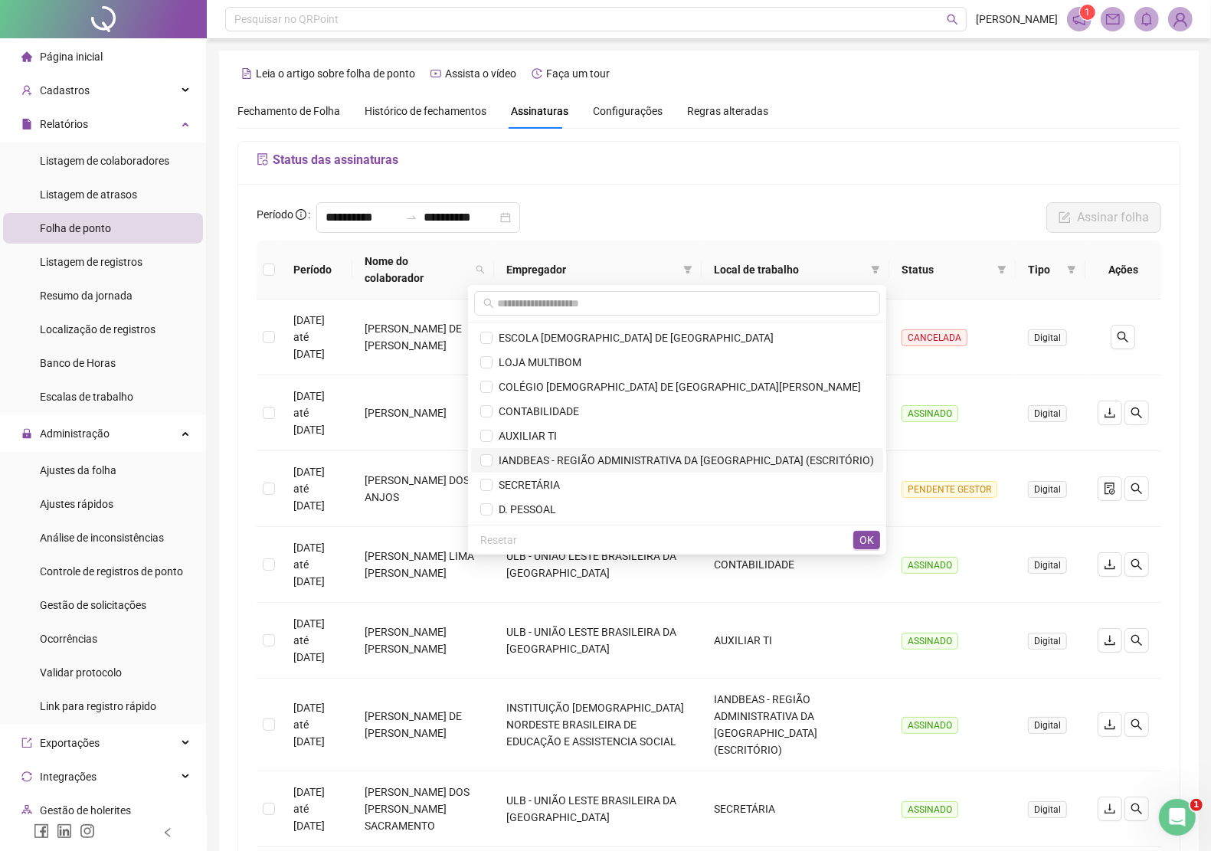
click at [632, 461] on span "IANDBEAS - REGIÃO ADMINISTRATIVA DA [GEOGRAPHIC_DATA] (ESCRITÓRIO)" at bounding box center [684, 460] width 382 height 12
click at [856, 535] on button "OK" at bounding box center [866, 540] width 27 height 18
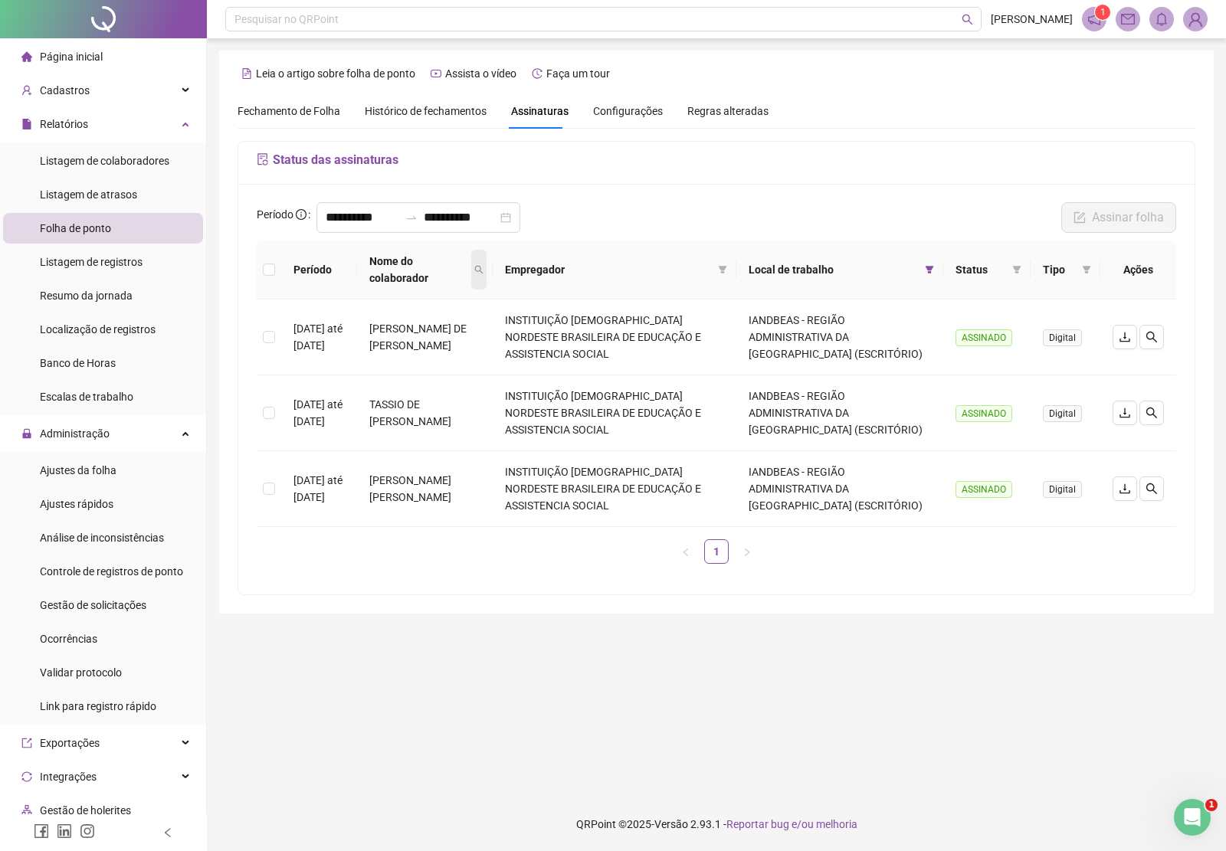
click at [483, 272] on icon "search" at bounding box center [478, 269] width 9 height 9
click at [429, 308] on input "text" at bounding box center [440, 312] width 144 height 25
type input "******"
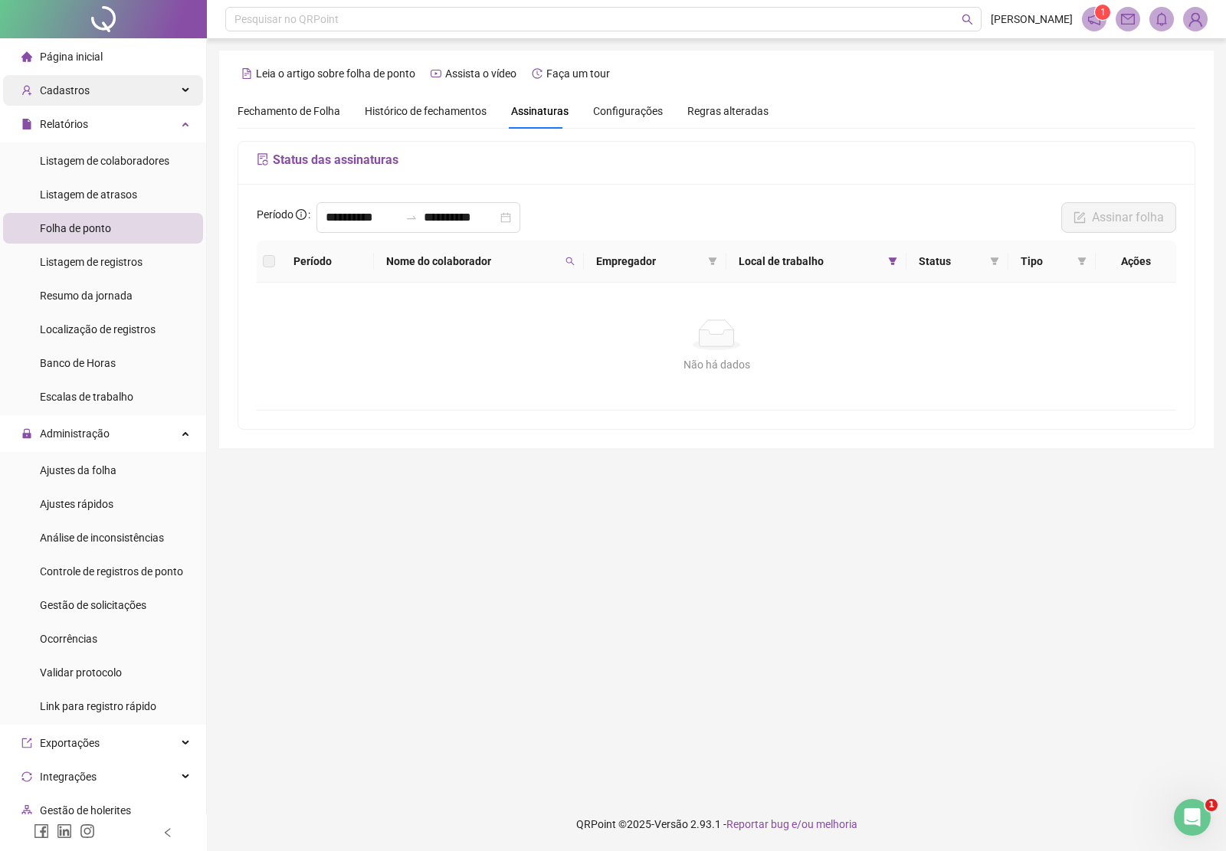
click at [61, 89] on span "Cadastros" at bounding box center [65, 90] width 50 height 12
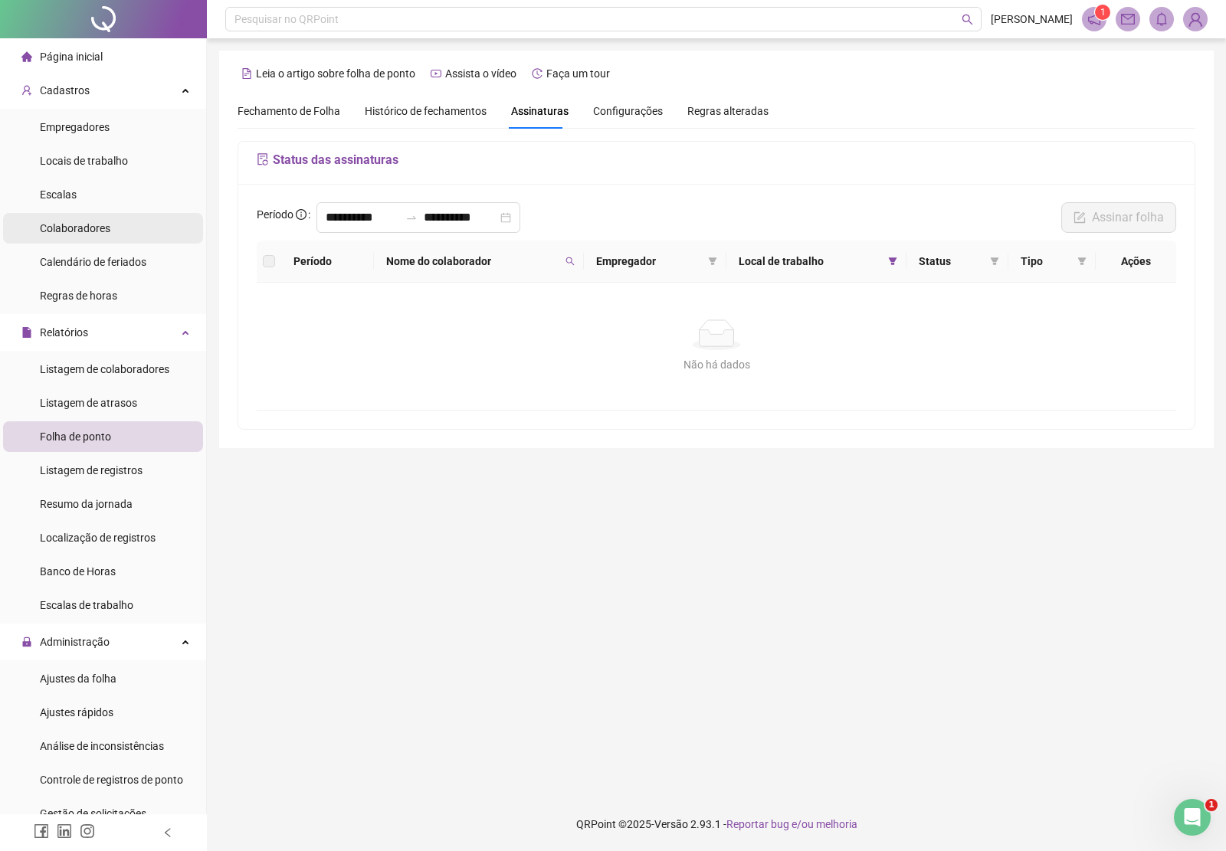
click at [88, 227] on span "Colaboradores" at bounding box center [75, 228] width 70 height 12
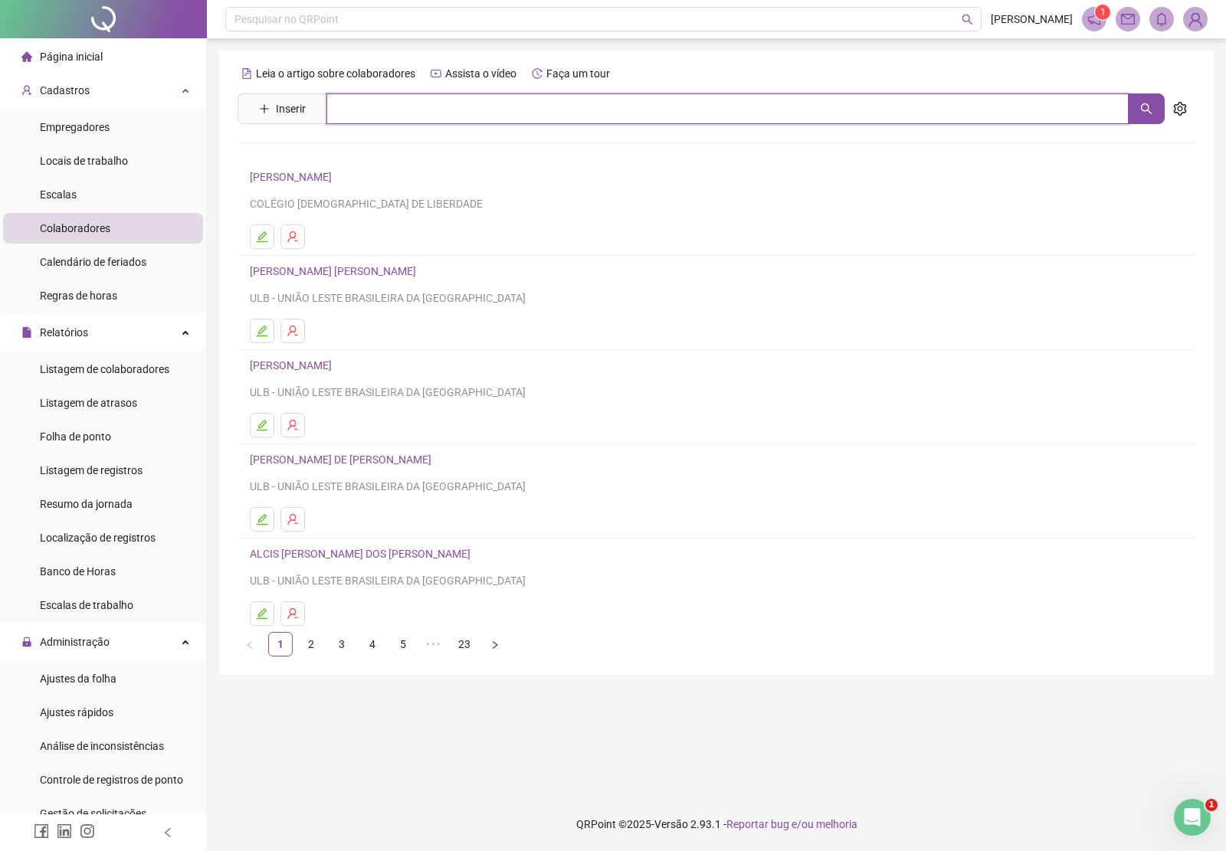
click at [372, 101] on input "text" at bounding box center [727, 108] width 802 height 31
type input "******"
click at [348, 154] on link "[PERSON_NAME]" at bounding box center [307, 154] width 82 height 12
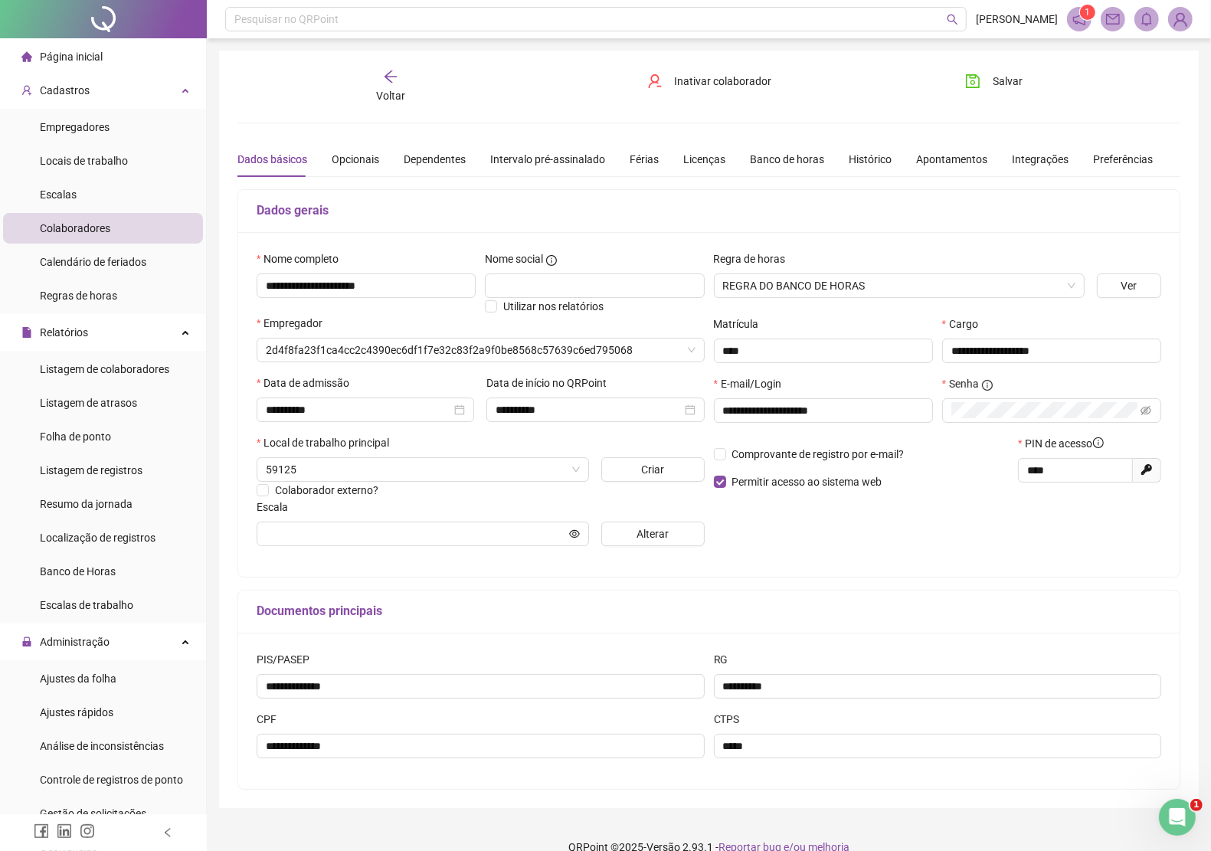
type input "**********"
click at [392, 81] on icon "arrow-left" at bounding box center [390, 76] width 15 height 15
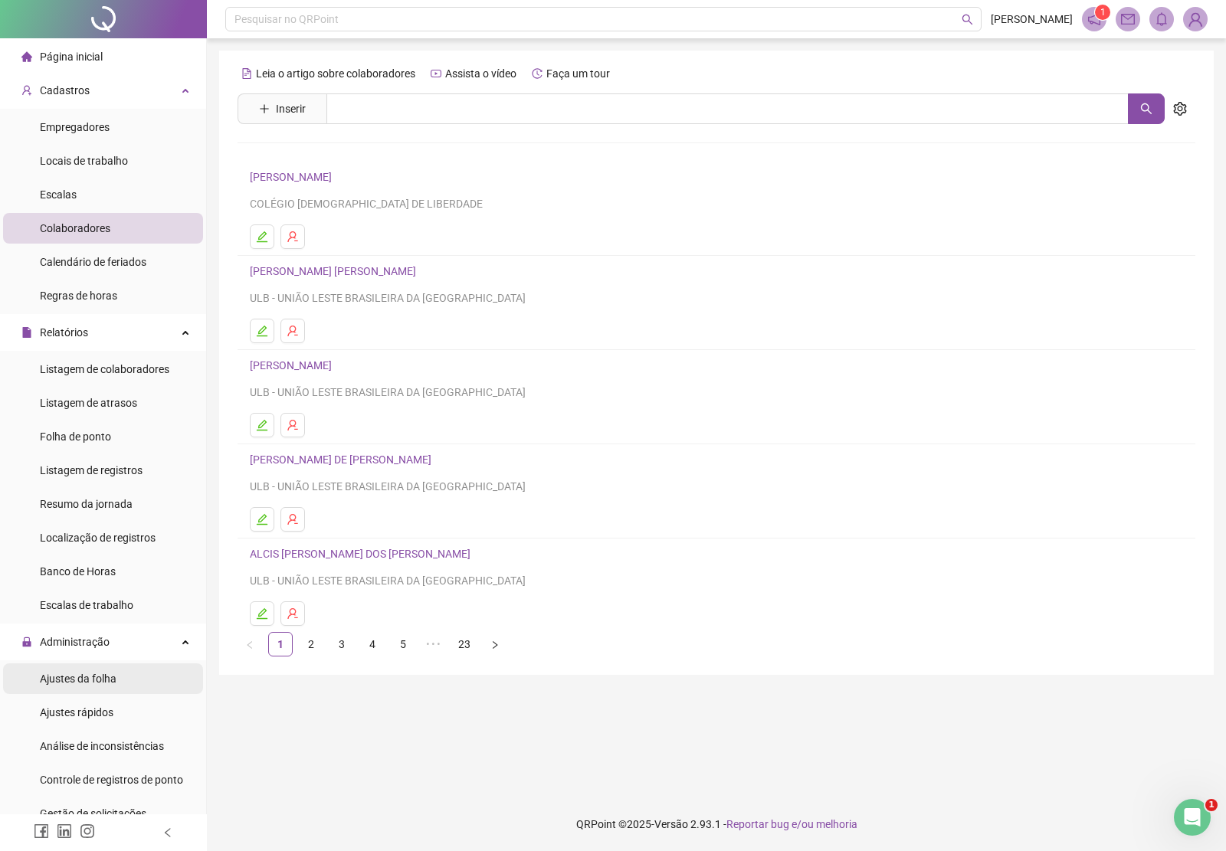
click at [101, 678] on span "Ajustes da folha" at bounding box center [78, 679] width 77 height 12
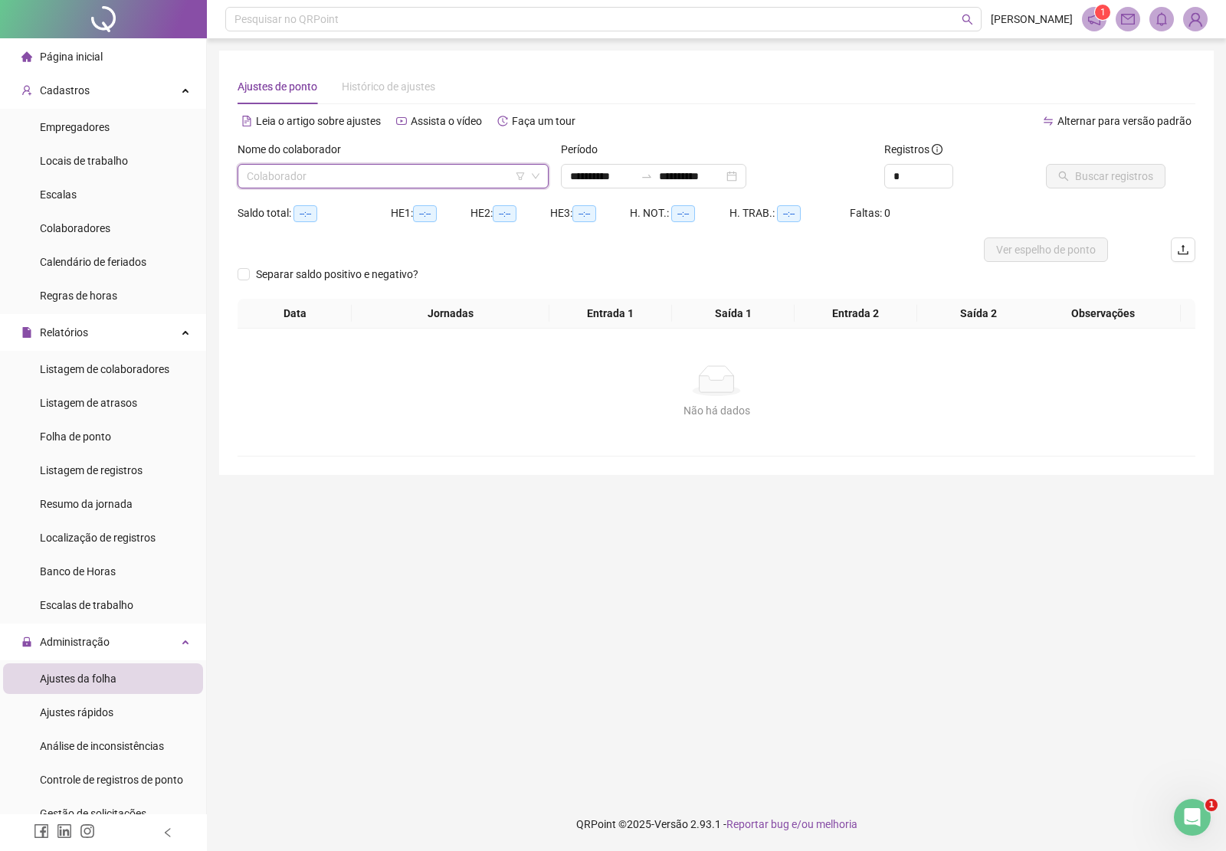
click at [319, 173] on input "search" at bounding box center [386, 176] width 279 height 23
click at [105, 441] on span "Folha de ponto" at bounding box center [75, 437] width 71 height 12
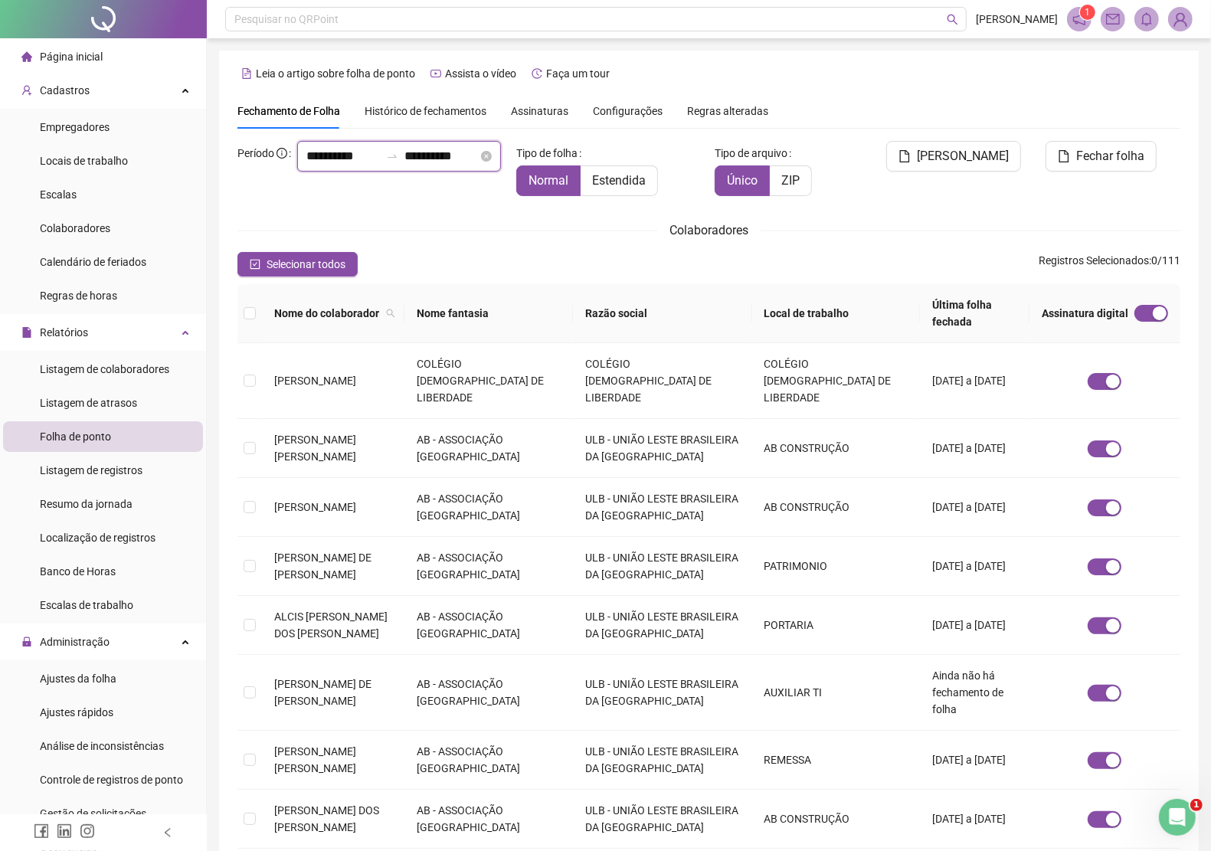
click at [318, 165] on input "**********" at bounding box center [343, 156] width 74 height 18
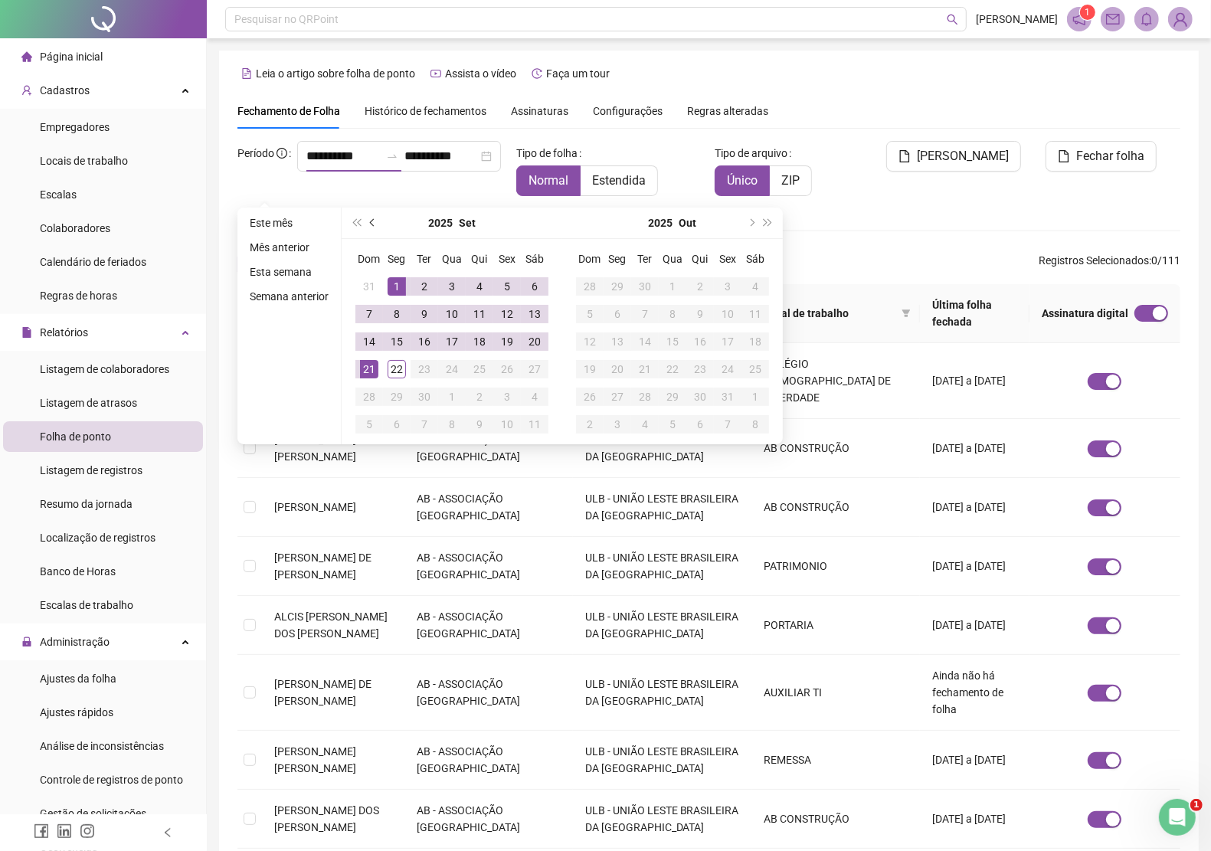
click at [373, 223] on span "prev-year" at bounding box center [374, 223] width 8 height 8
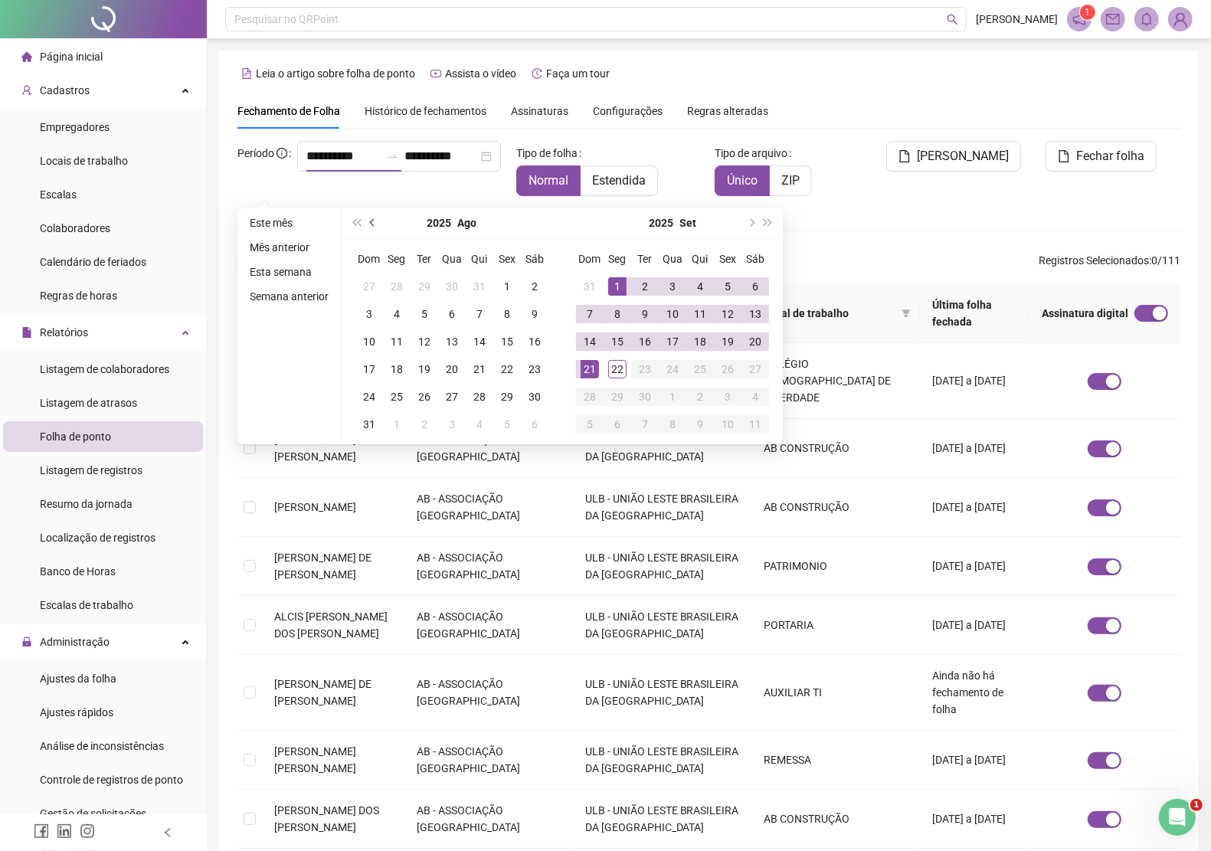
click at [373, 222] on span "prev-year" at bounding box center [374, 223] width 8 height 8
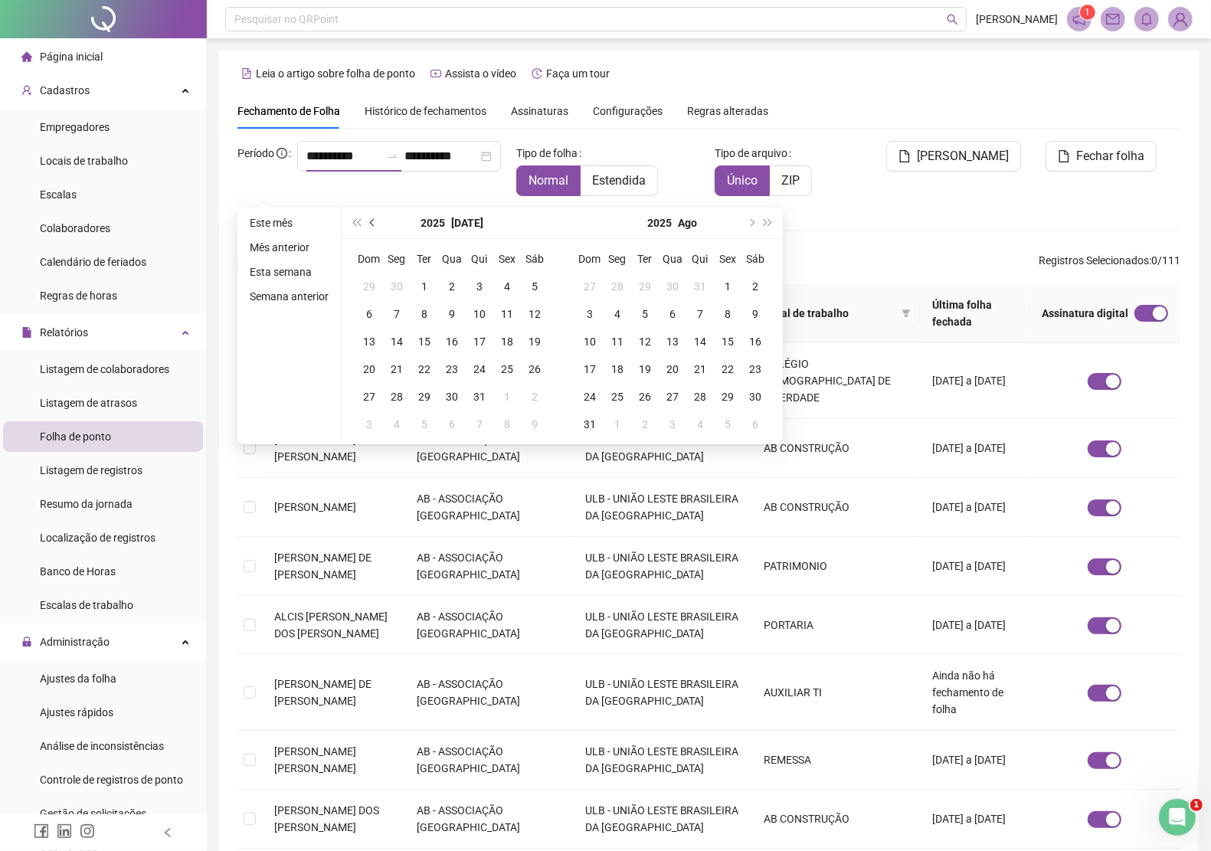
click at [374, 222] on span "prev-year" at bounding box center [374, 223] width 8 height 8
type input "**********"
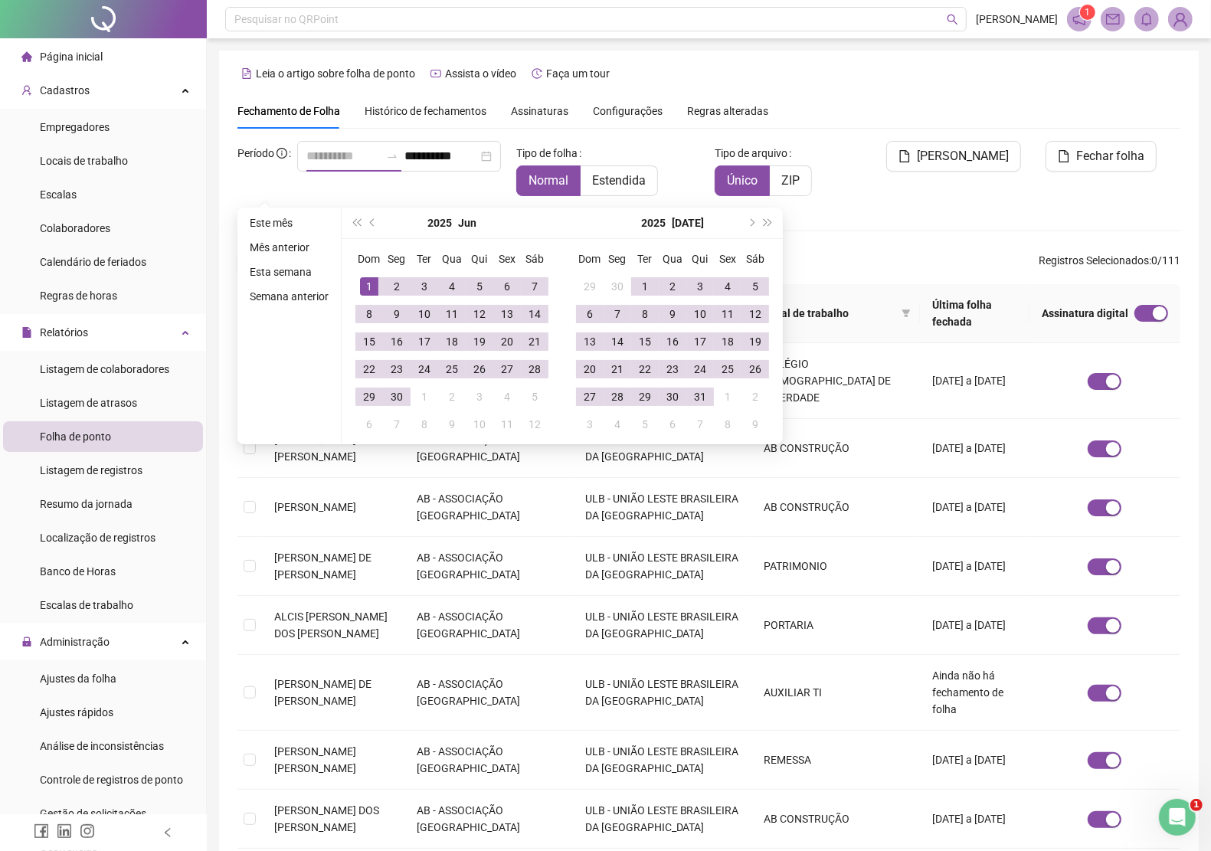
click at [372, 282] on div "1" at bounding box center [369, 286] width 18 height 18
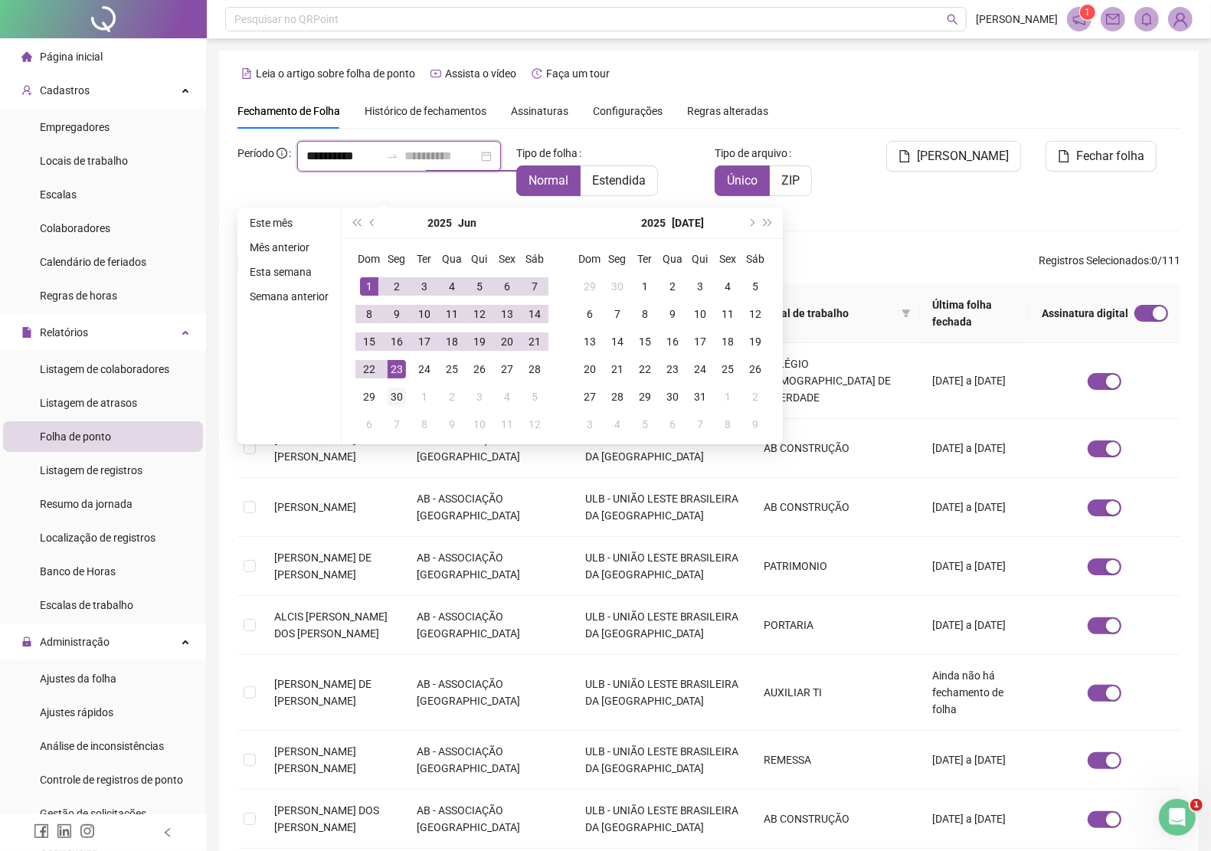
type input "**********"
click at [395, 395] on div "30" at bounding box center [397, 397] width 18 height 18
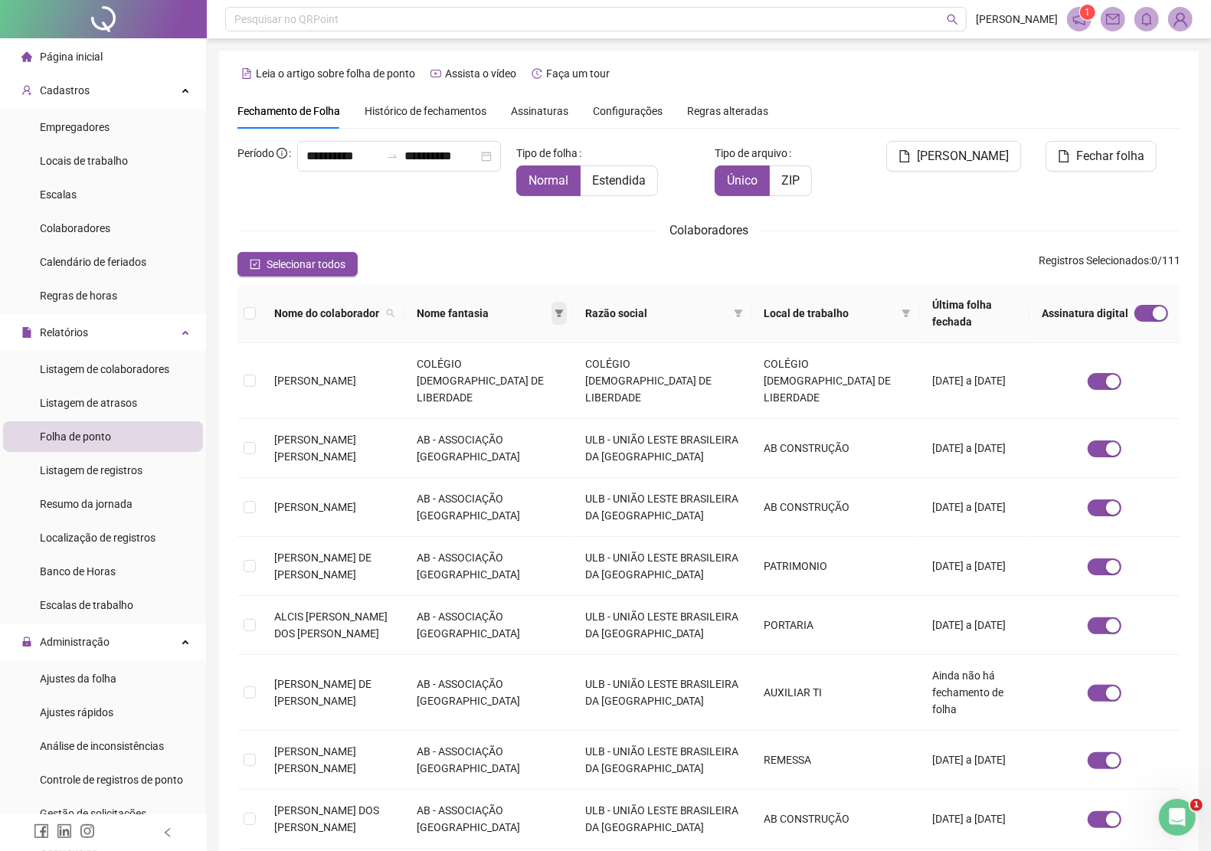
click at [563, 310] on icon "filter" at bounding box center [559, 314] width 8 height 8
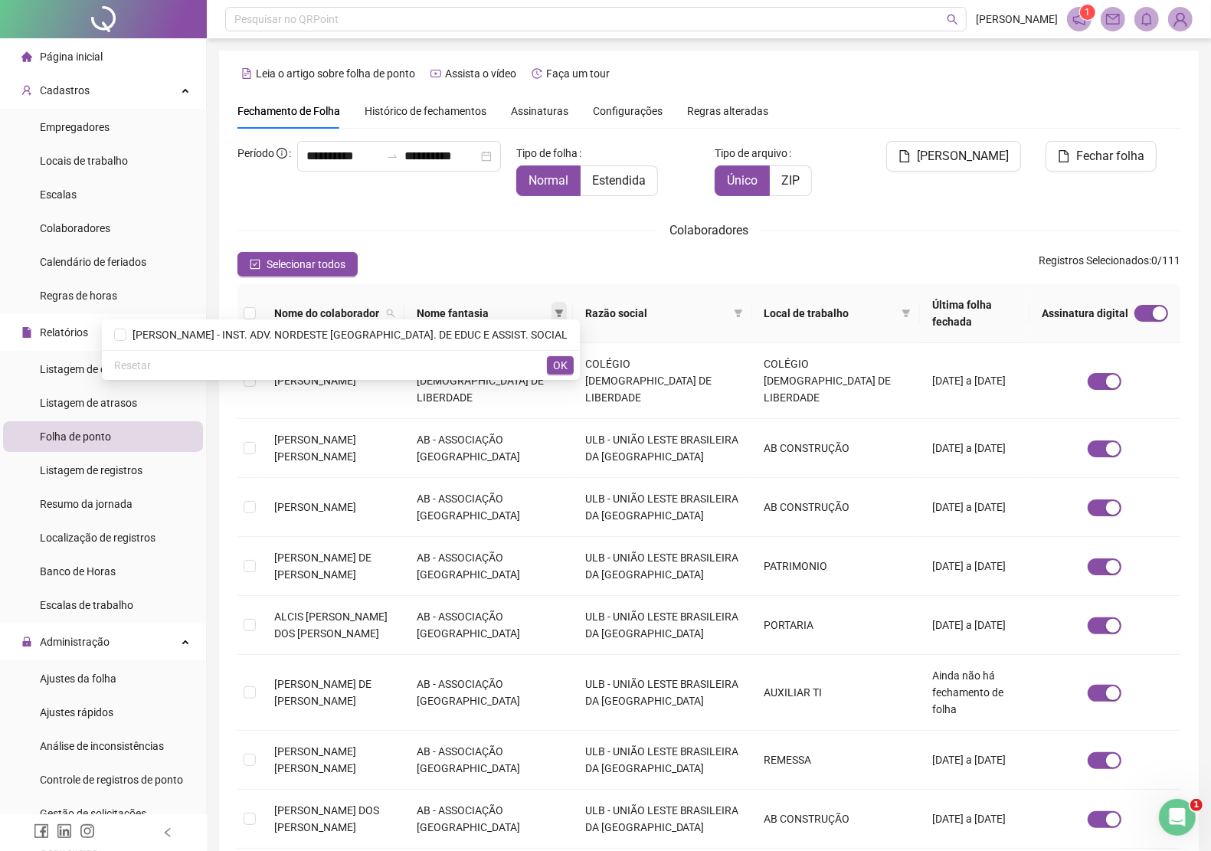
click at [563, 310] on icon "filter" at bounding box center [559, 314] width 8 height 8
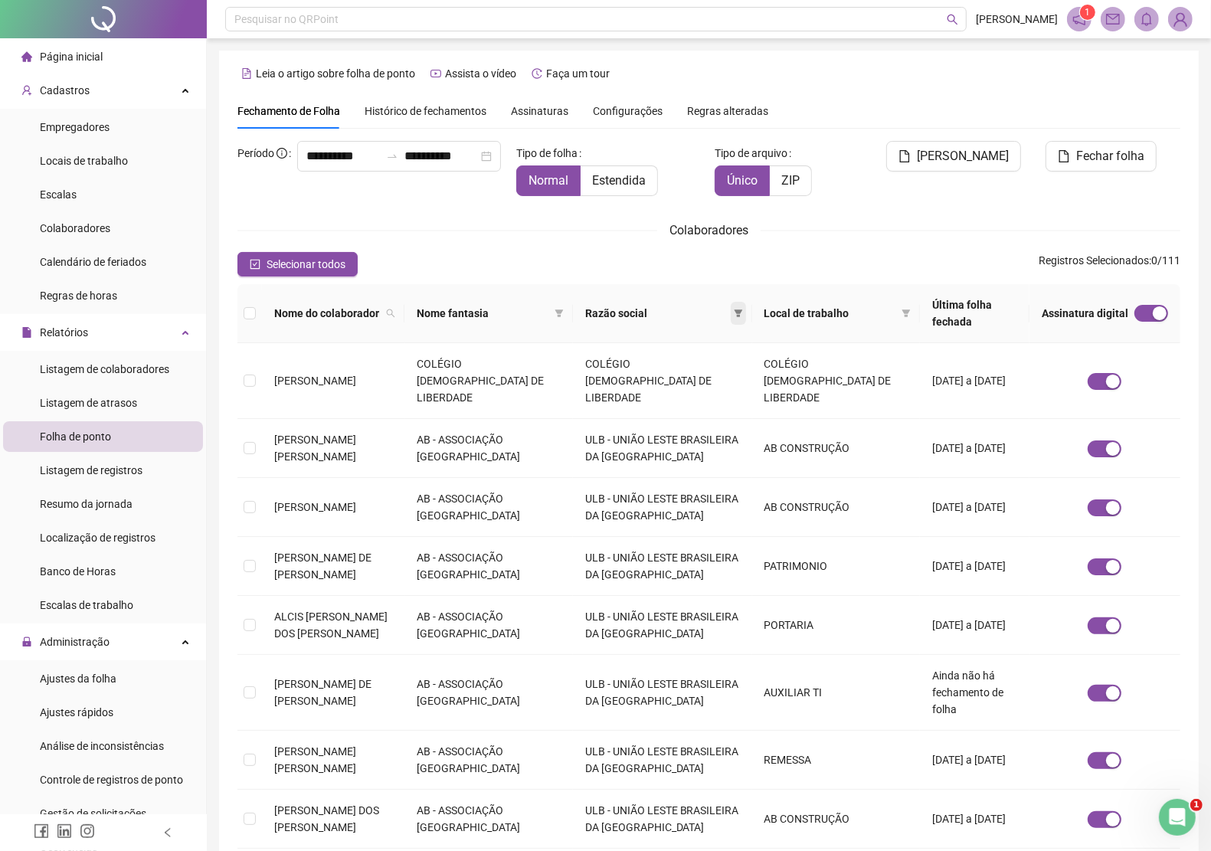
click at [734, 310] on icon "filter" at bounding box center [738, 314] width 8 height 8
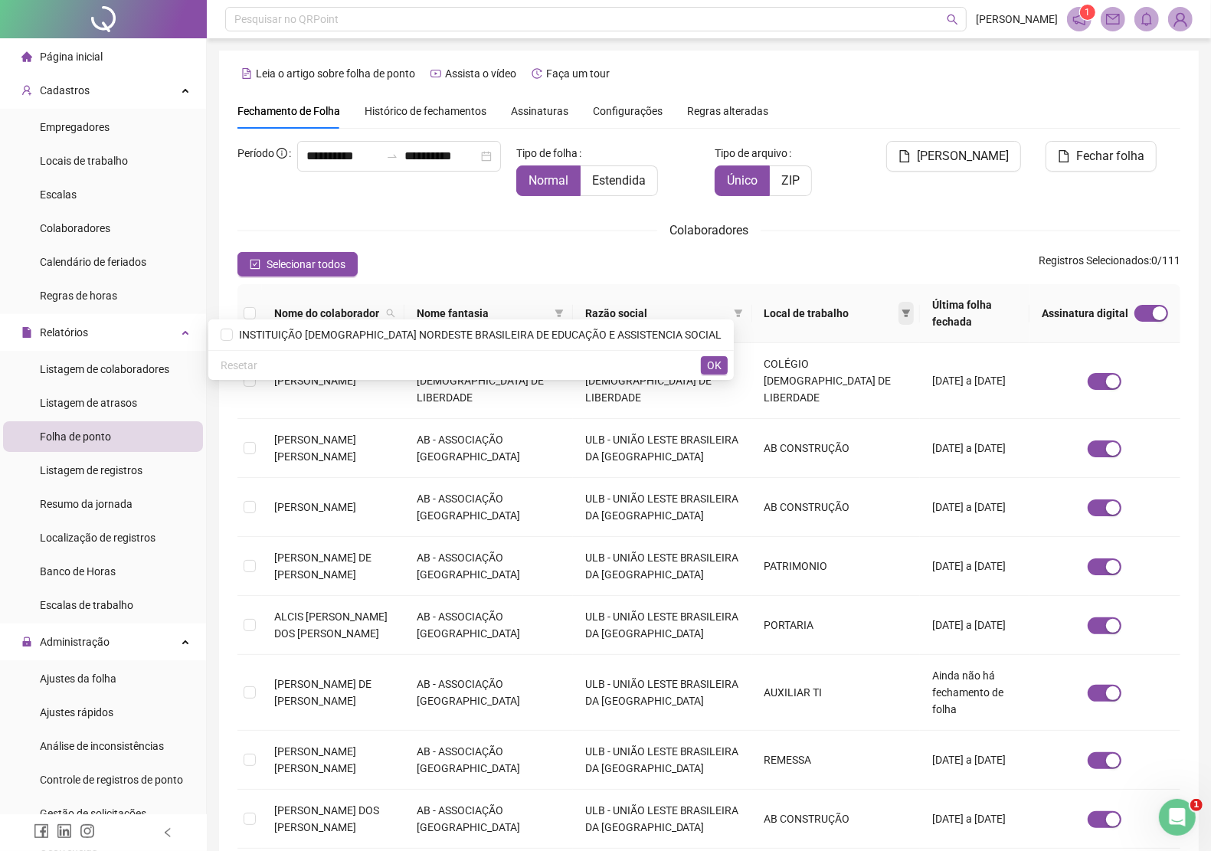
click at [899, 305] on span at bounding box center [906, 313] width 15 height 23
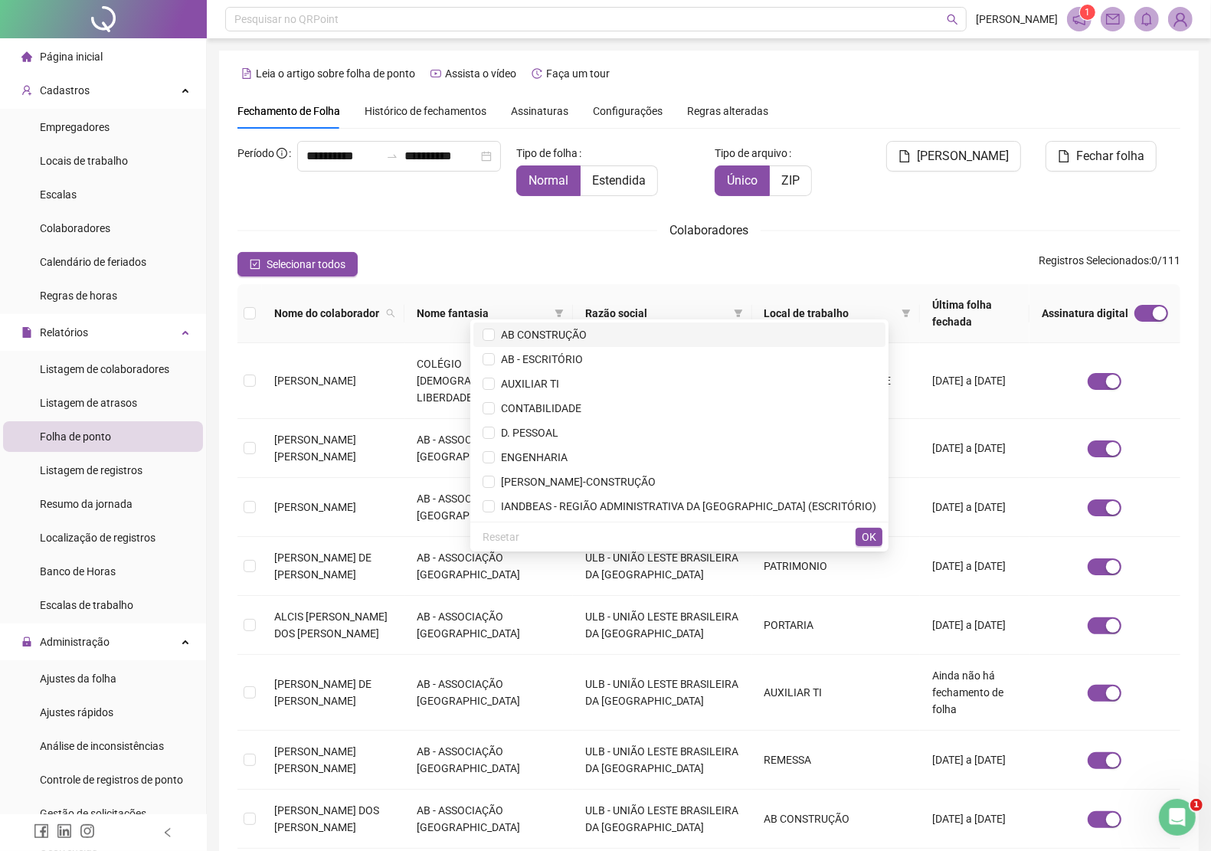
click at [587, 337] on span "AB CONSTRUÇÃO" at bounding box center [541, 335] width 92 height 12
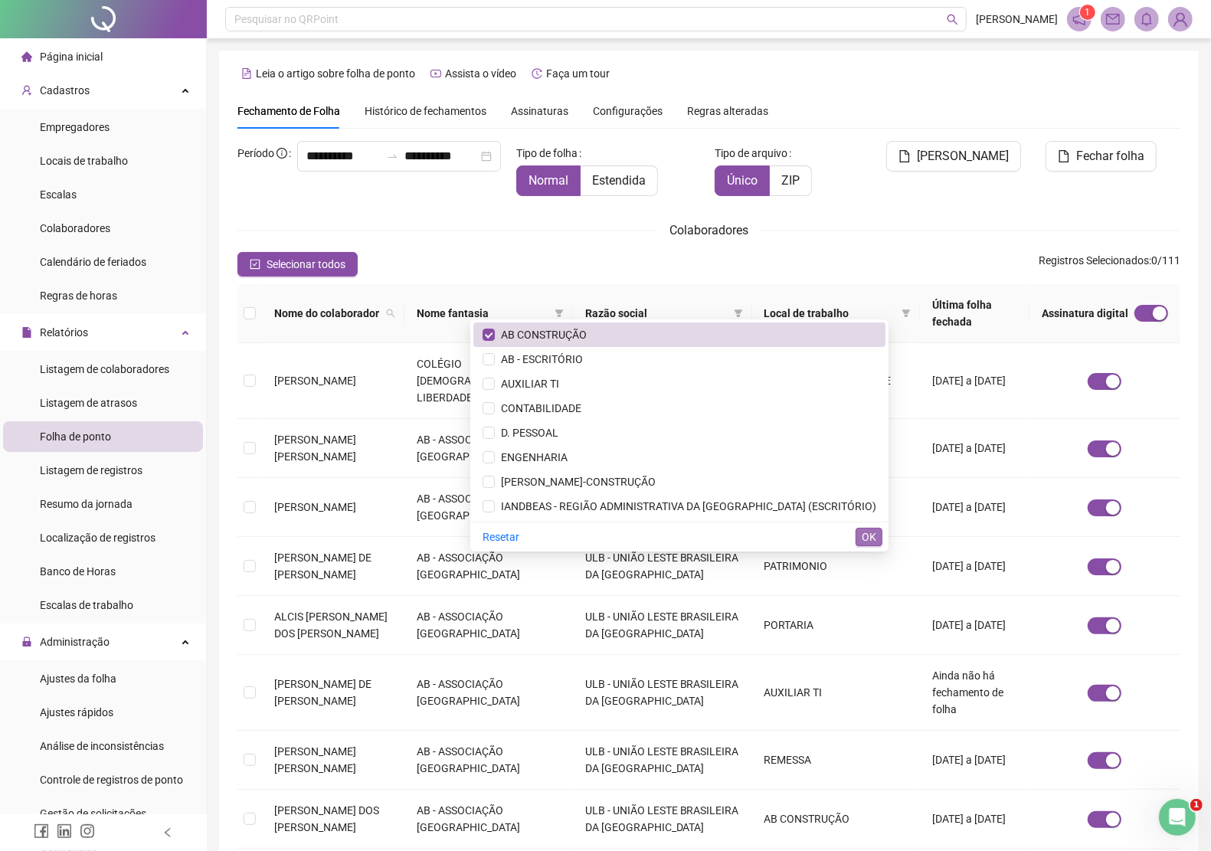
click at [873, 530] on span "OK" at bounding box center [869, 537] width 15 height 17
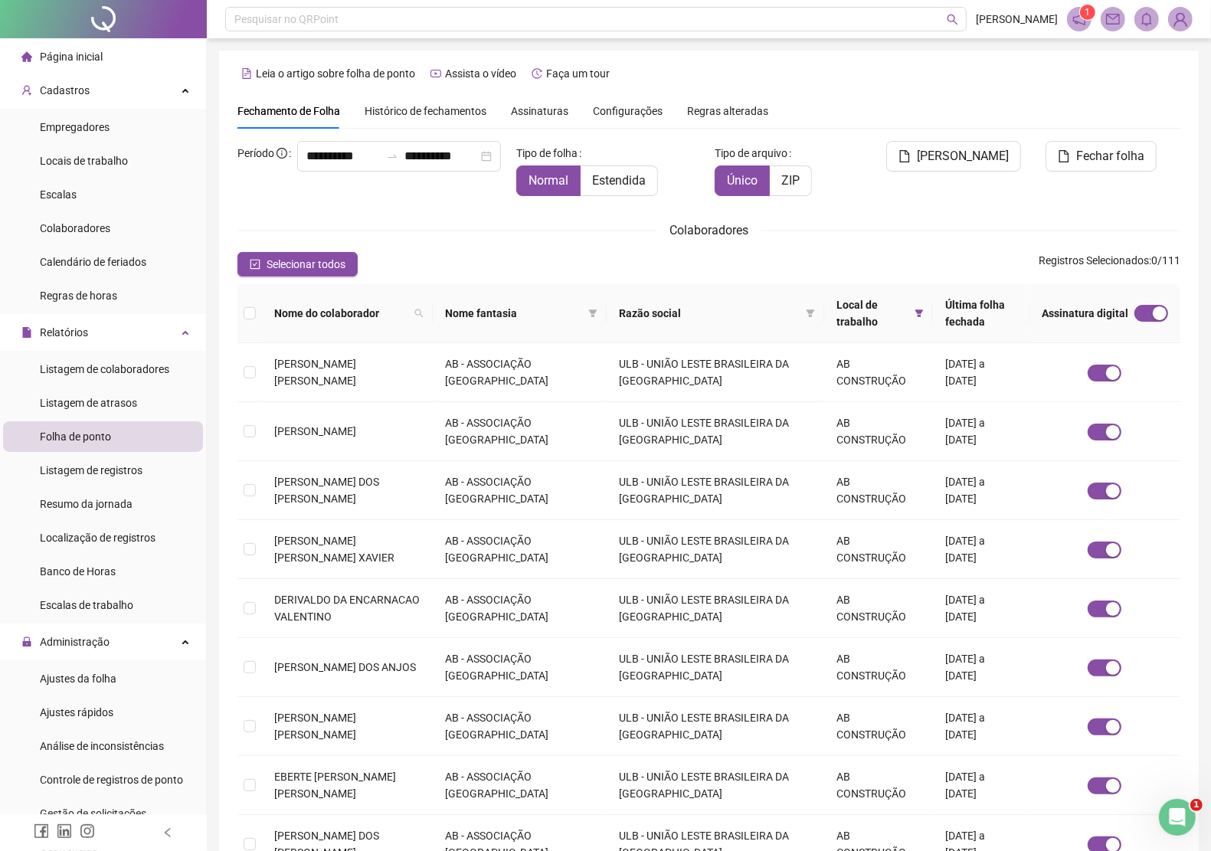
click at [545, 98] on div "Assinaturas" at bounding box center [539, 110] width 57 height 35
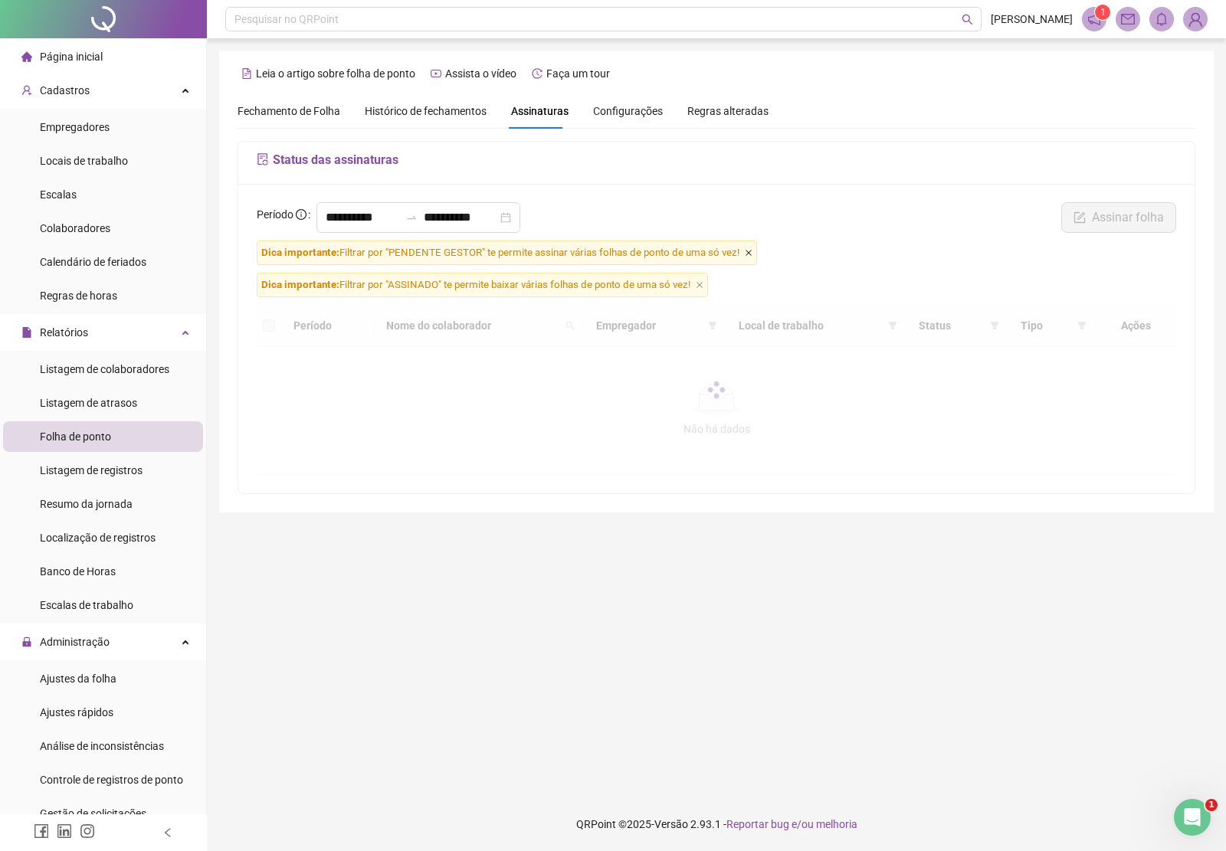
click at [751, 253] on icon "close" at bounding box center [748, 253] width 6 height 6
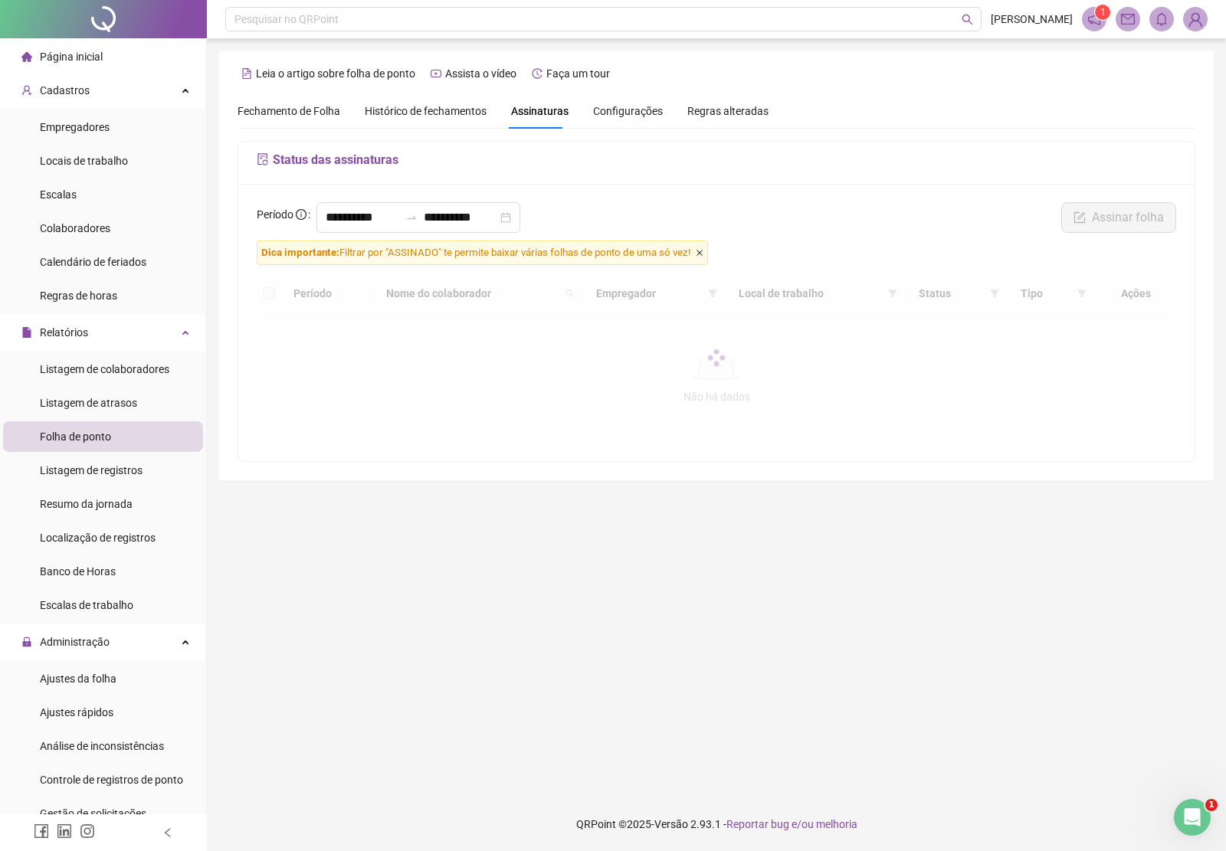
click at [703, 254] on icon "close" at bounding box center [700, 253] width 8 height 8
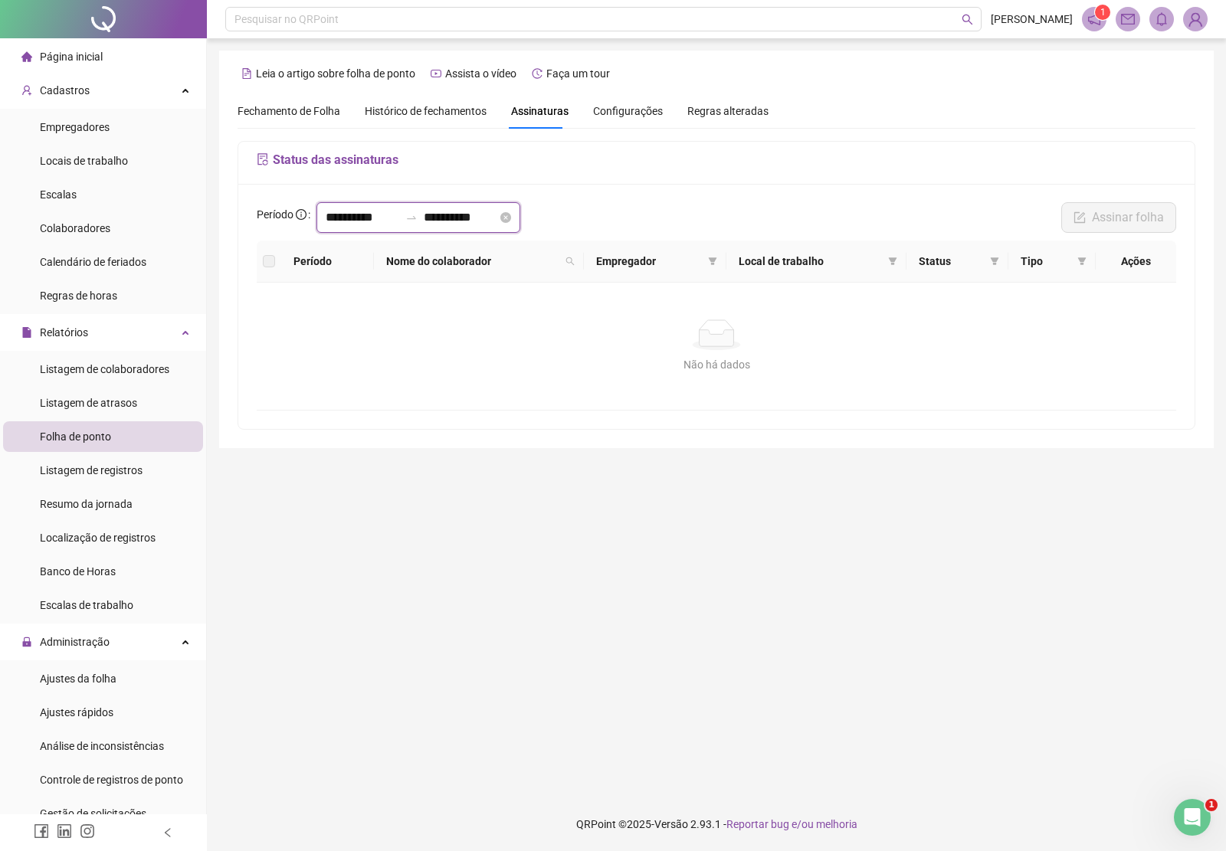
click at [398, 221] on input "**********" at bounding box center [363, 217] width 74 height 18
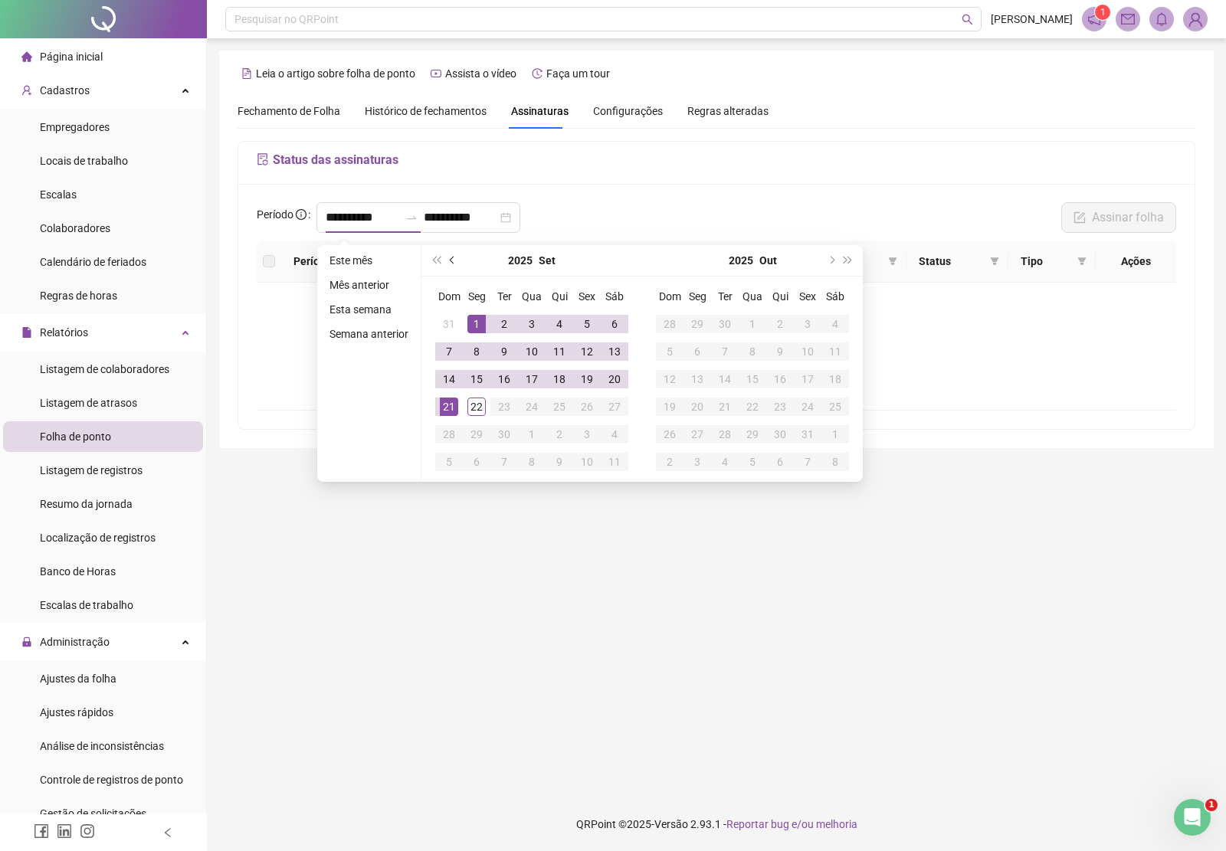
click at [452, 253] on button "prev-year" at bounding box center [452, 260] width 17 height 31
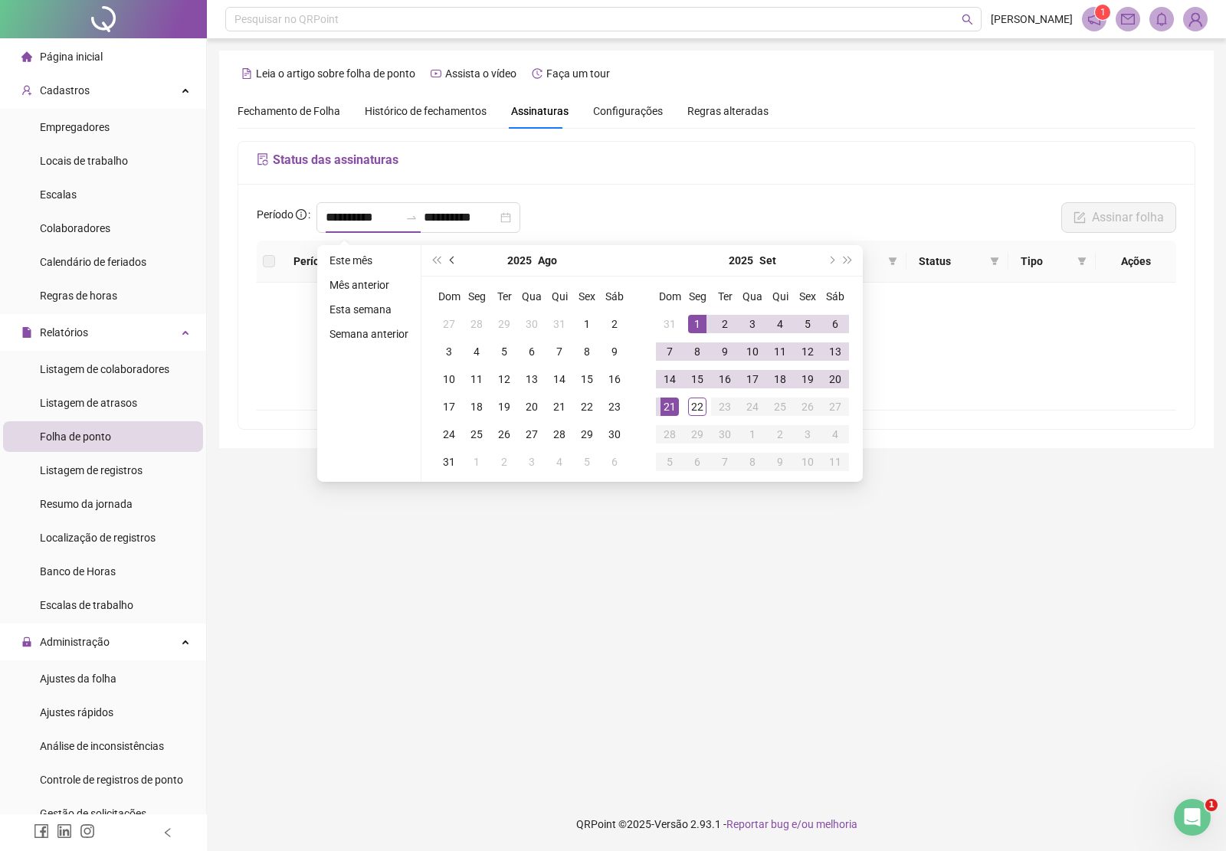
click at [452, 253] on button "prev-year" at bounding box center [452, 260] width 17 height 31
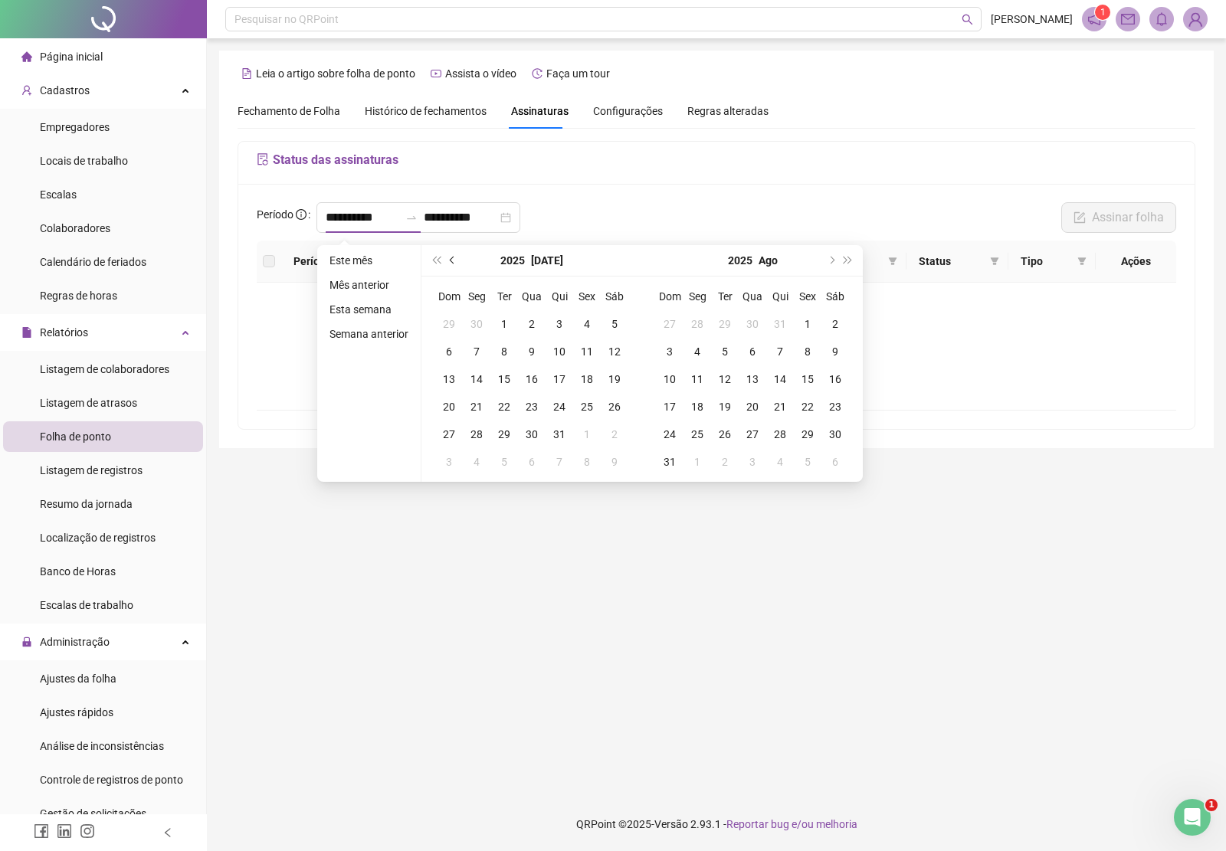
click at [452, 253] on button "prev-year" at bounding box center [452, 260] width 17 height 31
type input "**********"
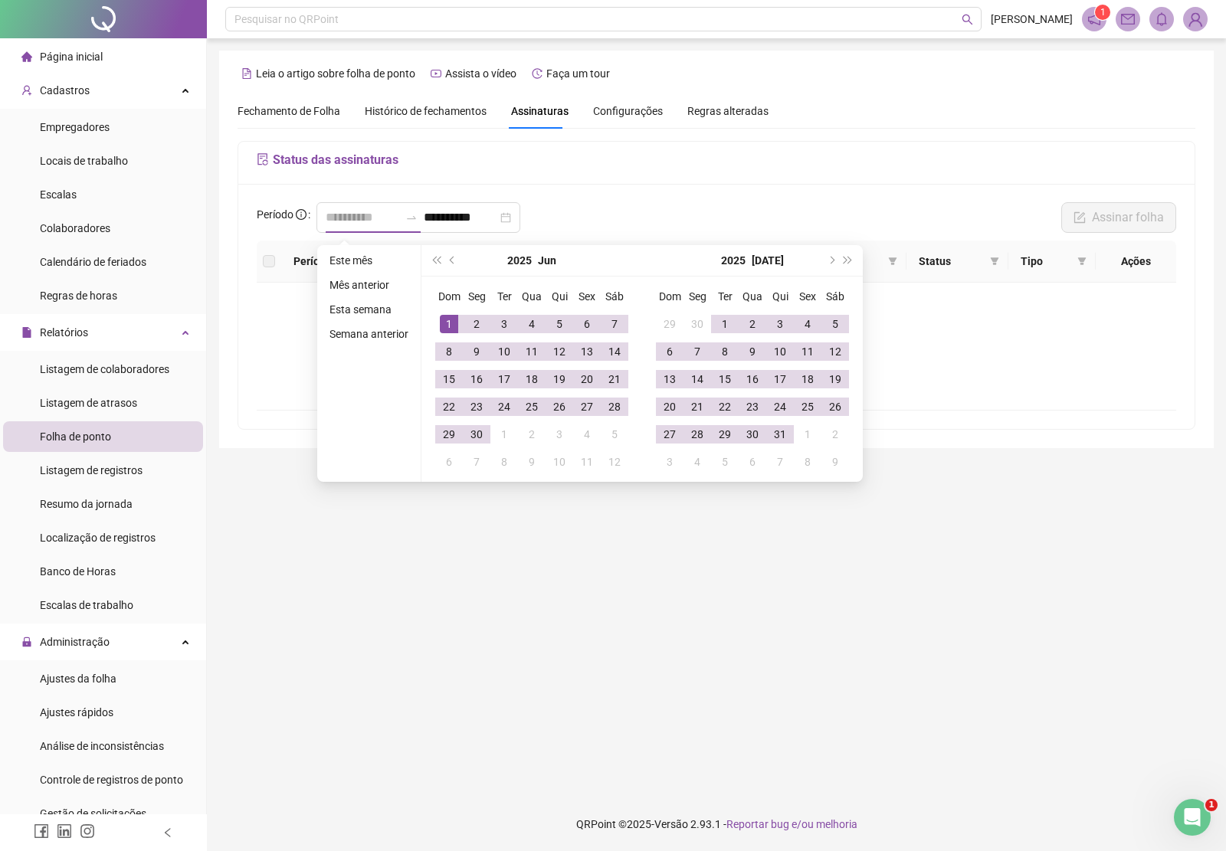
click at [446, 323] on div "1" at bounding box center [449, 324] width 18 height 18
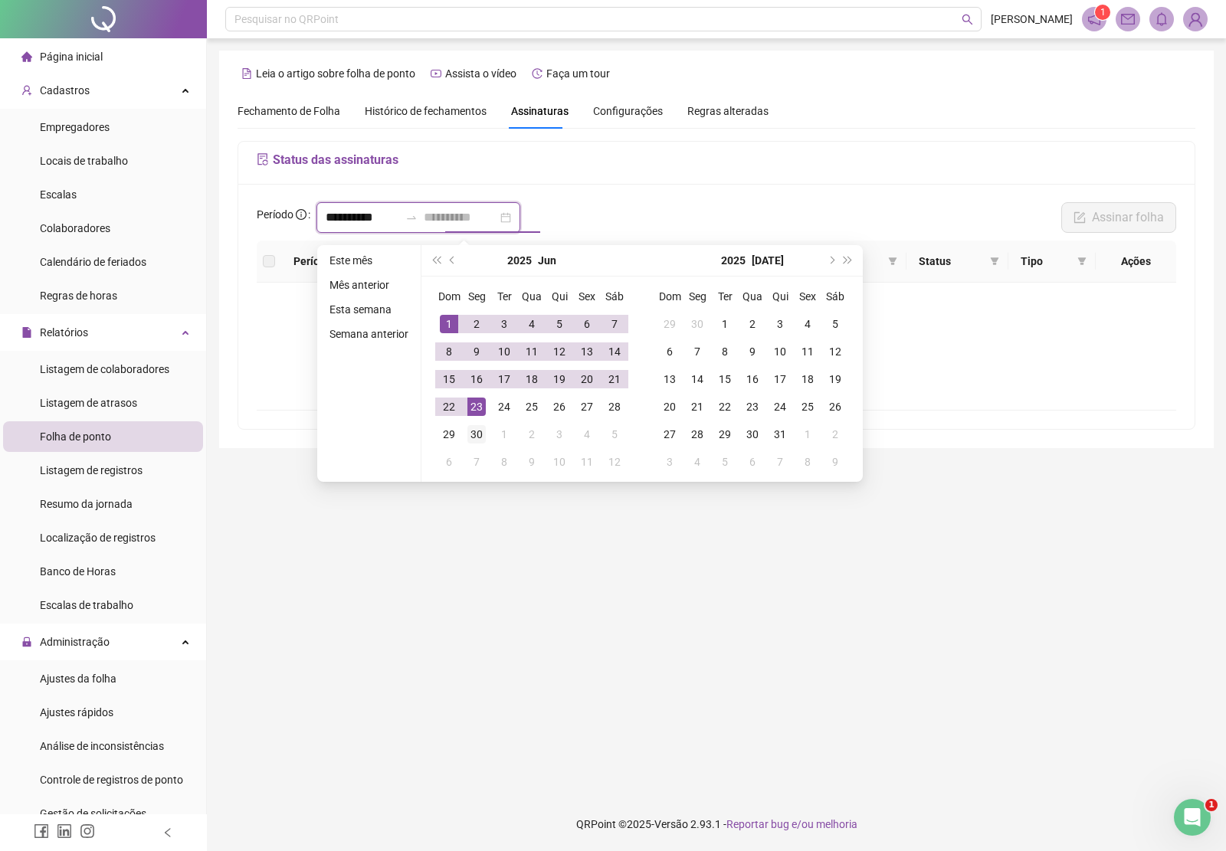
type input "**********"
click at [473, 439] on div "30" at bounding box center [476, 434] width 18 height 18
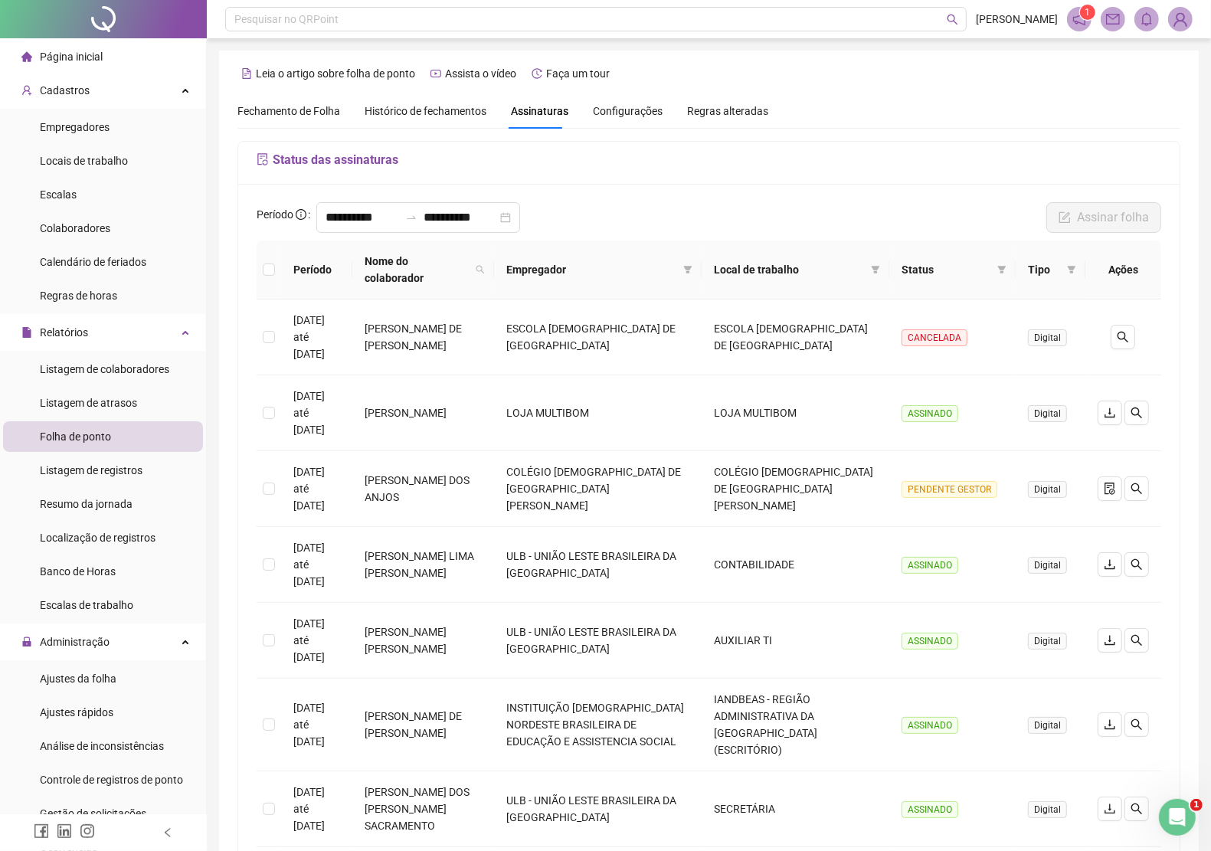
click at [93, 51] on span "Página inicial" at bounding box center [71, 57] width 63 height 12
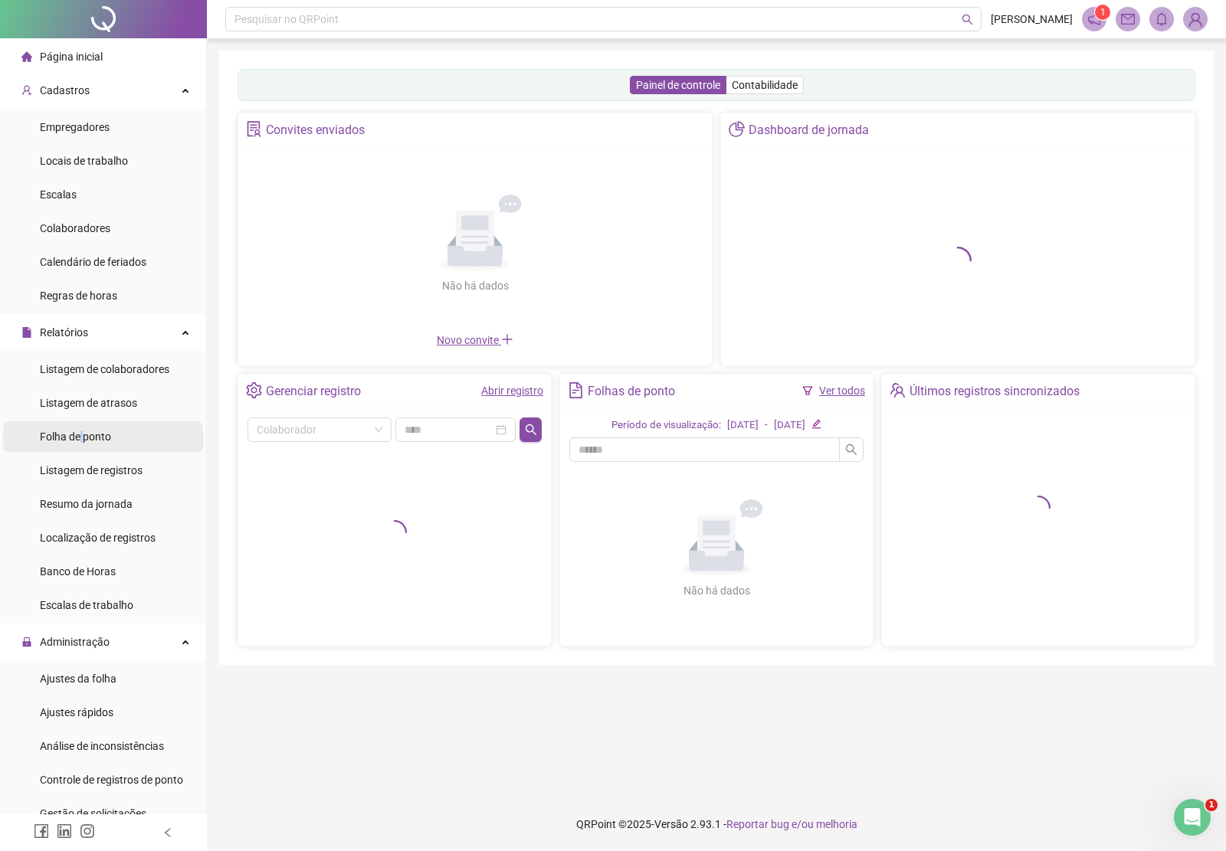
click at [83, 443] on div "Folha de ponto" at bounding box center [75, 436] width 71 height 31
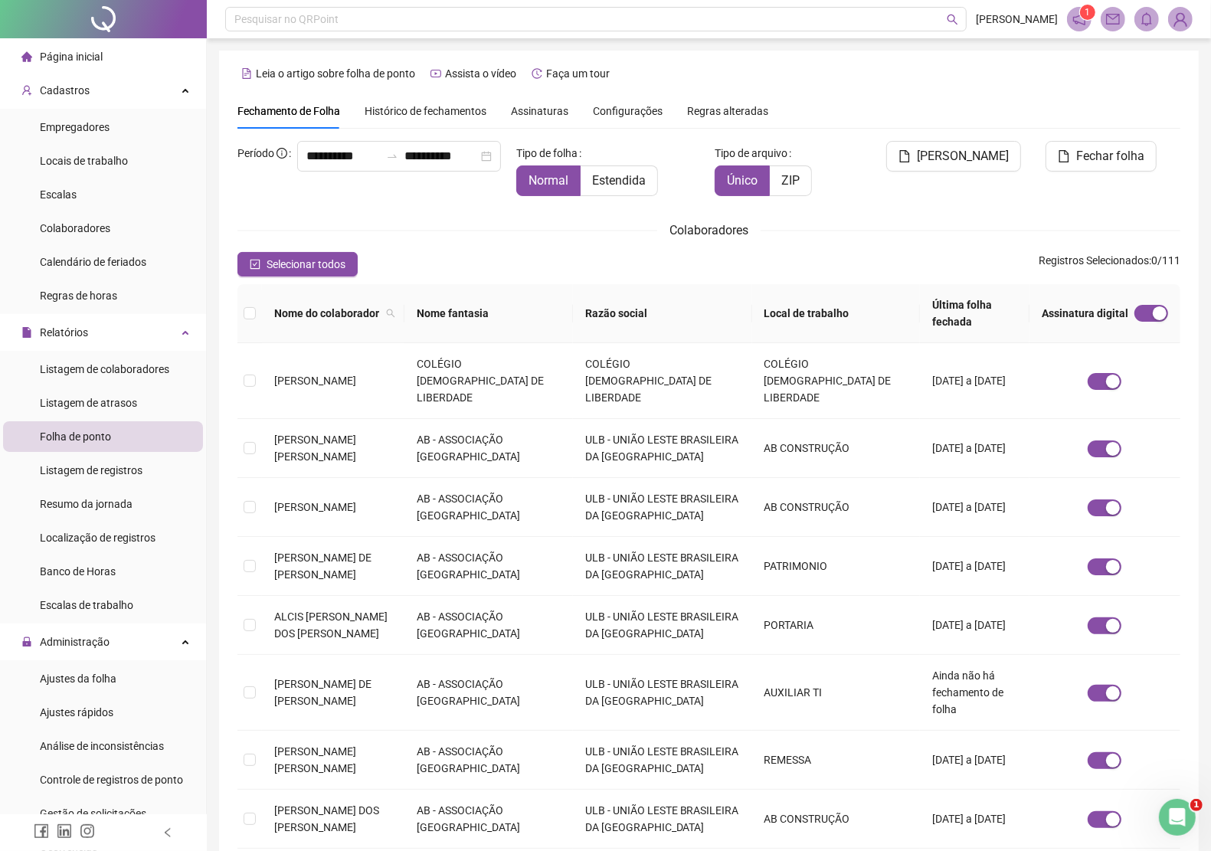
click at [523, 115] on span "Assinaturas" at bounding box center [539, 111] width 57 height 11
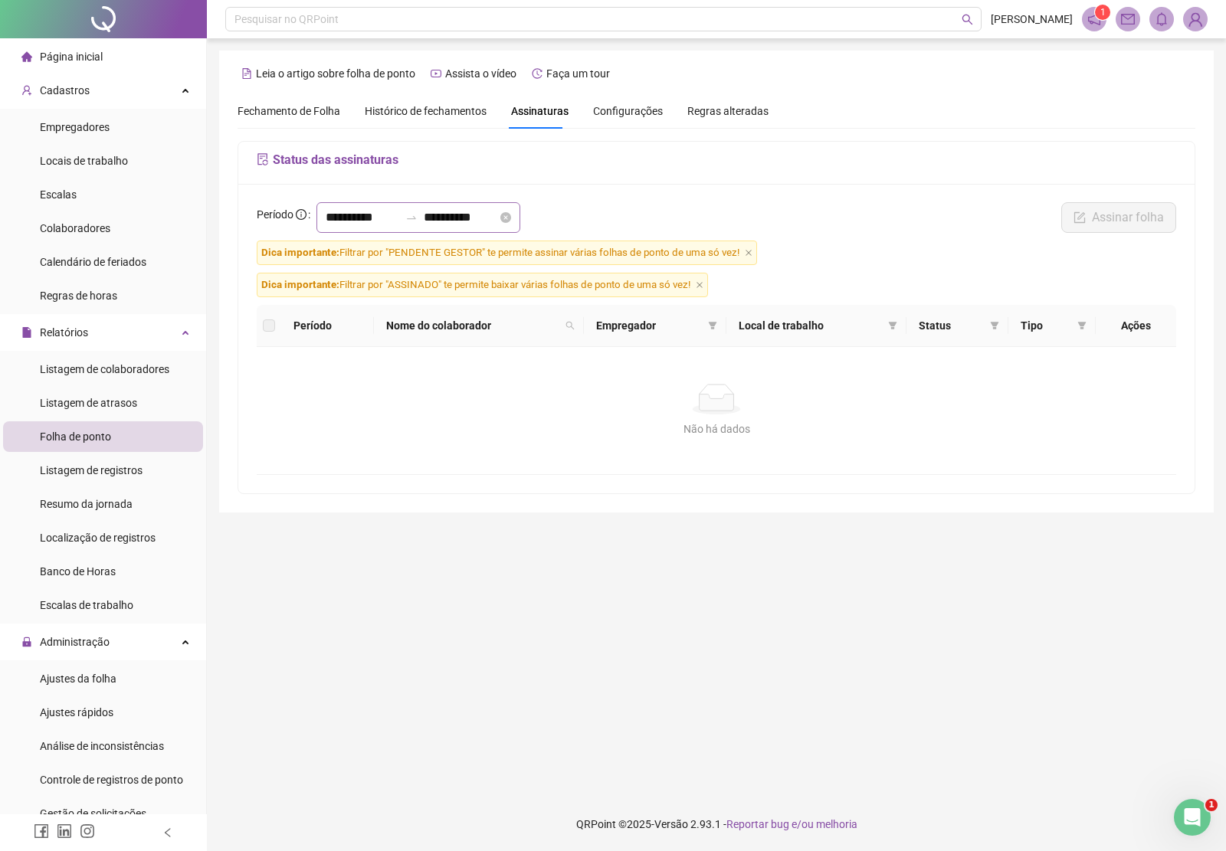
click at [403, 205] on div "**********" at bounding box center [418, 217] width 204 height 31
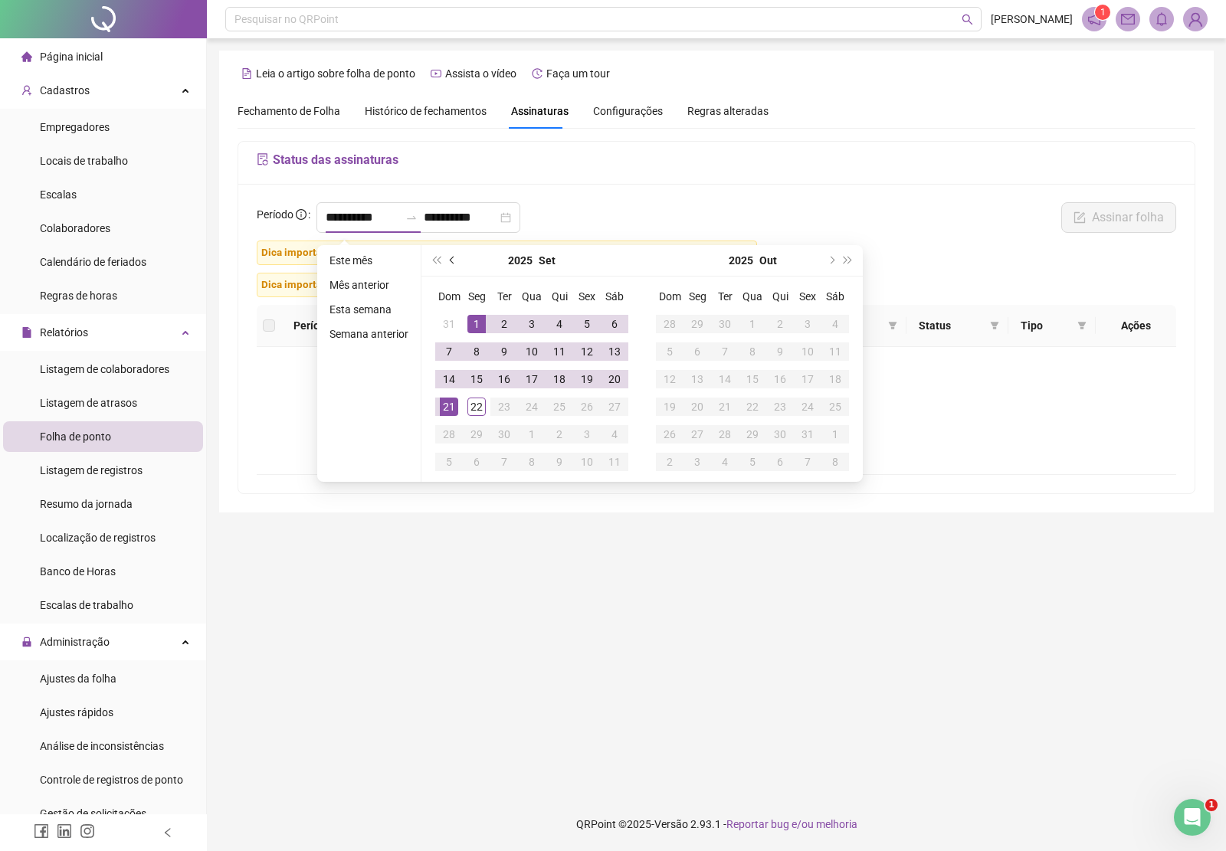
click at [453, 263] on button "prev-year" at bounding box center [452, 260] width 17 height 31
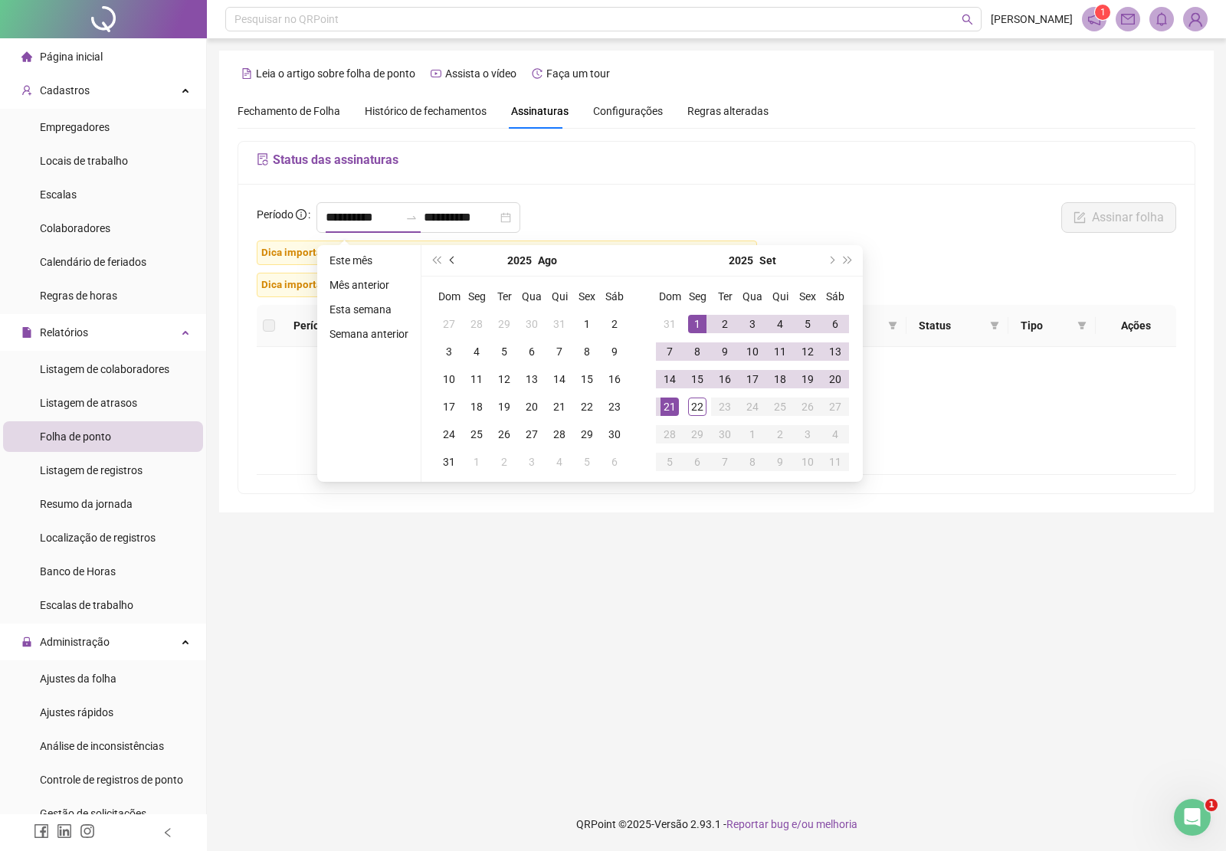
click at [453, 263] on button "prev-year" at bounding box center [452, 260] width 17 height 31
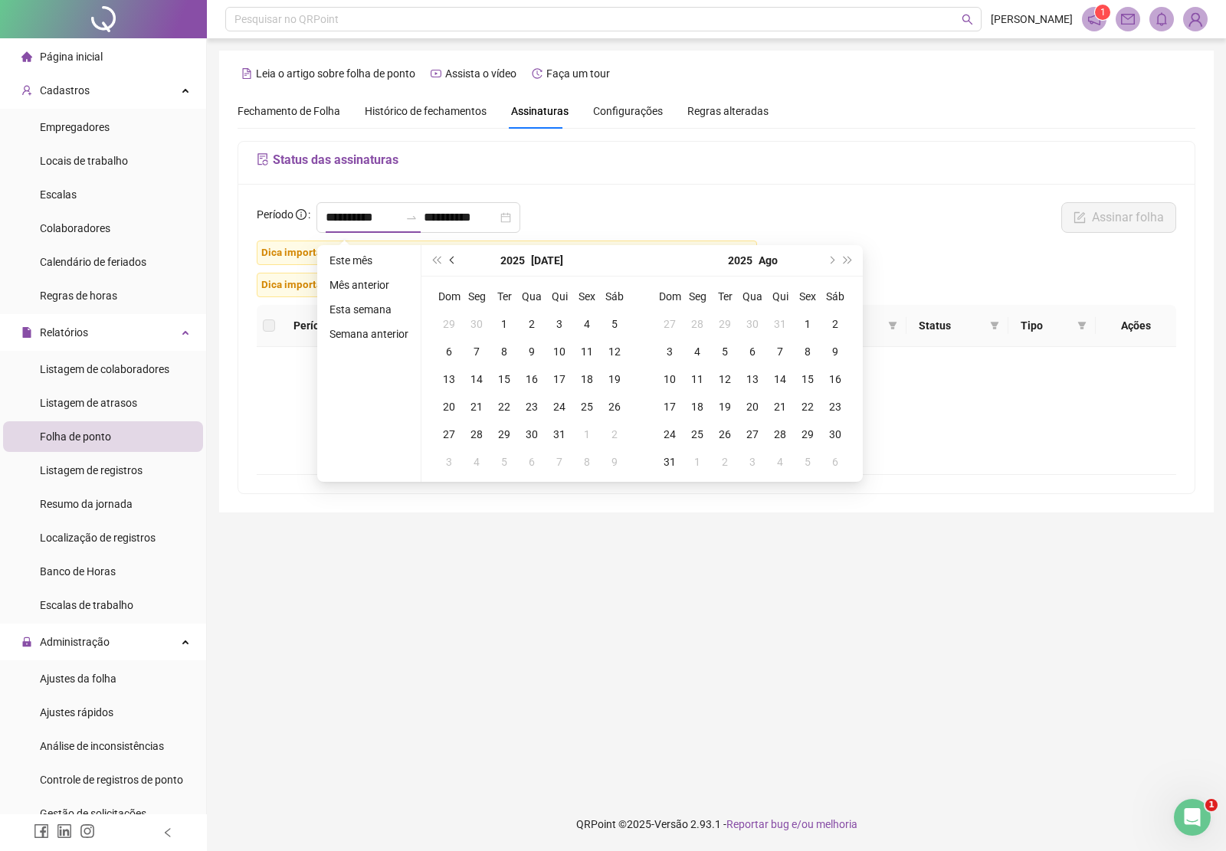
click at [453, 263] on button "prev-year" at bounding box center [452, 260] width 17 height 31
type input "**********"
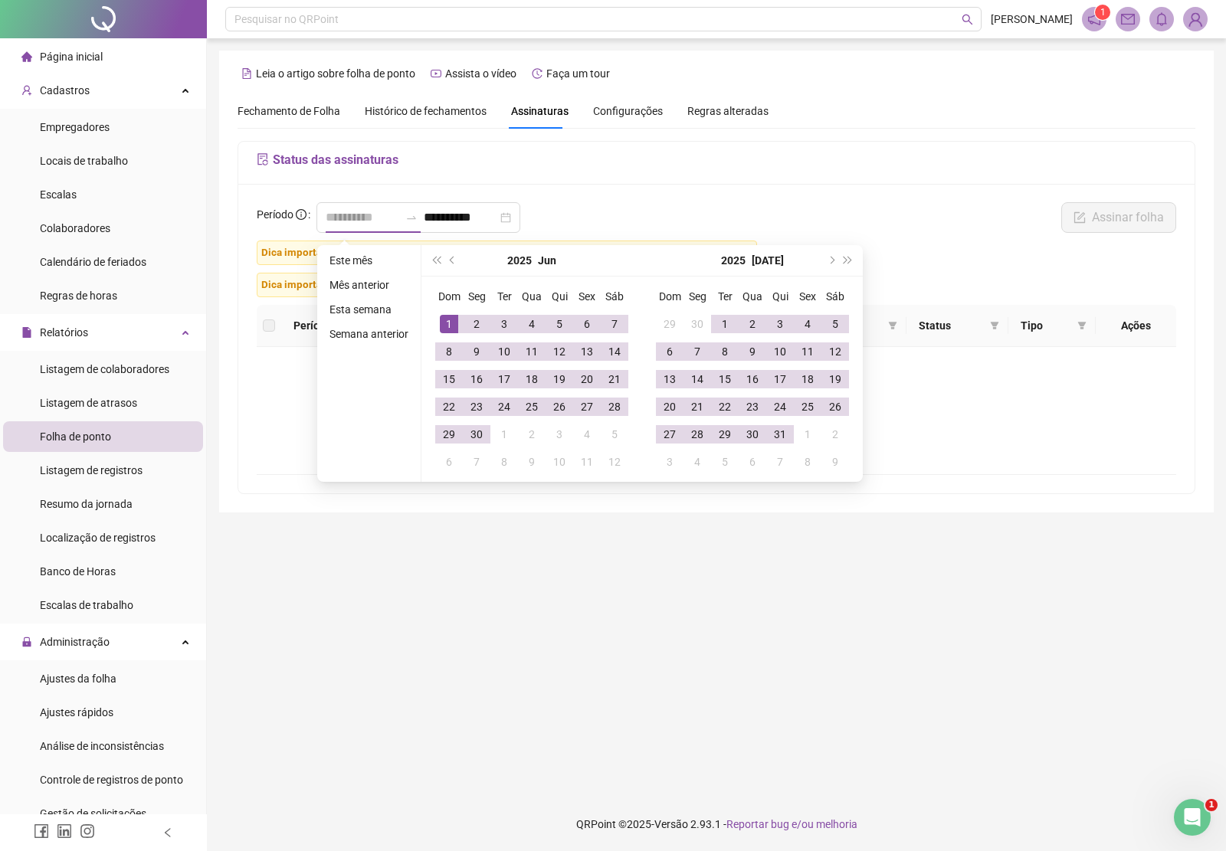
click at [445, 318] on div "1" at bounding box center [449, 324] width 18 height 18
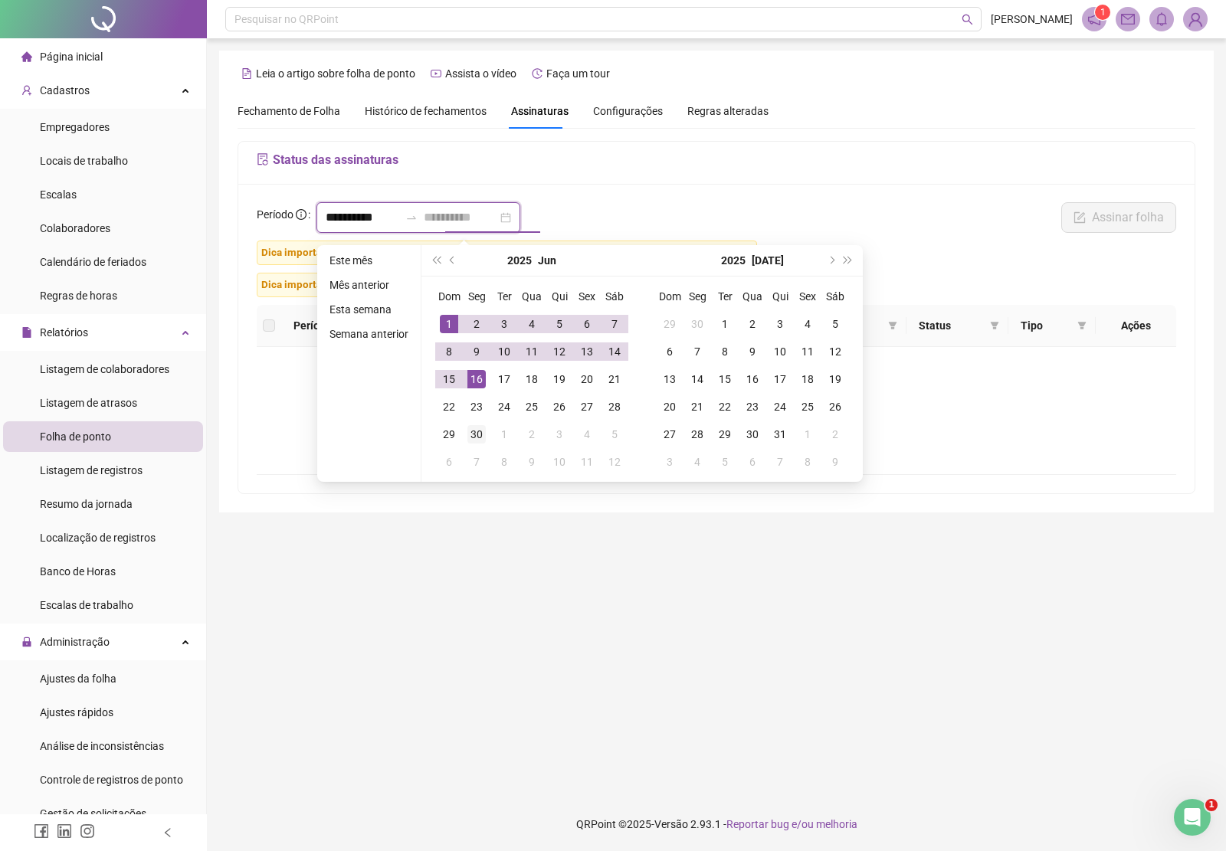
type input "**********"
click at [477, 431] on div "30" at bounding box center [476, 434] width 18 height 18
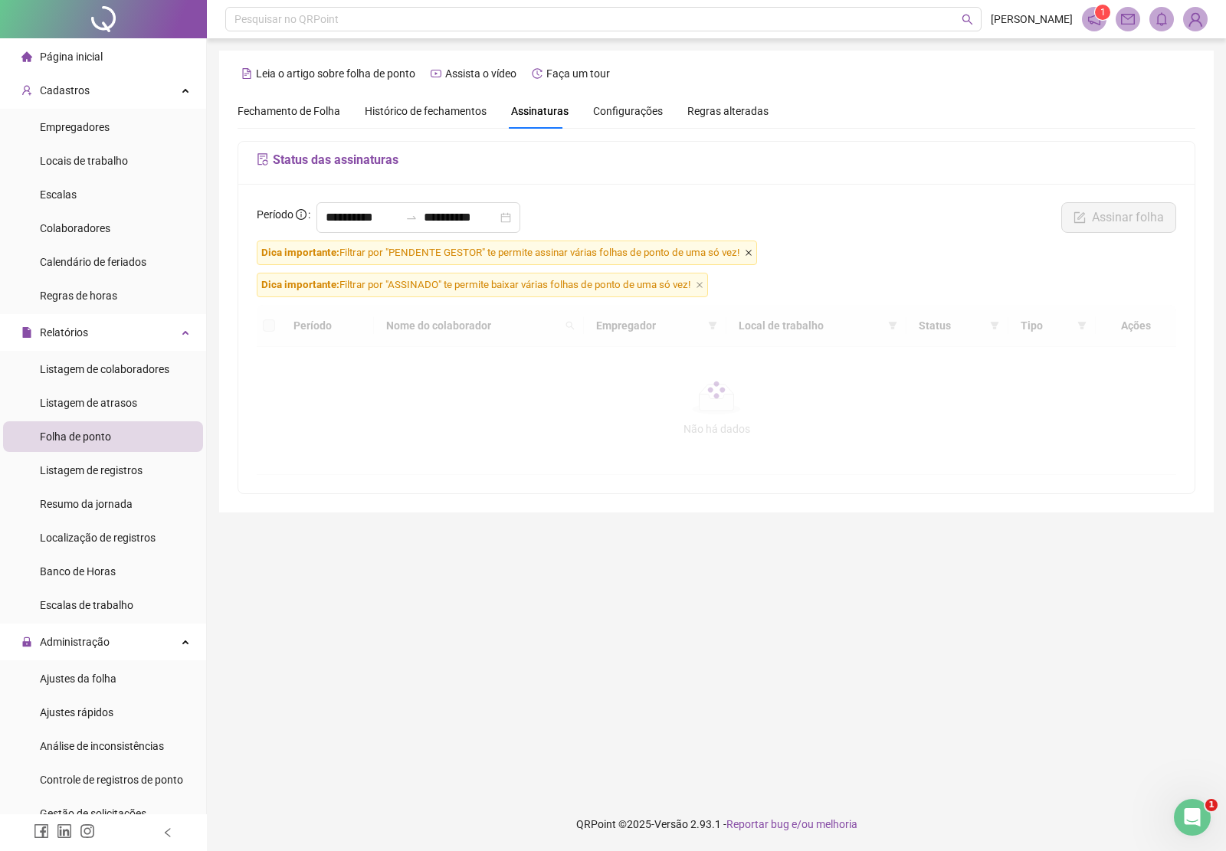
click at [751, 255] on icon "close" at bounding box center [748, 253] width 6 height 6
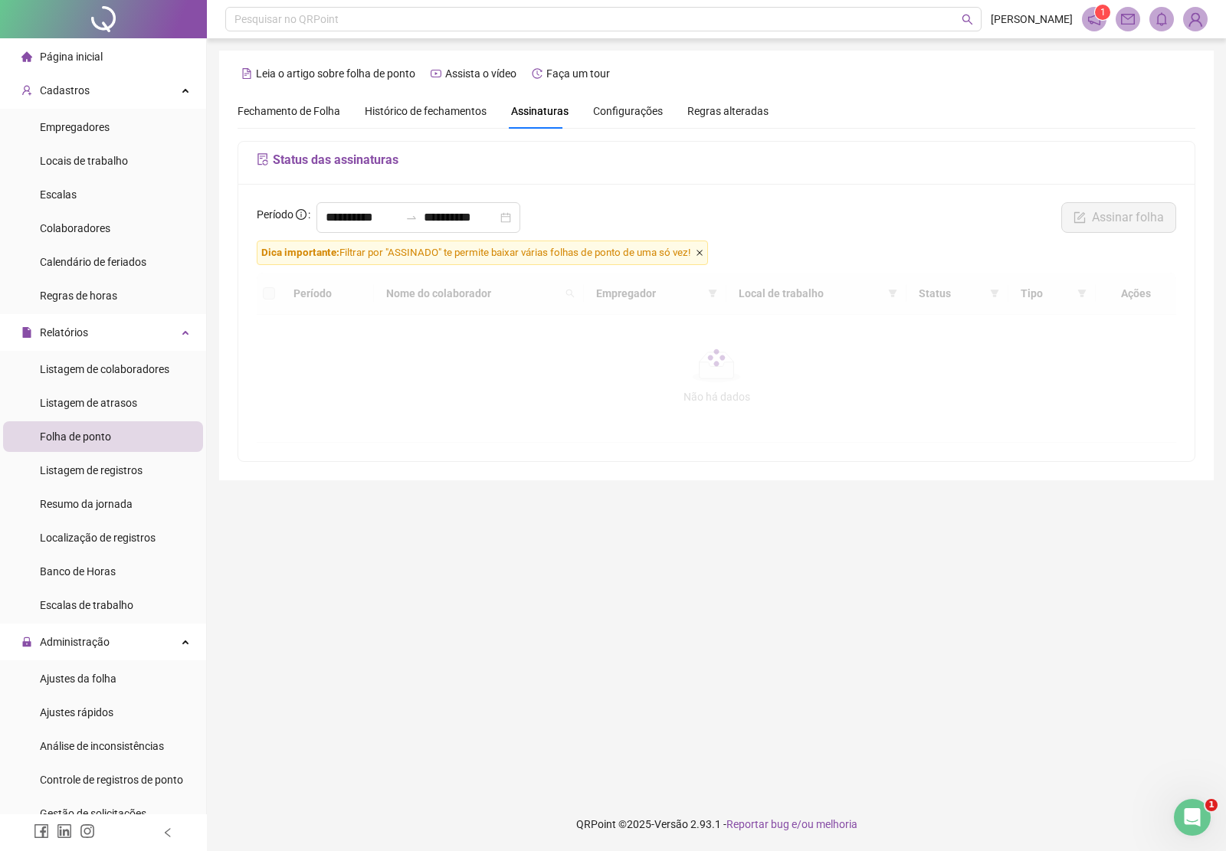
click at [703, 254] on icon "close" at bounding box center [700, 253] width 8 height 8
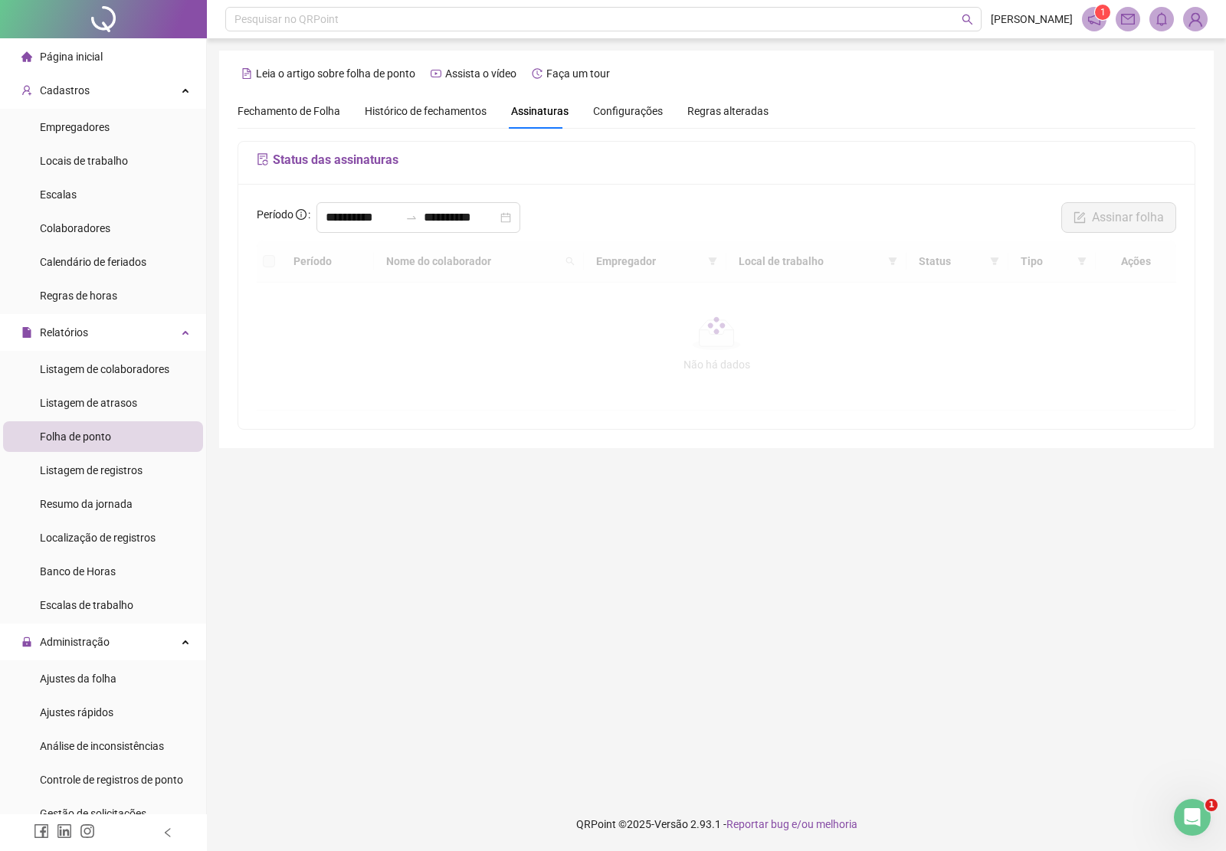
click at [719, 261] on div at bounding box center [716, 326] width 919 height 170
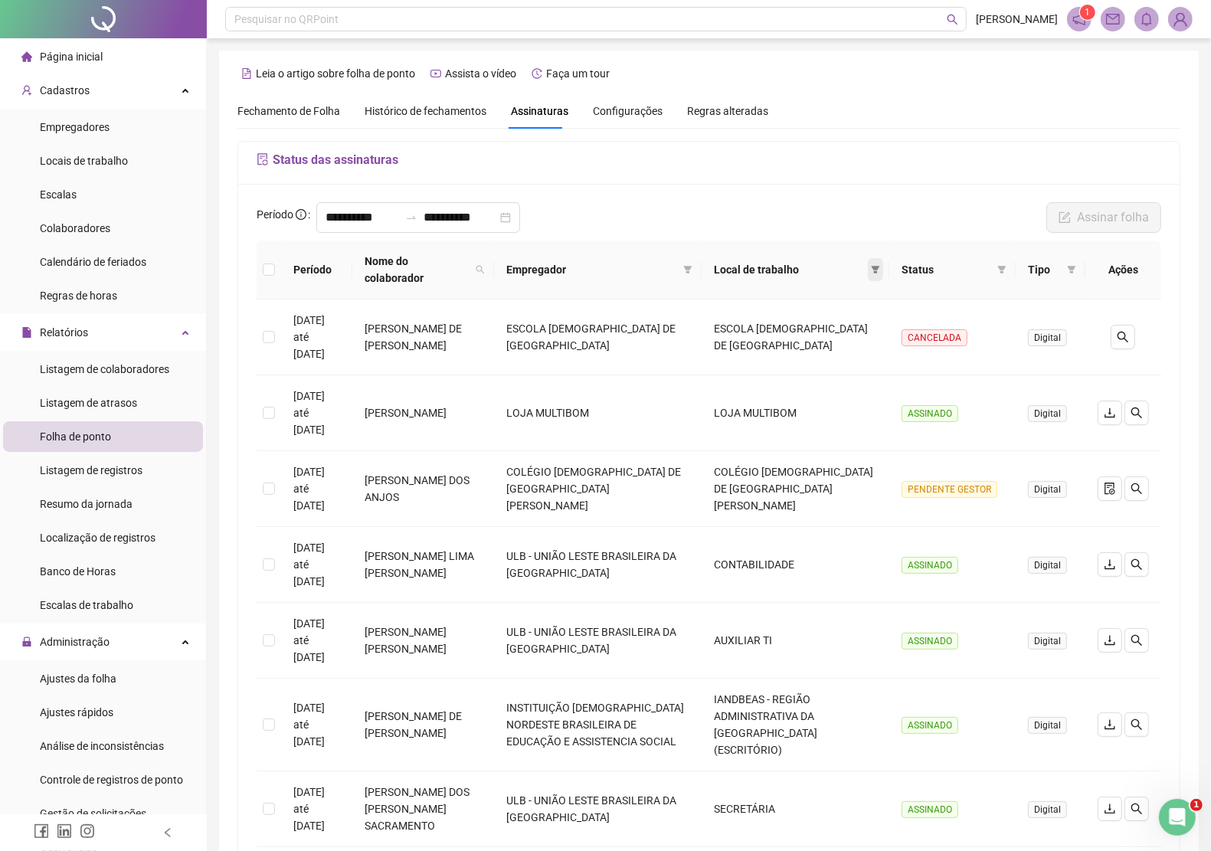
click at [880, 267] on icon "filter" at bounding box center [876, 270] width 8 height 8
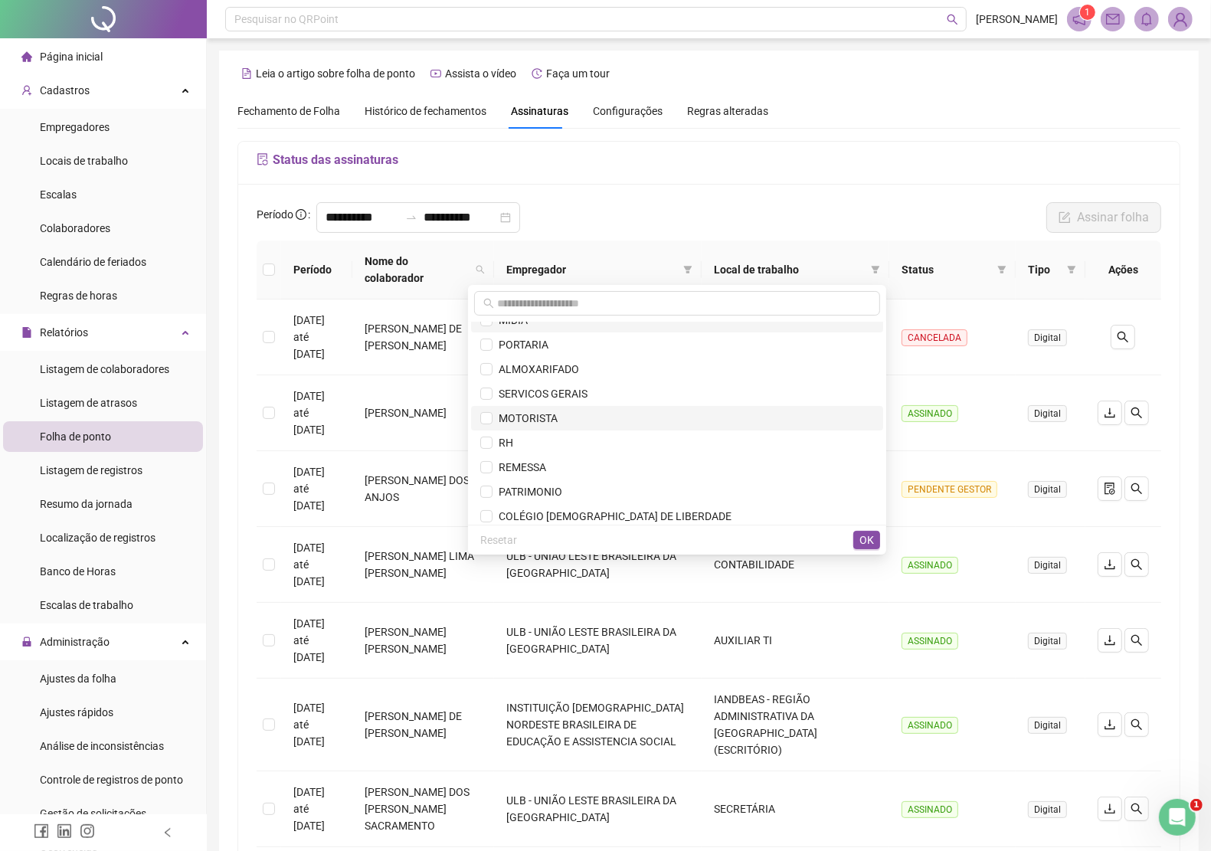
scroll to position [383, 0]
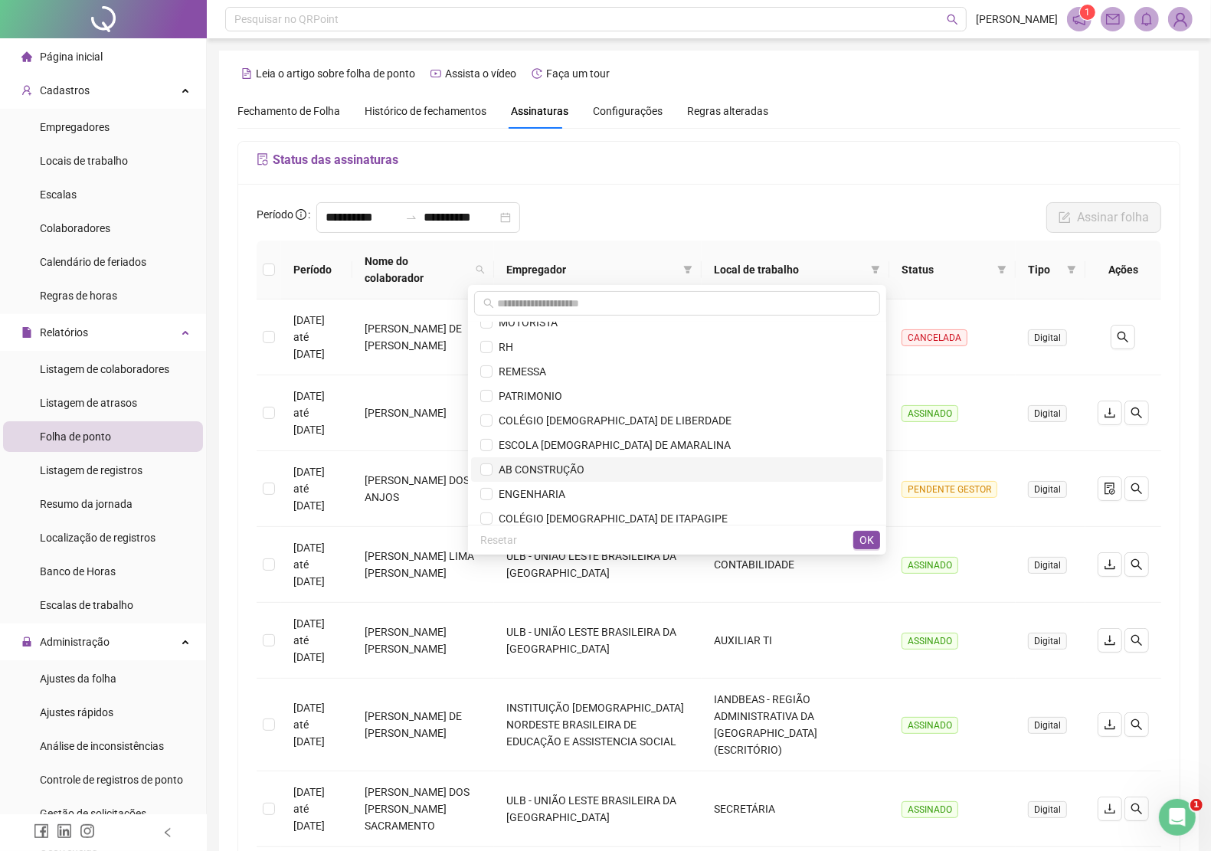
click at [585, 465] on span "AB CONSTRUÇÃO" at bounding box center [539, 470] width 92 height 12
click at [863, 542] on span "OK" at bounding box center [867, 540] width 15 height 17
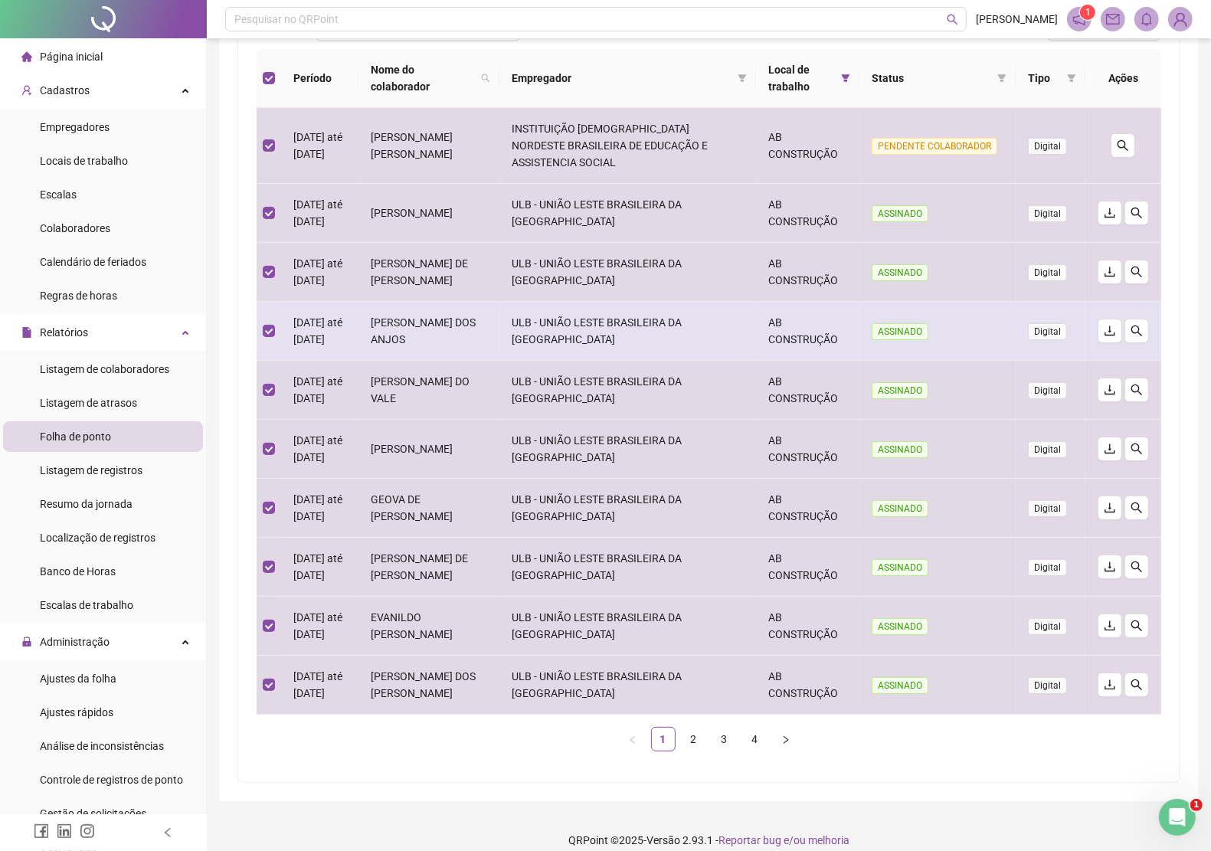
scroll to position [209, 0]
